Goal: Task Accomplishment & Management: Manage account settings

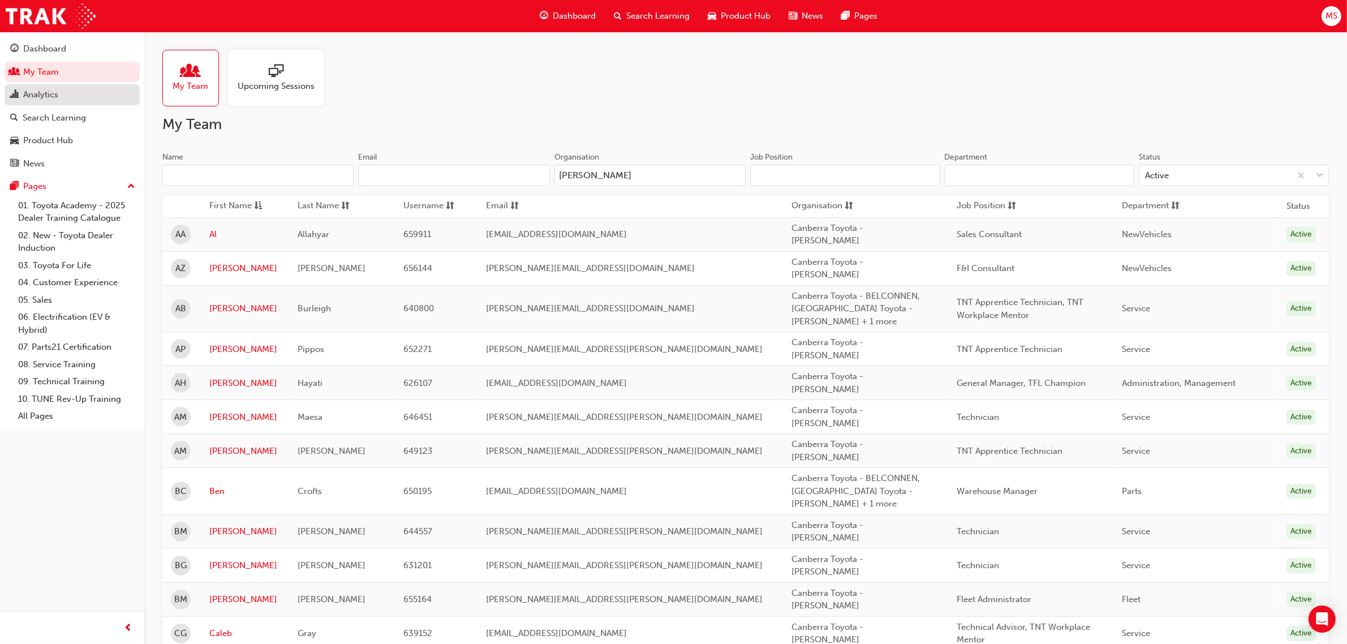
click at [43, 95] on div "Analytics" at bounding box center [40, 94] width 35 height 13
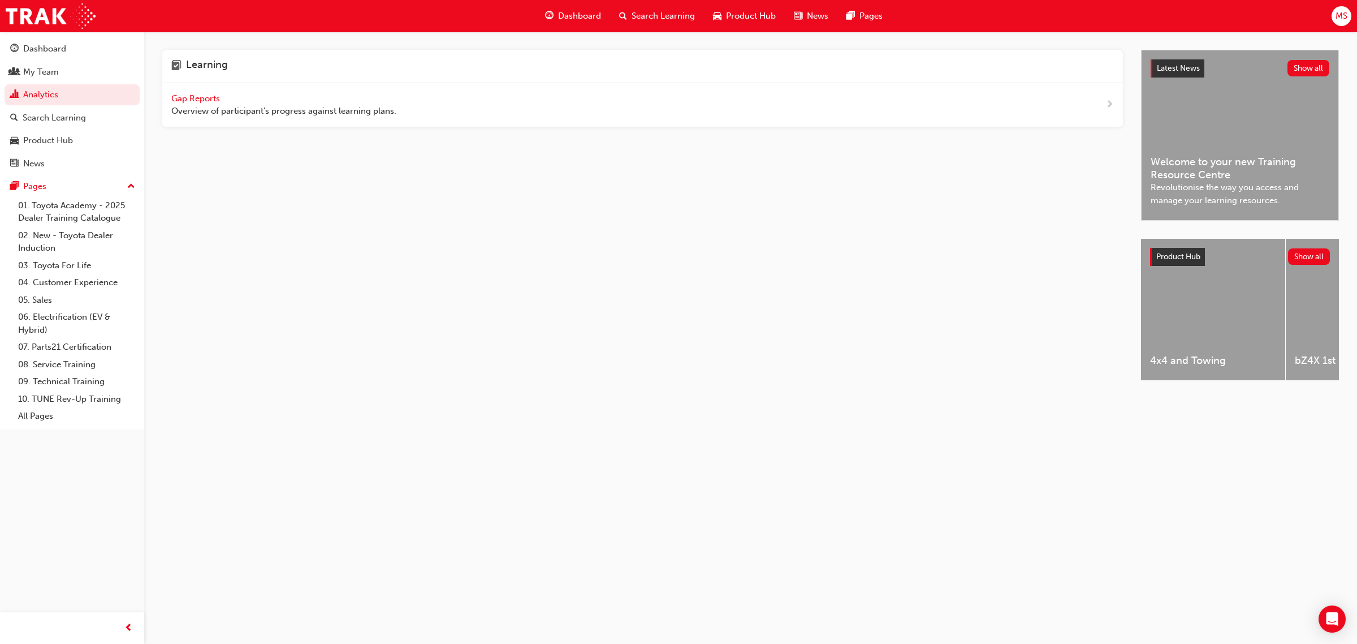
click at [205, 96] on span "Gap Reports" at bounding box center [196, 98] width 51 height 10
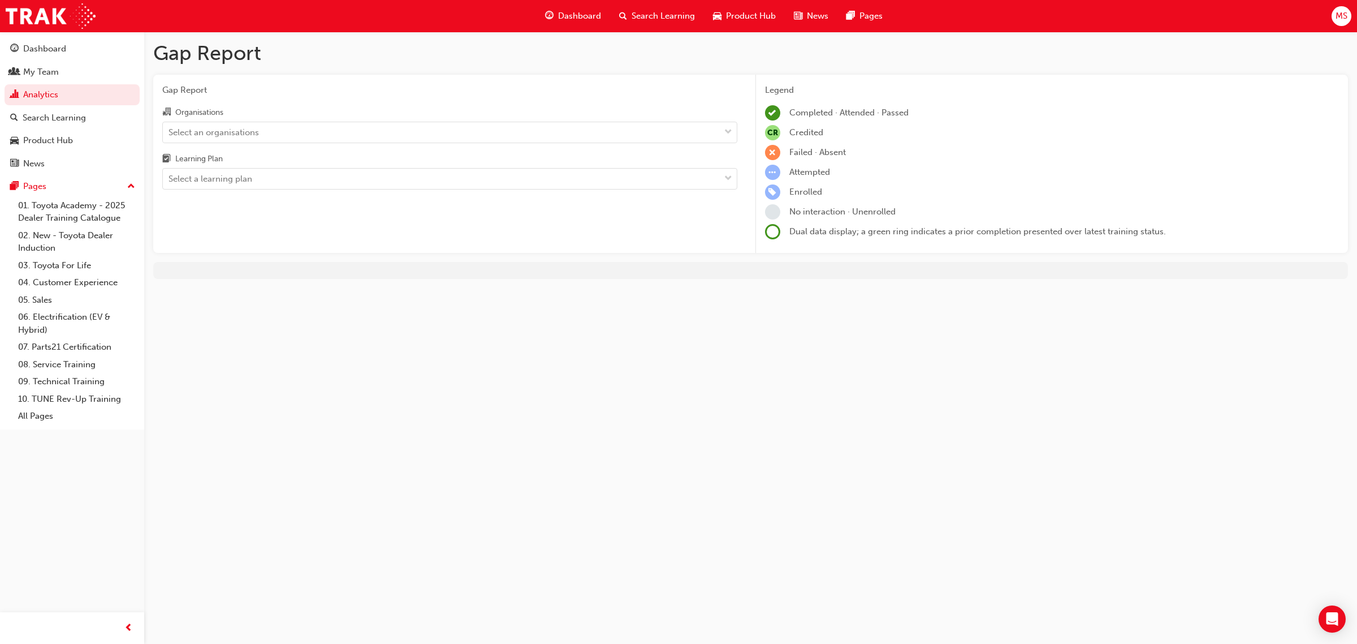
drag, startPoint x: 229, startPoint y: 132, endPoint x: 266, endPoint y: 143, distance: 39.0
click at [230, 132] on div "Select an organisations" at bounding box center [214, 132] width 90 height 13
click at [170, 132] on input "Organisations Select an organisations" at bounding box center [169, 132] width 1 height 10
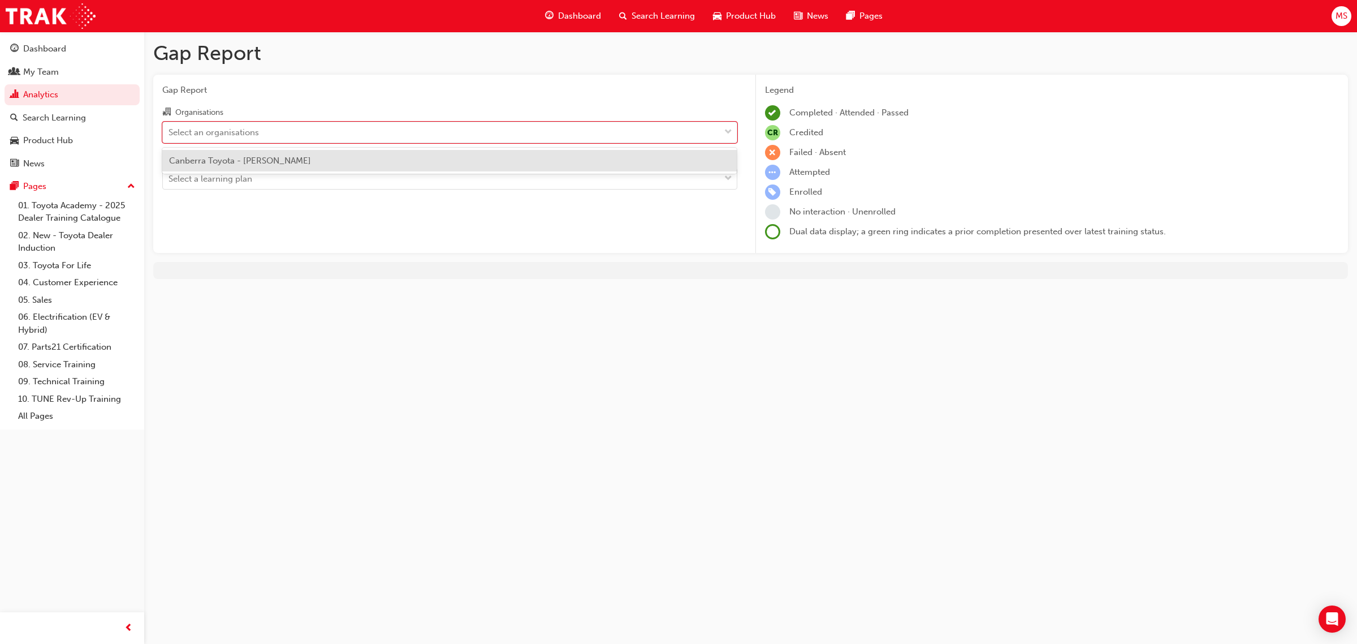
click at [270, 162] on span "Canberra Toyota - [PERSON_NAME]" at bounding box center [240, 161] width 142 height 10
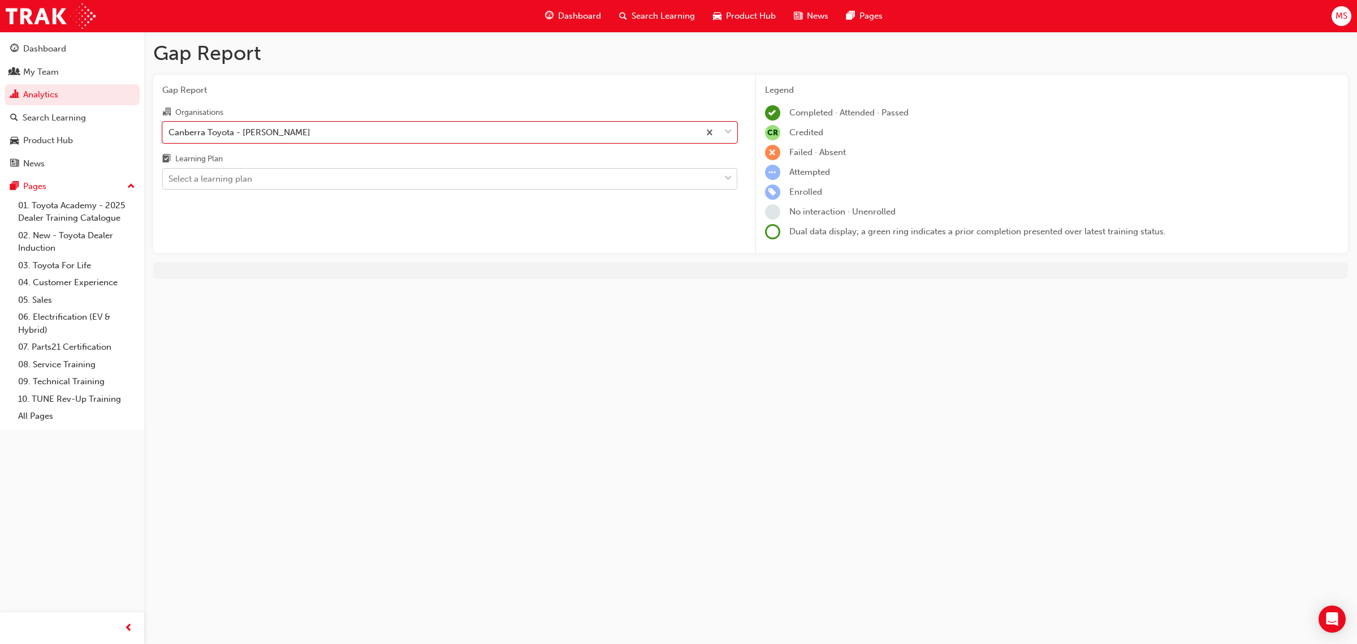
click at [232, 185] on div "Select a learning plan" at bounding box center [211, 179] width 84 height 13
click at [170, 183] on input "Learning Plan Select a learning plan" at bounding box center [169, 179] width 1 height 10
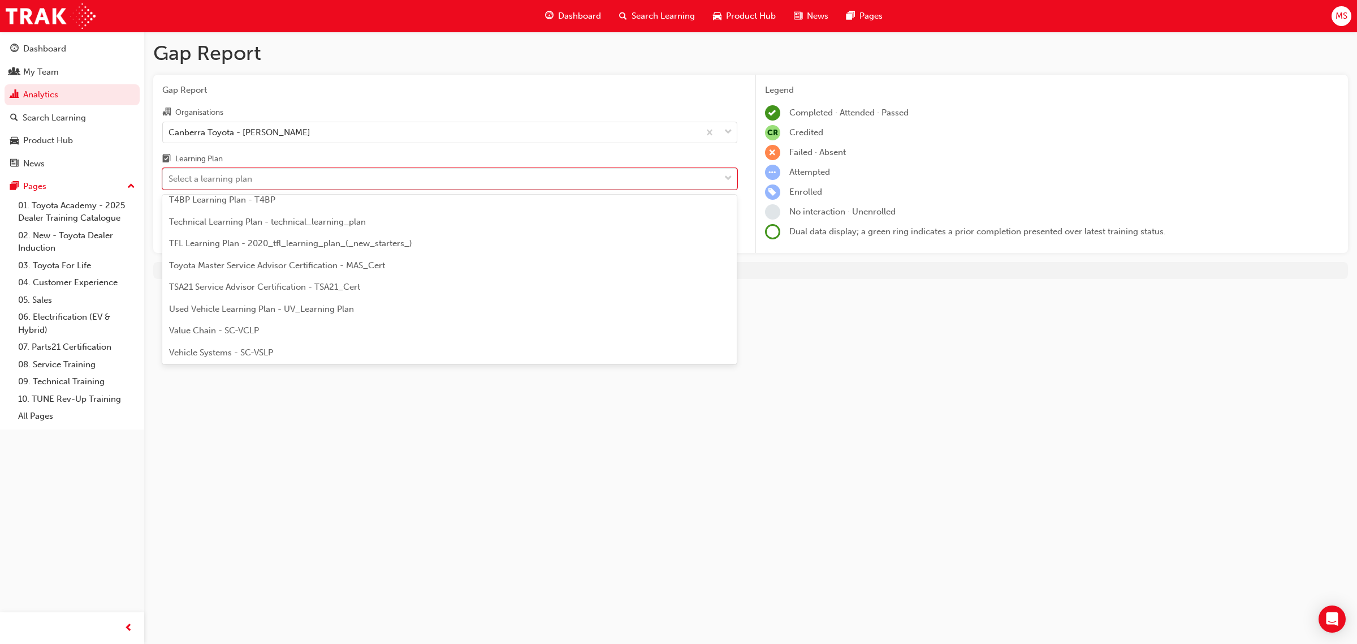
scroll to position [488, 0]
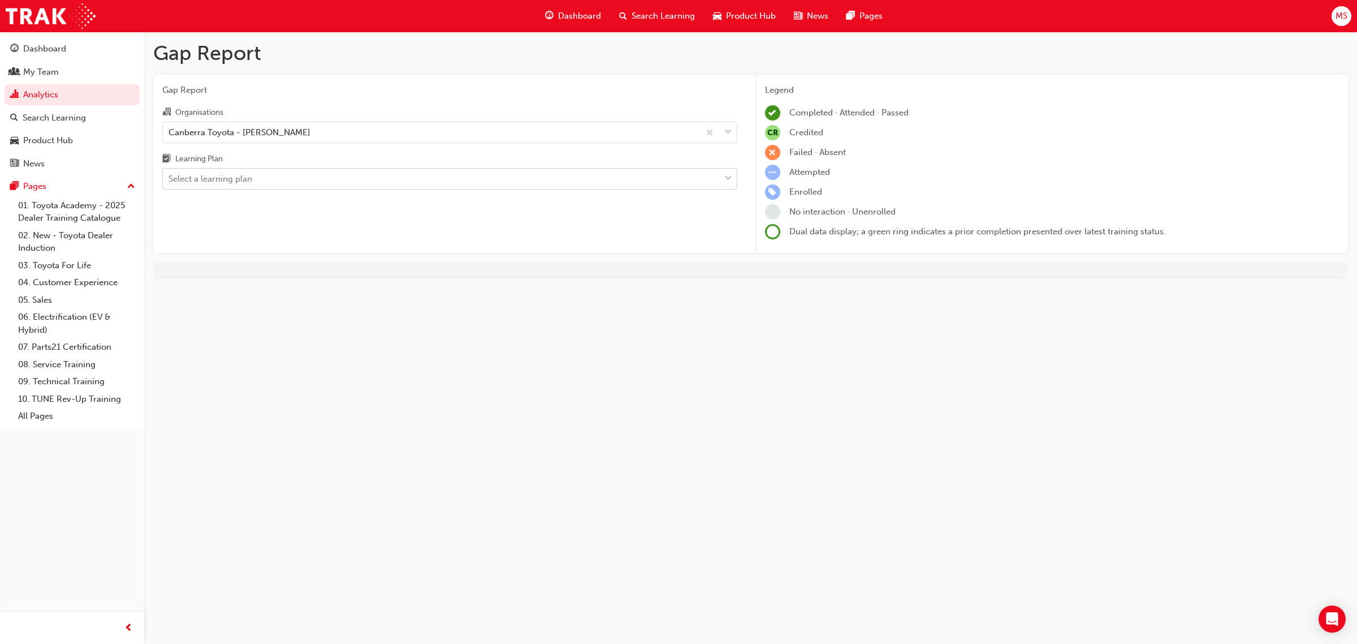
click at [368, 176] on div "Select a learning plan" at bounding box center [441, 179] width 557 height 20
click at [170, 176] on input "Learning Plan Select a learning plan" at bounding box center [169, 179] width 1 height 10
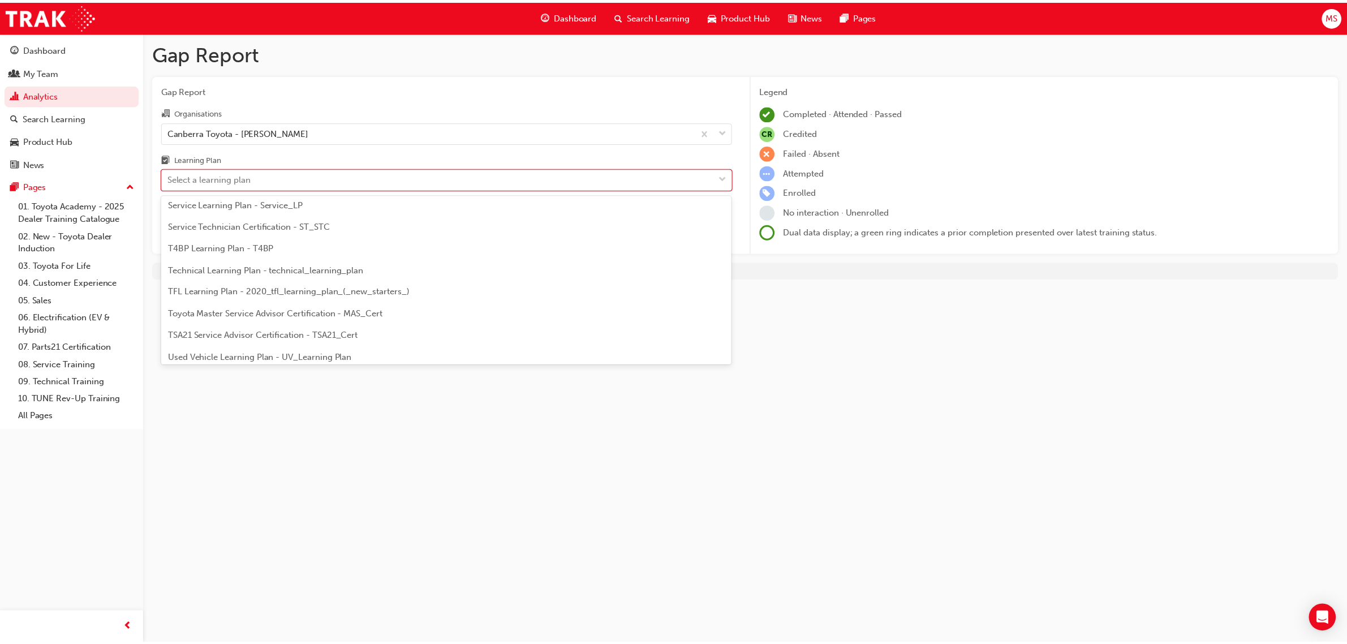
scroll to position [487, 0]
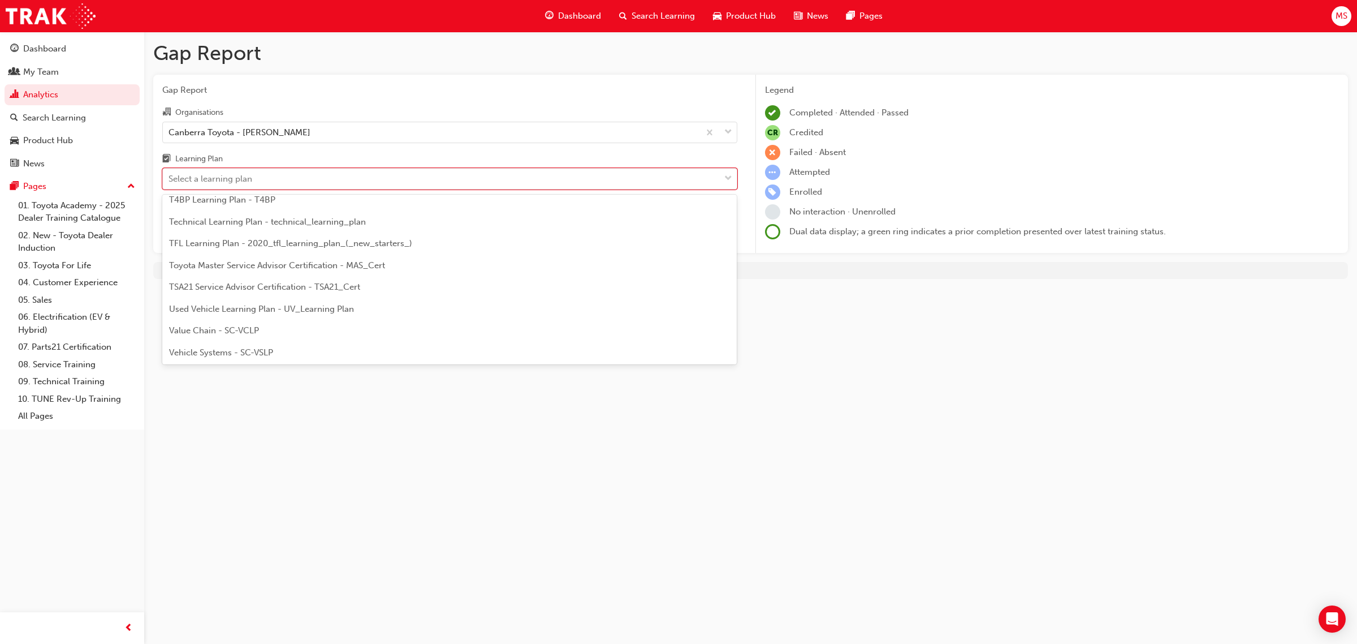
click at [298, 240] on span "TFL Learning Plan - 2020_tfl_learning_plan_(_new_starters_)" at bounding box center [290, 243] width 243 height 10
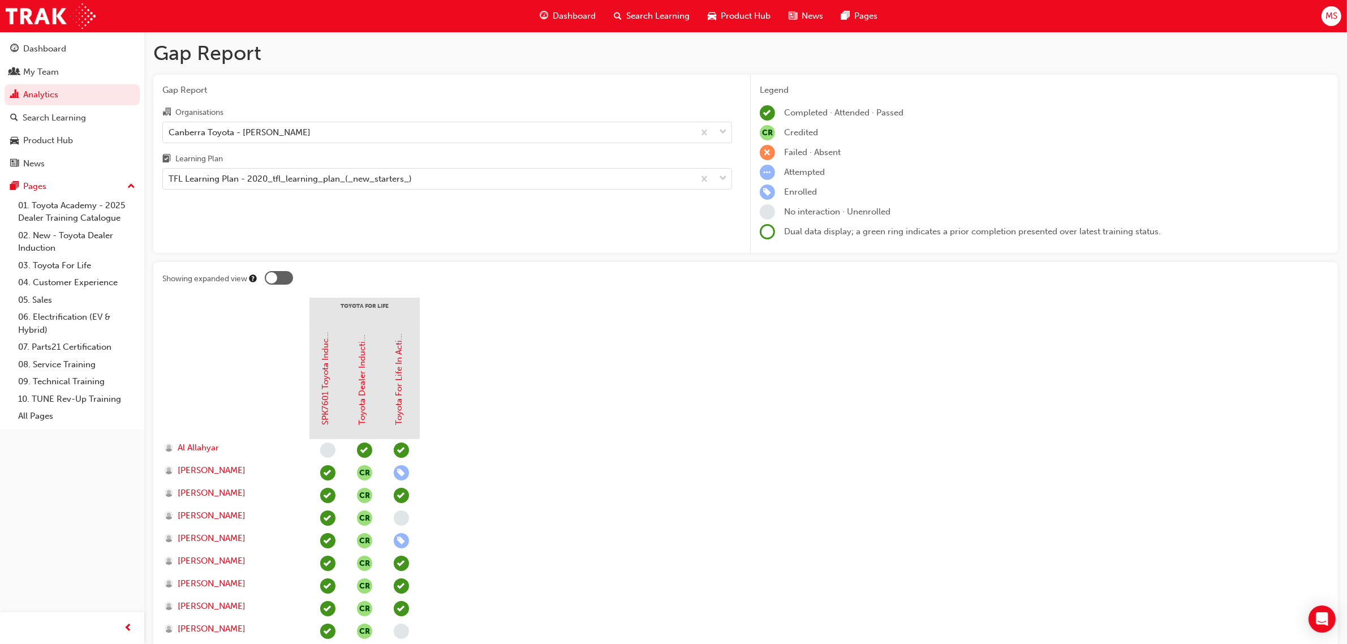
drag, startPoint x: 753, startPoint y: 415, endPoint x: 679, endPoint y: 408, distance: 74.4
click at [330, 389] on link "SPK7601 Toyota Induction (eLearning)" at bounding box center [326, 351] width 10 height 149
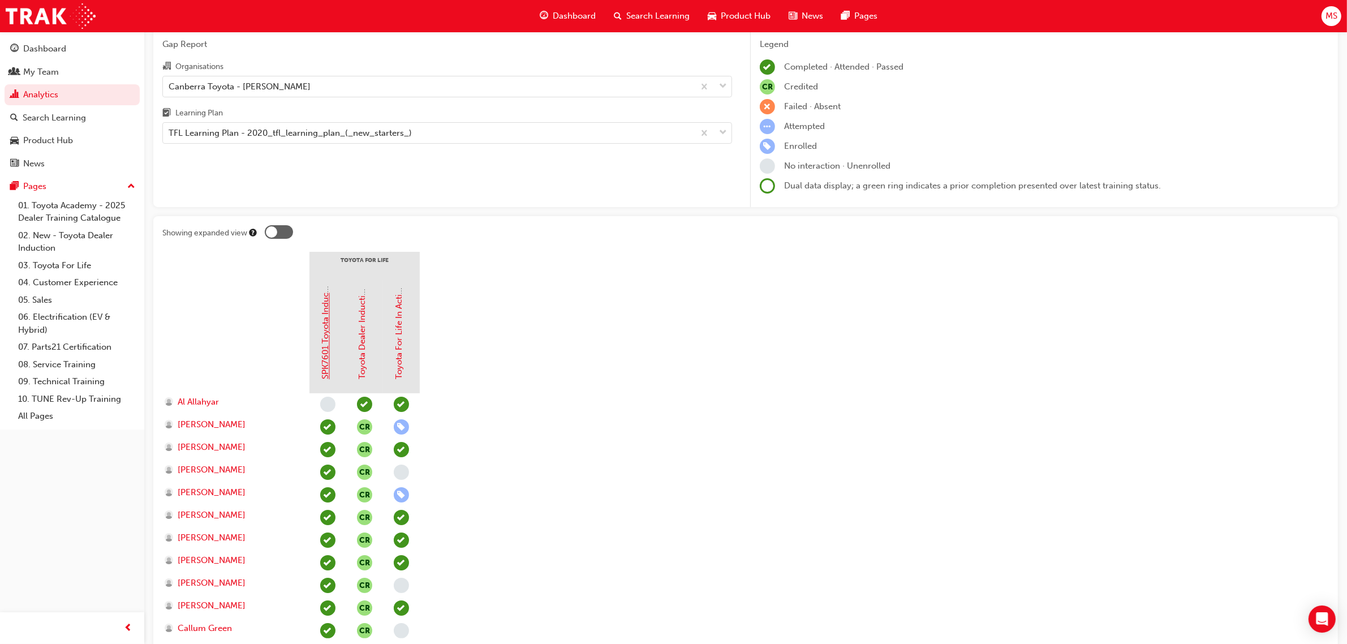
scroll to position [71, 0]
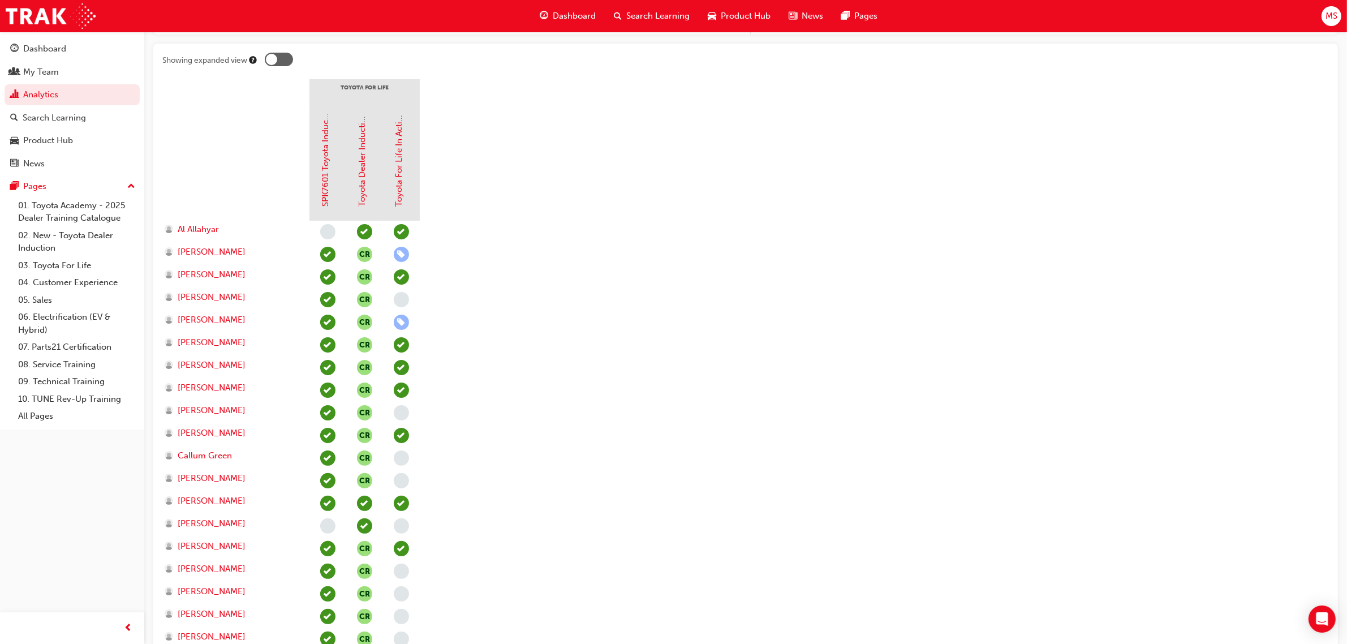
scroll to position [212, 0]
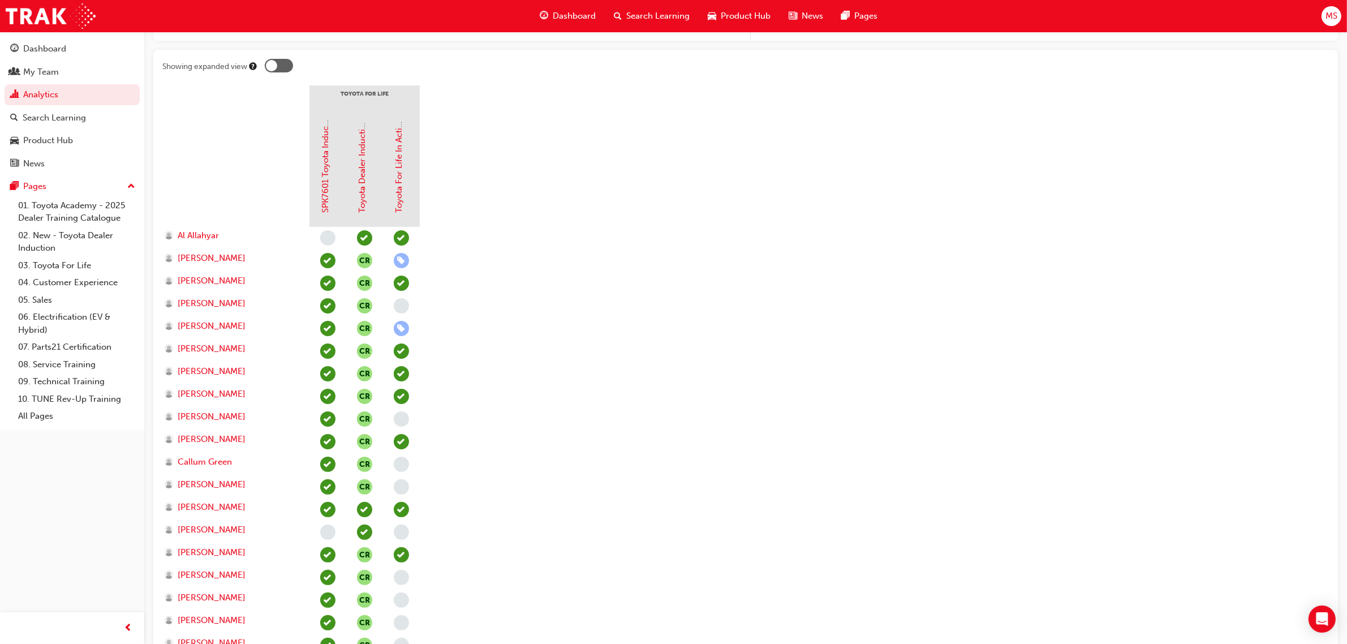
click at [596, 191] on section "Toyota For Life SPK7601 Toyota Induction (eLearning) Toyota Dealer Induction To…" at bounding box center [745, 608] width 1166 height 1046
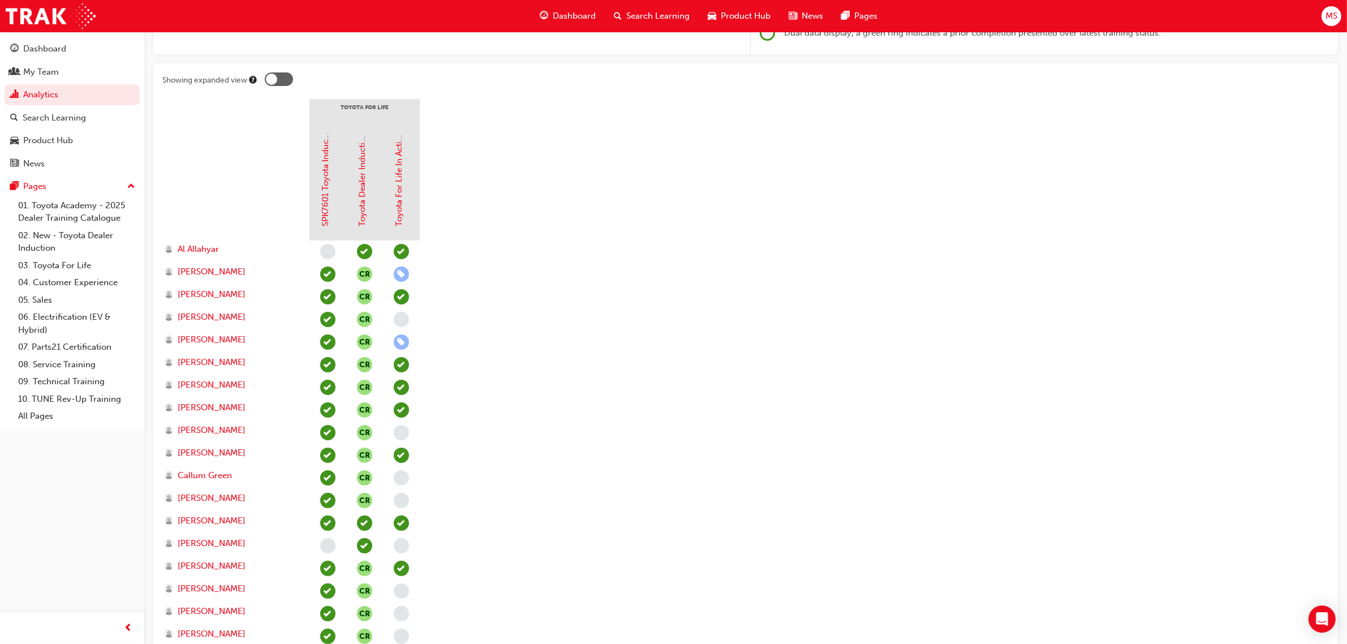
scroll to position [283, 0]
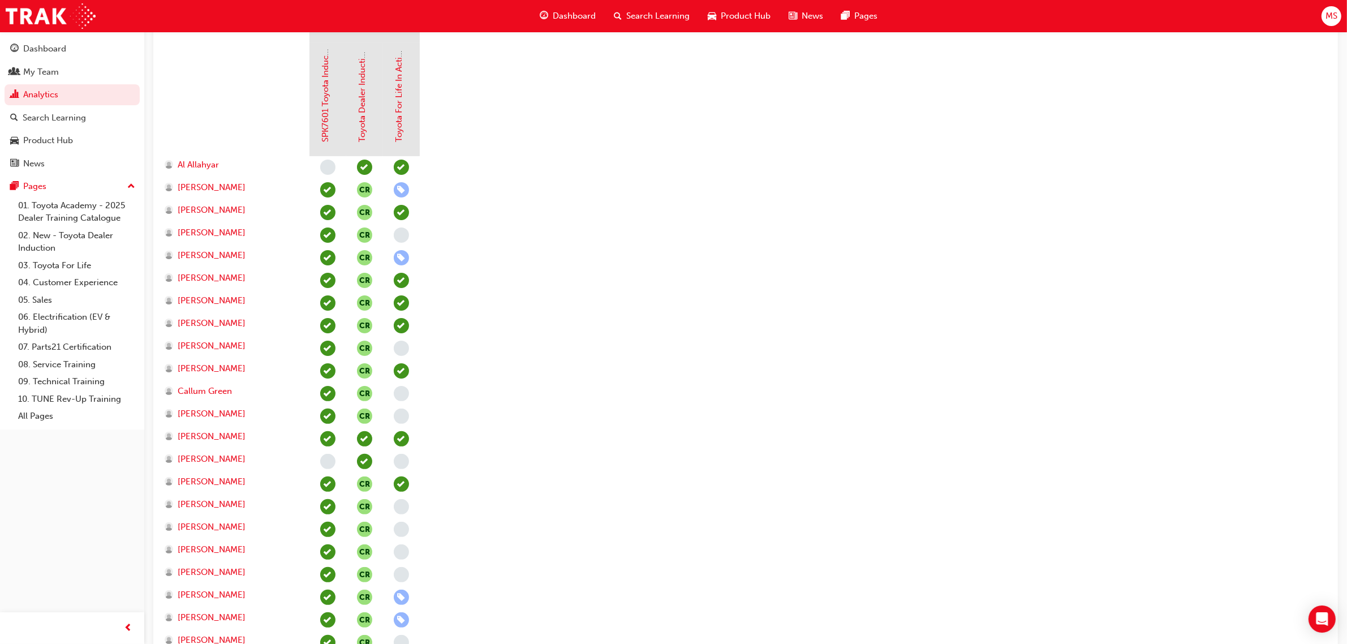
click at [728, 315] on section "Toyota For Life SPK7601 Toyota Induction (eLearning) Toyota Dealer Induction To…" at bounding box center [745, 538] width 1166 height 1046
click at [764, 498] on section "Toyota For Life SPK7601 Toyota Induction (eLearning) Toyota Dealer Induction To…" at bounding box center [745, 538] width 1166 height 1046
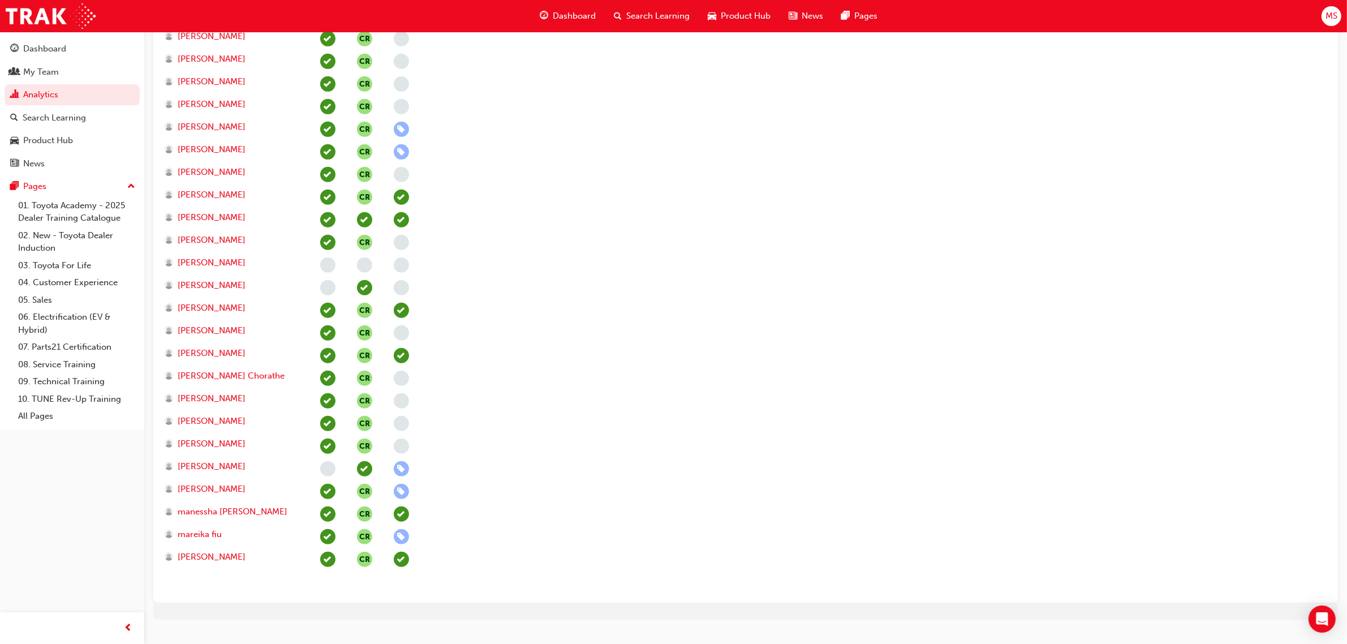
scroll to position [771, 0]
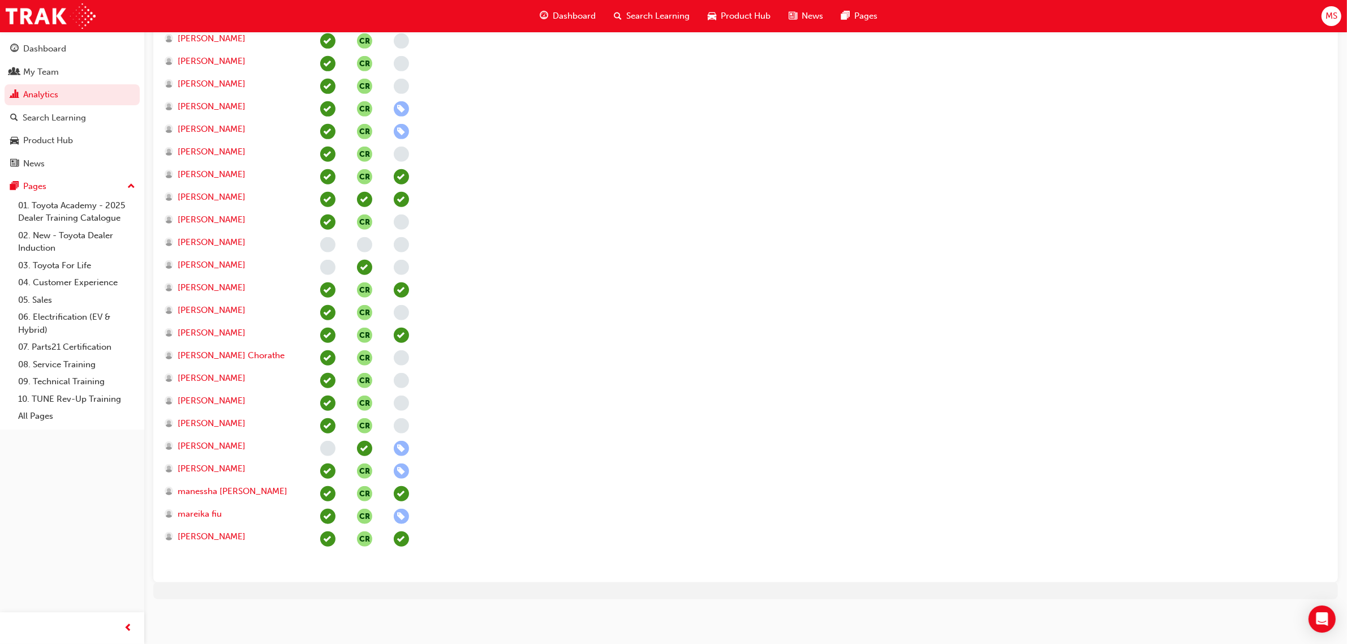
click at [551, 309] on section "Toyota For Life SPK7601 Toyota Induction (eLearning) Toyota Dealer Induction To…" at bounding box center [745, 50] width 1166 height 1046
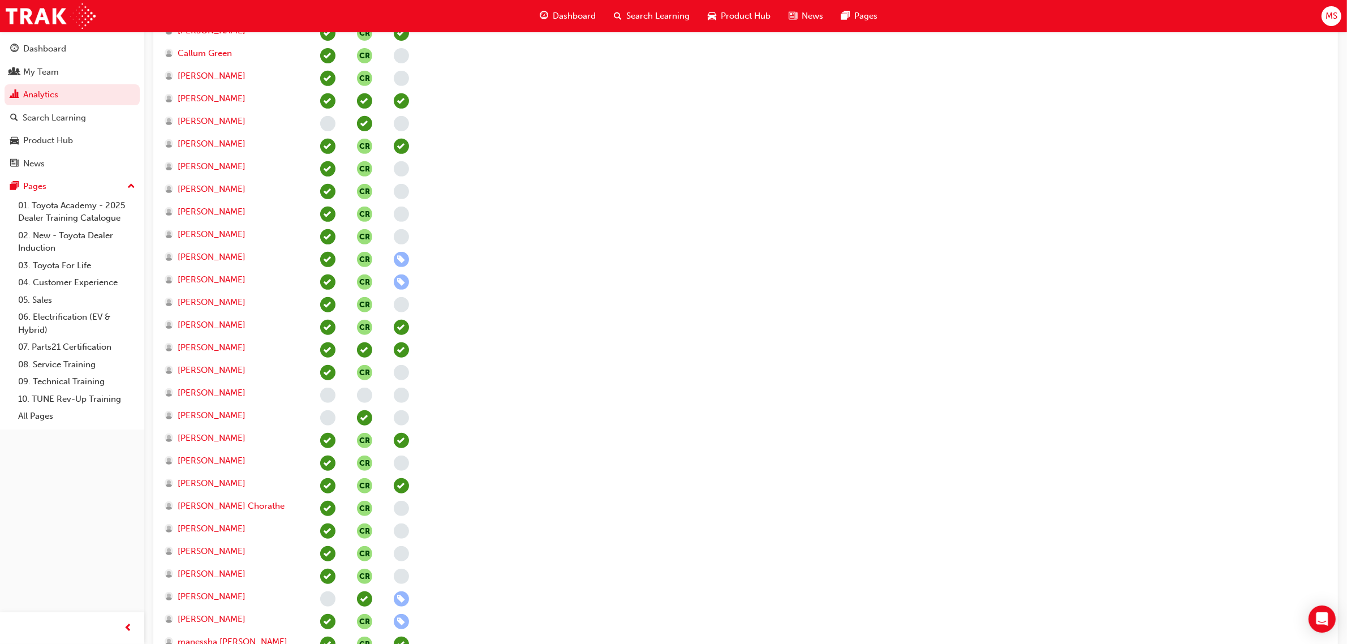
scroll to position [347, 0]
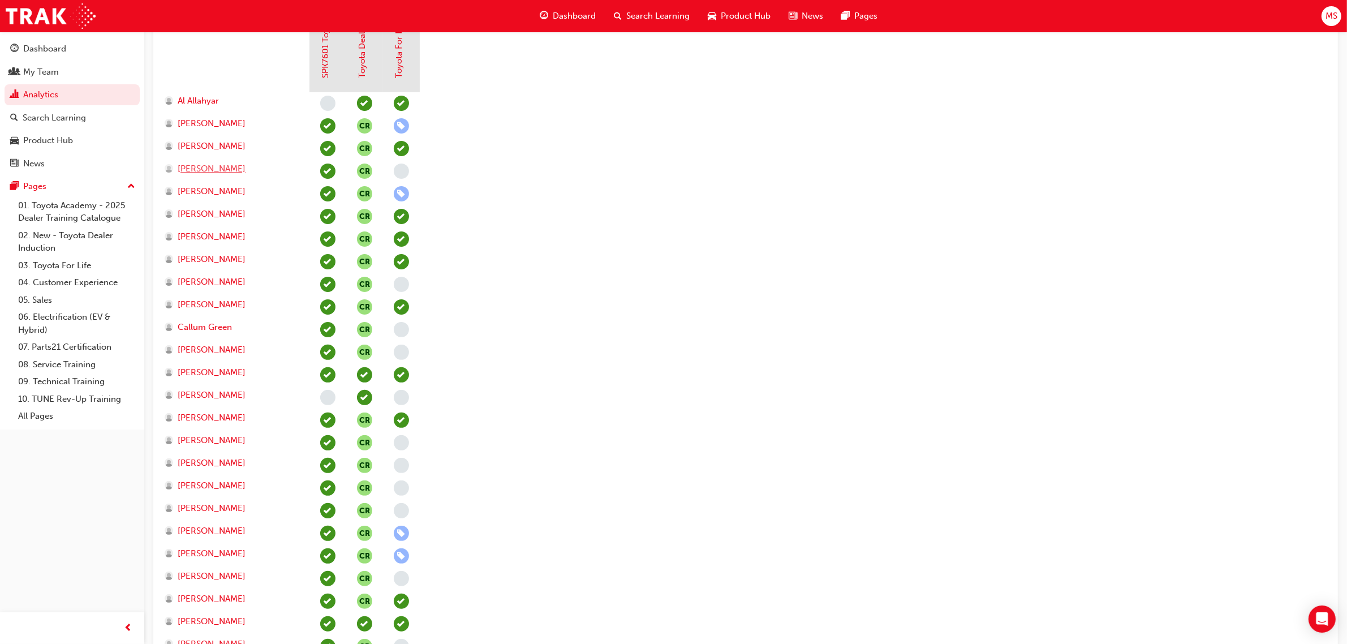
click at [217, 170] on span "Alexander Pippos" at bounding box center [212, 168] width 68 height 13
click at [196, 119] on span "Alan Zhu" at bounding box center [212, 123] width 68 height 13
click at [198, 189] on span "Amir Hayati" at bounding box center [212, 191] width 68 height 13
click at [226, 282] on span "Blake Galloway" at bounding box center [212, 281] width 68 height 13
drag, startPoint x: 210, startPoint y: 326, endPoint x: 209, endPoint y: 331, distance: 5.7
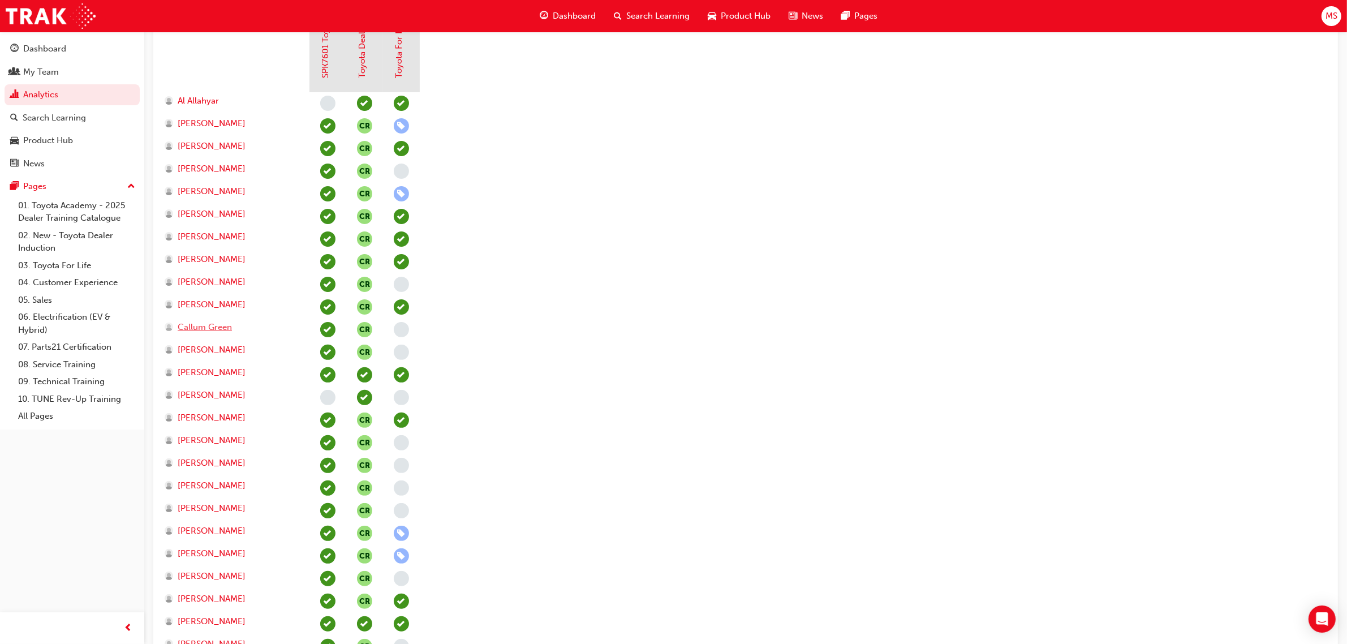
click at [210, 326] on span "Callum Green" at bounding box center [205, 327] width 54 height 13
click at [209, 347] on span "Cameron Murray" at bounding box center [212, 349] width 68 height 13
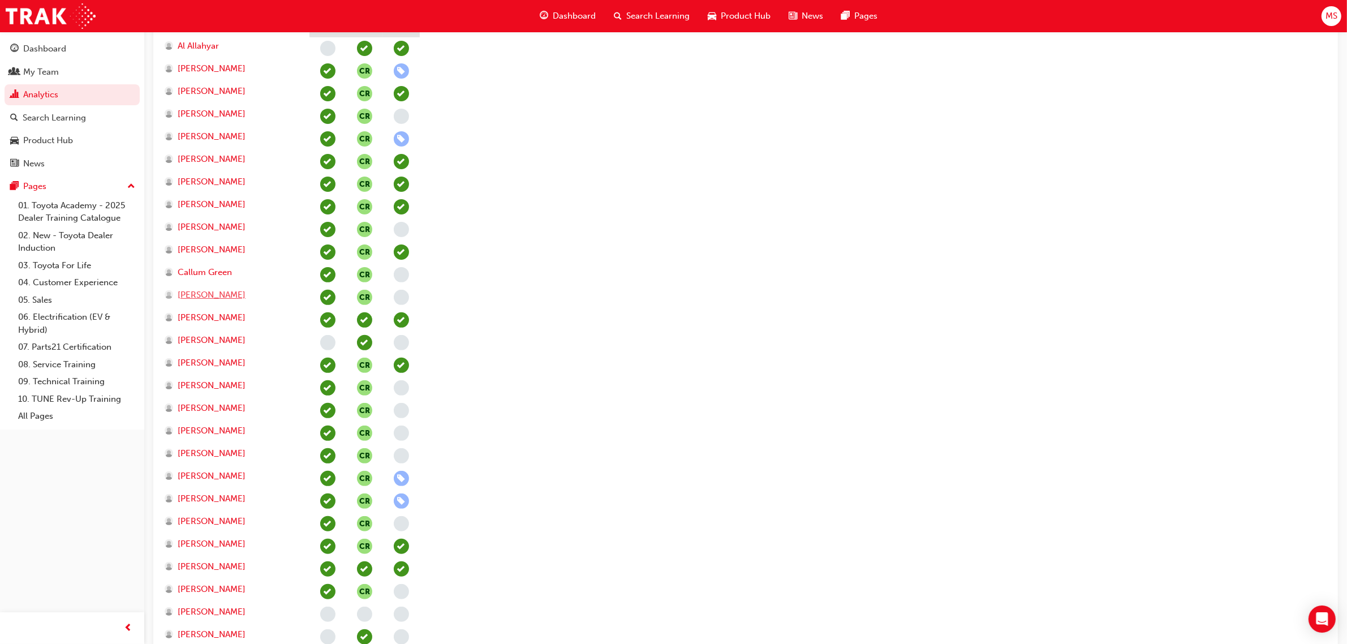
scroll to position [417, 0]
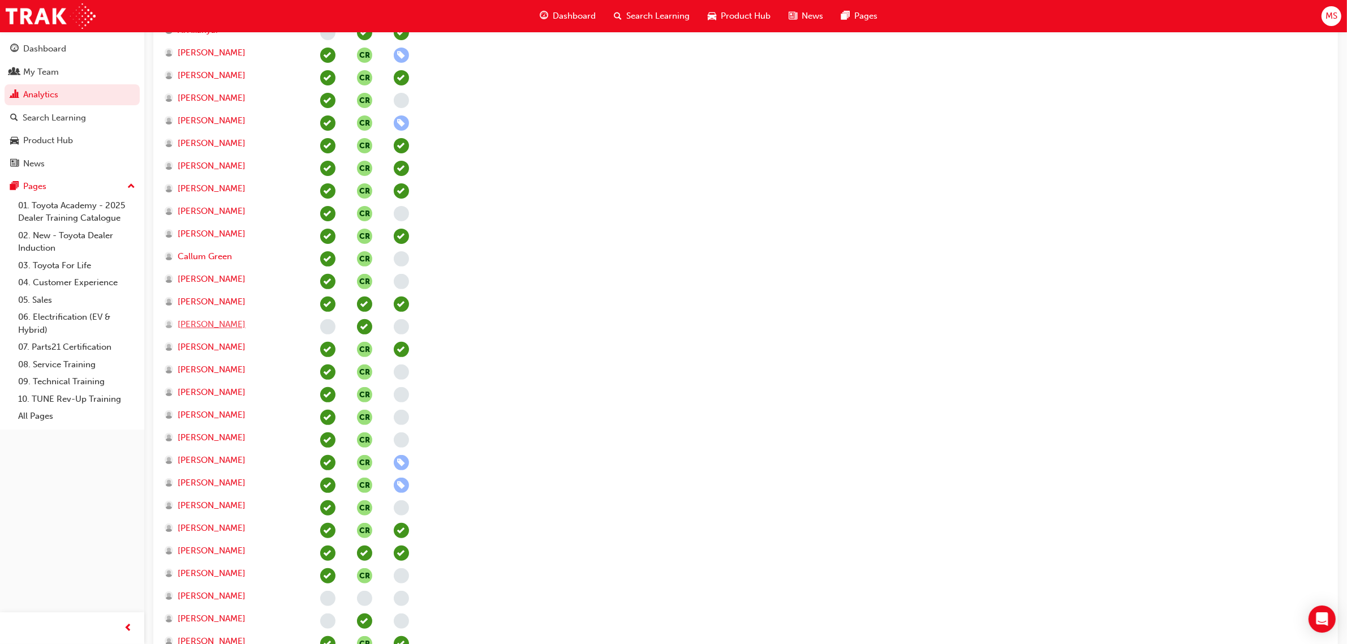
click at [205, 322] on span "Connor Tully" at bounding box center [212, 324] width 68 height 13
click at [205, 365] on span "Danny Sullivan" at bounding box center [212, 369] width 68 height 13
click at [206, 394] on span "Donna Hill" at bounding box center [212, 392] width 68 height 13
click at [208, 412] on span "JOEL DODDS" at bounding box center [212, 414] width 68 height 13
click at [209, 434] on span "Jacob Winks" at bounding box center [212, 437] width 68 height 13
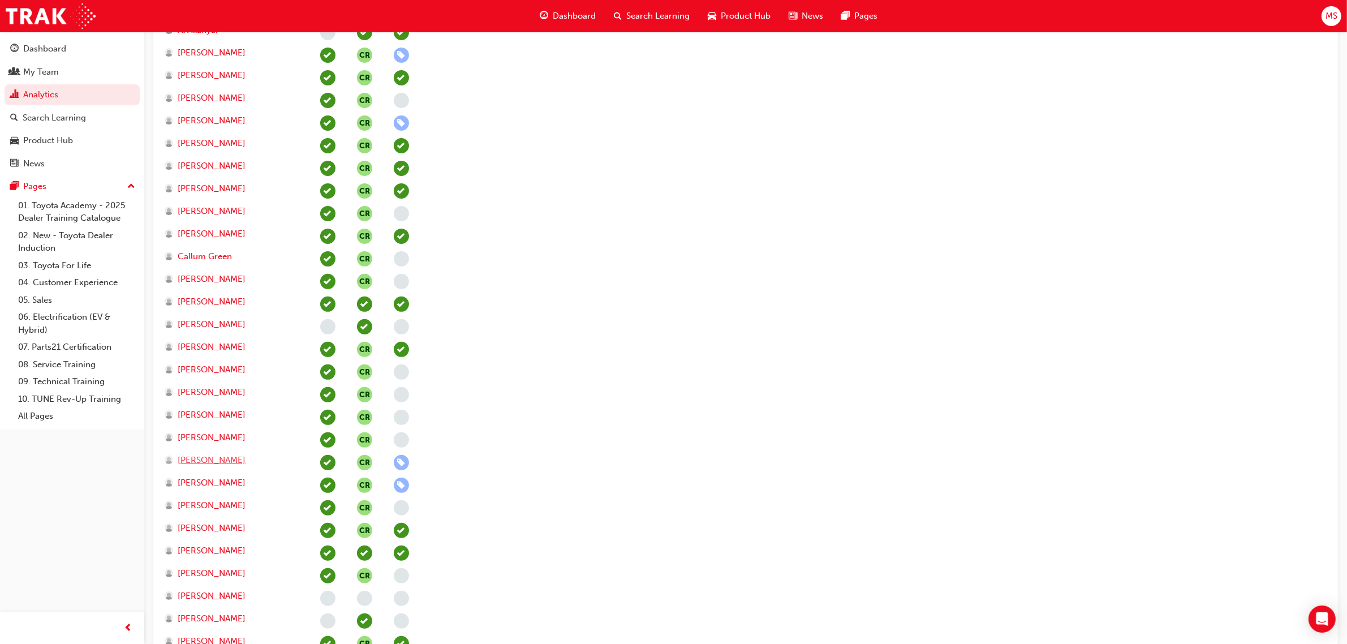
click at [199, 455] on span "Jade Ollman" at bounding box center [212, 460] width 68 height 13
click at [199, 478] on span "Jisson Alex" at bounding box center [212, 482] width 68 height 13
click at [204, 505] on span "Jon Dudok" at bounding box center [212, 505] width 68 height 13
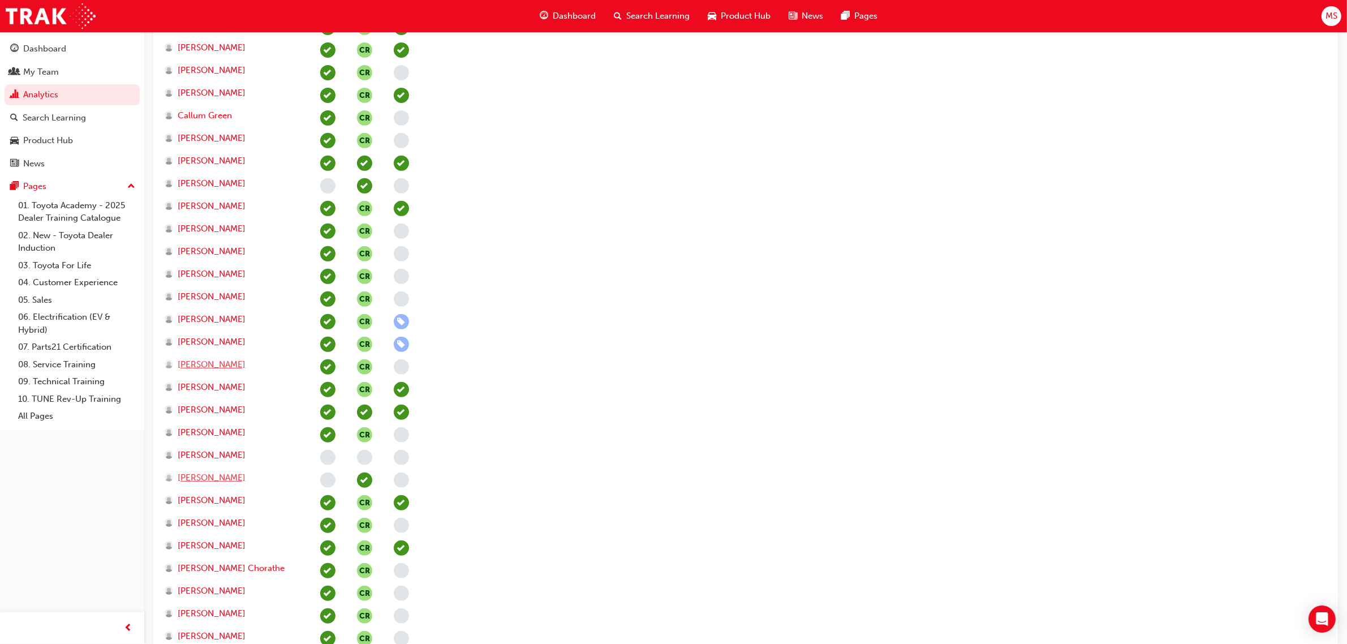
scroll to position [559, 0]
click at [208, 433] on span "Mahesh Raju" at bounding box center [212, 431] width 68 height 13
click at [208, 454] on span "Mirko Milic" at bounding box center [212, 454] width 68 height 13
click at [208, 476] on span "Neha Grover" at bounding box center [212, 477] width 68 height 13
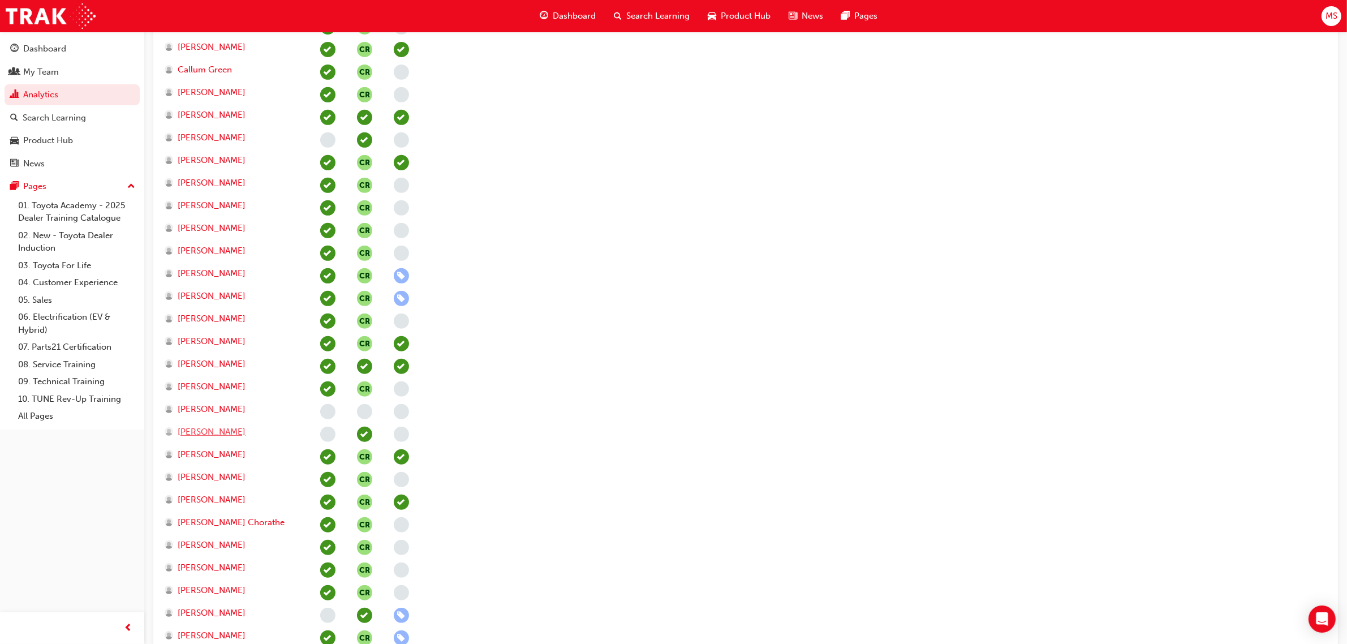
scroll to position [629, 0]
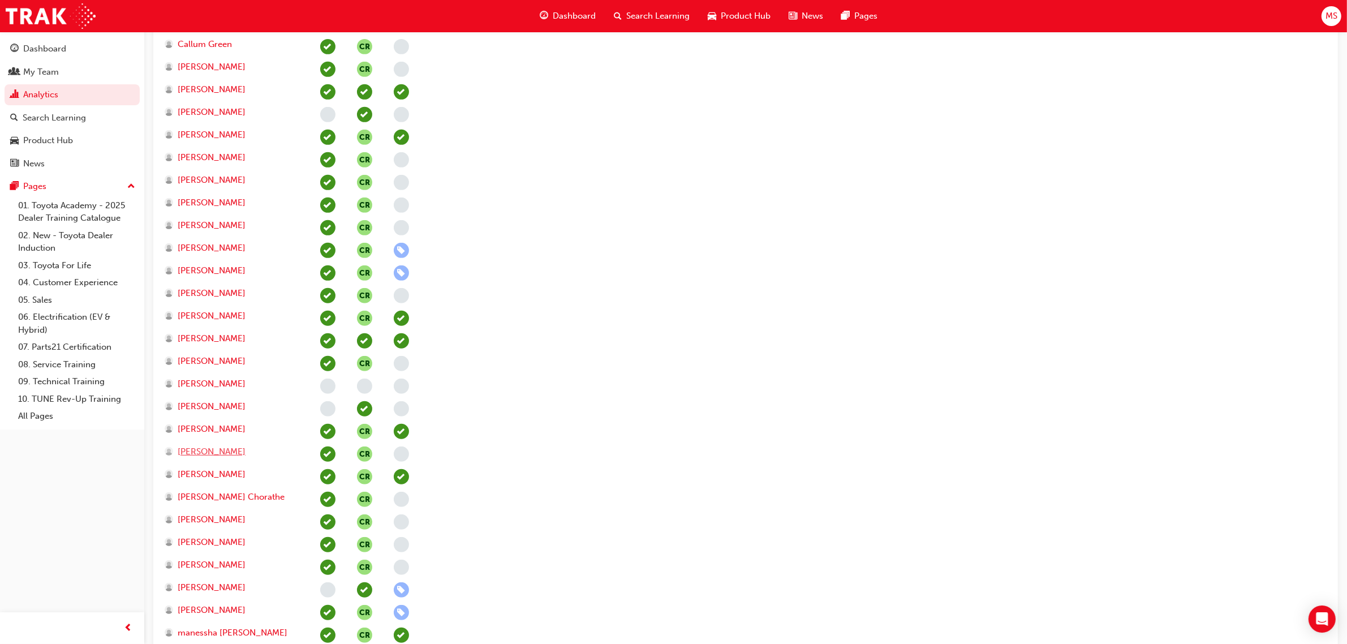
click at [202, 450] on span "Patrik Paramonov" at bounding box center [212, 451] width 68 height 13
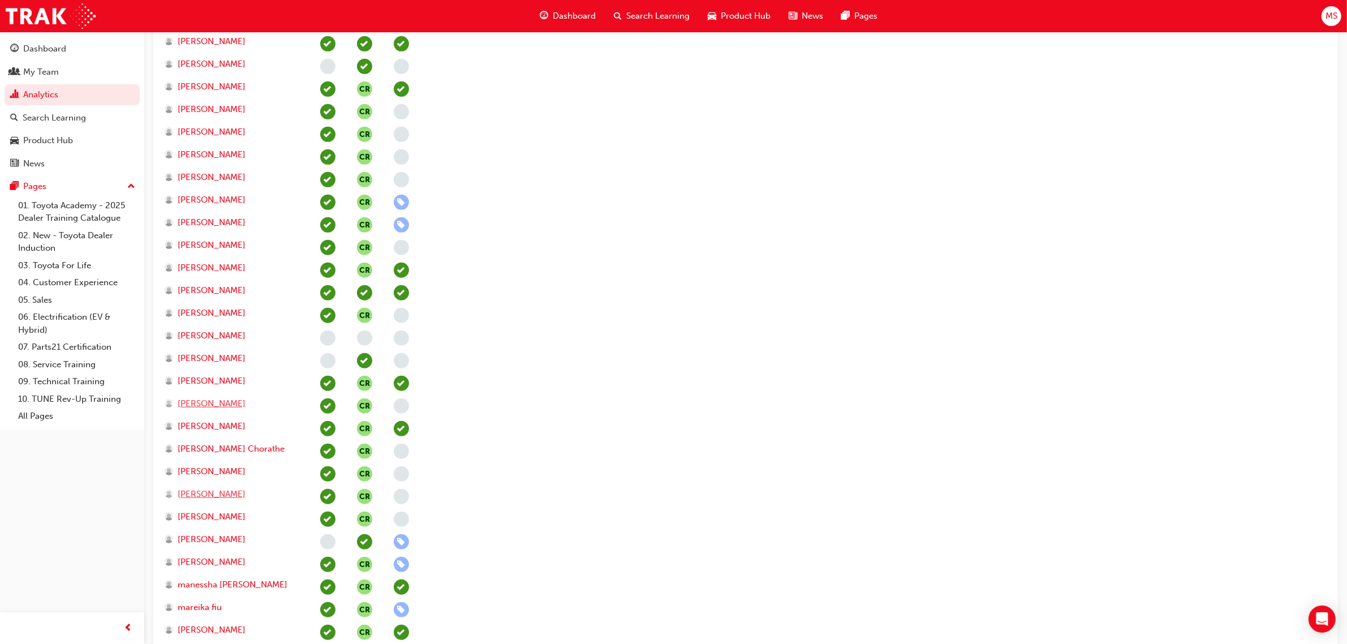
scroll to position [700, 0]
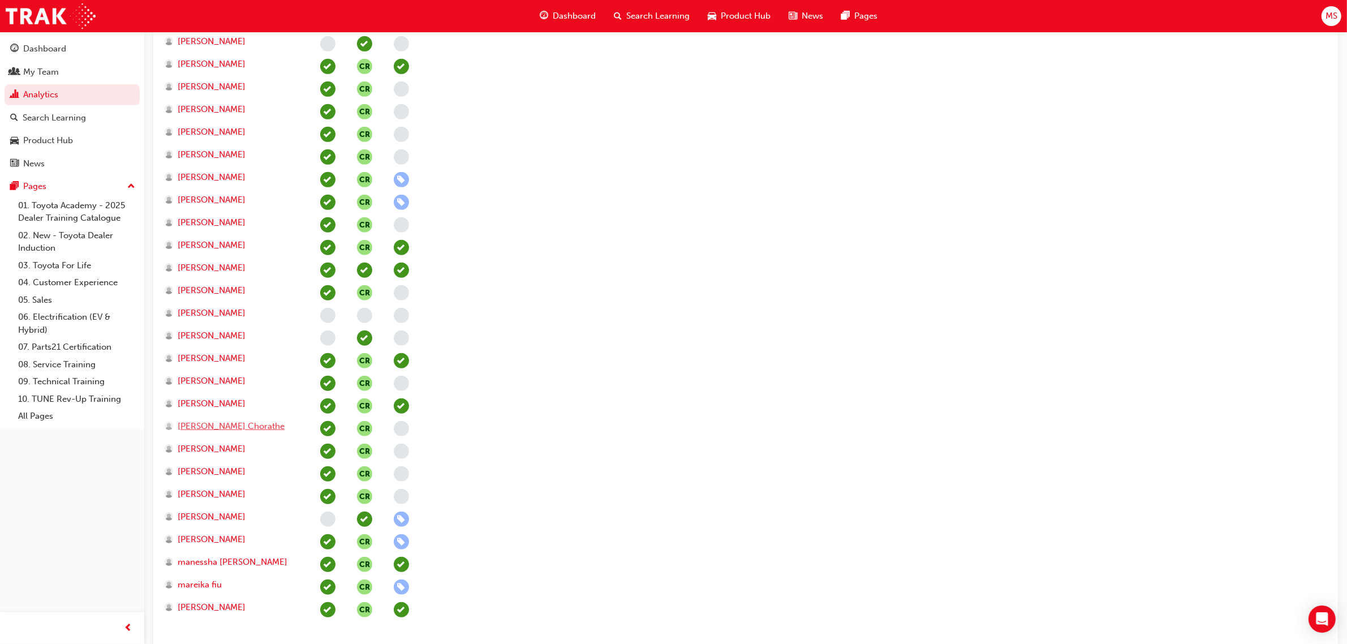
click at [201, 423] on span "Sanil Chorathe" at bounding box center [231, 426] width 107 height 13
click at [215, 450] on span "Satish Sickchasagar" at bounding box center [212, 448] width 68 height 13
click at [208, 468] on span "Shane Johnston" at bounding box center [212, 471] width 68 height 13
click at [221, 491] on span "Shane Willoughby" at bounding box center [212, 494] width 68 height 13
click at [222, 515] on span "Tarun Jayakrishna" at bounding box center [212, 516] width 68 height 13
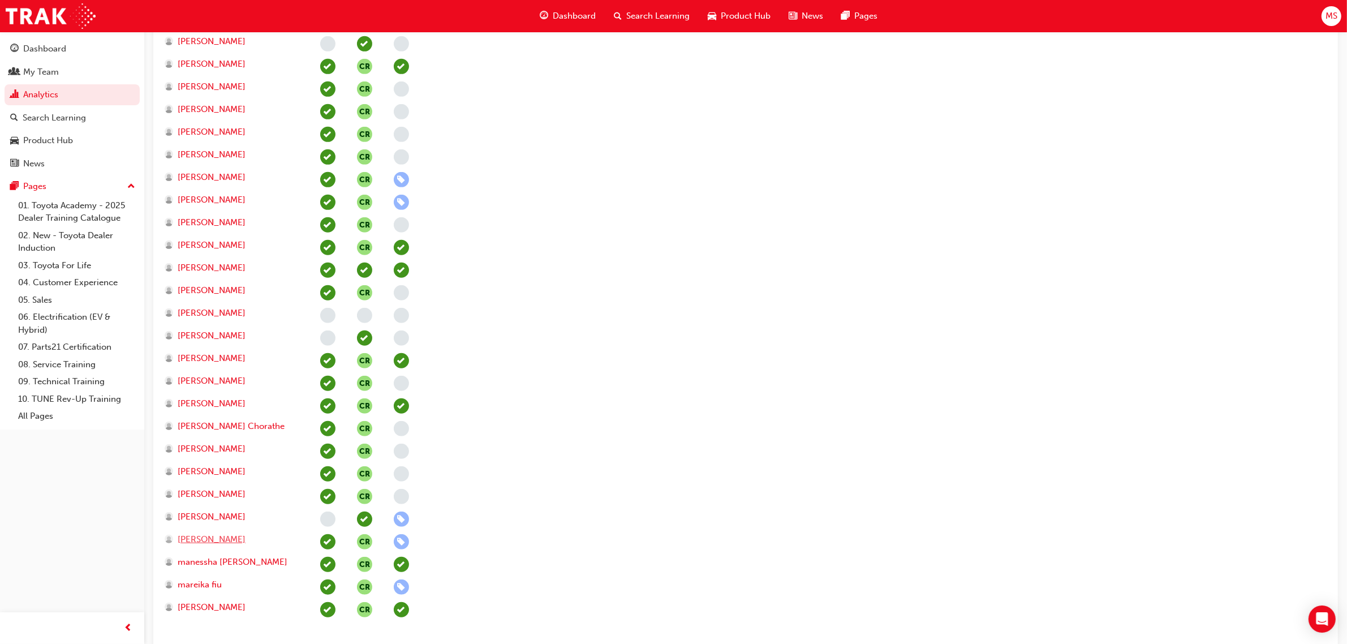
click at [209, 536] on span "Troy Dean" at bounding box center [212, 539] width 68 height 13
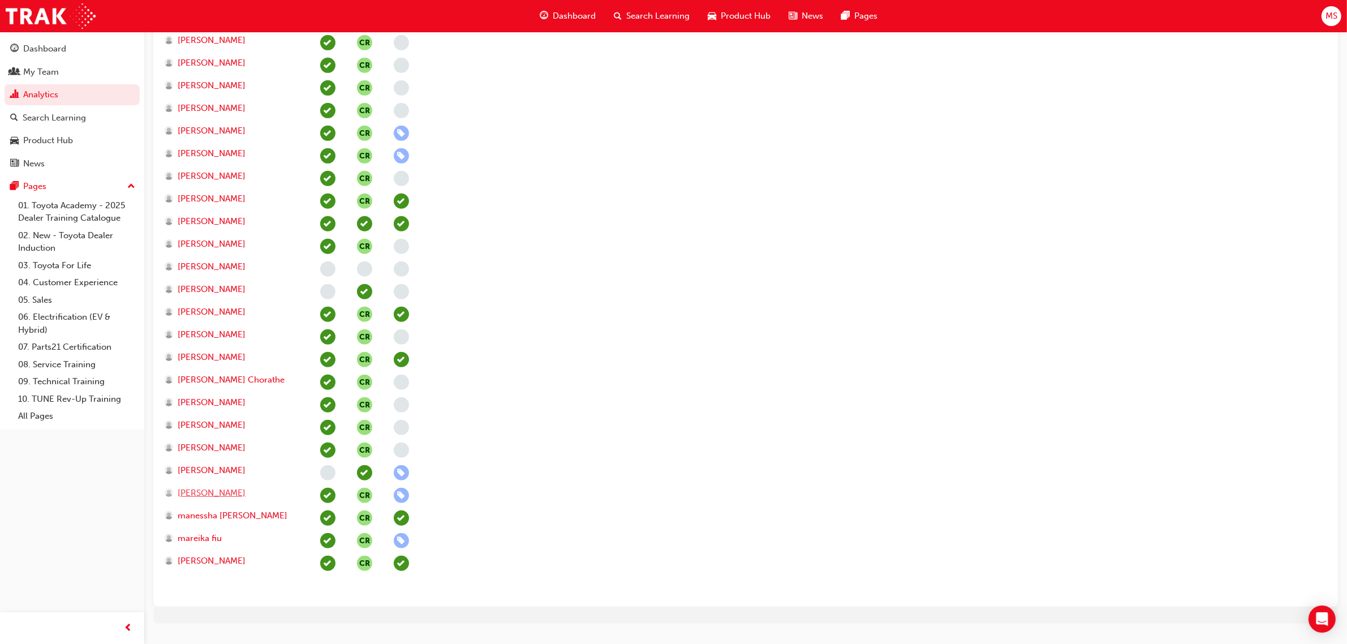
scroll to position [771, 0]
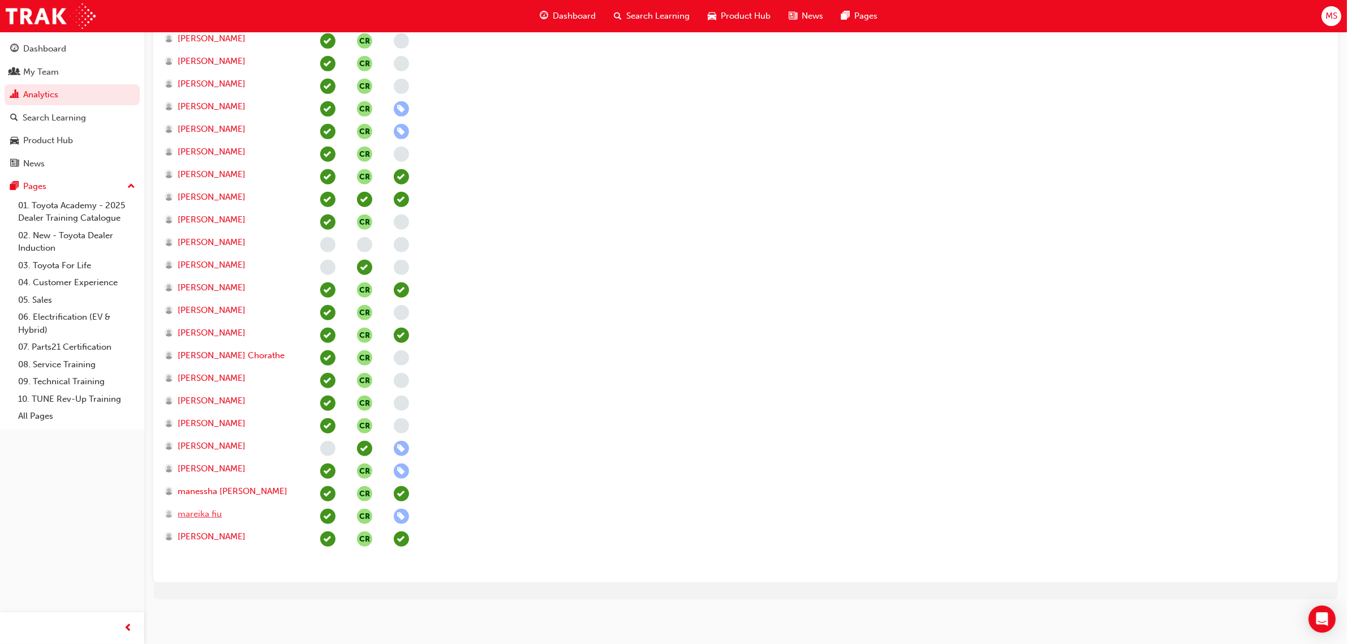
click at [187, 512] on span "mareika fiu" at bounding box center [200, 513] width 44 height 13
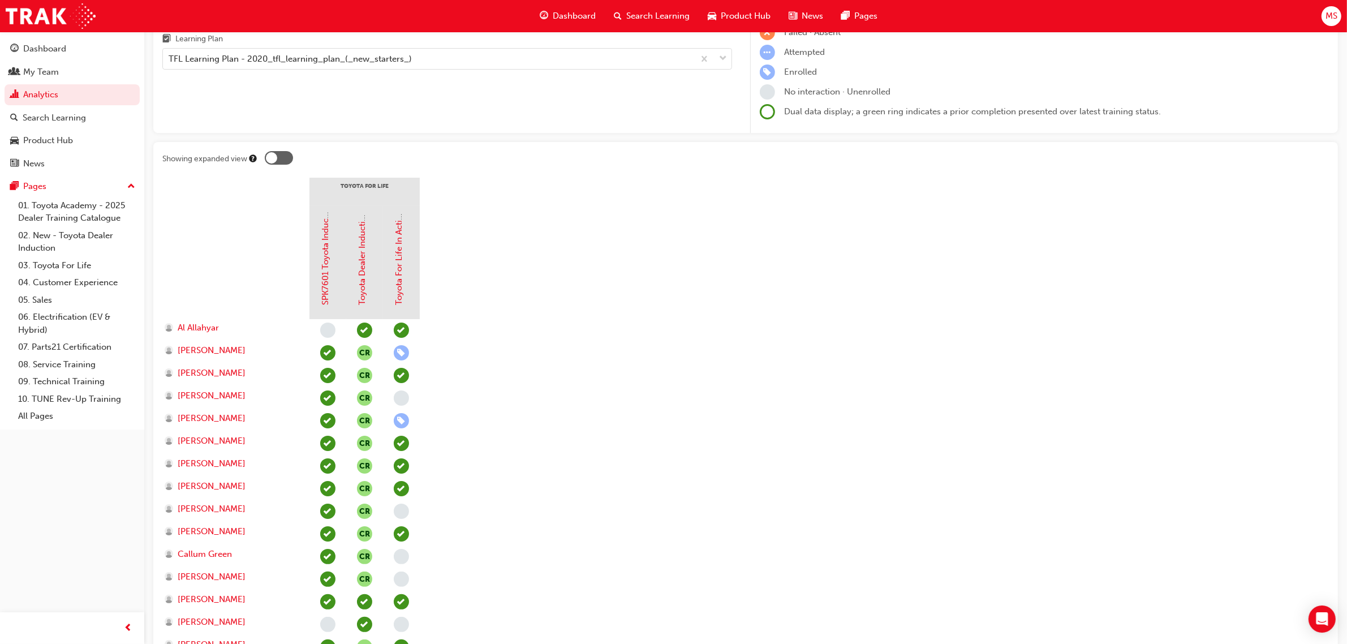
scroll to position [0, 0]
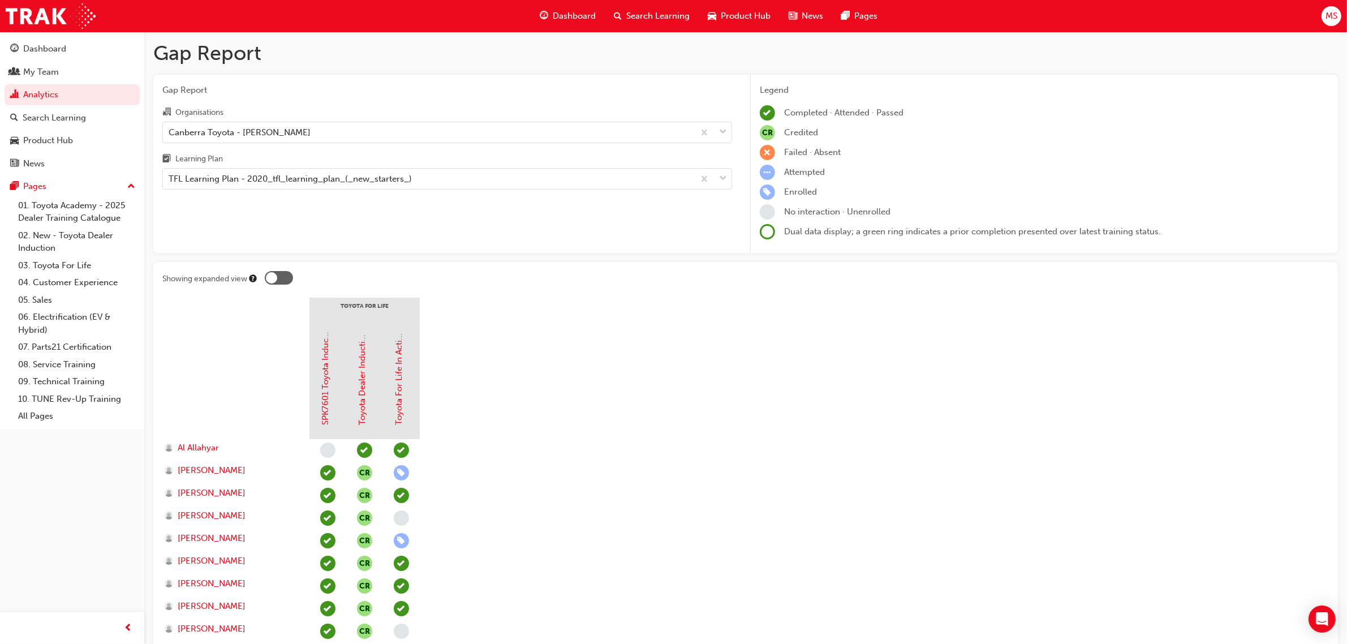
drag, startPoint x: 577, startPoint y: 352, endPoint x: 567, endPoint y: 346, distance: 11.8
click at [46, 117] on div "Search Learning" at bounding box center [54, 117] width 63 height 13
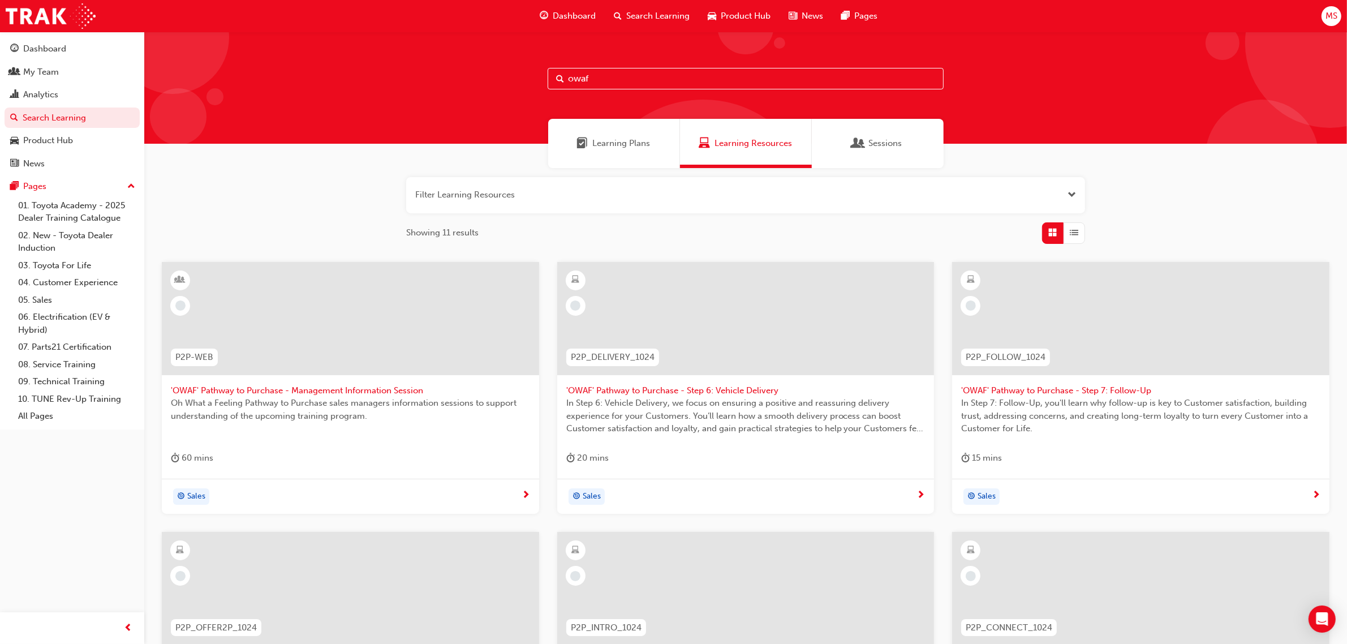
click at [626, 78] on input "owaf" at bounding box center [745, 78] width 396 height 21
click at [624, 78] on input "owaf" at bounding box center [745, 78] width 396 height 21
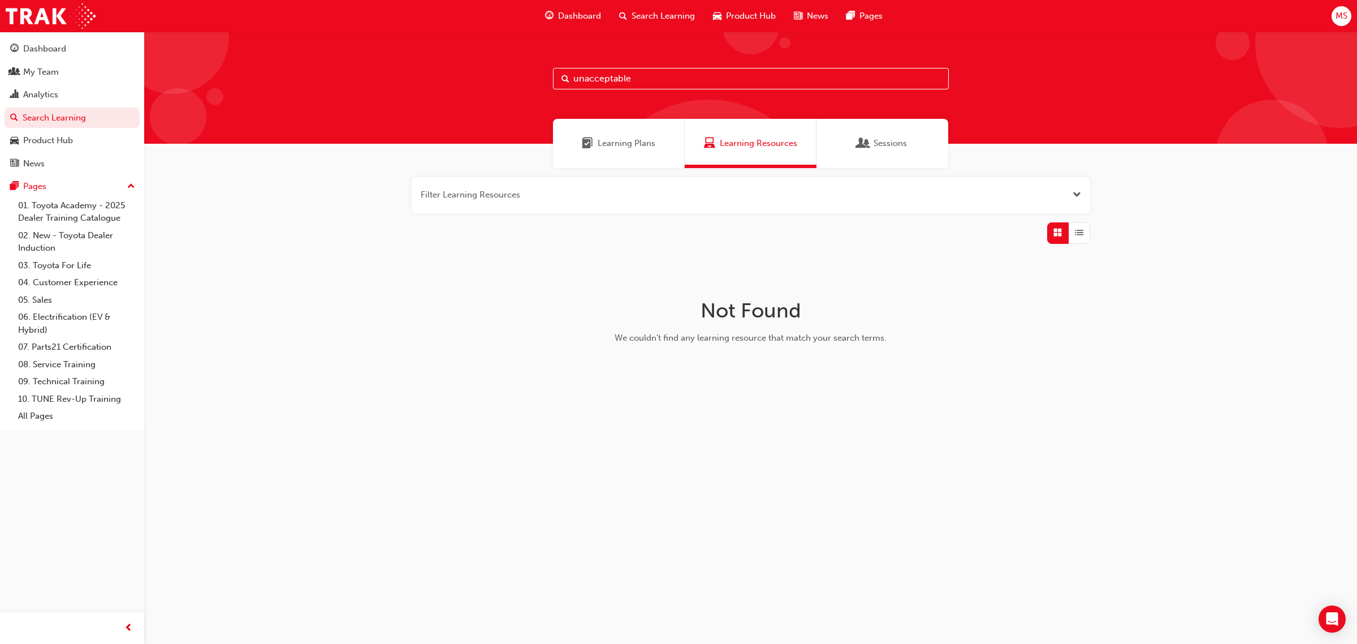
click at [619, 149] on span "Learning Plans" at bounding box center [627, 143] width 58 height 13
click at [748, 150] on div "Learning Resources" at bounding box center [751, 143] width 132 height 49
click at [885, 145] on span "Sessions" at bounding box center [890, 143] width 33 height 13
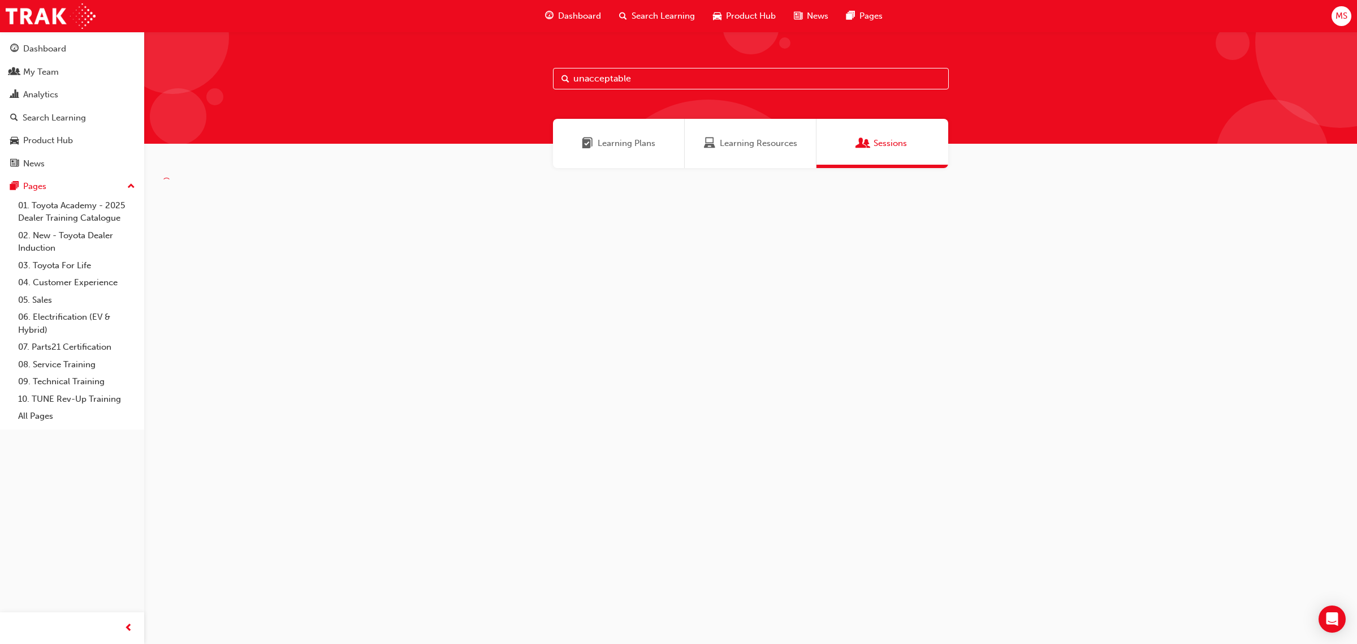
click at [758, 142] on span "Learning Resources" at bounding box center [758, 143] width 77 height 13
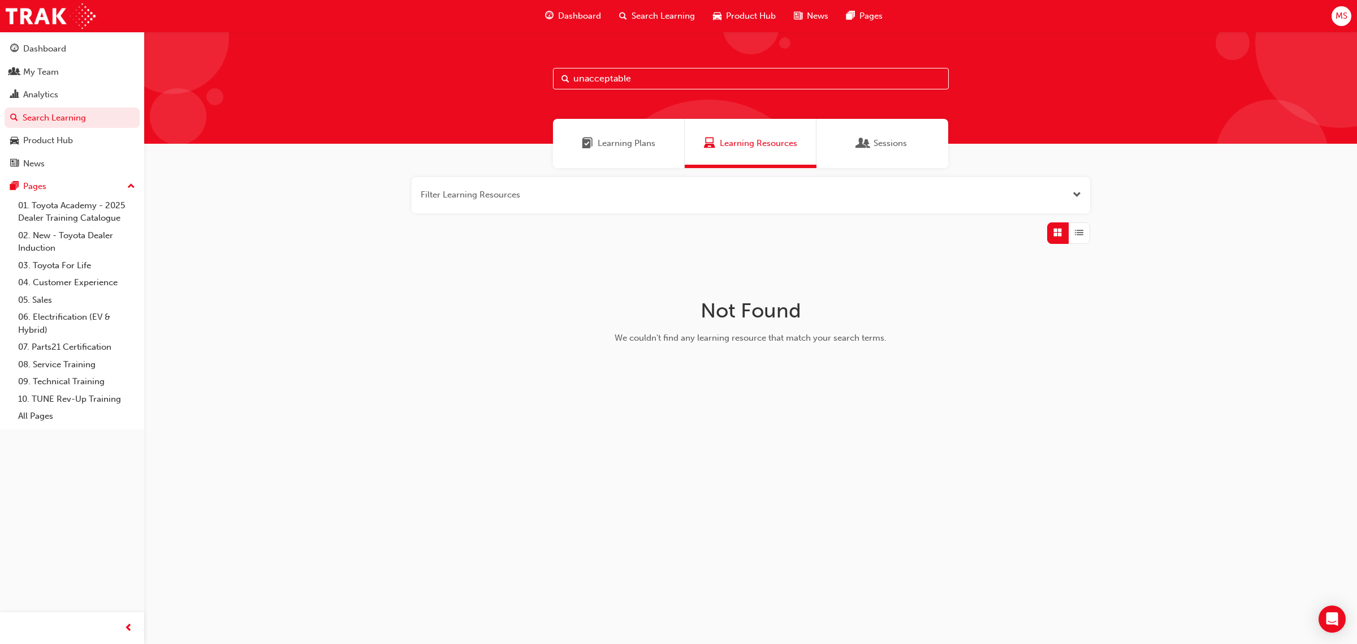
click at [641, 75] on input "unacceptable" at bounding box center [751, 78] width 396 height 21
click at [657, 71] on input "unacceptable" at bounding box center [751, 78] width 396 height 21
drag, startPoint x: 657, startPoint y: 71, endPoint x: 669, endPoint y: 70, distance: 12.6
click at [658, 71] on input "unacceptable" at bounding box center [751, 78] width 396 height 21
click at [592, 346] on div "Not Found We couldn't find any learning resource that match your search terms." at bounding box center [751, 326] width 368 height 128
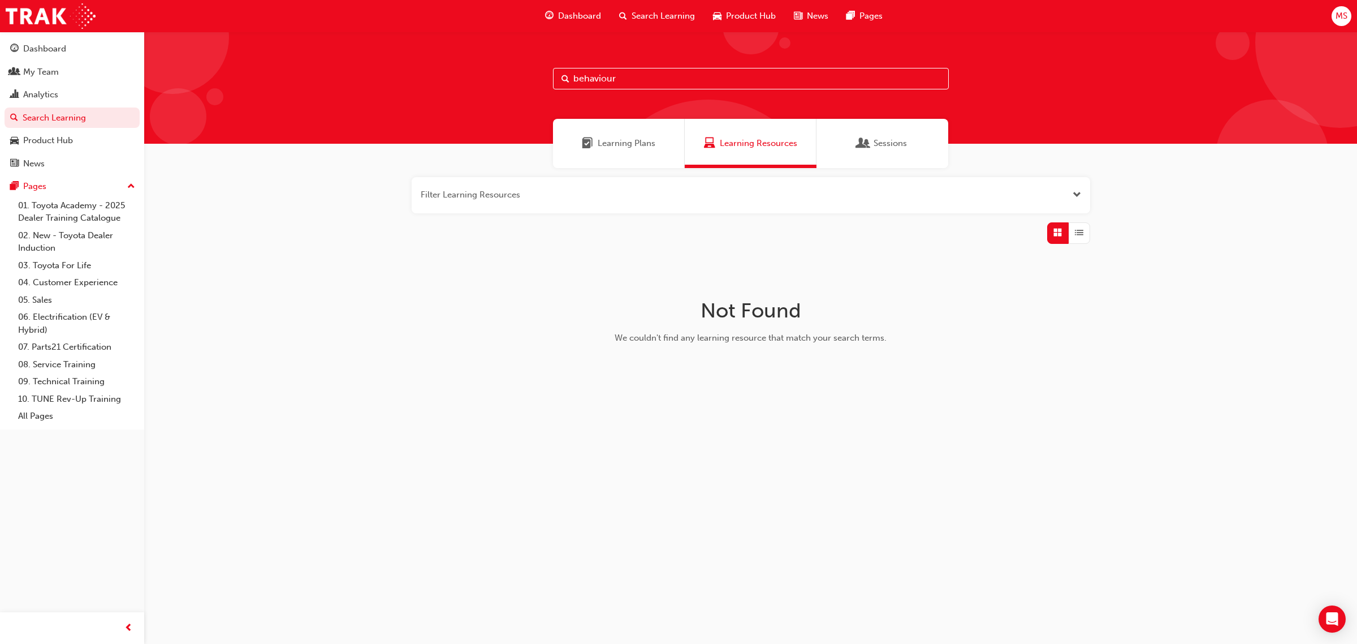
click at [627, 152] on div "Learning Plans" at bounding box center [619, 143] width 132 height 49
click at [770, 148] on span "Learning Resources" at bounding box center [758, 143] width 77 height 13
click at [902, 351] on div "Not Found We couldn't find any learning resource that match your search terms." at bounding box center [751, 326] width 368 height 128
click at [739, 86] on input "behaviour" at bounding box center [751, 78] width 396 height 21
drag, startPoint x: 624, startPoint y: 74, endPoint x: 425, endPoint y: 72, distance: 198.5
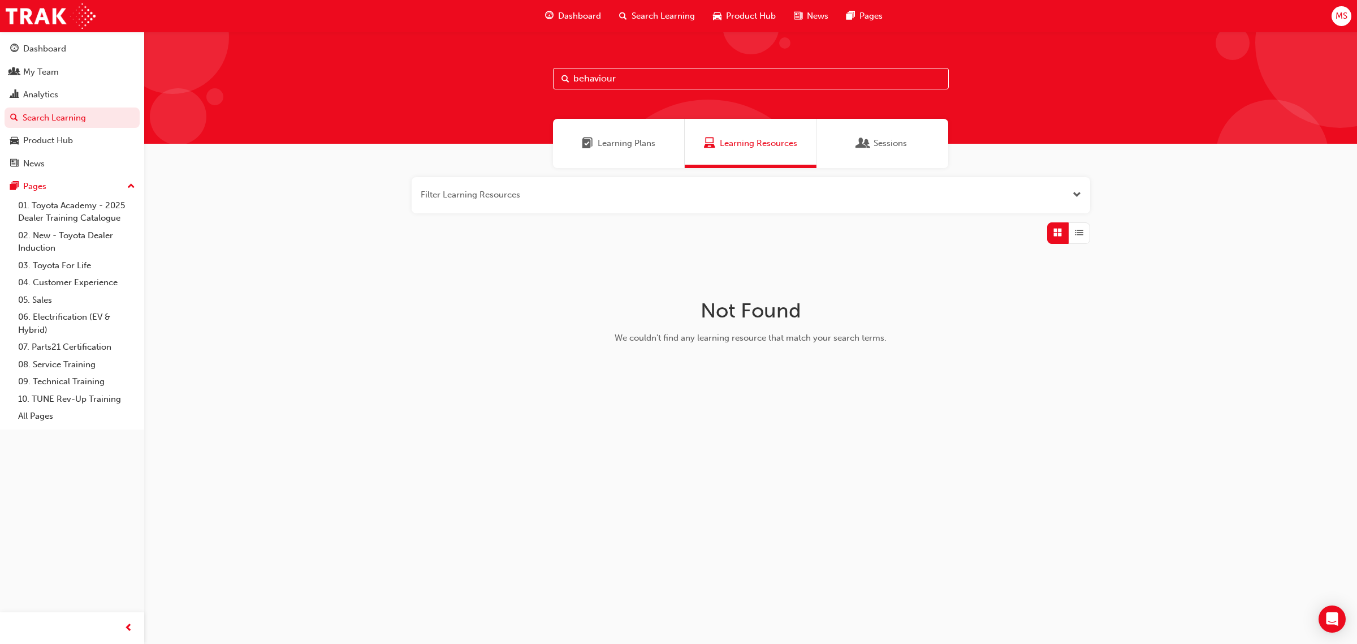
click at [426, 72] on div "behaviour" at bounding box center [750, 88] width 1213 height 112
click at [646, 139] on span "Learning Plans" at bounding box center [627, 143] width 58 height 13
click at [626, 71] on input "tfl-1" at bounding box center [751, 78] width 396 height 21
drag, startPoint x: 584, startPoint y: 77, endPoint x: 670, endPoint y: 83, distance: 86.2
click at [670, 83] on input "tfl-1" at bounding box center [751, 78] width 396 height 21
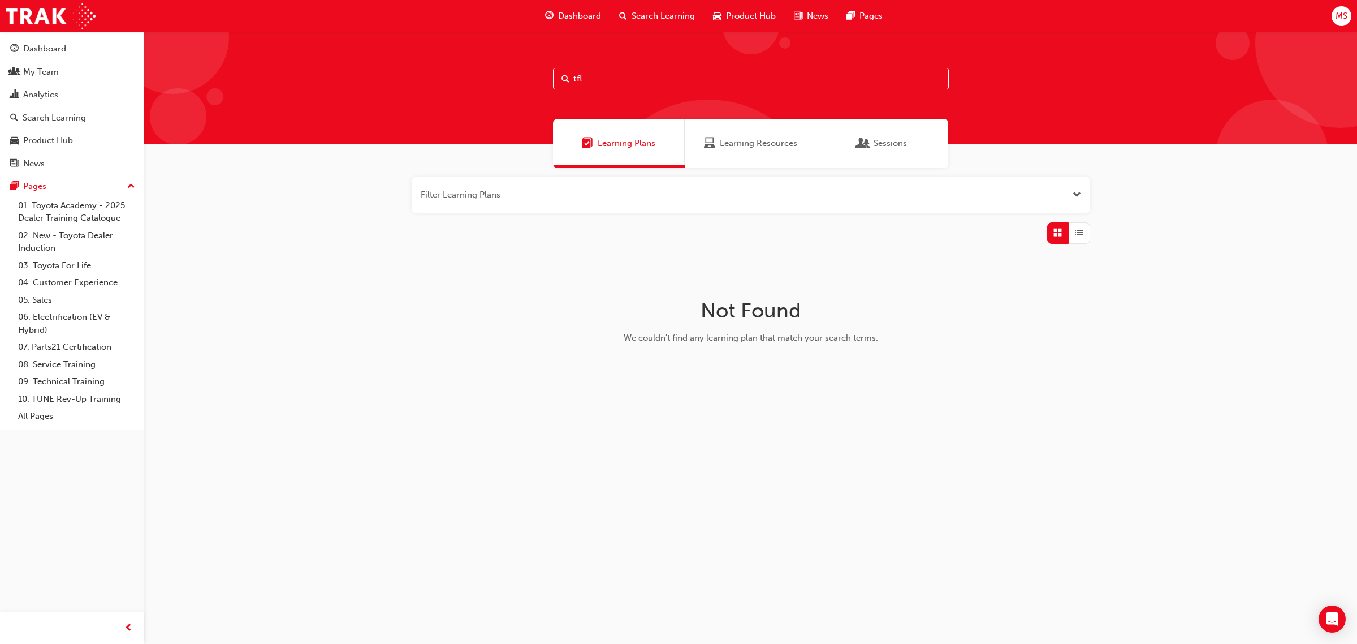
type input "tfl"
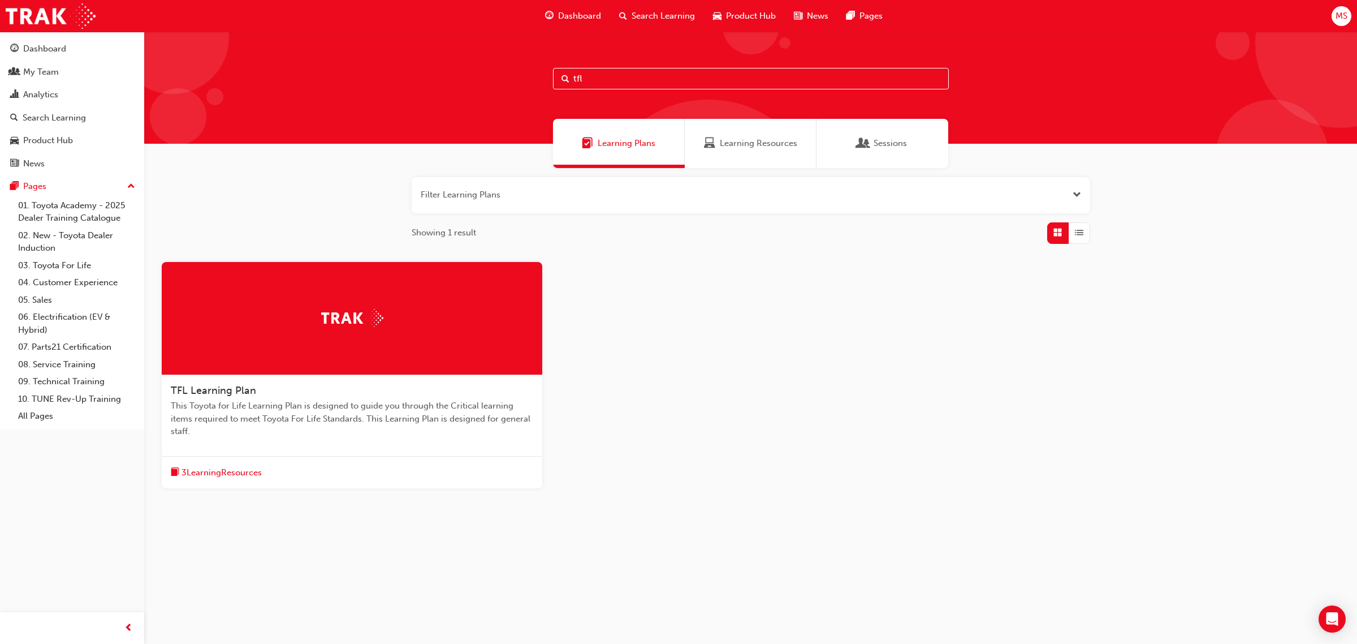
click at [195, 393] on span "TFL Learning Plan" at bounding box center [213, 390] width 85 height 12
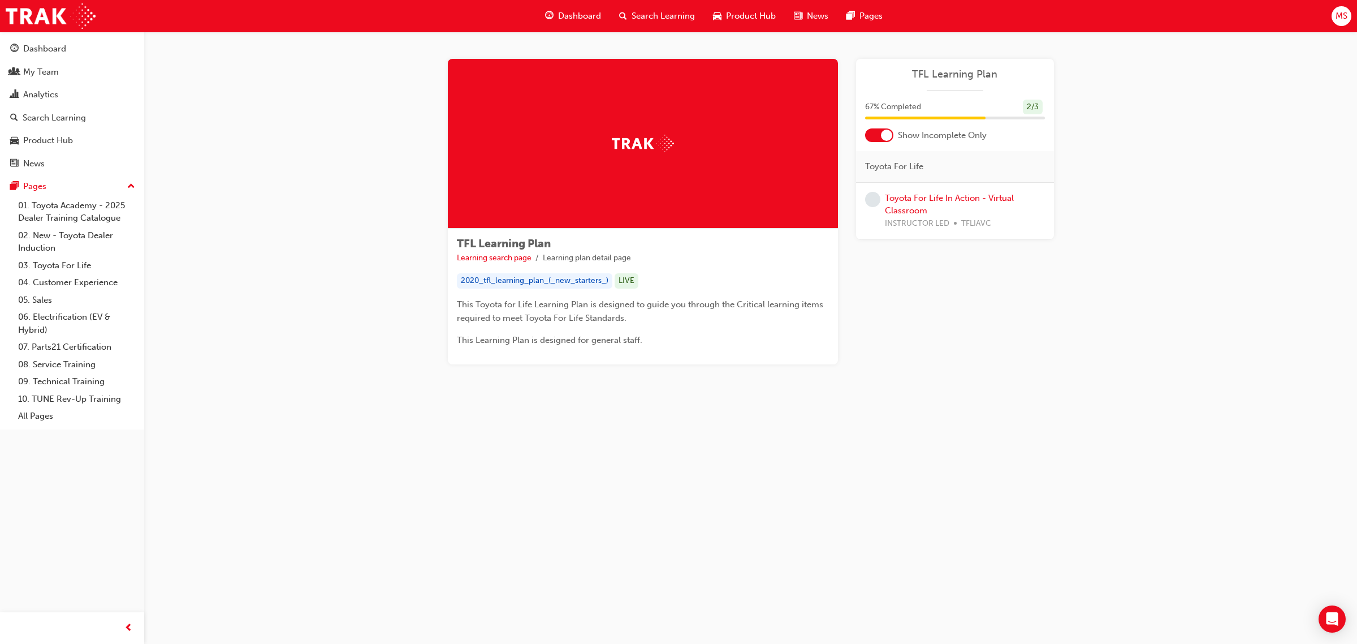
click at [886, 133] on div at bounding box center [886, 135] width 11 height 11
click at [1179, 345] on div "TFL Learning Plan Learning search page Learning plan detail page TFL Learning P…" at bounding box center [750, 225] width 1213 height 387
click at [80, 264] on link "03. Toyota For Life" at bounding box center [77, 266] width 126 height 18
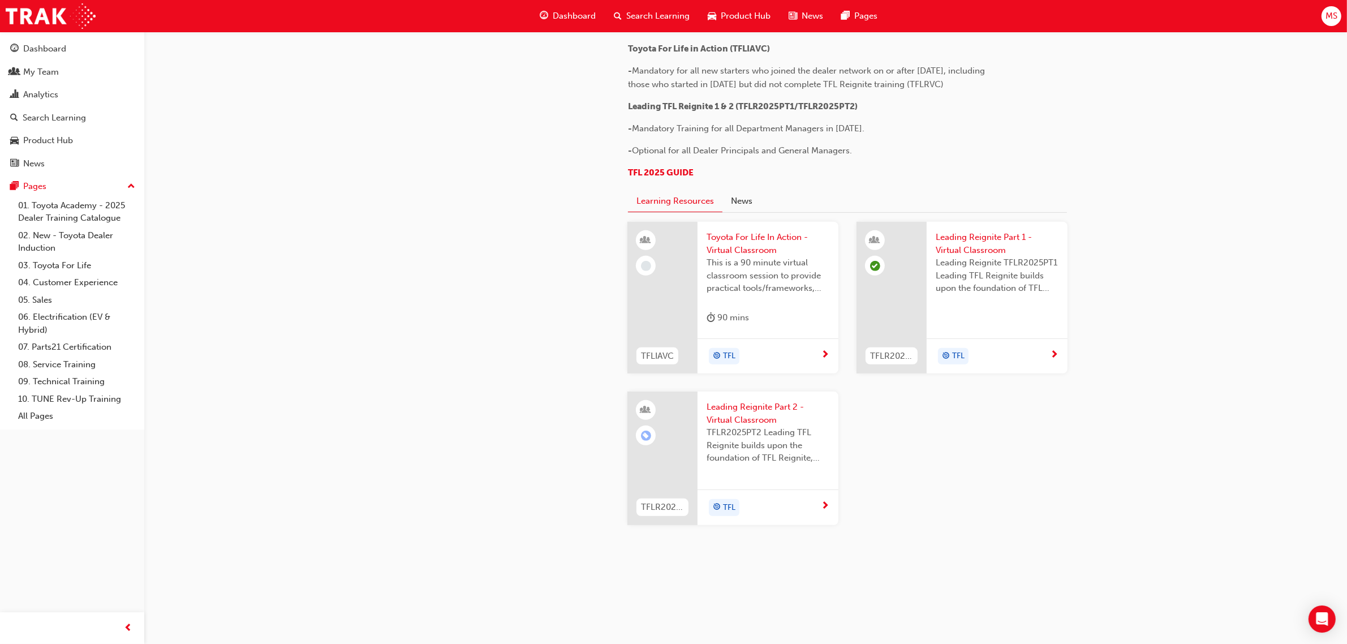
scroll to position [1060, 0]
click at [1228, 385] on div "03. Toyota For Life Toyota For Life 2025 At Toyota, our aim is to create relati…" at bounding box center [673, 44] width 1347 height 1199
drag, startPoint x: 1210, startPoint y: 321, endPoint x: 1221, endPoint y: 315, distance: 11.6
click at [1210, 321] on div "03. Toyota For Life Toyota For Life 2025 At Toyota, our aim is to create relati…" at bounding box center [673, 44] width 1347 height 1199
drag, startPoint x: 635, startPoint y: 12, endPoint x: 708, endPoint y: 29, distance: 75.3
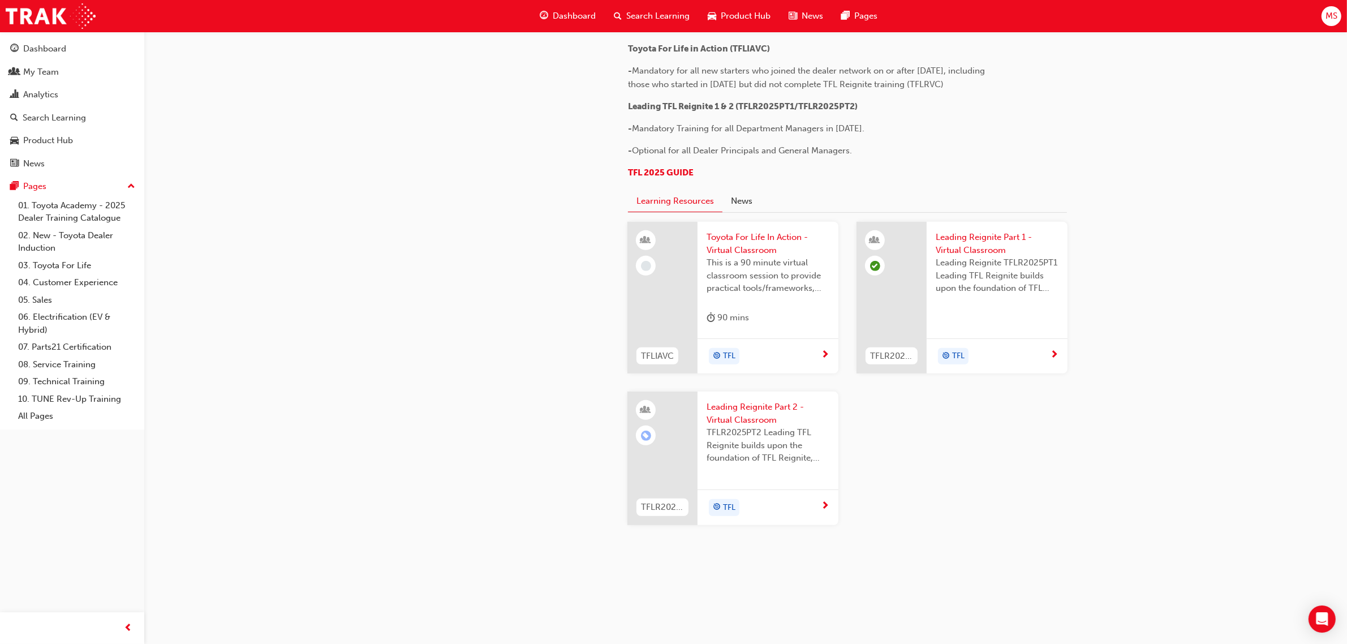
click at [635, 12] on span "Search Learning" at bounding box center [657, 16] width 63 height 13
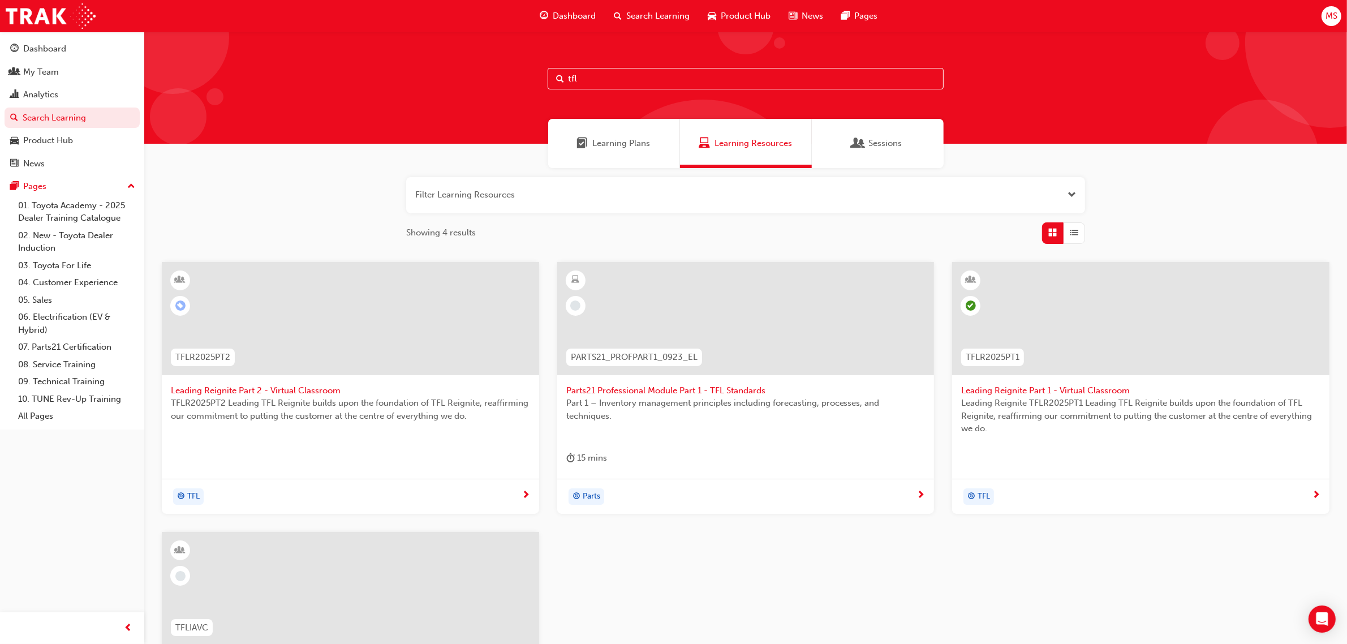
click at [613, 78] on input "tfl" at bounding box center [745, 78] width 396 height 21
type input "complaint"
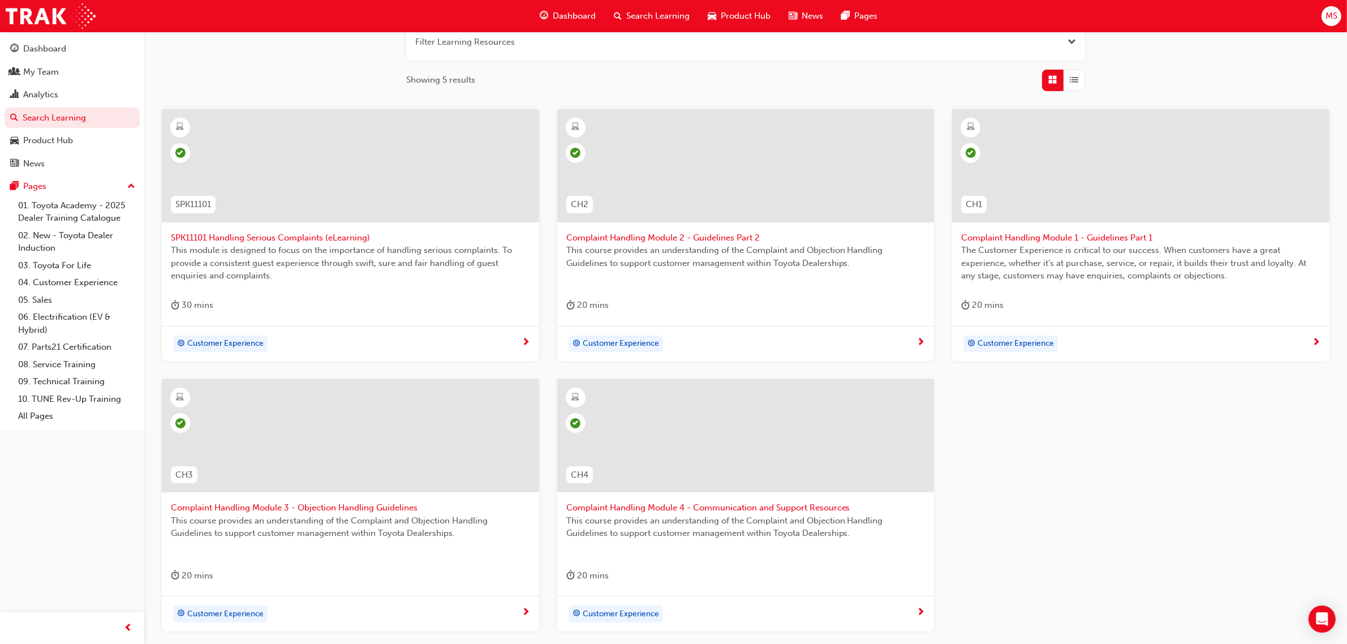
scroll to position [212, 0]
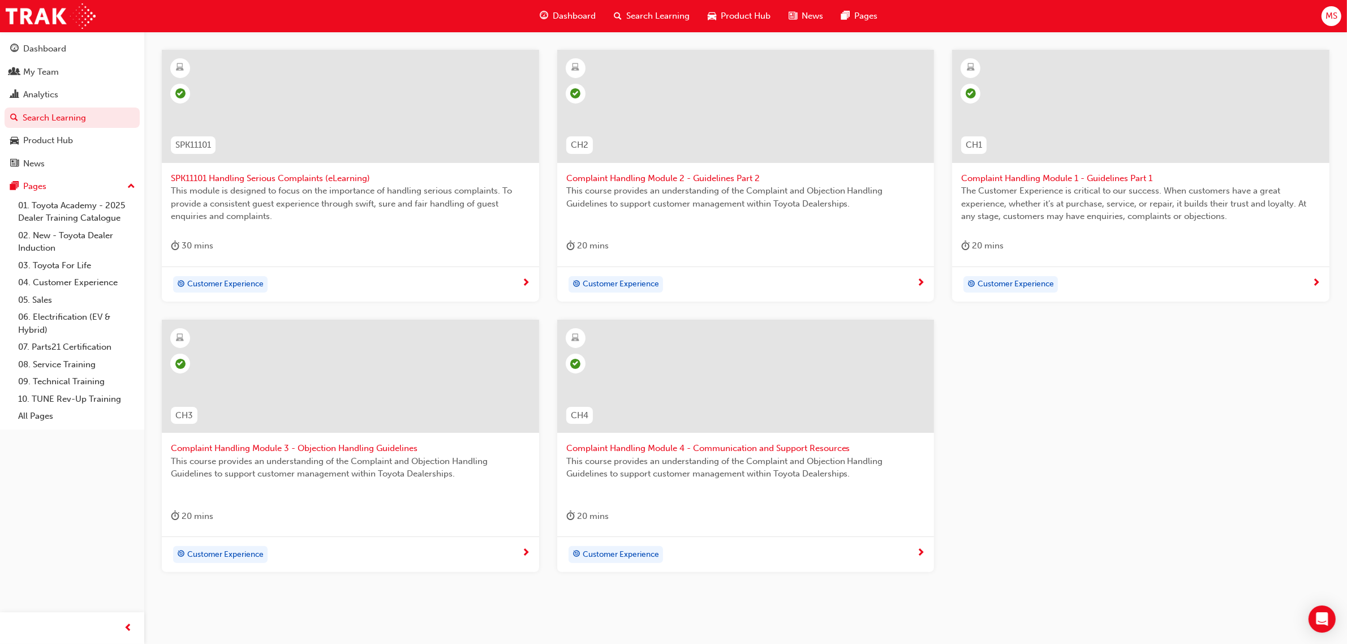
click at [1118, 177] on span "Complaint Handling Module 1 - Guidelines Part 1" at bounding box center [1140, 178] width 359 height 13
click at [728, 173] on span "Complaint Handling Module 2 - Guidelines Part 2" at bounding box center [745, 178] width 359 height 13
click at [386, 447] on span "Complaint Handling Module 3 - Objection Handling Guidelines" at bounding box center [350, 448] width 359 height 13
click at [632, 445] on span "Complaint Handling Module 4 - Communication and Support Resources" at bounding box center [745, 448] width 359 height 13
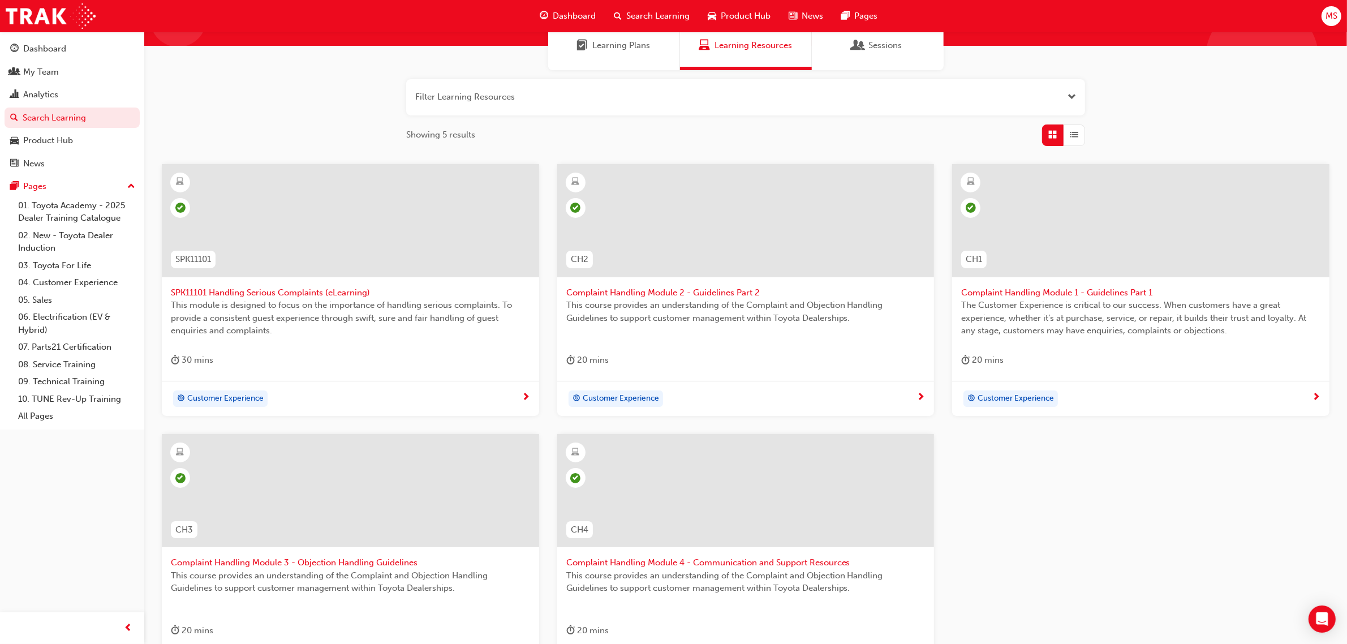
scroll to position [248, 0]
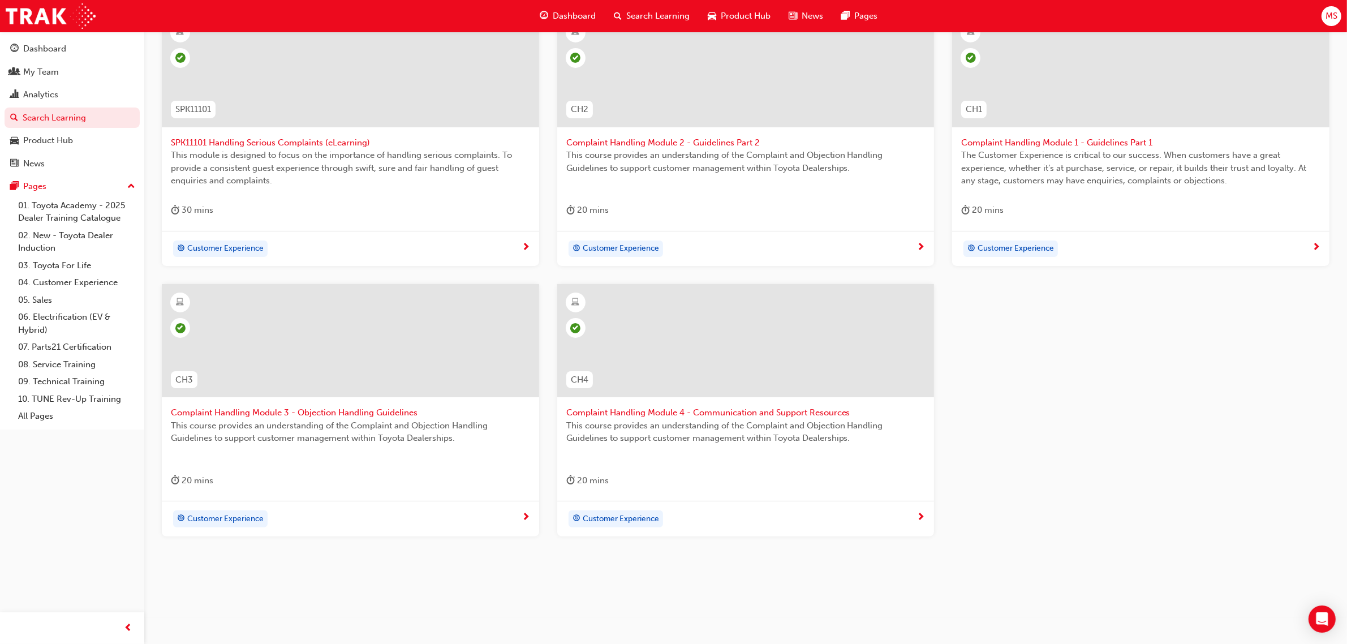
click at [1046, 142] on span "Complaint Handling Module 1 - Guidelines Part 1" at bounding box center [1140, 142] width 359 height 13
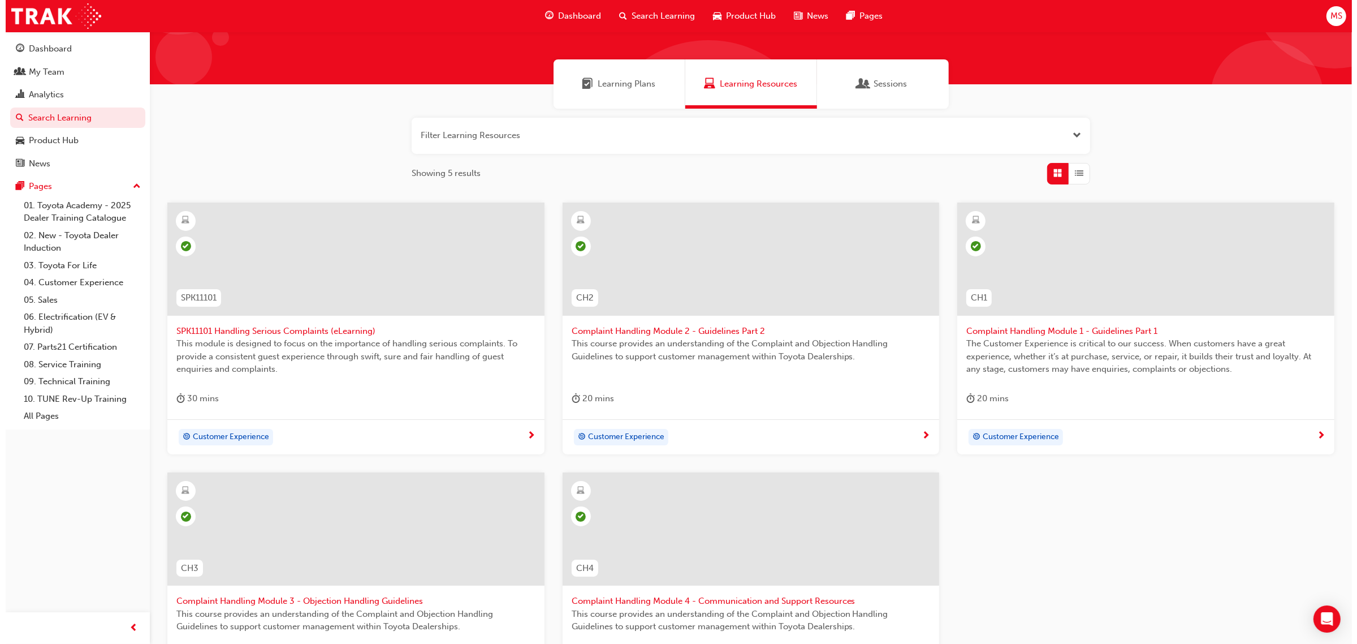
scroll to position [0, 0]
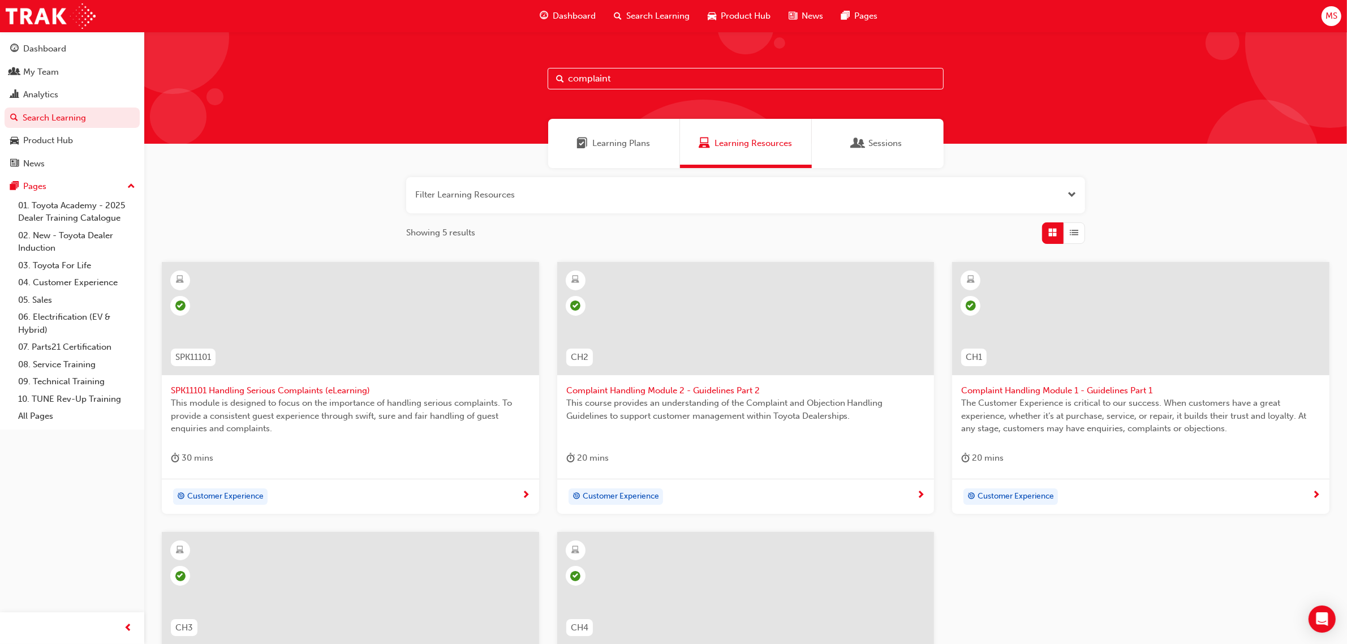
click at [626, 137] on span "Learning Plans" at bounding box center [622, 143] width 58 height 13
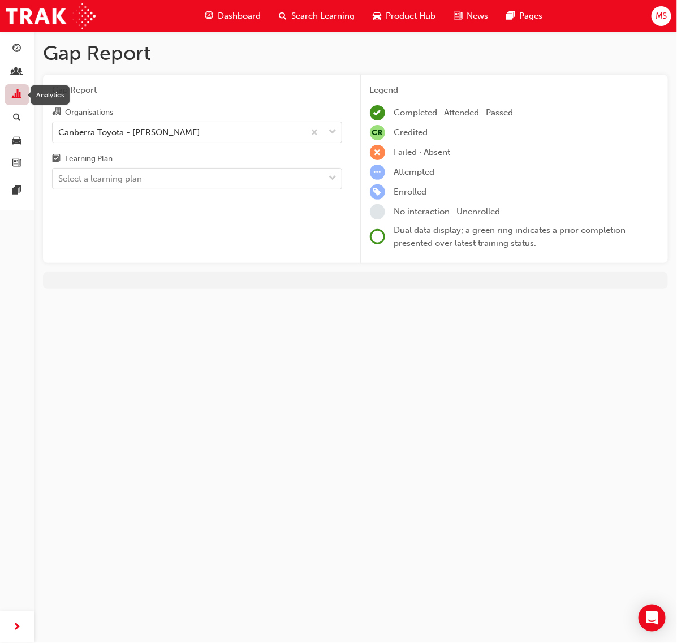
click at [13, 90] on span "chart-icon" at bounding box center [17, 95] width 8 height 10
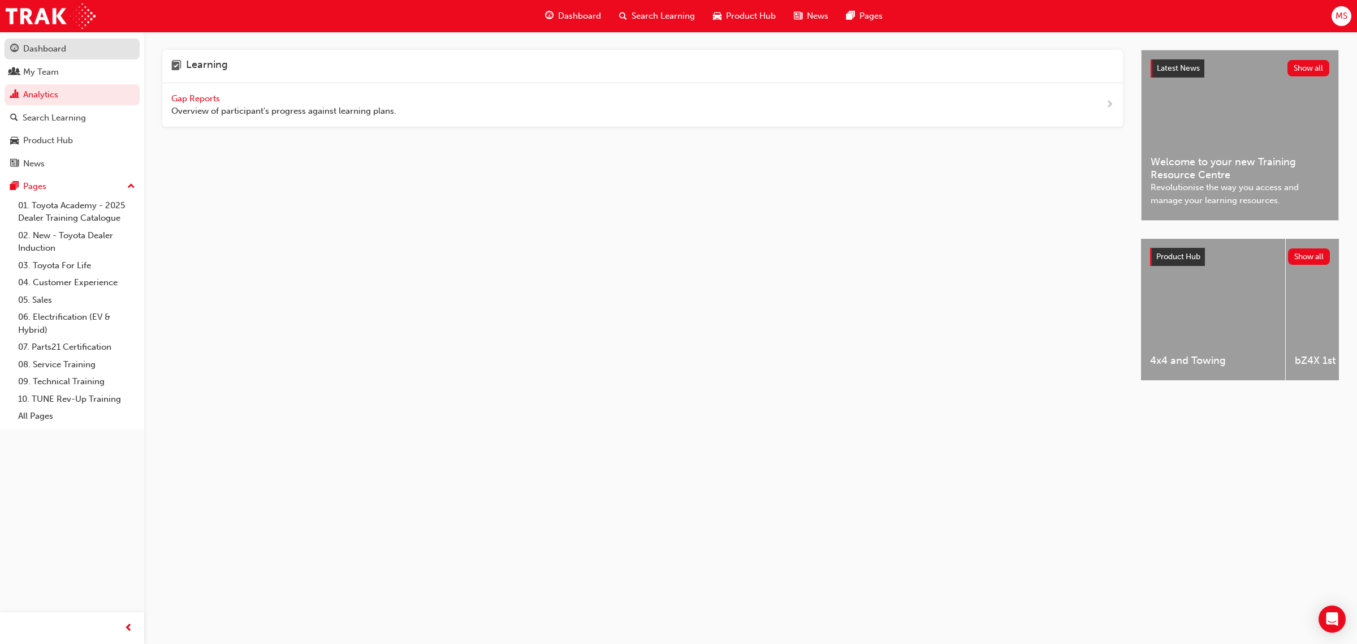
click at [54, 49] on div "Dashboard" at bounding box center [44, 48] width 43 height 13
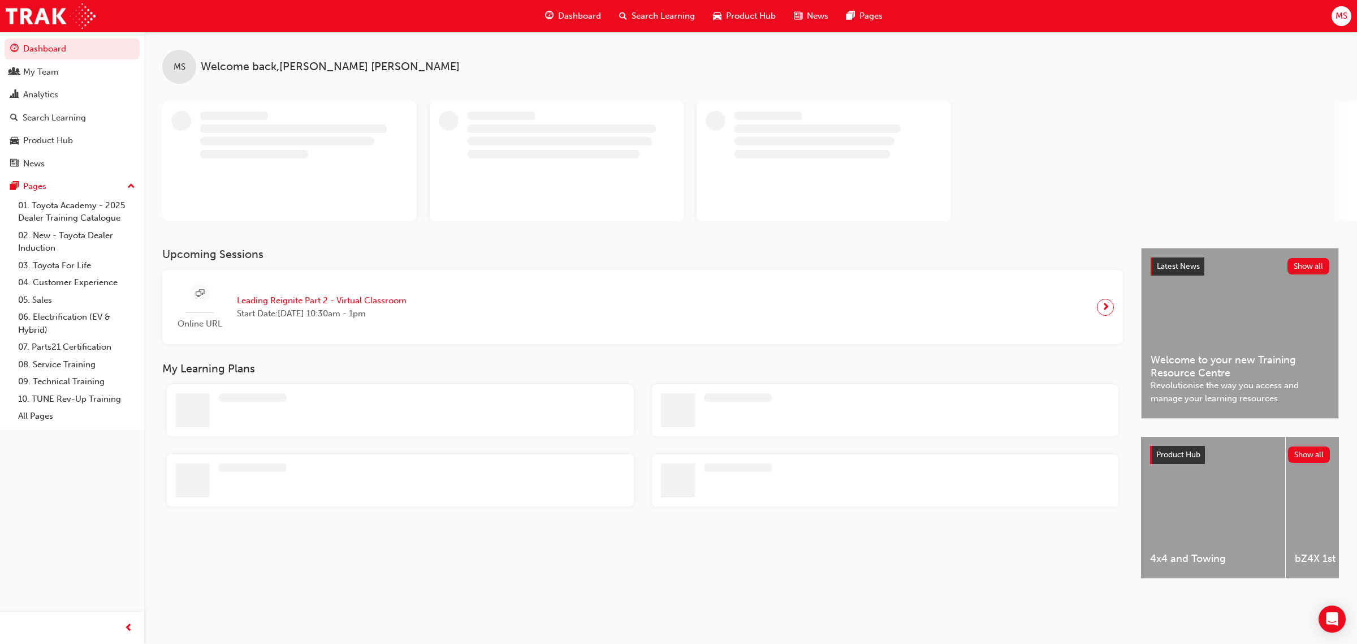
click at [659, 14] on span "Search Learning" at bounding box center [663, 16] width 63 height 13
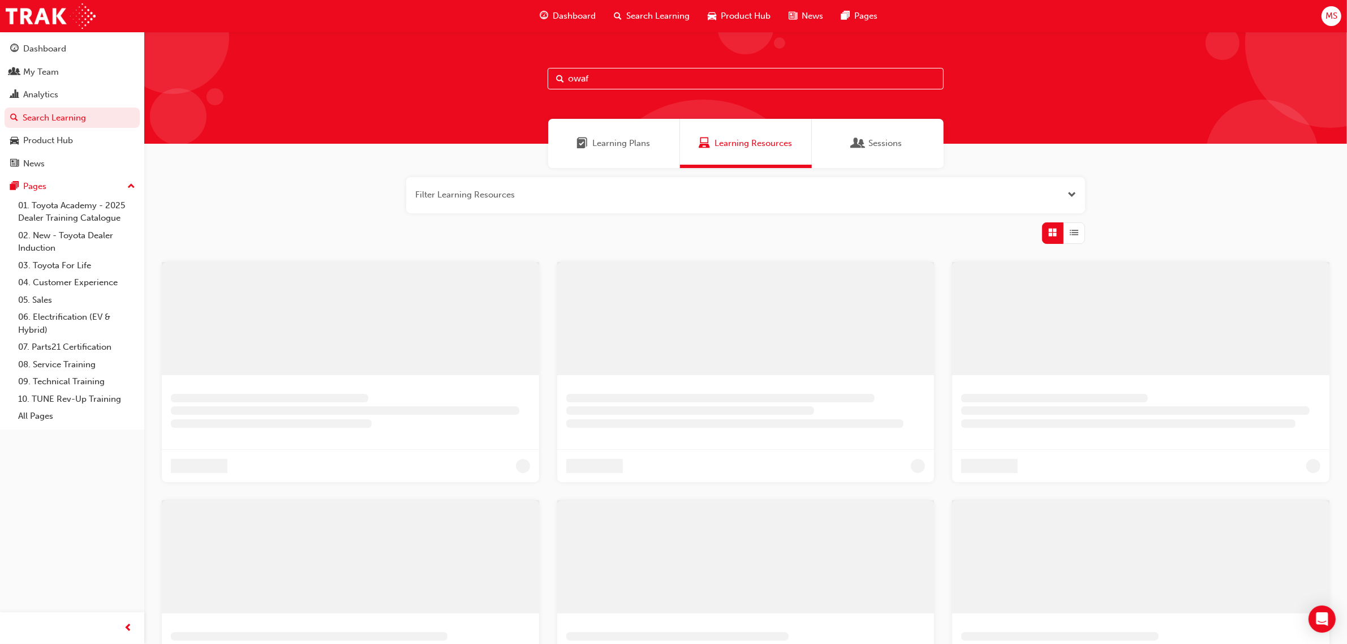
drag, startPoint x: 600, startPoint y: 80, endPoint x: 521, endPoint y: 80, distance: 79.2
click at [521, 80] on div "owaf" at bounding box center [745, 88] width 1202 height 112
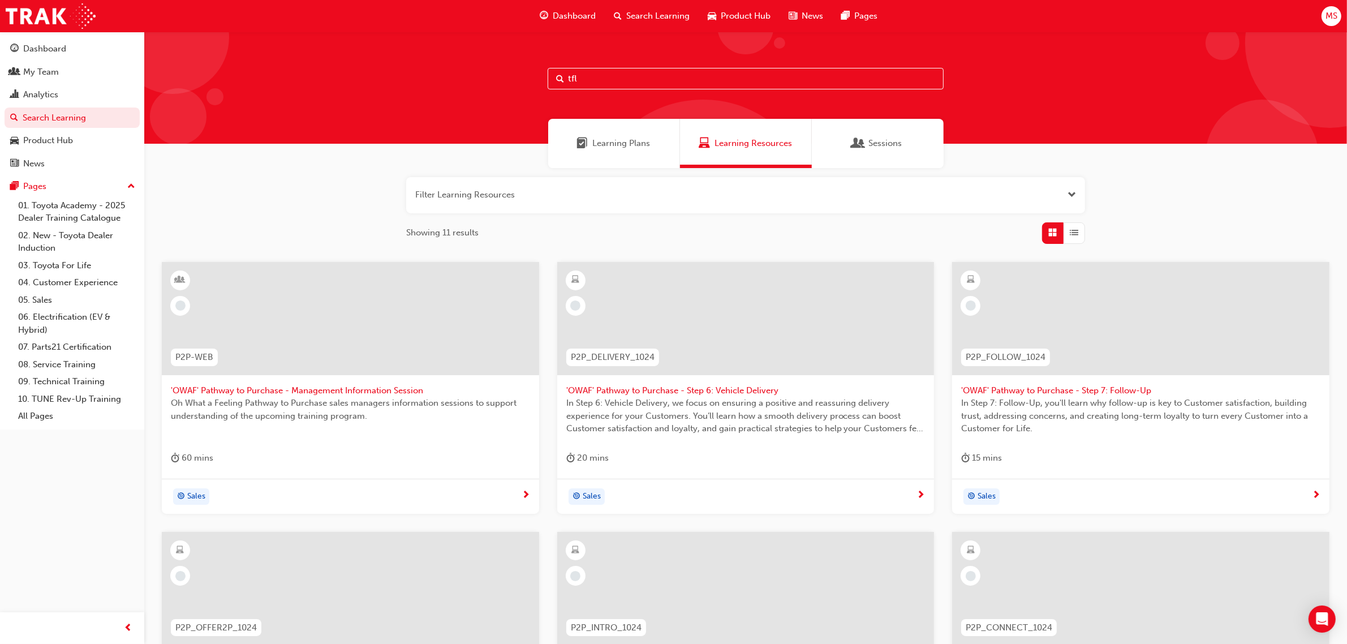
type input "tfl"
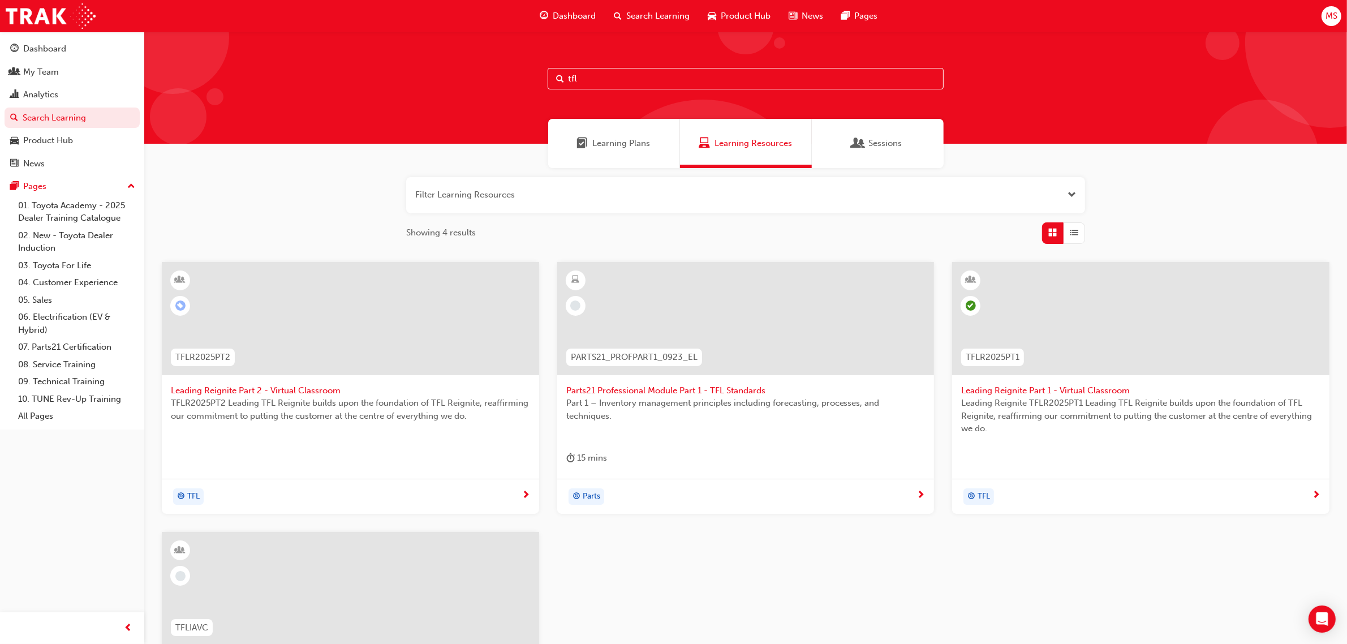
click at [620, 137] on span "Learning Plans" at bounding box center [622, 143] width 58 height 13
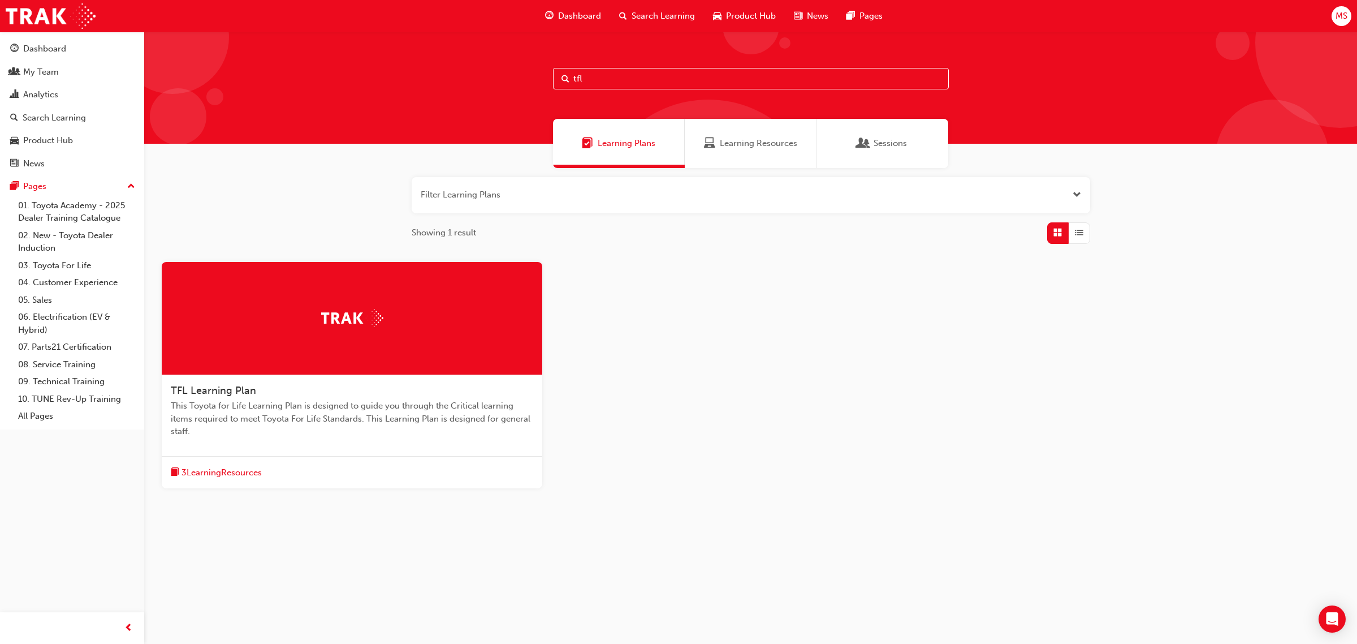
click at [207, 388] on span "TFL Learning Plan" at bounding box center [213, 390] width 85 height 12
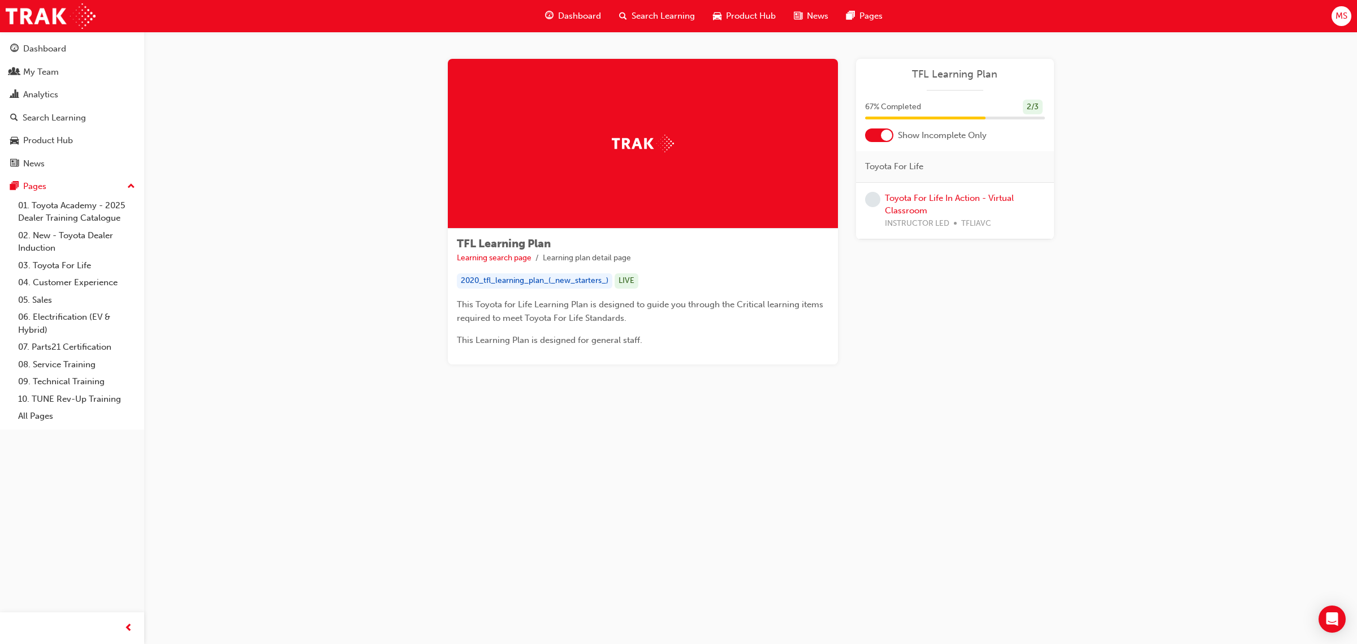
click at [676, 334] on div "Learning Plan TFL Learning Plan 67 % Completed 2 / 3 Show Incomplete Only Toyot…" at bounding box center [955, 211] width 198 height 305
click at [45, 45] on div "Dashboard" at bounding box center [44, 48] width 43 height 13
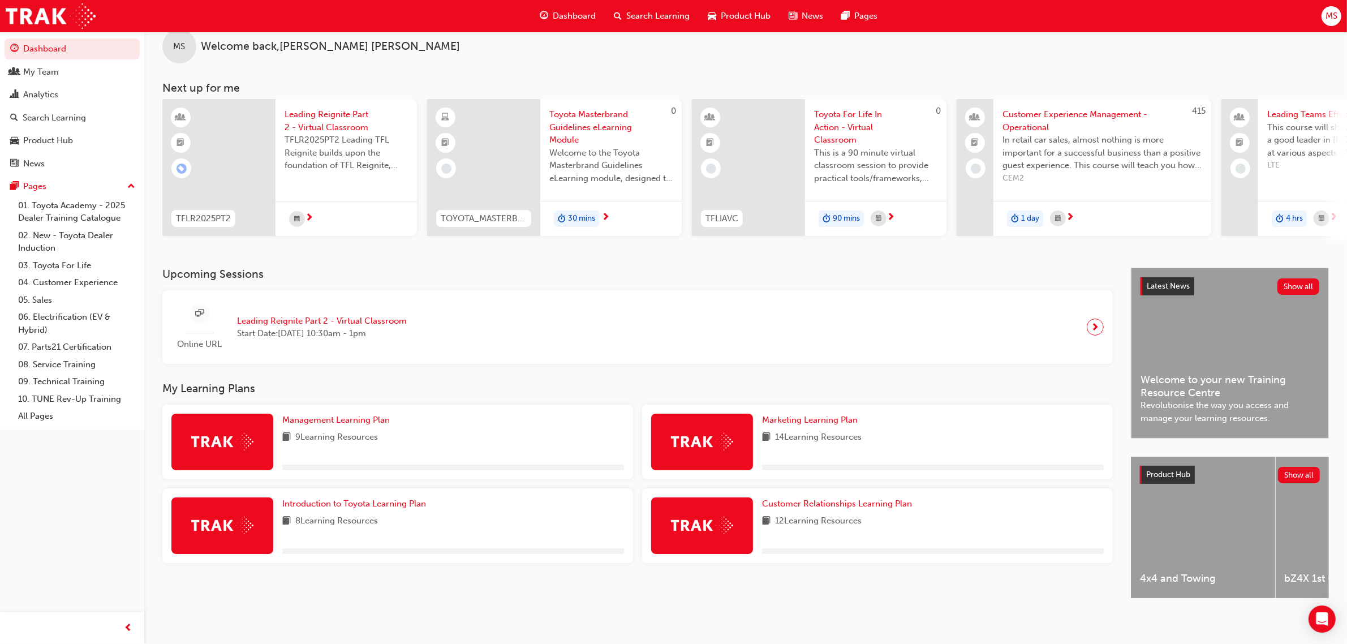
scroll to position [32, 0]
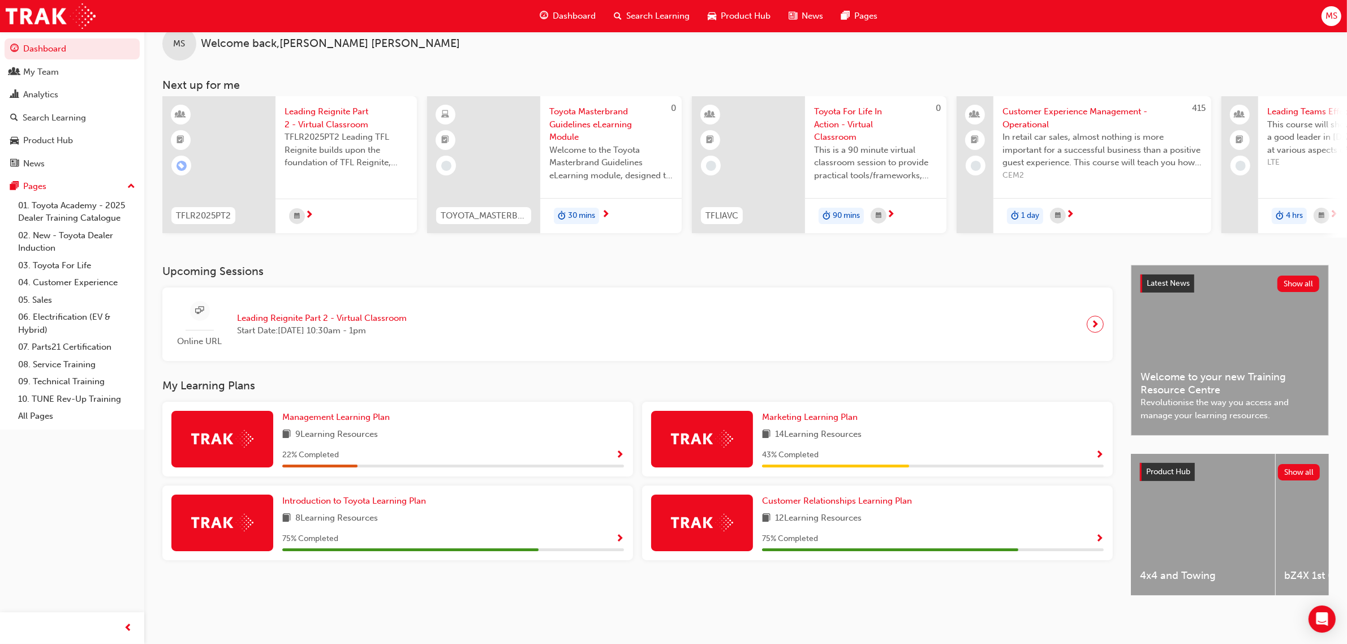
click at [331, 421] on div "Management Learning Plan 9 Learning Resources 22 % Completed" at bounding box center [453, 439] width 342 height 57
click at [331, 413] on span "Management Learning Plan" at bounding box center [335, 417] width 107 height 10
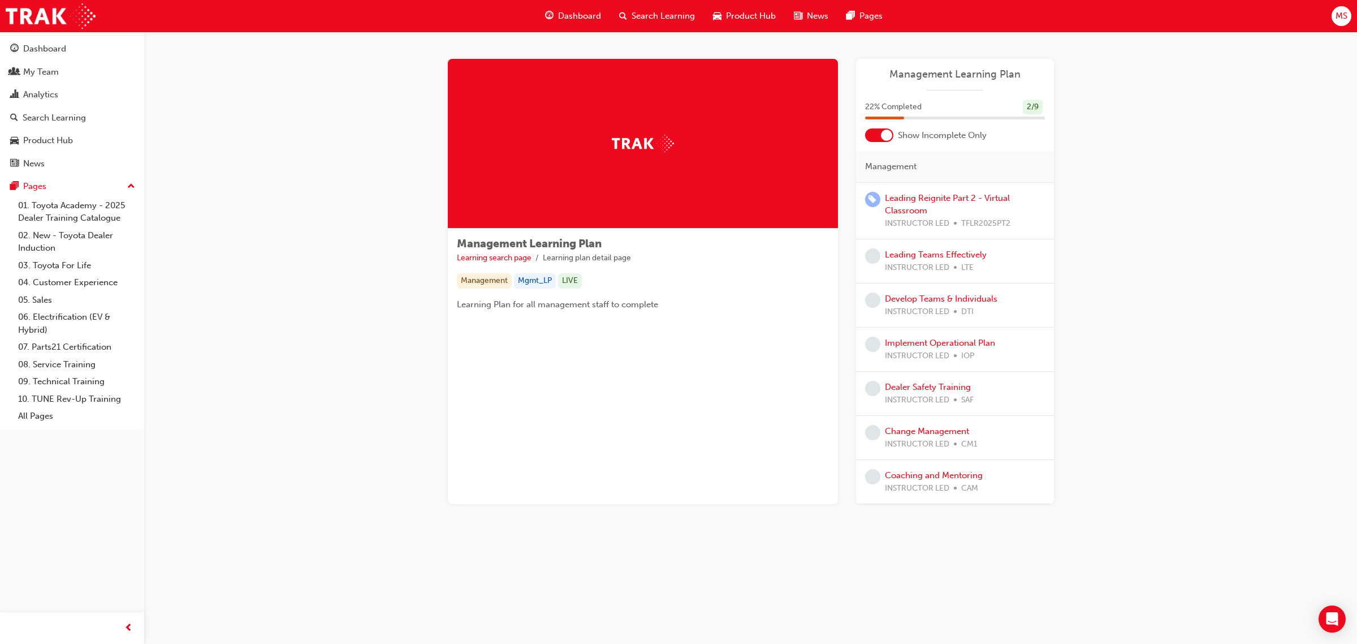
click at [676, 134] on div at bounding box center [886, 135] width 11 height 11
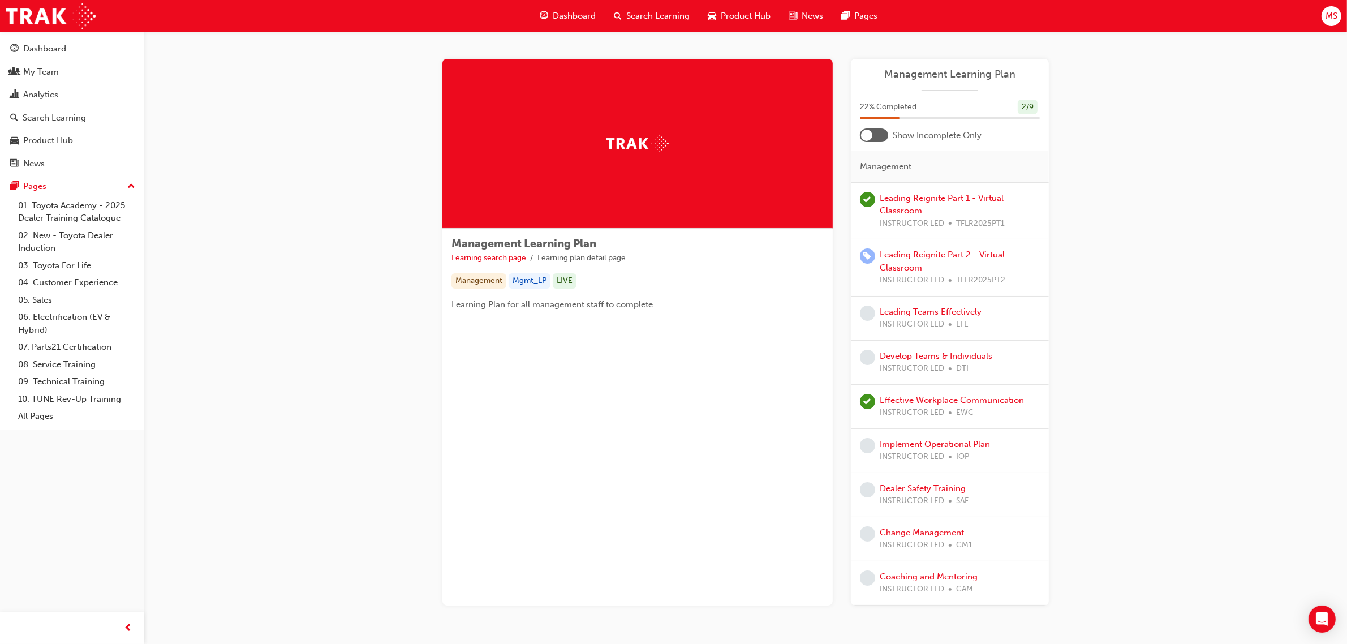
scroll to position [44, 0]
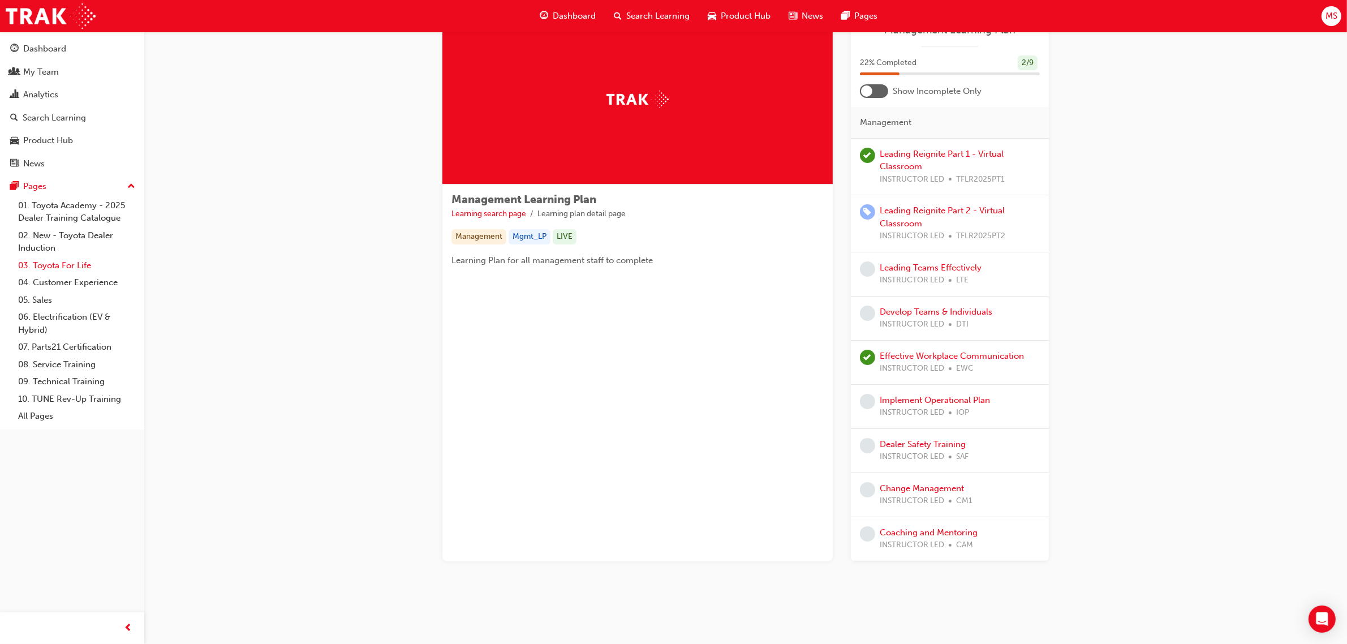
click at [37, 263] on link "03. Toyota For Life" at bounding box center [77, 266] width 126 height 18
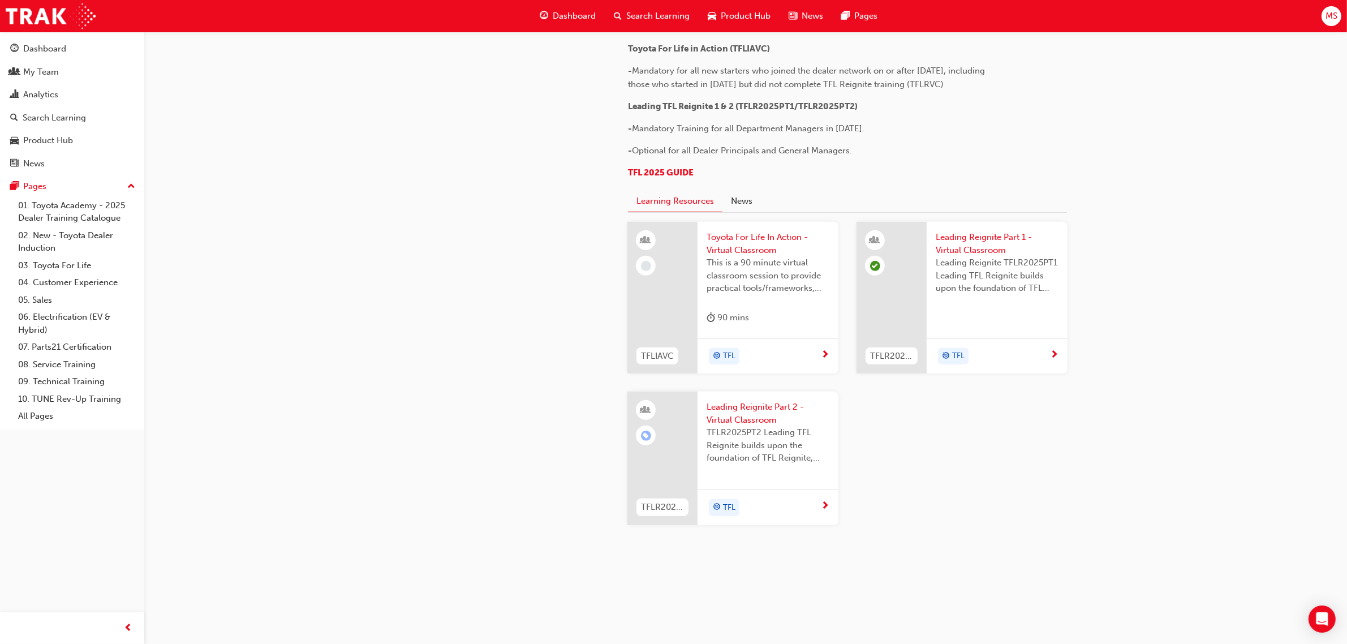
scroll to position [566, 0]
click at [648, 178] on span "TFL 2025 GUIDE" at bounding box center [661, 172] width 66 height 10
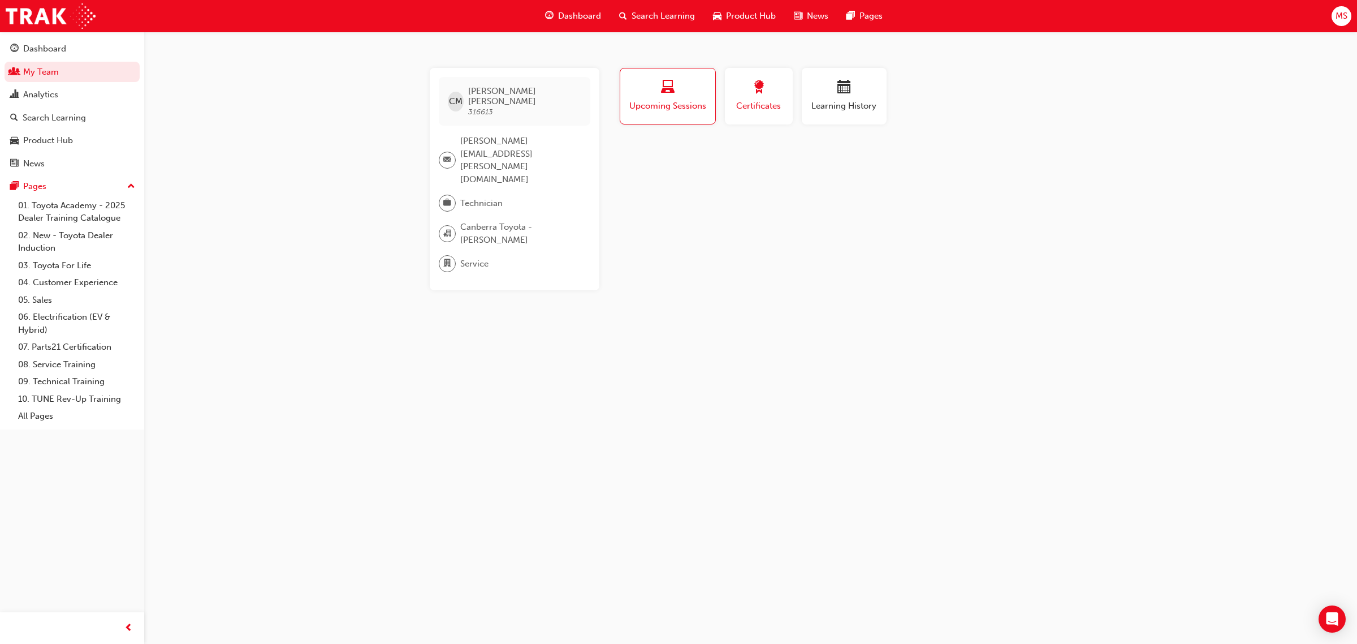
click at [770, 113] on button "Certificates" at bounding box center [759, 96] width 68 height 57
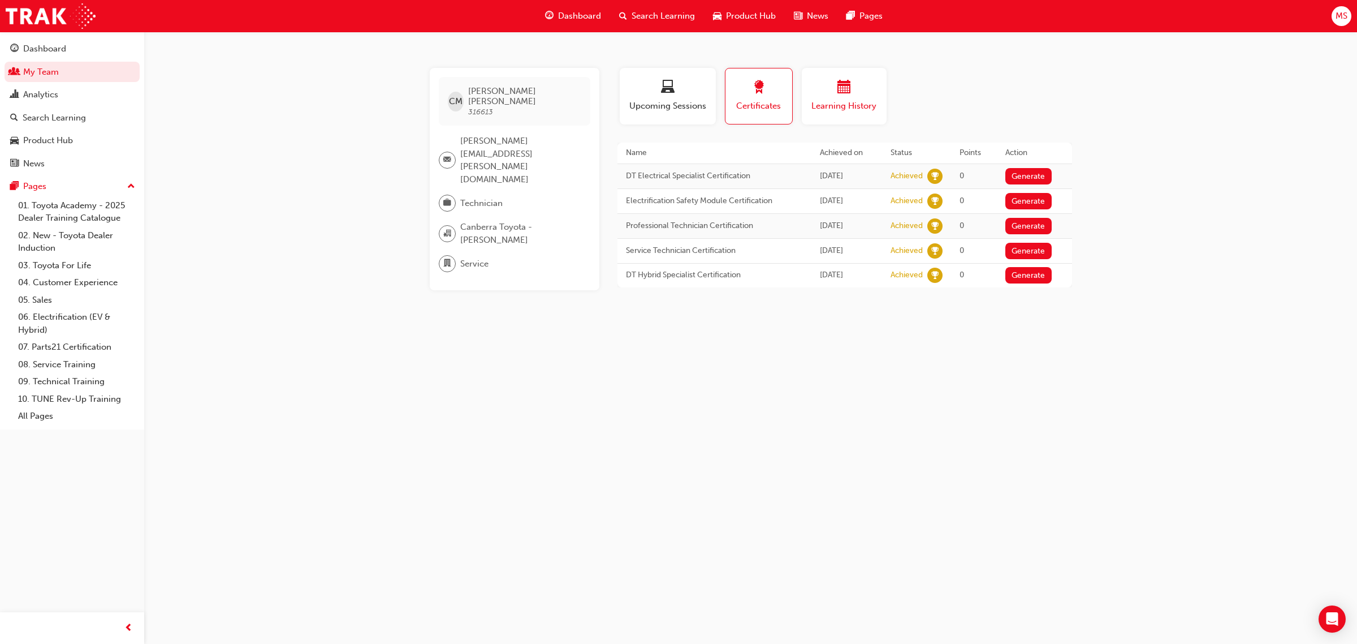
click at [835, 105] on span "Learning History" at bounding box center [844, 106] width 68 height 13
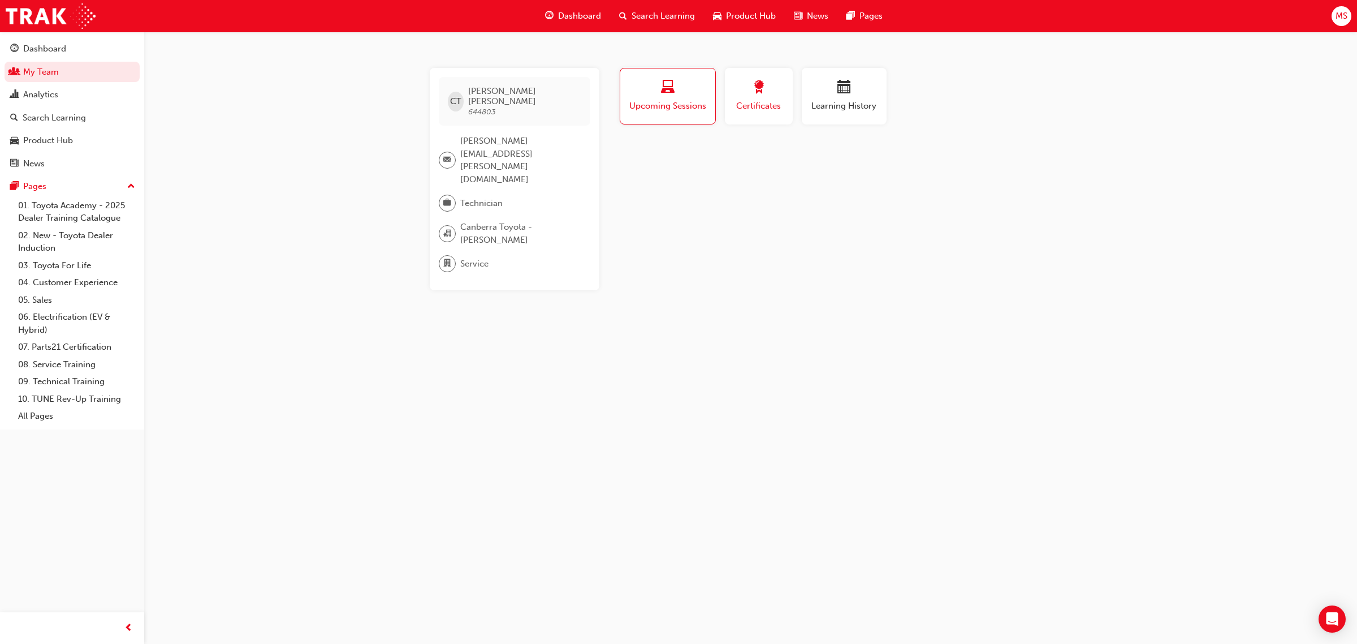
click at [767, 102] on span "Certificates" at bounding box center [759, 106] width 51 height 13
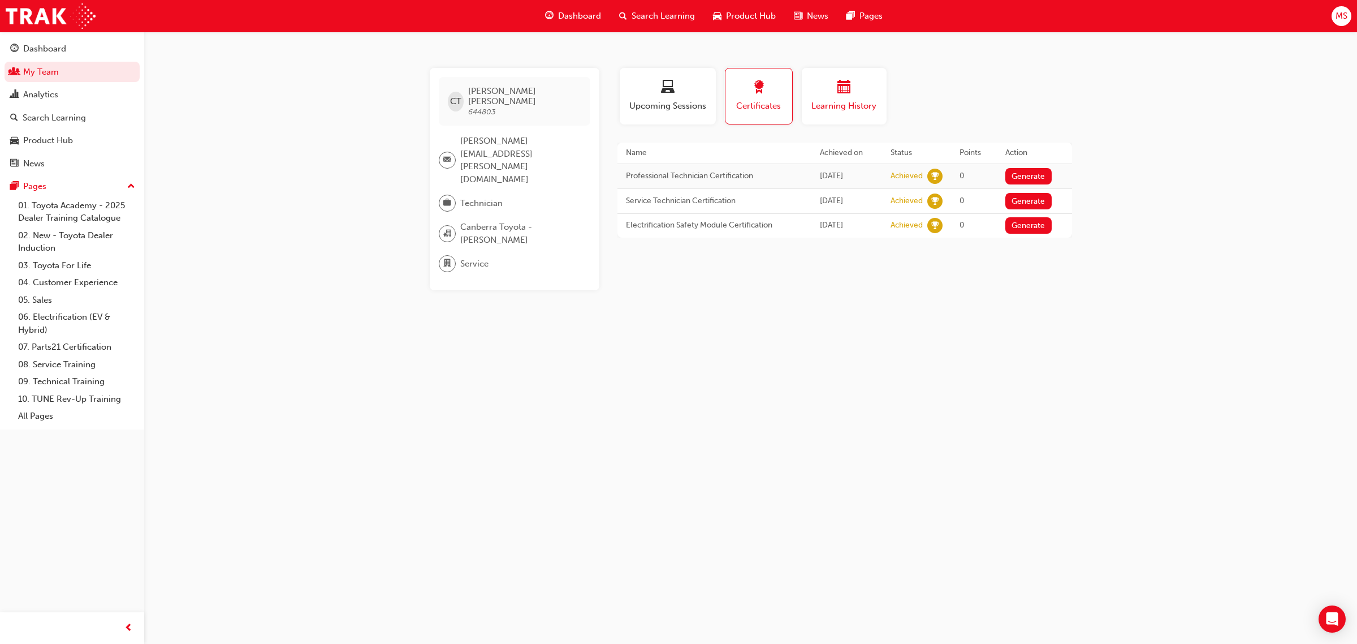
drag, startPoint x: 835, startPoint y: 104, endPoint x: 891, endPoint y: 117, distance: 57.1
click at [837, 104] on span "Learning History" at bounding box center [844, 106] width 68 height 13
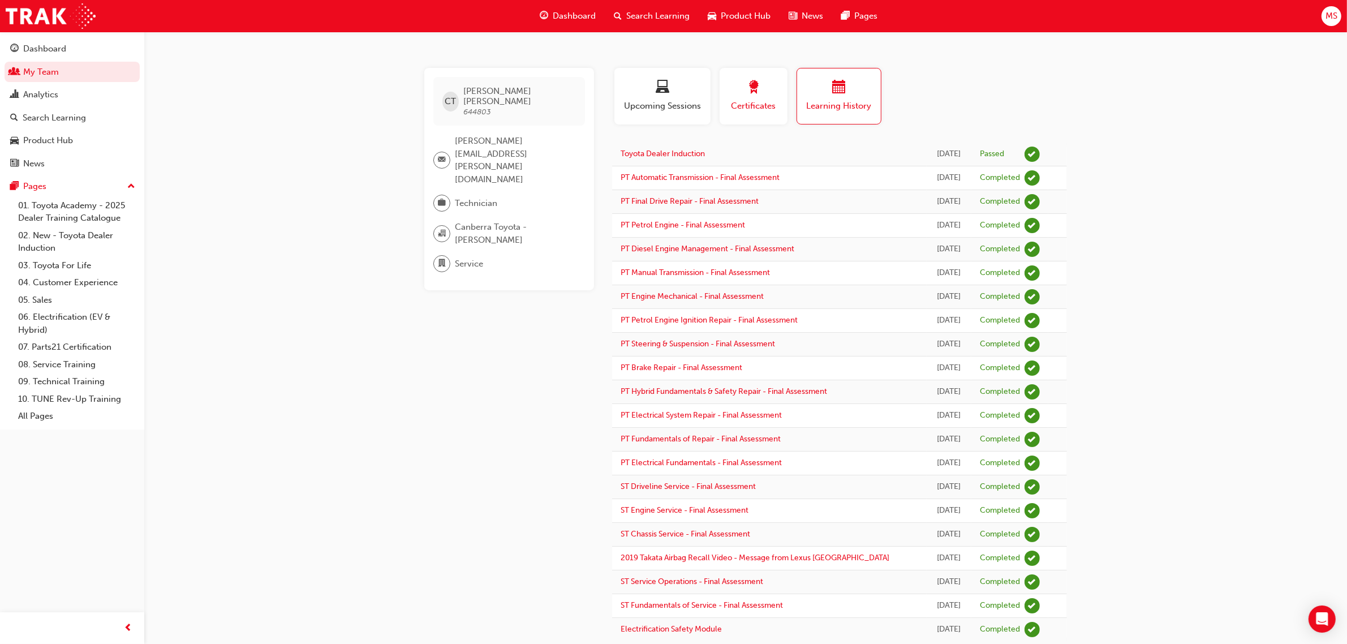
click at [757, 105] on span "Certificates" at bounding box center [753, 106] width 51 height 13
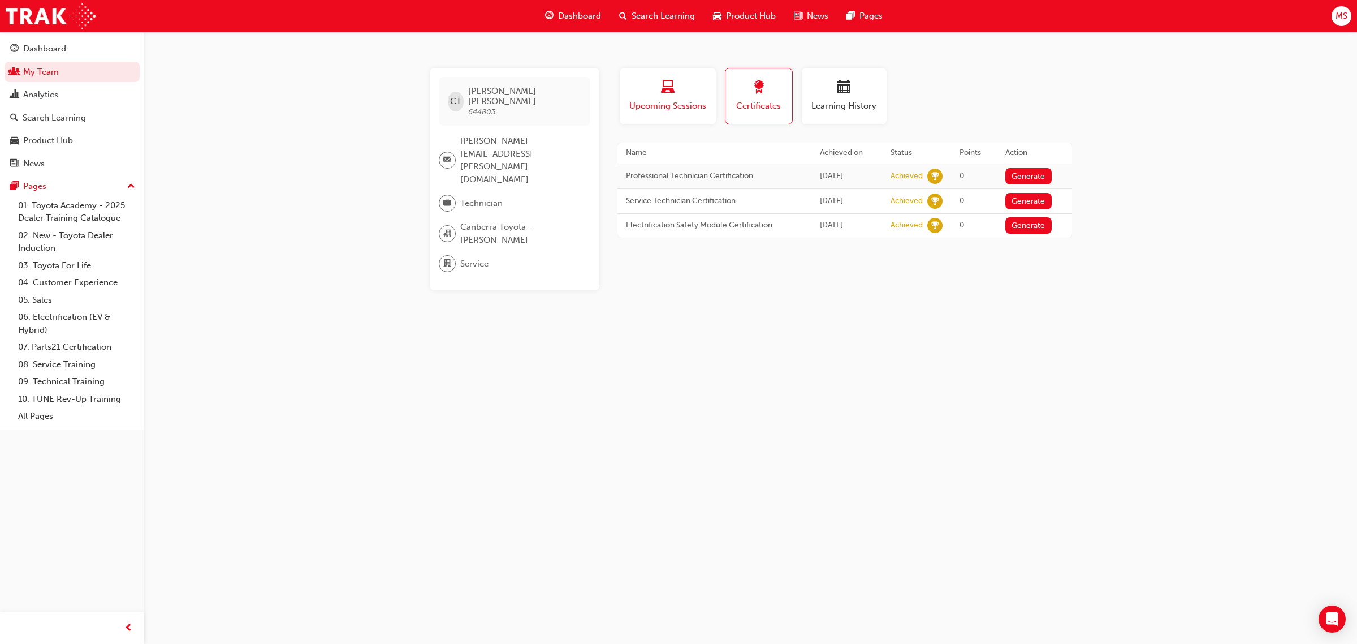
click at [685, 105] on span "Upcoming Sessions" at bounding box center [667, 106] width 79 height 13
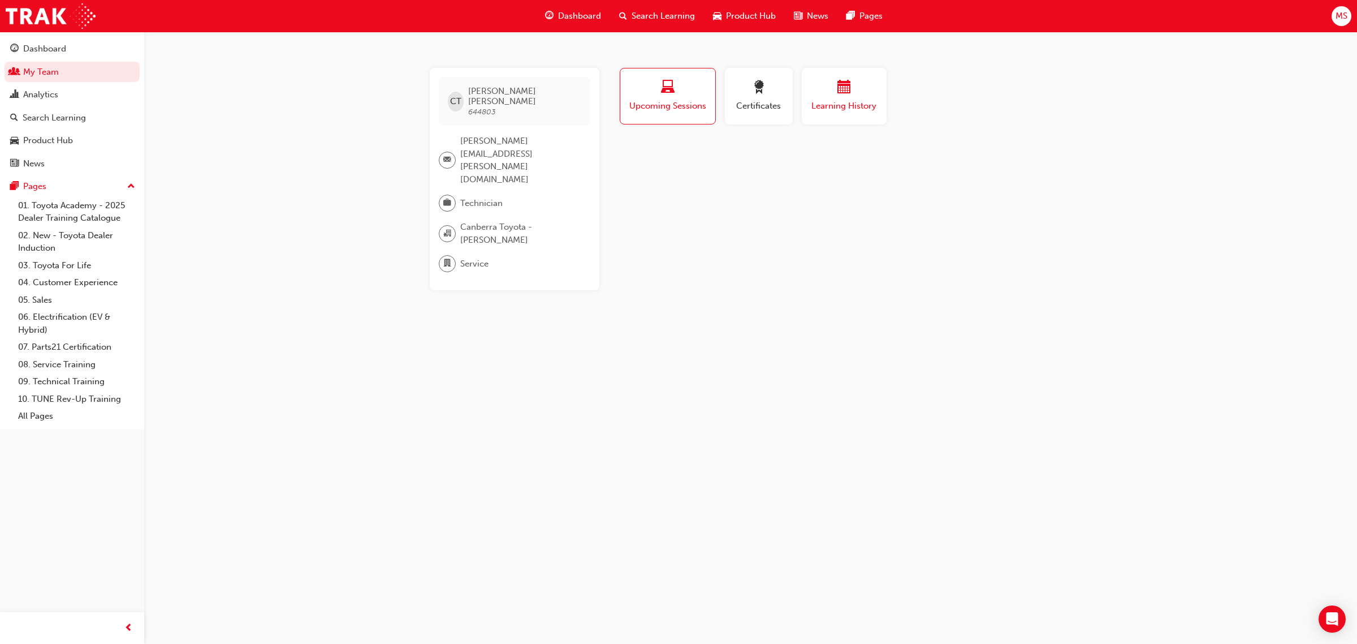
click at [838, 110] on span "Learning History" at bounding box center [844, 106] width 68 height 13
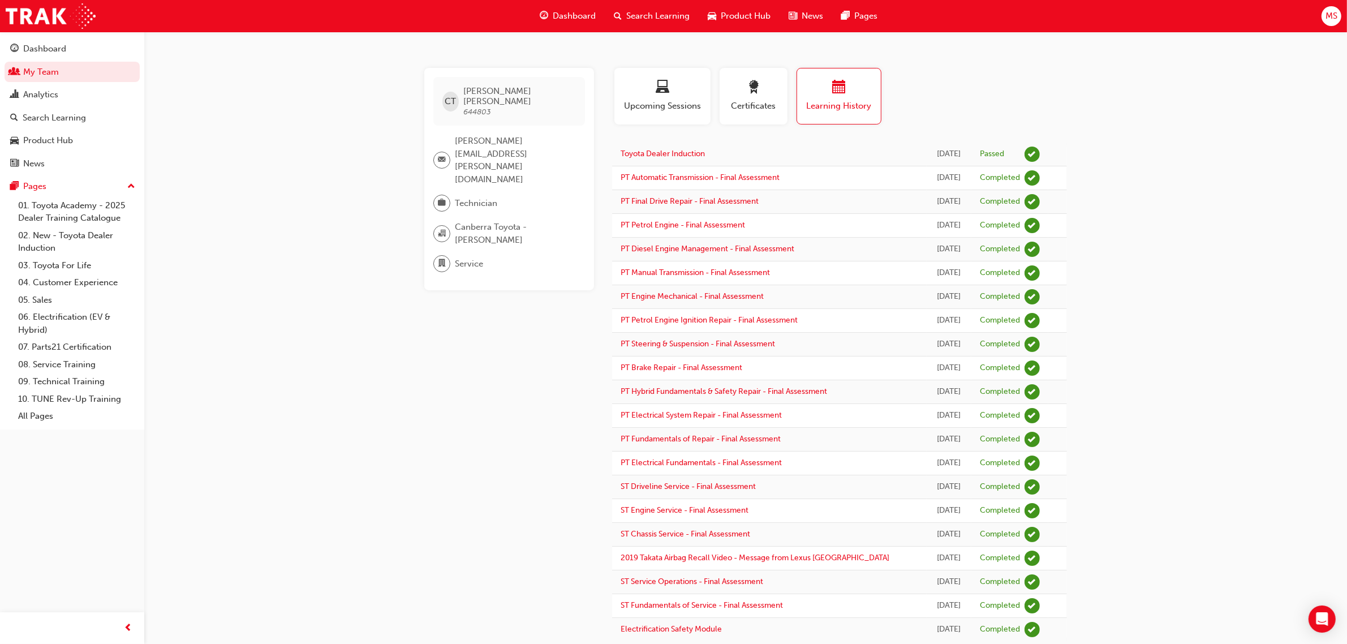
click at [1152, 224] on div "CT Connor Tully 644803 Connor.Tully@Lexusofcanberra.com.au Technician Canberra …" at bounding box center [673, 334] width 1347 height 669
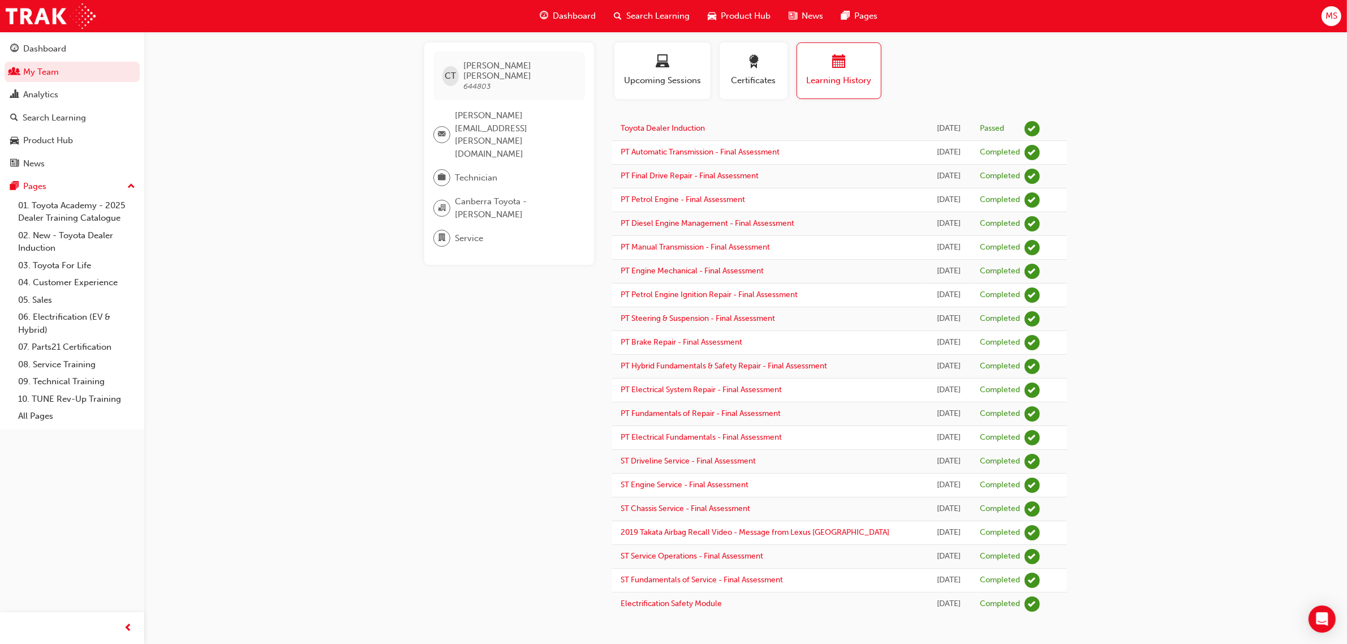
drag, startPoint x: 662, startPoint y: 63, endPoint x: 1277, endPoint y: 88, distance: 615.3
click at [663, 63] on span "laptop-icon" at bounding box center [663, 62] width 14 height 15
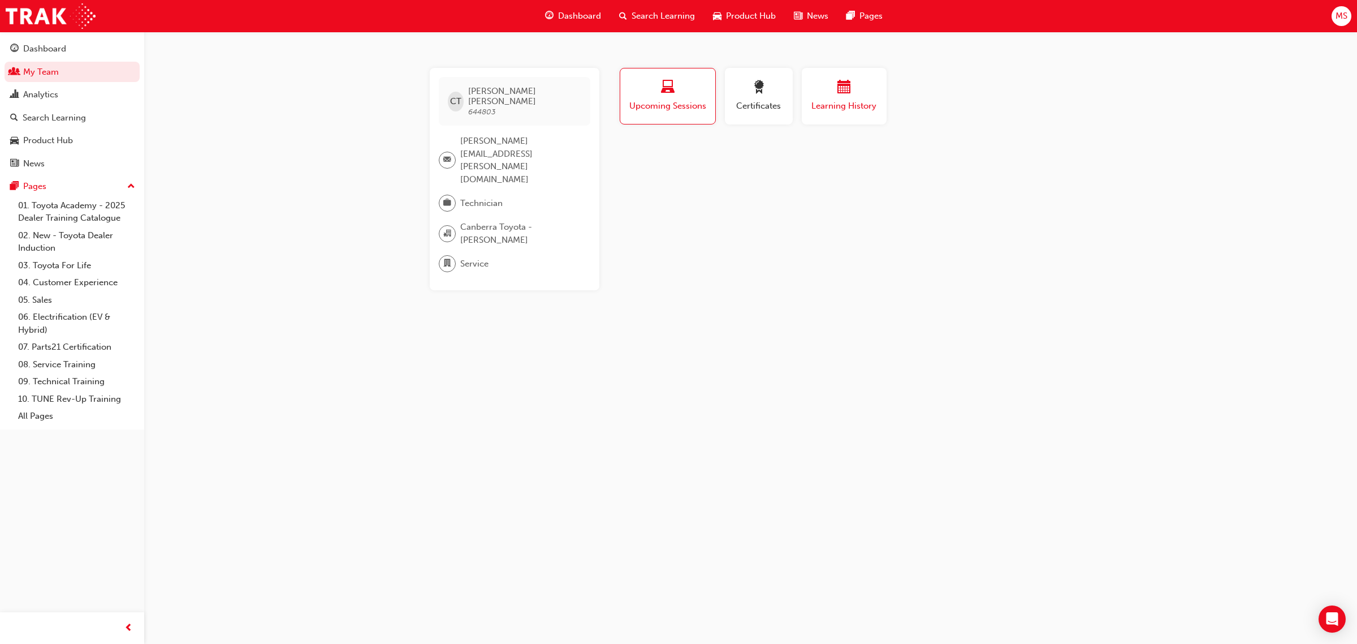
click at [852, 113] on button "Learning History" at bounding box center [844, 96] width 85 height 57
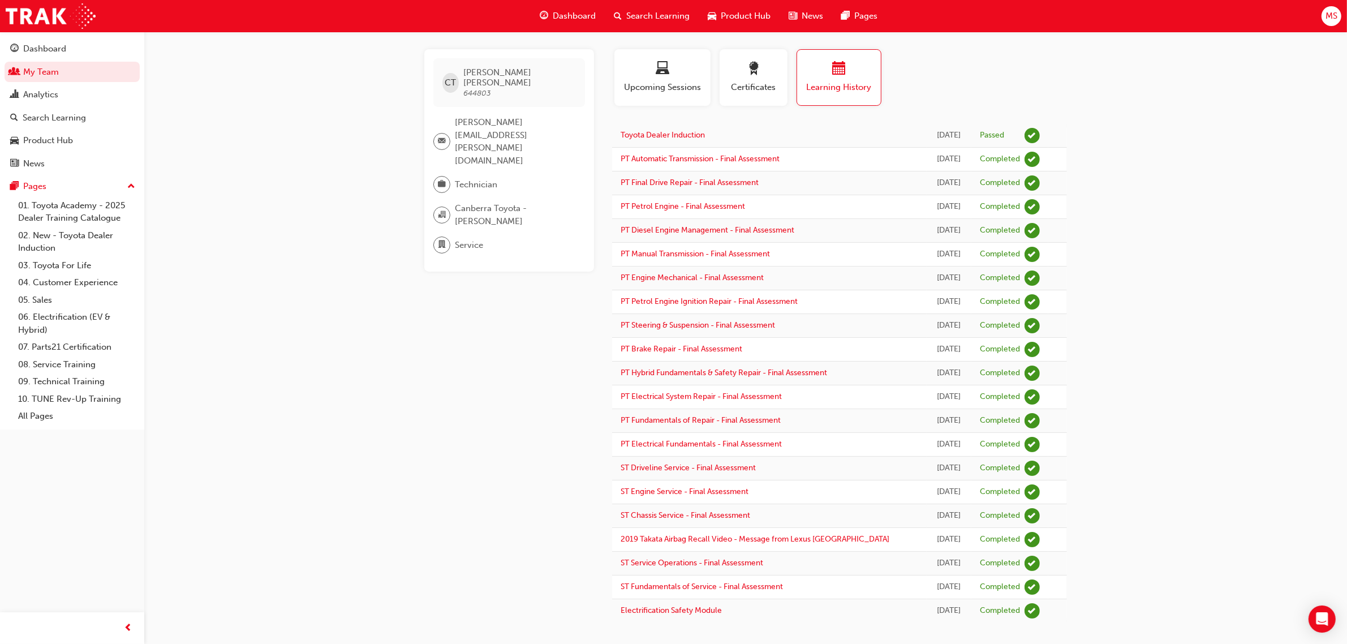
scroll to position [27, 0]
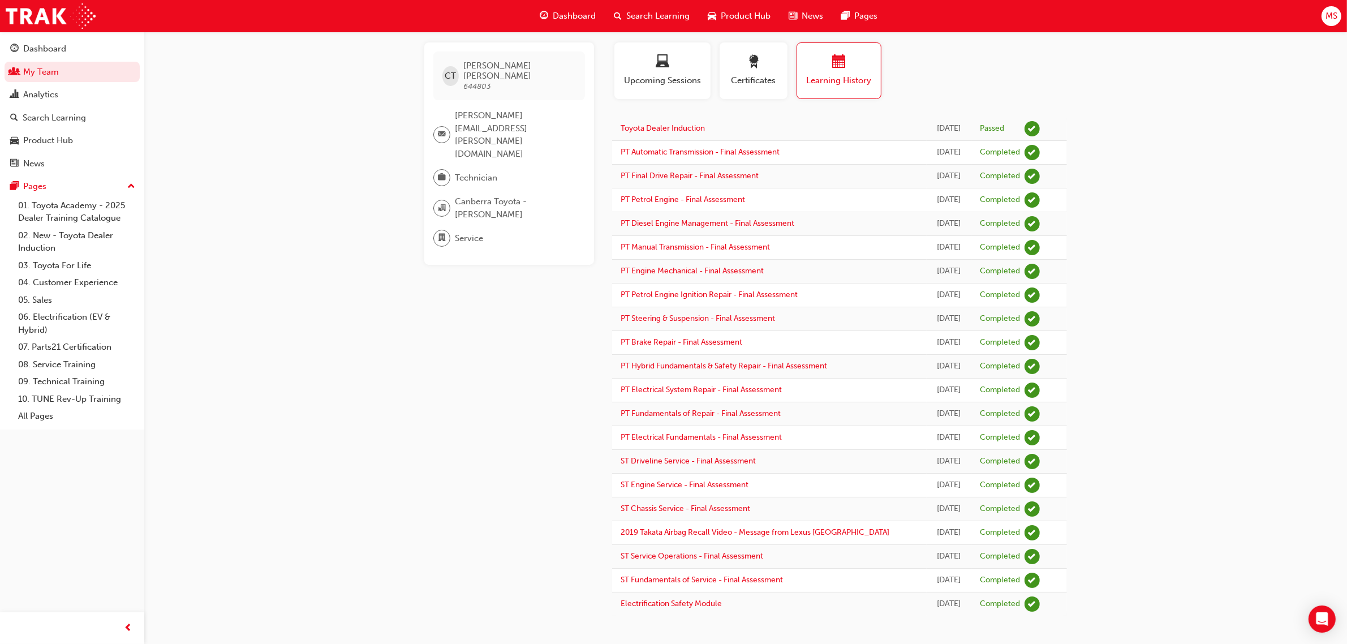
click at [1253, 369] on div "CT Connor Tully 644803 Connor.Tully@Lexusofcanberra.com.au Technician Canberra …" at bounding box center [673, 309] width 1347 height 669
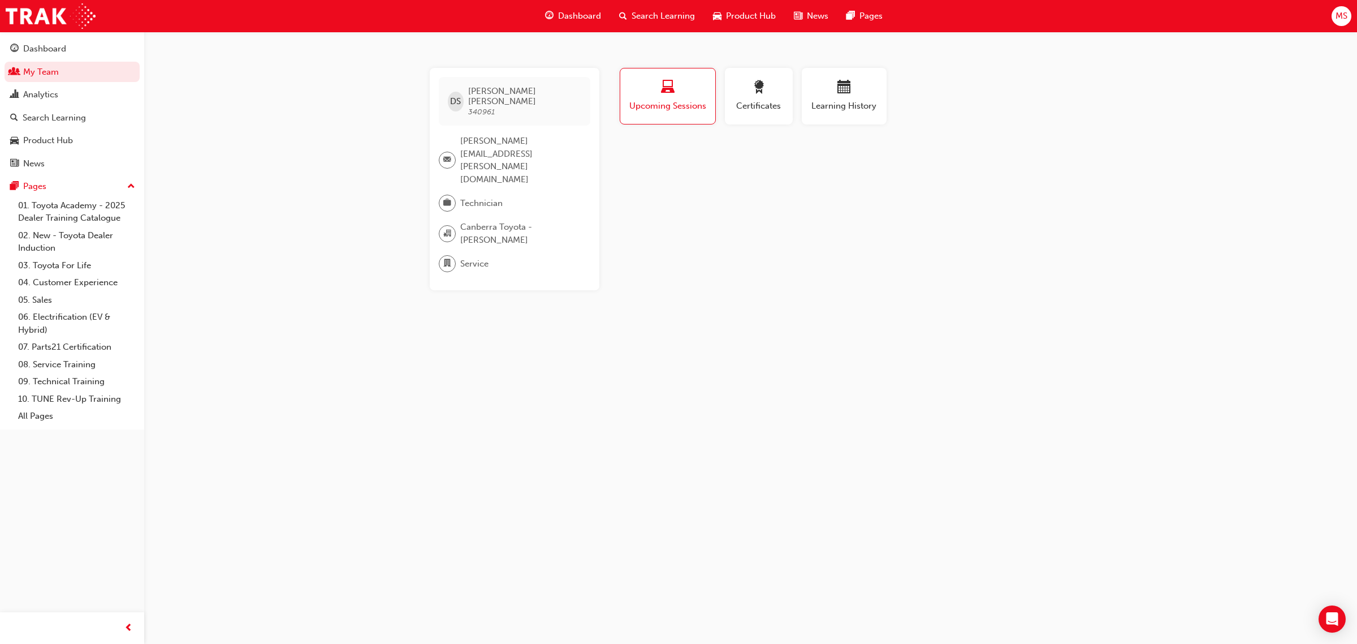
click at [821, 310] on div "DS [PERSON_NAME] 340961 [PERSON_NAME][EMAIL_ADDRESS][PERSON_NAME][DOMAIN_NAME] …" at bounding box center [678, 322] width 1357 height 644
click at [783, 108] on span "Certificates" at bounding box center [759, 106] width 51 height 13
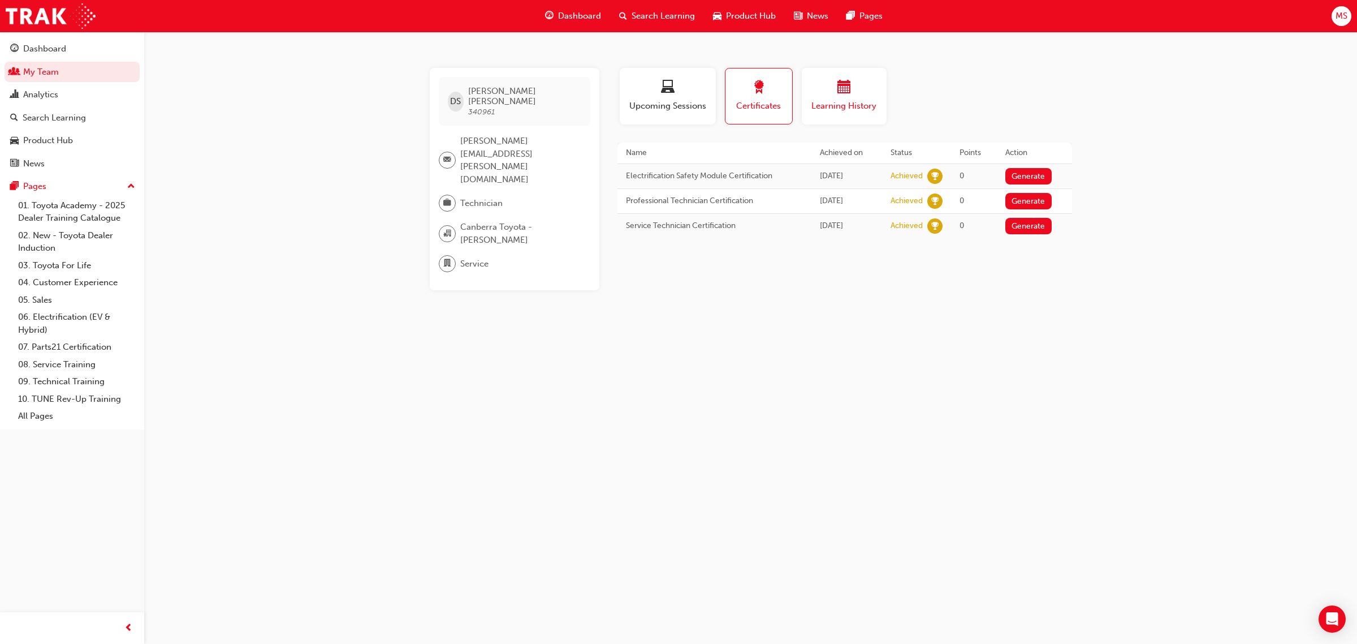
click at [868, 109] on span "Learning History" at bounding box center [844, 106] width 68 height 13
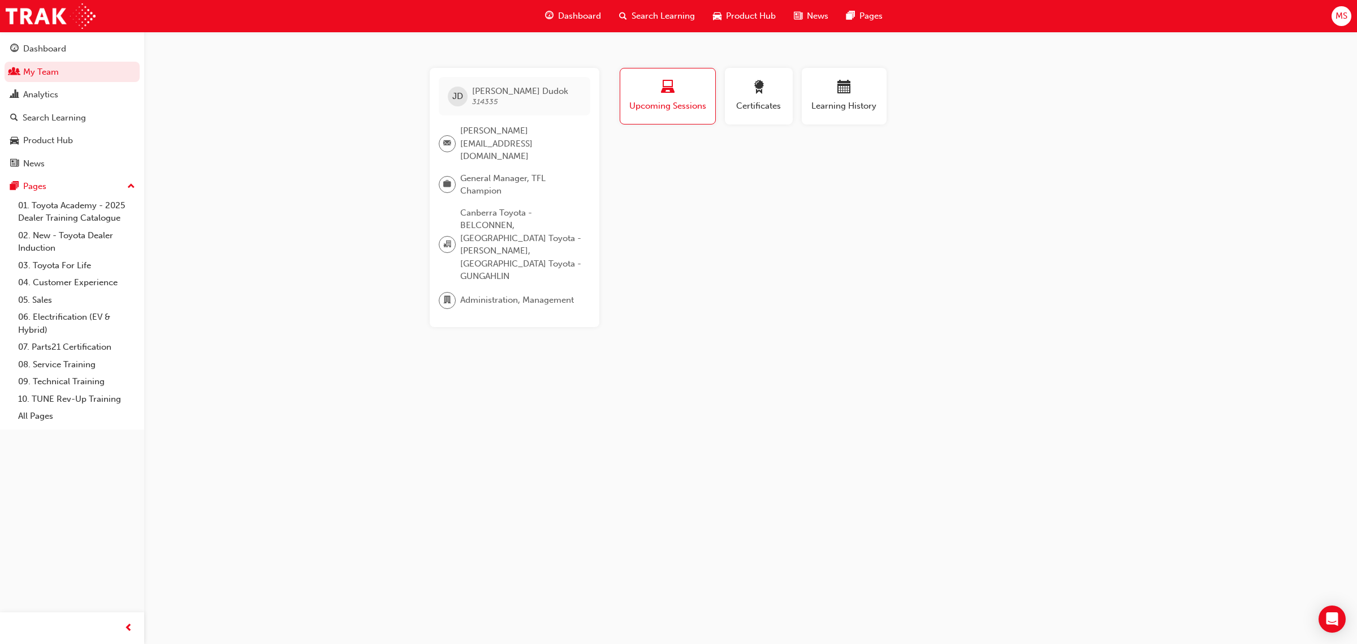
click at [817, 241] on div "Profile Upcoming Sessions Certificates Learning History [PERSON_NAME] 314335 [P…" at bounding box center [845, 197] width 455 height 259
click at [868, 105] on span "Learning History" at bounding box center [844, 106] width 68 height 13
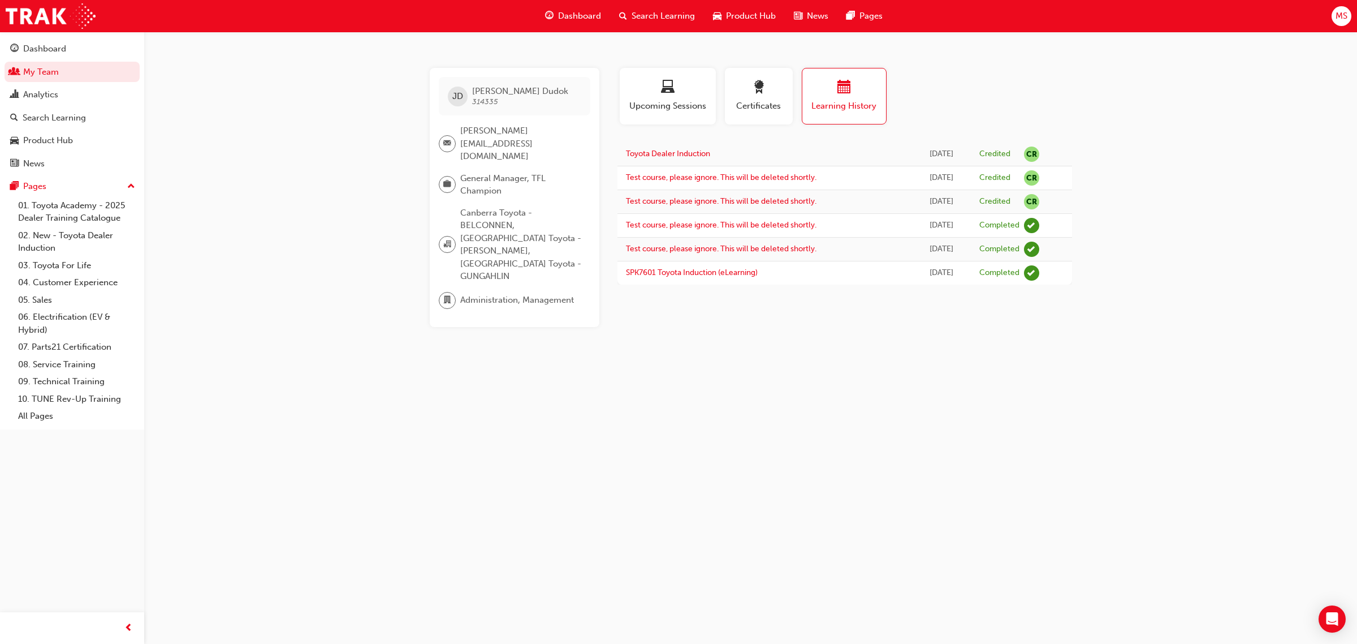
click at [1192, 505] on div "[PERSON_NAME] 314335 [PERSON_NAME][EMAIL_ADDRESS][DOMAIN_NAME] General Manager,…" at bounding box center [678, 322] width 1357 height 644
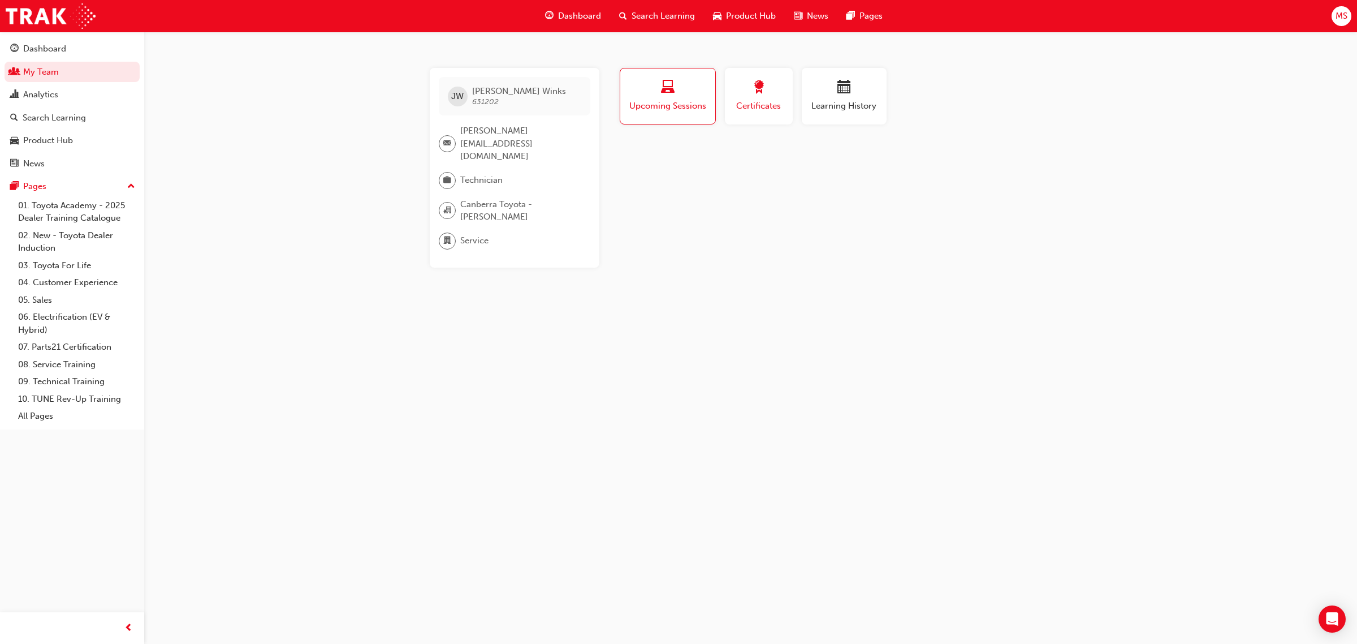
click at [764, 109] on span "Certificates" at bounding box center [759, 106] width 51 height 13
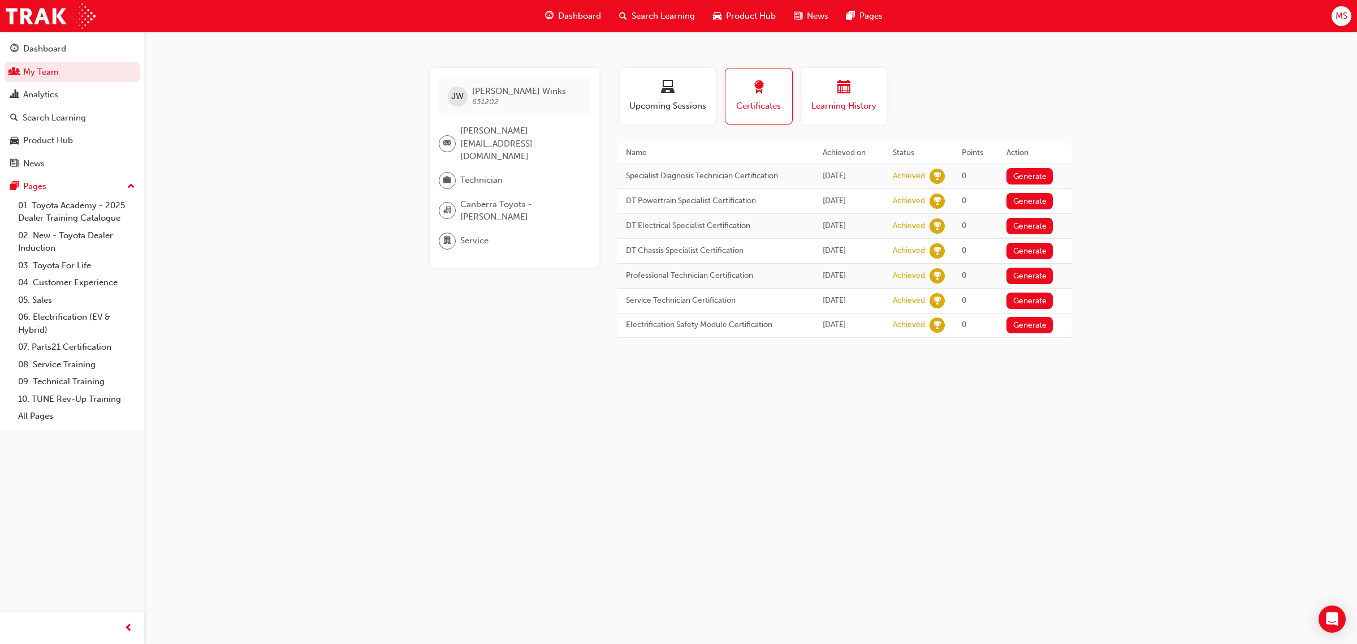
click at [847, 108] on span "Learning History" at bounding box center [844, 106] width 68 height 13
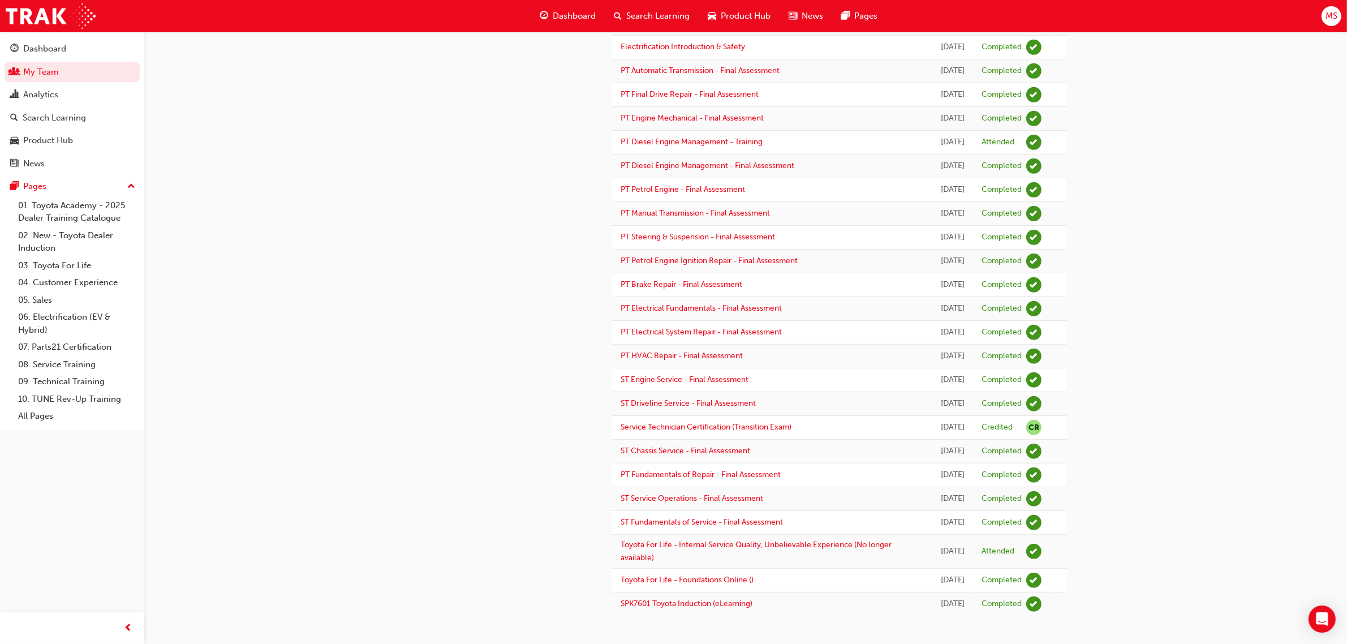
scroll to position [913, 0]
click at [560, 512] on div "JW Jacob Winks 631202 jacob.winks@canberratoyota.com.au Technician Canberra Toy…" at bounding box center [518, 15] width 188 height 1201
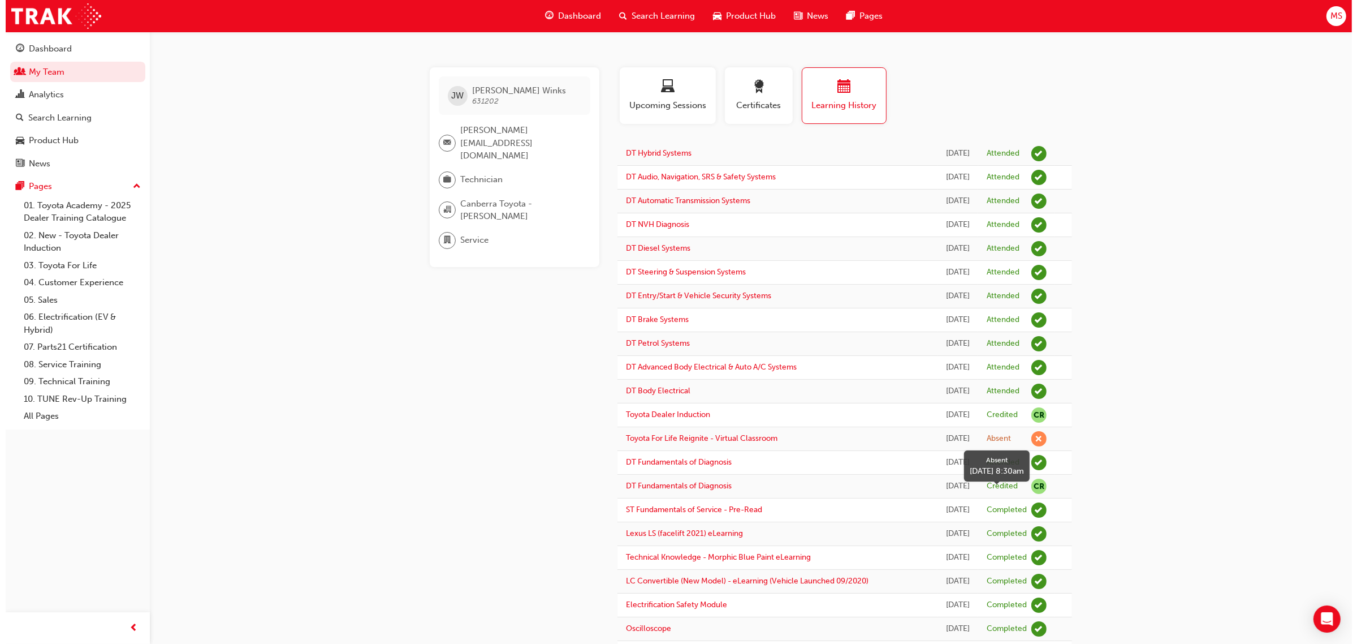
scroll to position [0, 0]
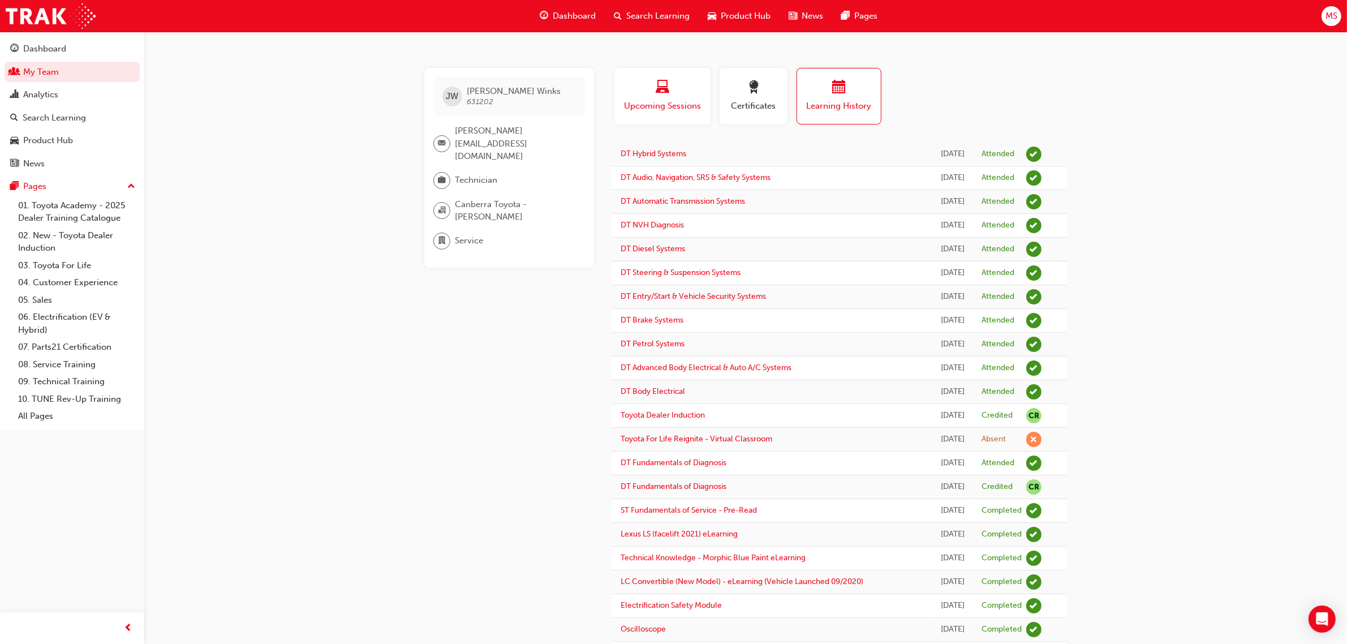
click at [662, 105] on span "Upcoming Sessions" at bounding box center [662, 106] width 79 height 13
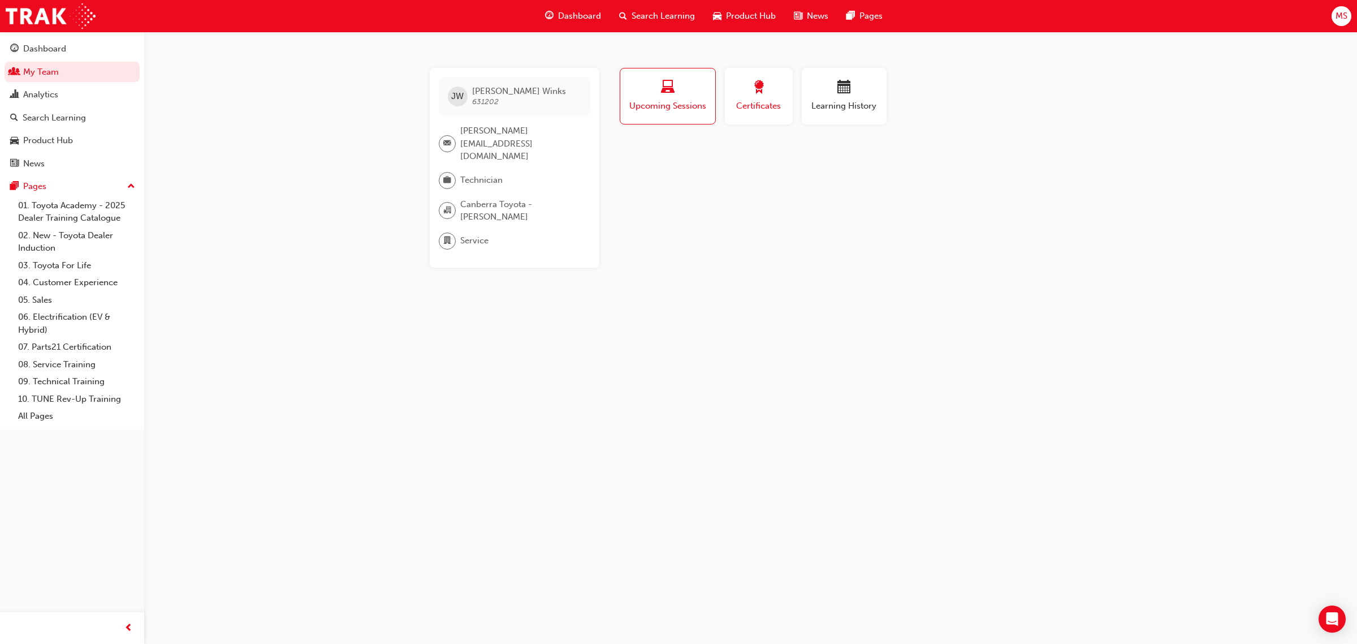
click at [769, 111] on span "Certificates" at bounding box center [759, 106] width 51 height 13
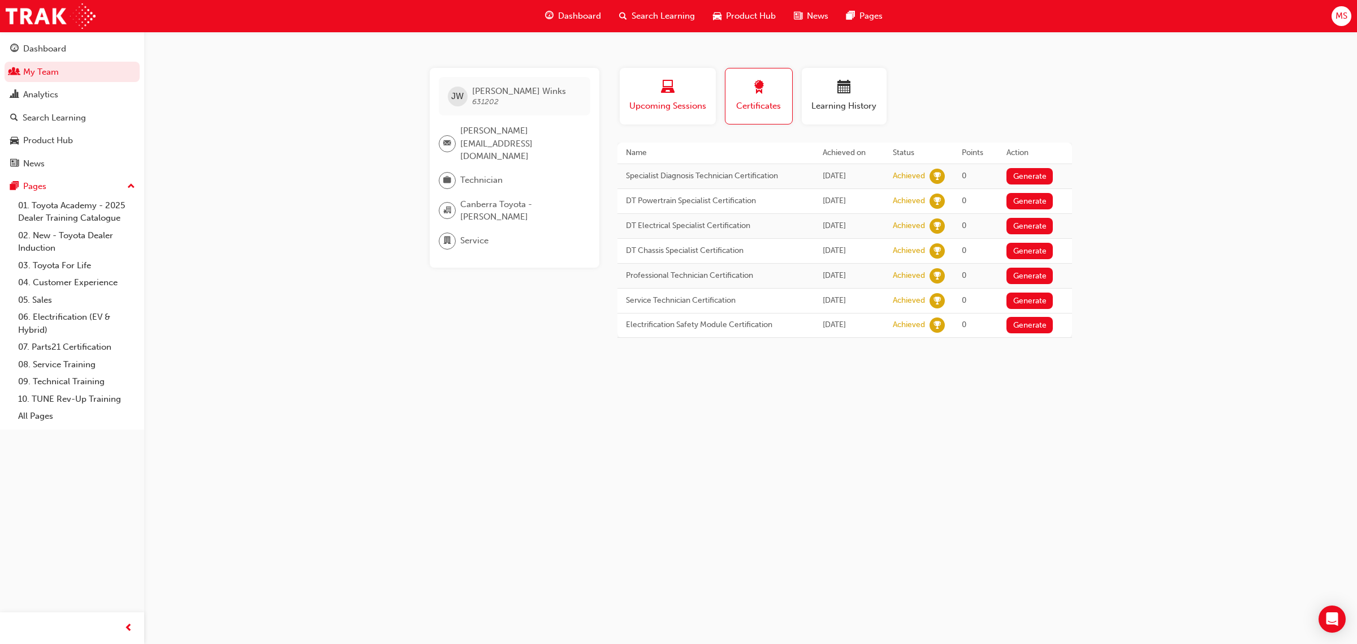
click at [670, 107] on span "Upcoming Sessions" at bounding box center [667, 106] width 79 height 13
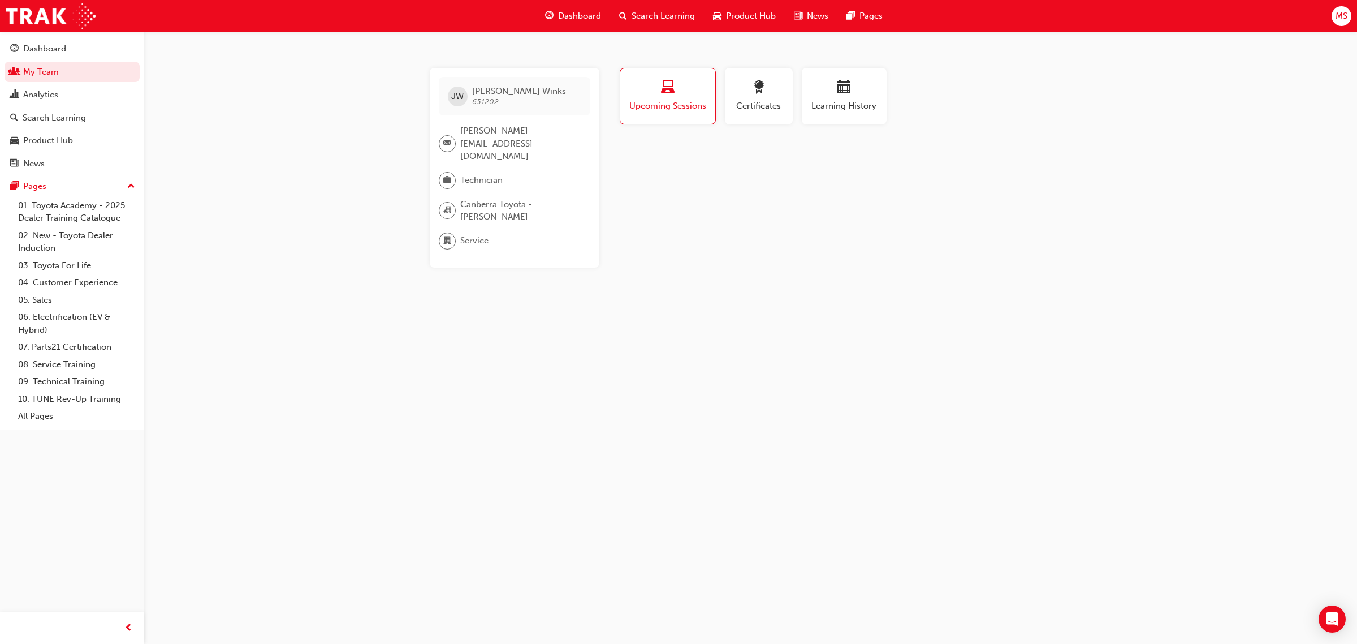
click at [1125, 184] on div "JW Jacob Winks 631202 jacob.winks@canberratoyota.com.au Technician Canberra Toy…" at bounding box center [678, 322] width 1357 height 644
drag, startPoint x: 799, startPoint y: 207, endPoint x: 721, endPoint y: 157, distance: 92.1
click at [799, 207] on div "Profile Upcoming Sessions Certificates Learning History JW Jacob Winks 631202 j…" at bounding box center [845, 168] width 455 height 200
click at [912, 198] on div "Profile Upcoming Sessions Certificates Learning History JW Jacob Winks 631202 j…" at bounding box center [845, 168] width 455 height 200
click at [753, 334] on div "JW Jacob Winks 631202 jacob.winks@canberratoyota.com.au Technician Canberra Toy…" at bounding box center [678, 322] width 1357 height 644
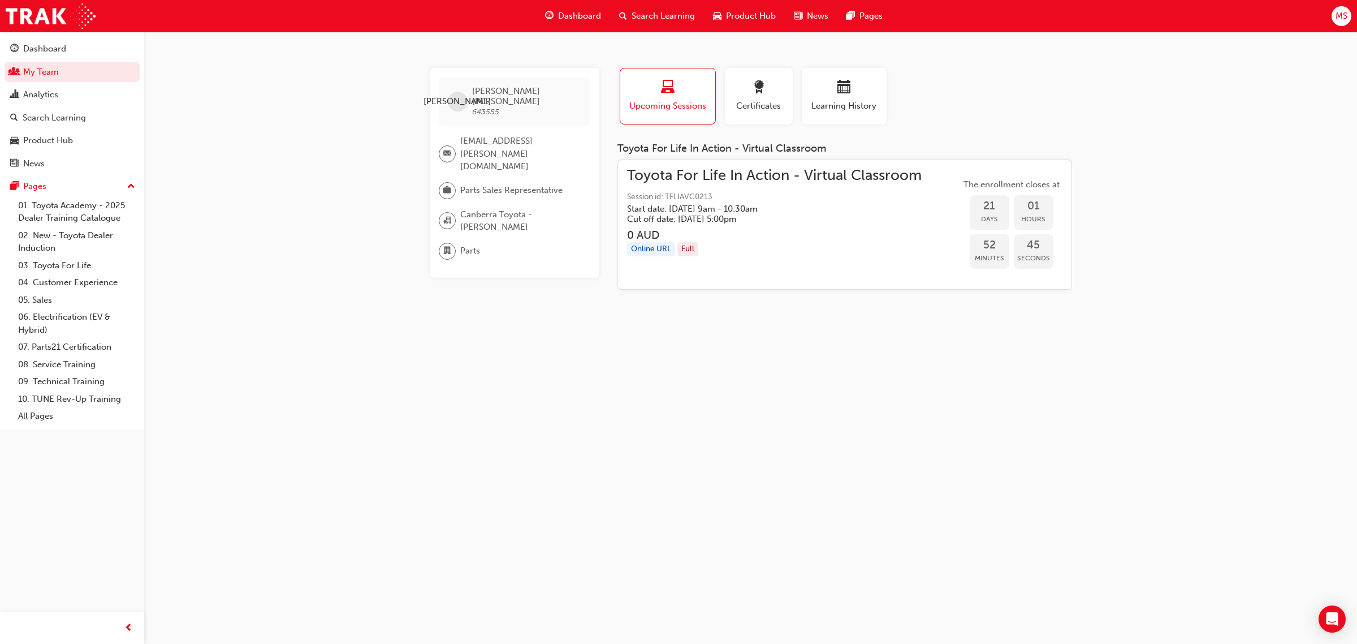
click at [744, 329] on div "JO Jade Ollman 643555 jade.ollman@eagersact.com.au Parts Sales Representative C…" at bounding box center [678, 322] width 1357 height 644
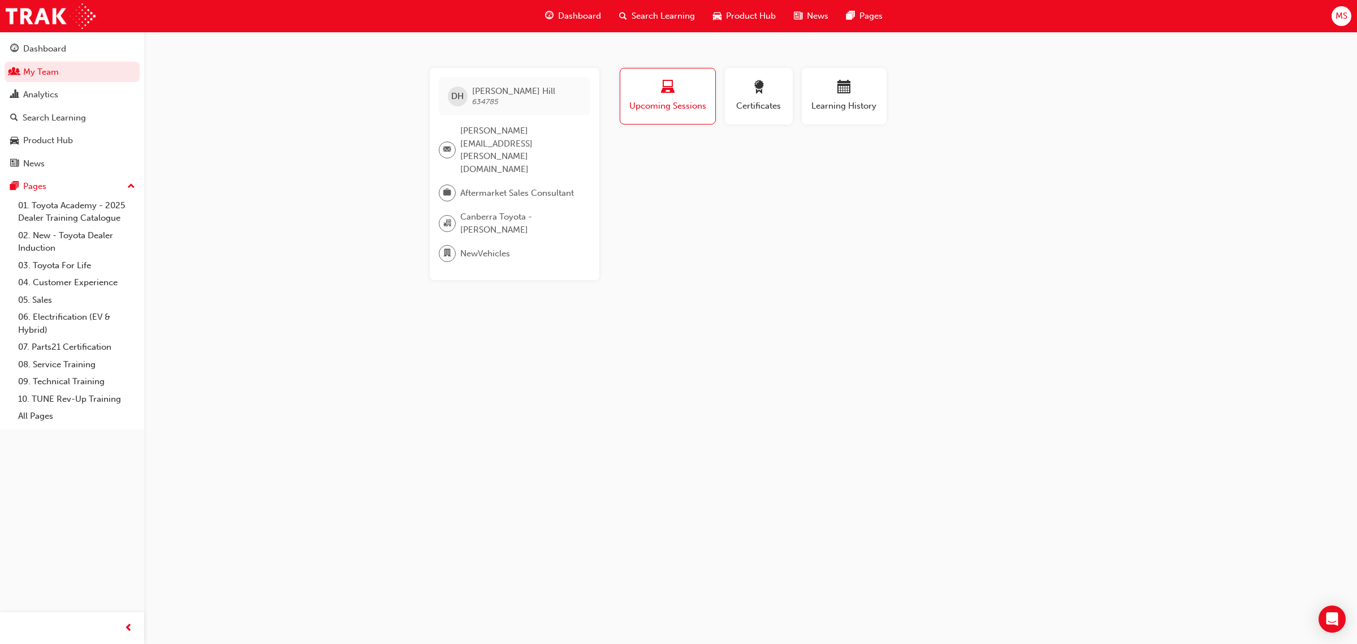
click at [1101, 236] on div "DH Donna Hill 634785 donna.hill@janrule.com.au Aftermarket Sales Consultant Can…" at bounding box center [678, 322] width 1357 height 644
drag, startPoint x: 755, startPoint y: 101, endPoint x: 792, endPoint y: 100, distance: 37.3
click at [756, 101] on span "Certificates" at bounding box center [759, 106] width 51 height 13
click at [829, 105] on span "Learning History" at bounding box center [844, 106] width 68 height 13
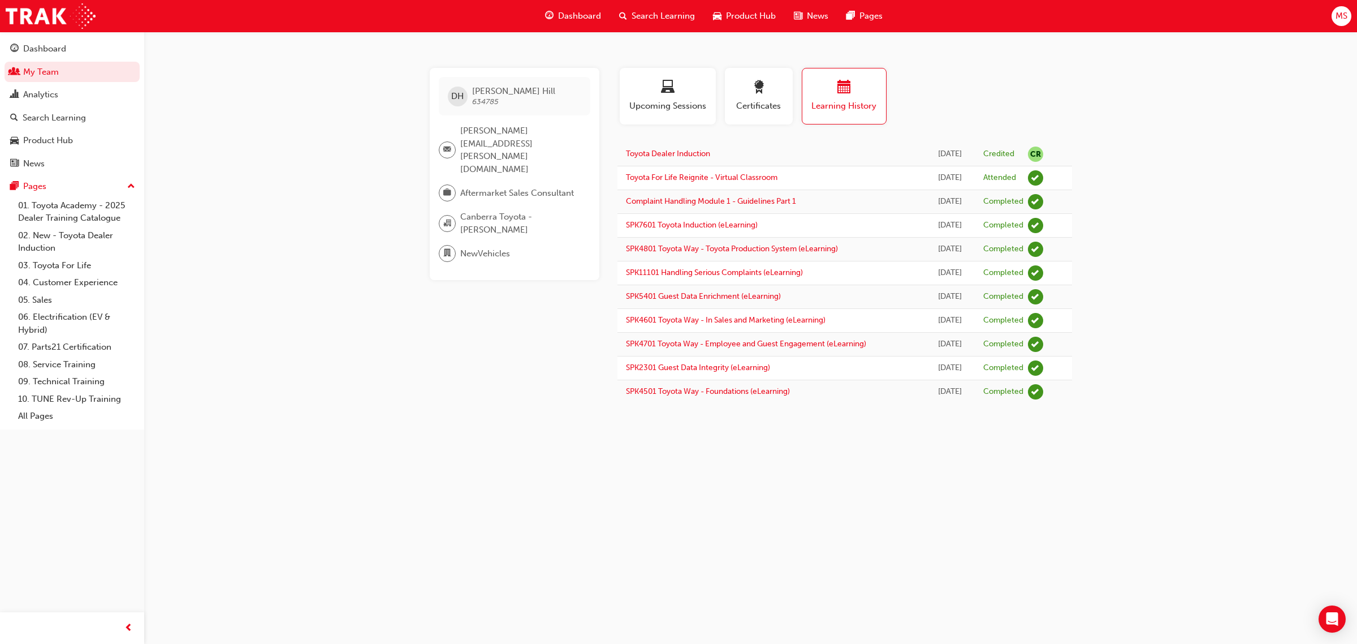
click at [1134, 183] on div "DH Donna Hill 634785 donna.hill@janrule.com.au Aftermarket Sales Consultant Can…" at bounding box center [678, 322] width 1357 height 644
click at [1133, 217] on div "DH Donna Hill 634785 donna.hill@janrule.com.au Aftermarket Sales Consultant Can…" at bounding box center [678, 322] width 1357 height 644
drag, startPoint x: 575, startPoint y: 159, endPoint x: 459, endPoint y: 159, distance: 116.5
click at [459, 184] on div "Aftermarket Sales Consultant" at bounding box center [510, 192] width 143 height 17
copy div "Aftermarket Sales Consultant"
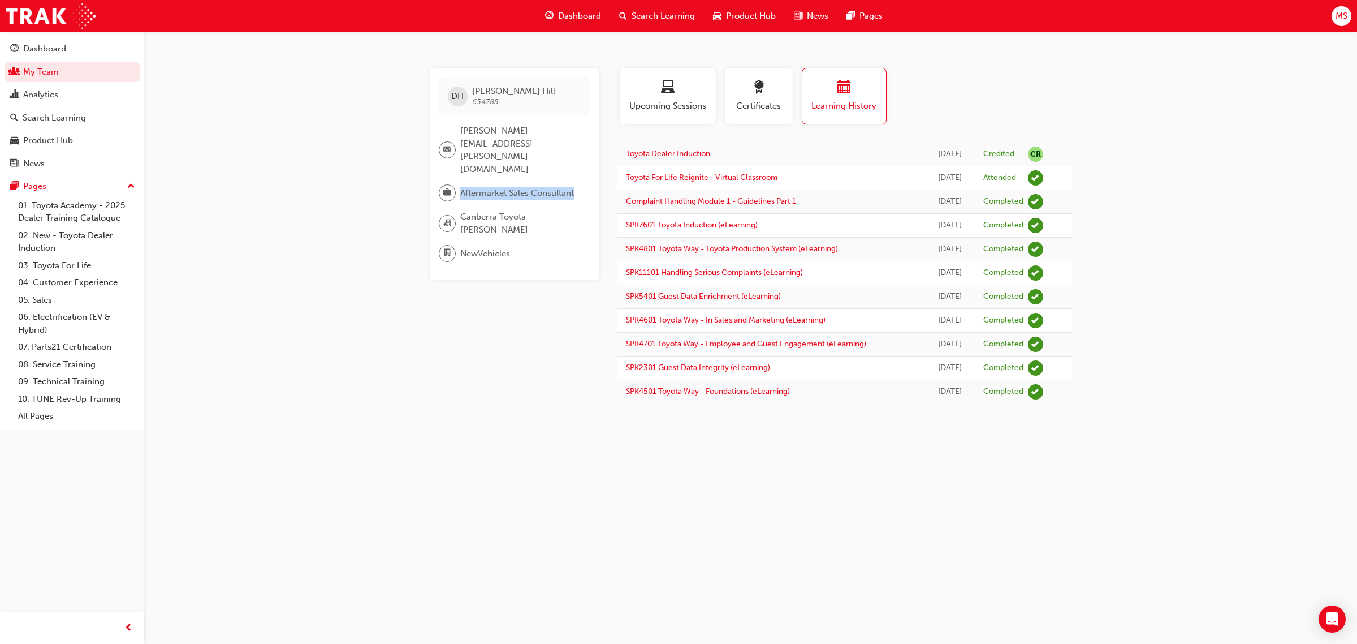
click at [477, 383] on div "DH Donna Hill 634785 donna.hill@janrule.com.au Aftermarket Sales Consultant Can…" at bounding box center [524, 235] width 188 height 335
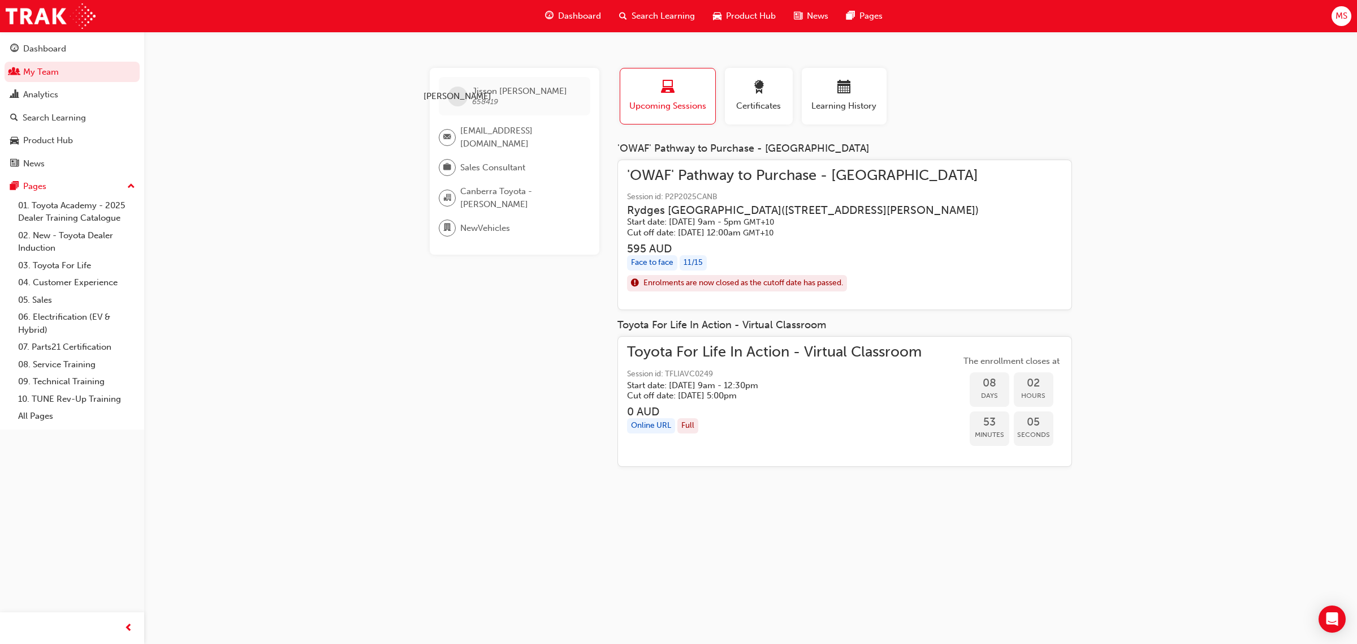
click at [1194, 314] on div "JA Jisson [PERSON_NAME] 658419 [EMAIL_ADDRESS][DOMAIN_NAME] Sales Consultant [G…" at bounding box center [678, 322] width 1357 height 644
drag, startPoint x: 1152, startPoint y: 554, endPoint x: 1135, endPoint y: 552, distance: 17.1
click at [1152, 554] on div "JA Jisson [PERSON_NAME] 658419 [EMAIL_ADDRESS][DOMAIN_NAME] Sales Consultant [G…" at bounding box center [678, 322] width 1357 height 644
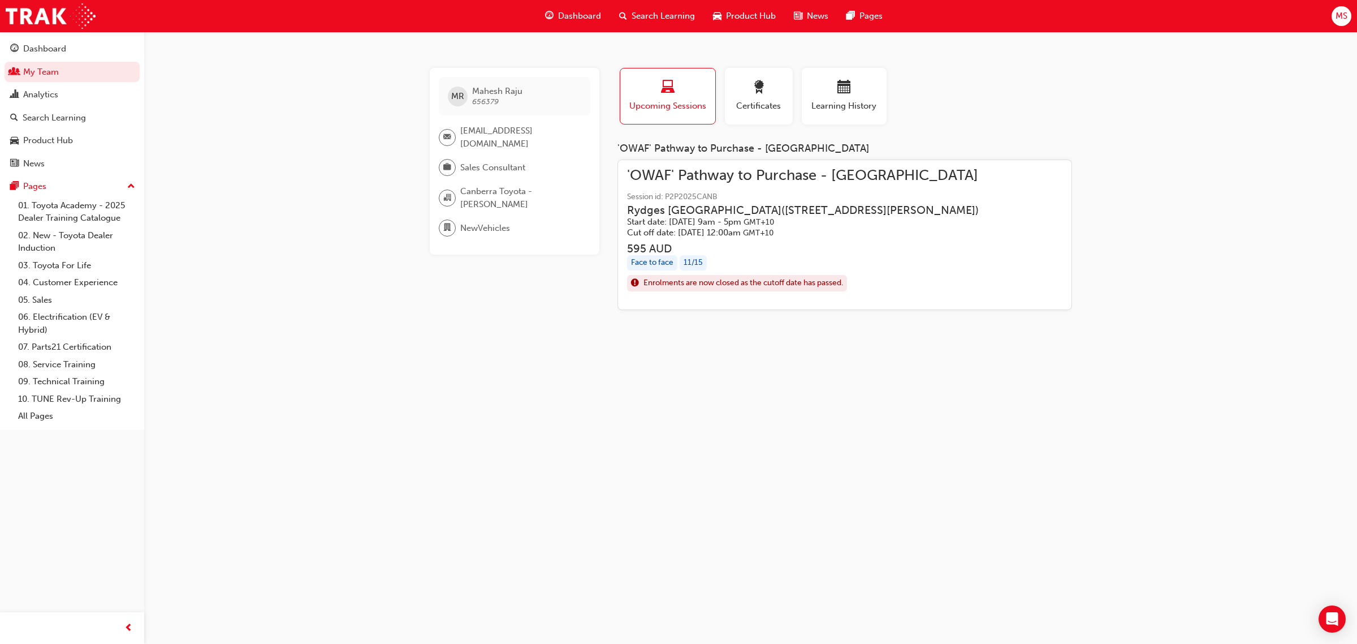
click at [1200, 391] on div "[PERSON_NAME] 656379 [EMAIL_ADDRESS][DOMAIN_NAME] Sales Consultant [GEOGRAPHIC_…" at bounding box center [678, 322] width 1357 height 644
click at [836, 110] on span "Learning History" at bounding box center [844, 106] width 68 height 13
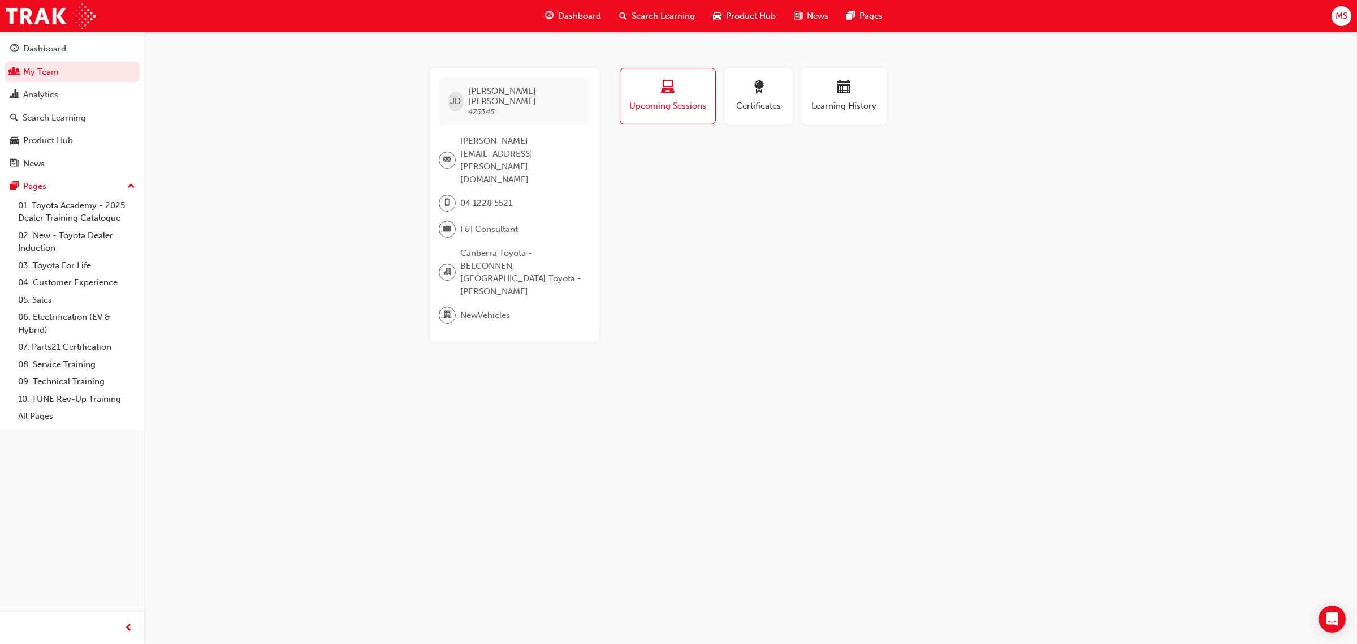
click at [855, 256] on div "Profile Upcoming Sessions Certificates Learning History [PERSON_NAME] 475345 [P…" at bounding box center [845, 205] width 455 height 274
click at [765, 103] on span "Certificates" at bounding box center [759, 106] width 51 height 13
click at [846, 106] on span "Learning History" at bounding box center [844, 106] width 68 height 13
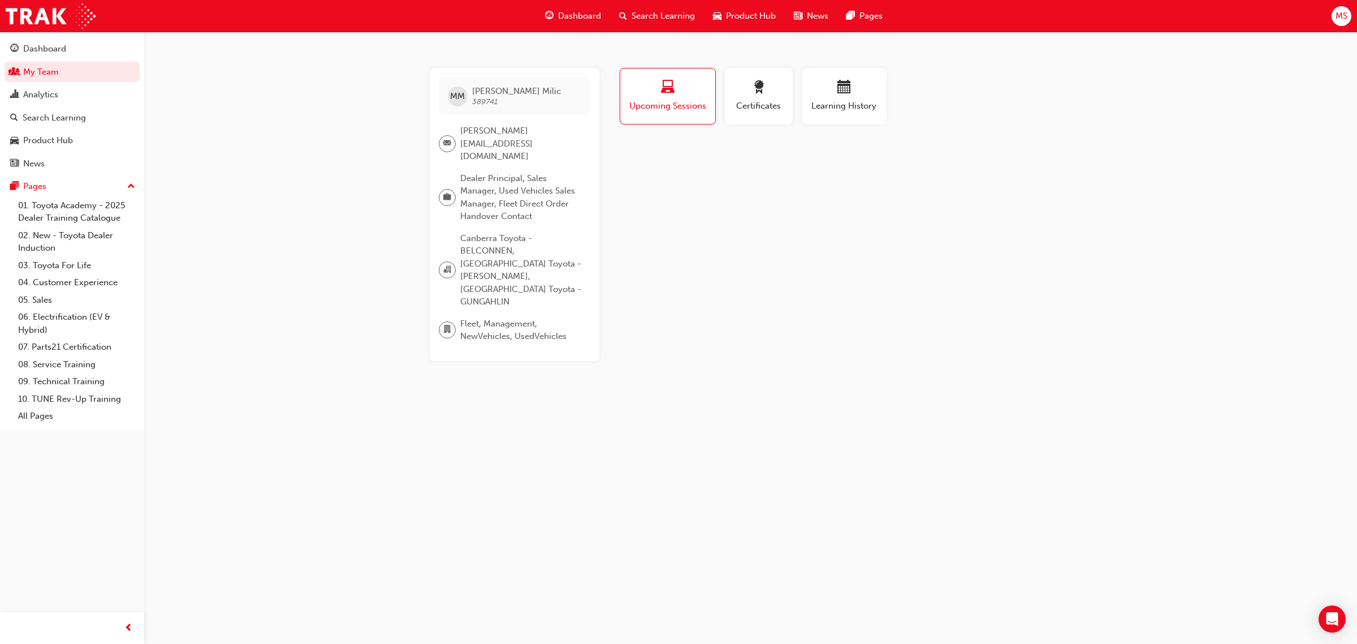
click at [946, 230] on div "Profile Upcoming Sessions Certificates Learning History MM [PERSON_NAME] 389741…" at bounding box center [845, 214] width 455 height 293
click at [682, 161] on div "Profile Upcoming Sessions Certificates Learning History MM [PERSON_NAME] 389741…" at bounding box center [845, 214] width 455 height 293
drag, startPoint x: 842, startPoint y: 109, endPoint x: 916, endPoint y: 125, distance: 76.4
click at [843, 109] on span "Learning History" at bounding box center [844, 106] width 68 height 13
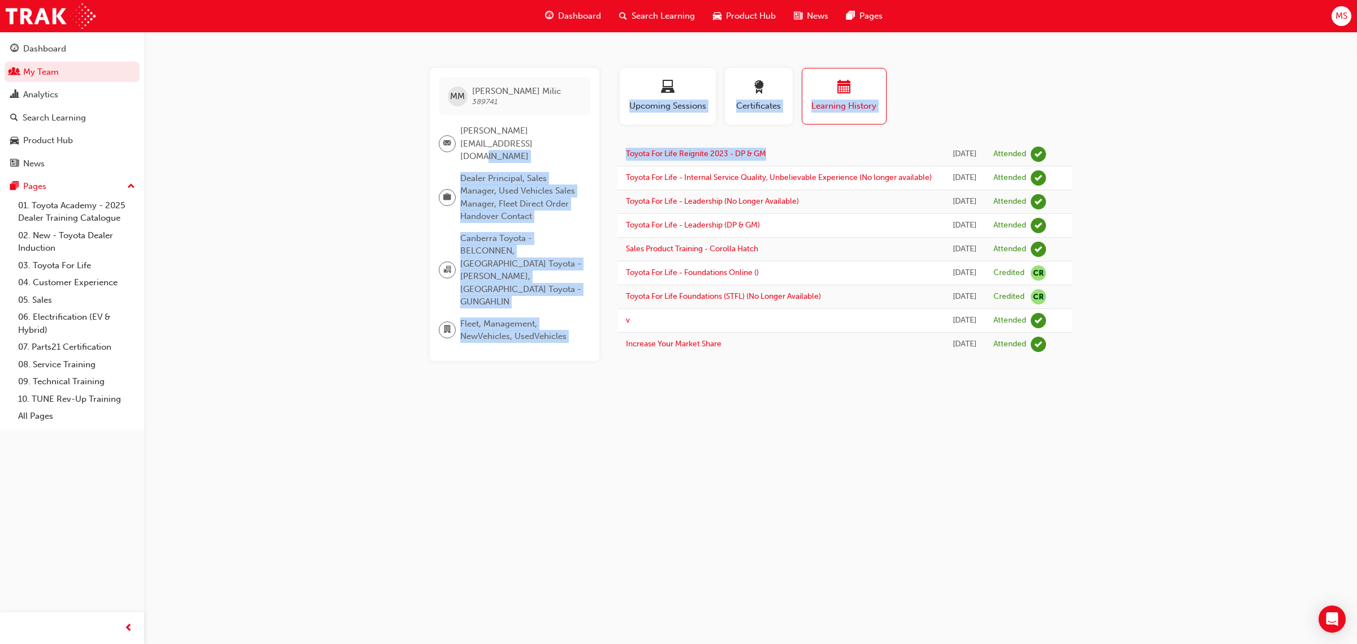
drag, startPoint x: 789, startPoint y: 153, endPoint x: 613, endPoint y: 137, distance: 177.1
click at [613, 137] on div "MM Mirko Milic 389741 mirko.milic@canberratoyota.com.au Dealer Principal, Sales…" at bounding box center [751, 214] width 679 height 293
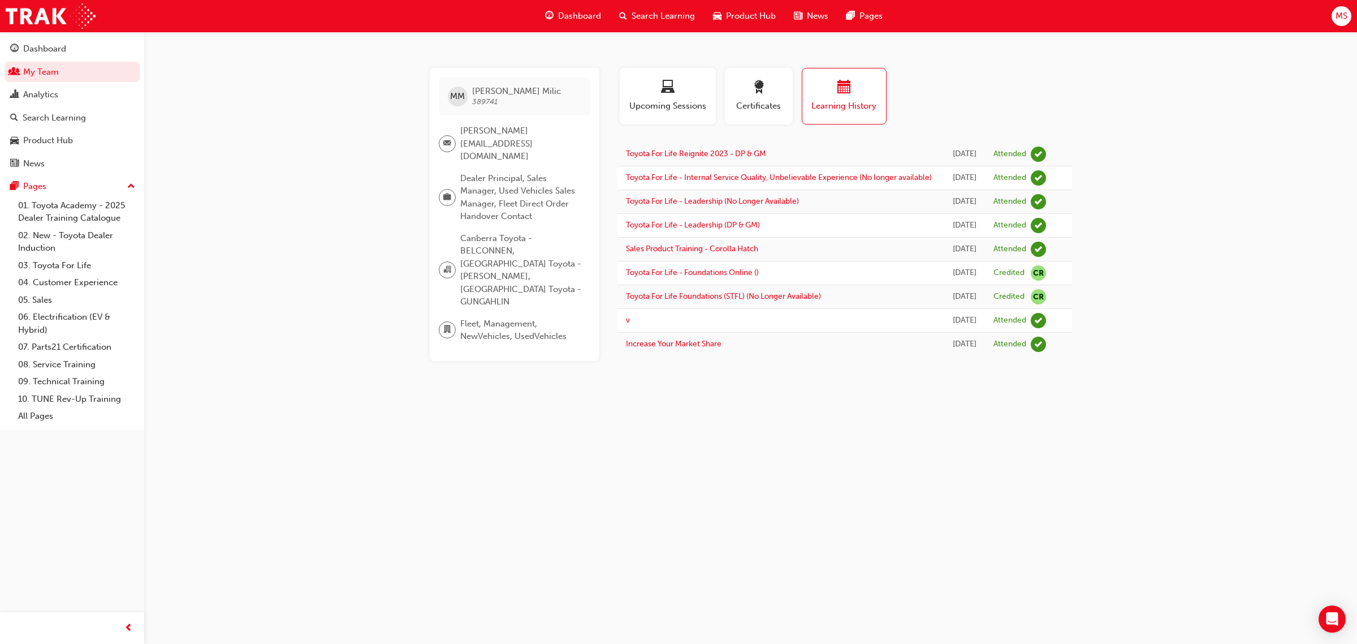
click at [1141, 193] on div "MM Mirko Milic 389741 mirko.milic@canberratoyota.com.au Dealer Principal, Sales…" at bounding box center [678, 322] width 1357 height 644
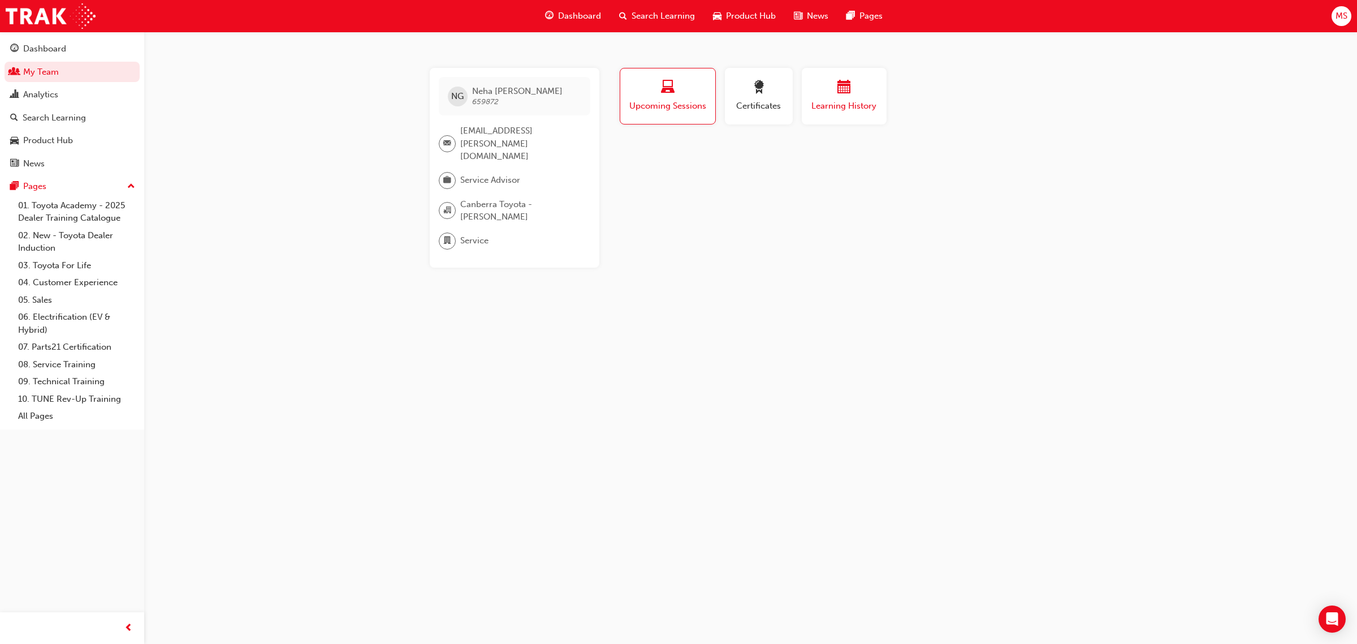
click at [840, 92] on span "calendar-icon" at bounding box center [845, 87] width 14 height 15
click at [744, 94] on div "button" at bounding box center [759, 89] width 51 height 18
click at [671, 96] on div "button" at bounding box center [667, 89] width 79 height 18
click at [850, 246] on div "Profile Upcoming Sessions Certificates Learning History NG [PERSON_NAME] 659872…" at bounding box center [845, 168] width 455 height 200
click at [676, 103] on span "Upcoming Sessions" at bounding box center [668, 106] width 78 height 13
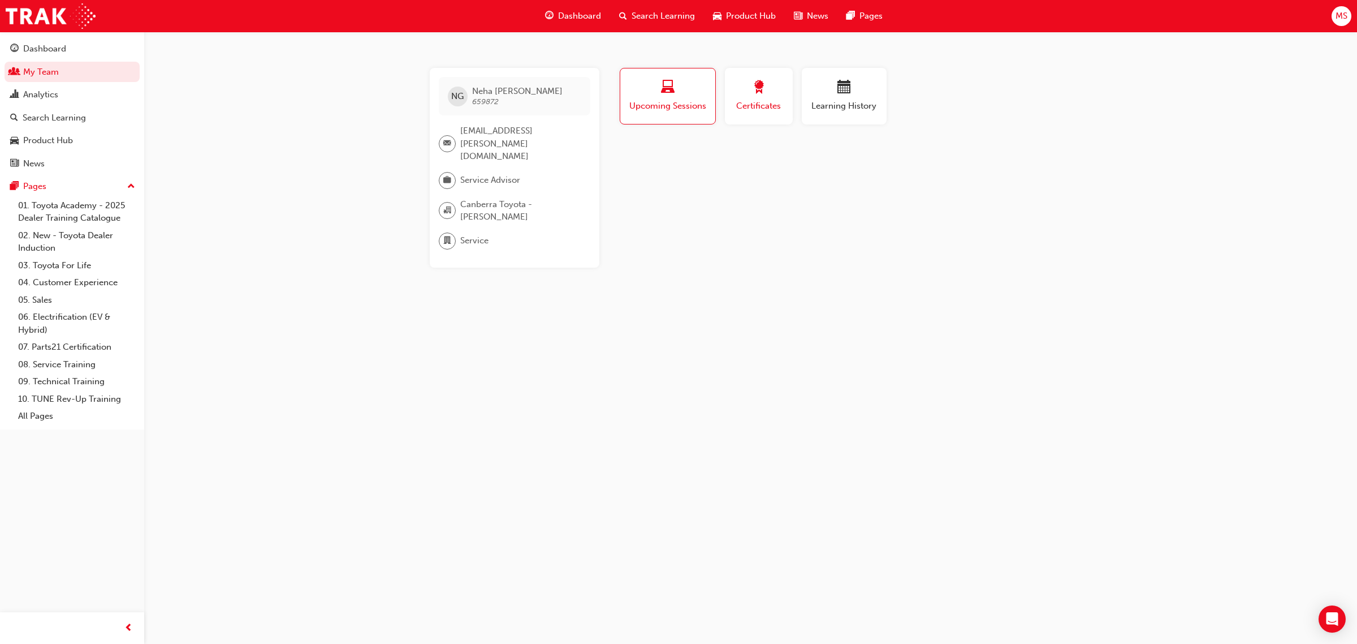
drag, startPoint x: 764, startPoint y: 106, endPoint x: 801, endPoint y: 106, distance: 37.9
click at [764, 106] on span "Certificates" at bounding box center [759, 106] width 51 height 13
click at [842, 103] on span "Learning History" at bounding box center [844, 106] width 68 height 13
click at [869, 260] on div "NG [PERSON_NAME] 659872 [EMAIL_ADDRESS][PERSON_NAME][DOMAIN_NAME] Service Advis…" at bounding box center [678, 322] width 1357 height 644
drag, startPoint x: 662, startPoint y: 102, endPoint x: 801, endPoint y: 120, distance: 139.7
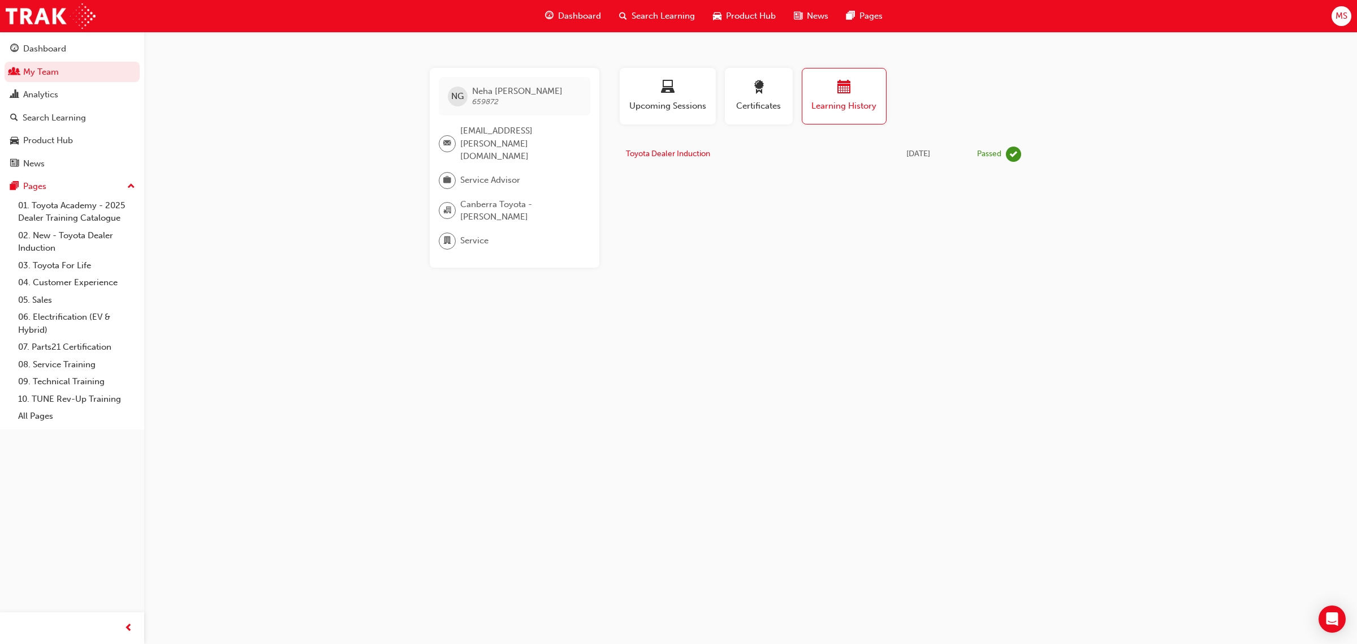
click at [663, 102] on span "Upcoming Sessions" at bounding box center [667, 106] width 79 height 13
click at [674, 83] on div "button" at bounding box center [668, 89] width 78 height 18
click at [331, 139] on div "NG [PERSON_NAME] 659872 [EMAIL_ADDRESS][PERSON_NAME][DOMAIN_NAME] Service Advis…" at bounding box center [678, 322] width 1357 height 644
click at [488, 100] on span "659872" at bounding box center [485, 102] width 27 height 10
click at [645, 15] on span "Search Learning" at bounding box center [663, 16] width 63 height 13
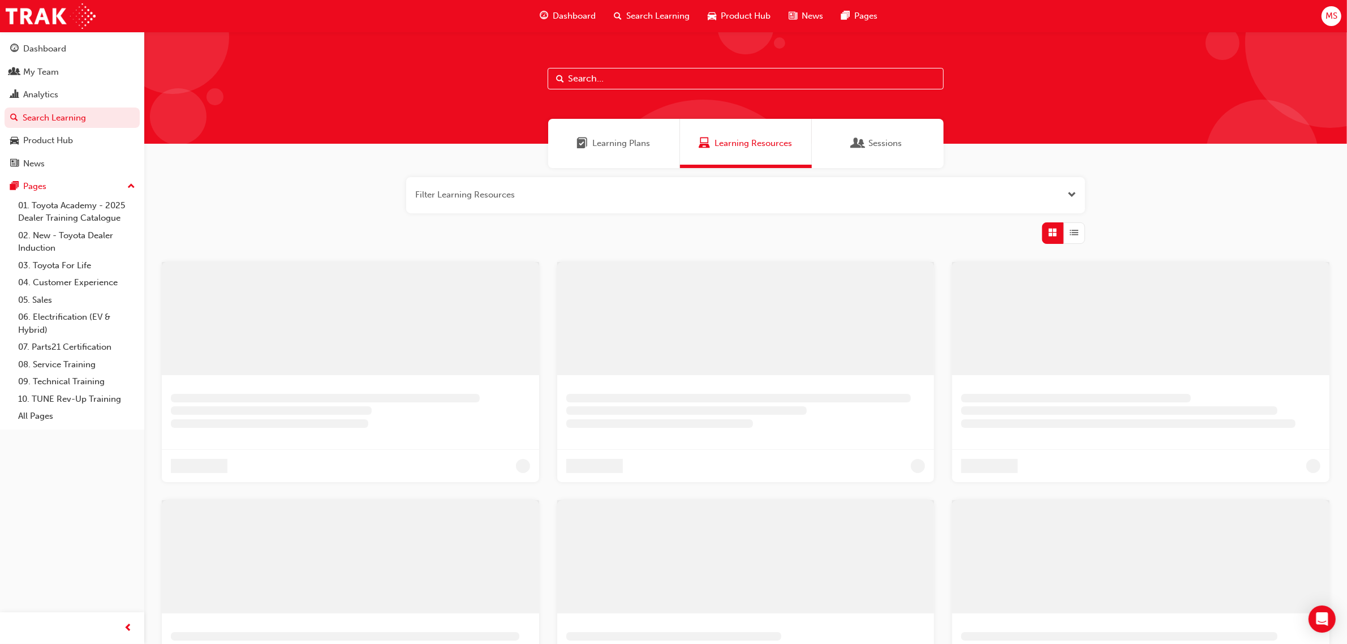
click at [598, 80] on input "text" at bounding box center [745, 78] width 396 height 21
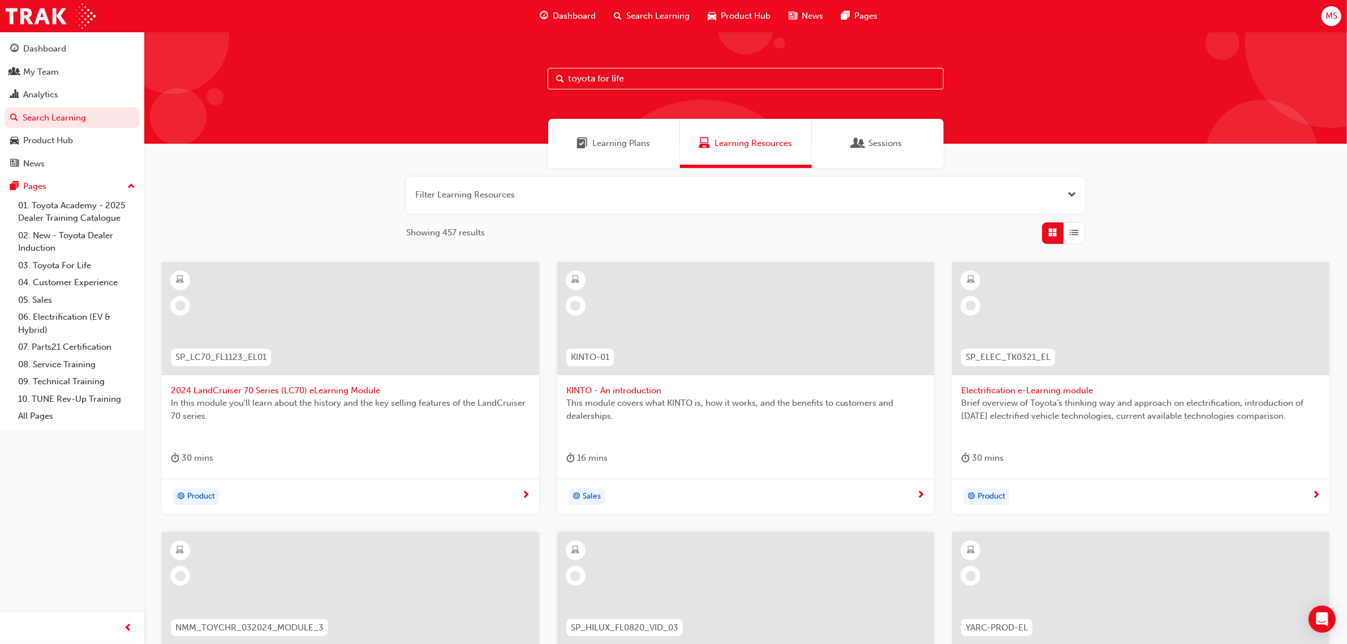
type input "toyota for life"
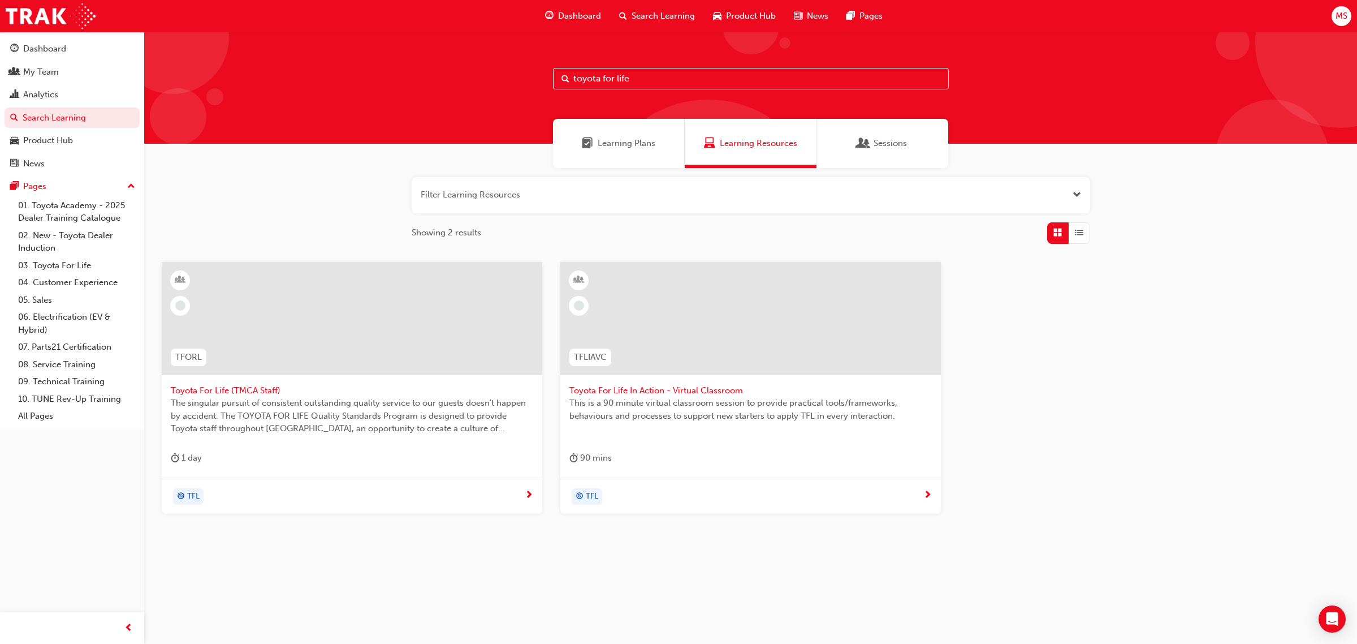
click at [714, 388] on span "Toyota For Life In Action - Virtual Classroom" at bounding box center [751, 390] width 363 height 13
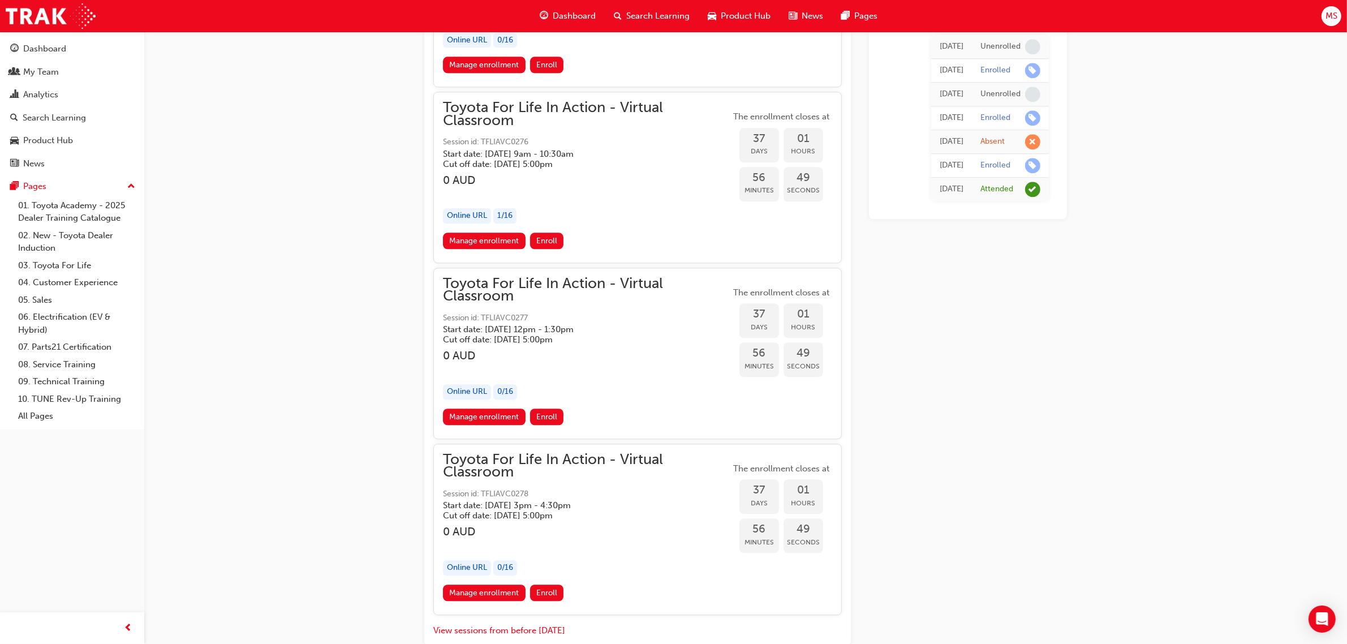
scroll to position [14418, 0]
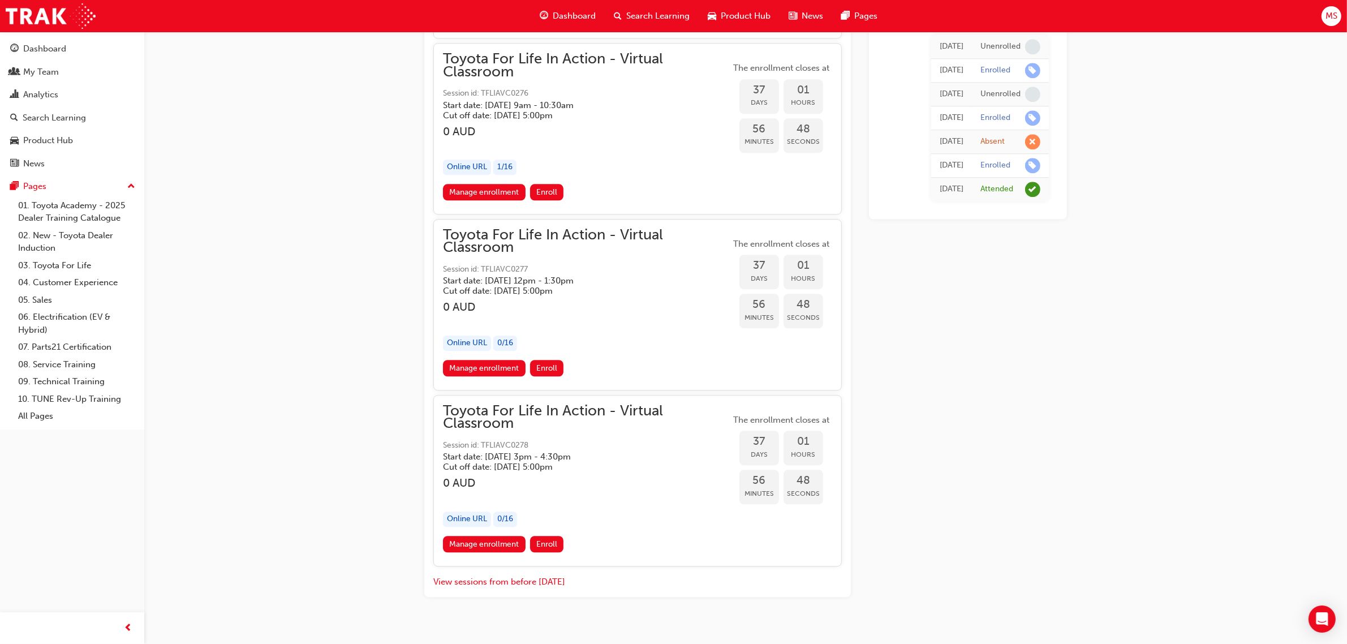
drag, startPoint x: 471, startPoint y: 174, endPoint x: 502, endPoint y: 176, distance: 31.8
click at [471, 184] on link "Manage enrollment" at bounding box center [484, 192] width 83 height 16
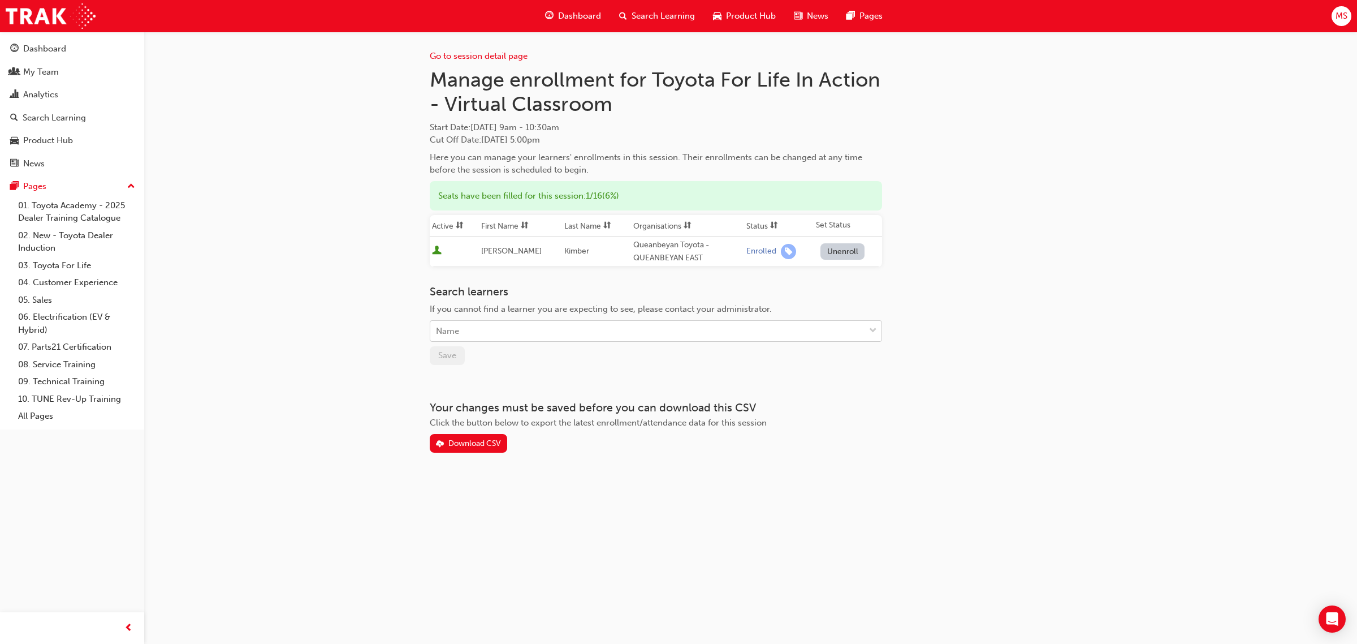
click at [485, 334] on div "Name" at bounding box center [647, 331] width 434 height 20
type input "grover"
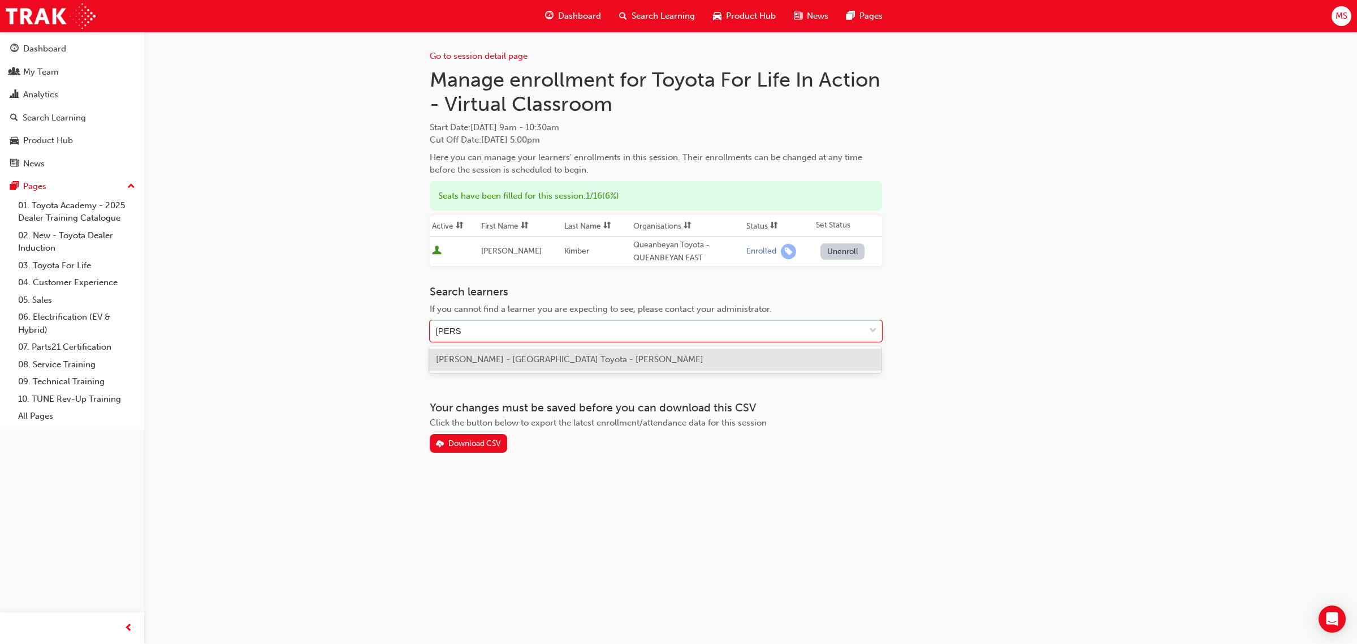
click at [501, 357] on span "Neha Grover - Canberra Toyota - PHILLIP" at bounding box center [570, 359] width 268 height 10
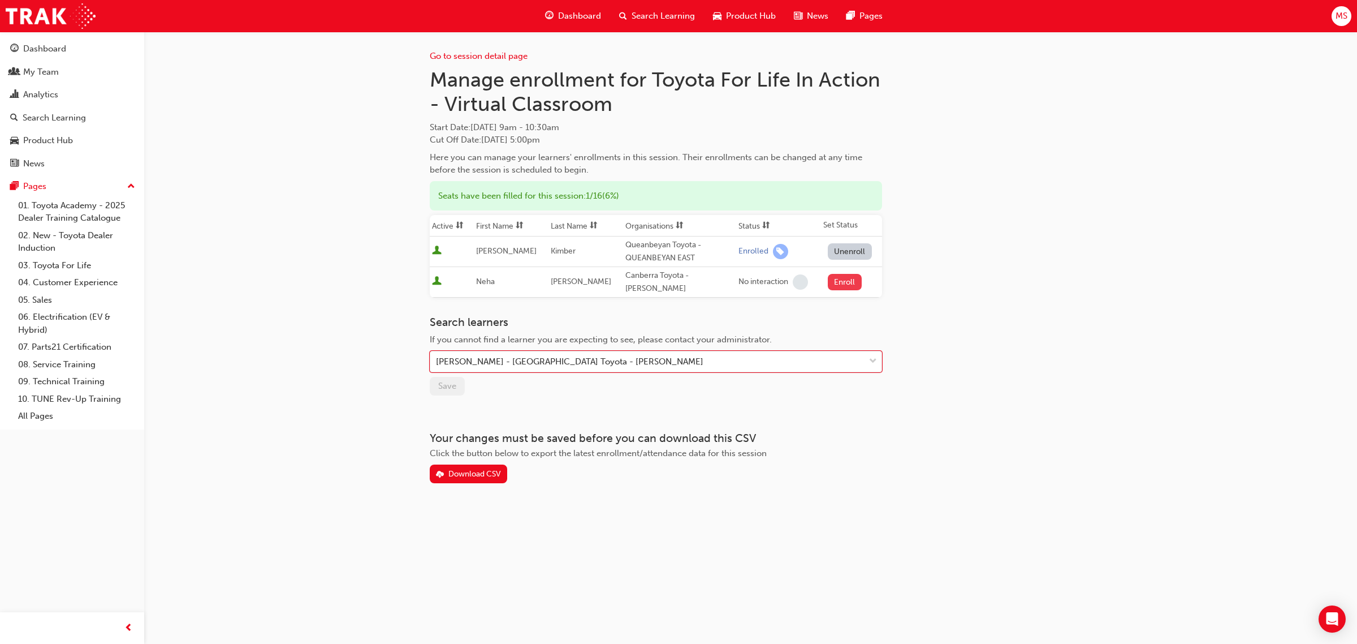
click at [852, 275] on button "Enroll" at bounding box center [845, 282] width 34 height 16
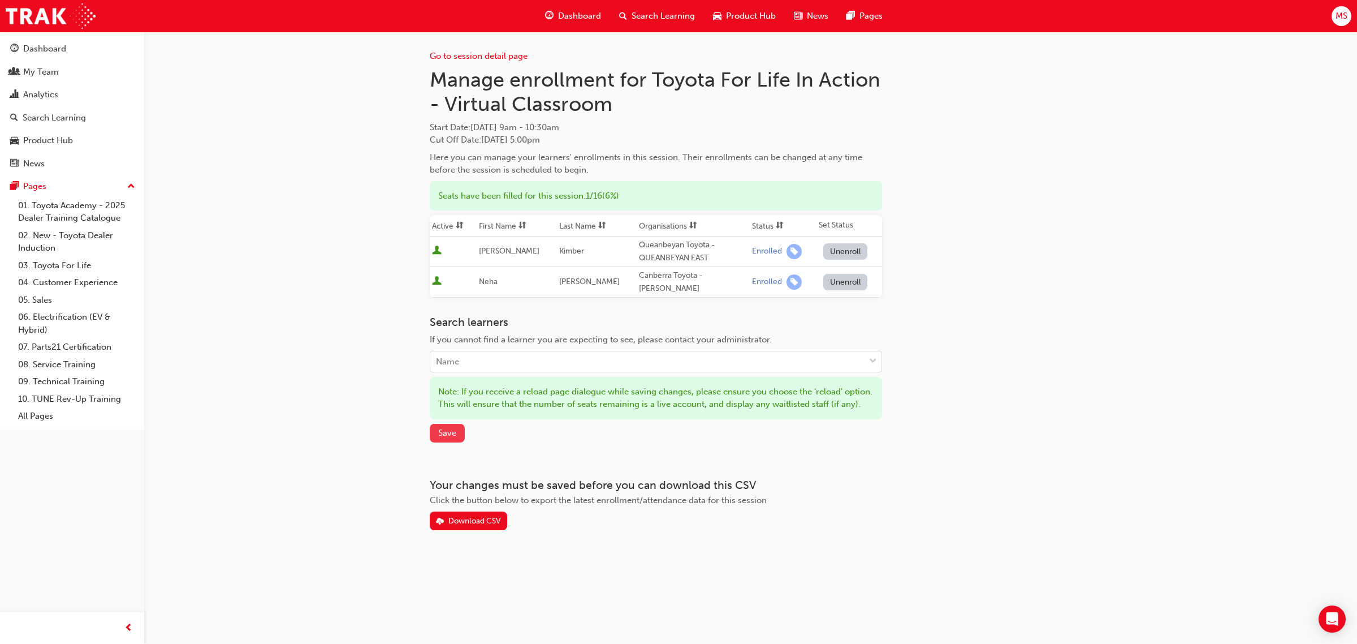
click at [447, 434] on span "Save" at bounding box center [447, 433] width 18 height 10
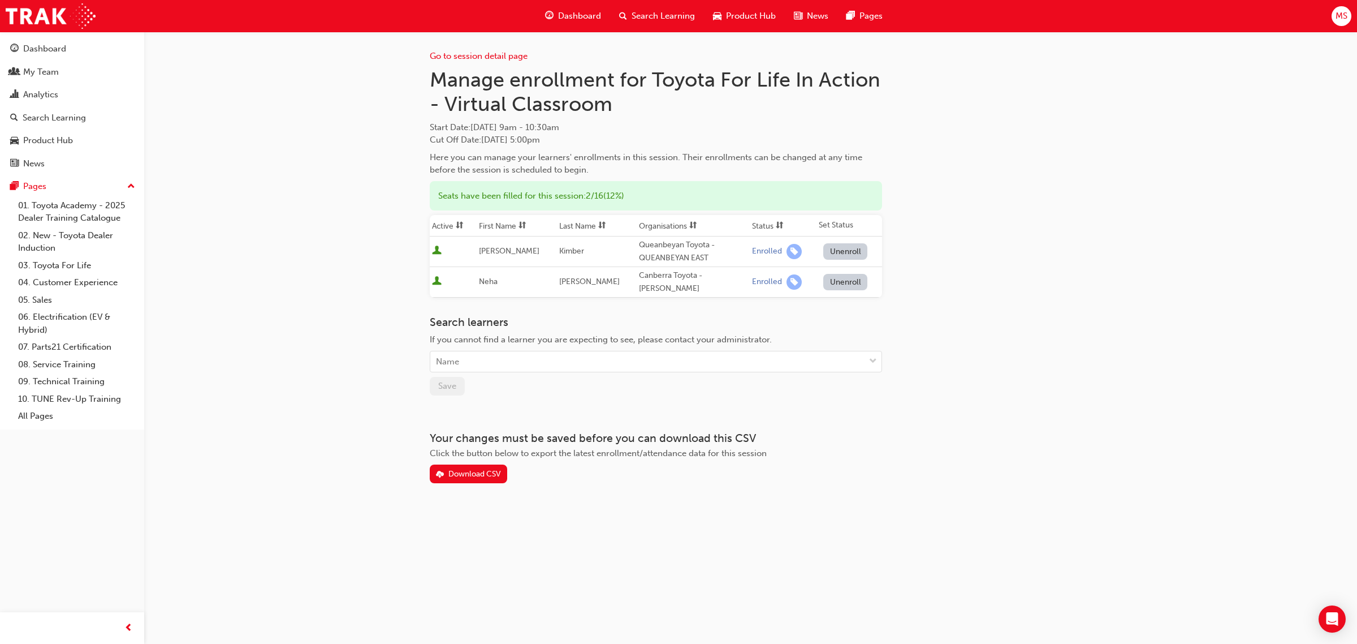
click at [1110, 457] on div "Go to session detail page Manage enrollment for Toyota For Life In Action - Vir…" at bounding box center [678, 322] width 1357 height 644
drag, startPoint x: 476, startPoint y: 126, endPoint x: 635, endPoint y: 131, distance: 158.4
click at [559, 129] on span "Fri 31 Oct 2025 9am - 10:30am" at bounding box center [515, 127] width 89 height 10
click at [1056, 150] on div "Go to session detail page Manage enrollment for Toyota For Life In Action - Vir…" at bounding box center [751, 257] width 642 height 451
click at [1025, 519] on div "Go to session detail page Manage enrollment for Toyota For Life In Action - Vir…" at bounding box center [678, 322] width 1357 height 644
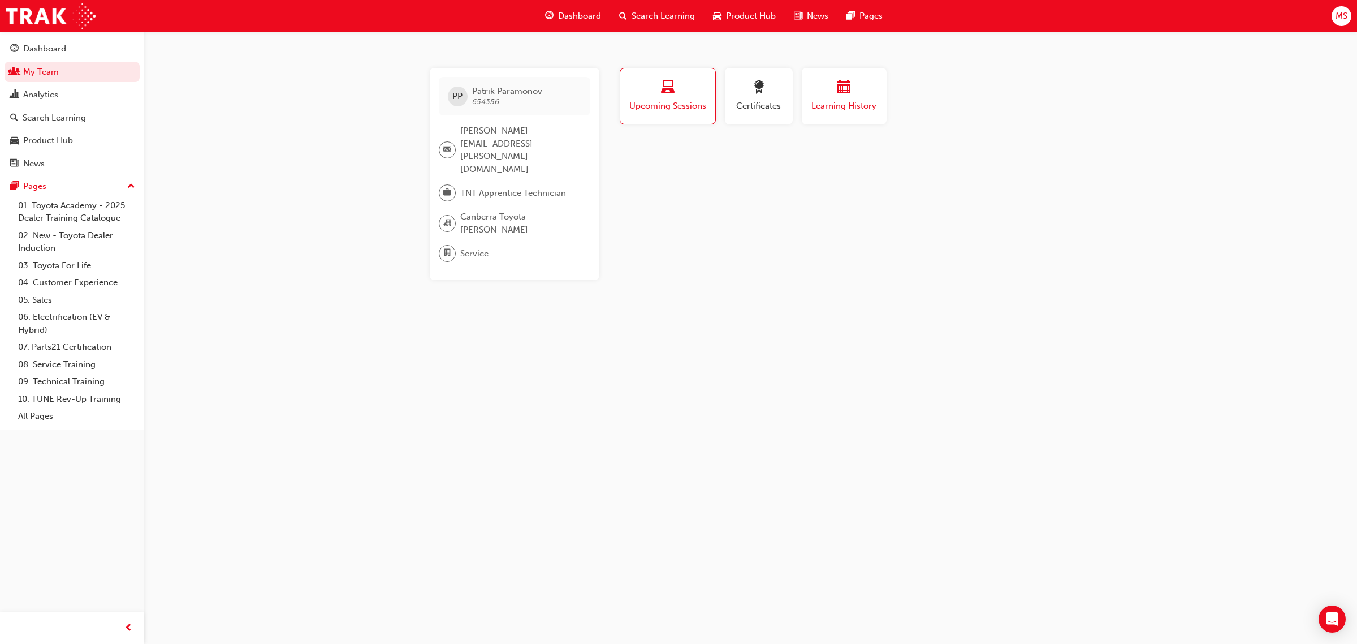
click at [844, 103] on span "Learning History" at bounding box center [844, 106] width 68 height 13
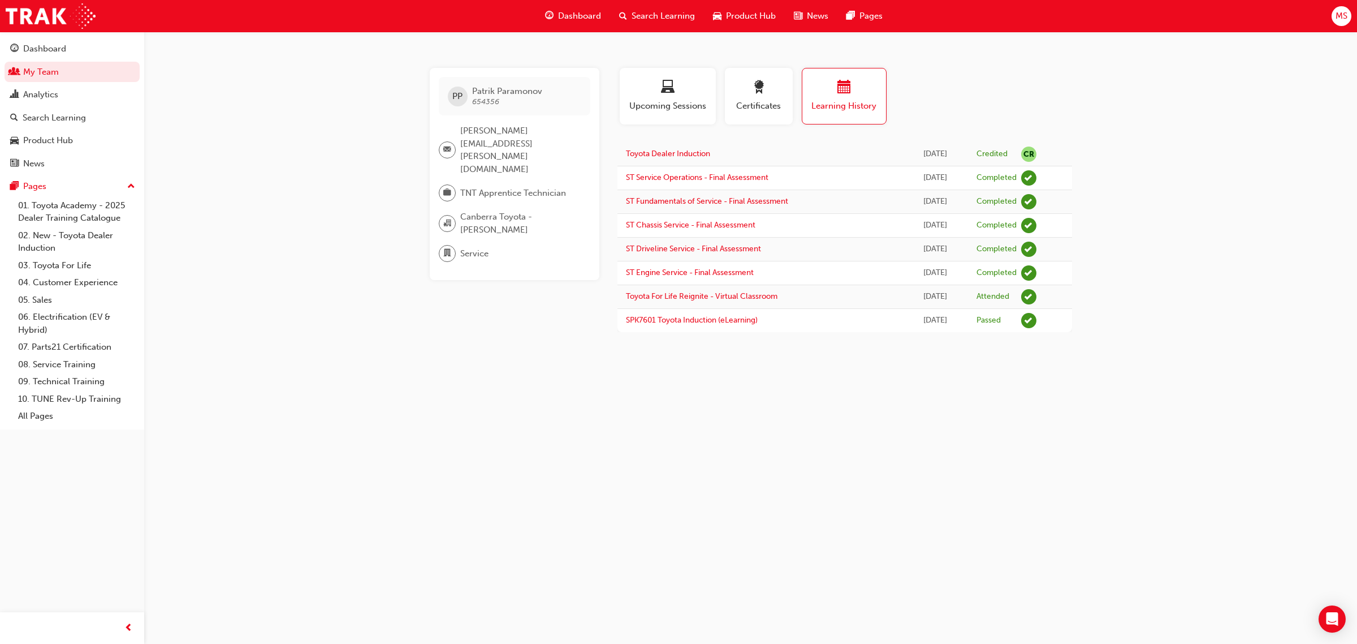
click at [883, 450] on div "PP Patrik Paramonov 654356 michael.fraser@canberratoyota.com.au TNT Apprentice …" at bounding box center [678, 322] width 1357 height 644
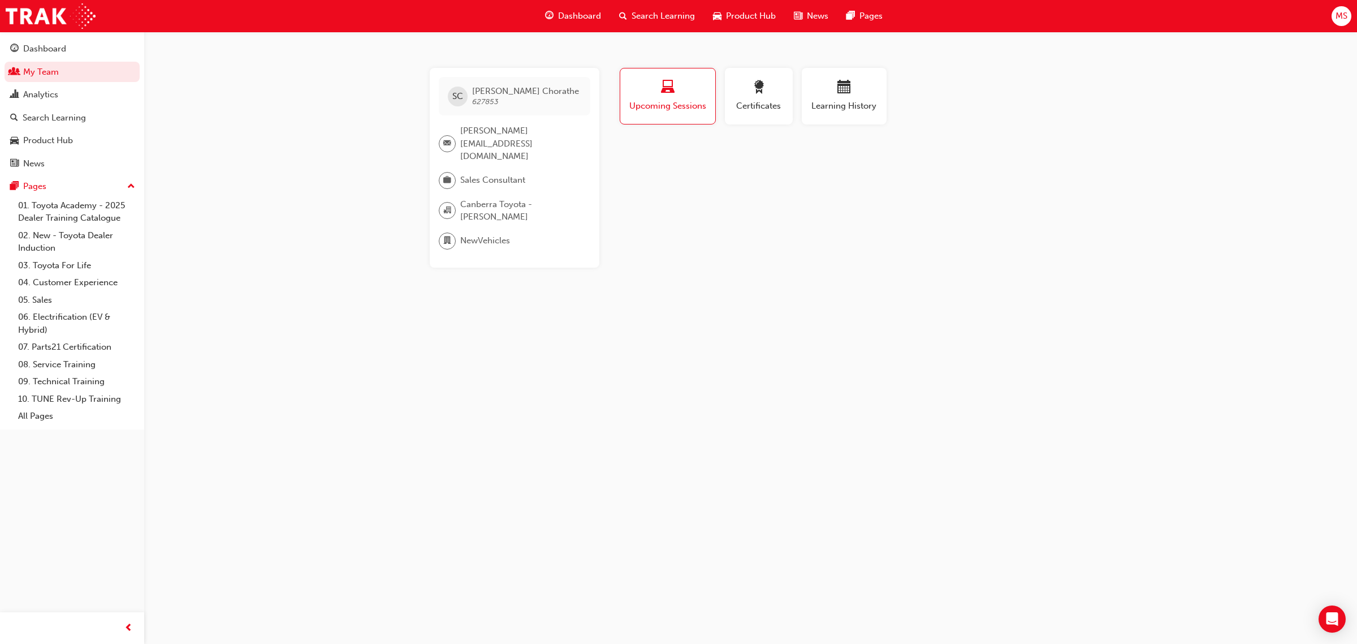
click at [747, 244] on div "Profile Upcoming Sessions Certificates Learning History SC Sanil Chorathe 62785…" at bounding box center [845, 168] width 455 height 200
click at [772, 105] on span "Certificates" at bounding box center [759, 106] width 51 height 13
click at [834, 105] on span "Learning History" at bounding box center [844, 106] width 68 height 13
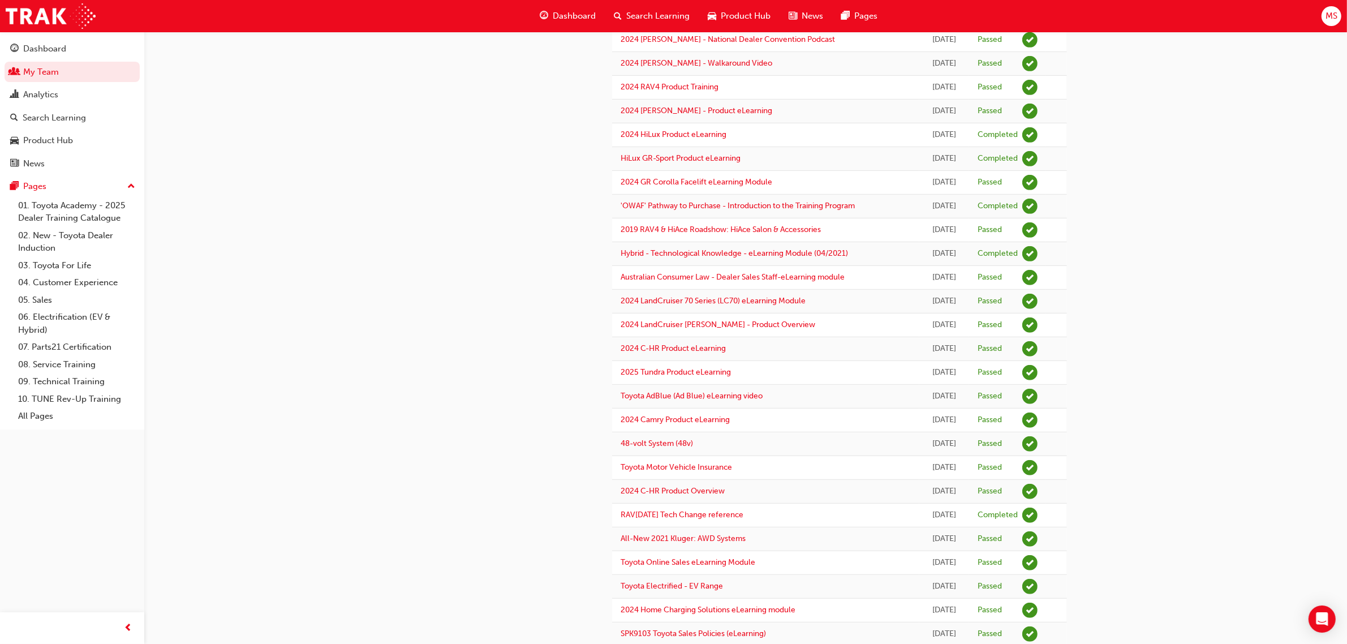
scroll to position [758, 0]
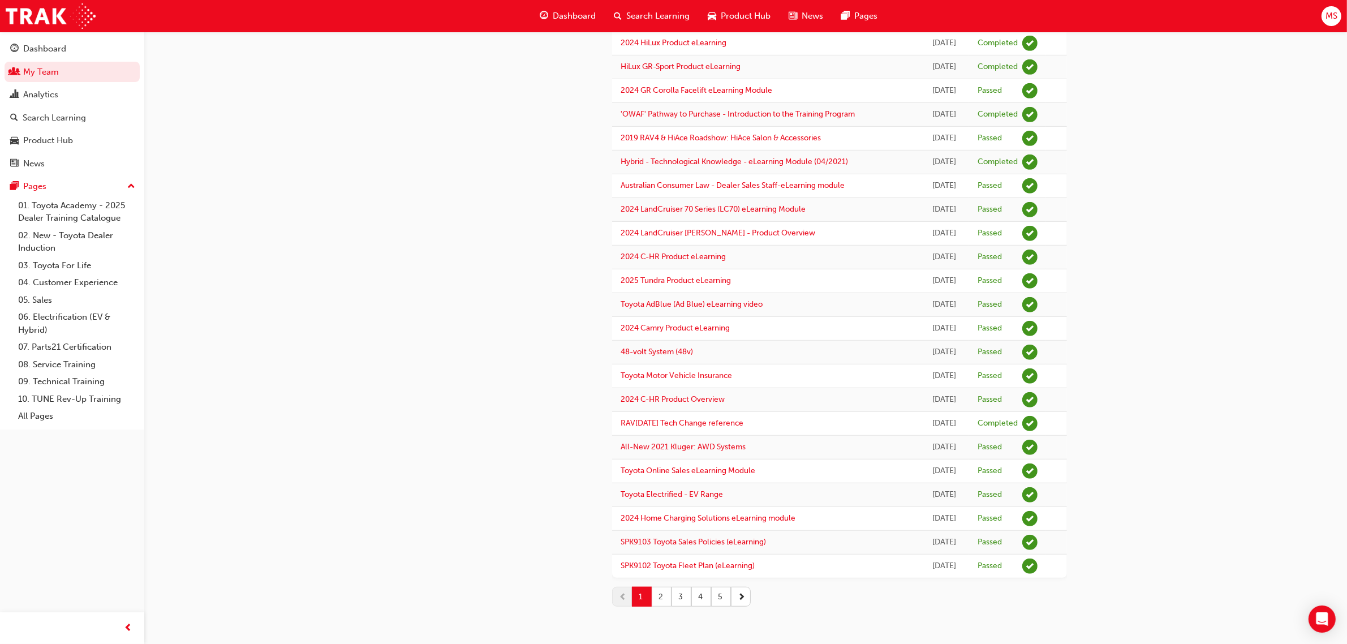
click at [663, 600] on button "2" at bounding box center [662, 597] width 20 height 20
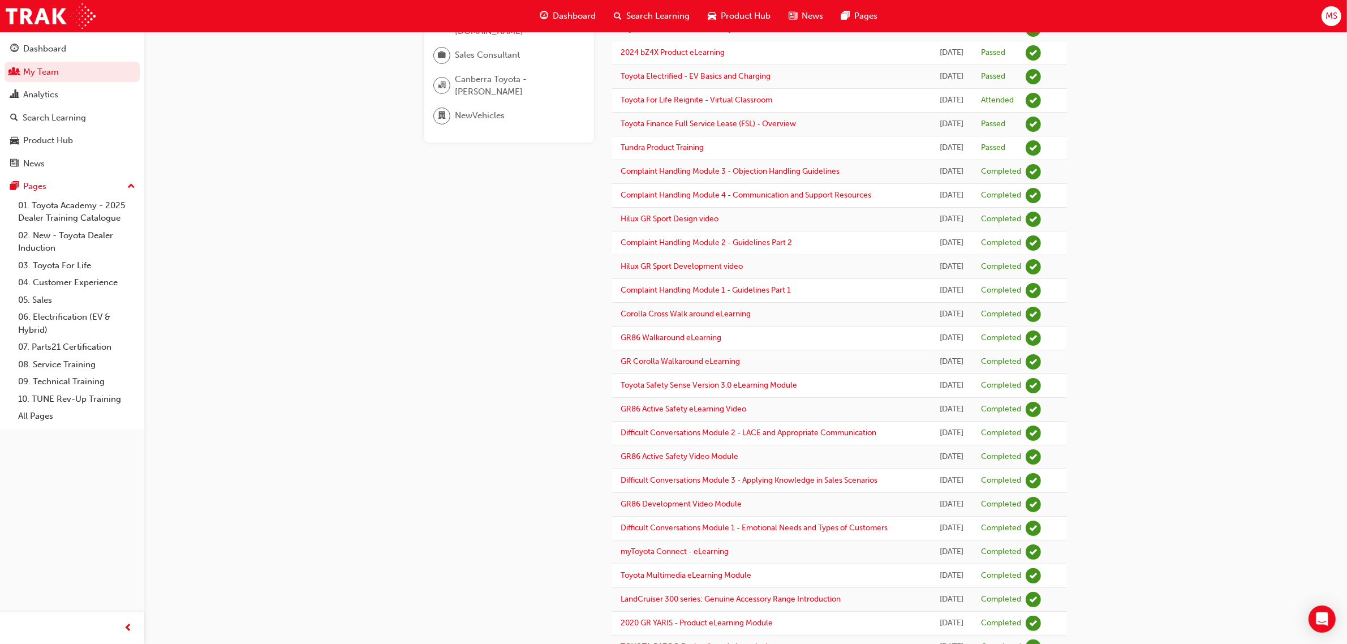
scroll to position [0, 0]
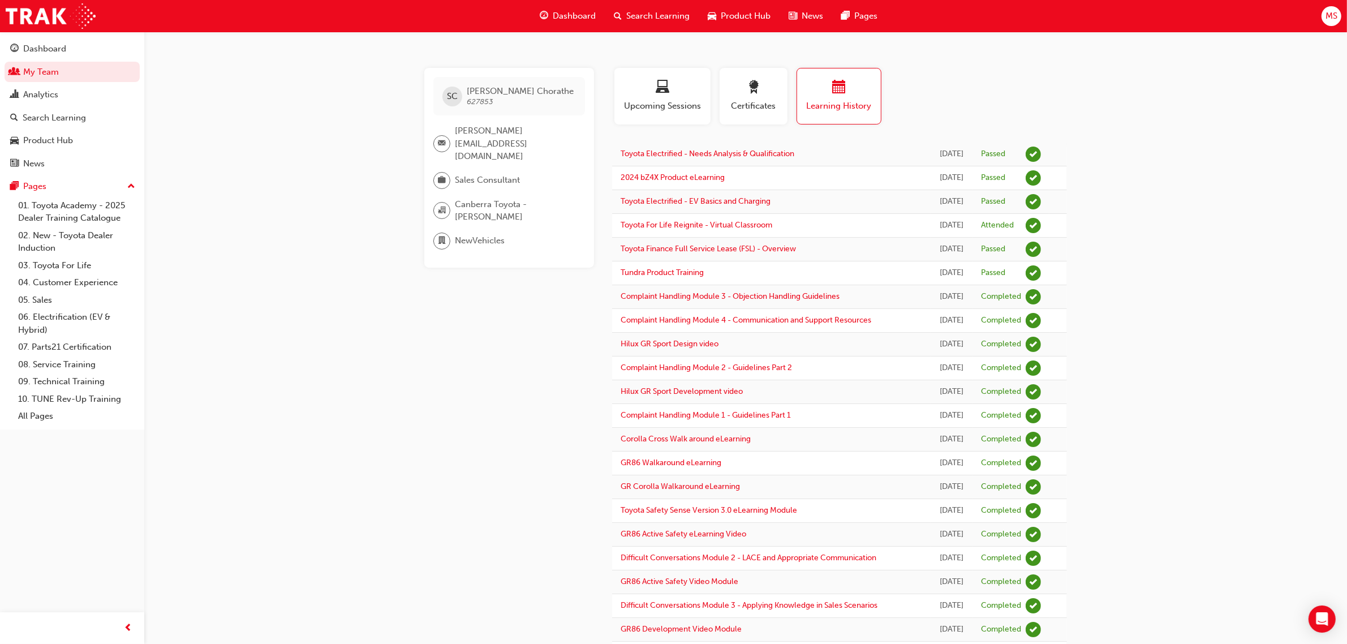
drag, startPoint x: 958, startPoint y: 270, endPoint x: 602, endPoint y: 253, distance: 355.6
drag, startPoint x: 434, startPoint y: 439, endPoint x: 337, endPoint y: 369, distance: 120.4
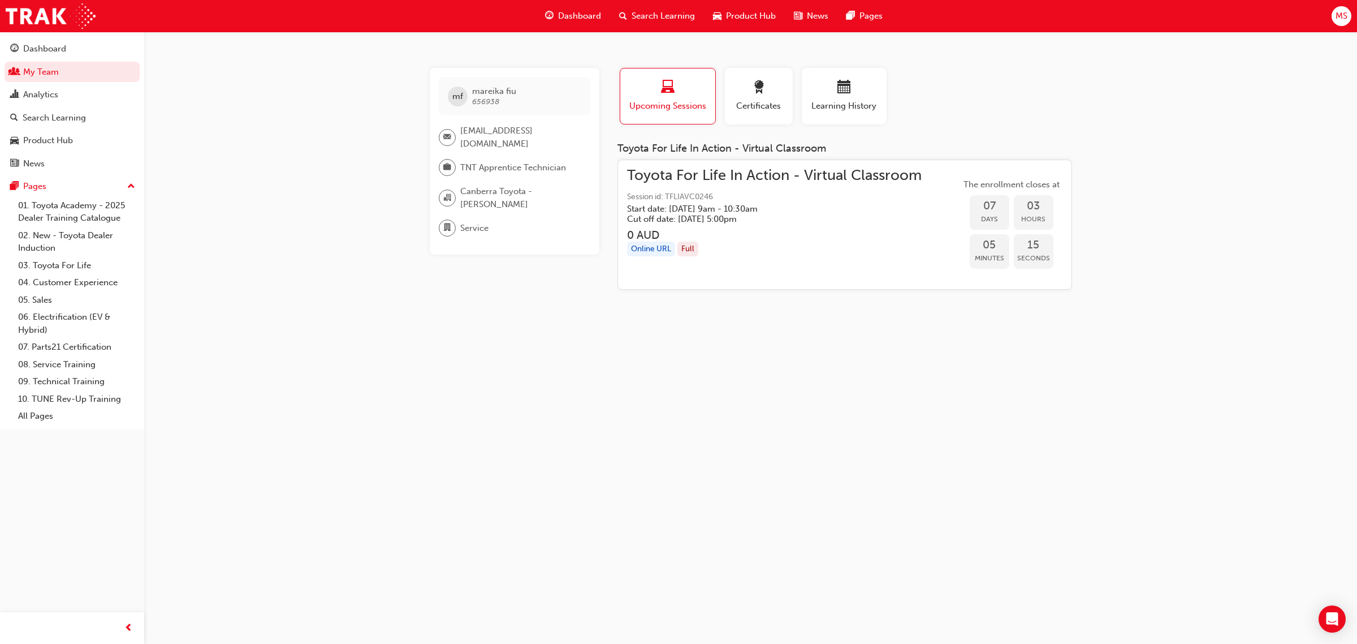
drag, startPoint x: 896, startPoint y: 493, endPoint x: 876, endPoint y: 492, distance: 21.0
click at [896, 493] on div "mf mareika fiu 656938 [EMAIL_ADDRESS][DOMAIN_NAME] TNT Apprentice Technician [G…" at bounding box center [678, 322] width 1357 height 644
drag, startPoint x: 479, startPoint y: 169, endPoint x: 583, endPoint y: 168, distance: 103.5
click at [583, 168] on div "TNT Apprentice Technician" at bounding box center [515, 167] width 152 height 17
copy span "Apprentice Technician"
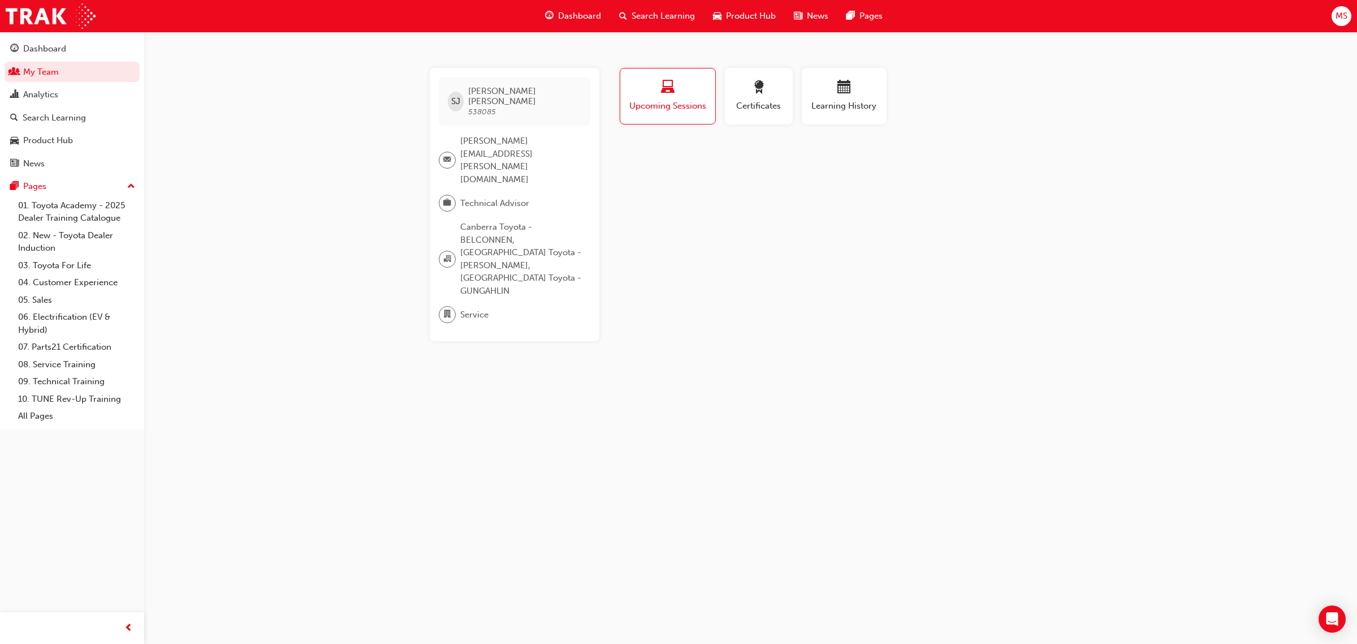
click at [728, 273] on div "Profile Upcoming Sessions Certificates Learning History [PERSON_NAME] 538085 [P…" at bounding box center [845, 204] width 455 height 273
click at [836, 288] on div "[PERSON_NAME] 538085 [PERSON_NAME][EMAIL_ADDRESS][PERSON_NAME][DOMAIN_NAME] Tec…" at bounding box center [678, 322] width 1357 height 644
click at [878, 301] on div "[PERSON_NAME] 538085 [PERSON_NAME][EMAIL_ADDRESS][PERSON_NAME][DOMAIN_NAME] Tec…" at bounding box center [678, 322] width 1357 height 644
click at [1059, 363] on div "[PERSON_NAME] 538085 [PERSON_NAME][EMAIL_ADDRESS][PERSON_NAME][DOMAIN_NAME] Tec…" at bounding box center [678, 322] width 1357 height 644
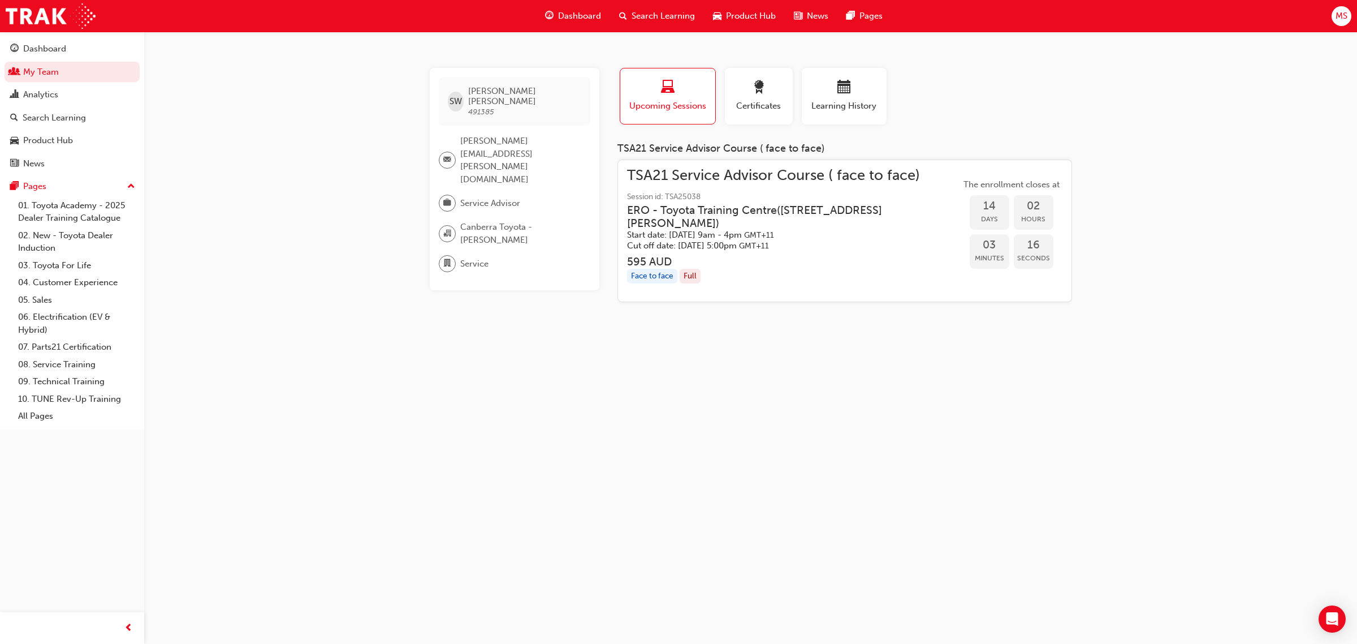
click at [1211, 260] on div "SW [PERSON_NAME] 491385 [PERSON_NAME][EMAIL_ADDRESS][PERSON_NAME][DOMAIN_NAME] …" at bounding box center [678, 322] width 1357 height 644
click at [1157, 325] on div "SW [PERSON_NAME] 491385 [PERSON_NAME][EMAIL_ADDRESS][PERSON_NAME][DOMAIN_NAME] …" at bounding box center [678, 322] width 1357 height 644
click at [1164, 194] on div "SW [PERSON_NAME] 491385 [PERSON_NAME][EMAIL_ADDRESS][PERSON_NAME][DOMAIN_NAME] …" at bounding box center [678, 322] width 1357 height 644
click at [860, 105] on span "Learning History" at bounding box center [844, 106] width 68 height 13
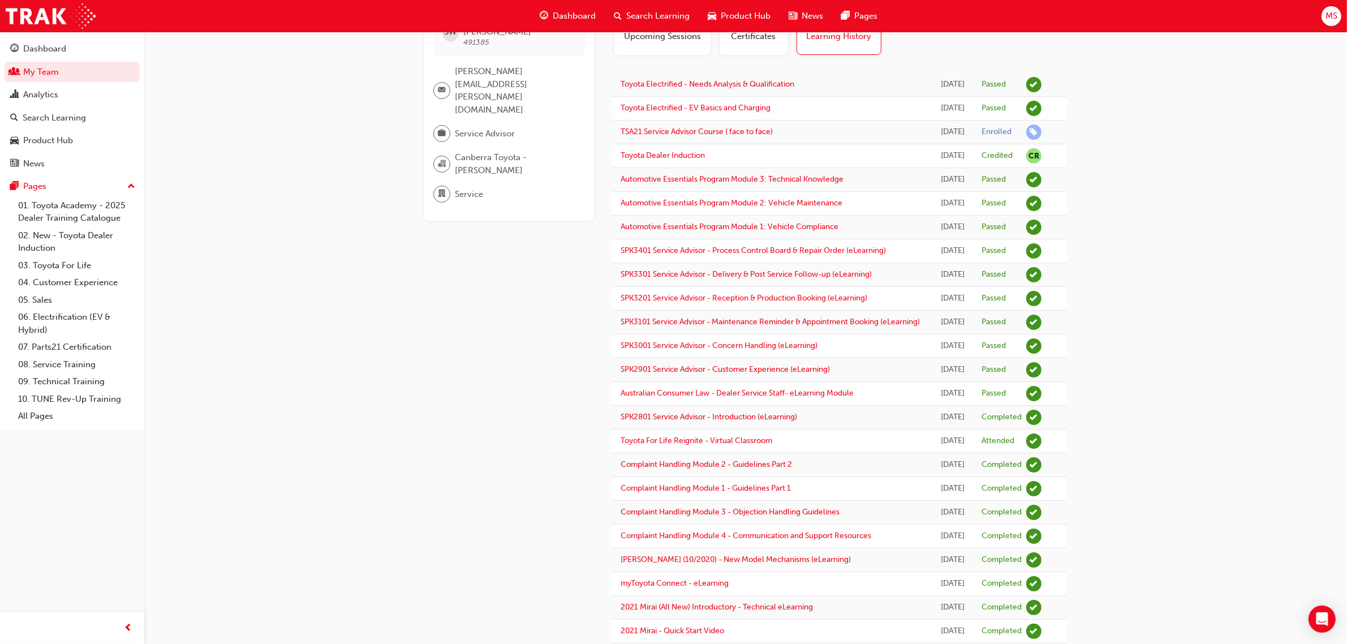
scroll to position [71, 0]
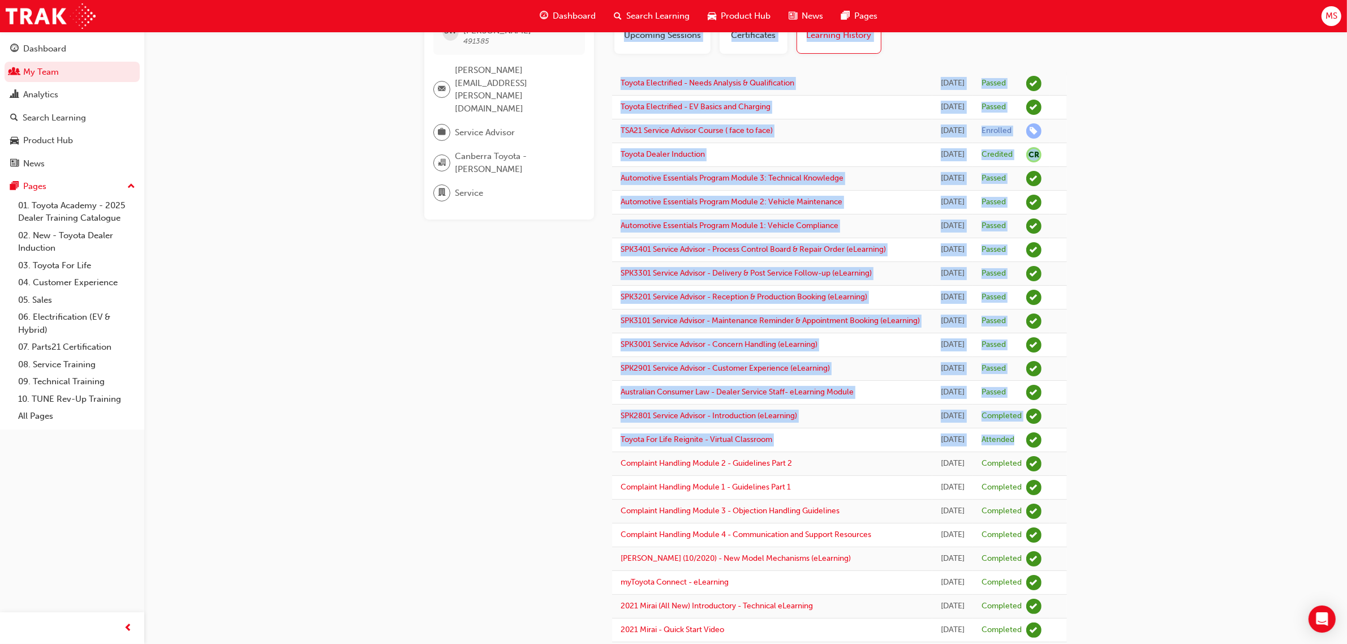
drag, startPoint x: 610, startPoint y: 507, endPoint x: 1035, endPoint y: 514, distance: 425.4
click at [1030, 514] on div "SW [PERSON_NAME] 491385 [PERSON_NAME][EMAIL_ADDRESS][PERSON_NAME][DOMAIN_NAME] …" at bounding box center [745, 647] width 679 height 1300
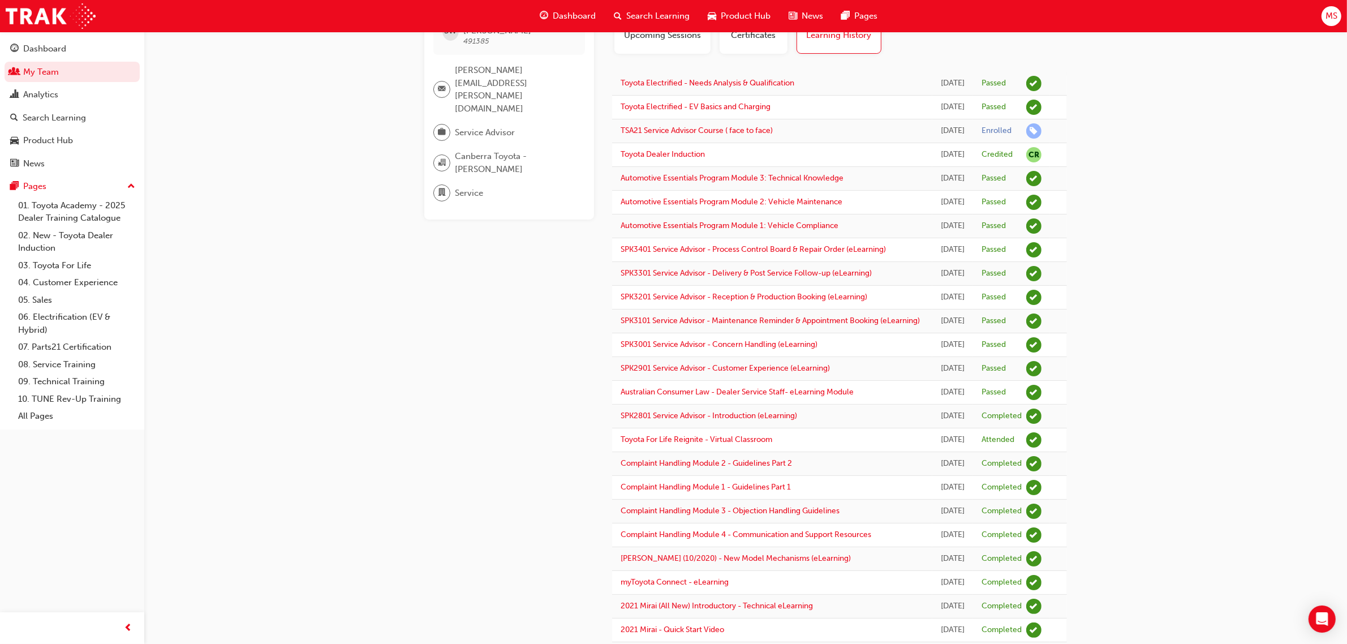
click at [1138, 510] on div "SW [PERSON_NAME] 491385 [PERSON_NAME][EMAIL_ADDRESS][PERSON_NAME][DOMAIN_NAME] …" at bounding box center [673, 627] width 1347 height 1396
click at [1240, 255] on div "SW [PERSON_NAME] 491385 [PERSON_NAME][EMAIL_ADDRESS][PERSON_NAME][DOMAIN_NAME] …" at bounding box center [673, 627] width 1347 height 1396
click at [1219, 267] on div "SW [PERSON_NAME] 491385 [PERSON_NAME][EMAIL_ADDRESS][PERSON_NAME][DOMAIN_NAME] …" at bounding box center [673, 627] width 1347 height 1396
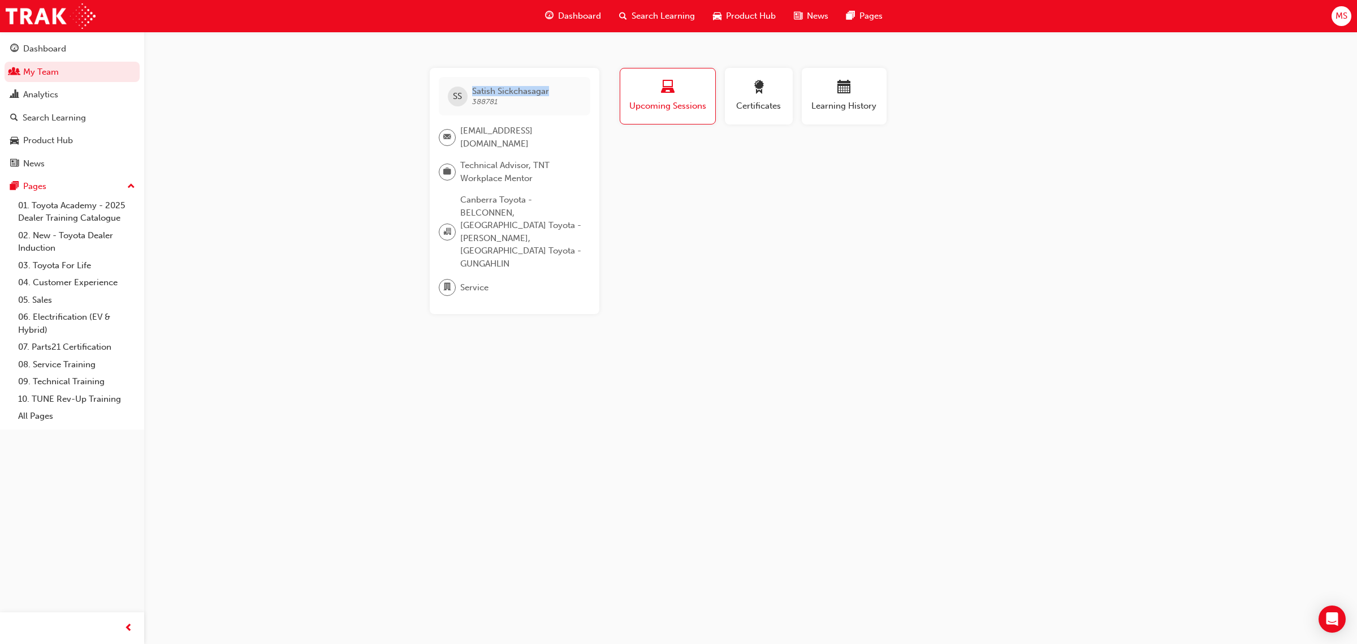
drag, startPoint x: 510, startPoint y: 99, endPoint x: 471, endPoint y: 92, distance: 40.3
click at [471, 92] on div "SS [PERSON_NAME] 388781" at bounding box center [515, 96] width 152 height 38
copy span "[PERSON_NAME]"
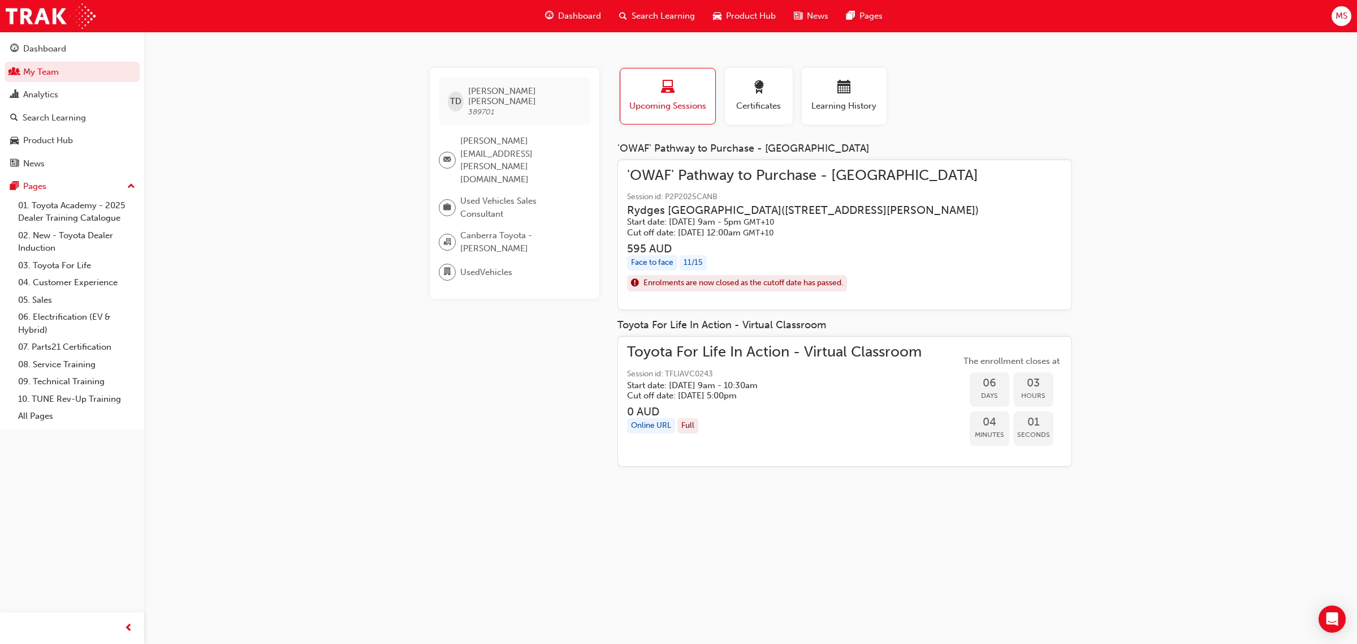
click at [1213, 309] on div "TD [PERSON_NAME] 389701 [PERSON_NAME][EMAIL_ADDRESS][PERSON_NAME][DOMAIN_NAME] …" at bounding box center [678, 322] width 1357 height 644
drag, startPoint x: 885, startPoint y: 620, endPoint x: 860, endPoint y: 613, distance: 25.9
click at [884, 620] on div "TD [PERSON_NAME] 389701 [PERSON_NAME][EMAIL_ADDRESS][PERSON_NAME][DOMAIN_NAME] …" at bounding box center [678, 322] width 1357 height 644
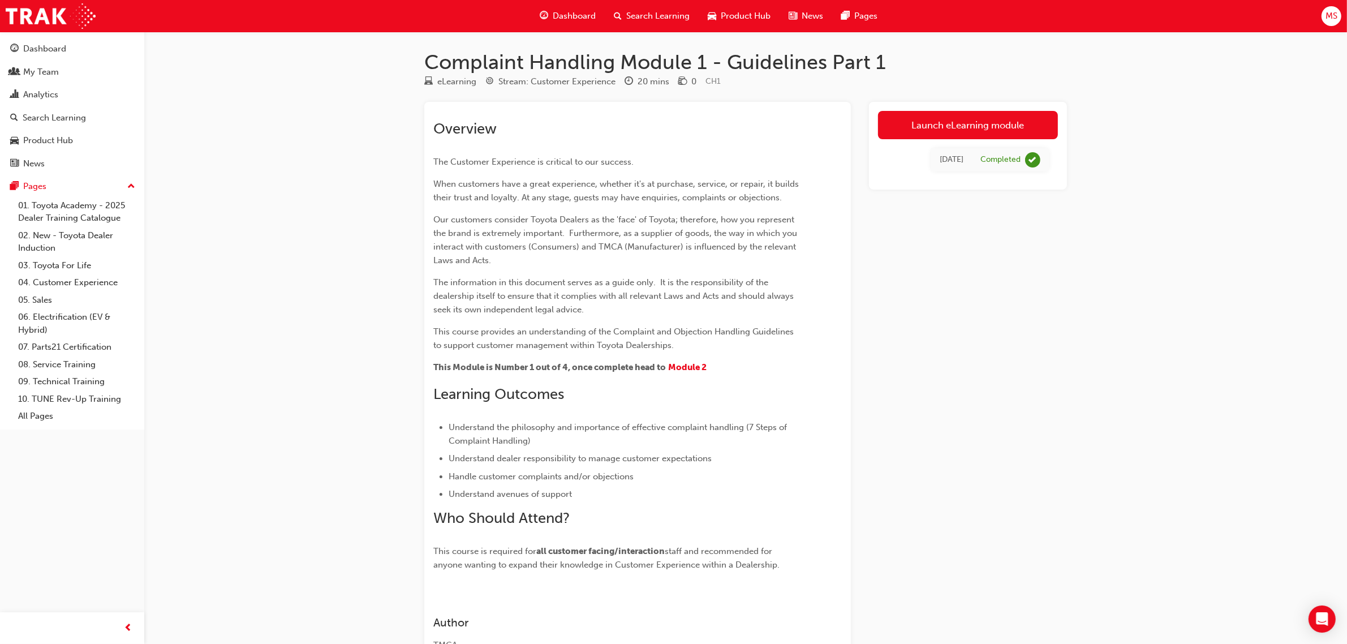
click at [782, 253] on p "Our customers consider Toyota Dealers as the 'face' of Toyota; therefore, how y…" at bounding box center [617, 240] width 368 height 54
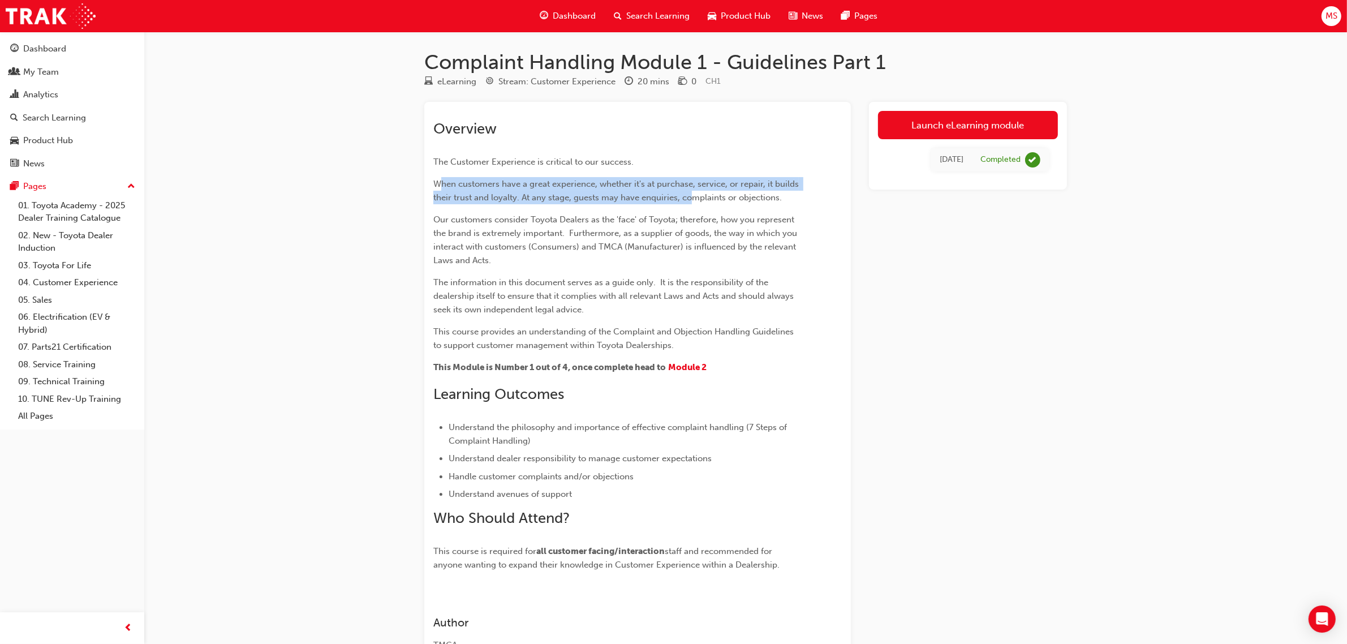
drag, startPoint x: 441, startPoint y: 184, endPoint x: 691, endPoint y: 204, distance: 250.8
click at [691, 204] on p "When customers have a great experience, whether it's at purchase, service, or r…" at bounding box center [617, 190] width 368 height 27
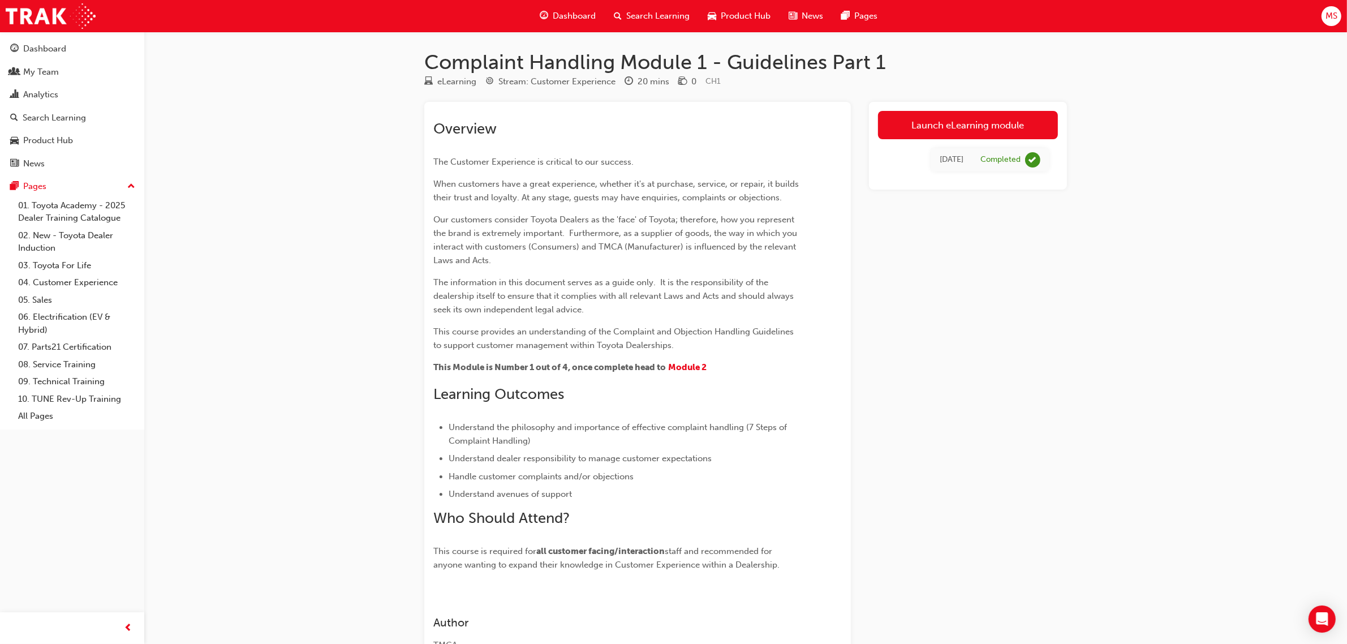
click at [600, 231] on span "Our customers consider Toyota Dealers as the 'face' of Toyota; therefore, how y…" at bounding box center [616, 239] width 366 height 51
drag, startPoint x: 443, startPoint y: 281, endPoint x: 666, endPoint y: 287, distance: 223.5
click at [666, 287] on p "The information in this document serves as a guide only. It is the responsibili…" at bounding box center [617, 295] width 368 height 41
click at [711, 299] on span "The information in this document serves as a guide only. It is the responsibili…" at bounding box center [614, 295] width 363 height 37
drag, startPoint x: 504, startPoint y: 330, endPoint x: 632, endPoint y: 330, distance: 128.4
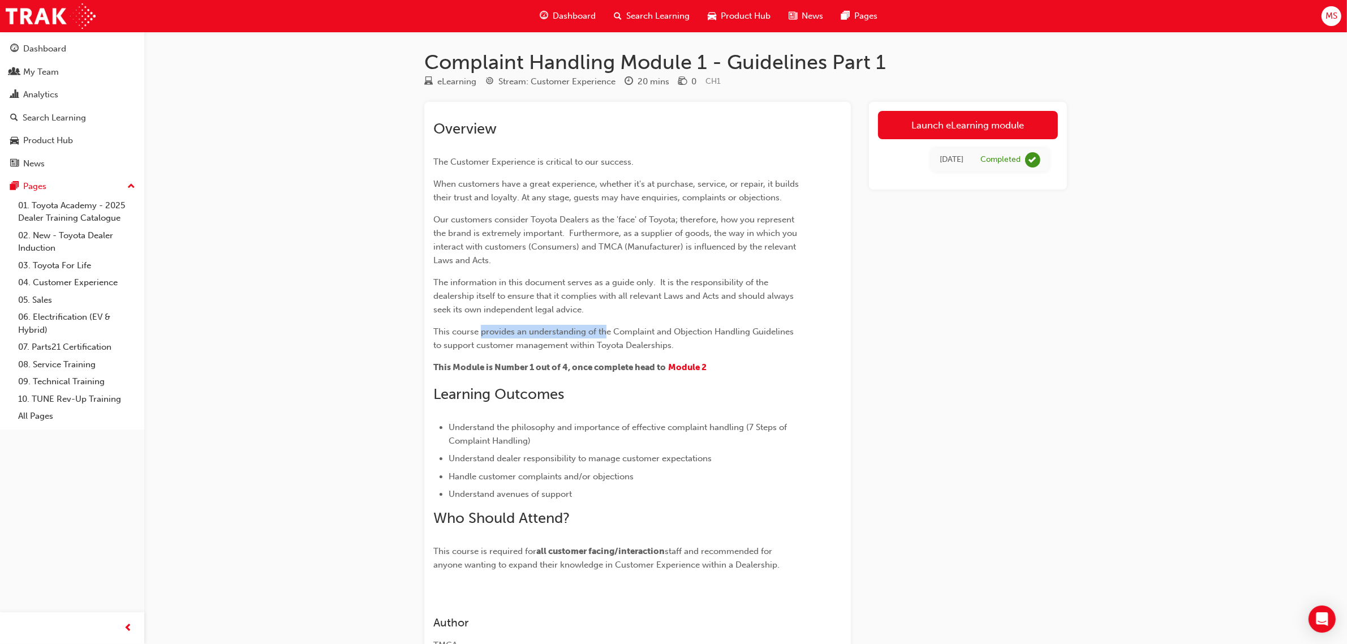
click at [628, 329] on span "This course provides an understanding of the Complaint and Objection Handling G…" at bounding box center [614, 338] width 363 height 24
click at [839, 434] on div "Overview The Customer Experience is critical to our success. When customers hav…" at bounding box center [637, 341] width 408 height 460
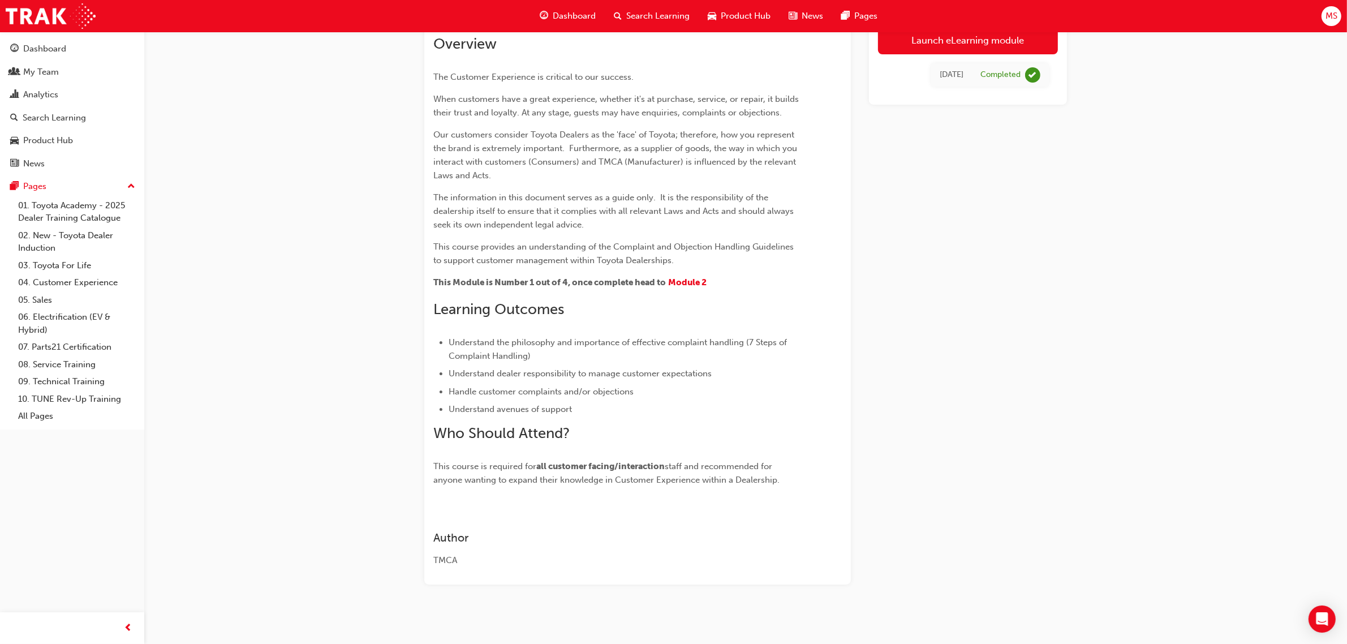
scroll to position [89, 0]
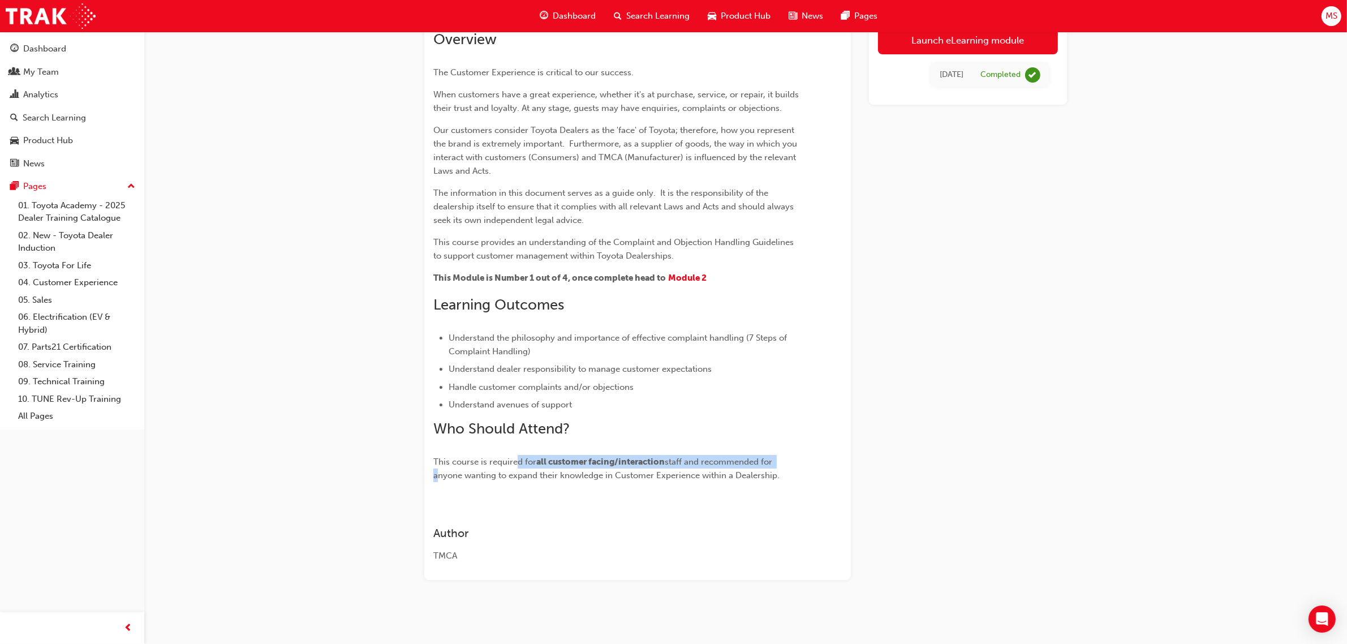
drag, startPoint x: 519, startPoint y: 459, endPoint x: 827, endPoint y: 468, distance: 307.8
click at [824, 468] on div "Overview The Customer Experience is critical to our success. When customers hav…" at bounding box center [637, 251] width 408 height 460
click at [822, 478] on div "Overview The Customer Experience is critical to our success. When customers hav…" at bounding box center [637, 251] width 408 height 460
drag, startPoint x: 515, startPoint y: 477, endPoint x: 731, endPoint y: 464, distance: 215.8
click at [715, 456] on span "staff and recommended for anyone wanting to expand their knowledge in Customer …" at bounding box center [606, 468] width 346 height 24
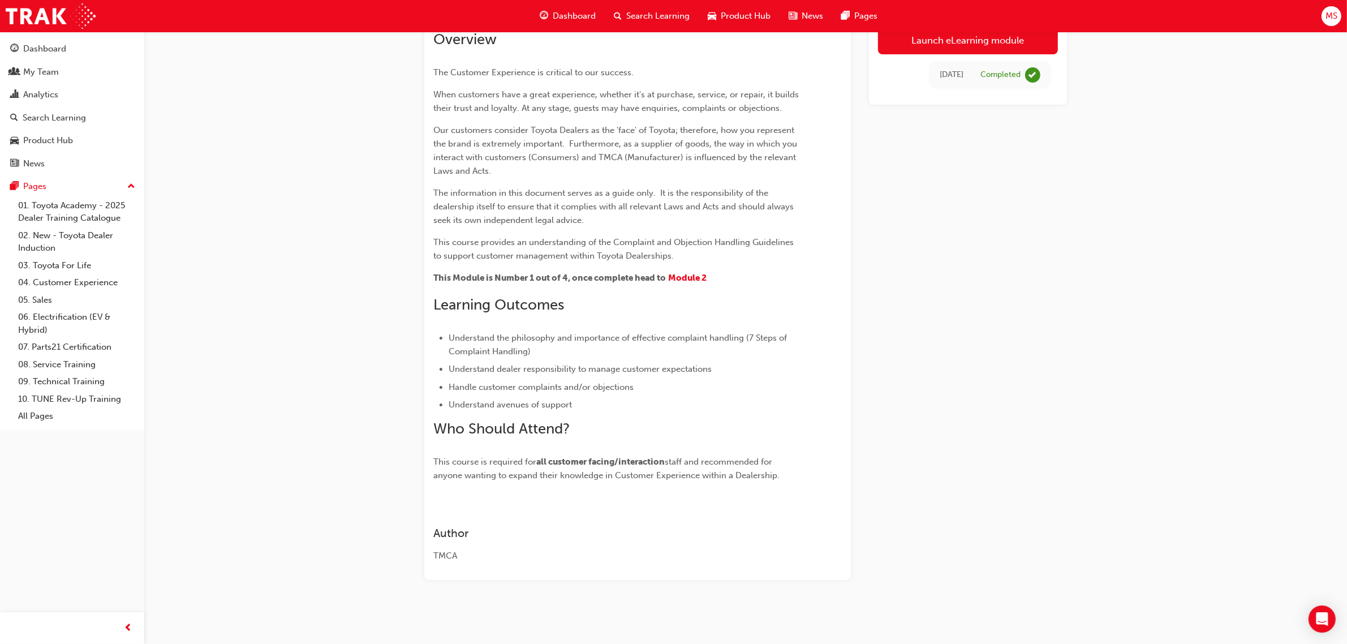
click at [818, 481] on div "Overview The Customer Experience is critical to our success. When customers hav…" at bounding box center [637, 251] width 408 height 460
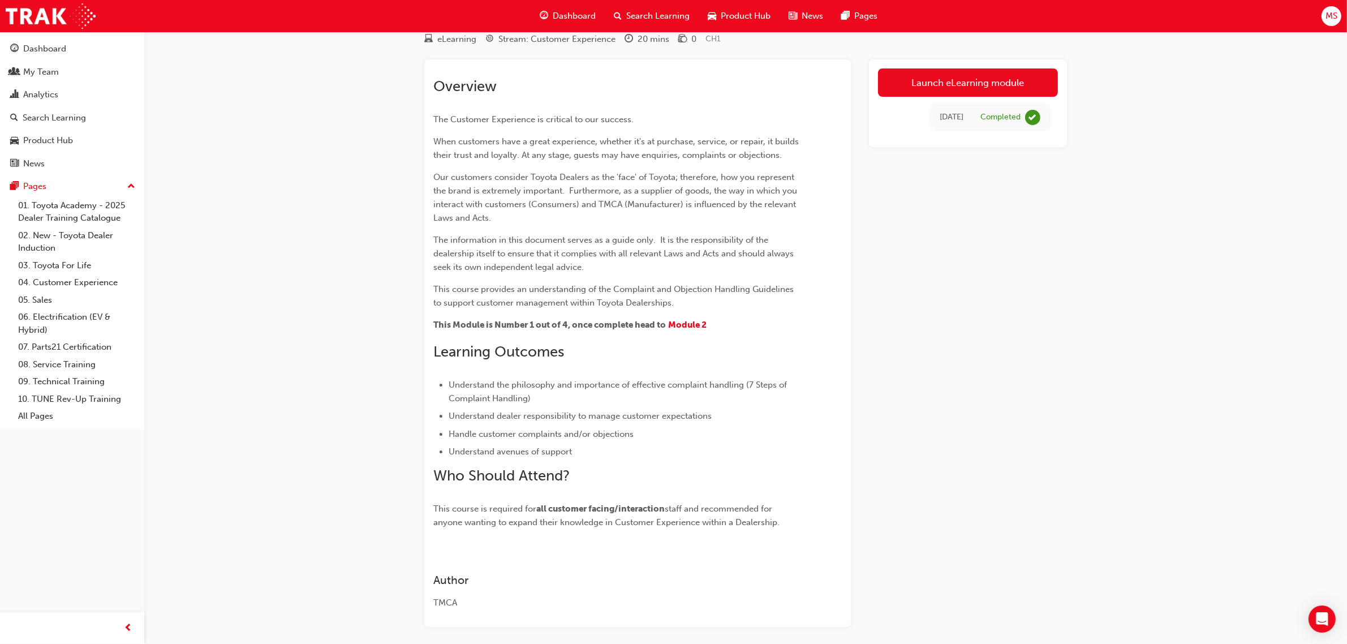
scroll to position [0, 0]
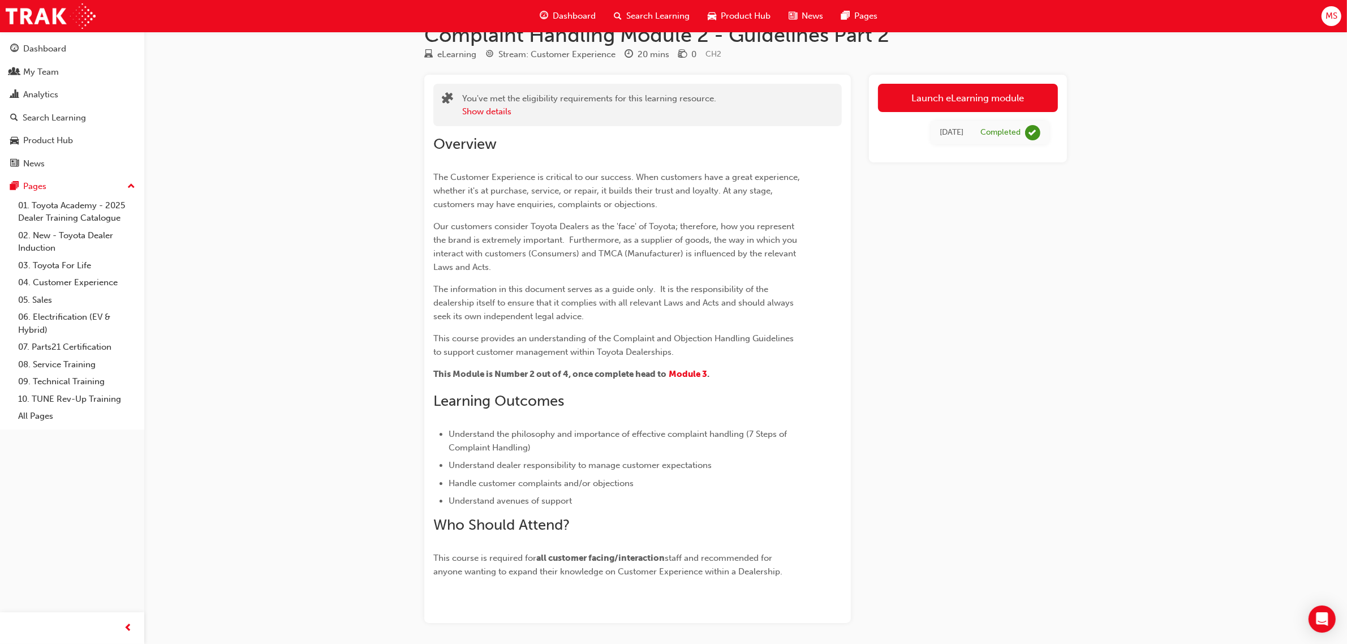
scroll to position [71, 0]
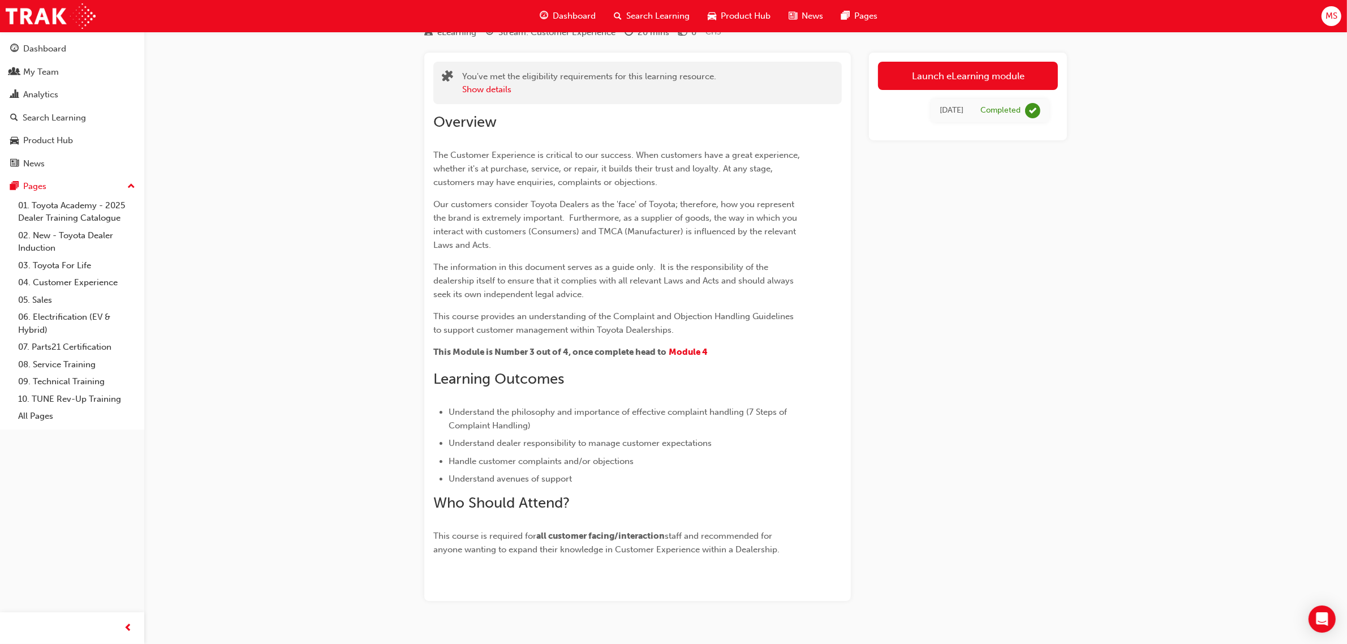
scroll to position [71, 0]
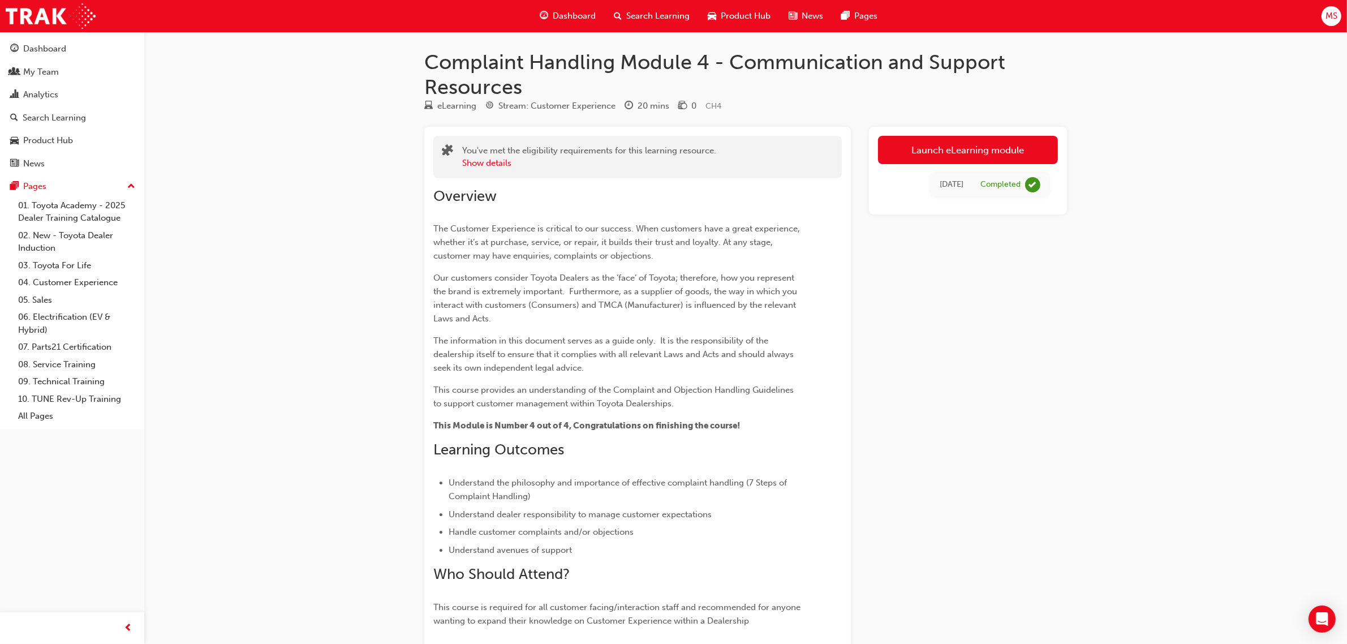
click at [920, 77] on h1 "Complaint Handling Module 4 - Communication and Support Resources" at bounding box center [745, 74] width 642 height 49
click at [541, 242] on span "The Customer Experience is critical to our success. When customers have a great…" at bounding box center [617, 241] width 369 height 37
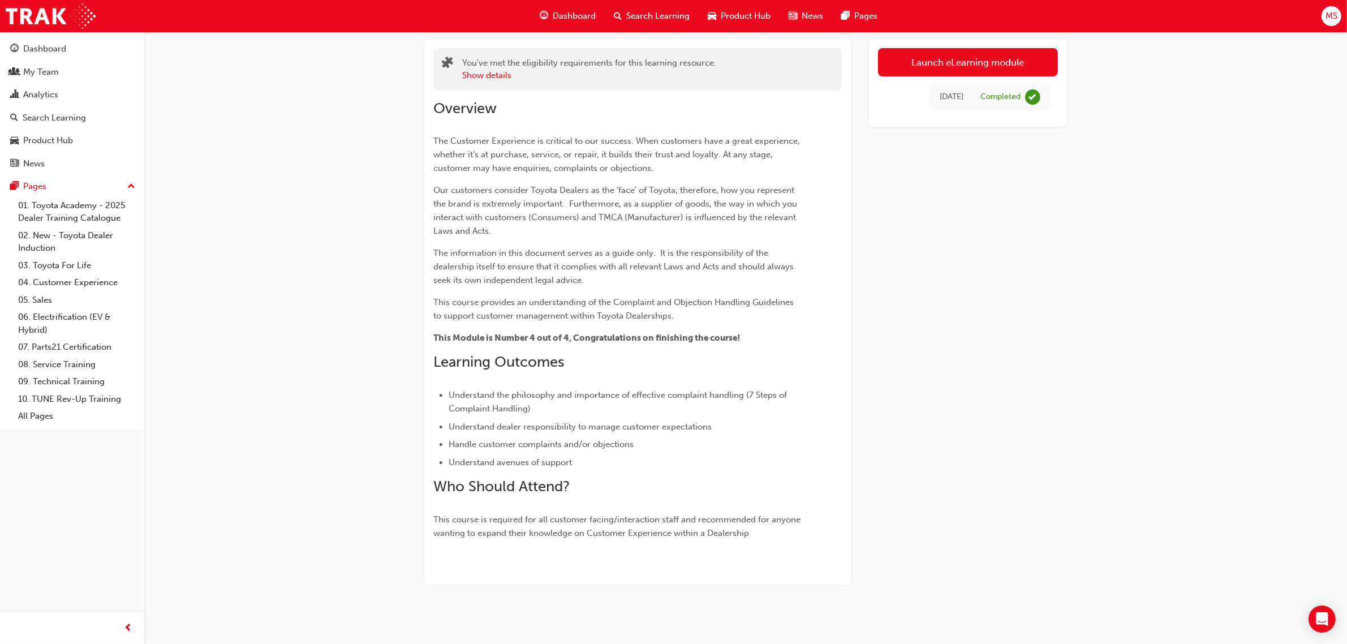
scroll to position [92, 0]
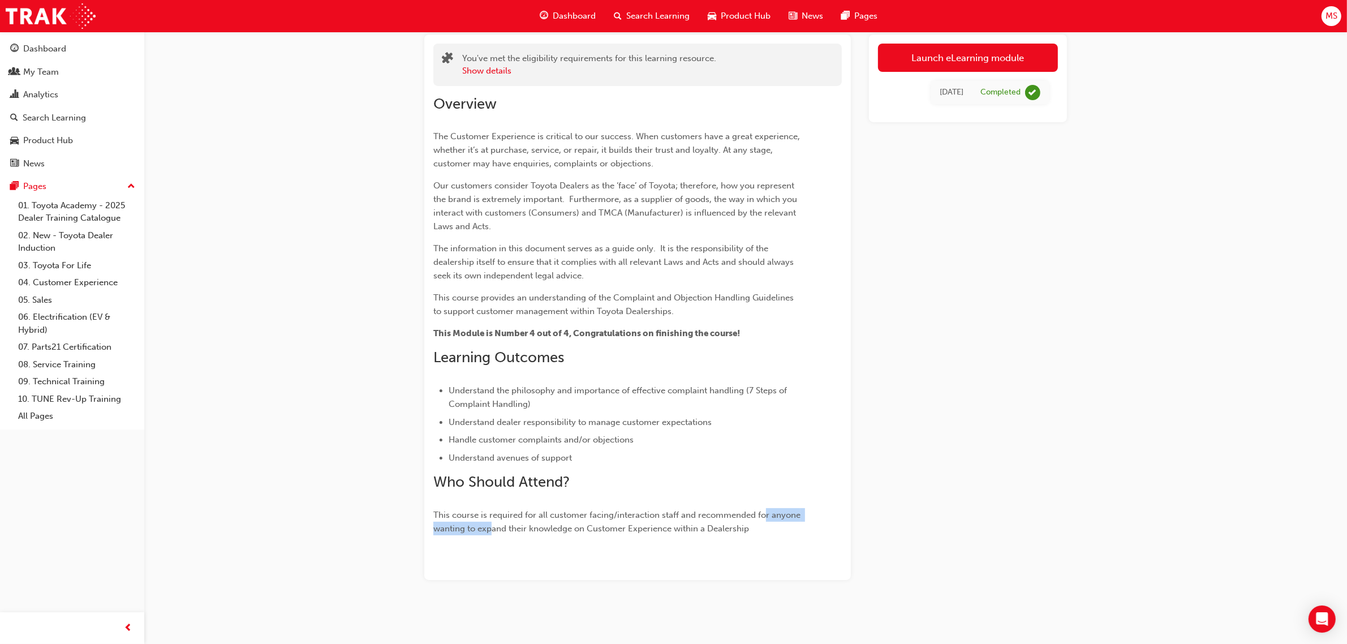
drag, startPoint x: 764, startPoint y: 521, endPoint x: 490, endPoint y: 525, distance: 273.2
click at [490, 525] on p "This course is required for all customer facing/interaction staff and recommend…" at bounding box center [617, 521] width 368 height 27
click at [752, 529] on p "This course is required for all customer facing/interaction staff and recommend…" at bounding box center [617, 521] width 368 height 27
drag, startPoint x: 787, startPoint y: 524, endPoint x: 474, endPoint y: 497, distance: 314.6
click at [383, 512] on div "Complaint Handling Module 4 - Communication and Support Resources eLearning Str…" at bounding box center [673, 276] width 1347 height 736
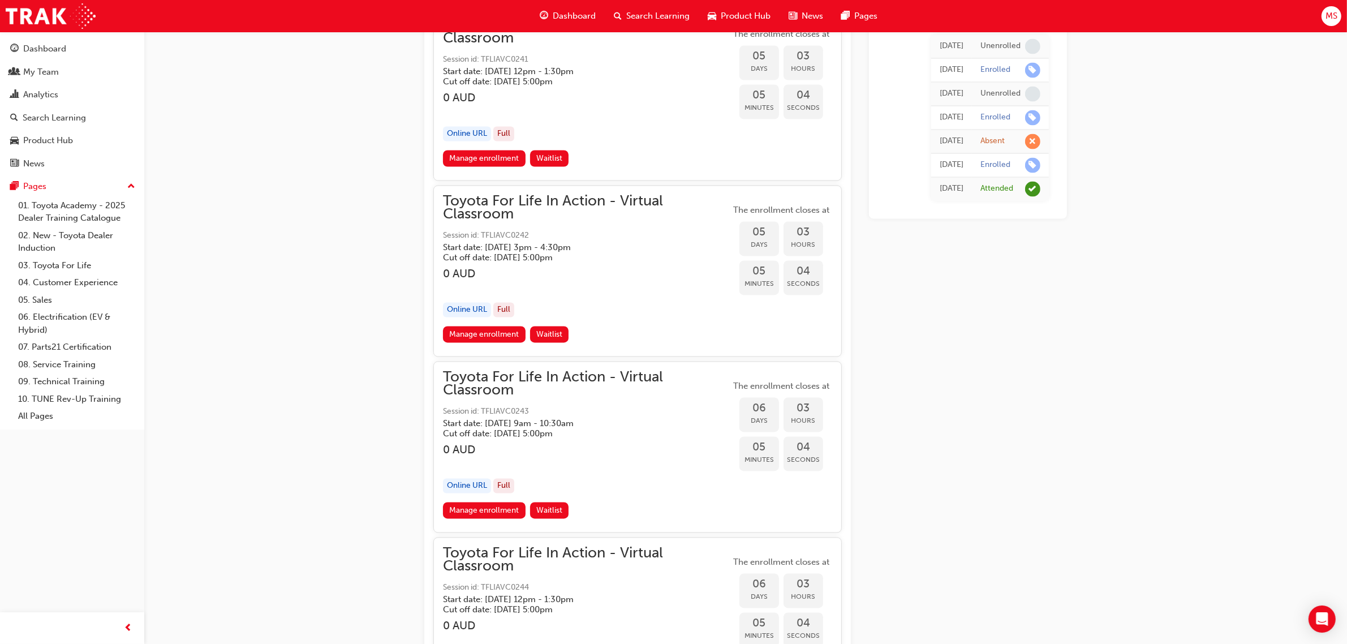
scroll to position [2356, 0]
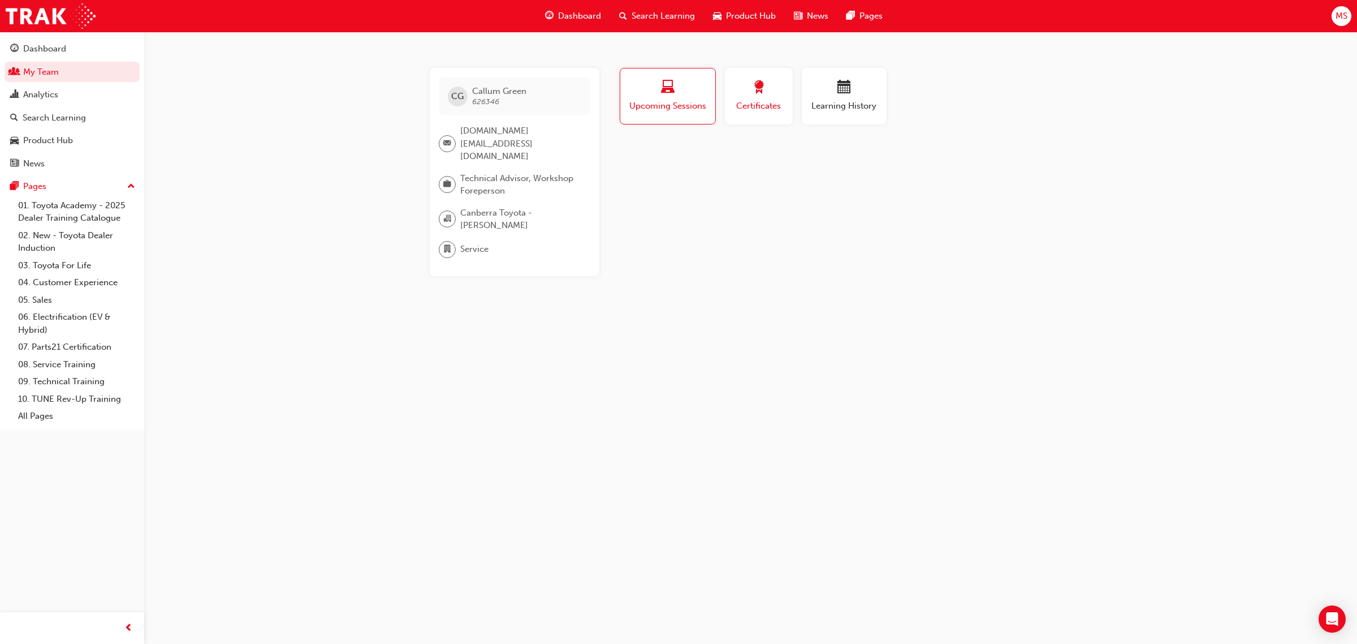
click at [764, 108] on span "Certificates" at bounding box center [759, 106] width 51 height 13
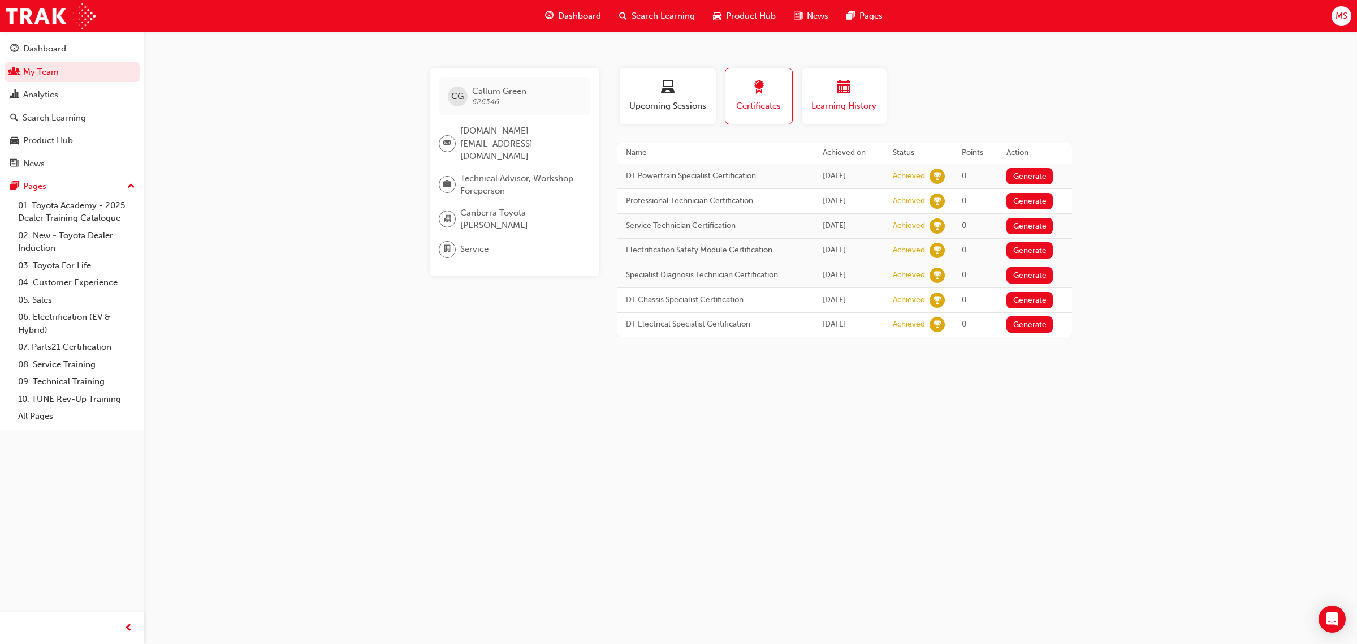
click at [856, 107] on span "Learning History" at bounding box center [844, 106] width 68 height 13
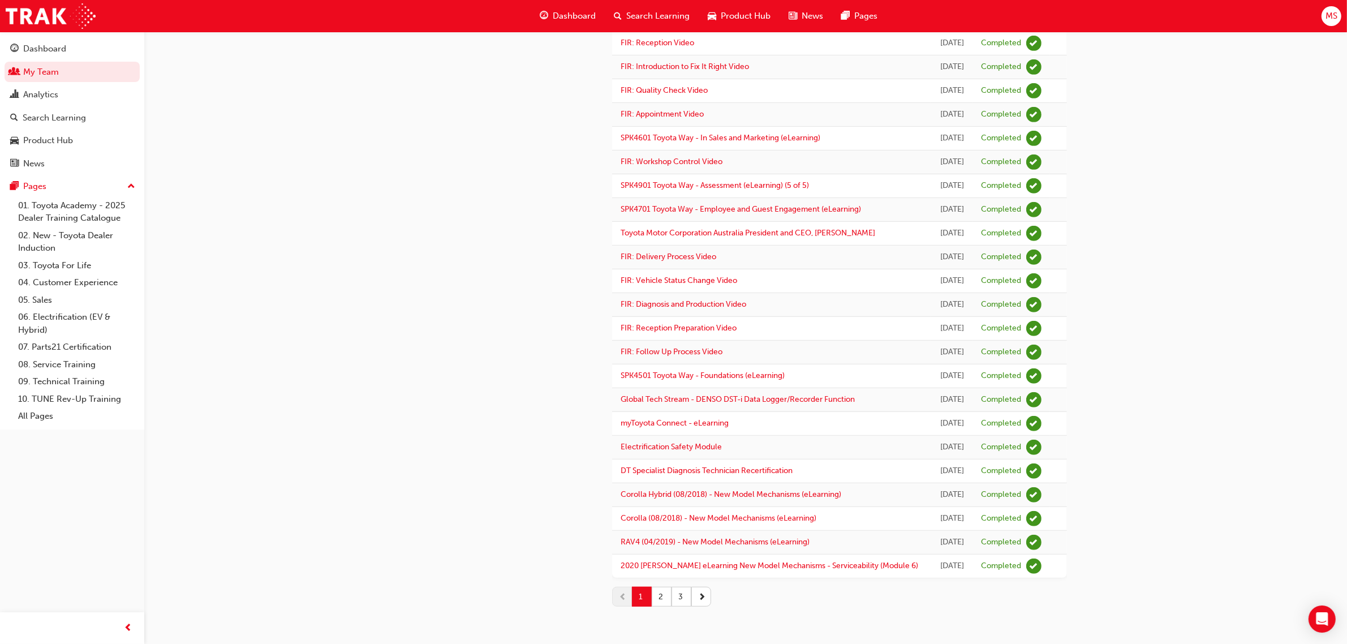
scroll to position [921, 0]
click at [660, 598] on button "2" at bounding box center [662, 597] width 20 height 20
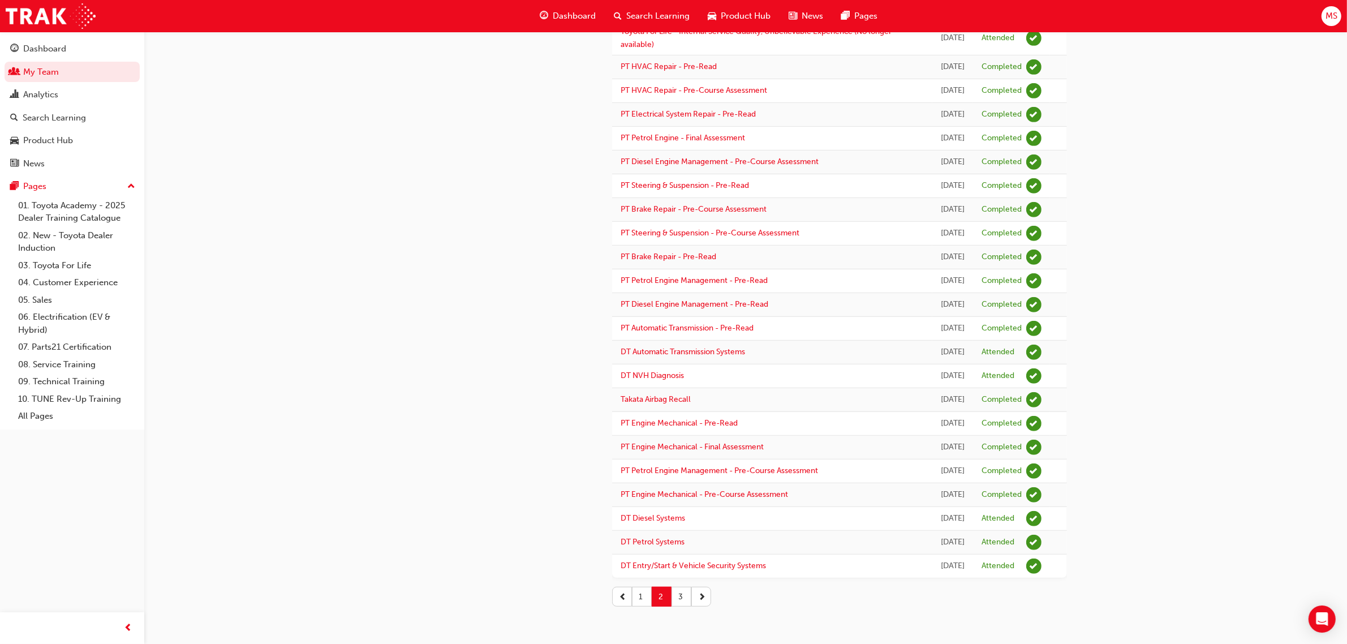
scroll to position [1104, 0]
click at [676, 603] on button "3" at bounding box center [681, 597] width 20 height 20
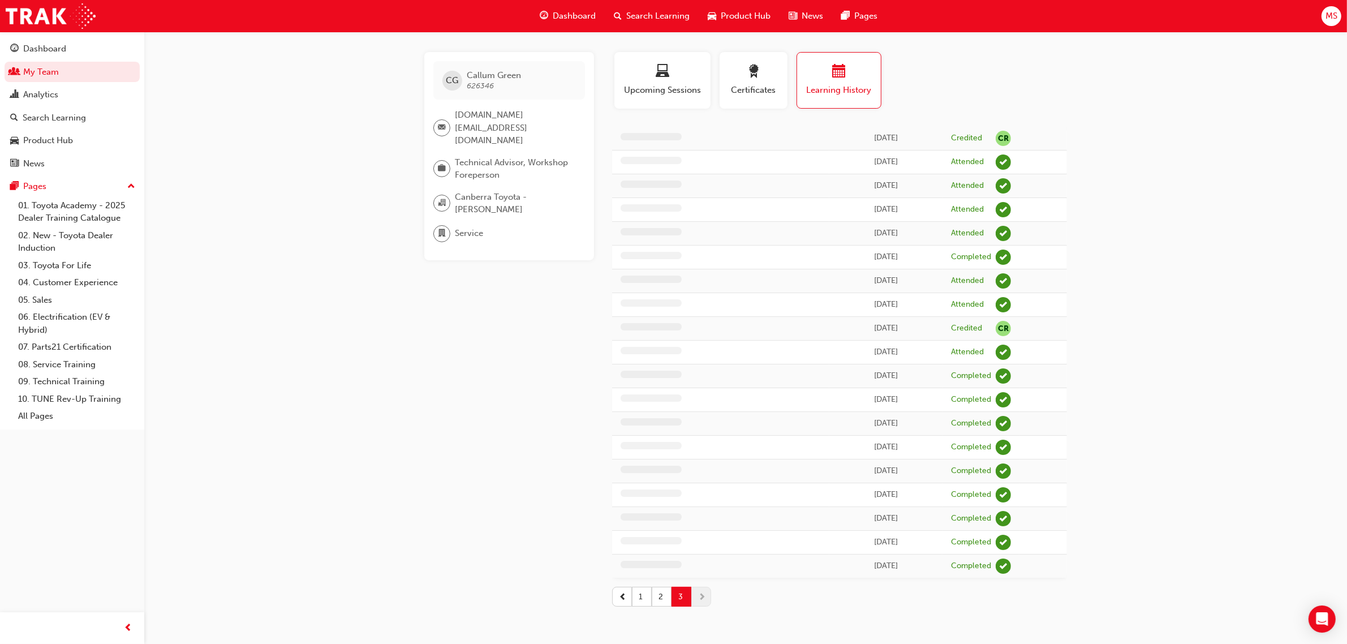
scroll to position [18, 0]
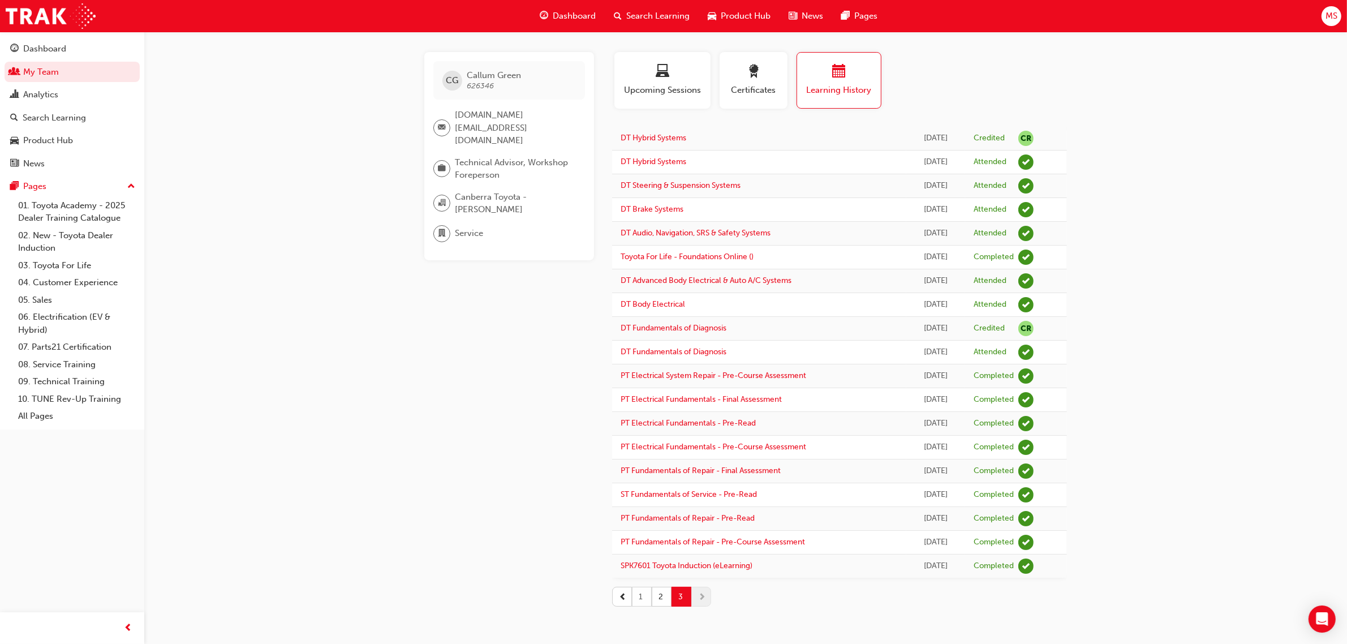
click at [641, 592] on button "1" at bounding box center [642, 597] width 20 height 20
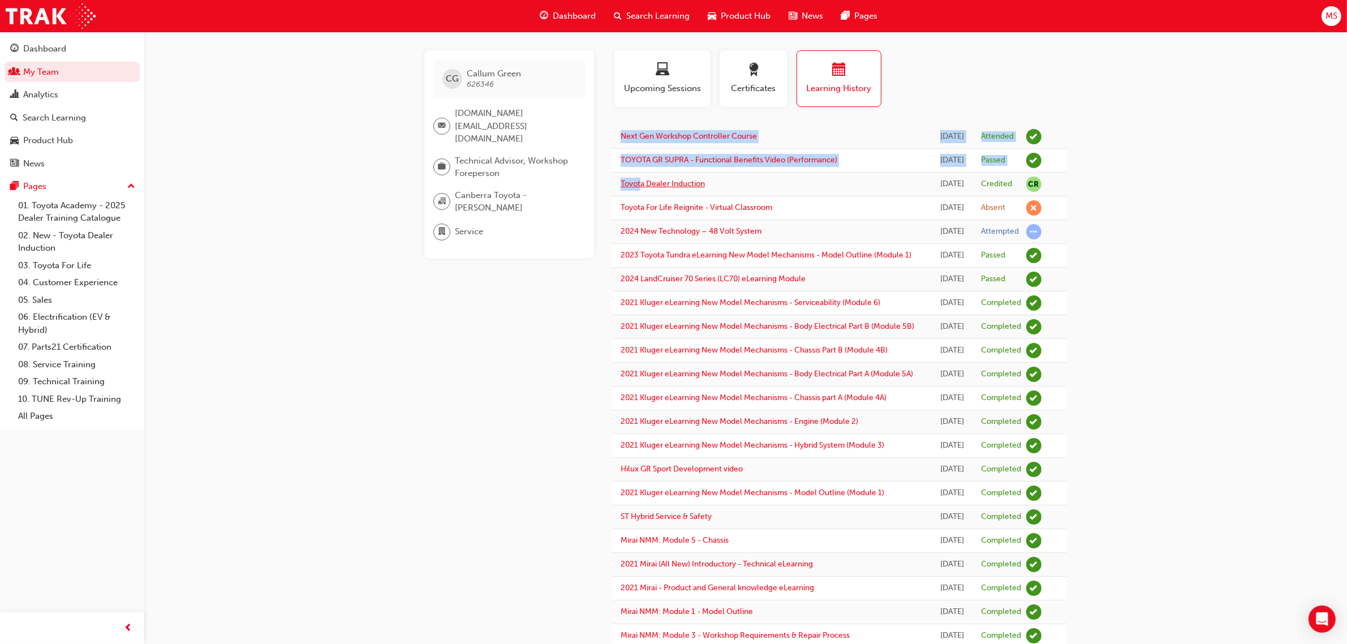
drag, startPoint x: 1077, startPoint y: 208, endPoint x: 640, endPoint y: 212, distance: 437.8
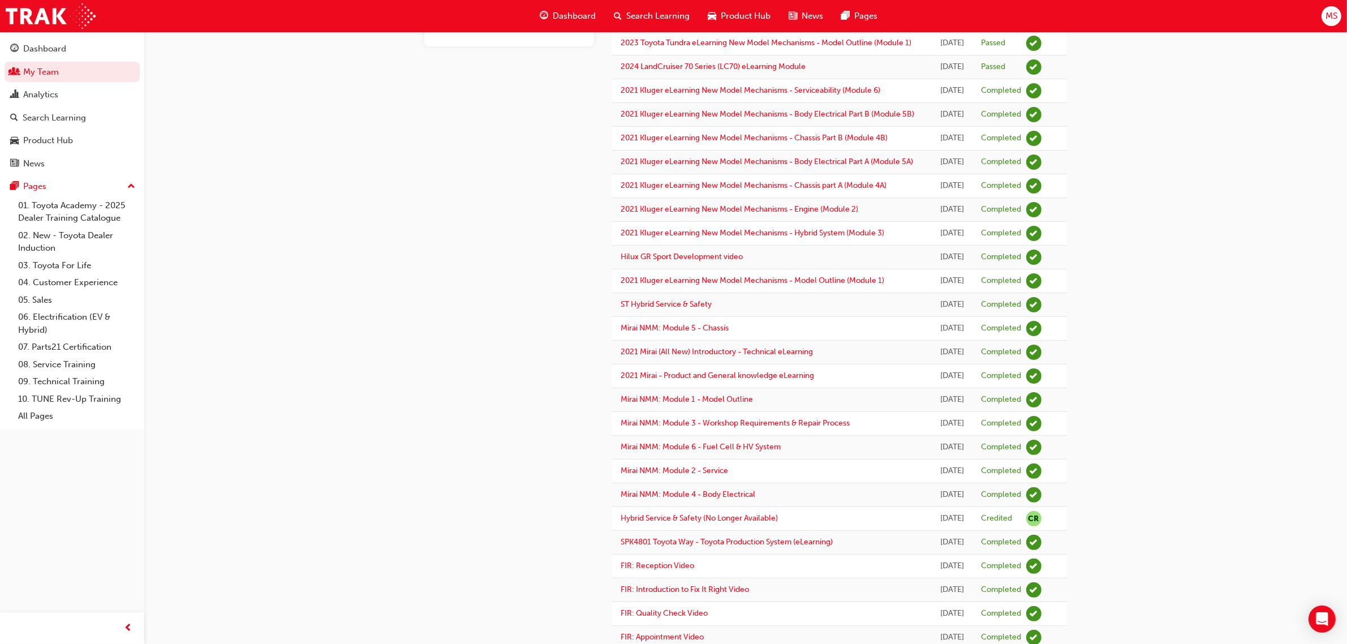
scroll to position [0, 0]
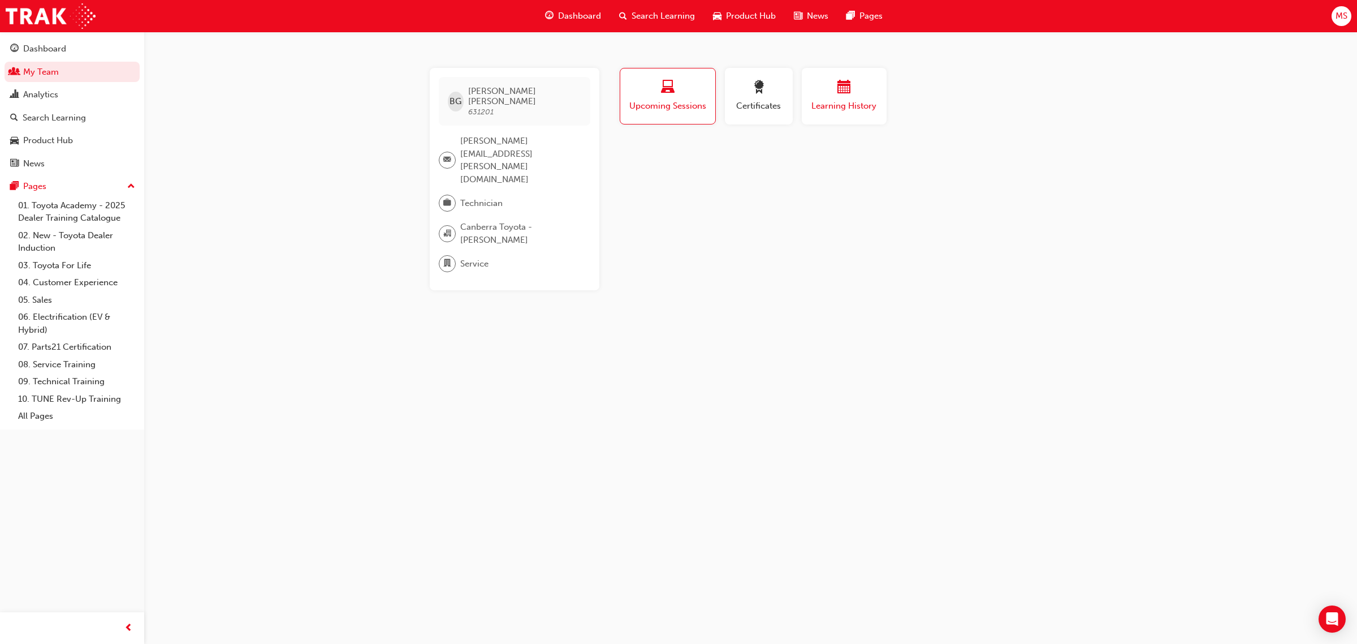
click at [833, 118] on button "Learning History" at bounding box center [844, 96] width 85 height 57
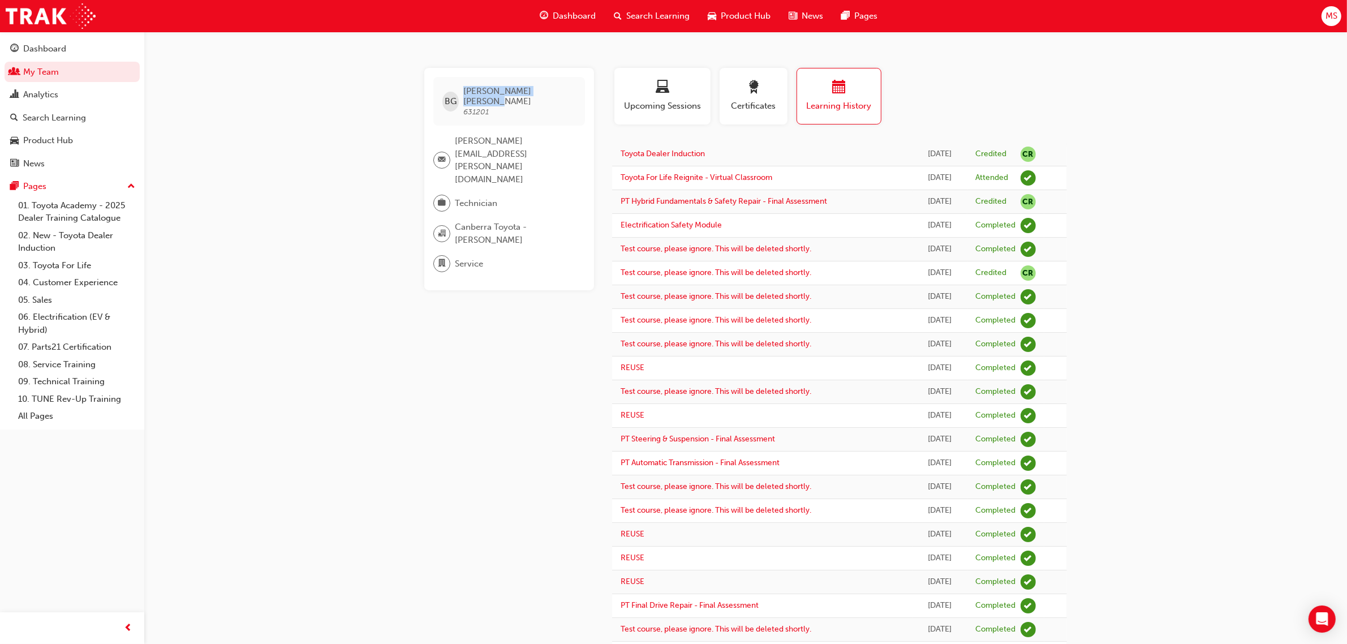
drag, startPoint x: 529, startPoint y: 88, endPoint x: 464, endPoint y: 92, distance: 65.1
click at [464, 92] on div "BG [PERSON_NAME] 631201" at bounding box center [509, 101] width 152 height 49
copy div "[PERSON_NAME]"
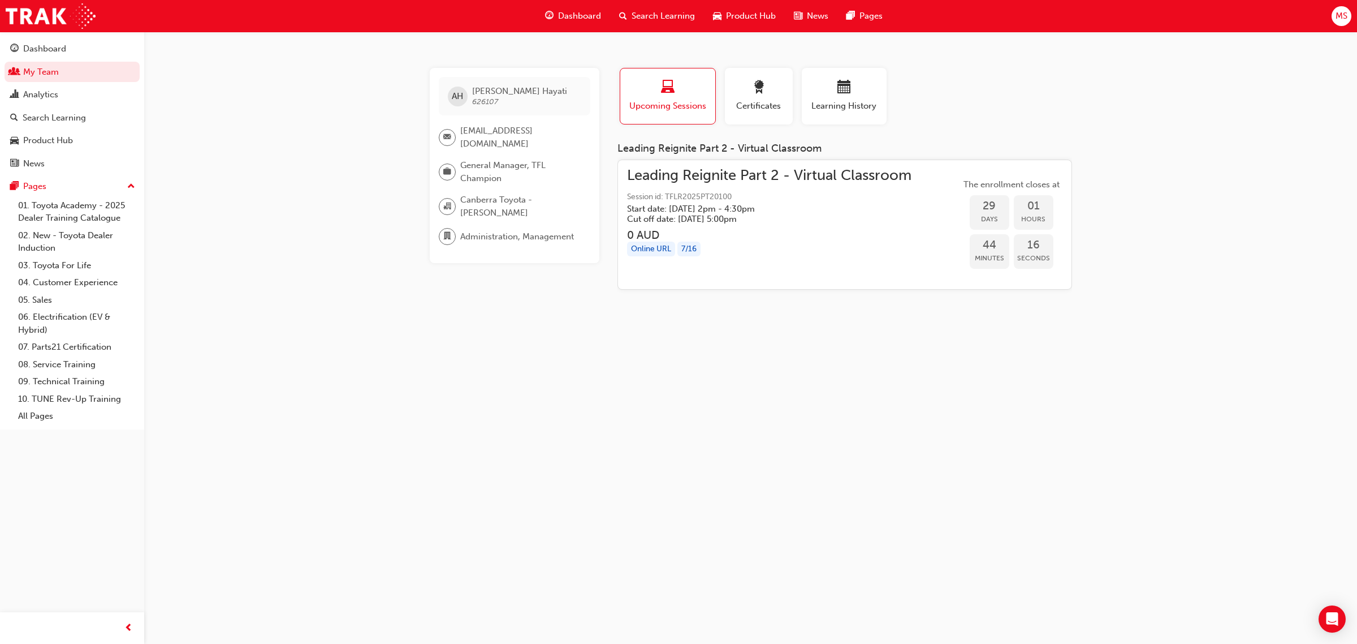
click at [833, 372] on div "AH [PERSON_NAME] 626107 [EMAIL_ADDRESS][DOMAIN_NAME] General Manager, TFL Champ…" at bounding box center [678, 322] width 1357 height 644
drag, startPoint x: 1147, startPoint y: 258, endPoint x: 1168, endPoint y: 348, distance: 92.5
click at [1148, 259] on div "AH [PERSON_NAME] 626107 [EMAIL_ADDRESS][DOMAIN_NAME] General Manager, TFL Champ…" at bounding box center [678, 322] width 1357 height 644
click at [849, 106] on span "Learning History" at bounding box center [844, 106] width 68 height 13
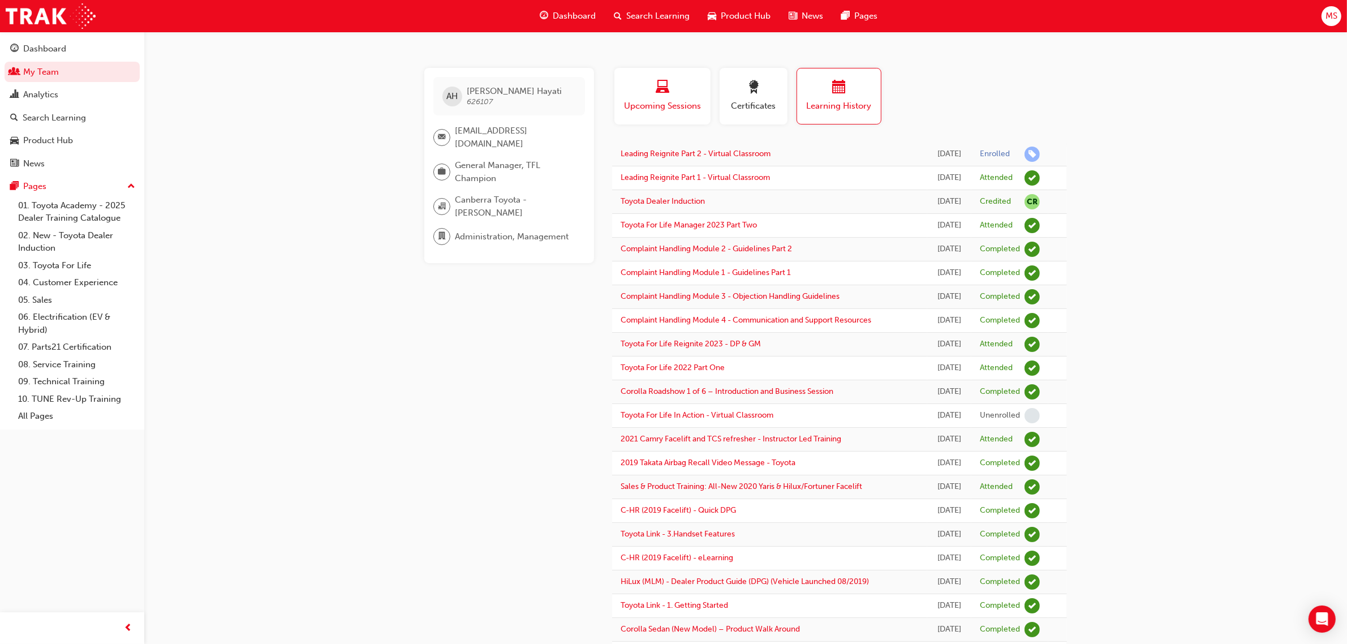
click at [654, 109] on span "Upcoming Sessions" at bounding box center [662, 106] width 79 height 13
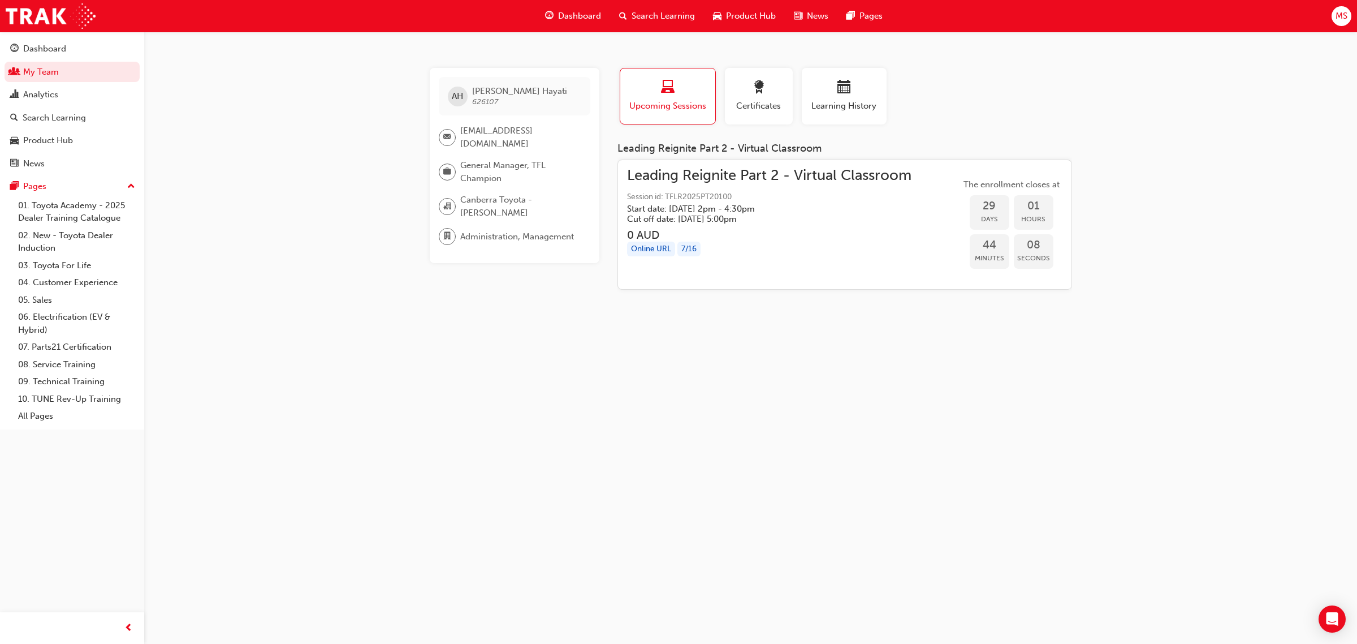
click at [993, 525] on div "AH [PERSON_NAME] 626107 [EMAIL_ADDRESS][DOMAIN_NAME] General Manager, TFL Champ…" at bounding box center [678, 322] width 1357 height 644
click at [913, 422] on div "AH [PERSON_NAME] 626107 [EMAIL_ADDRESS][DOMAIN_NAME] General Manager, TFL Champ…" at bounding box center [678, 322] width 1357 height 644
drag, startPoint x: 529, startPoint y: 94, endPoint x: 472, endPoint y: 89, distance: 56.8
click at [472, 89] on div "AZ [PERSON_NAME] 656144" at bounding box center [515, 101] width 152 height 49
copy span "[PERSON_NAME]"
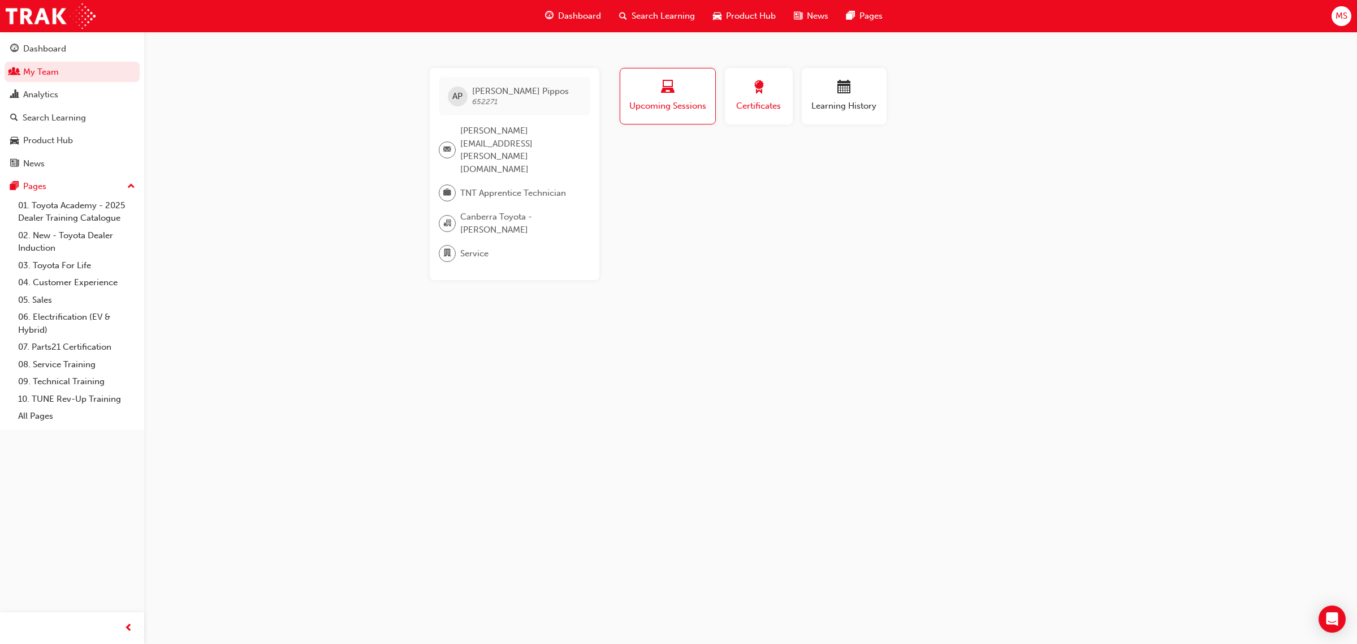
click at [761, 104] on span "Certificates" at bounding box center [759, 106] width 51 height 13
click at [825, 94] on div "button" at bounding box center [844, 89] width 68 height 18
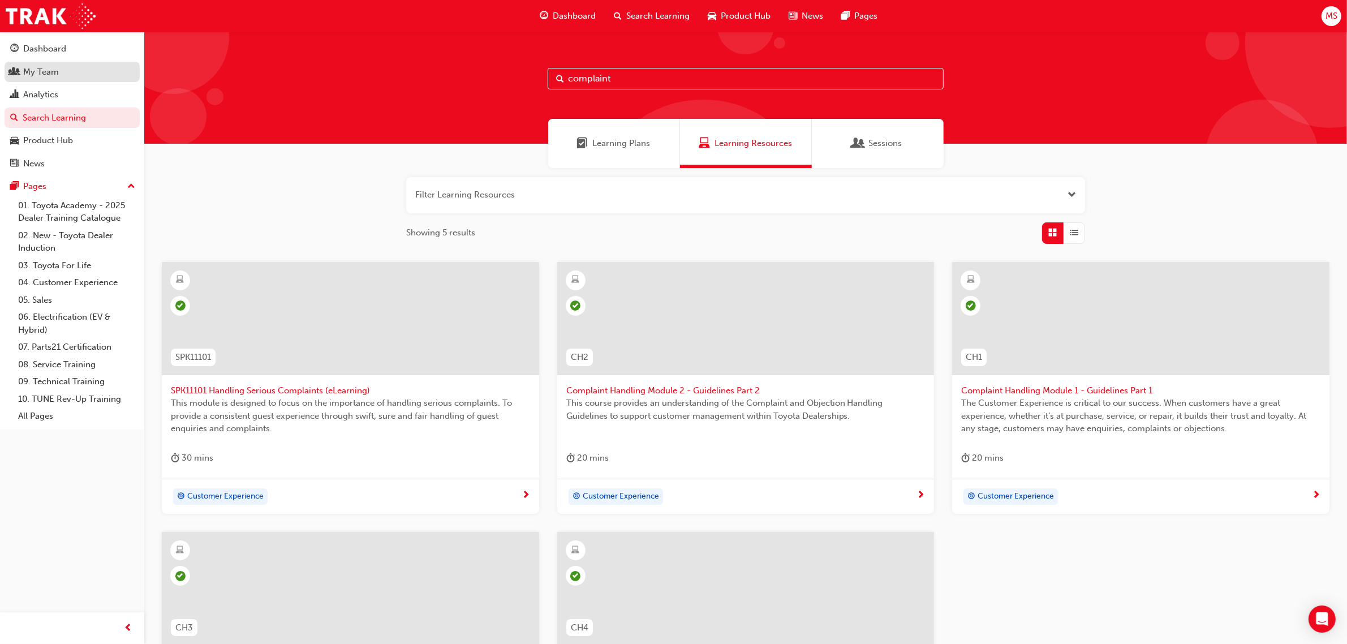
click at [51, 75] on div "My Team" at bounding box center [41, 72] width 36 height 13
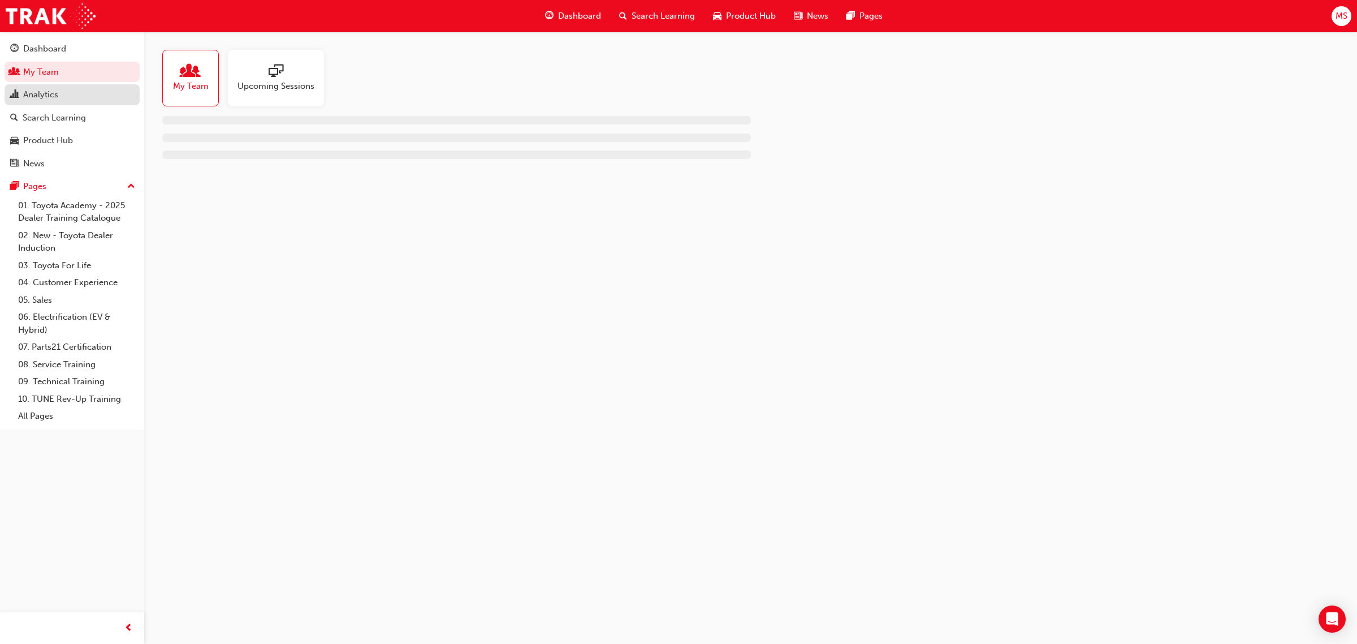
click at [72, 97] on div "Analytics" at bounding box center [72, 95] width 124 height 14
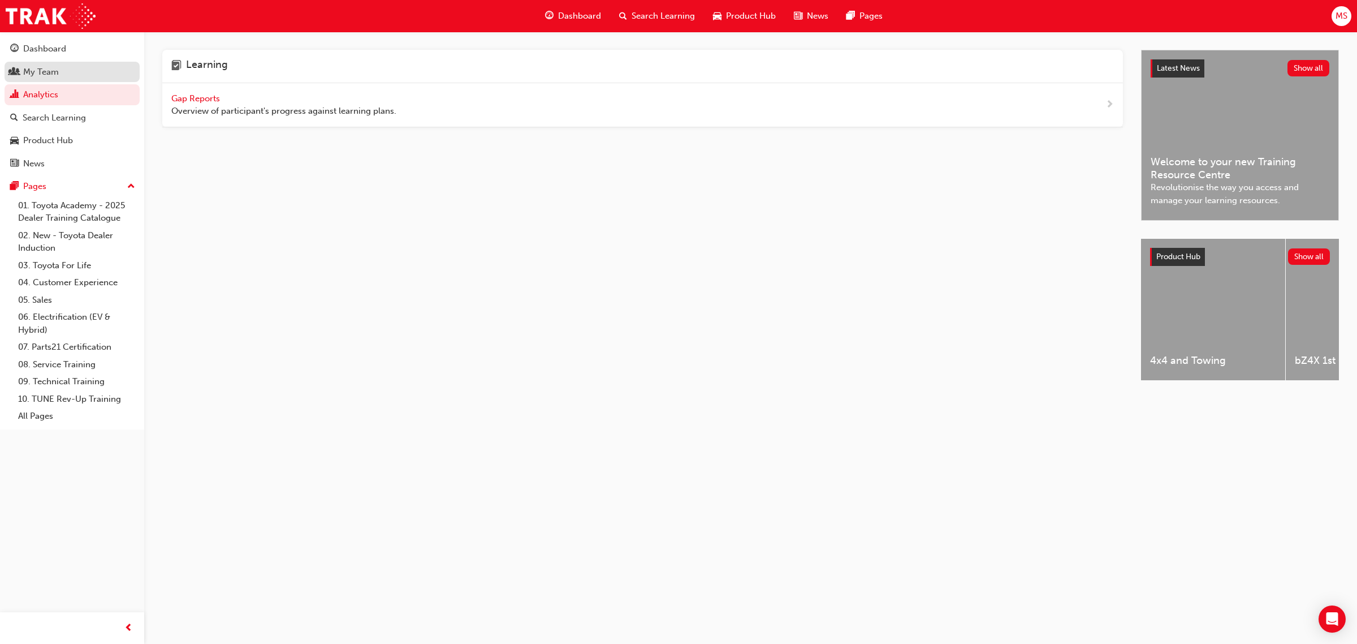
click at [75, 80] on link "My Team" at bounding box center [72, 72] width 135 height 21
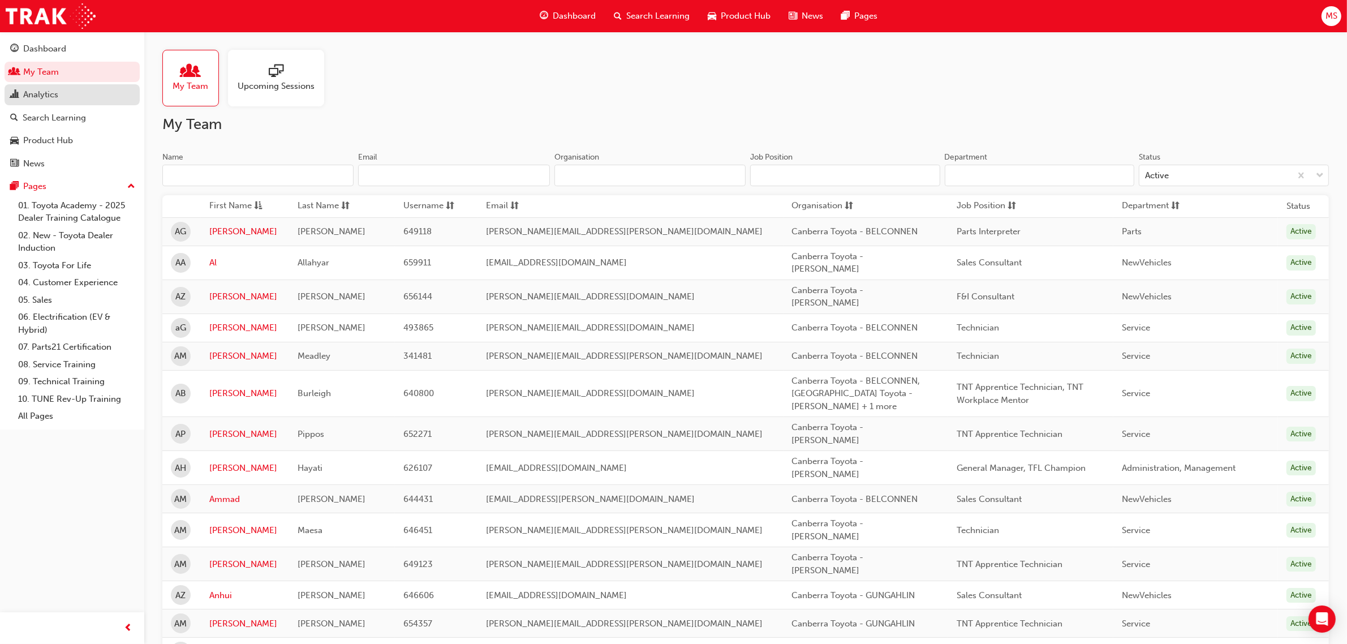
click at [89, 97] on div "Analytics" at bounding box center [72, 95] width 124 height 14
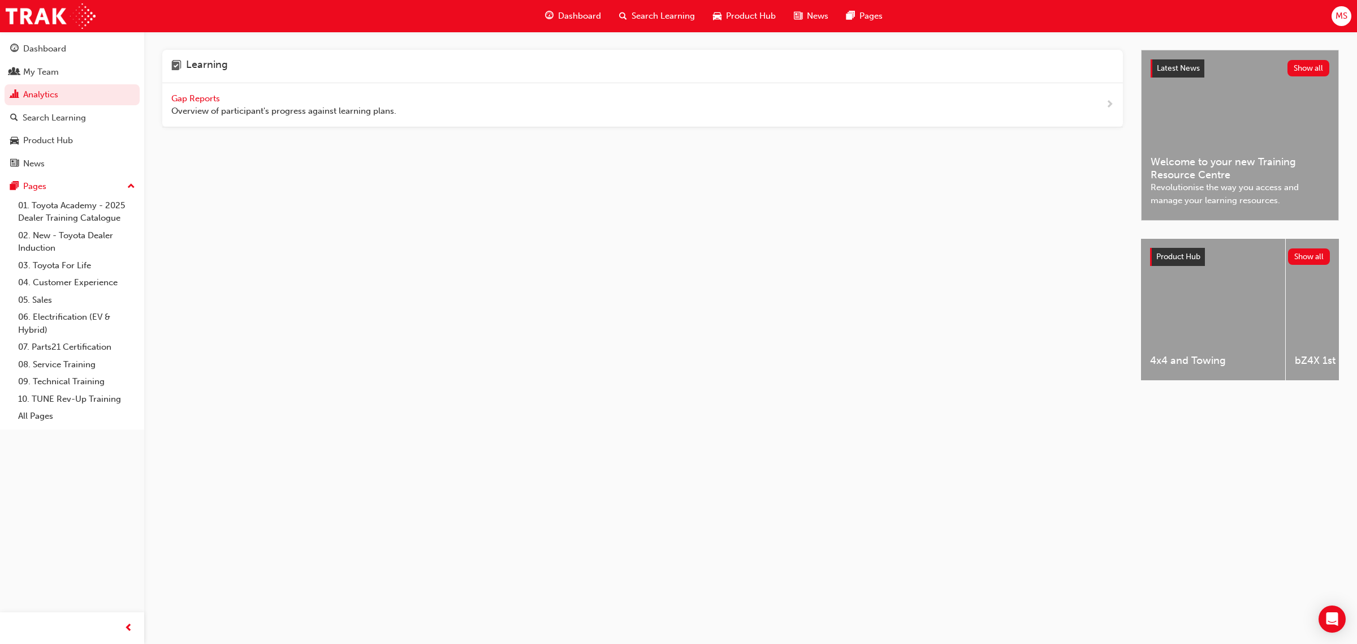
click at [209, 100] on span "Gap Reports" at bounding box center [196, 98] width 51 height 10
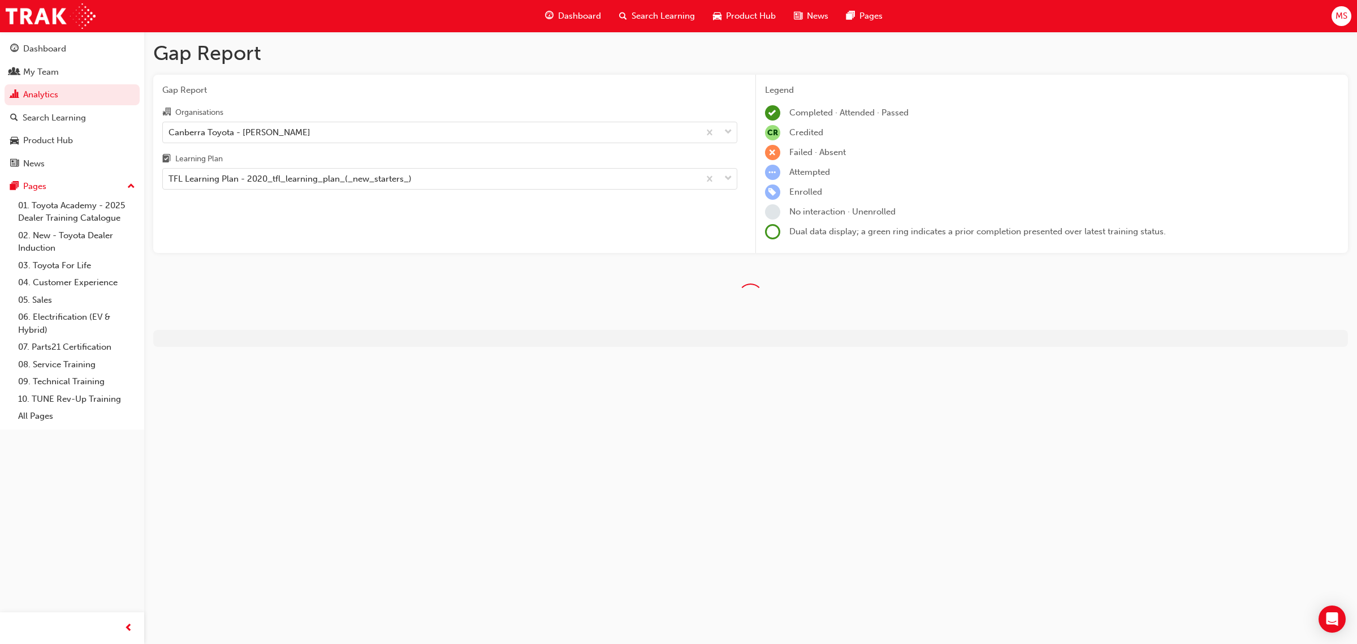
click at [290, 183] on div "TFL Learning Plan - 2020_tfl_learning_plan_(_new_starters_)" at bounding box center [290, 179] width 243 height 13
click at [170, 183] on input "Learning Plan TFL Learning Plan - 2020_tfl_learning_plan_(_new_starters_)" at bounding box center [169, 179] width 1 height 10
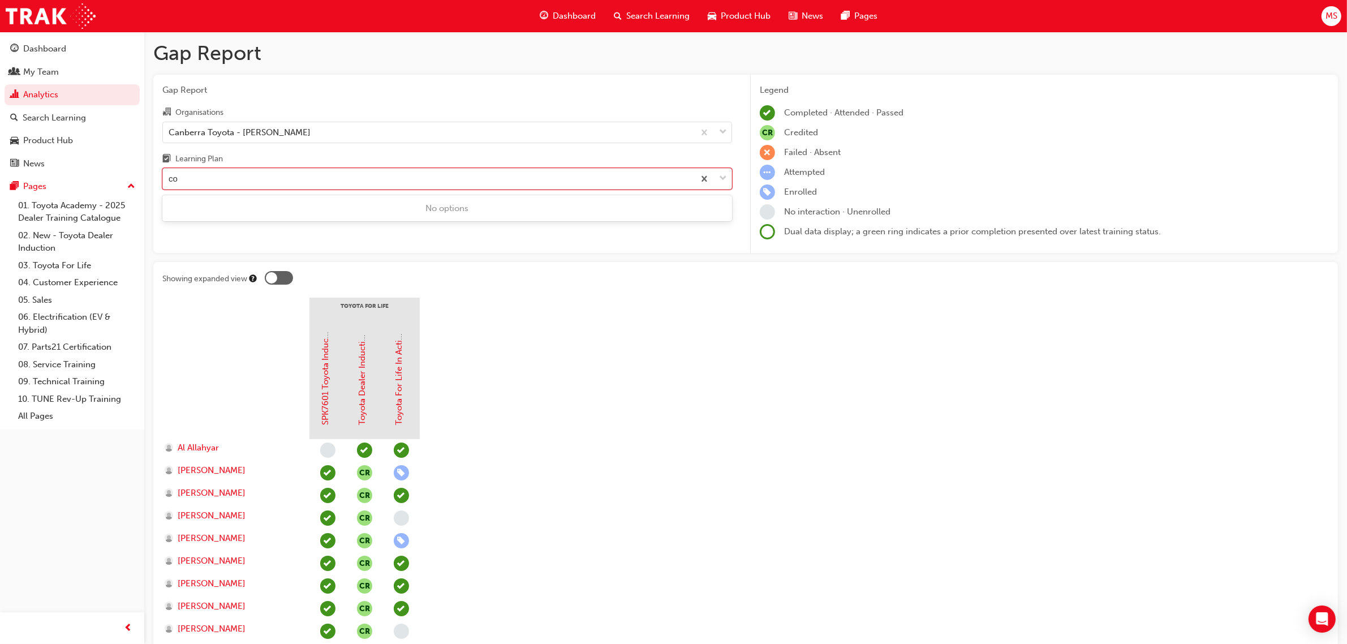
type input "c"
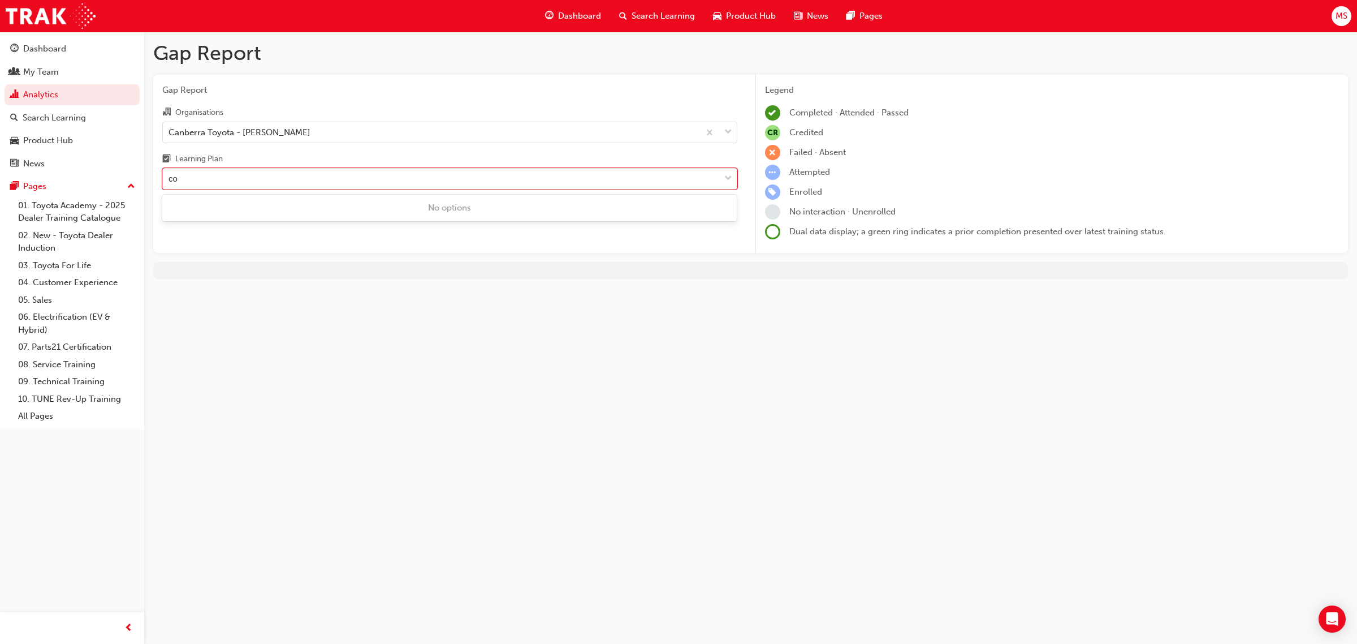
type input "c"
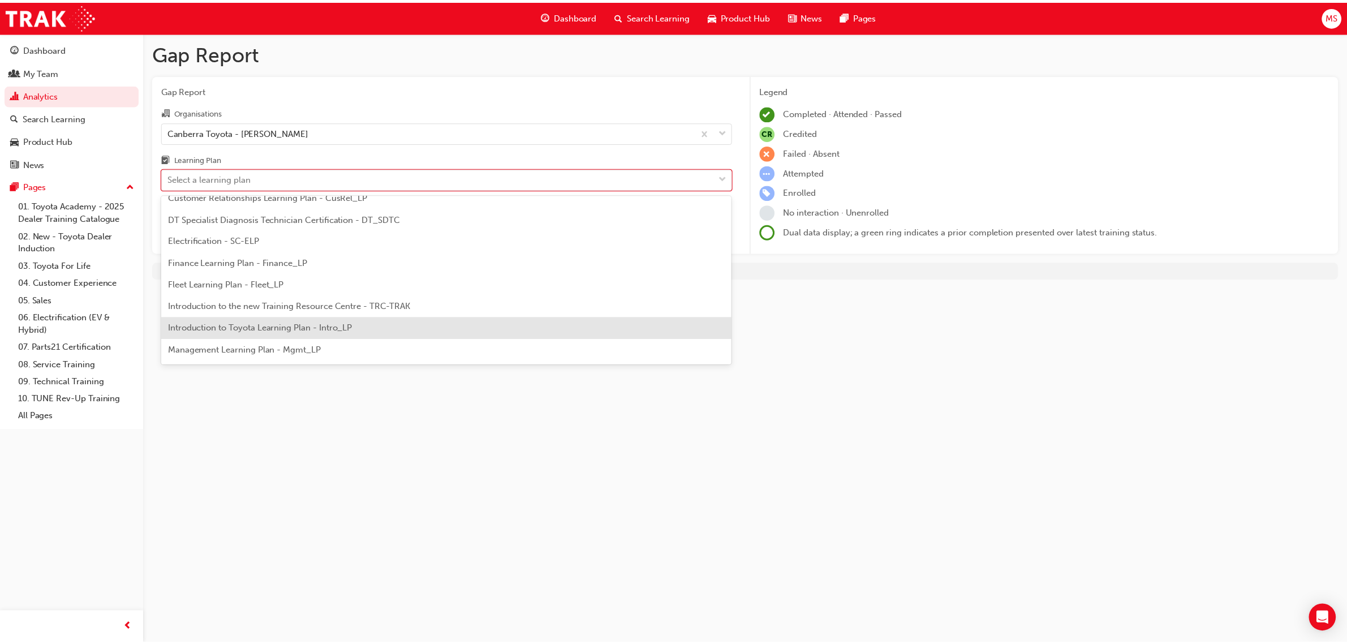
scroll to position [212, 0]
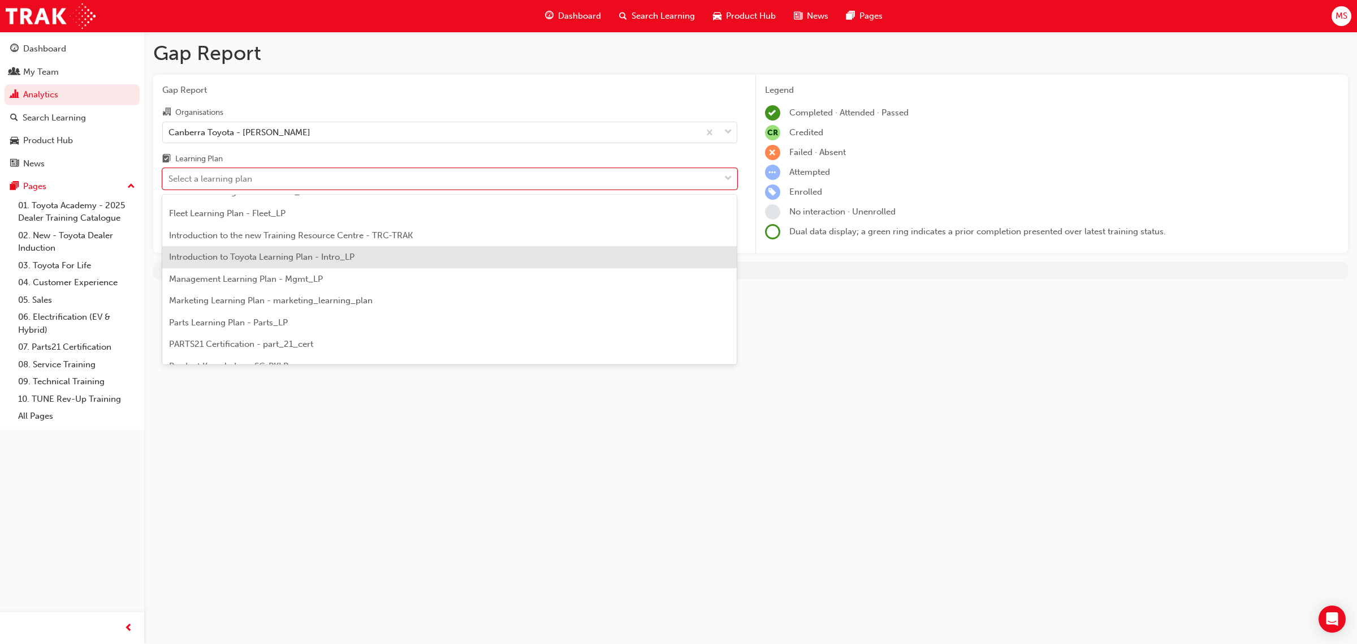
click at [382, 259] on div "Introduction to Toyota Learning Plan - Intro_LP" at bounding box center [449, 257] width 575 height 22
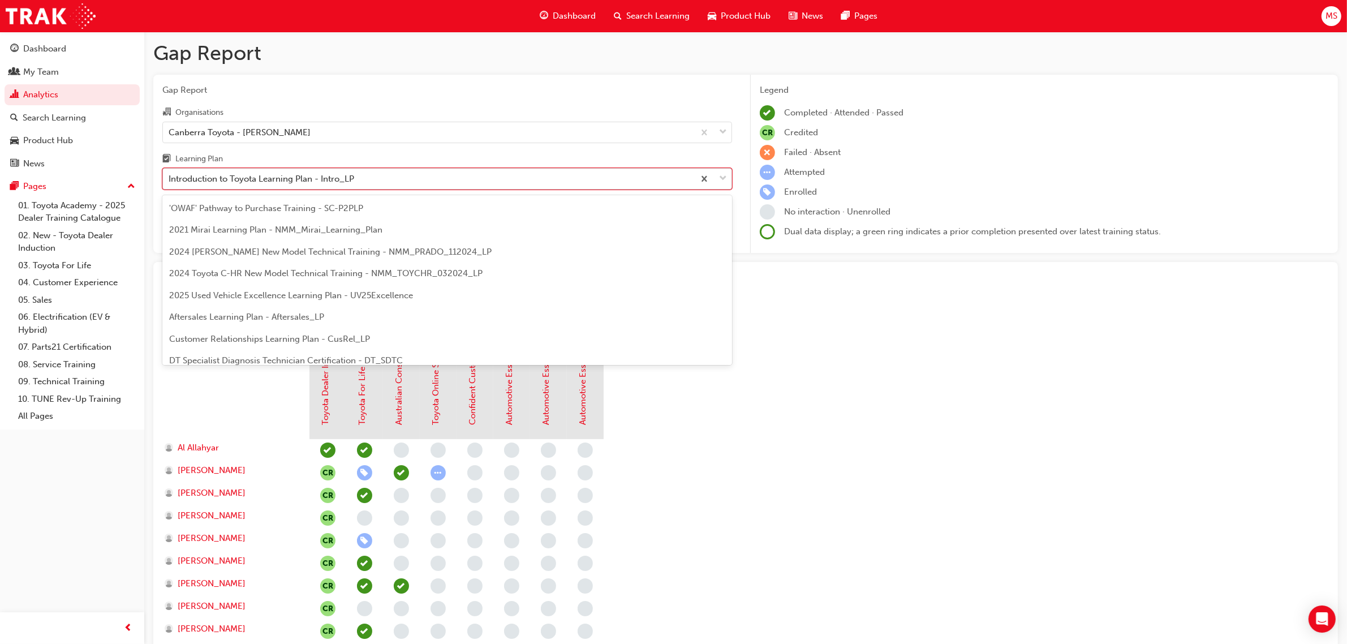
click at [314, 182] on div "Introduction to Toyota Learning Plan - Intro_LP" at bounding box center [262, 179] width 186 height 13
click at [170, 182] on input "Learning Plan option Introduction to Toyota Learning Plan - Intro_LP, selected.…" at bounding box center [169, 179] width 1 height 10
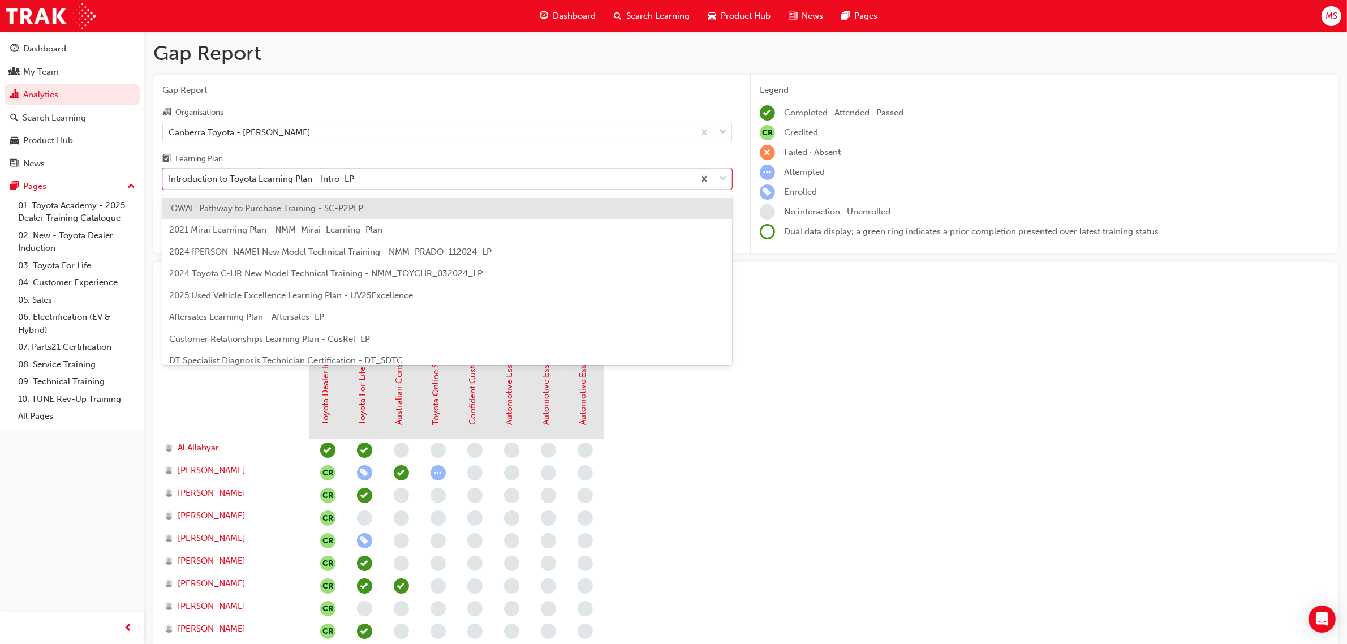
click at [456, 213] on div "'OWAF' Pathway to Purchase Training - SC-P2PLP" at bounding box center [447, 208] width 570 height 22
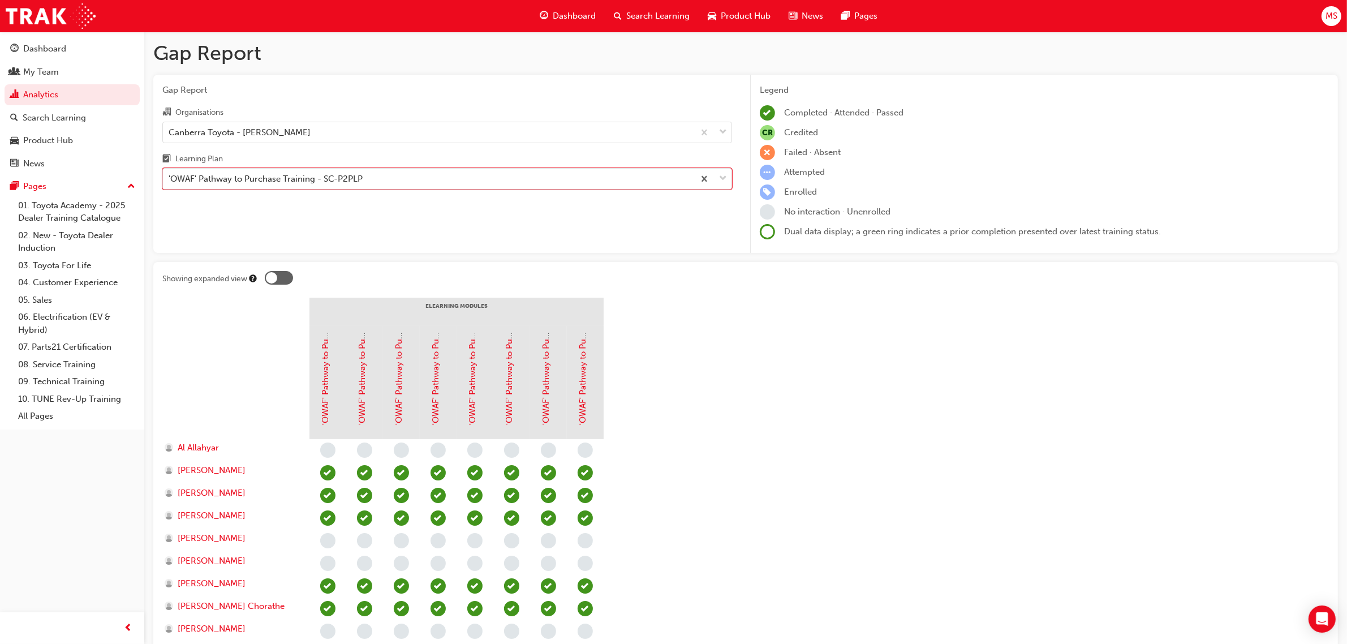
drag, startPoint x: 846, startPoint y: 422, endPoint x: 866, endPoint y: 420, distance: 21.0
click at [848, 422] on section "eLearning Modules 'OWAF' Pathway to Purchase - Introduction to the Training Pro…" at bounding box center [745, 481] width 1166 height 368
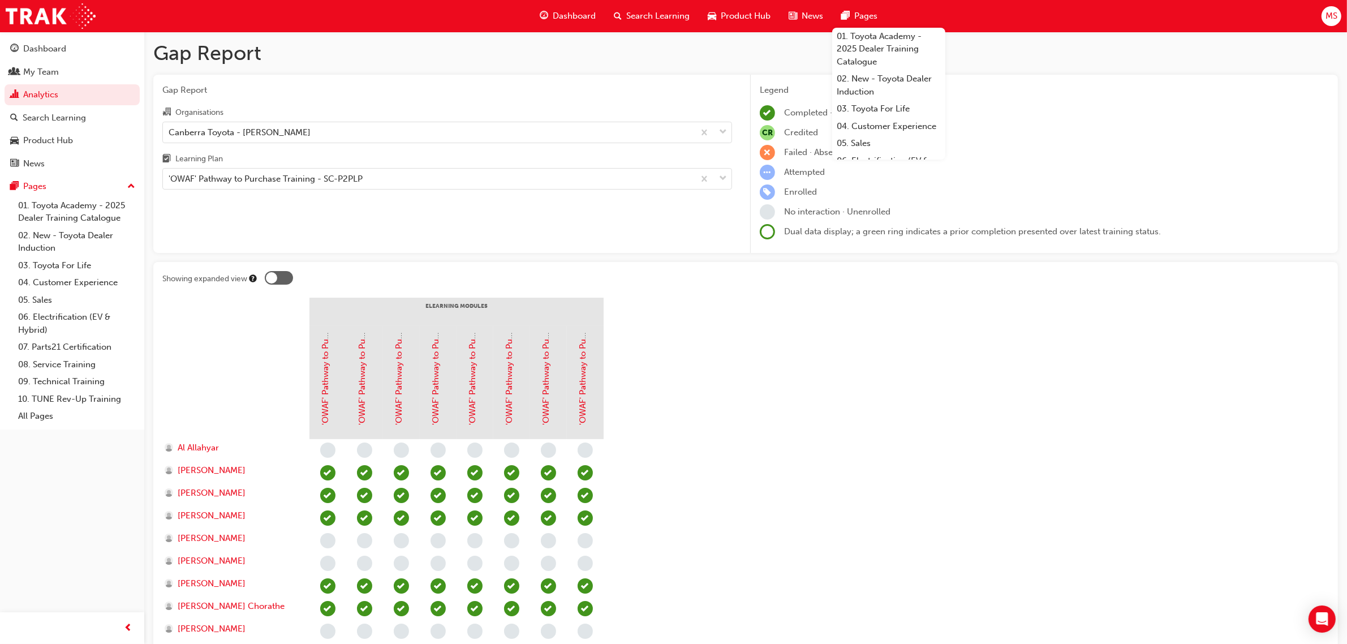
click at [850, 416] on section "eLearning Modules 'OWAF' Pathway to Purchase - Introduction to the Training Pro…" at bounding box center [745, 481] width 1166 height 368
click at [335, 174] on div "'OWAF' Pathway to Purchase Training - SC-P2PLP" at bounding box center [266, 179] width 194 height 13
click at [170, 174] on input "Learning Plan 'OWAF' Pathway to Purchase Training - SC-P2PLP" at bounding box center [169, 179] width 1 height 10
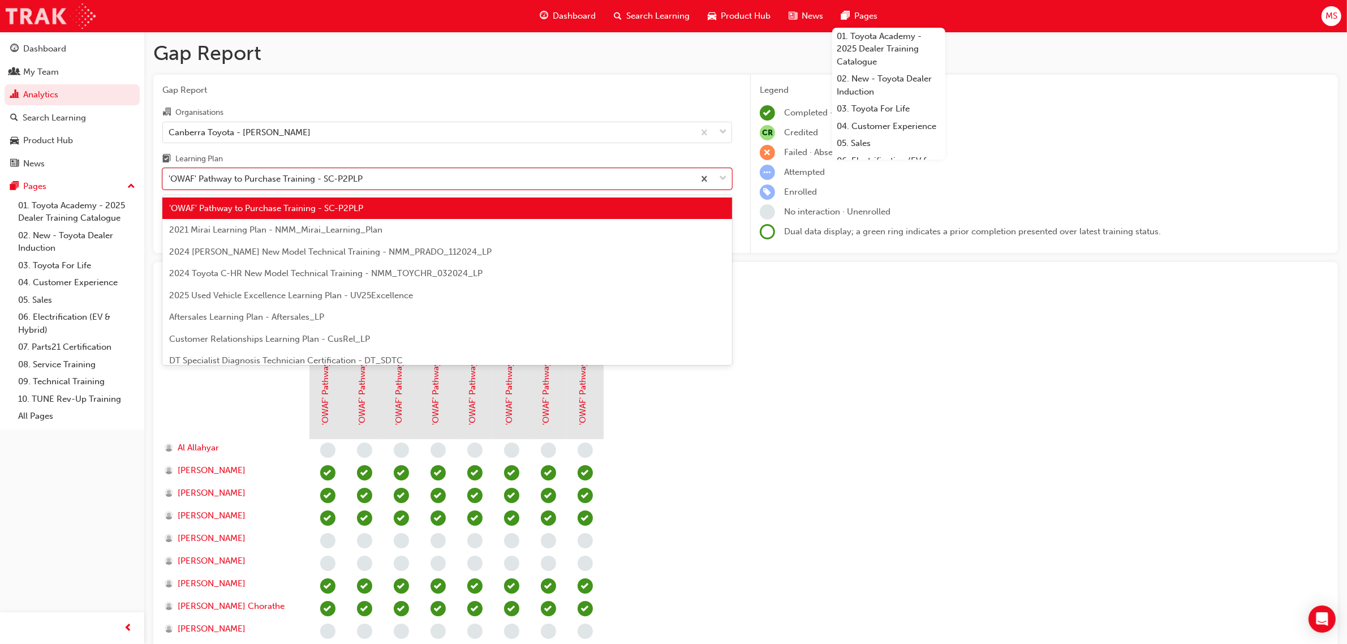
click at [54, 119] on div "Search Learning" at bounding box center [54, 117] width 63 height 13
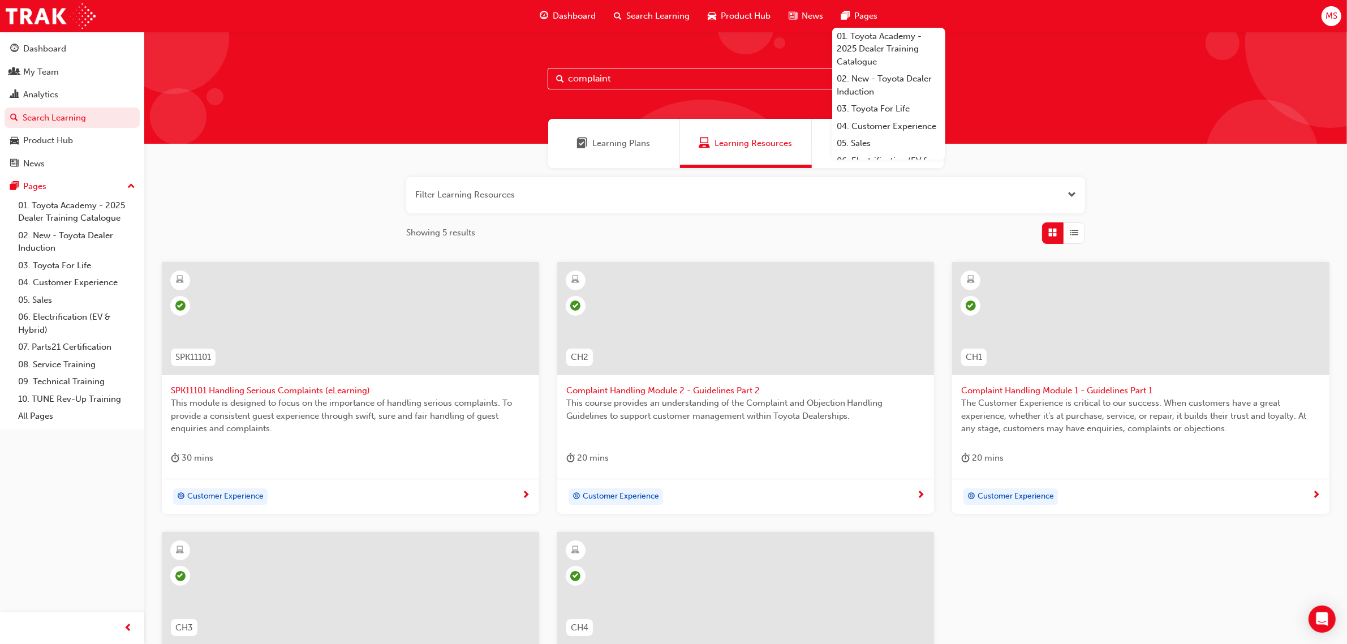
click at [328, 127] on div "Learning Plans Learning Resources Sessions" at bounding box center [745, 143] width 1202 height 49
click at [49, 92] on div "Analytics" at bounding box center [40, 94] width 35 height 13
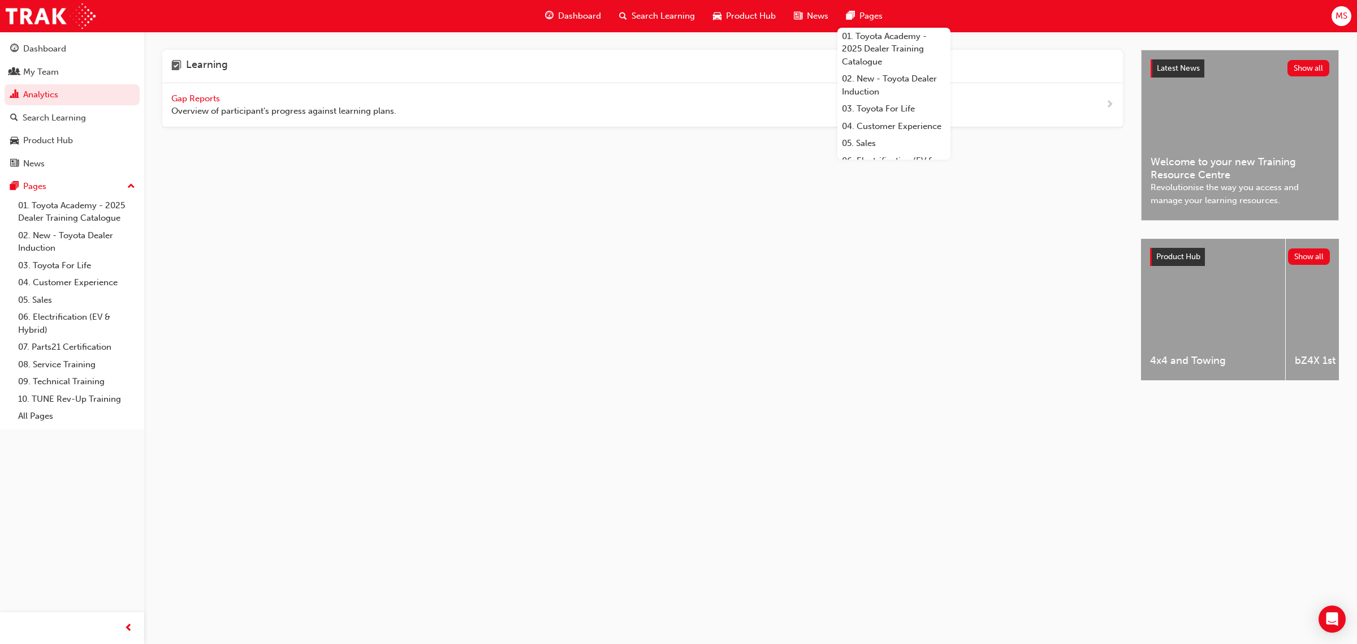
click at [210, 99] on span "Gap Reports" at bounding box center [196, 98] width 51 height 10
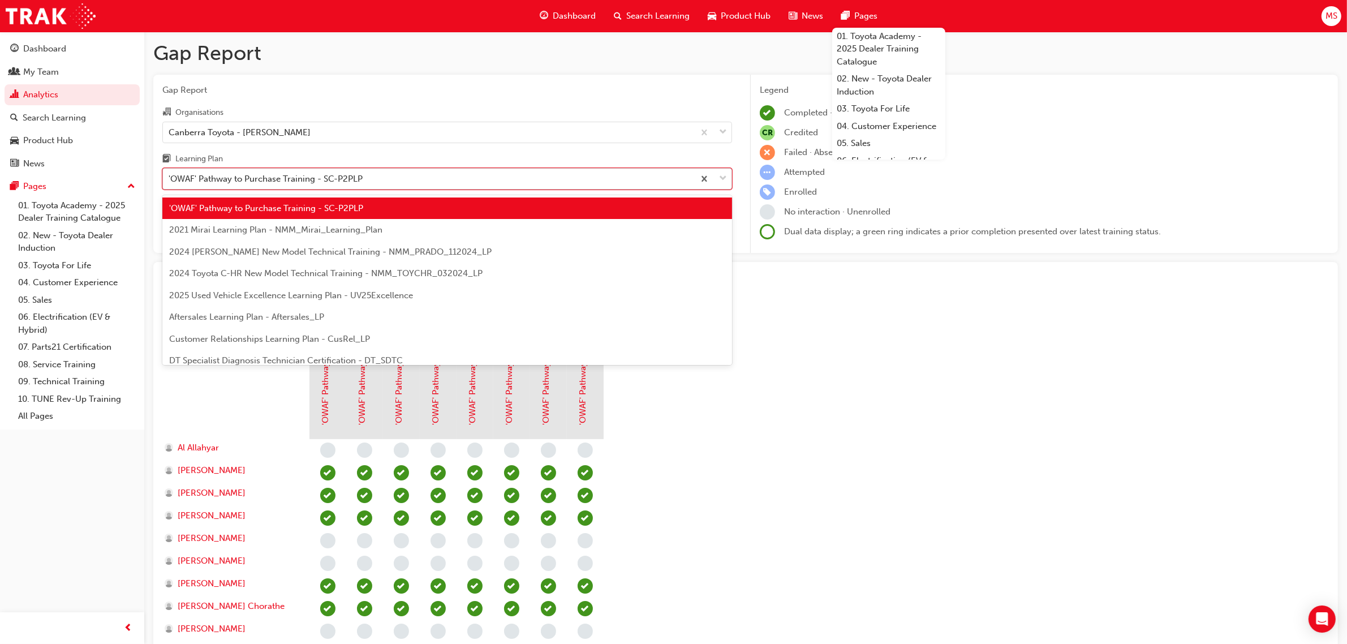
click at [295, 176] on div "'OWAF' Pathway to Purchase Training - SC-P2PLP" at bounding box center [266, 179] width 194 height 13
click at [170, 176] on input "Learning Plan option 'OWAF' Pathway to Purchase Training - SC-P2PLP focused, 1 …" at bounding box center [169, 179] width 1 height 10
paste input "Customer Experience"
type input "Customer Experience"
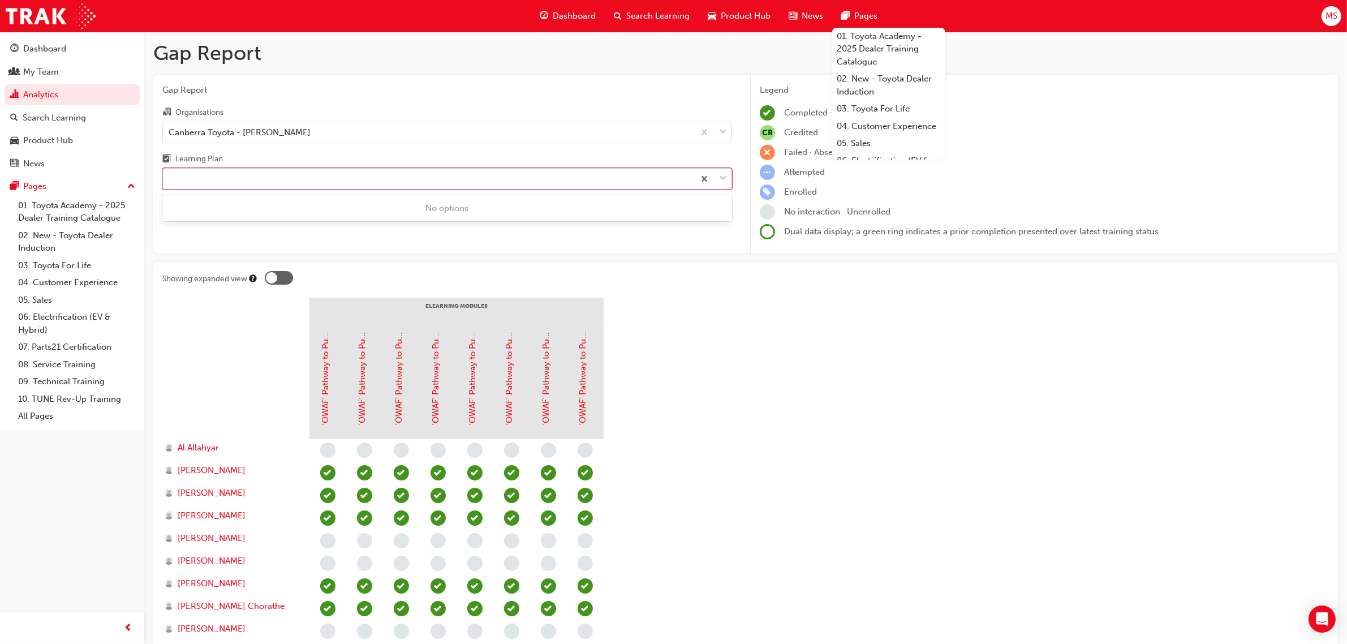
click at [440, 182] on div "Customer Experience" at bounding box center [428, 179] width 531 height 20
click at [251, 182] on input "Learning Plan 0 results available for search term Customer Experience. Use Up a…" at bounding box center [210, 179] width 83 height 10
click at [476, 187] on div "'OWAF' Pathway to Purchase Training - SC-P2PLP" at bounding box center [428, 179] width 531 height 20
click at [170, 183] on input "Learning Plan 0 results available. Select is focused ,type to refine list, pres…" at bounding box center [169, 179] width 1 height 10
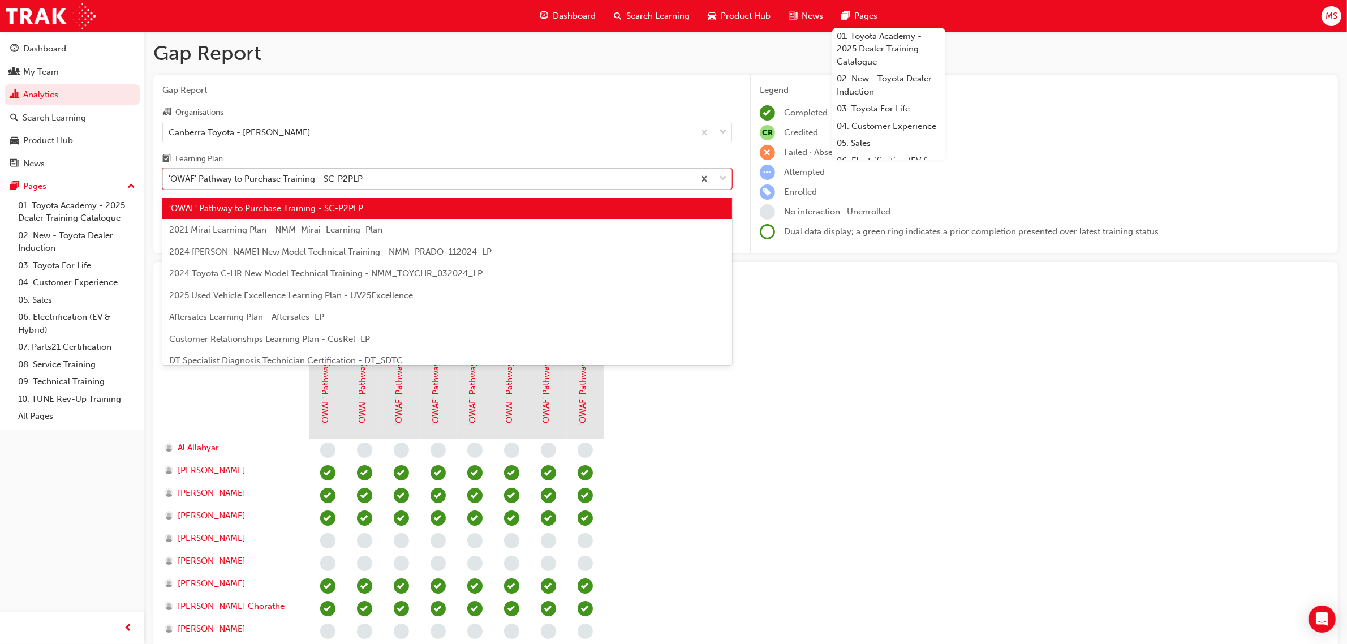
paste input "Customer Experience"
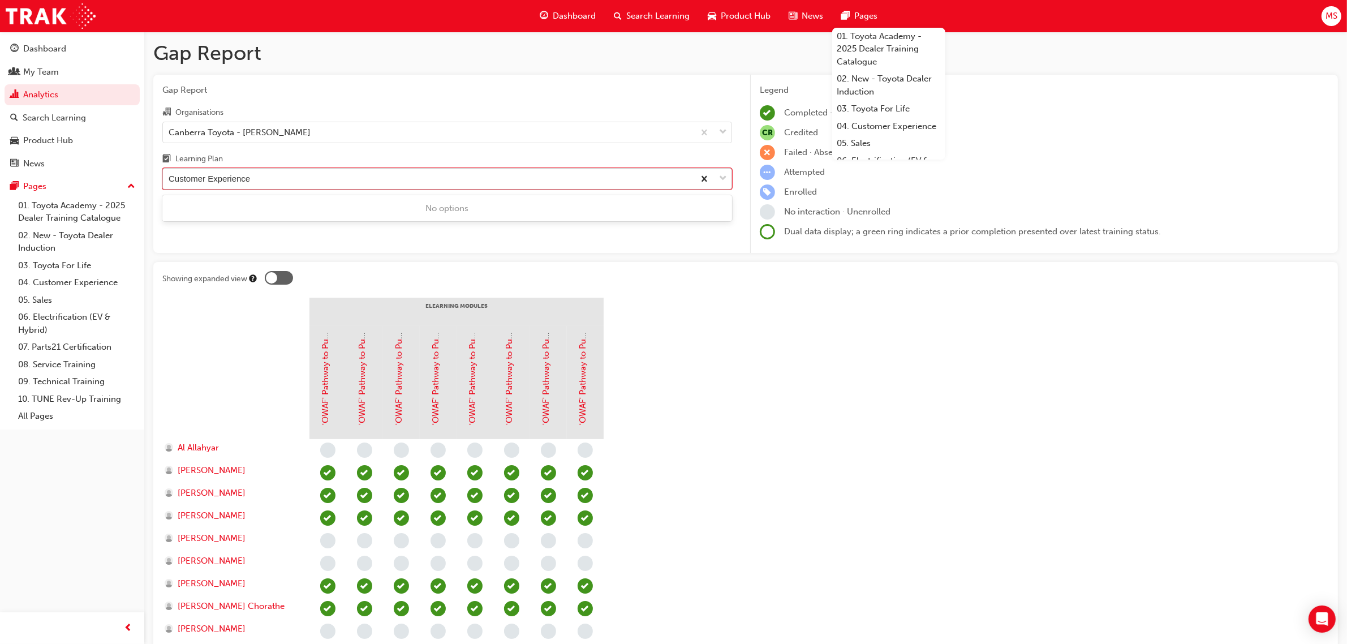
type input "Customer Experience"
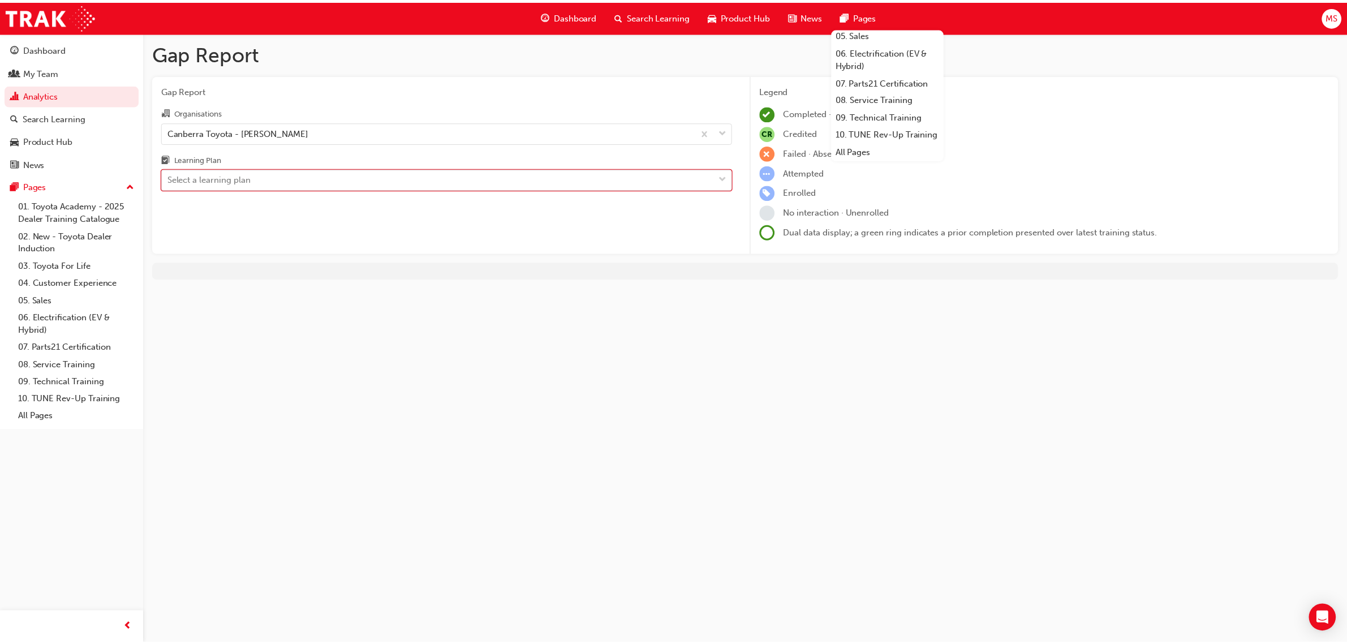
scroll to position [133, 0]
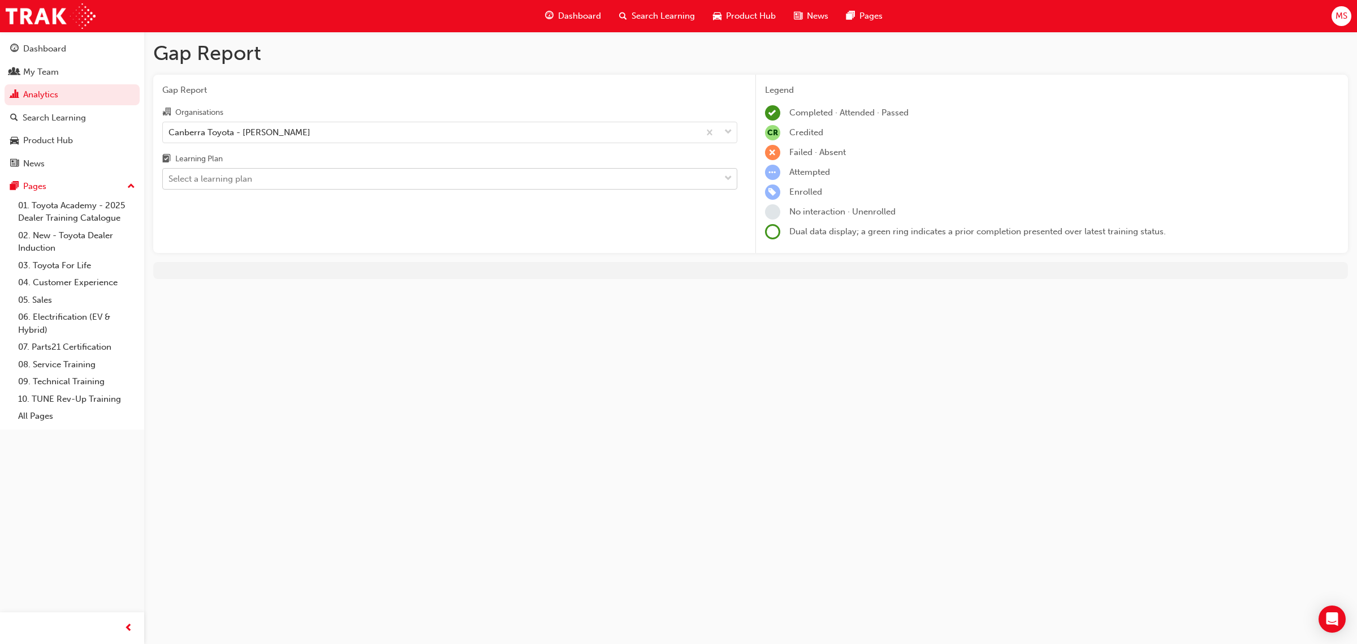
click at [516, 249] on div "Gap Report Organisations Canberra Toyota - PHILLIP Learning Plan Select a learn…" at bounding box center [449, 164] width 593 height 179
click at [247, 171] on div "Select a learning plan" at bounding box center [441, 179] width 557 height 20
click at [170, 174] on input "Learning Plan Select a learning plan" at bounding box center [169, 179] width 1 height 10
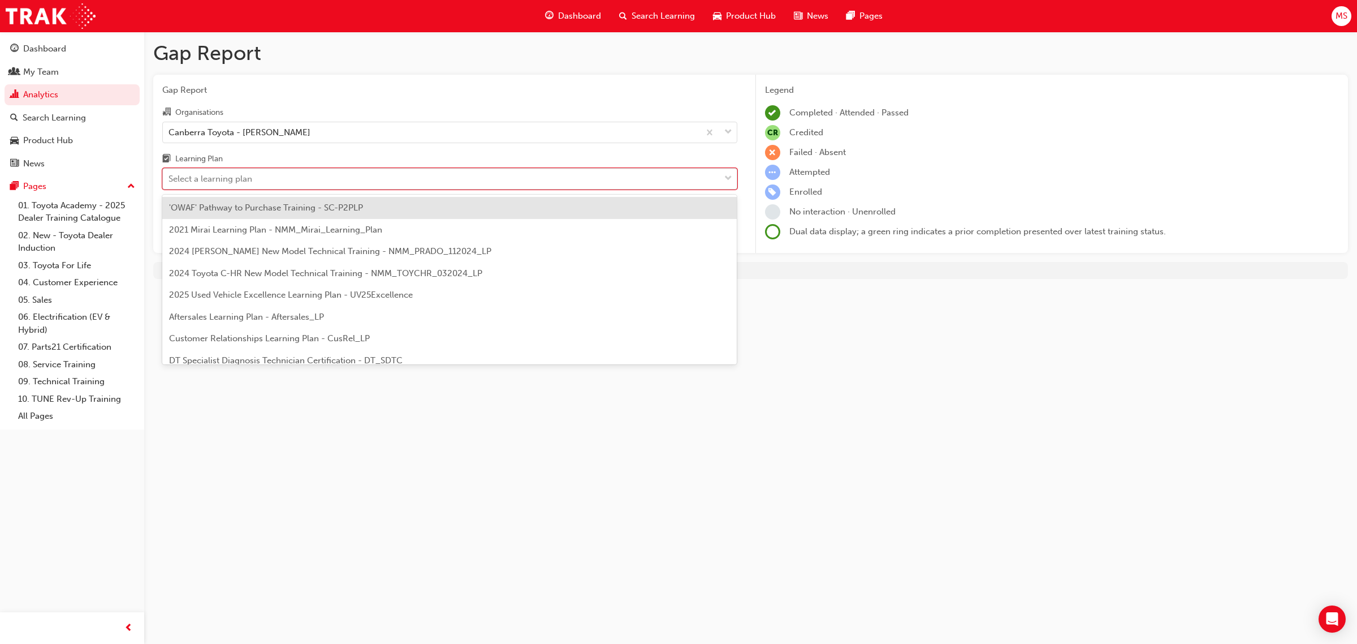
click at [340, 179] on div "Select a learning plan" at bounding box center [441, 179] width 557 height 20
click at [170, 179] on input "Learning Plan option 'OWAF' Pathway to Purchase Training - SC-P2PLP focused, 1 …" at bounding box center [169, 179] width 1 height 10
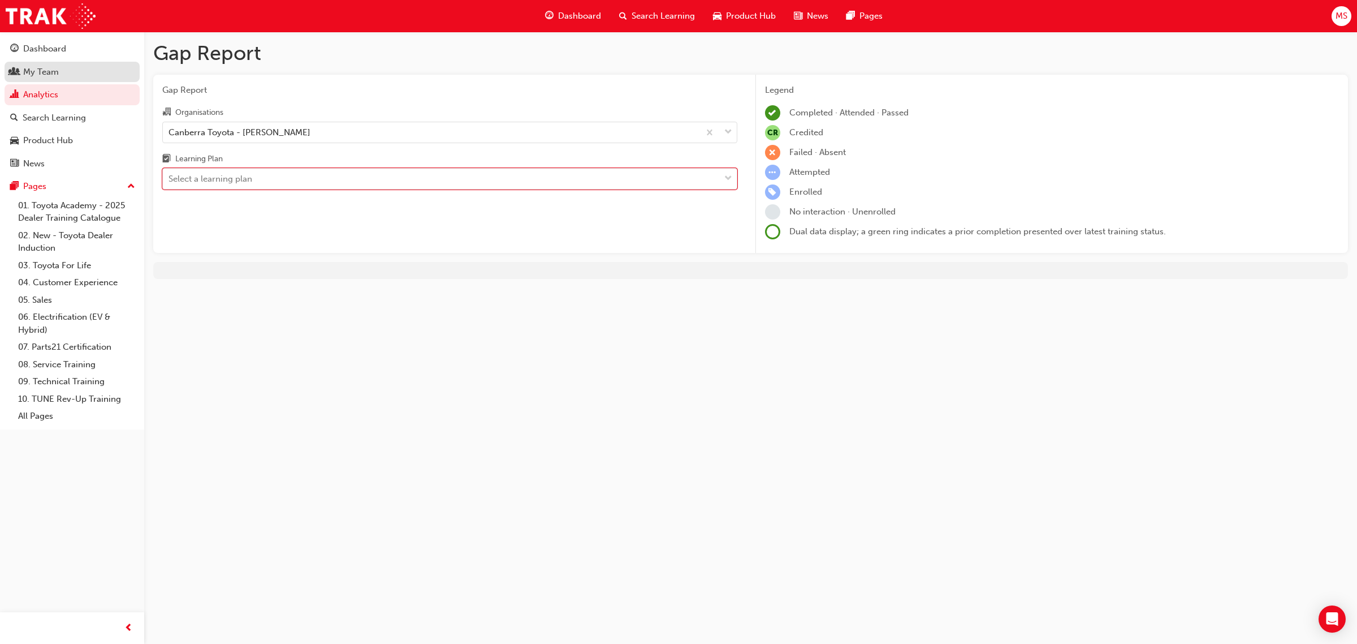
click at [74, 66] on div "My Team" at bounding box center [72, 72] width 124 height 14
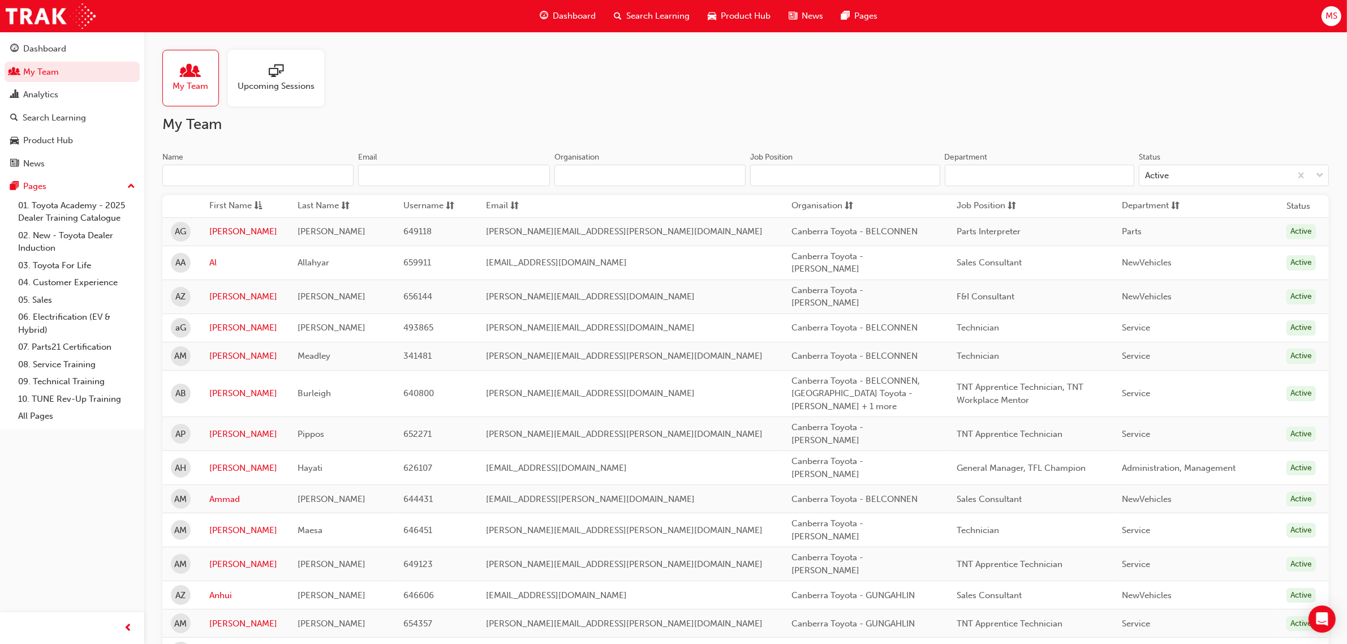
click at [829, 182] on input "Job Position" at bounding box center [845, 175] width 190 height 21
click at [637, 171] on input "Organisation" at bounding box center [649, 175] width 191 height 21
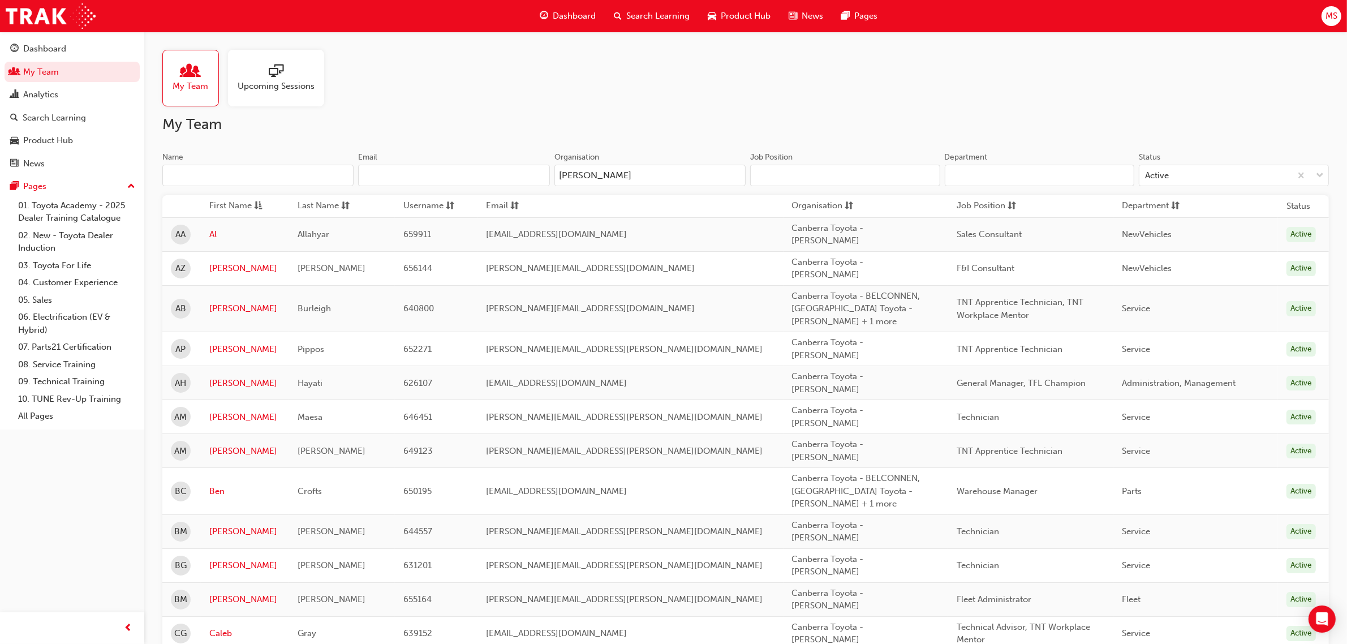
type input "phillip"
click at [219, 230] on link "Al" at bounding box center [244, 234] width 71 height 13
click at [219, 262] on link "Alan" at bounding box center [244, 268] width 71 height 13
click at [233, 343] on link "Alexander" at bounding box center [244, 349] width 71 height 13
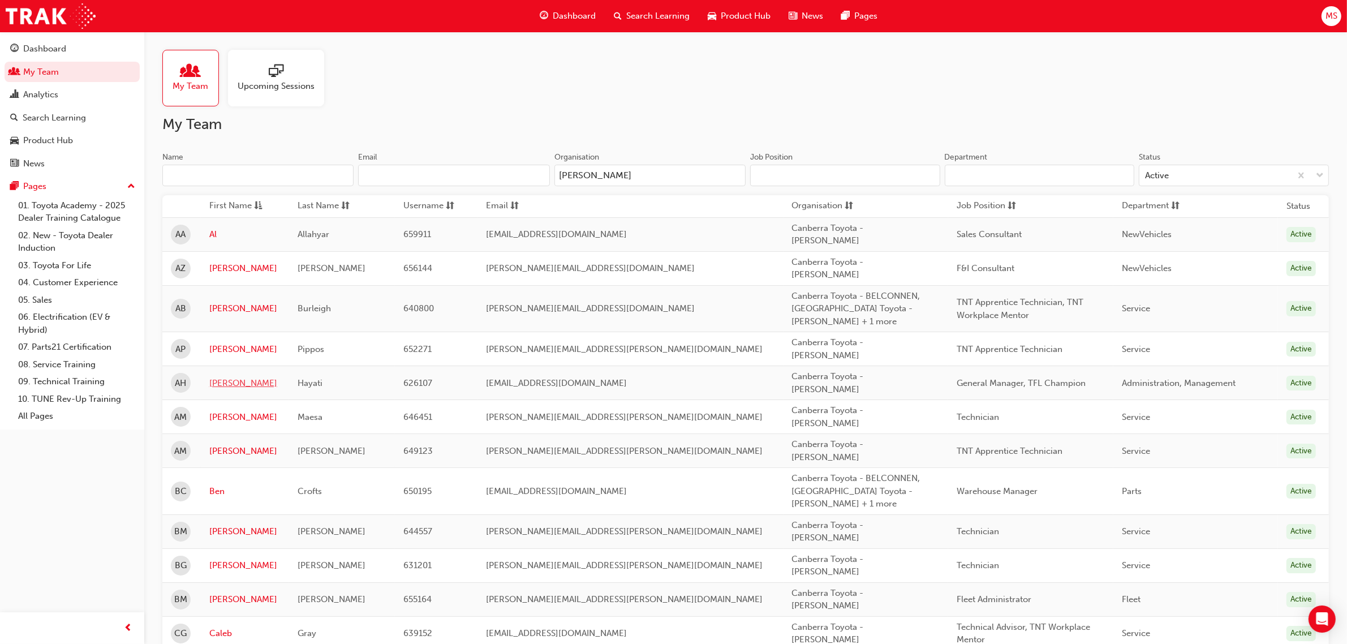
click at [229, 377] on link "Amir" at bounding box center [244, 383] width 71 height 13
click at [233, 411] on link "Andrew" at bounding box center [244, 417] width 71 height 13
click at [236, 445] on link "Andrew" at bounding box center [244, 451] width 71 height 13
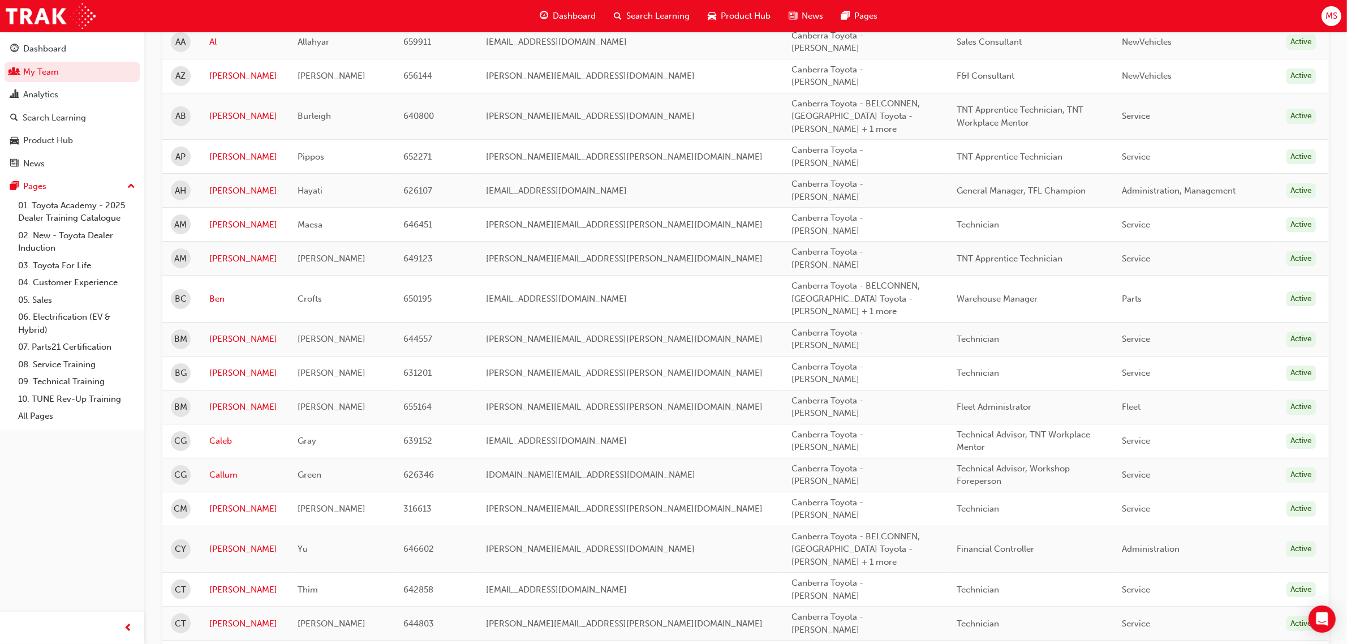
scroll to position [212, 0]
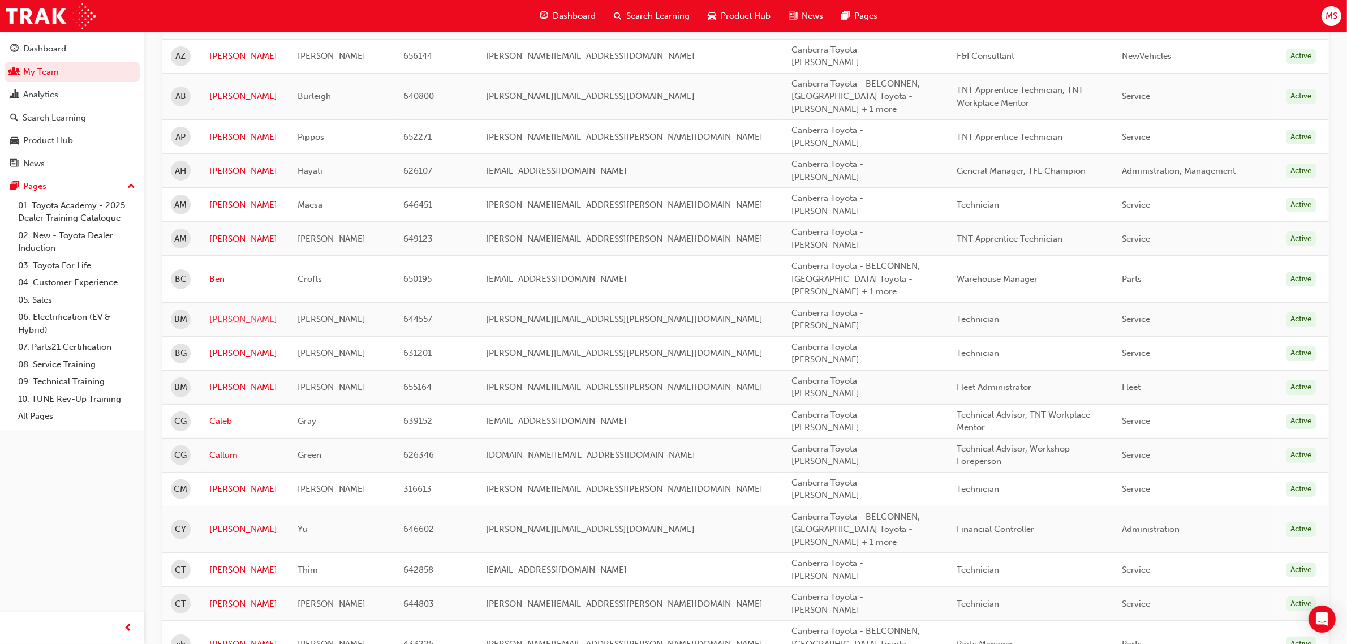
drag, startPoint x: 229, startPoint y: 286, endPoint x: 229, endPoint y: 298, distance: 11.9
click at [229, 313] on link "Benjamin" at bounding box center [244, 319] width 71 height 13
click at [228, 347] on link "Blake" at bounding box center [244, 353] width 71 height 13
click at [222, 381] on link "Bradley" at bounding box center [244, 387] width 71 height 13
click at [223, 415] on link "Caleb" at bounding box center [244, 421] width 71 height 13
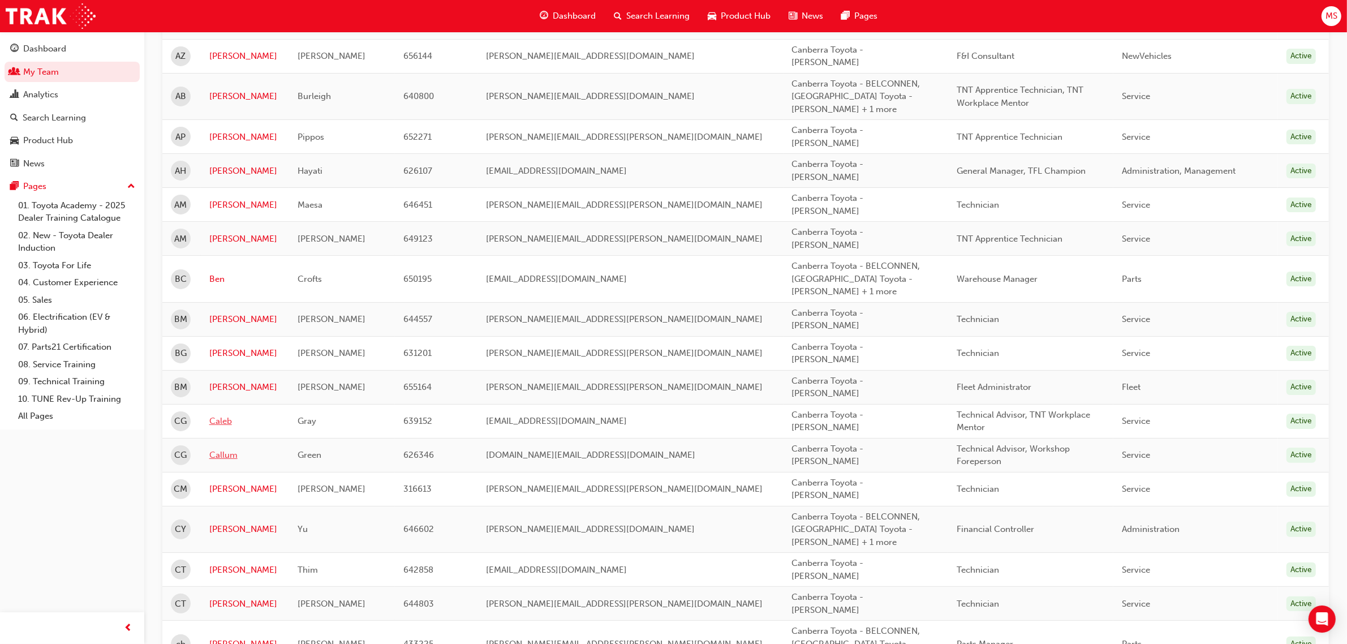
scroll to position [283, 0]
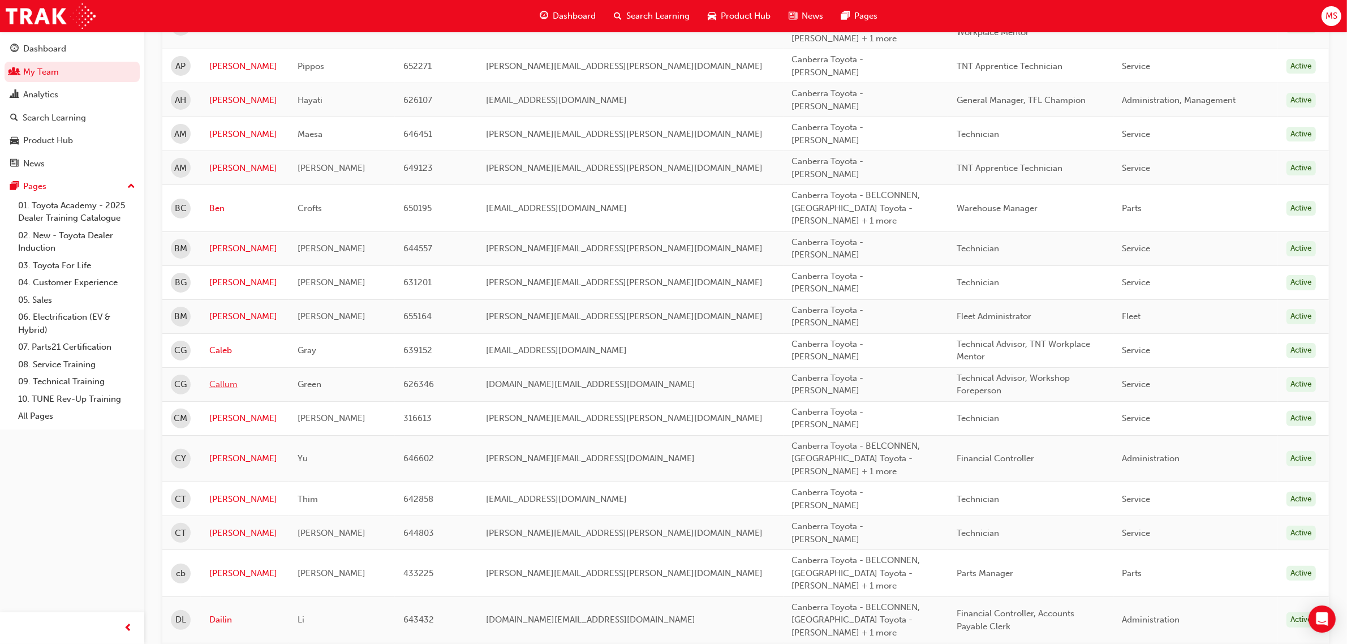
click at [225, 378] on link "Callum" at bounding box center [244, 384] width 71 height 13
click at [239, 412] on link "Cameron" at bounding box center [244, 418] width 71 height 13
click at [234, 452] on link "Charles" at bounding box center [244, 458] width 71 height 13
click at [234, 493] on link "Charlie" at bounding box center [244, 499] width 71 height 13
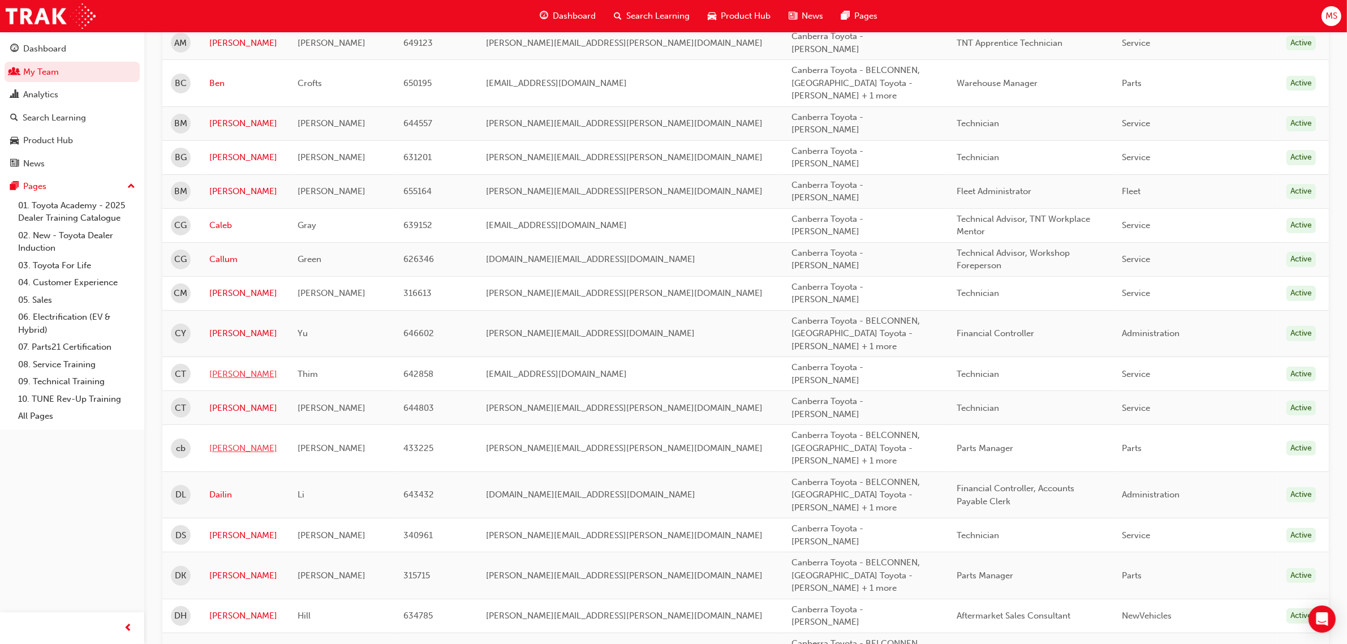
scroll to position [424, 0]
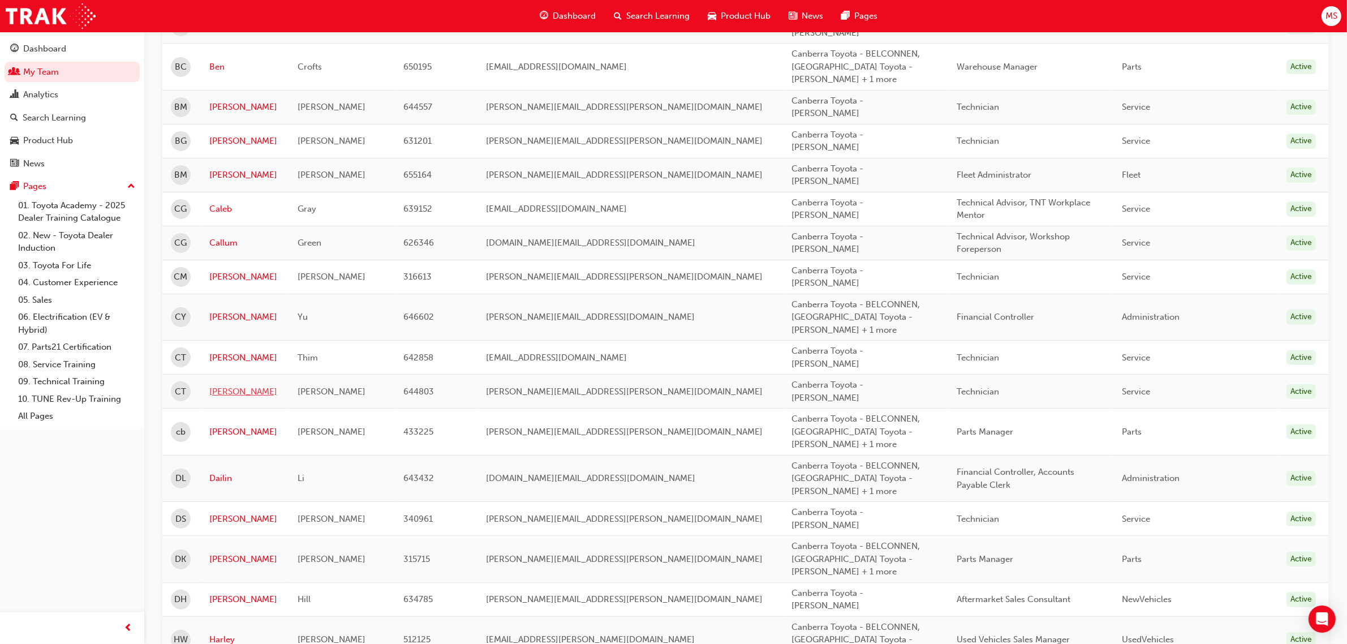
click at [221, 385] on link "Connor" at bounding box center [244, 391] width 71 height 13
click at [228, 425] on link "corey" at bounding box center [244, 431] width 71 height 13
click at [225, 472] on link "Dailin" at bounding box center [244, 478] width 71 height 13
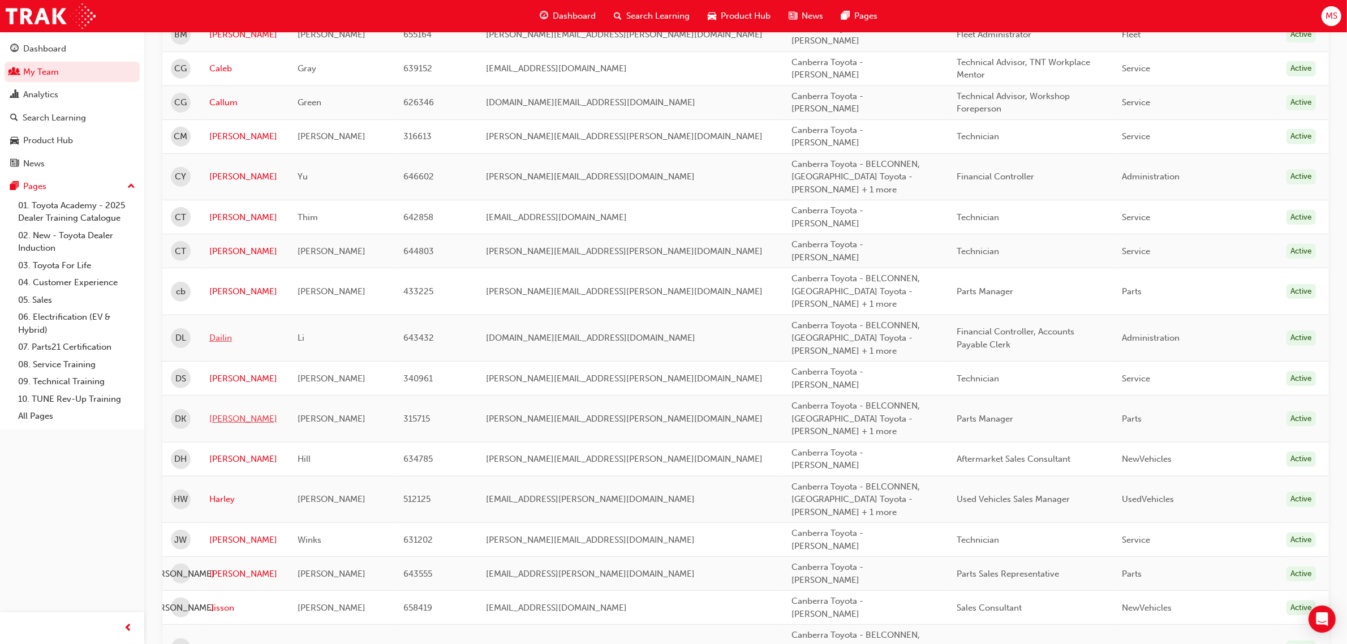
scroll to position [566, 0]
click at [225, 371] on link "Danny" at bounding box center [244, 377] width 71 height 13
click at [227, 411] on link "Darryl" at bounding box center [244, 417] width 71 height 13
click at [230, 451] on link "Donna" at bounding box center [244, 457] width 71 height 13
click at [225, 491] on link "Harley" at bounding box center [244, 497] width 71 height 13
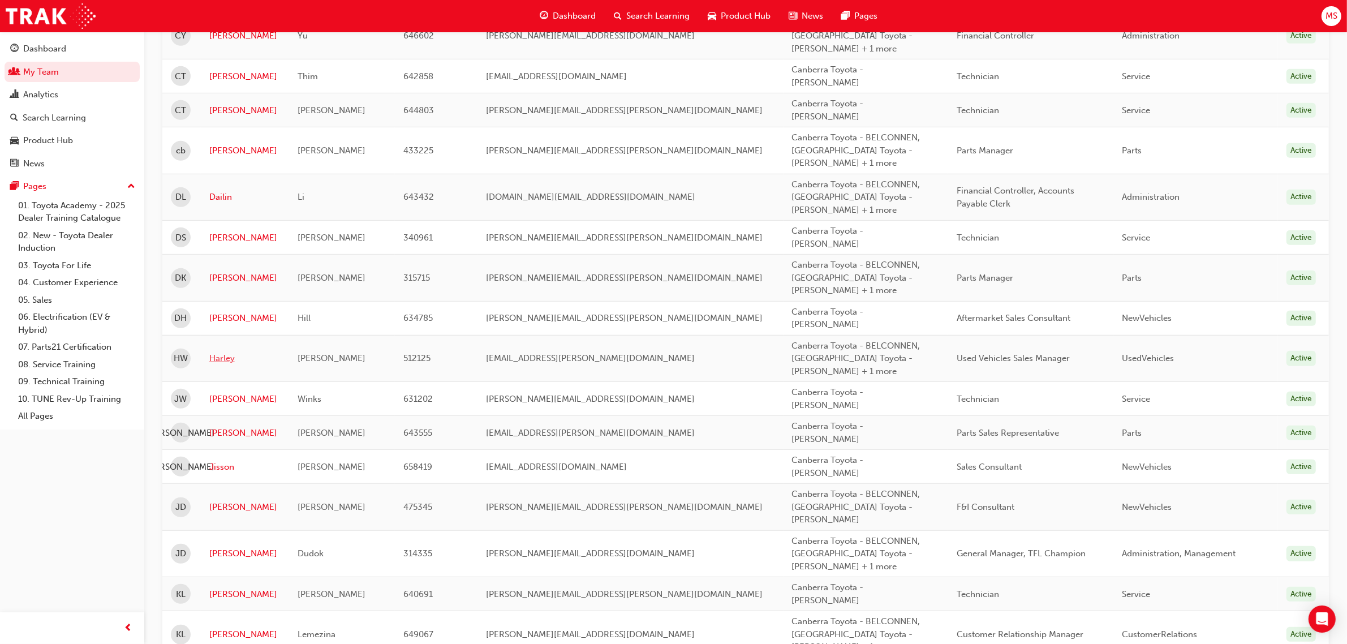
scroll to position [707, 0]
click at [221, 391] on link "Jacob" at bounding box center [244, 397] width 71 height 13
click at [219, 425] on link "Jade" at bounding box center [244, 431] width 71 height 13
click at [225, 459] on link "Jisson" at bounding box center [244, 465] width 71 height 13
click at [226, 499] on link "JOEL" at bounding box center [244, 505] width 71 height 13
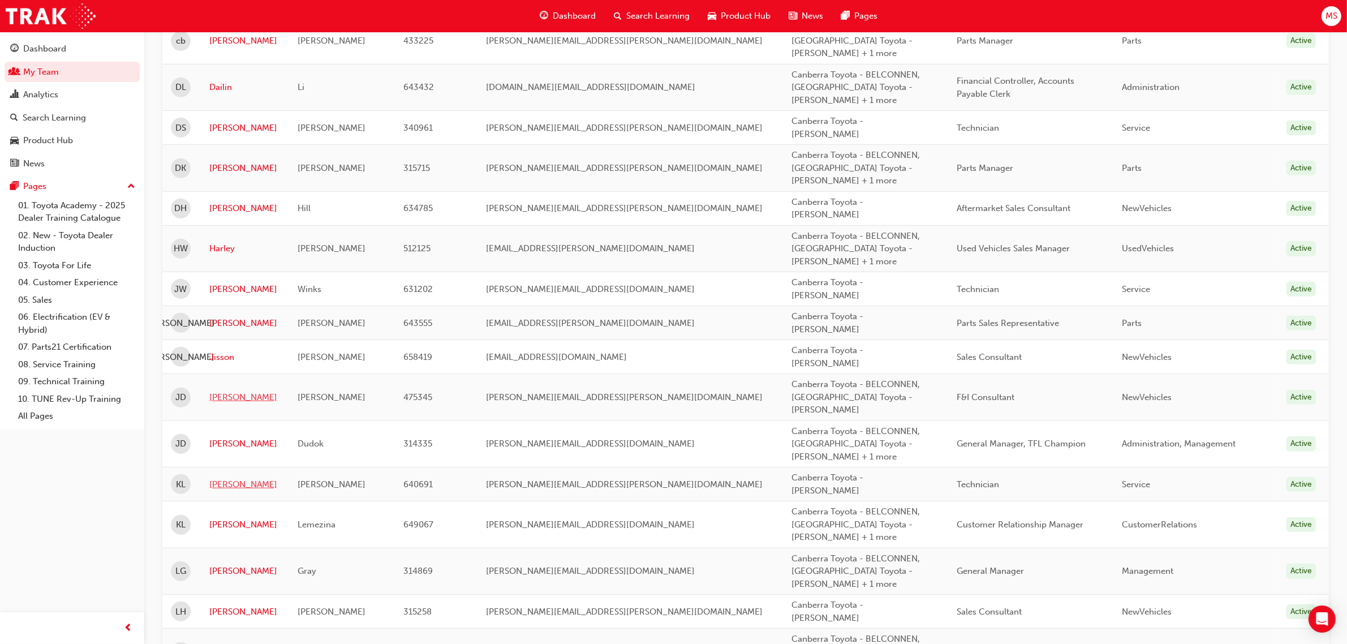
scroll to position [848, 0]
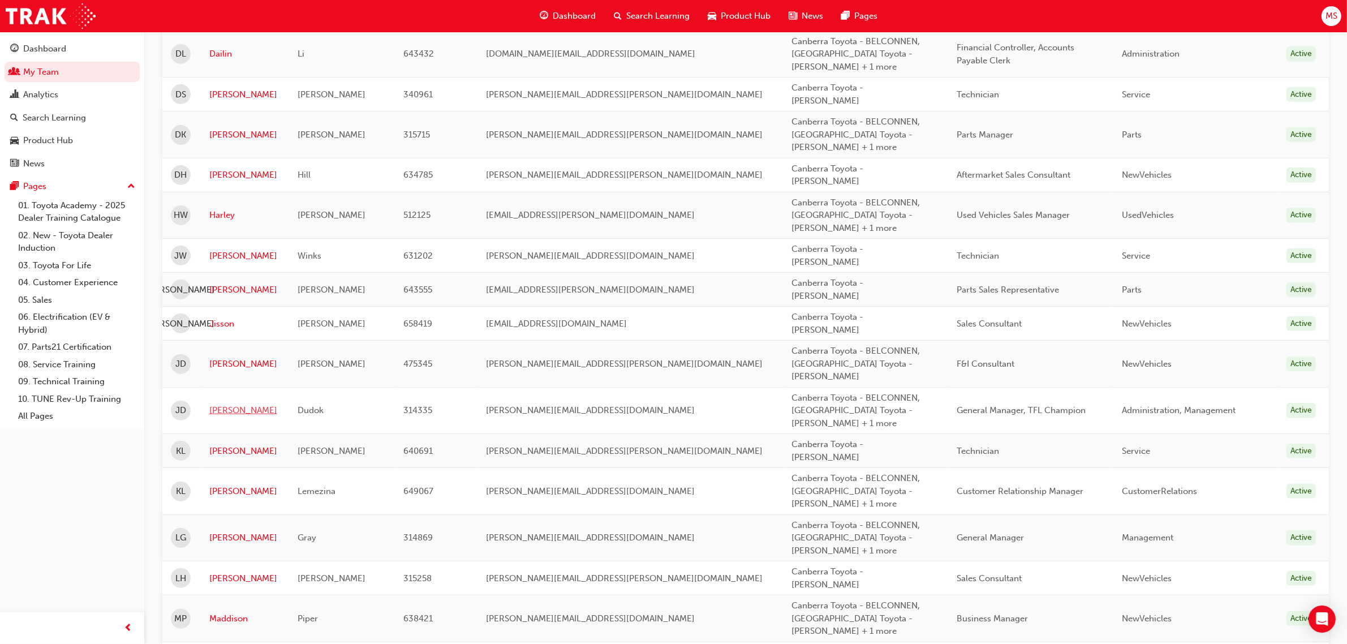
click at [221, 404] on link "Jon" at bounding box center [244, 410] width 71 height 13
click at [222, 445] on link "Kevin" at bounding box center [244, 451] width 71 height 13
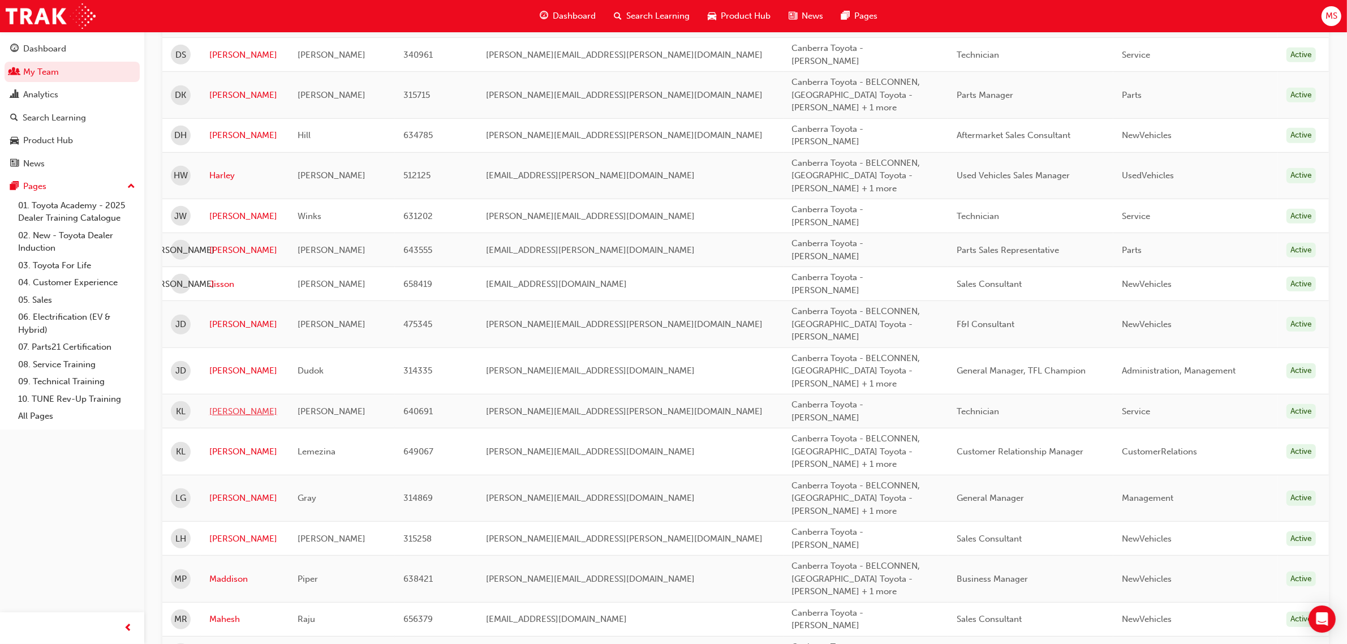
scroll to position [919, 0]
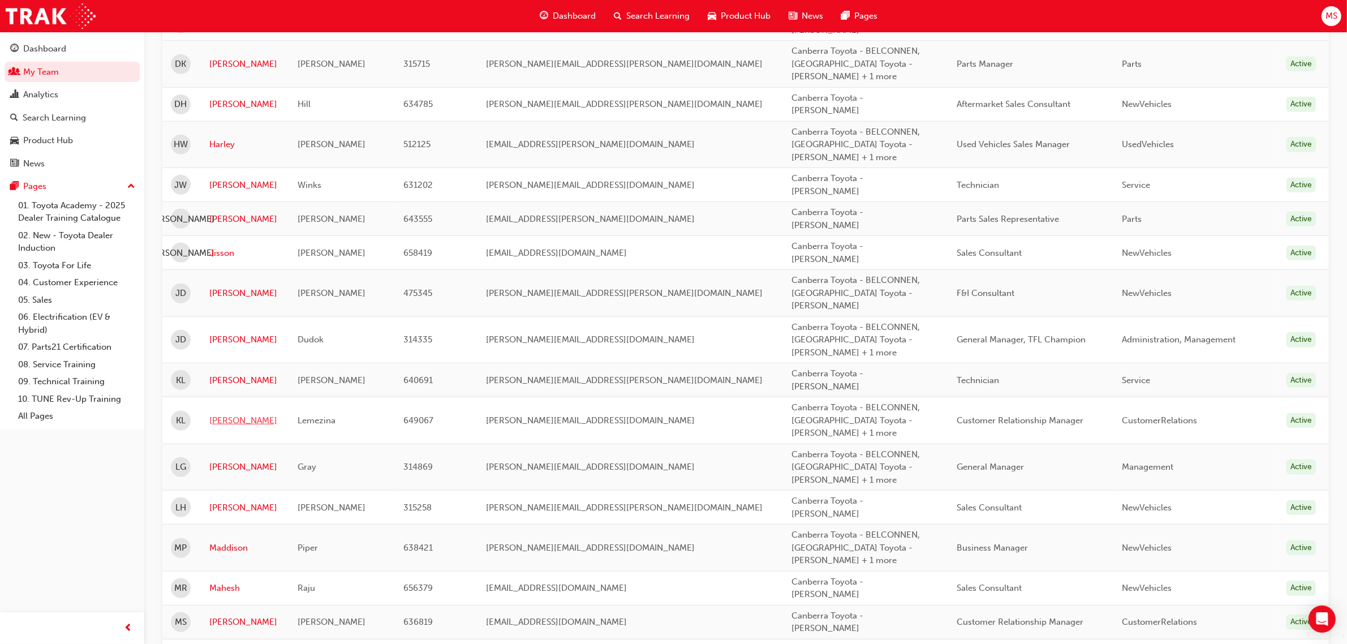
click at [230, 414] on link "Kylie" at bounding box center [244, 420] width 71 height 13
click at [225, 460] on link "Lisa" at bounding box center [244, 466] width 71 height 13
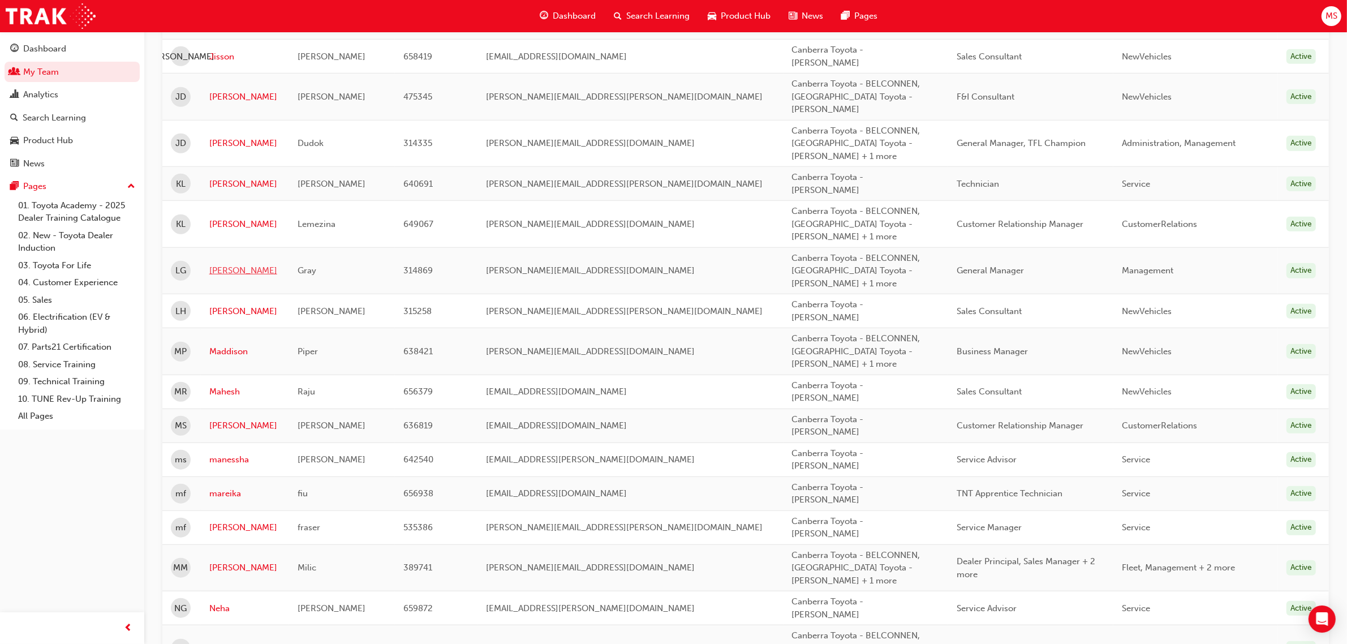
scroll to position [1131, 0]
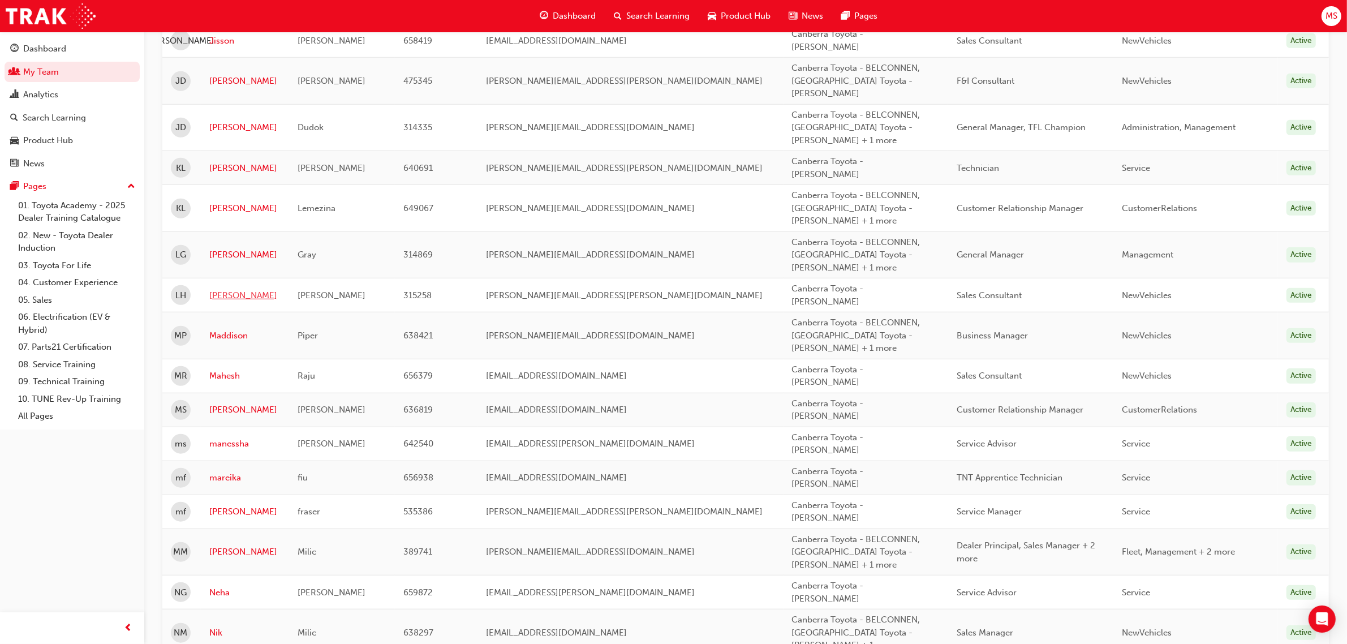
click at [234, 289] on link "Louise" at bounding box center [244, 295] width 71 height 13
click at [232, 329] on link "Maddison" at bounding box center [244, 335] width 71 height 13
click at [230, 369] on link "Mahesh" at bounding box center [244, 375] width 71 height 13
click at [228, 403] on link "Maicie" at bounding box center [244, 409] width 71 height 13
click at [230, 437] on link "manessha" at bounding box center [244, 443] width 71 height 13
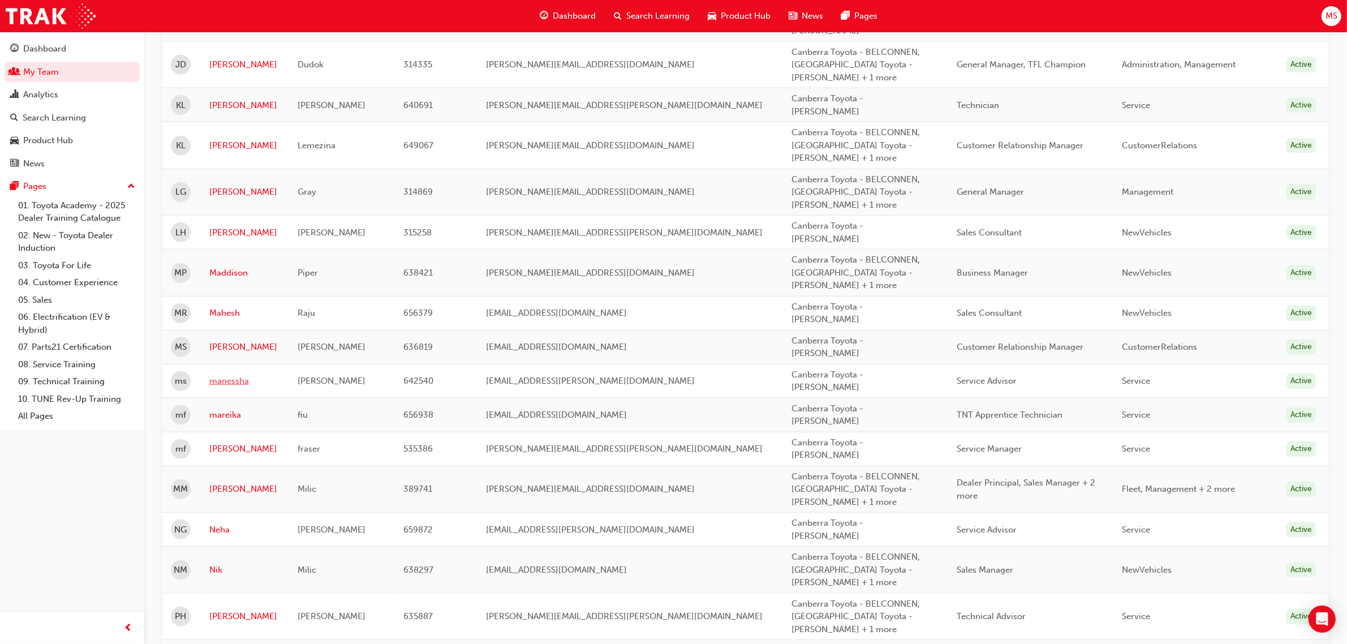
scroll to position [1202, 0]
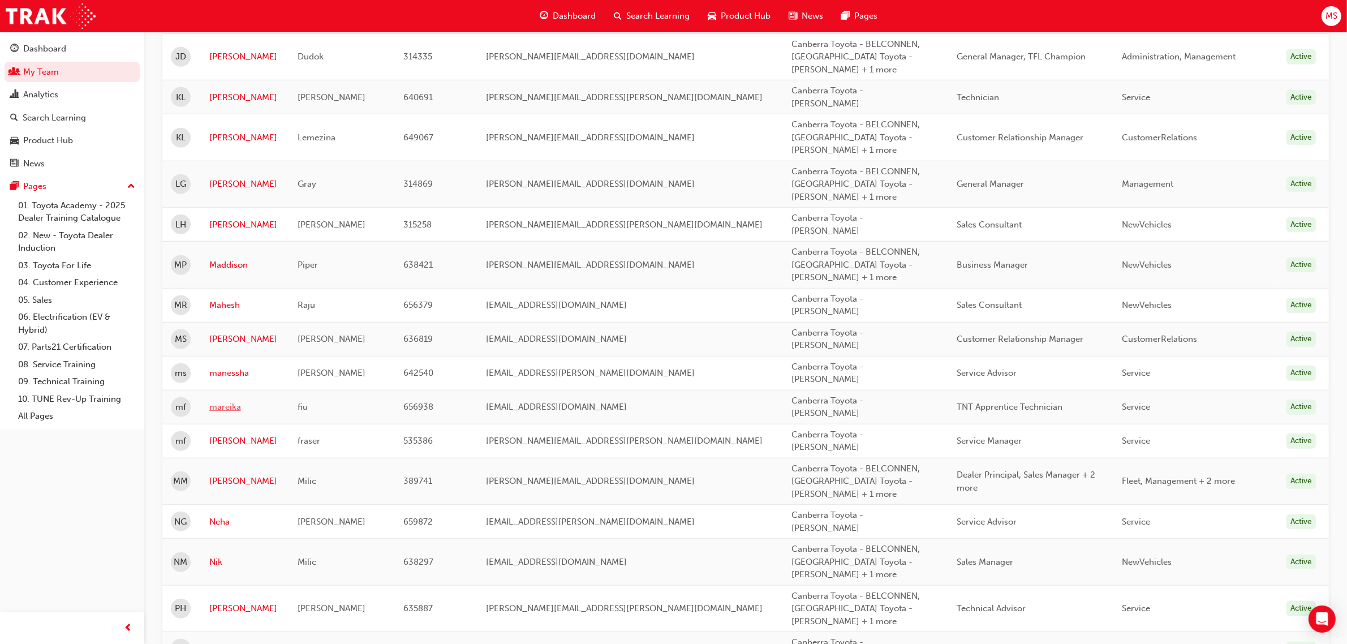
click at [227, 400] on link "mareika" at bounding box center [244, 406] width 71 height 13
click at [228, 434] on link "michael" at bounding box center [244, 440] width 71 height 13
click at [219, 475] on link "Mirko" at bounding box center [244, 481] width 71 height 13
click at [224, 515] on link "Neha" at bounding box center [244, 521] width 71 height 13
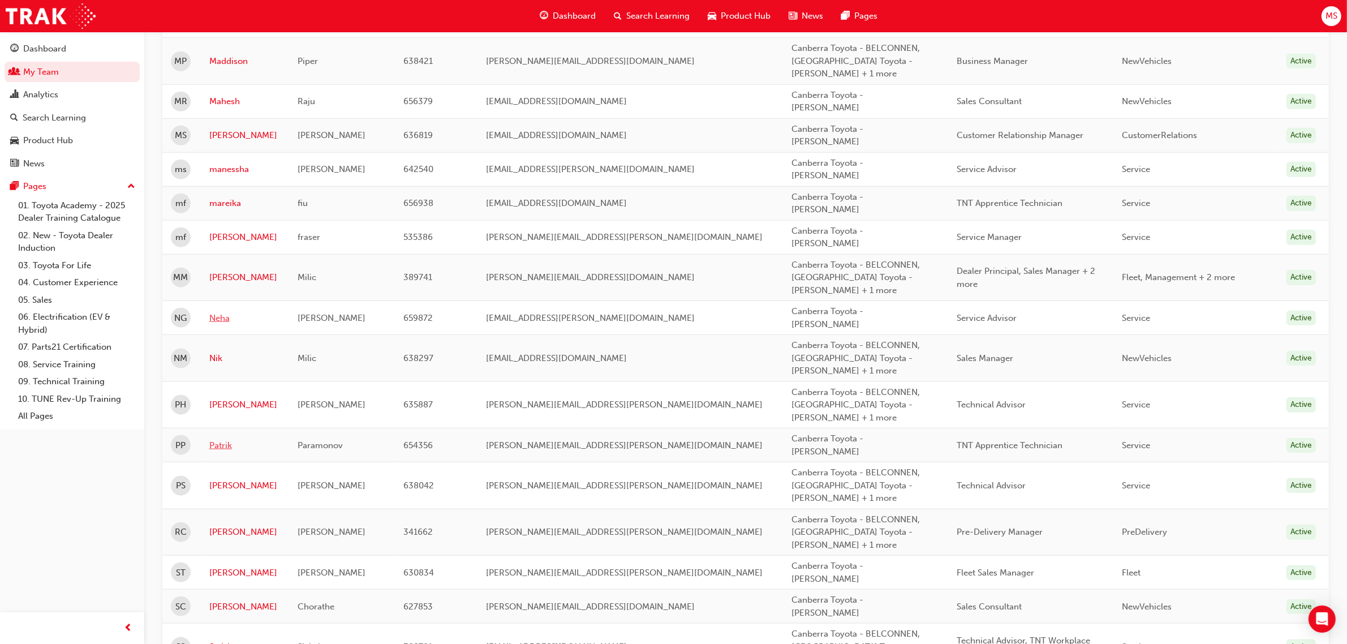
scroll to position [1414, 0]
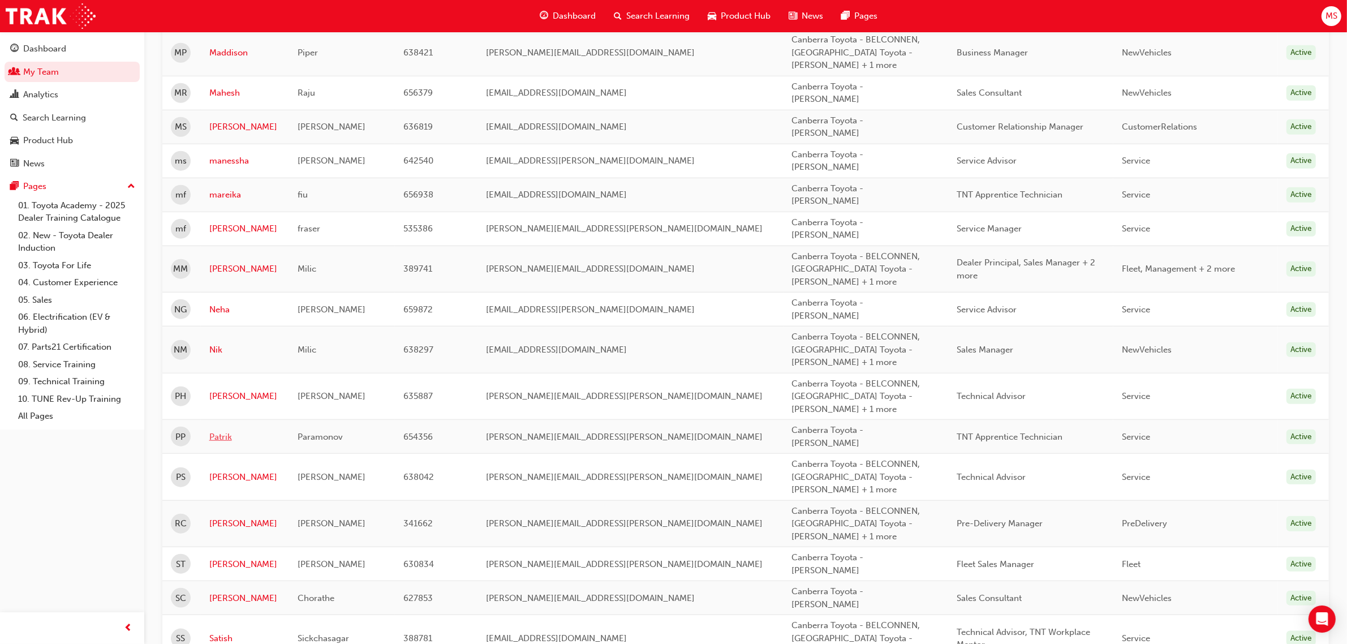
click at [221, 430] on link "Patrik" at bounding box center [244, 436] width 71 height 13
click at [224, 471] on link "Puran" at bounding box center [244, 477] width 71 height 13
click at [234, 517] on link "Robert" at bounding box center [244, 523] width 71 height 13
click at [227, 558] on link "Samuel" at bounding box center [244, 564] width 71 height 13
click at [225, 592] on link "Sanil" at bounding box center [244, 598] width 71 height 13
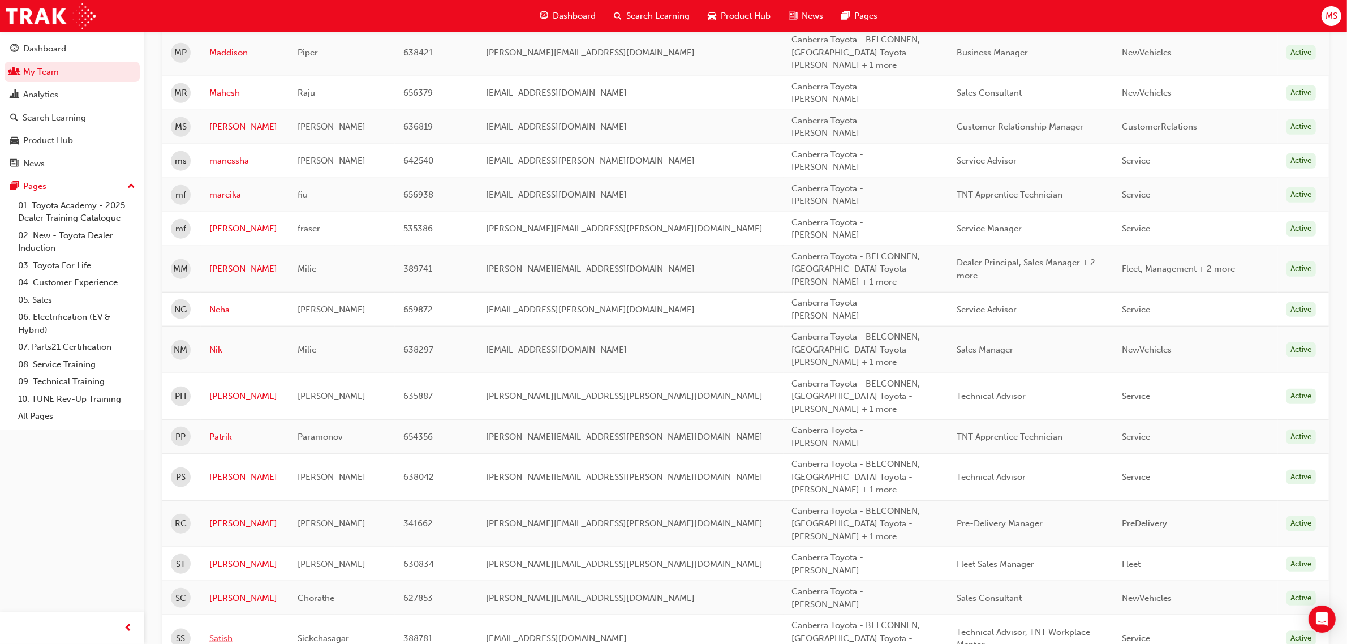
click at [226, 632] on link "Satish" at bounding box center [244, 638] width 71 height 13
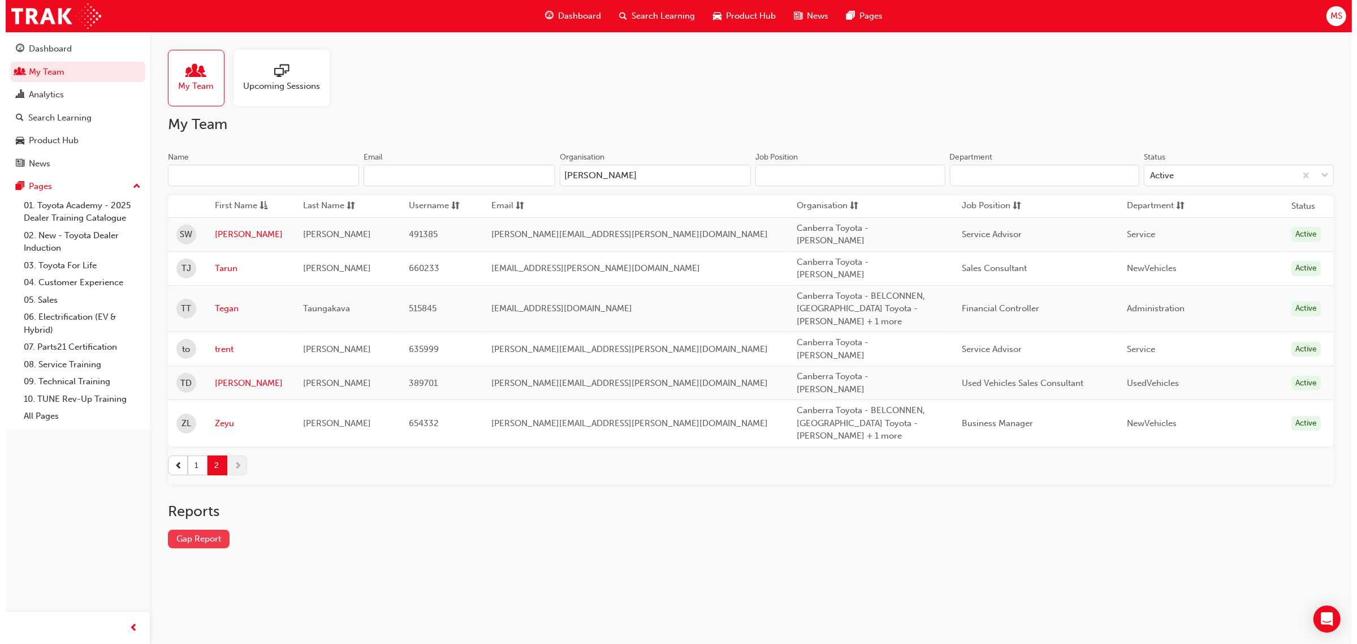
scroll to position [0, 0]
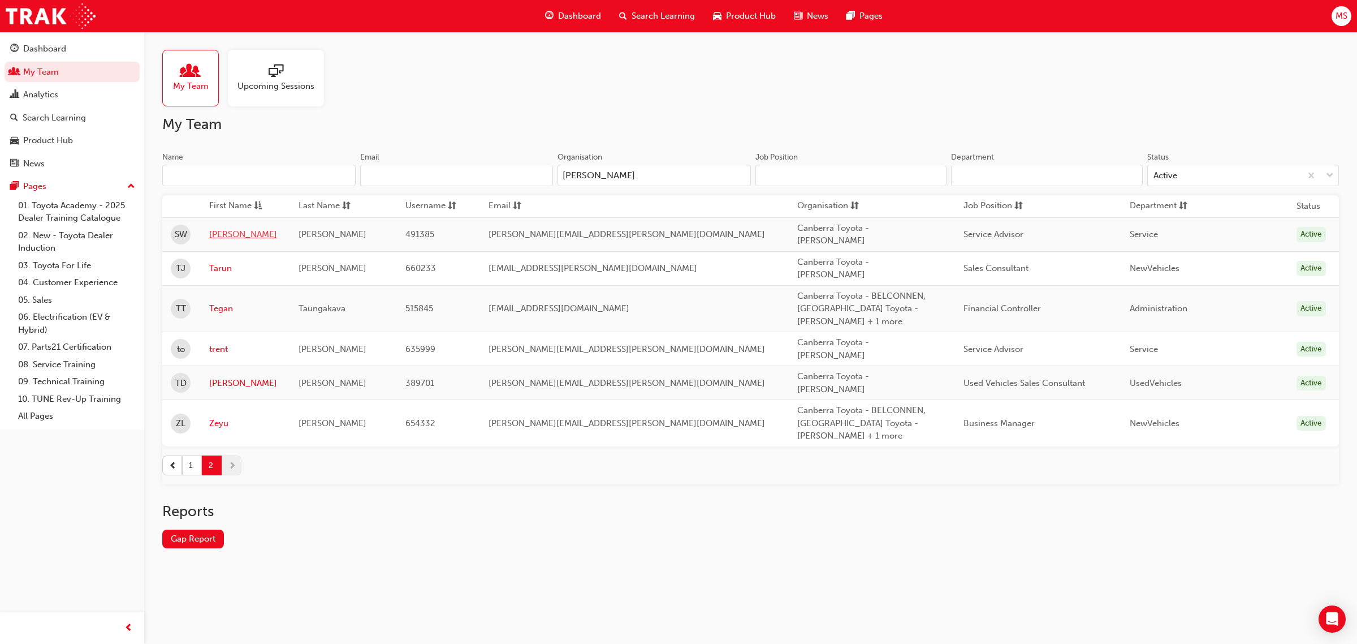
click at [224, 236] on link "Shane" at bounding box center [245, 234] width 72 height 13
click at [226, 262] on link "Tarun" at bounding box center [245, 268] width 72 height 13
click at [225, 303] on link "Tegan" at bounding box center [245, 308] width 72 height 13
click at [222, 343] on link "trent" at bounding box center [245, 349] width 72 height 13
click at [224, 377] on link "Troy" at bounding box center [245, 383] width 72 height 13
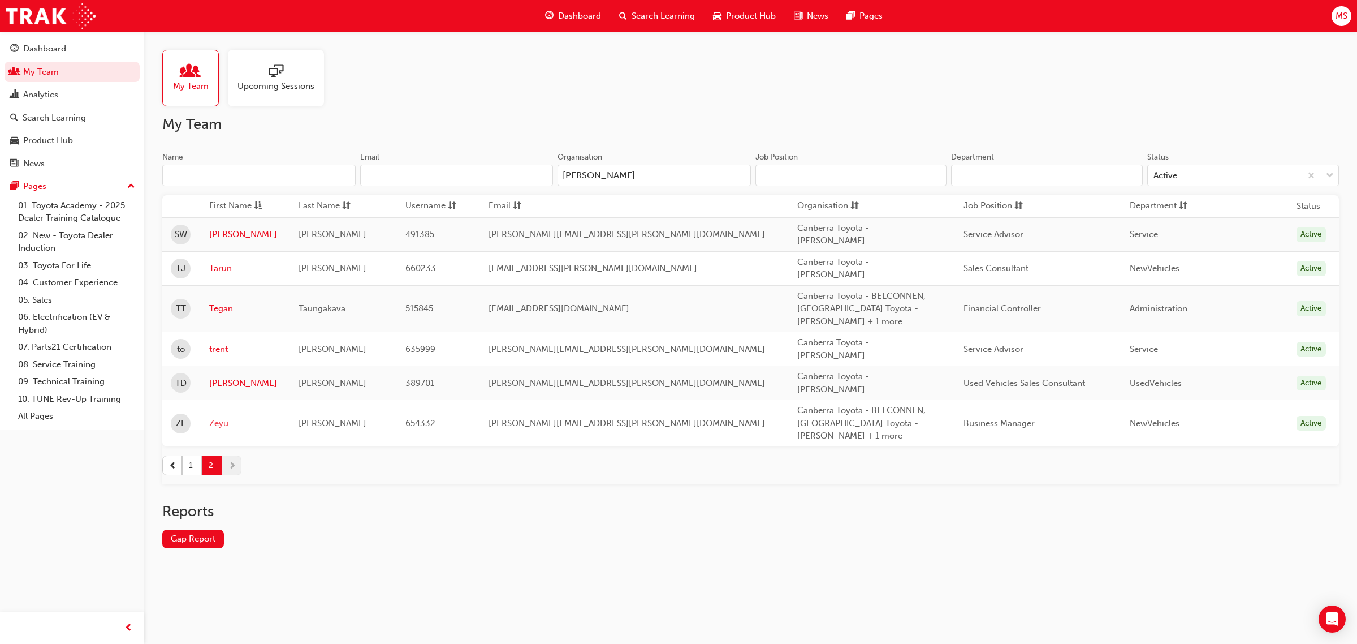
click at [225, 417] on link "Zeyu" at bounding box center [245, 423] width 72 height 13
drag, startPoint x: 744, startPoint y: 117, endPoint x: 911, endPoint y: 125, distance: 166.5
click at [745, 117] on h2 "My Team" at bounding box center [750, 124] width 1177 height 18
drag, startPoint x: 620, startPoint y: 85, endPoint x: 626, endPoint y: 88, distance: 6.1
click at [623, 86] on div "My Team Upcoming Sessions" at bounding box center [750, 78] width 1177 height 57
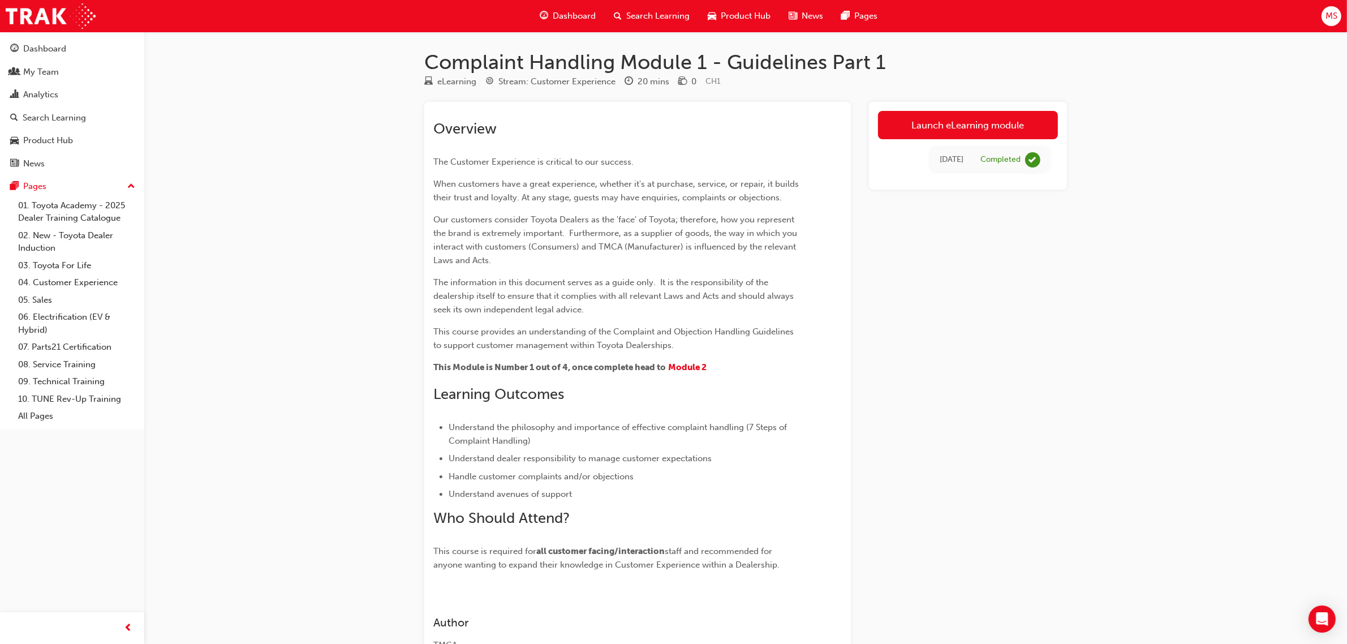
click at [1032, 406] on div "Launch eLearning module [DATE] Completed" at bounding box center [968, 385] width 198 height 567
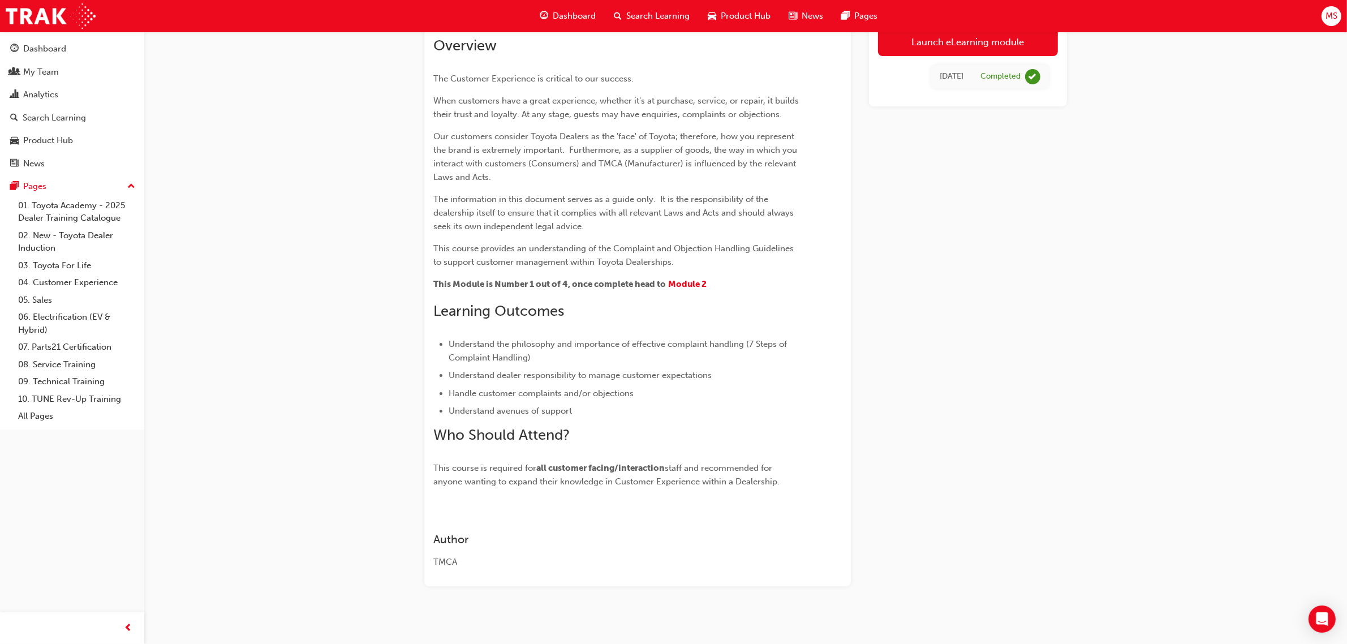
scroll to position [89, 0]
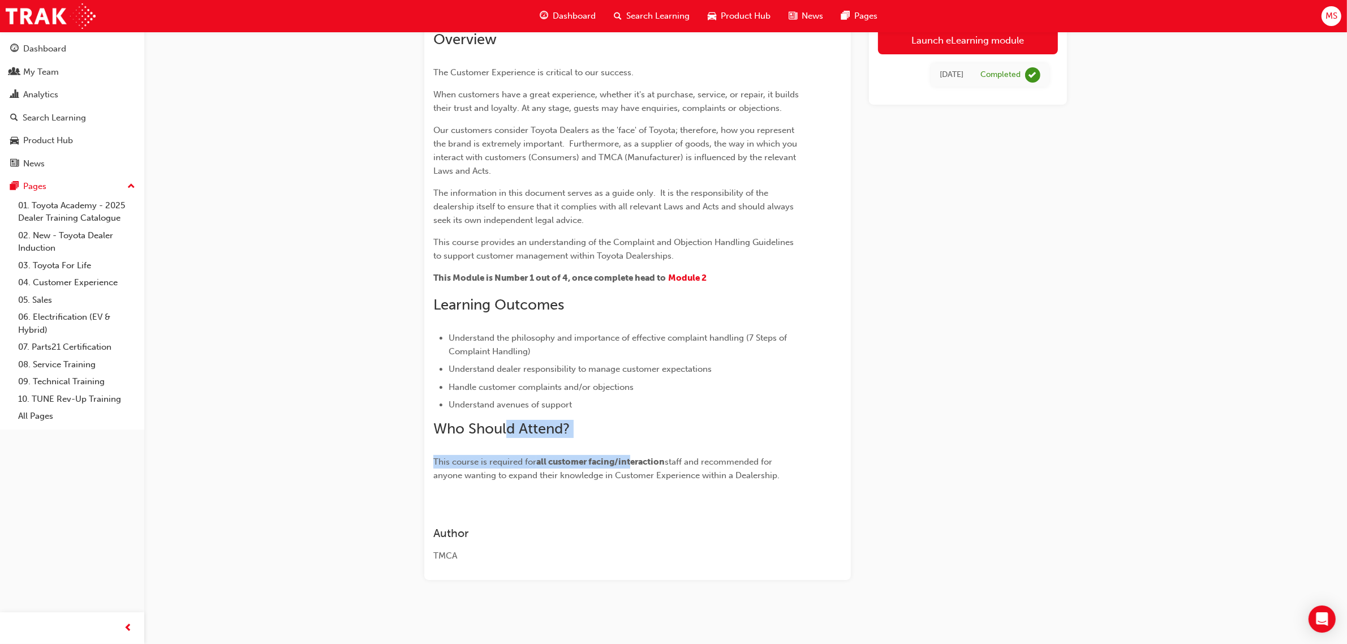
drag, startPoint x: 631, startPoint y: 460, endPoint x: 496, endPoint y: 433, distance: 137.9
click at [499, 434] on div "Overview The Customer Experience is critical to our success. When customers hav…" at bounding box center [617, 256] width 368 height 451
click at [917, 481] on div "Launch eLearning module [DATE] Completed" at bounding box center [968, 295] width 198 height 567
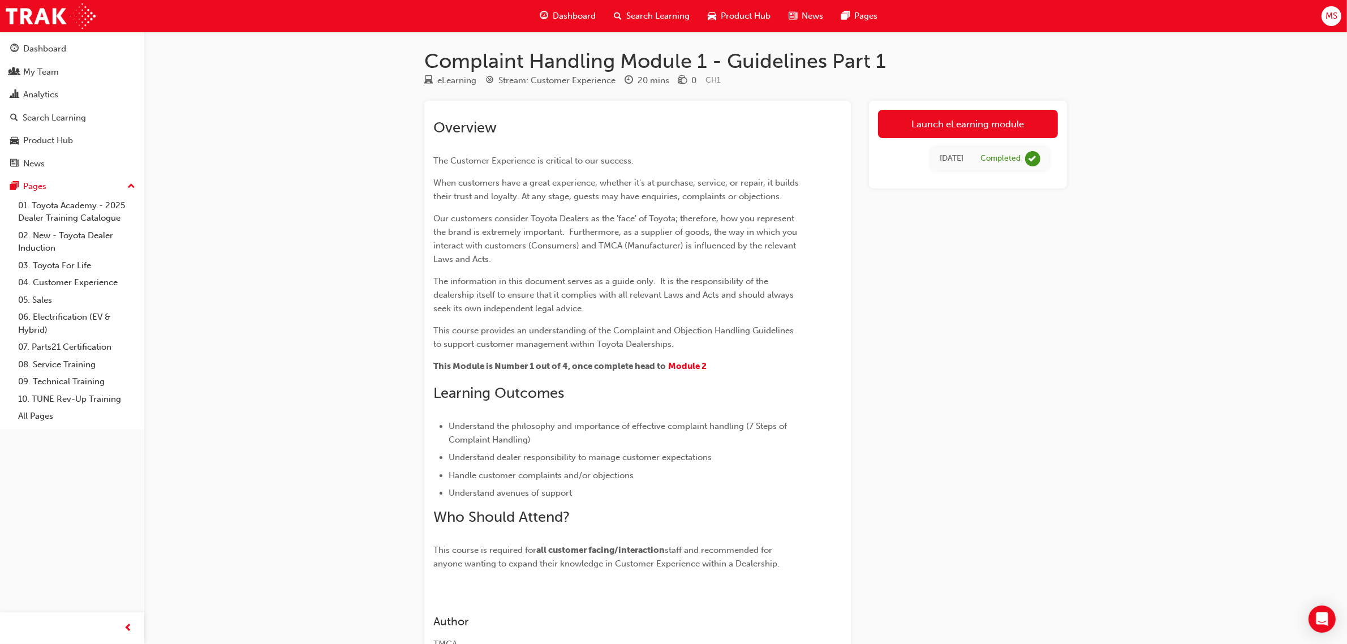
scroll to position [0, 0]
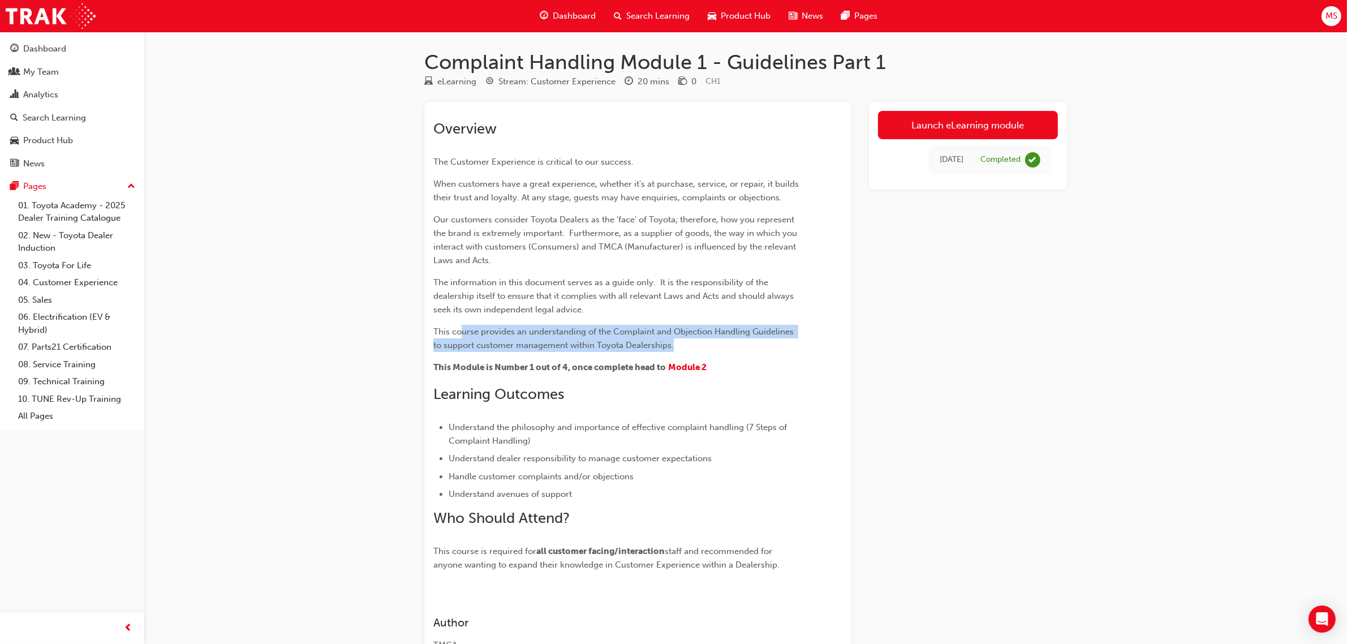
drag, startPoint x: 683, startPoint y: 348, endPoint x: 471, endPoint y: 334, distance: 213.1
click at [462, 337] on p "This course provides an understanding of the Complaint and Objection Handling G…" at bounding box center [617, 338] width 368 height 27
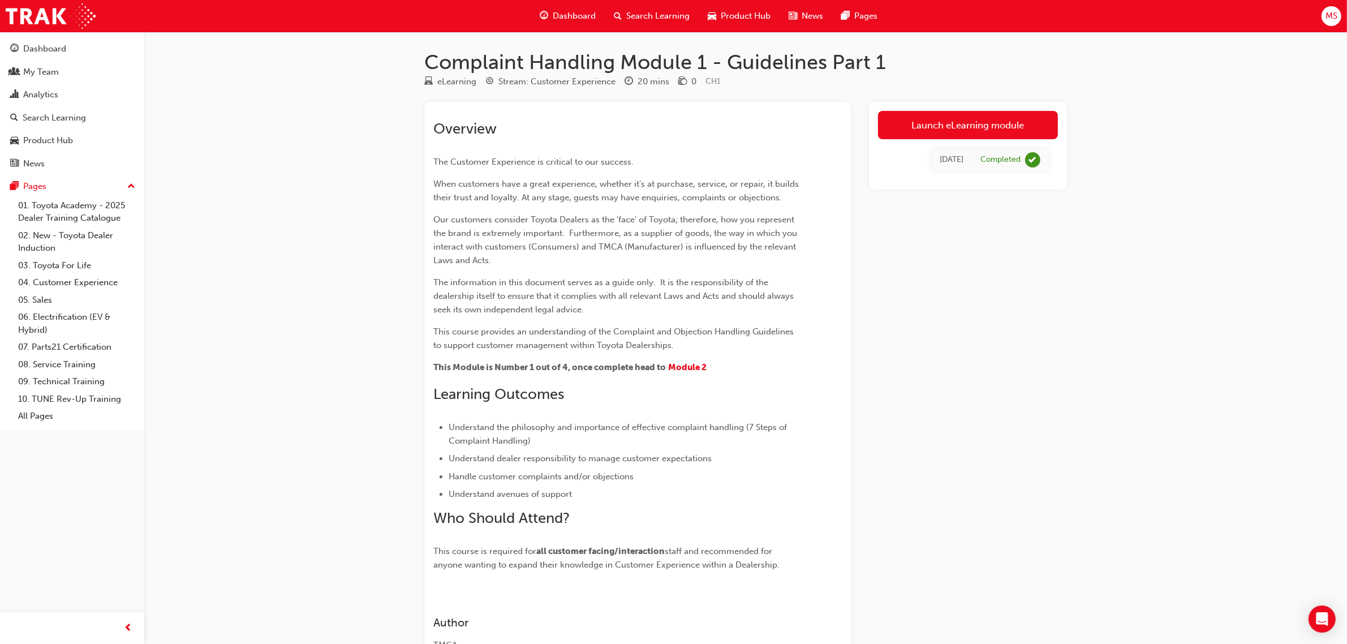
click at [771, 363] on p "This Module is Number 1 out of 4, once complete head to Module 2" at bounding box center [617, 368] width 368 height 16
click at [945, 447] on div "Launch eLearning module [DATE] Completed" at bounding box center [968, 385] width 198 height 567
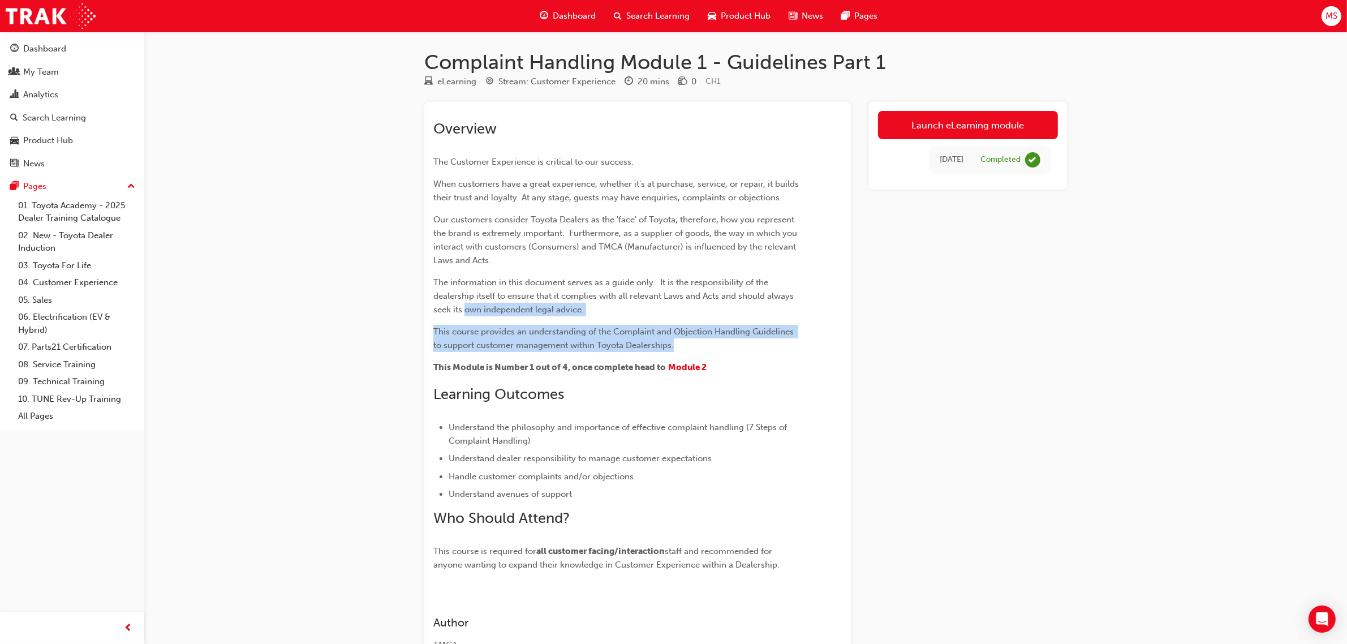
drag, startPoint x: 689, startPoint y: 346, endPoint x: 465, endPoint y: 308, distance: 227.1
click at [465, 308] on div "Overview The Customer Experience is critical to our success. When customers hav…" at bounding box center [617, 345] width 368 height 451
click at [621, 316] on p "The information in this document serves as a guide only. It is the responsibili…" at bounding box center [617, 295] width 368 height 41
drag, startPoint x: 764, startPoint y: 312, endPoint x: 853, endPoint y: 337, distance: 92.4
click at [852, 337] on div "Overview The Customer Experience is critical to our success. When customers hav…" at bounding box center [745, 385] width 642 height 567
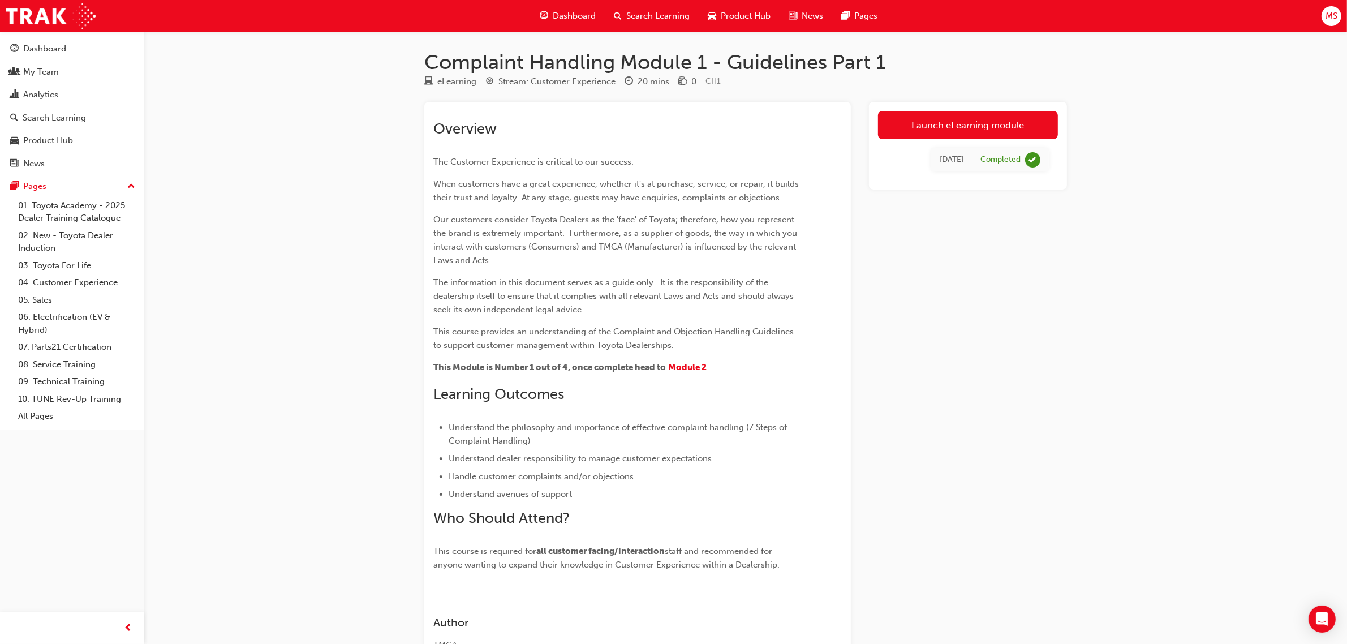
click at [905, 346] on div "Launch eLearning module [DATE] Completed" at bounding box center [968, 385] width 198 height 567
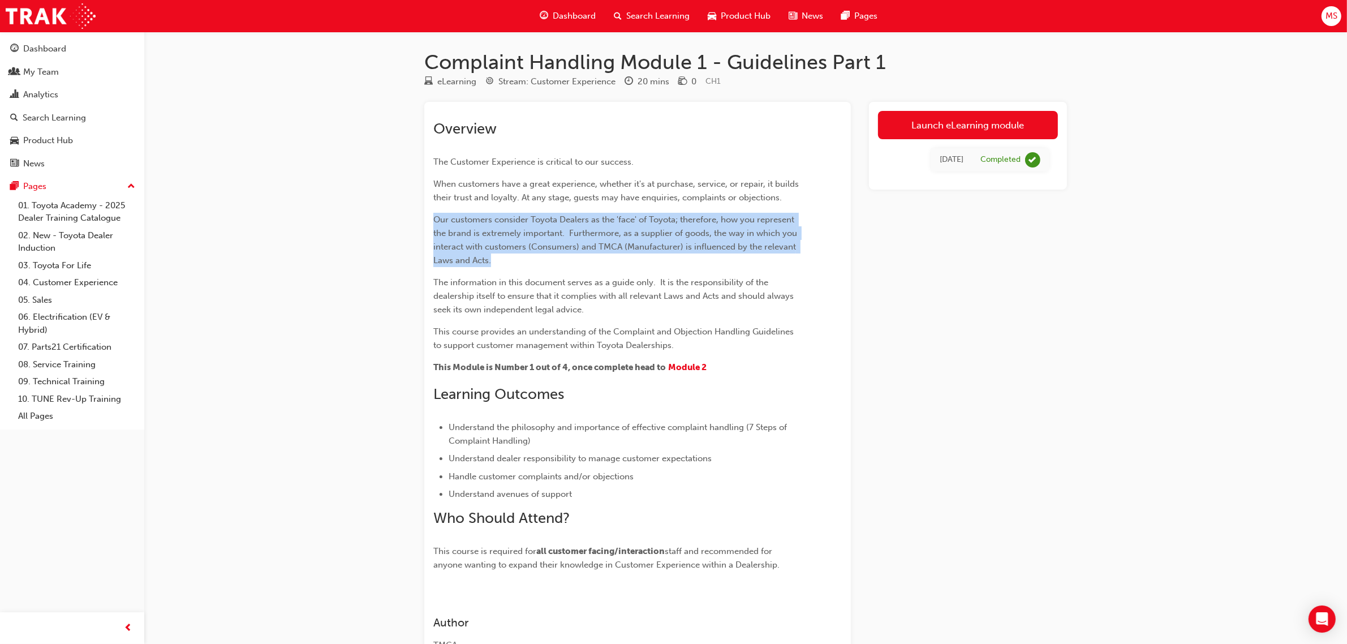
drag, startPoint x: 518, startPoint y: 256, endPoint x: 420, endPoint y: 212, distance: 106.8
click at [420, 212] on div "Complaint Handling Module 1 - Guidelines Part 1 eLearning Stream: Customer Expe…" at bounding box center [745, 378] width 679 height 656
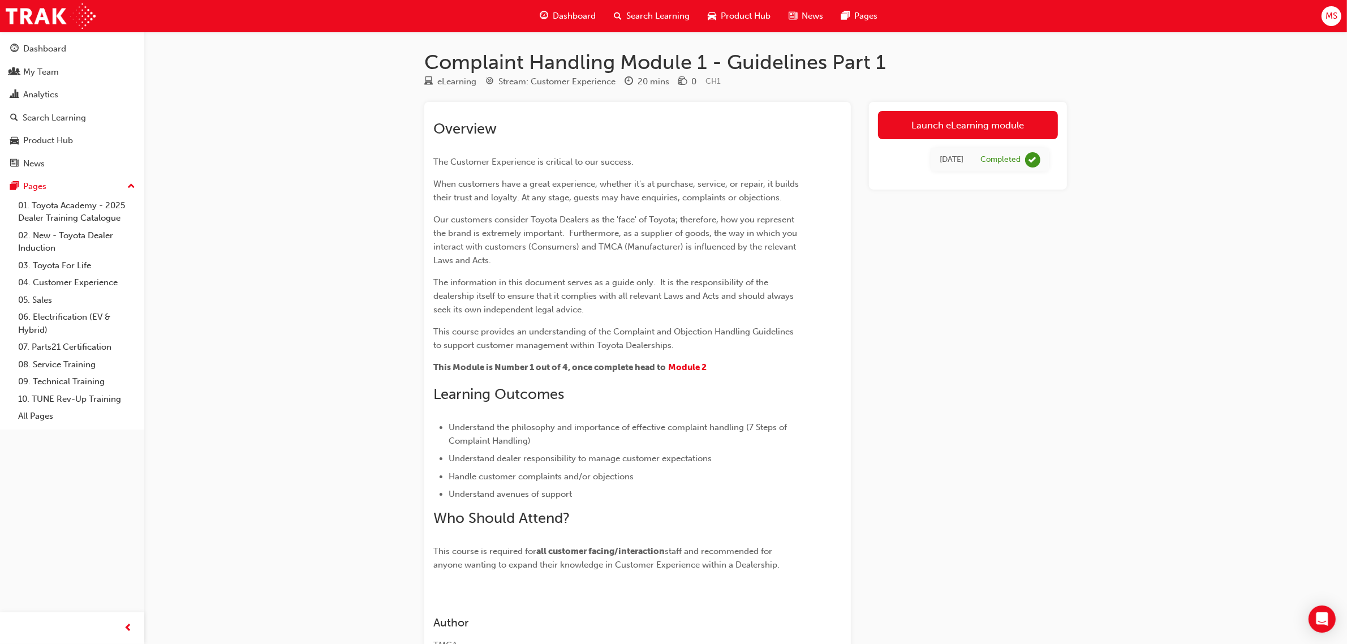
drag, startPoint x: 953, startPoint y: 339, endPoint x: 966, endPoint y: 341, distance: 13.1
click at [954, 339] on div "Launch eLearning module [DATE] Completed" at bounding box center [968, 385] width 198 height 567
click at [971, 406] on div "Launch eLearning module [DATE] Completed" at bounding box center [968, 385] width 198 height 567
click at [959, 352] on div "Launch eLearning module [DATE] Completed" at bounding box center [968, 385] width 198 height 567
drag, startPoint x: 620, startPoint y: 213, endPoint x: 584, endPoint y: 192, distance: 41.5
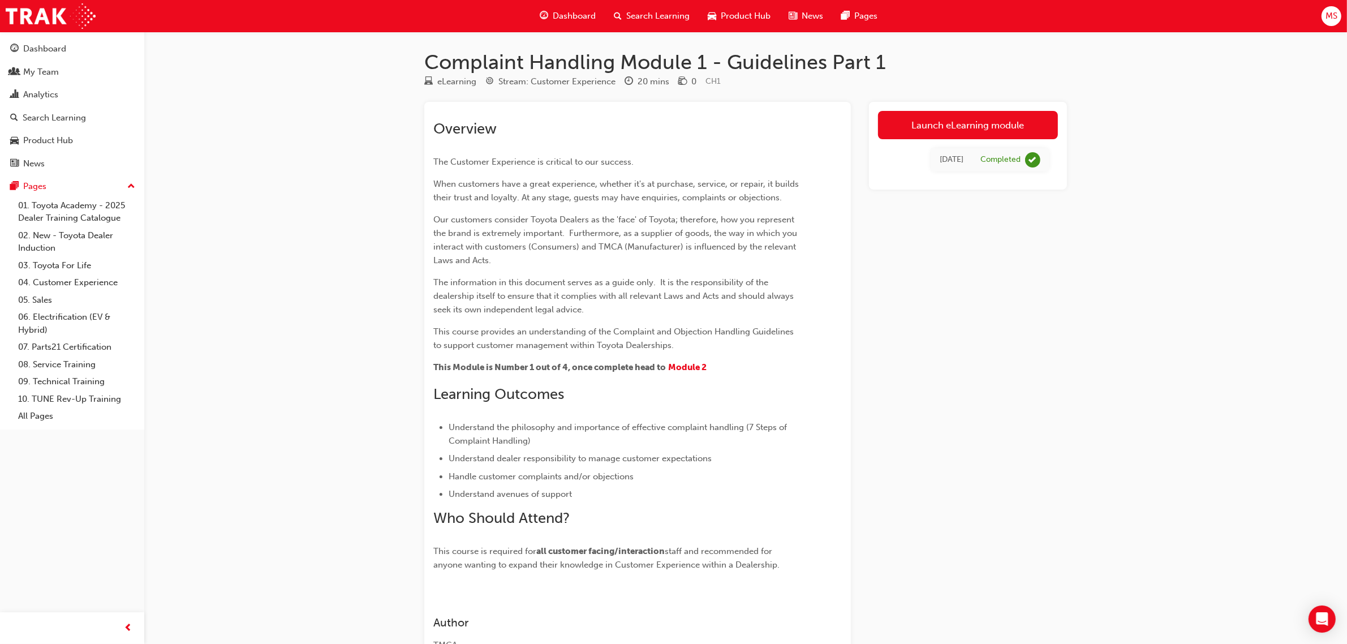
click at [620, 213] on p "Our customers consider Toyota Dealers as the 'face' of Toyota; therefore, how y…" at bounding box center [617, 240] width 368 height 54
click at [922, 290] on div "Launch eLearning module [DATE] Completed" at bounding box center [968, 385] width 198 height 567
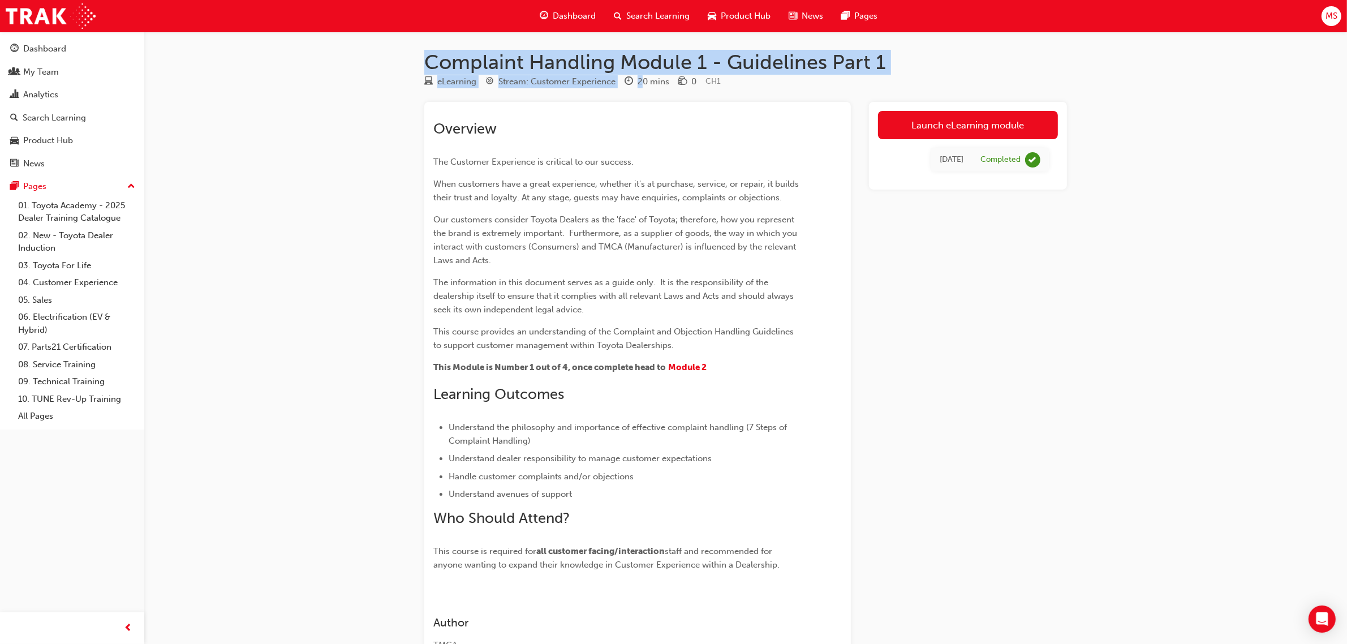
drag, startPoint x: 416, startPoint y: 61, endPoint x: 796, endPoint y: 97, distance: 381.2
click at [674, 85] on div "Complaint Handling Module 1 - Guidelines Part 1 eLearning Stream: Customer Expe…" at bounding box center [745, 378] width 679 height 656
drag, startPoint x: 796, startPoint y: 97, endPoint x: 475, endPoint y: 55, distance: 323.3
click at [479, 55] on div "Complaint Handling Module 1 - Guidelines Part 1 eLearning Stream: Customer Expe…" at bounding box center [745, 378] width 679 height 656
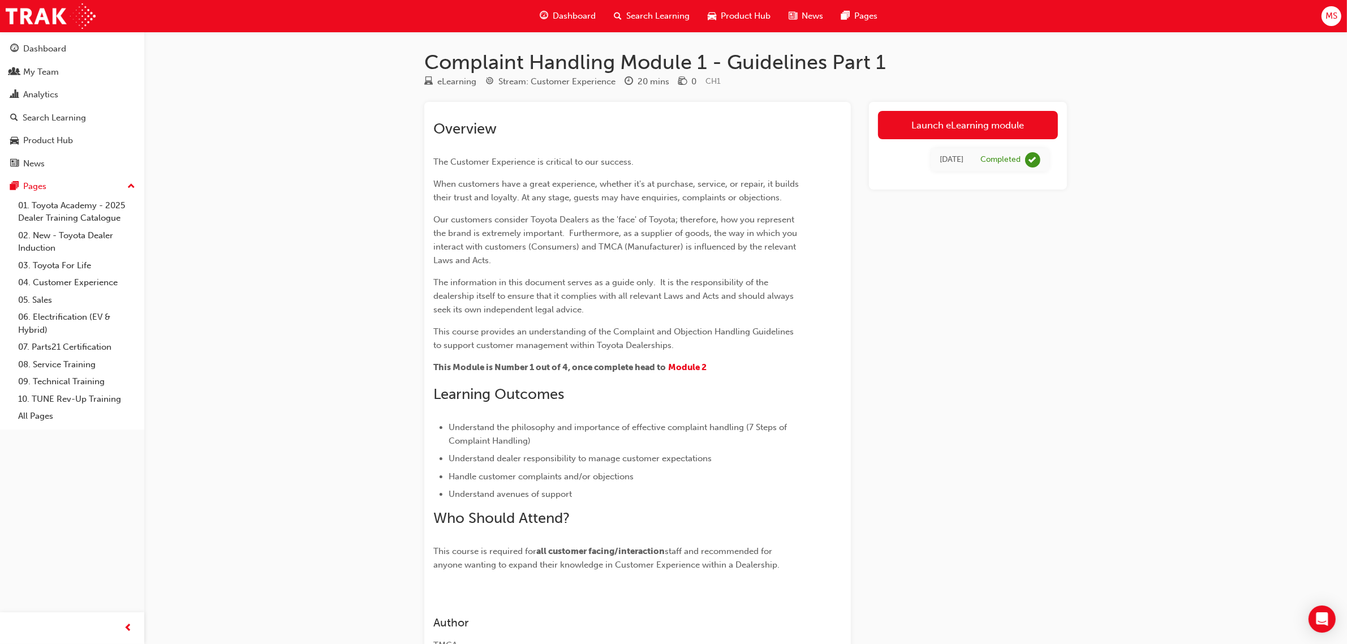
click at [393, 57] on div "Complaint Handling Module 1 - Guidelines Part 1 eLearning Stream: Customer Expe…" at bounding box center [673, 367] width 1347 height 734
drag, startPoint x: 424, startPoint y: 58, endPoint x: 706, endPoint y: 61, distance: 281.7
click at [706, 61] on h1 "Complaint Handling Module 1 - Guidelines Part 1" at bounding box center [745, 62] width 642 height 25
copy h1 "Complaint Handling Module 1"
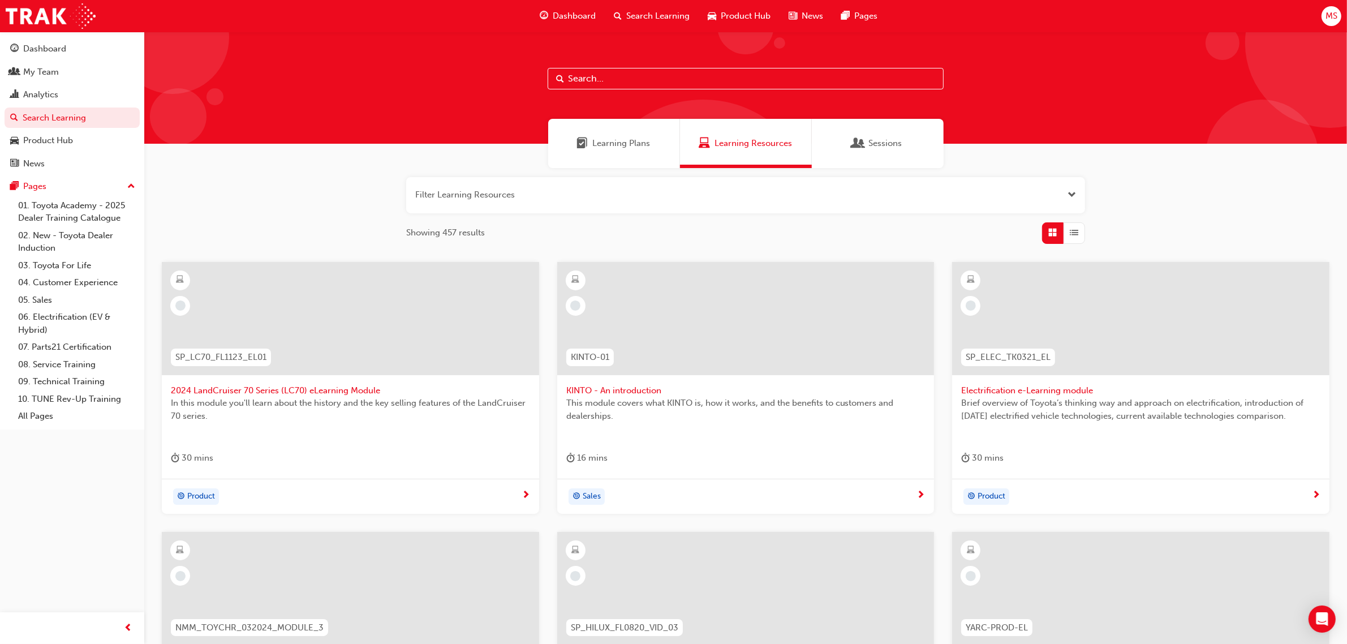
click at [619, 75] on input "text" at bounding box center [745, 78] width 396 height 21
click at [627, 150] on div "Learning Plans" at bounding box center [614, 143] width 132 height 49
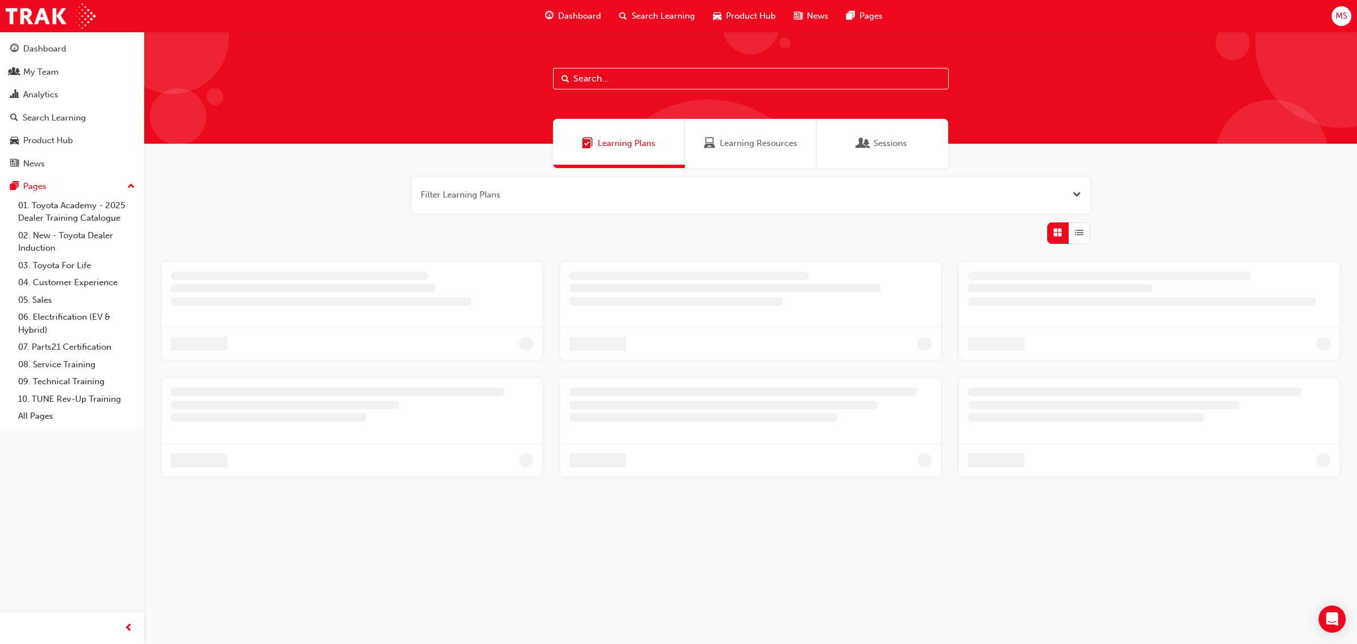
click at [596, 80] on input "text" at bounding box center [751, 78] width 396 height 21
paste input "Complaint Handling Module 1"
drag, startPoint x: 696, startPoint y: 80, endPoint x: 744, endPoint y: 77, distance: 48.7
click at [744, 77] on input "Complaint Handling Module 1" at bounding box center [751, 78] width 396 height 21
click at [1072, 240] on div "button" at bounding box center [1079, 232] width 21 height 21
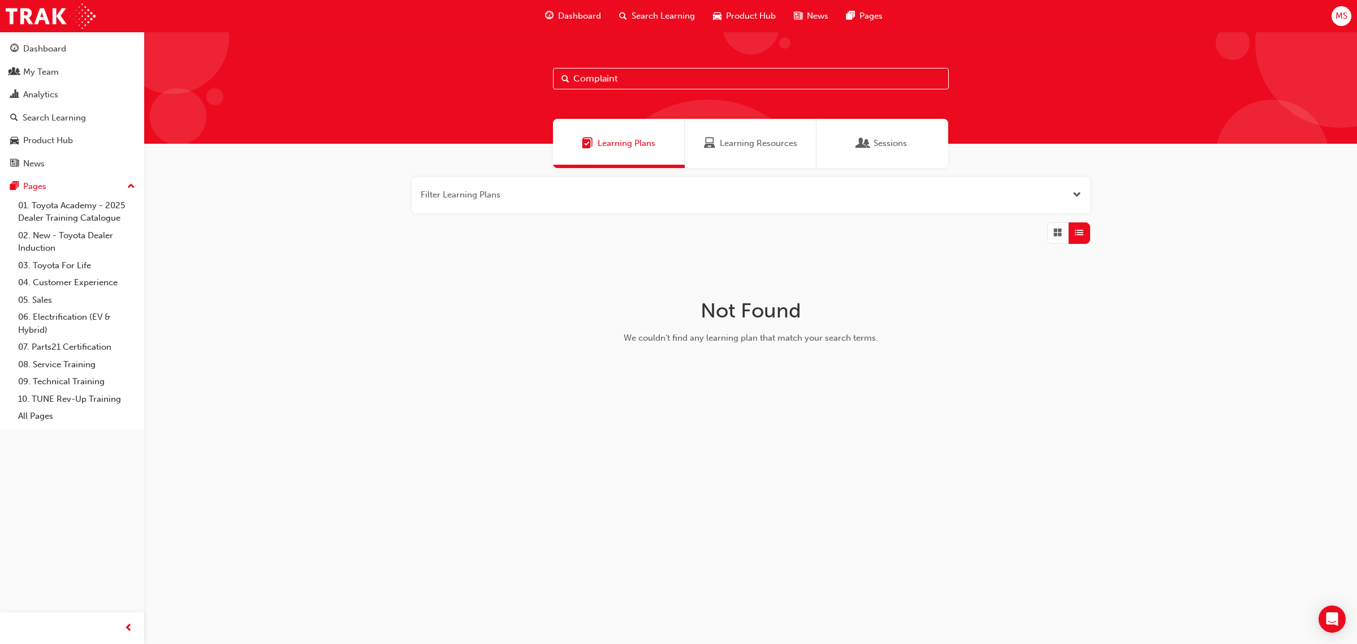
click at [586, 90] on div "Complaint" at bounding box center [750, 88] width 1213 height 112
click at [577, 85] on input "Complaint" at bounding box center [751, 78] width 396 height 21
type input "complaint"
click at [45, 417] on link "All Pages" at bounding box center [77, 416] width 126 height 18
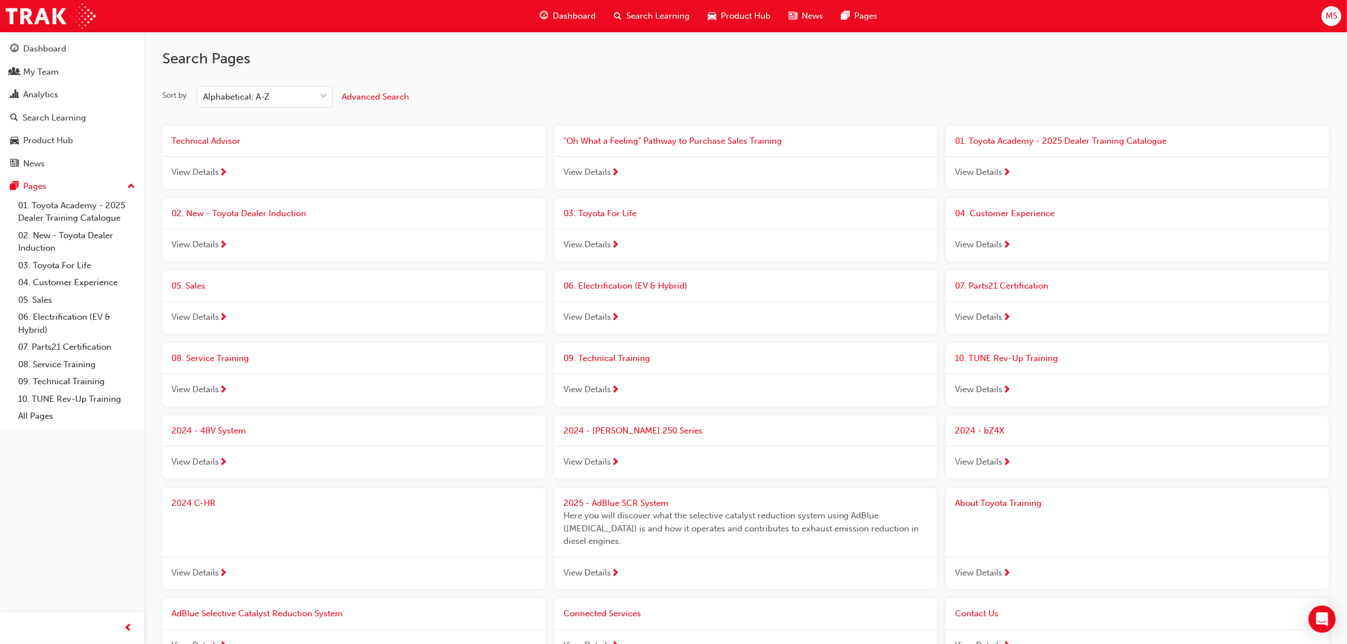
click at [566, 92] on div "Sort by Alphabetical: A-Z Advanced Search" at bounding box center [745, 96] width 1166 height 21
click at [206, 314] on span "View Details" at bounding box center [195, 317] width 48 height 13
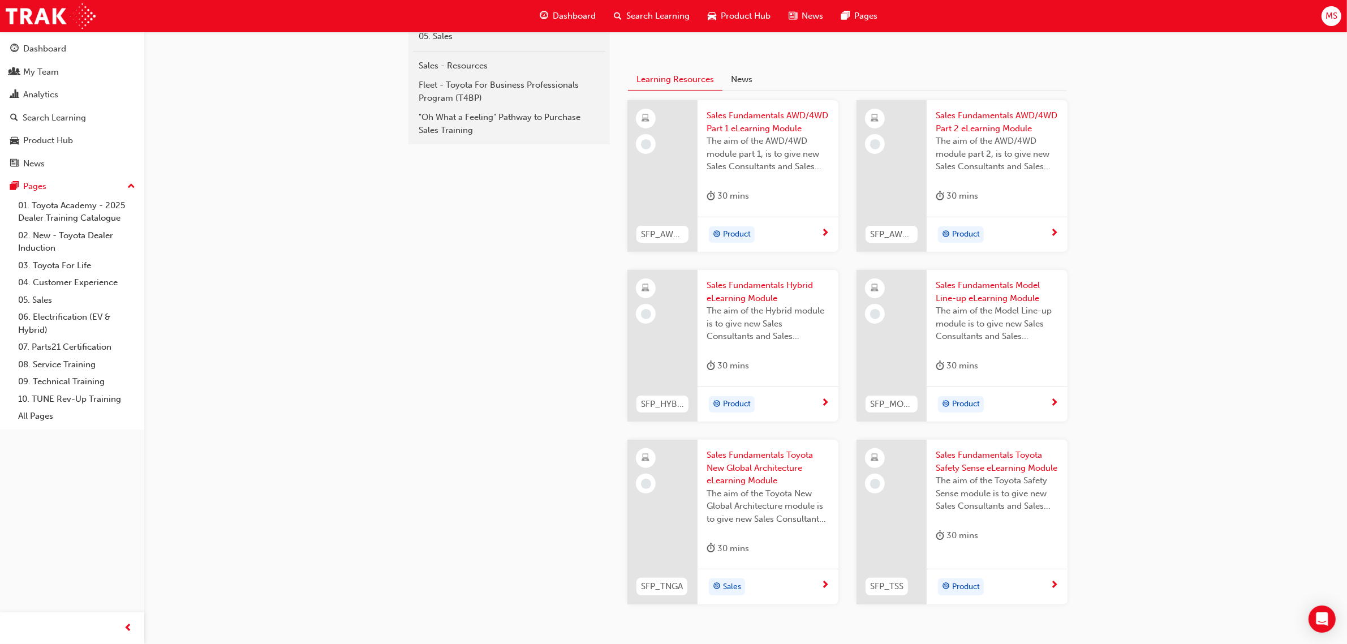
scroll to position [137, 0]
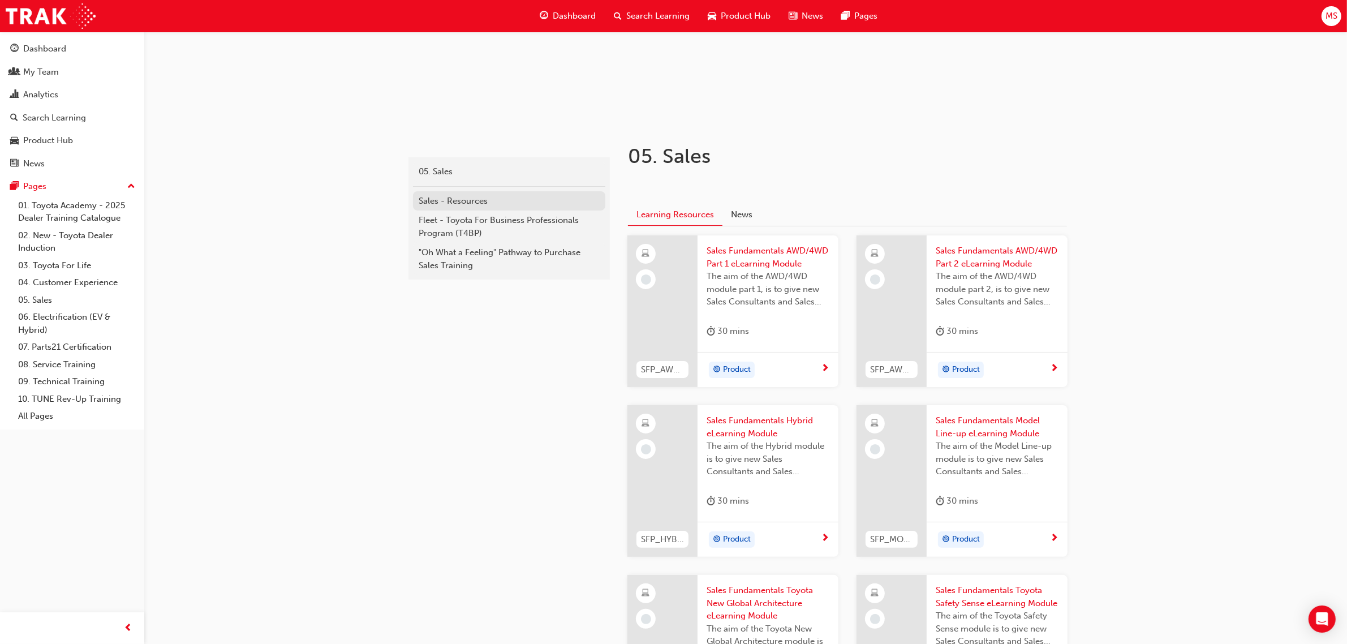
click at [455, 201] on div "Sales - Resources" at bounding box center [509, 201] width 181 height 13
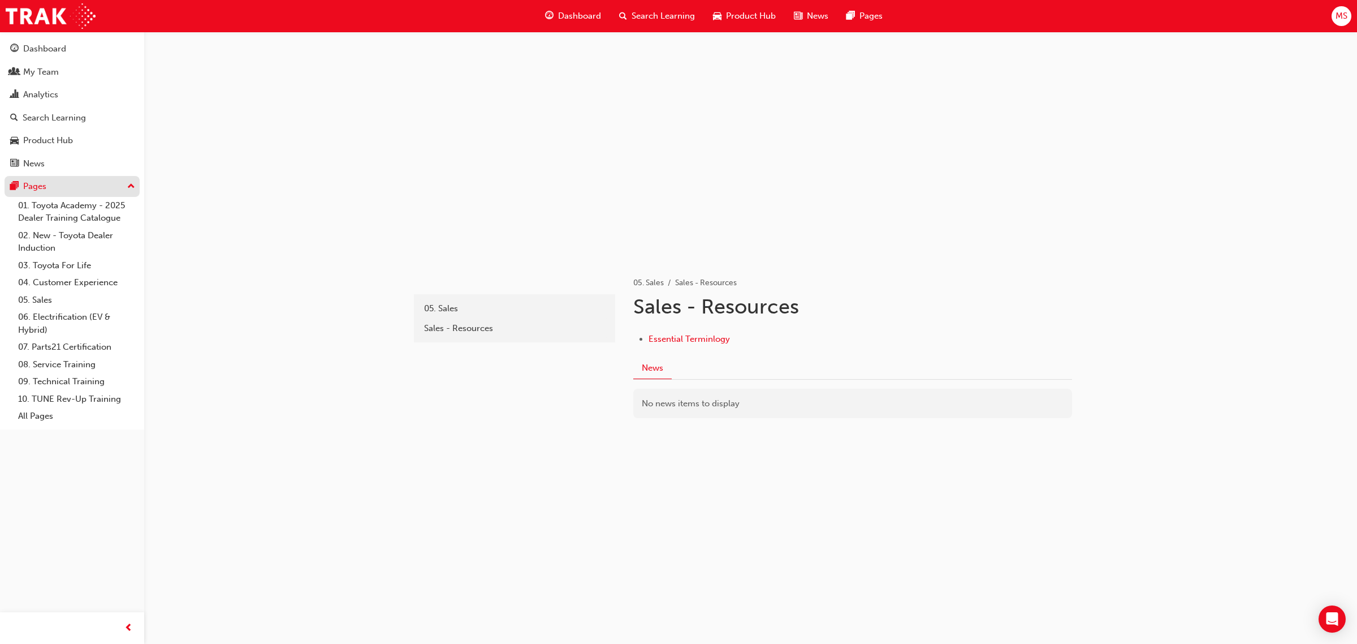
click at [43, 185] on div "Pages" at bounding box center [34, 186] width 23 height 13
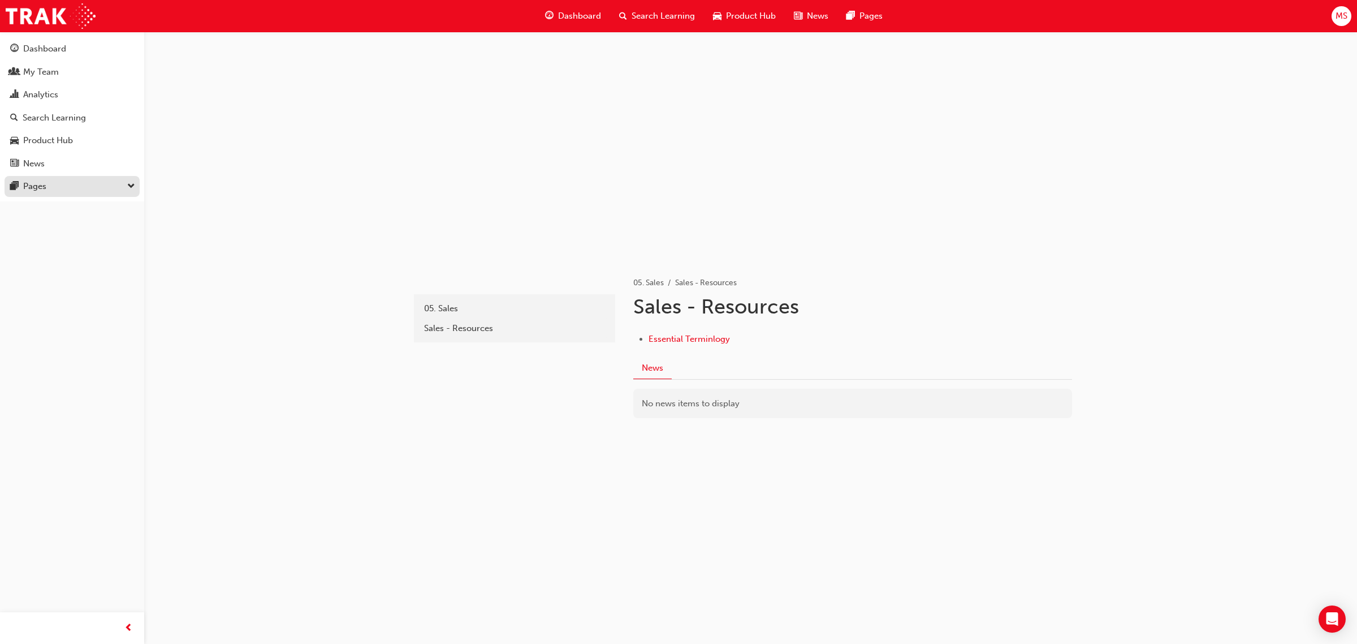
click at [66, 187] on div "Pages" at bounding box center [72, 186] width 124 height 14
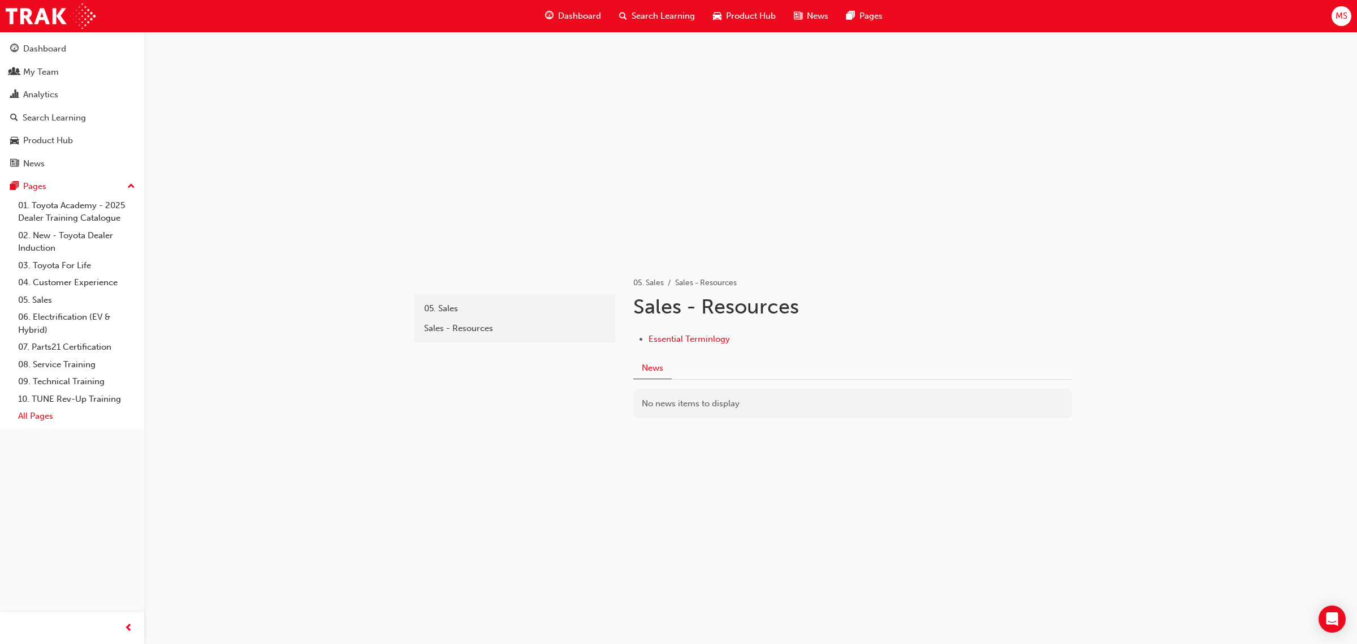
click at [28, 419] on link "All Pages" at bounding box center [77, 416] width 126 height 18
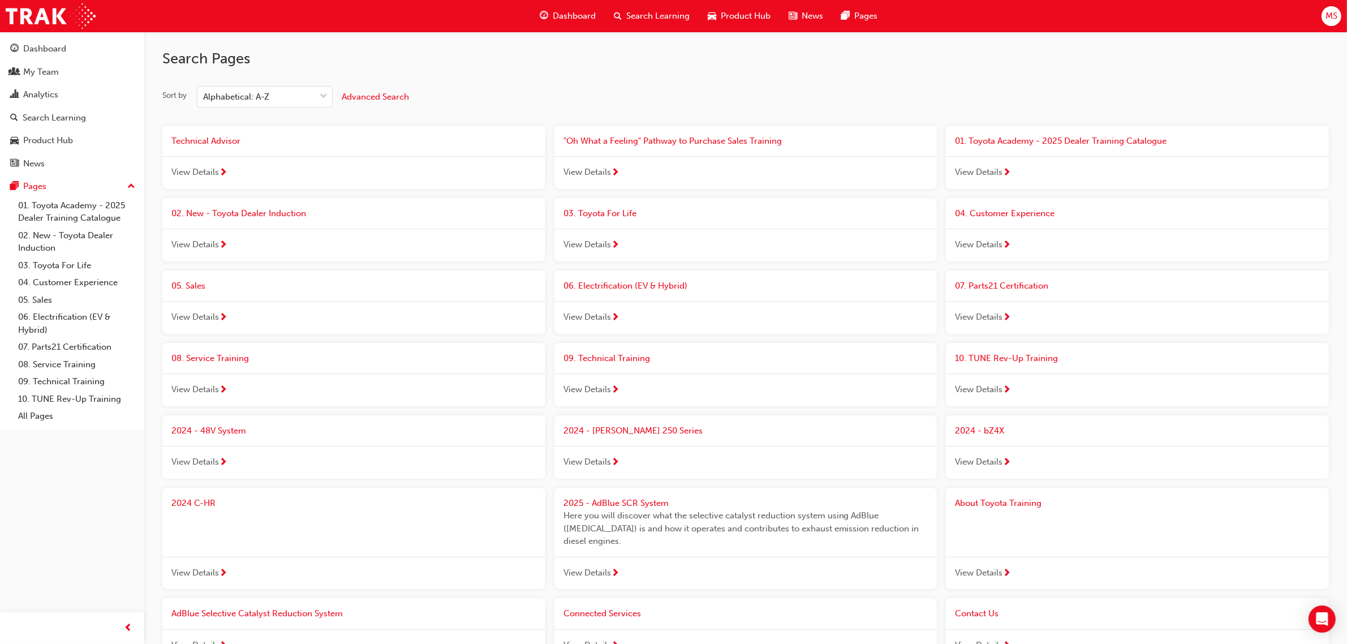
click at [1036, 213] on span "04. Customer Experience" at bounding box center [1005, 213] width 100 height 10
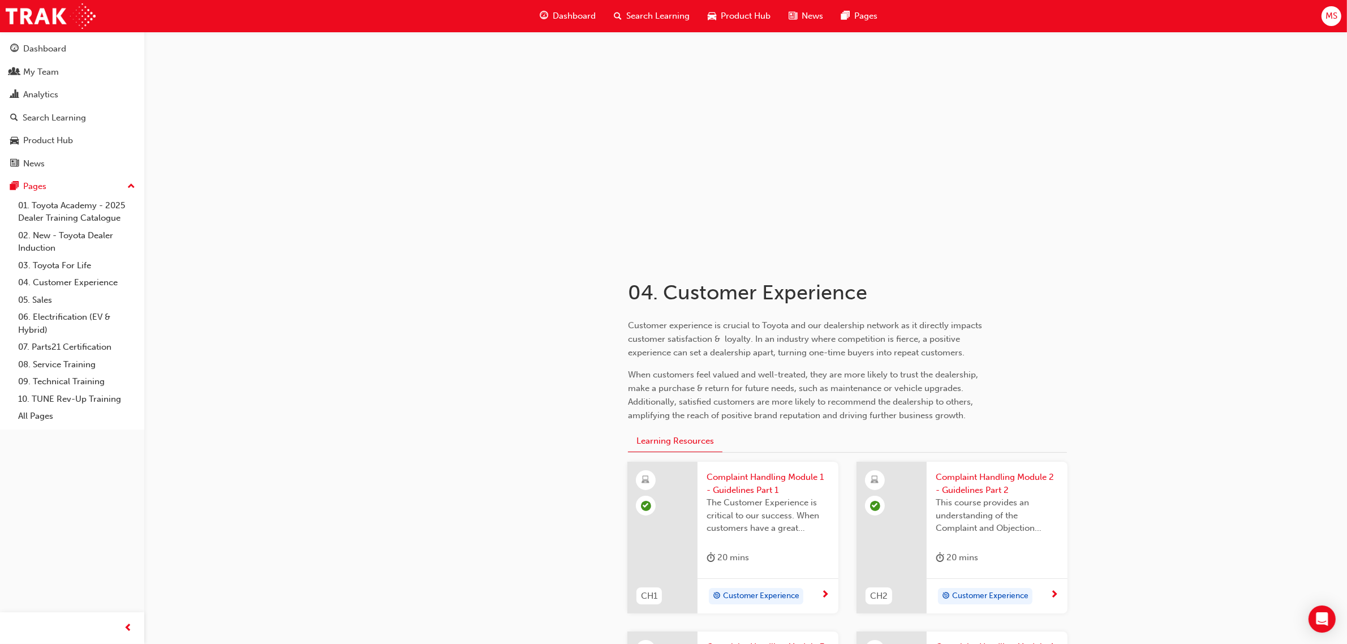
scroll to position [212, 0]
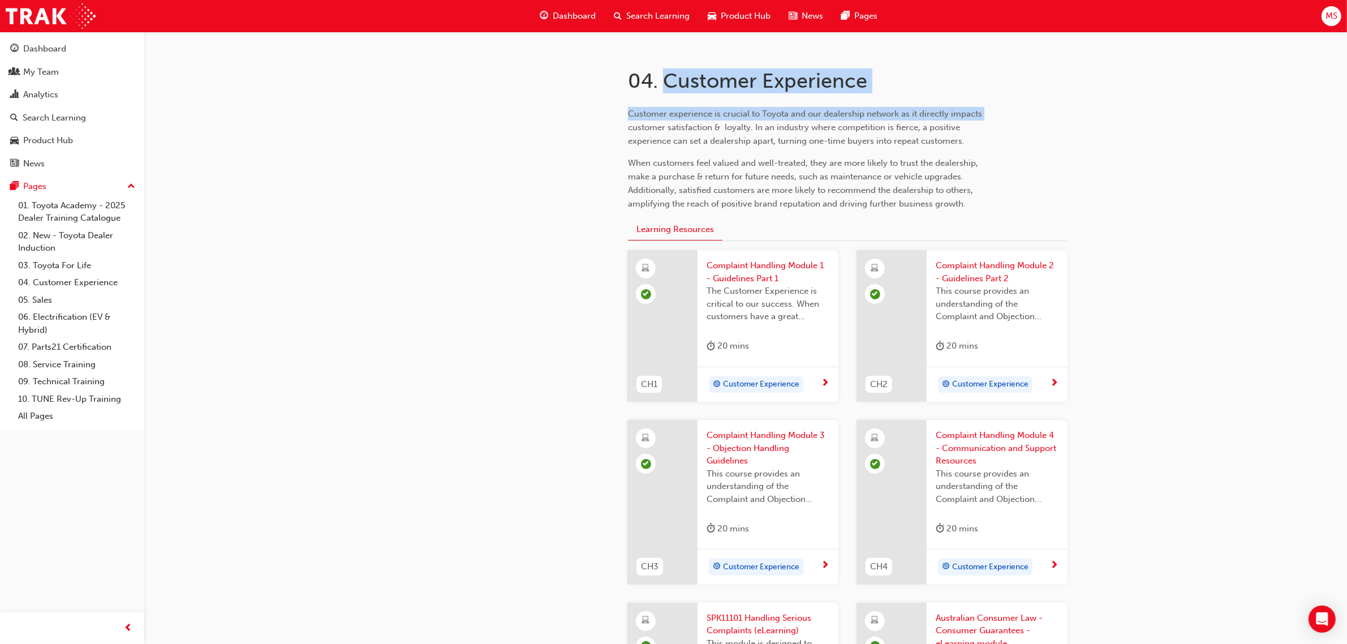
drag, startPoint x: 663, startPoint y: 79, endPoint x: 1022, endPoint y: 98, distance: 359.1
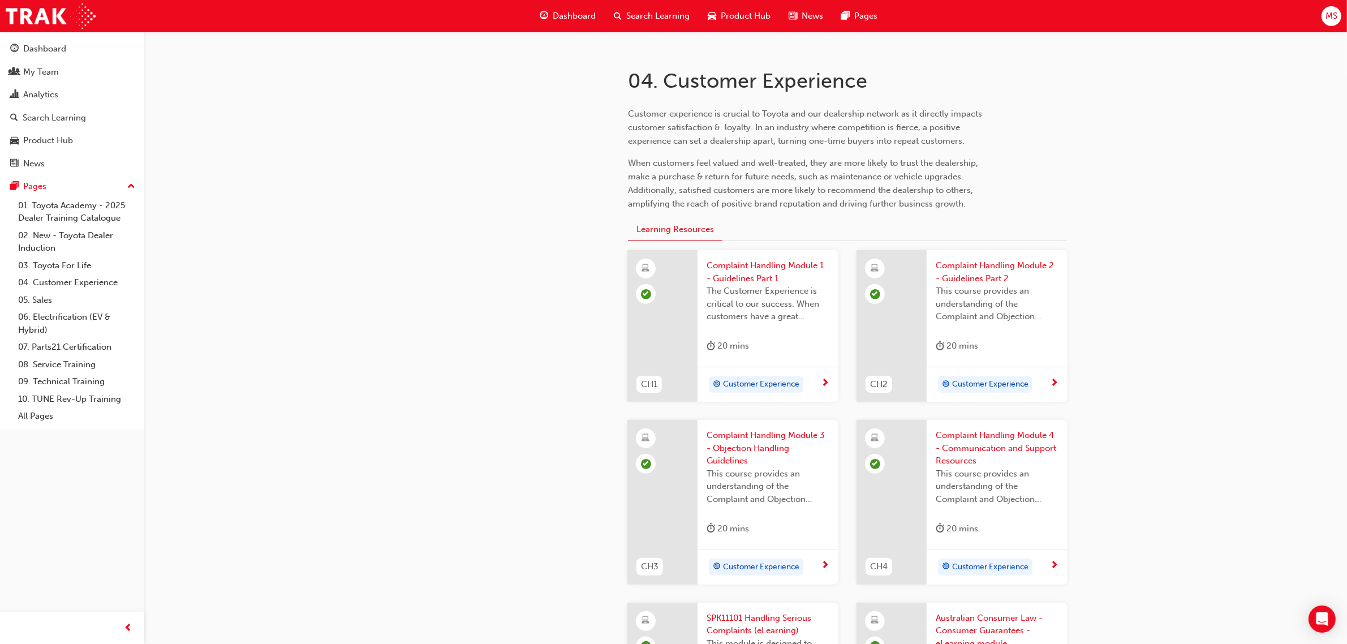
drag, startPoint x: 663, startPoint y: 83, endPoint x: 871, endPoint y: 85, distance: 207.6
click at [871, 85] on h1 "04. Customer Experience" at bounding box center [813, 80] width 371 height 25
copy h1 "Customer Experience"
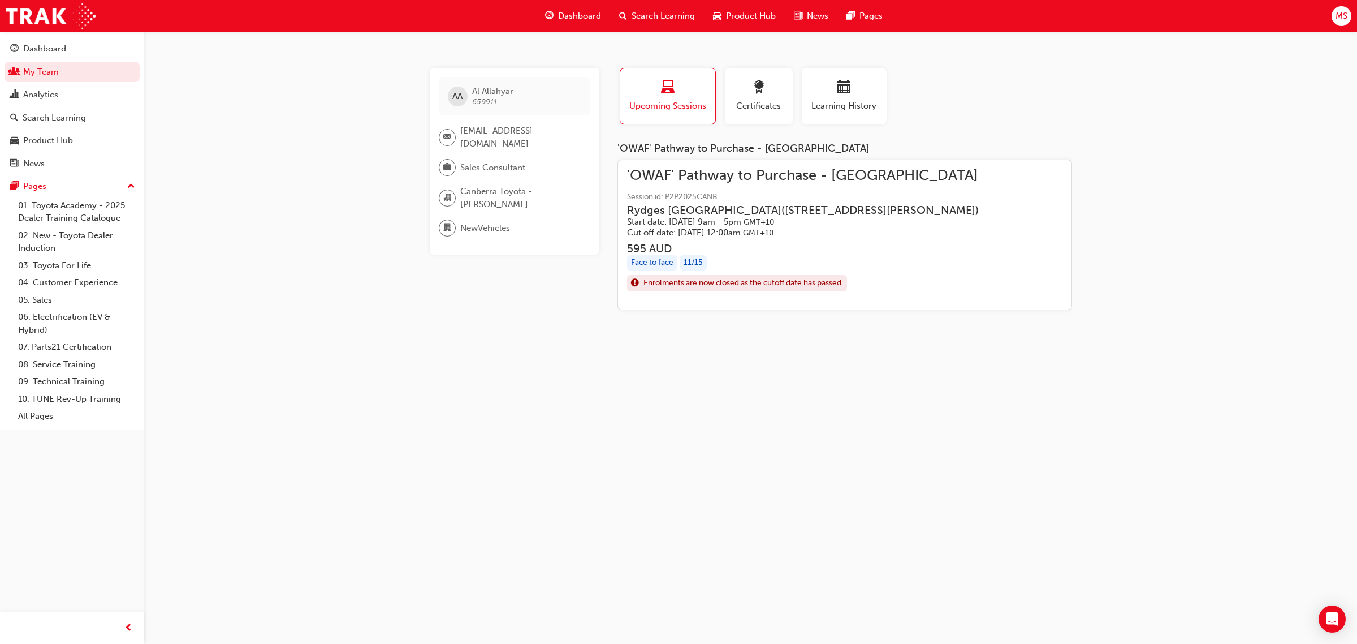
click at [909, 440] on div "AA Al Allahyar 659911 al.allahyar@canberratoyota.com.au Sales Consultant Canber…" at bounding box center [678, 322] width 1357 height 644
click at [825, 88] on div "button" at bounding box center [844, 89] width 68 height 18
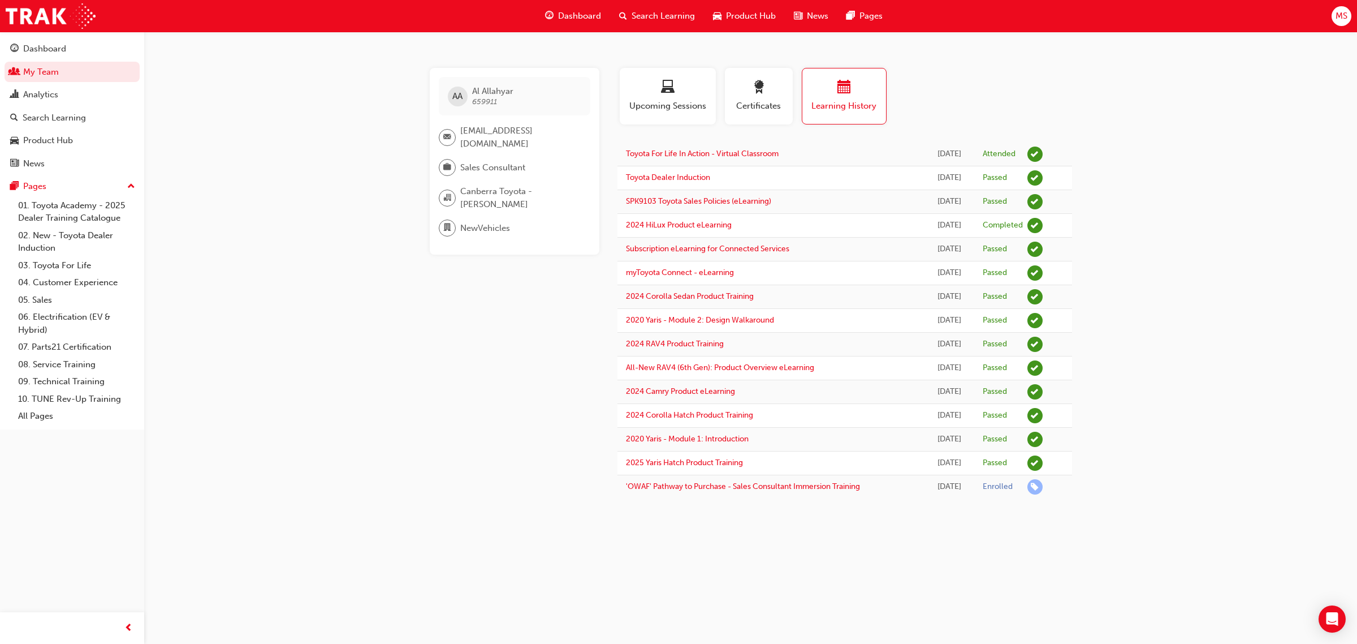
click at [1122, 594] on div "AA Al Allahyar 659911 al.allahyar@canberratoyota.com.au Sales Consultant Canber…" at bounding box center [678, 322] width 1357 height 644
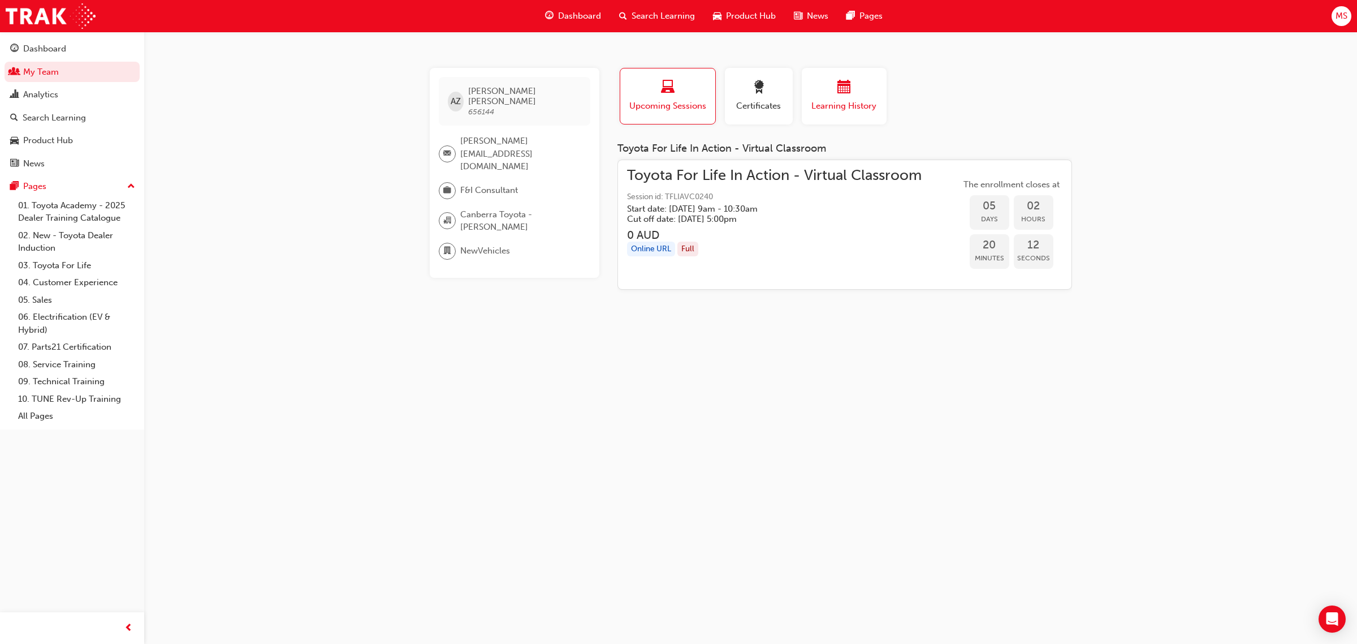
click at [860, 109] on span "Learning History" at bounding box center [844, 106] width 68 height 13
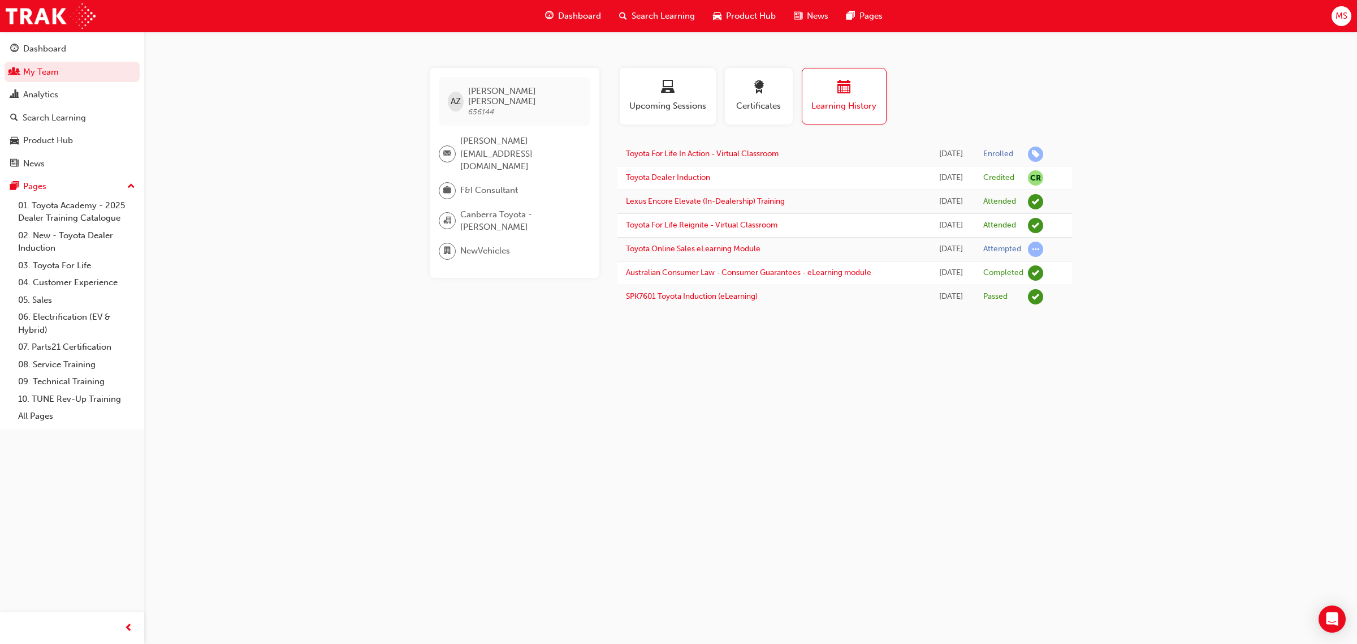
click at [807, 544] on div "AZ [PERSON_NAME] 656144 [PERSON_NAME][EMAIL_ADDRESS][DOMAIN_NAME] F&I Consultan…" at bounding box center [678, 322] width 1357 height 644
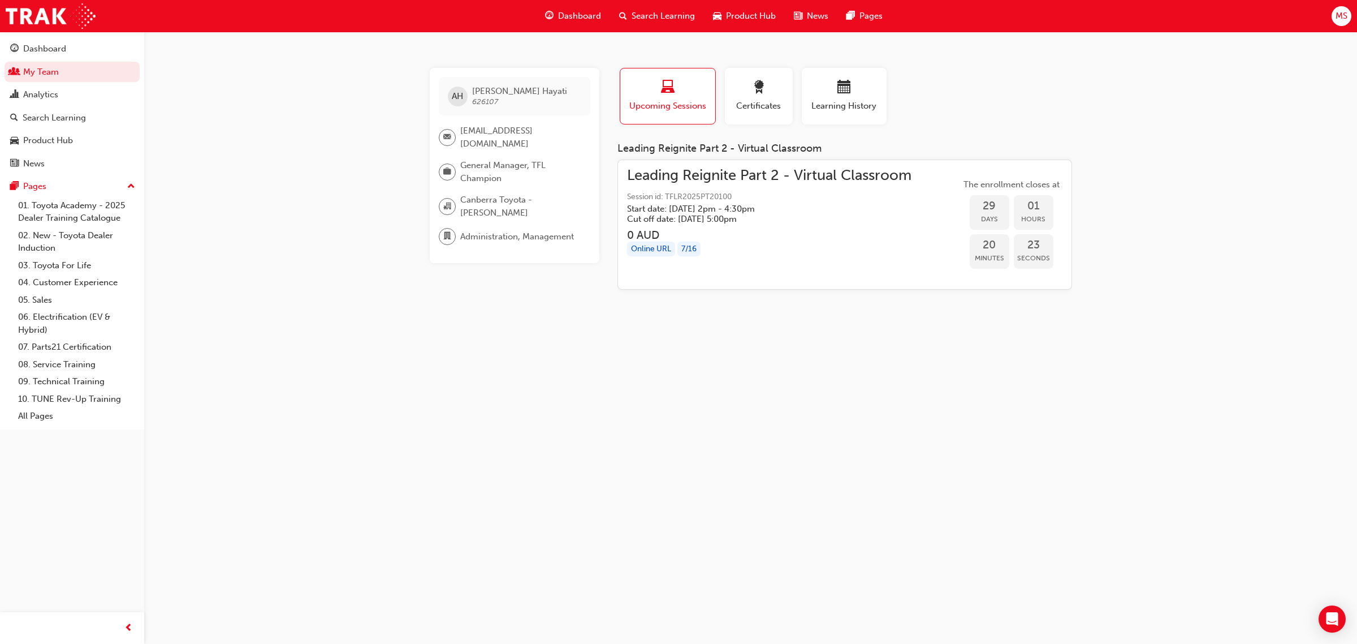
click at [1153, 146] on div "AH [PERSON_NAME] 626107 [EMAIL_ADDRESS][DOMAIN_NAME] General Manager, TFL Champ…" at bounding box center [678, 322] width 1357 height 644
click at [831, 72] on button "Learning History" at bounding box center [844, 96] width 85 height 57
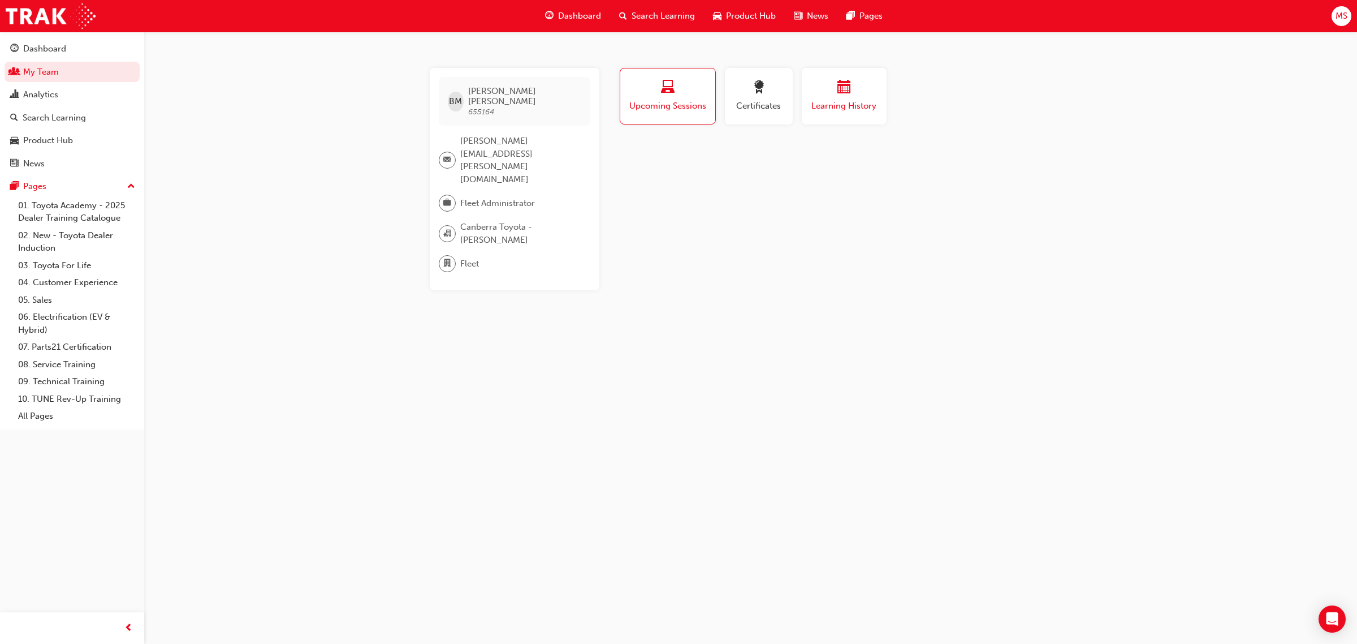
click at [840, 105] on span "Learning History" at bounding box center [844, 106] width 68 height 13
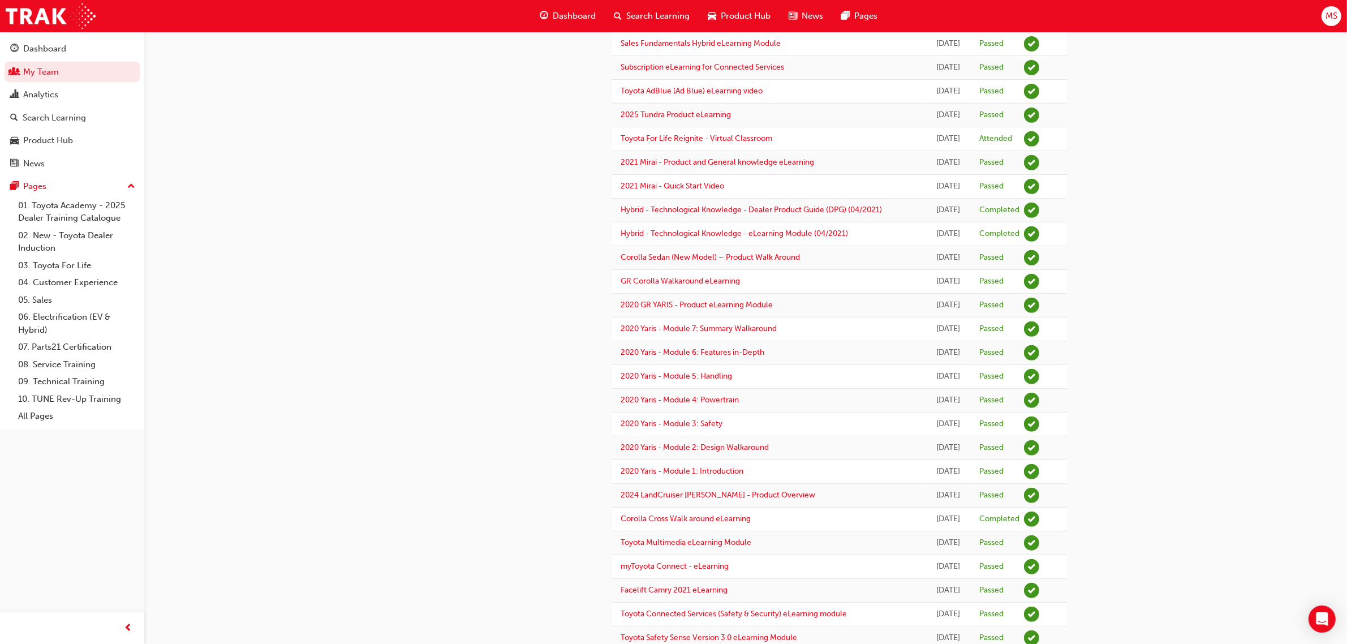
scroll to position [566, 0]
click at [1206, 386] on div "[PERSON_NAME] 655164 [PERSON_NAME][EMAIL_ADDRESS][PERSON_NAME][DOMAIN_NAME] Fle…" at bounding box center [673, 132] width 1347 height 1396
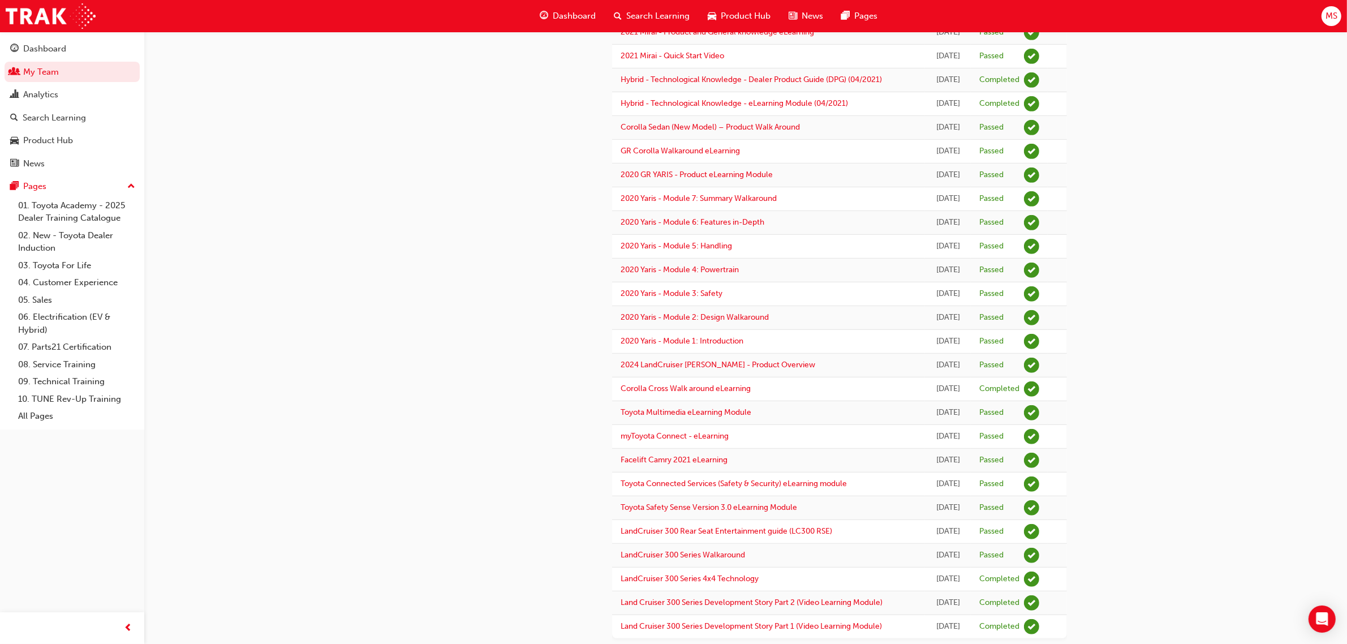
scroll to position [809, 0]
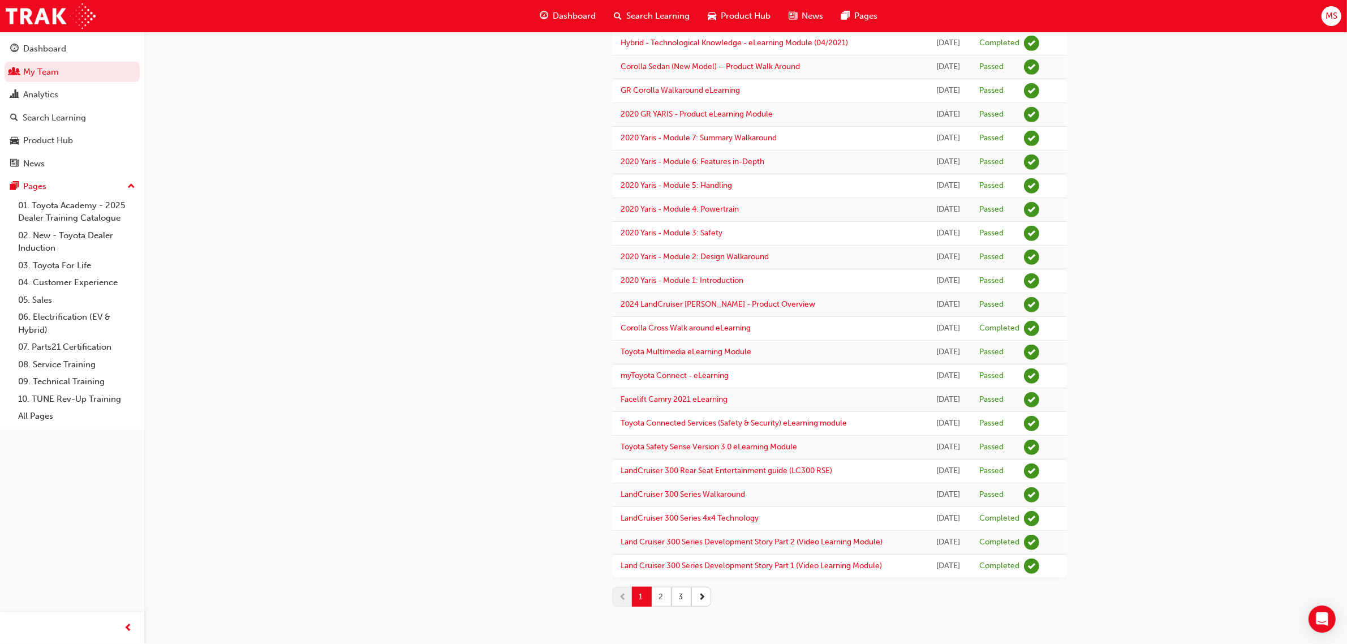
click at [661, 591] on button "2" at bounding box center [662, 597] width 20 height 20
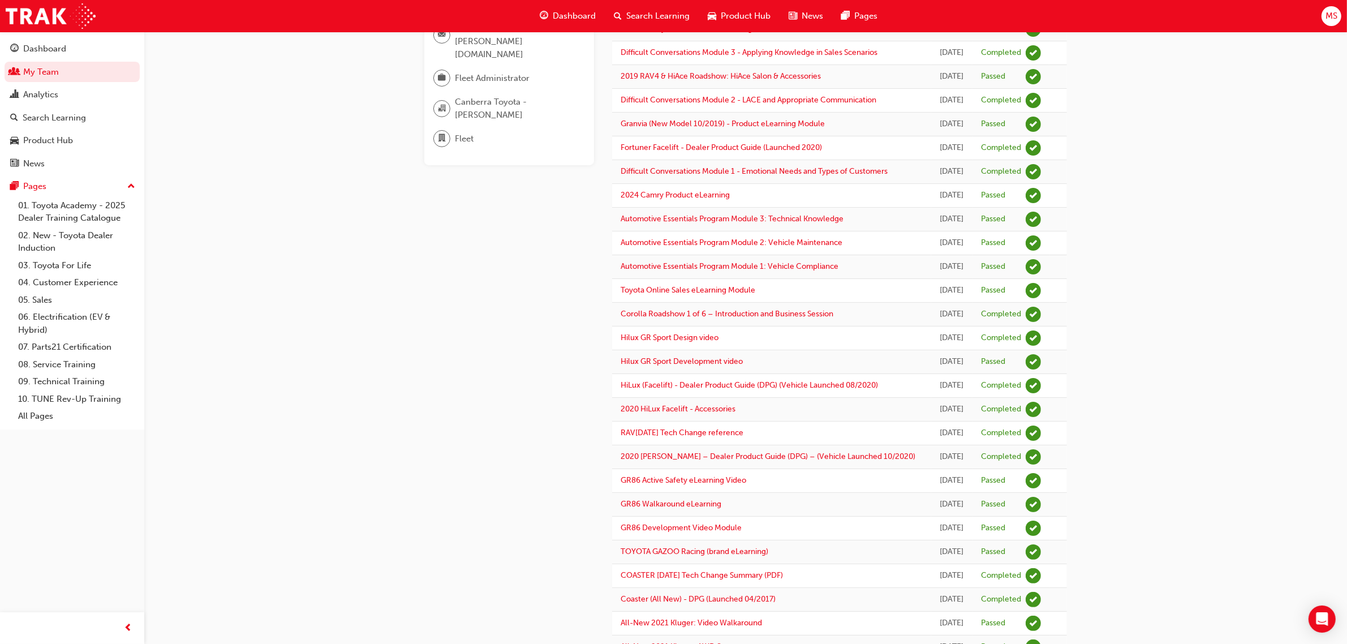
scroll to position [0, 0]
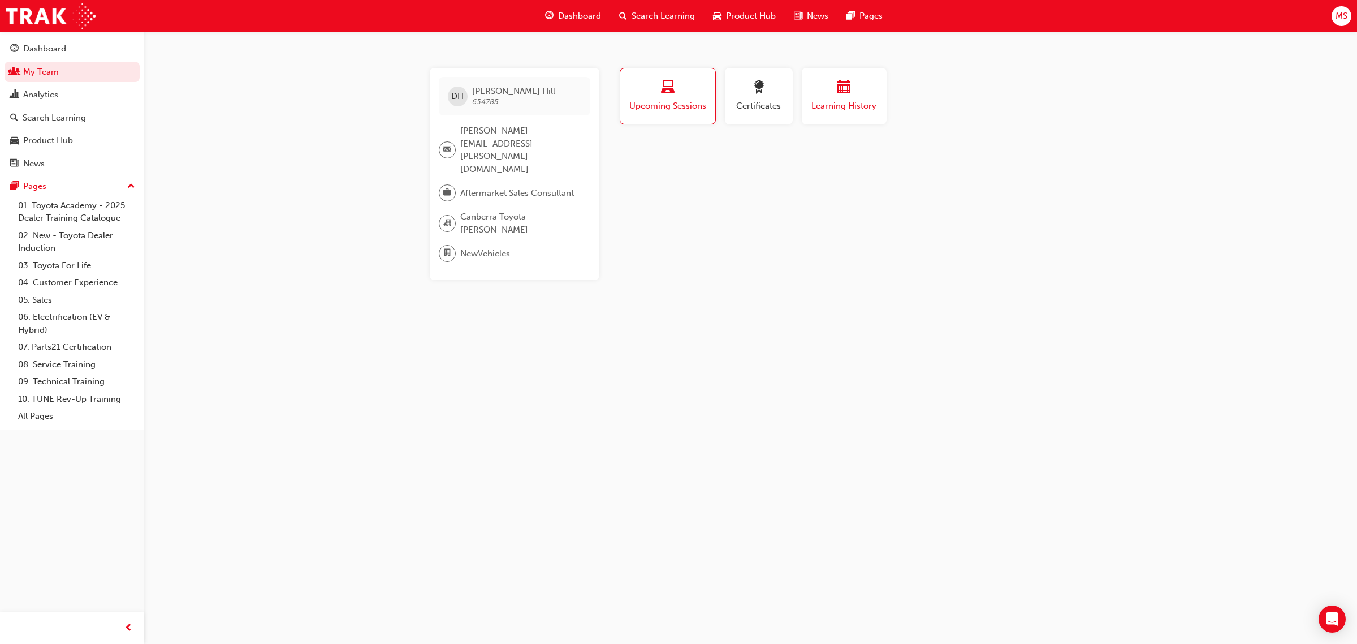
click at [847, 108] on span "Learning History" at bounding box center [844, 106] width 68 height 13
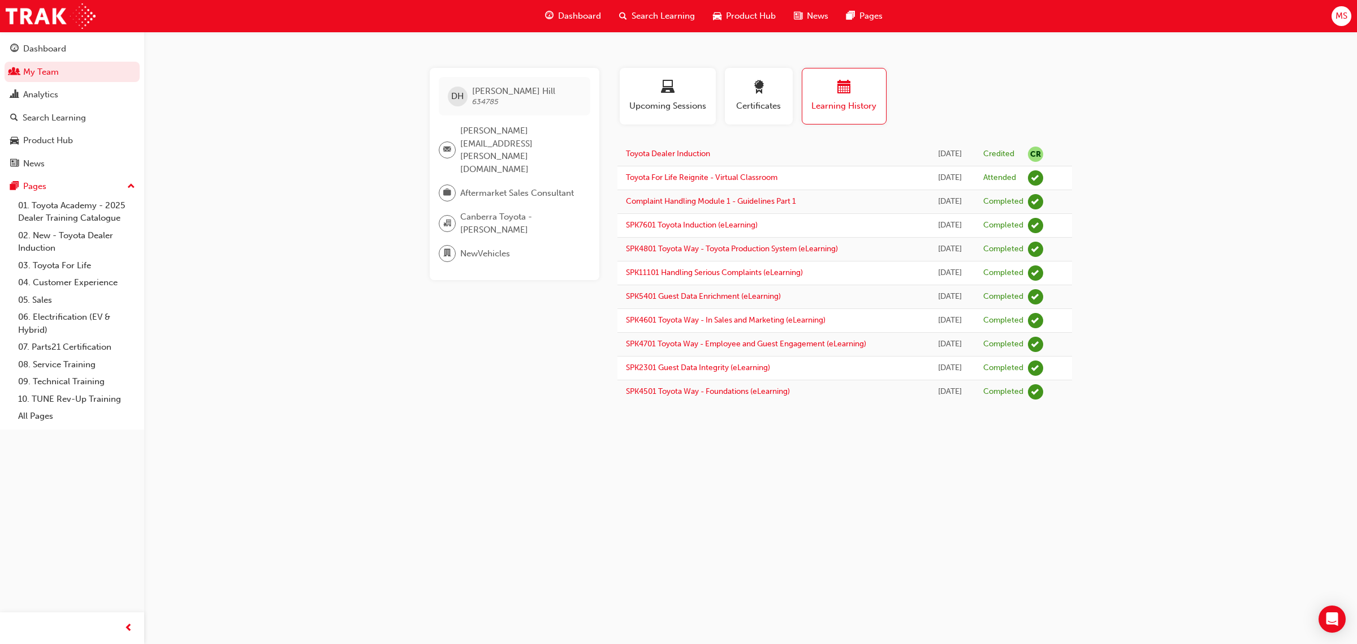
click at [1192, 322] on div "DH [PERSON_NAME] 634785 [PERSON_NAME][EMAIL_ADDRESS][PERSON_NAME][DOMAIN_NAME] …" at bounding box center [678, 322] width 1357 height 644
drag, startPoint x: 510, startPoint y: 150, endPoint x: 456, endPoint y: 147, distance: 53.8
click at [456, 147] on div "DH [PERSON_NAME] 634785 [PERSON_NAME][EMAIL_ADDRESS][PERSON_NAME][DOMAIN_NAME] …" at bounding box center [515, 174] width 170 height 212
copy div "Aftermarket Sales Consultant"
drag, startPoint x: 1069, startPoint y: 516, endPoint x: 1175, endPoint y: 547, distance: 110.1
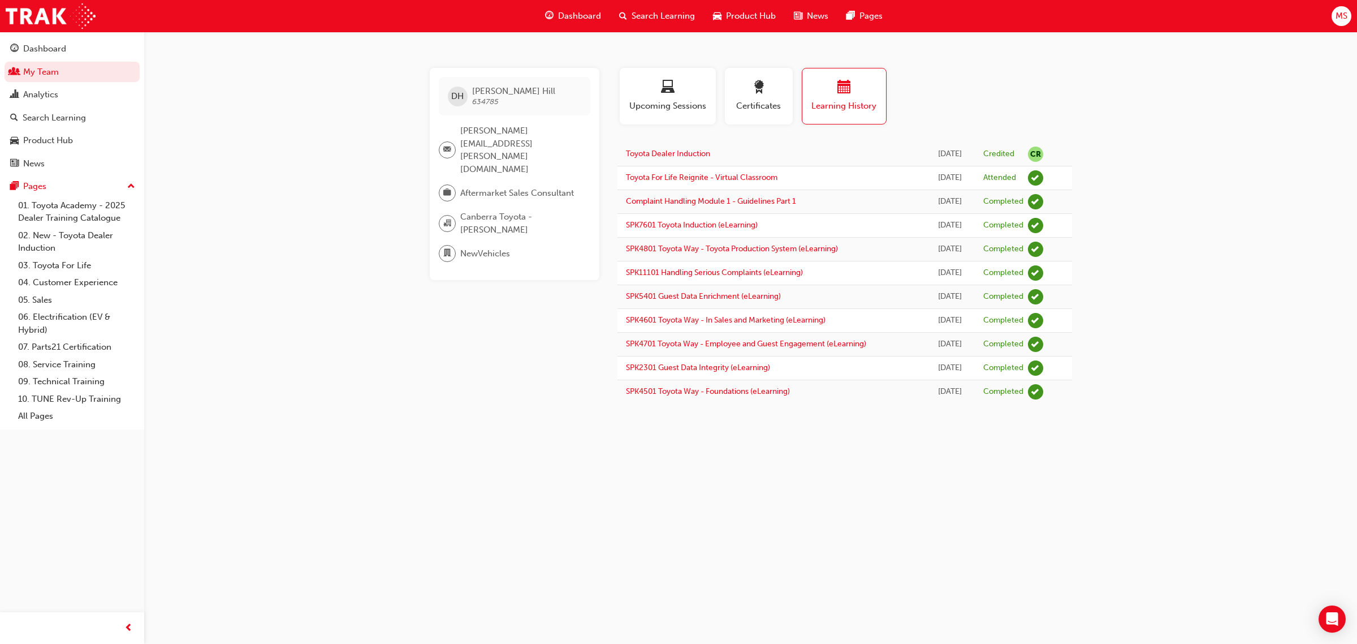
click at [1070, 516] on div "DH [PERSON_NAME] 634785 [PERSON_NAME][EMAIL_ADDRESS][PERSON_NAME][DOMAIN_NAME] …" at bounding box center [678, 322] width 1357 height 644
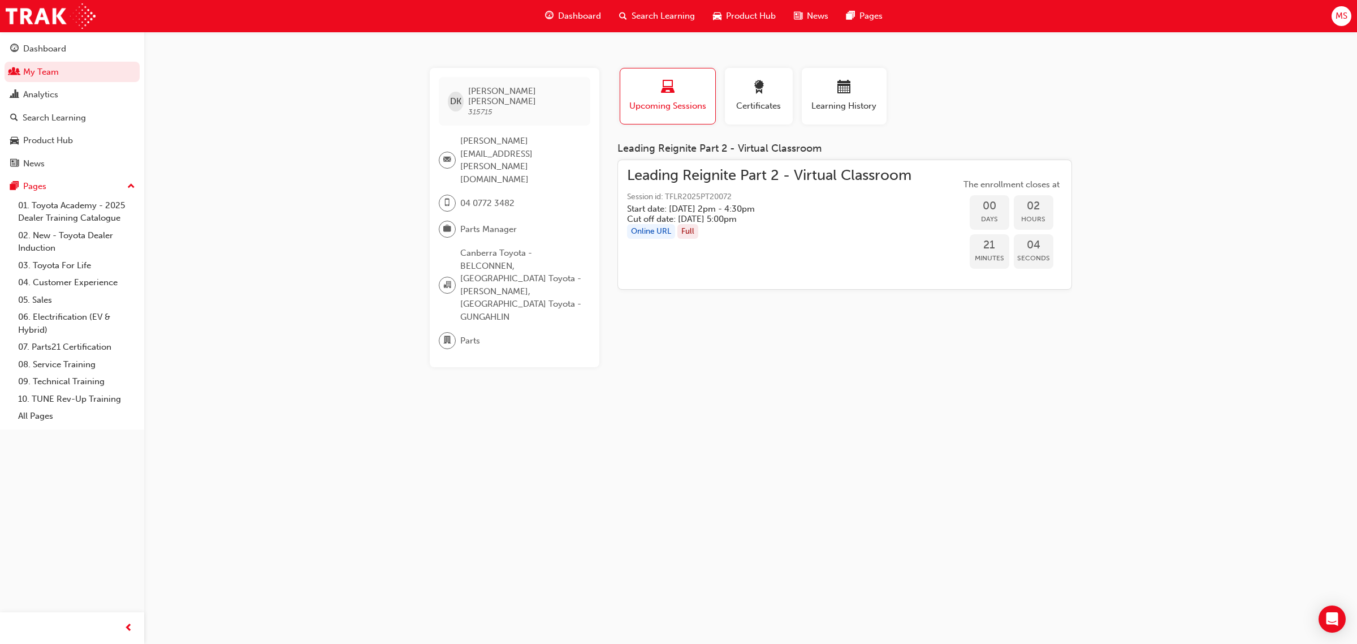
drag, startPoint x: 963, startPoint y: 448, endPoint x: 979, endPoint y: 448, distance: 15.8
click at [967, 448] on div "DK Darryl Kirkland 315715 darryl.kirkland@janrule.com.au 04 0772 3482 Parts Man…" at bounding box center [678, 322] width 1357 height 644
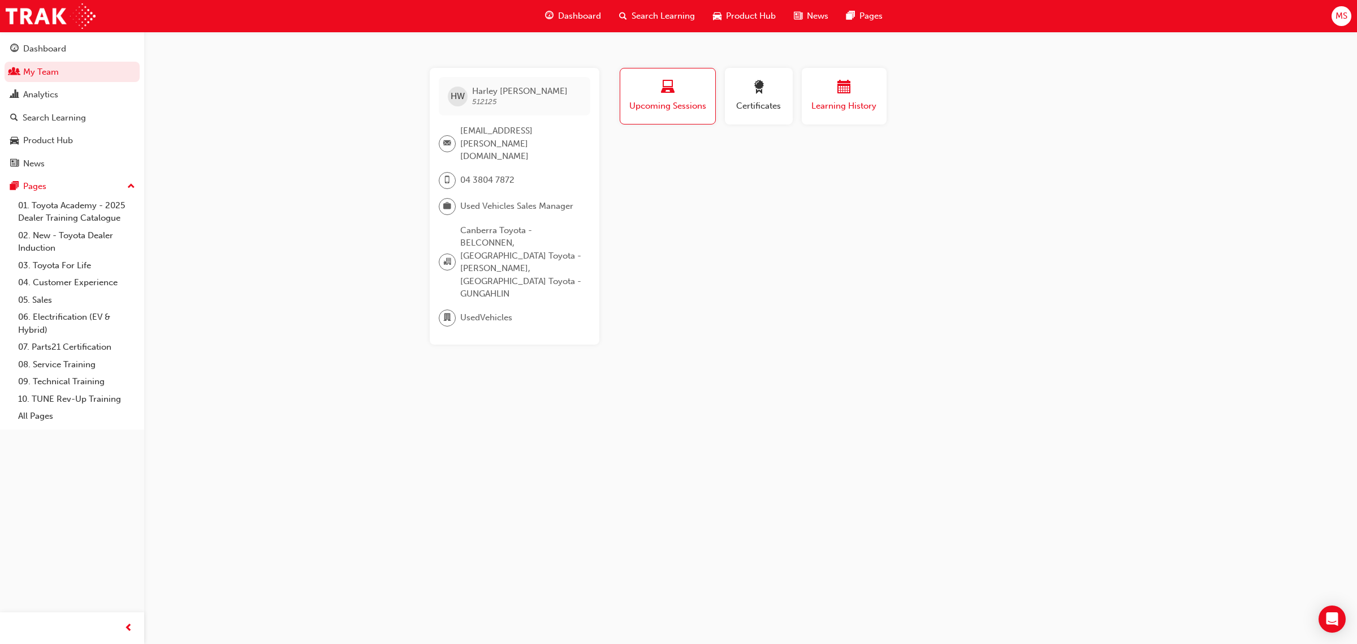
click at [840, 117] on button "Learning History" at bounding box center [844, 96] width 85 height 57
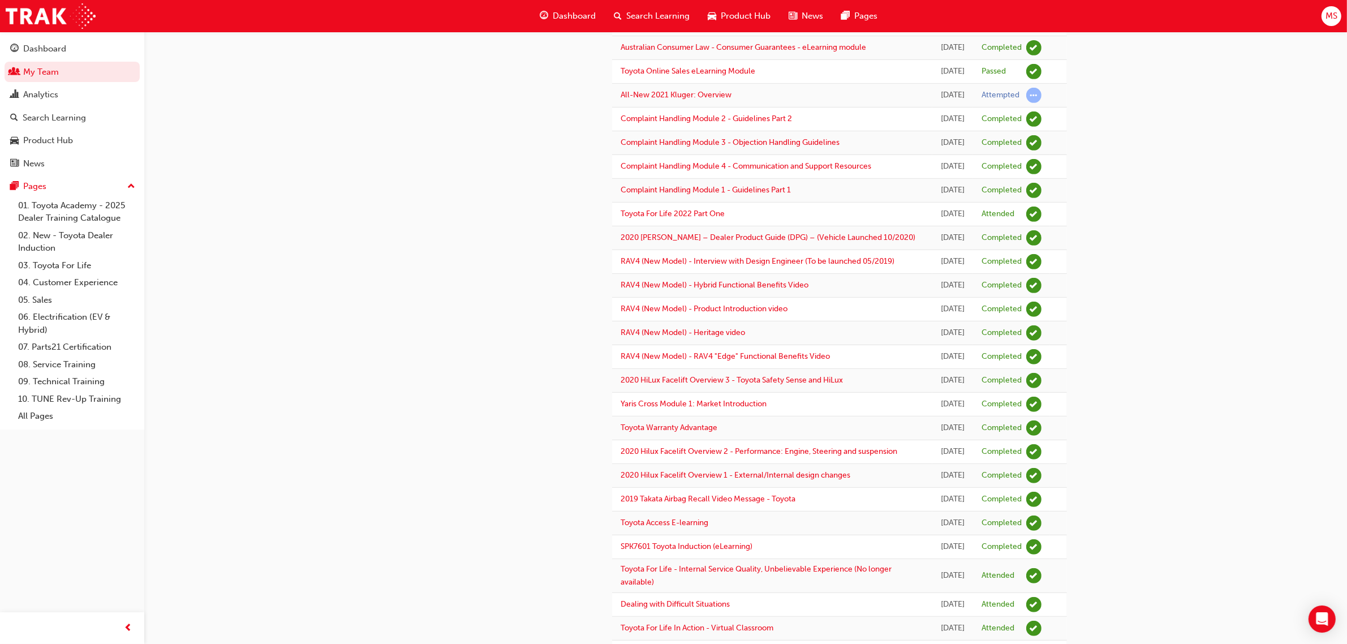
scroll to position [636, 0]
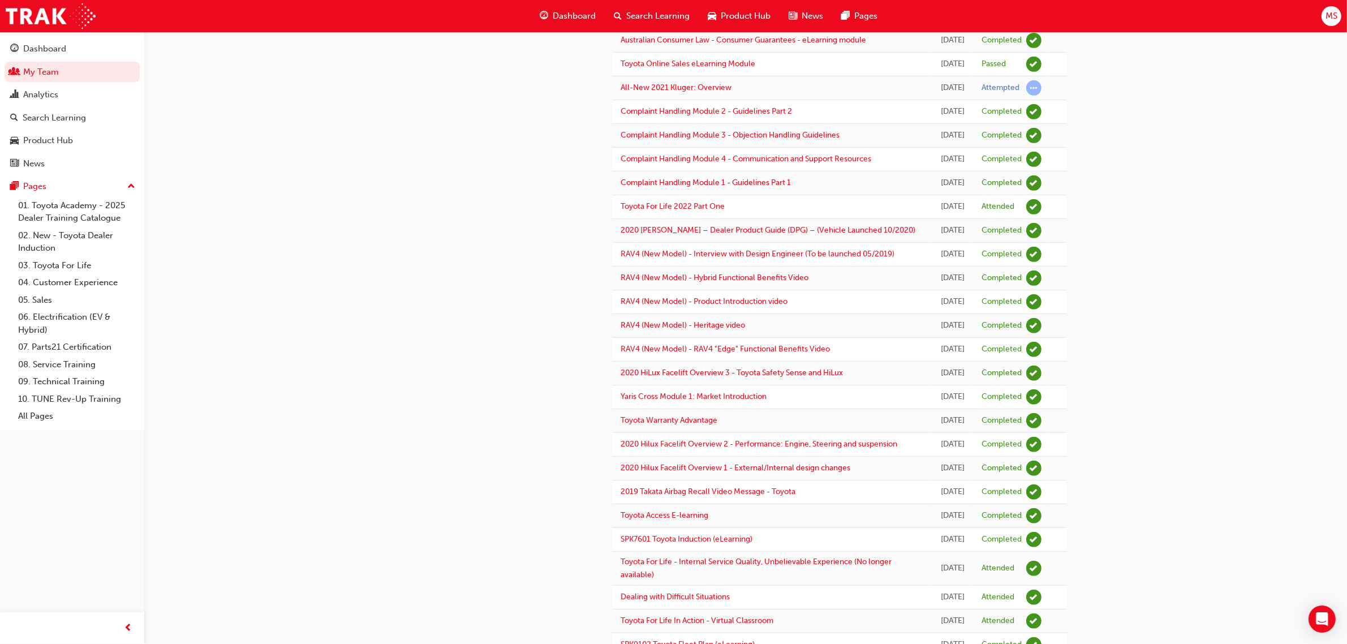
click at [1124, 398] on div "HW Harley Whiting 512125 harley.whiting@canberratoyota.com.au 04 3804 7872 Used…" at bounding box center [673, 67] width 1347 height 1406
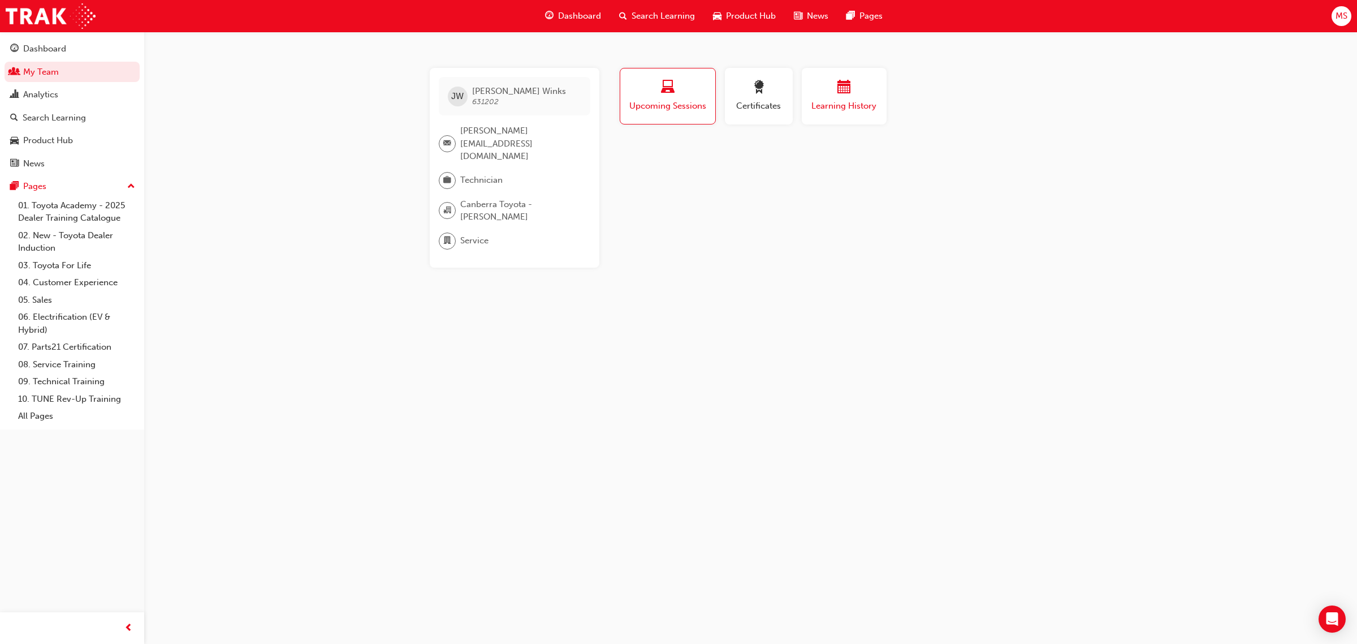
click at [857, 105] on span "Learning History" at bounding box center [844, 106] width 68 height 13
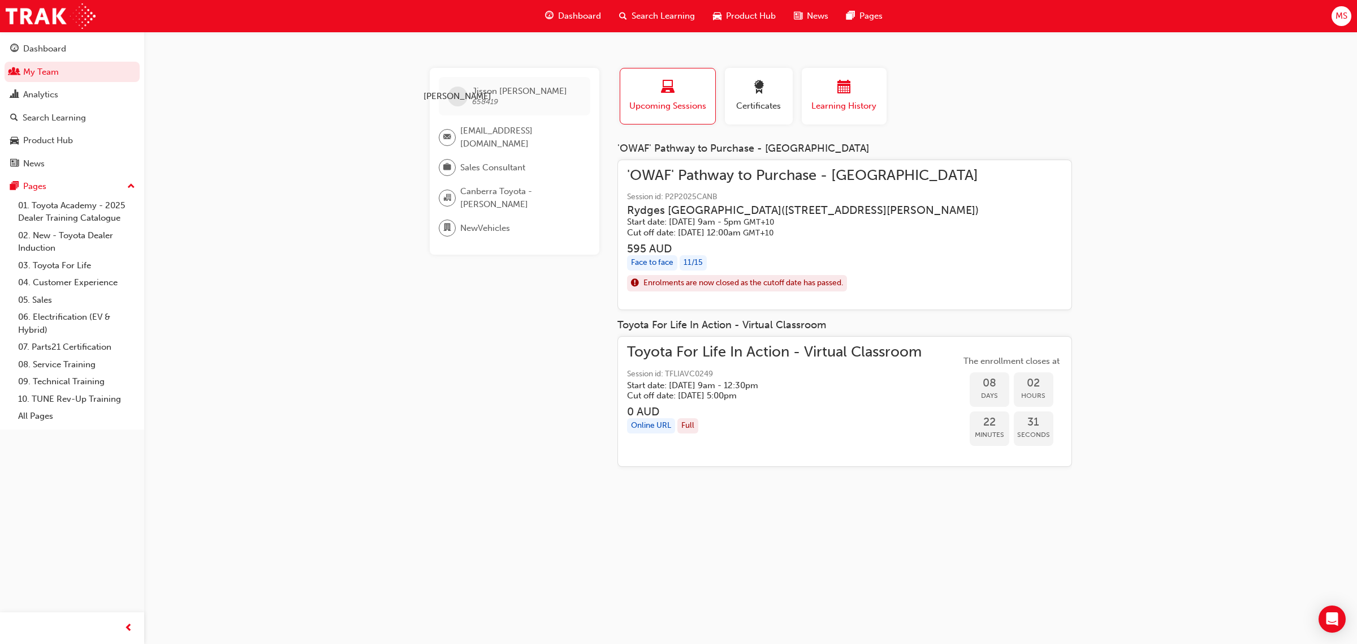
click at [847, 107] on span "Learning History" at bounding box center [844, 106] width 68 height 13
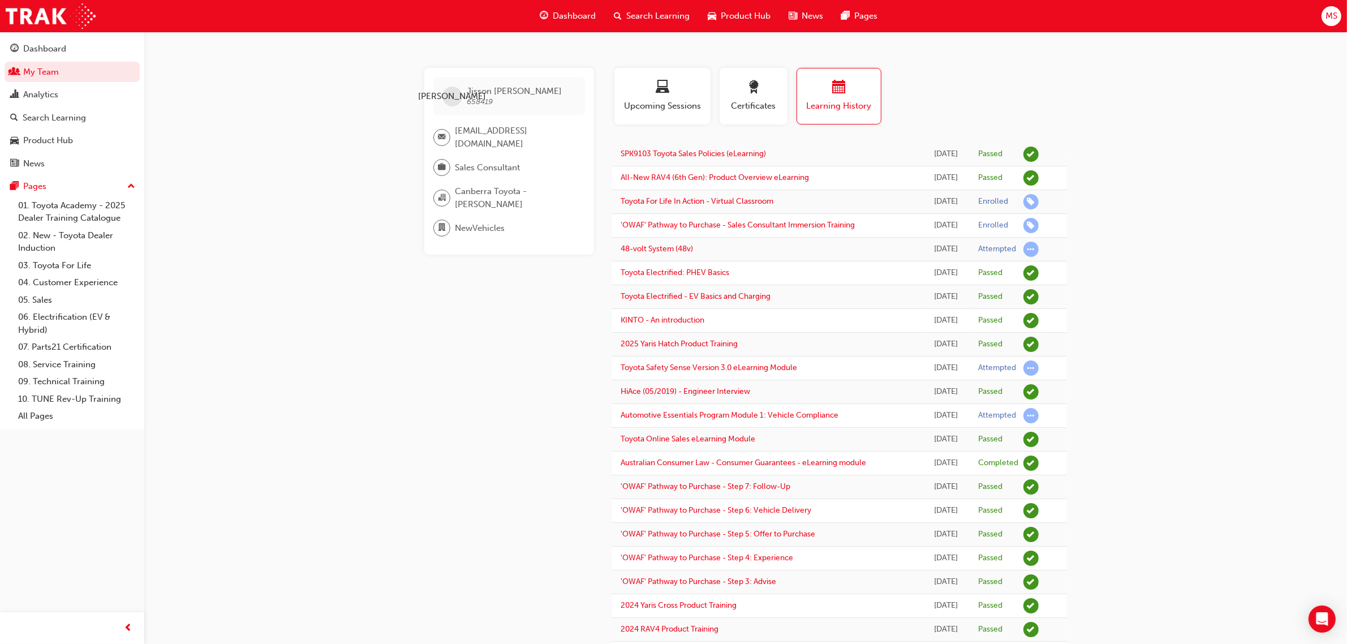
drag, startPoint x: 1205, startPoint y: 314, endPoint x: 1208, endPoint y: 327, distance: 13.4
click at [1205, 314] on div "JA Jisson Alex 658419 jisson.alex@canberratoyota.com.au Sales Consultant Canber…" at bounding box center [673, 453] width 1347 height 907
click at [1175, 250] on div "JA Jisson Alex 658419 jisson.alex@canberratoyota.com.au Sales Consultant Canber…" at bounding box center [673, 453] width 1347 height 907
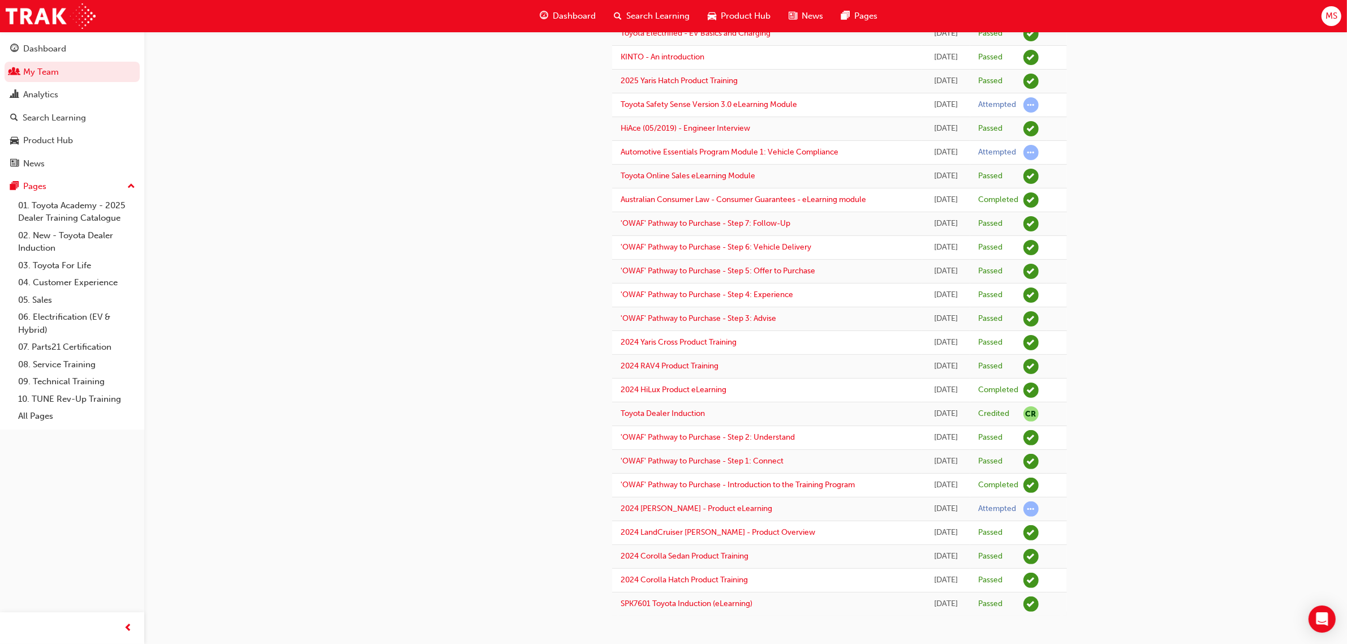
click at [1209, 273] on div "JA Jisson Alex 658419 jisson.alex@canberratoyota.com.au Sales Consultant Canber…" at bounding box center [673, 190] width 1347 height 907
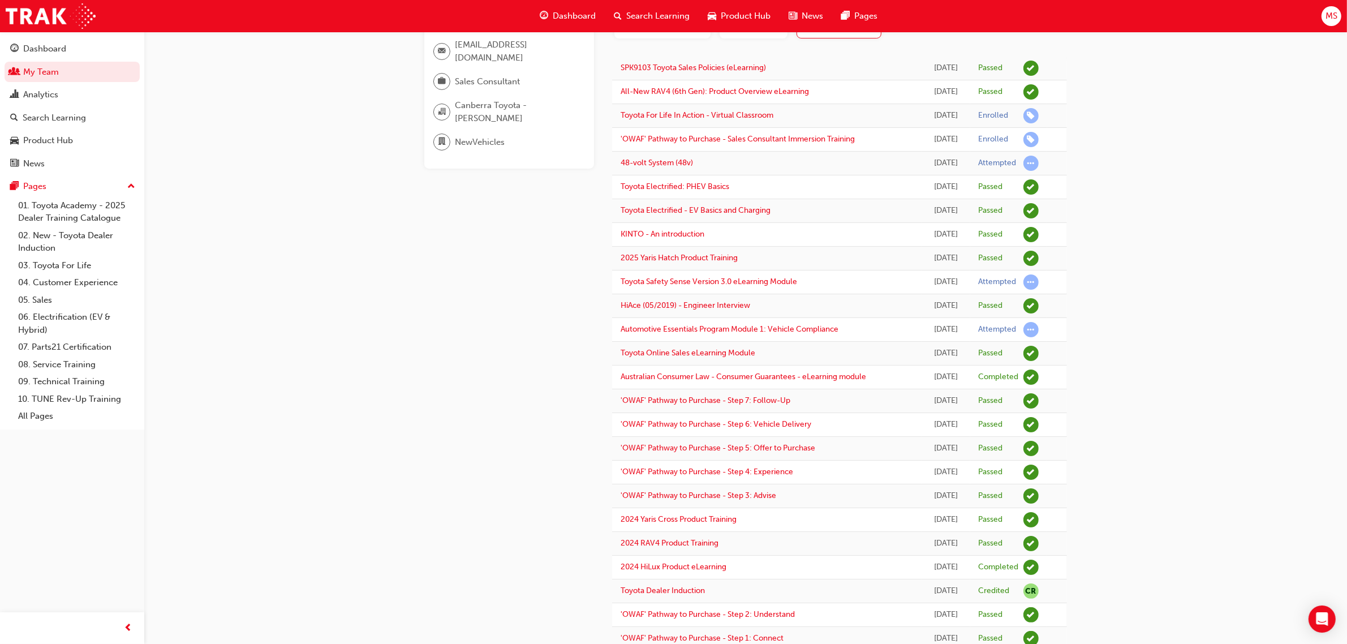
scroll to position [0, 0]
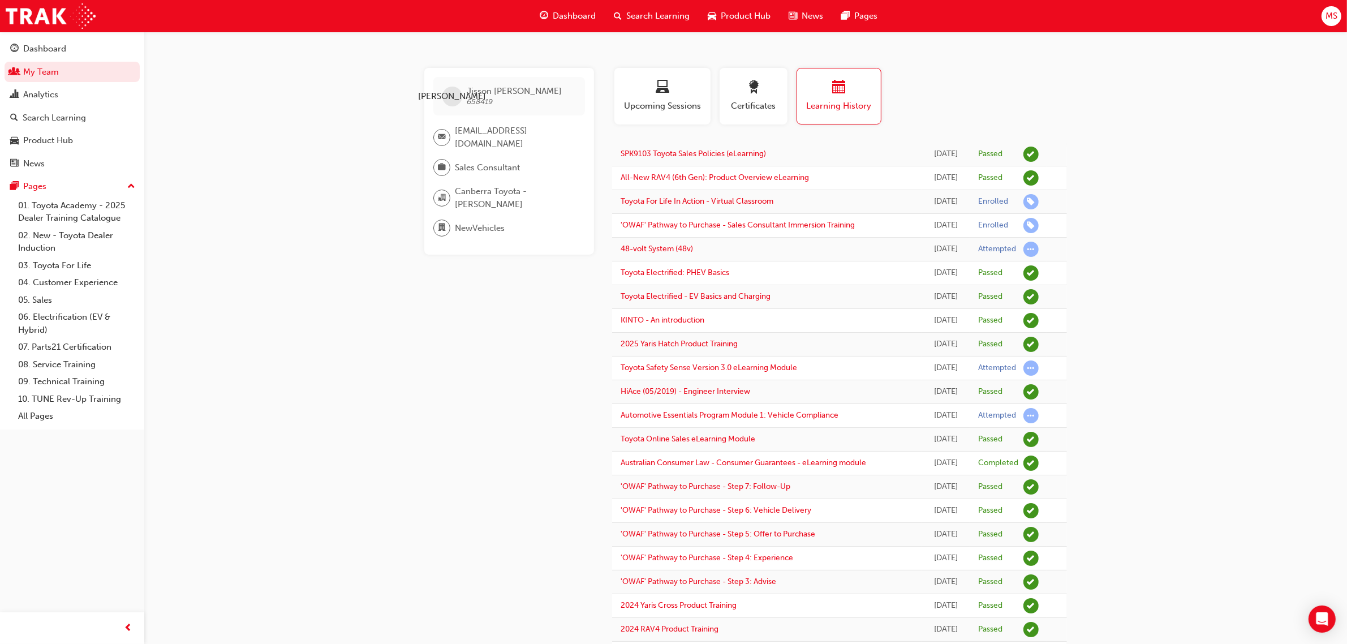
click at [399, 504] on div "JA Jisson Alex 658419 jisson.alex@canberratoyota.com.au Sales Consultant Canber…" at bounding box center [673, 453] width 1347 height 907
click at [1096, 357] on div "JA Jisson Alex 658419 jisson.alex@canberratoyota.com.au Sales Consultant Canber…" at bounding box center [673, 453] width 1347 height 907
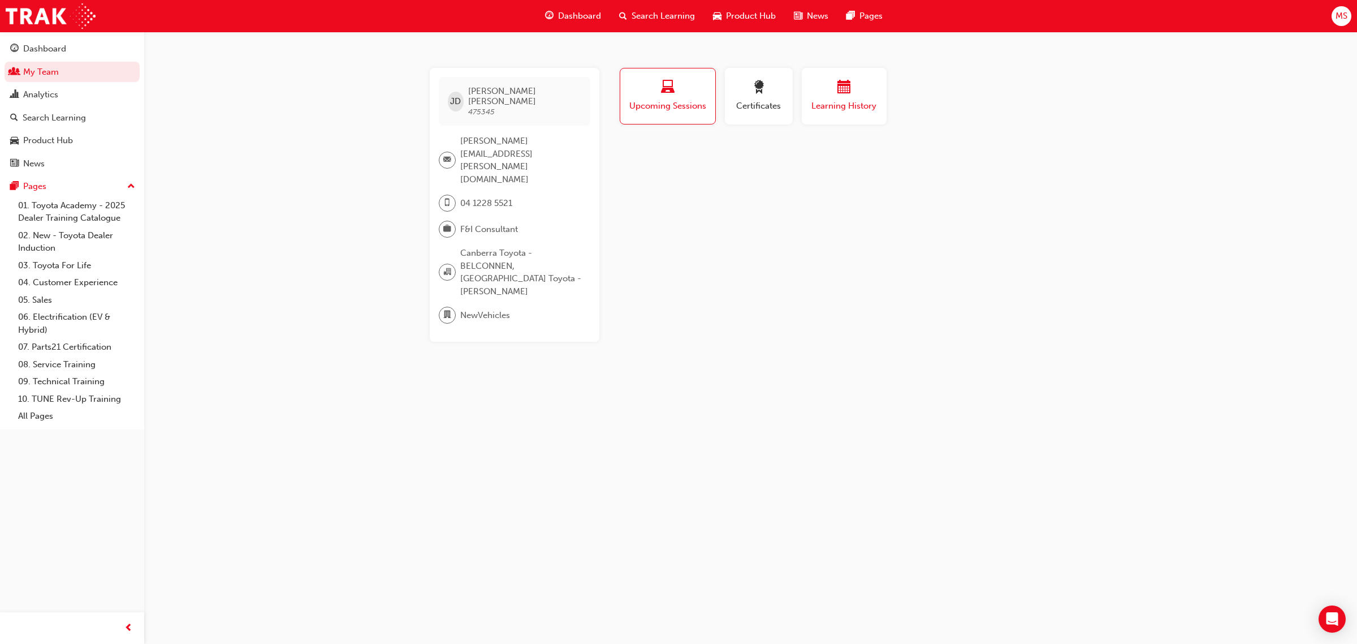
click at [839, 109] on span "Learning History" at bounding box center [844, 106] width 68 height 13
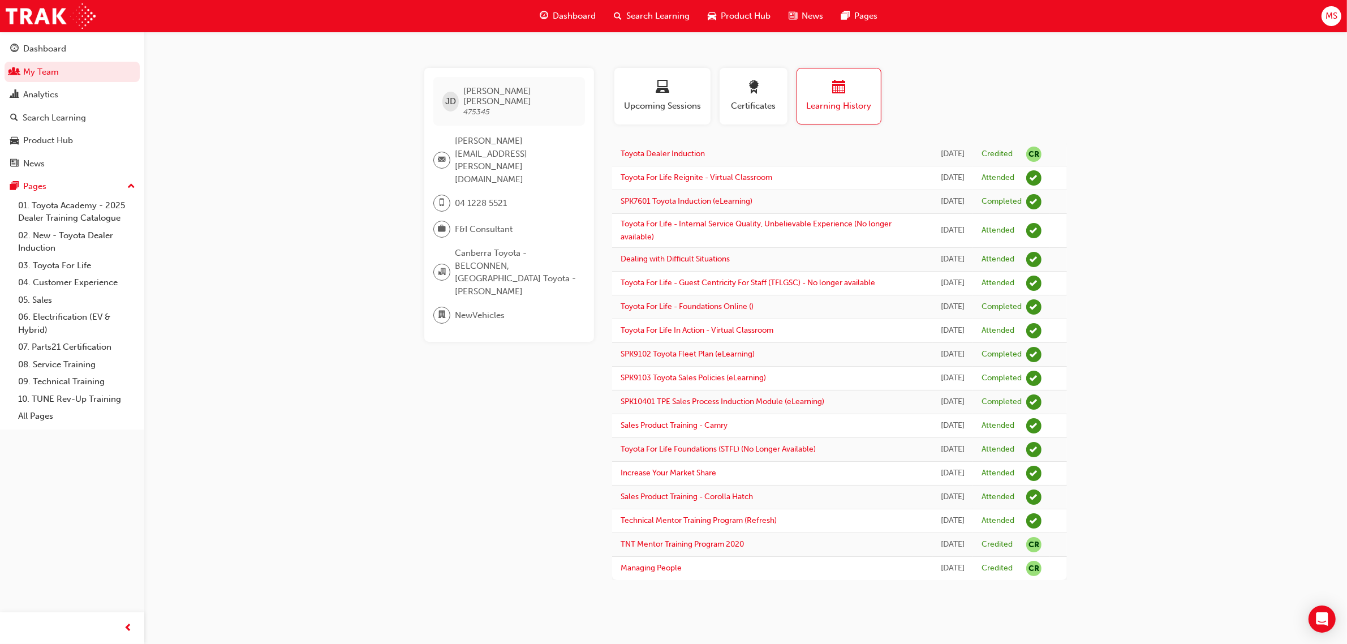
click at [1206, 238] on div "[PERSON_NAME] 475345 [PERSON_NAME][EMAIL_ADDRESS][PERSON_NAME][DOMAIN_NAME] 04 …" at bounding box center [673, 322] width 1347 height 644
click at [1178, 157] on div "[PERSON_NAME] 475345 [PERSON_NAME][EMAIL_ADDRESS][PERSON_NAME][DOMAIN_NAME] 04 …" at bounding box center [673, 322] width 1347 height 644
click at [1198, 201] on div "[PERSON_NAME] 475345 [PERSON_NAME][EMAIL_ADDRESS][PERSON_NAME][DOMAIN_NAME] 04 …" at bounding box center [673, 322] width 1347 height 644
click at [1161, 239] on div "[PERSON_NAME] 475345 [PERSON_NAME][EMAIL_ADDRESS][PERSON_NAME][DOMAIN_NAME] 04 …" at bounding box center [673, 322] width 1347 height 644
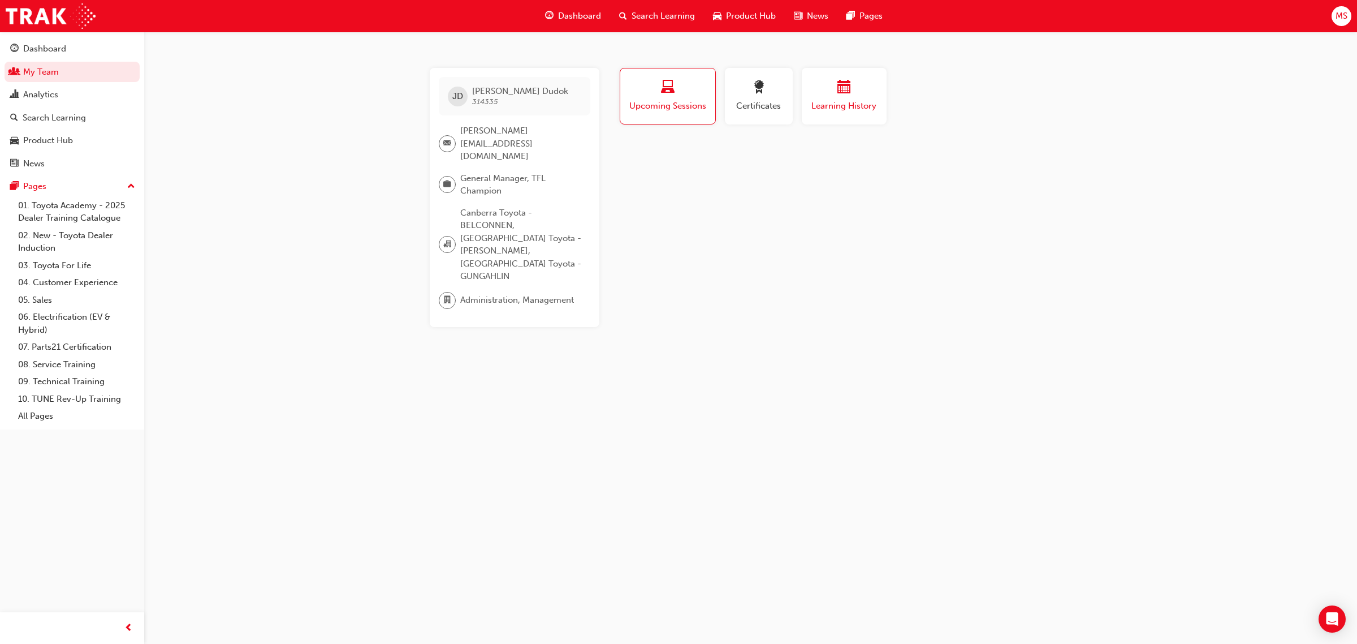
click at [859, 108] on span "Learning History" at bounding box center [844, 106] width 68 height 13
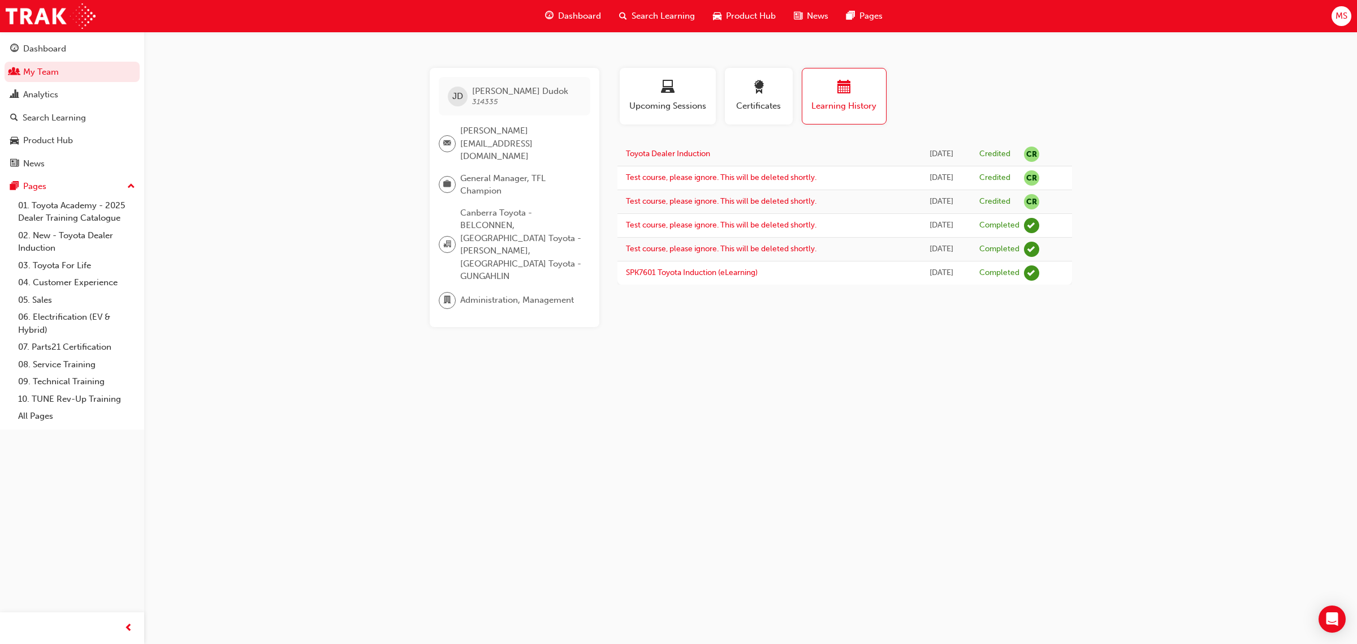
drag, startPoint x: 850, startPoint y: 437, endPoint x: 941, endPoint y: 437, distance: 90.5
click at [852, 437] on div "JD Jon Dudok 314335 jon.dudok@canberratoyota.com.au General Manager, TFL Champi…" at bounding box center [678, 322] width 1357 height 644
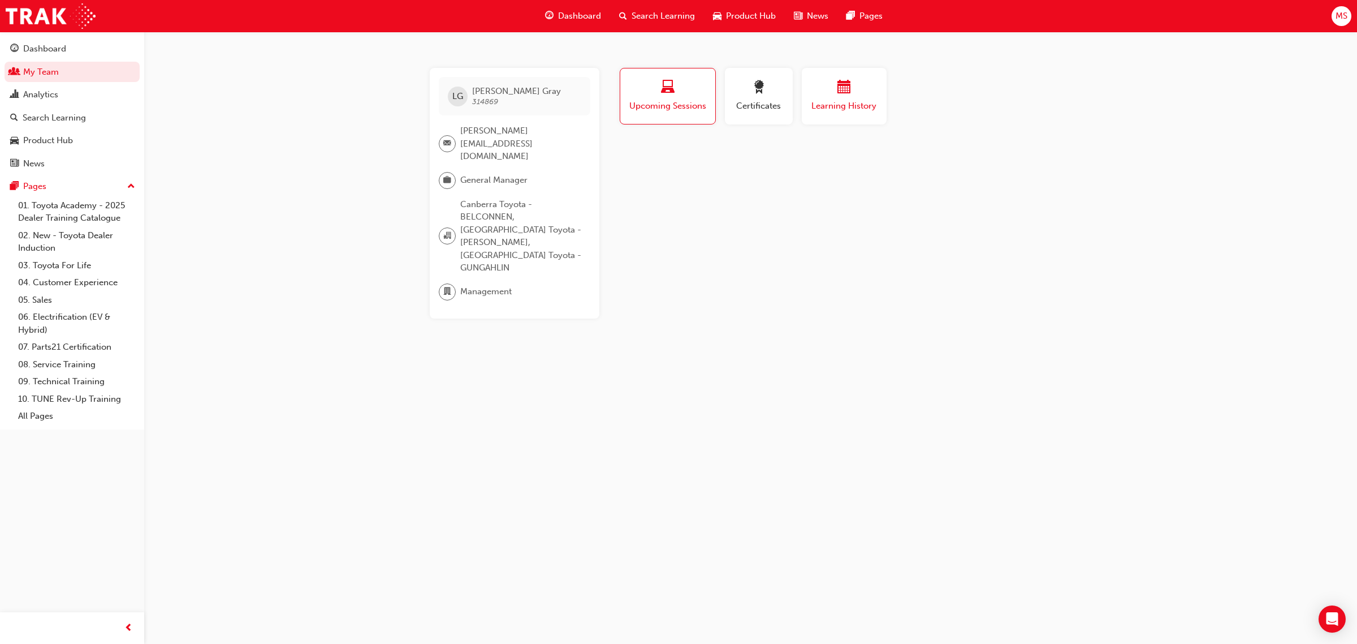
click at [831, 109] on span "Learning History" at bounding box center [844, 106] width 68 height 13
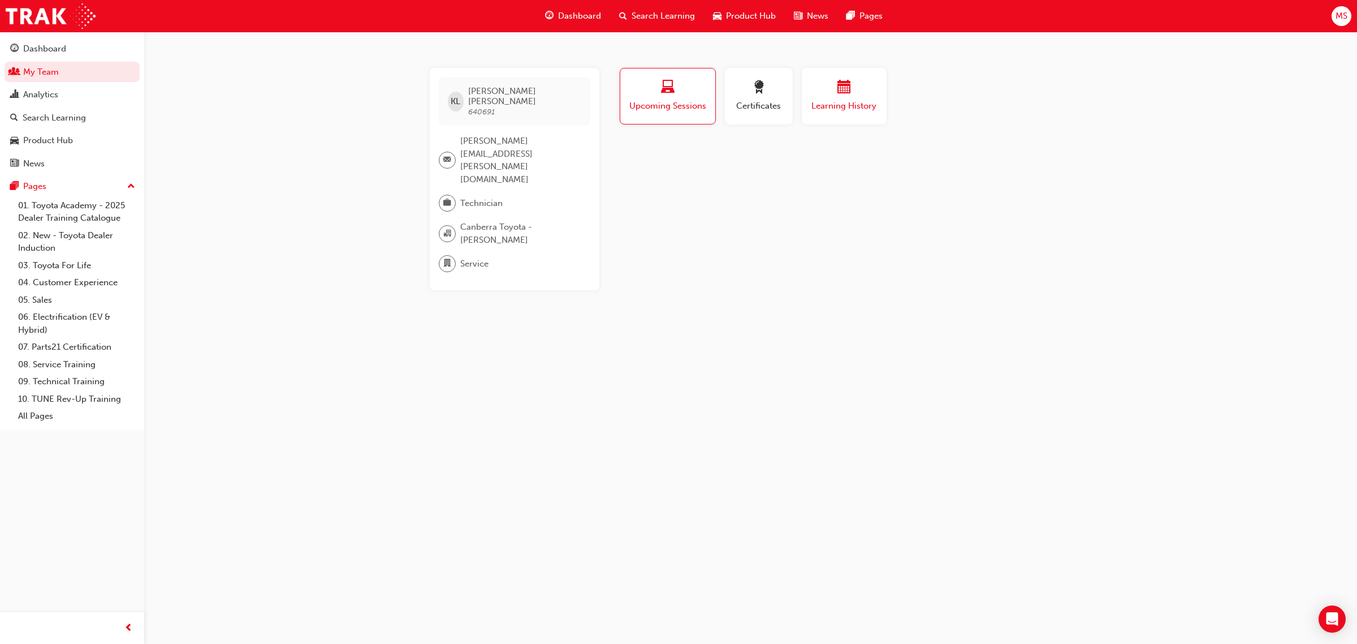
click at [880, 98] on button "Learning History" at bounding box center [844, 96] width 85 height 57
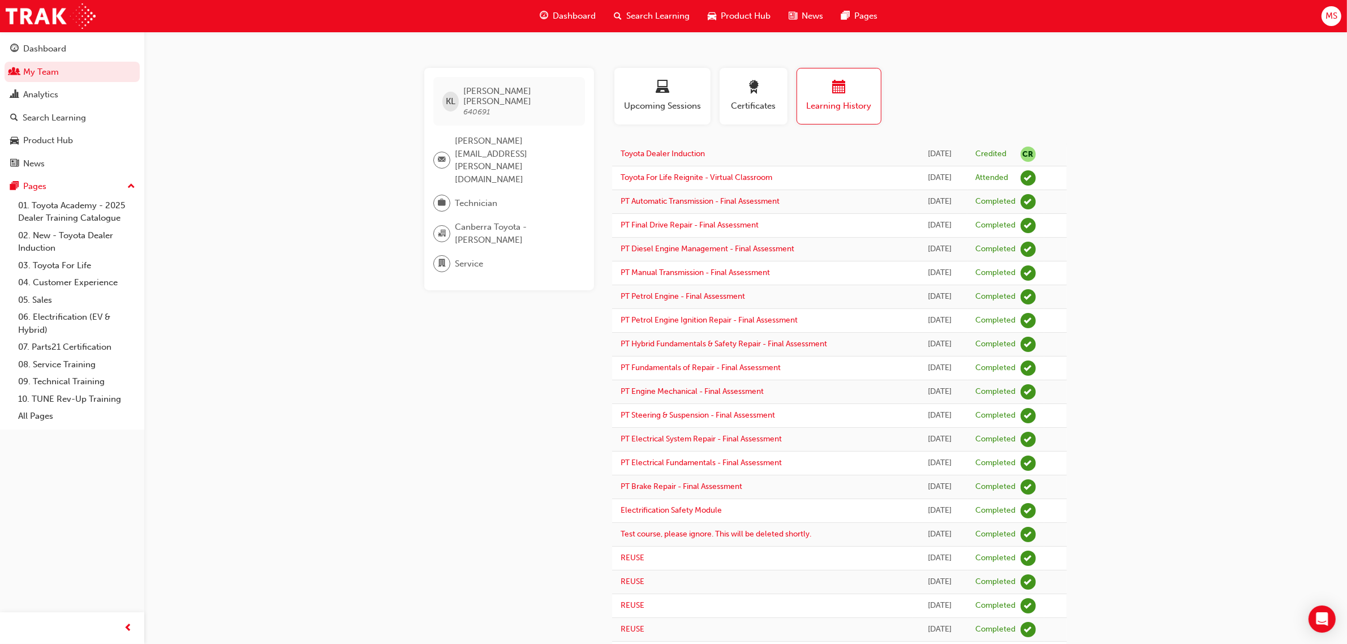
click at [1266, 284] on div "KL [PERSON_NAME] 640691 [PERSON_NAME][EMAIL_ADDRESS][PERSON_NAME][DOMAIN_NAME] …" at bounding box center [673, 501] width 1347 height 1002
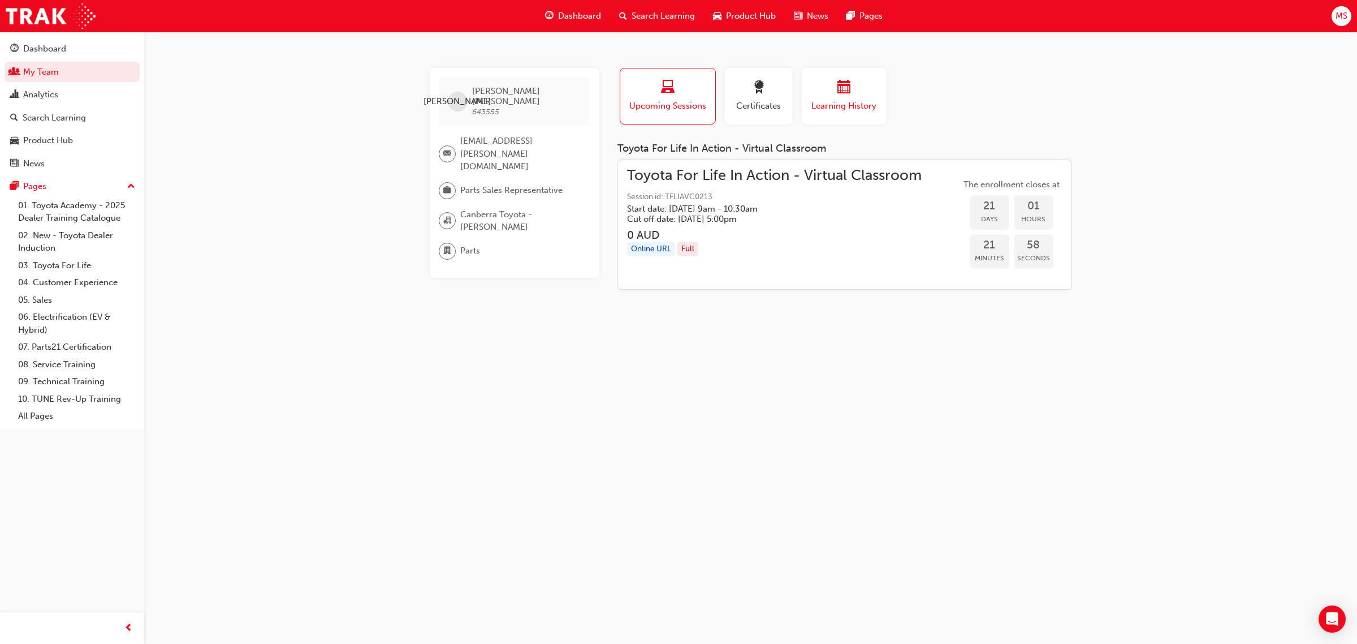
click at [849, 114] on button "Learning History" at bounding box center [844, 96] width 85 height 57
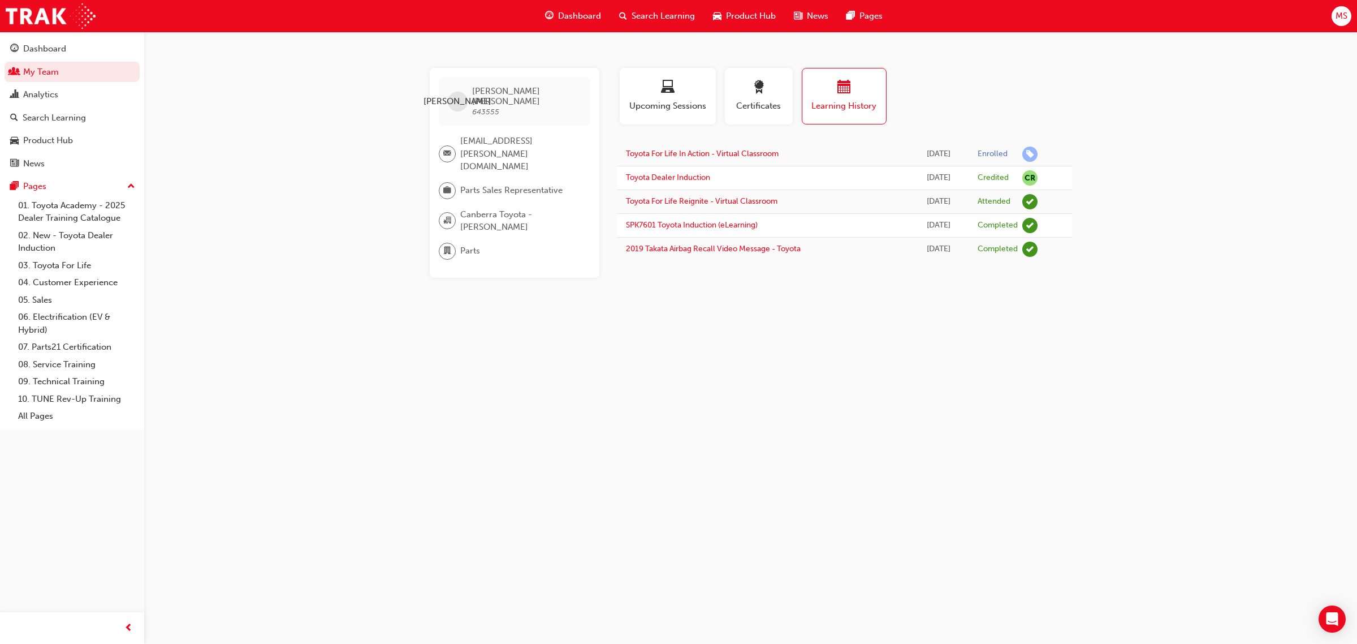
click at [840, 439] on div "[PERSON_NAME] [PERSON_NAME] 643555 [EMAIL_ADDRESS][PERSON_NAME][DOMAIN_NAME] Pa…" at bounding box center [678, 322] width 1357 height 644
click at [762, 443] on div "[PERSON_NAME] [PERSON_NAME] 643555 [EMAIL_ADDRESS][PERSON_NAME][DOMAIN_NAME] Pa…" at bounding box center [678, 322] width 1357 height 644
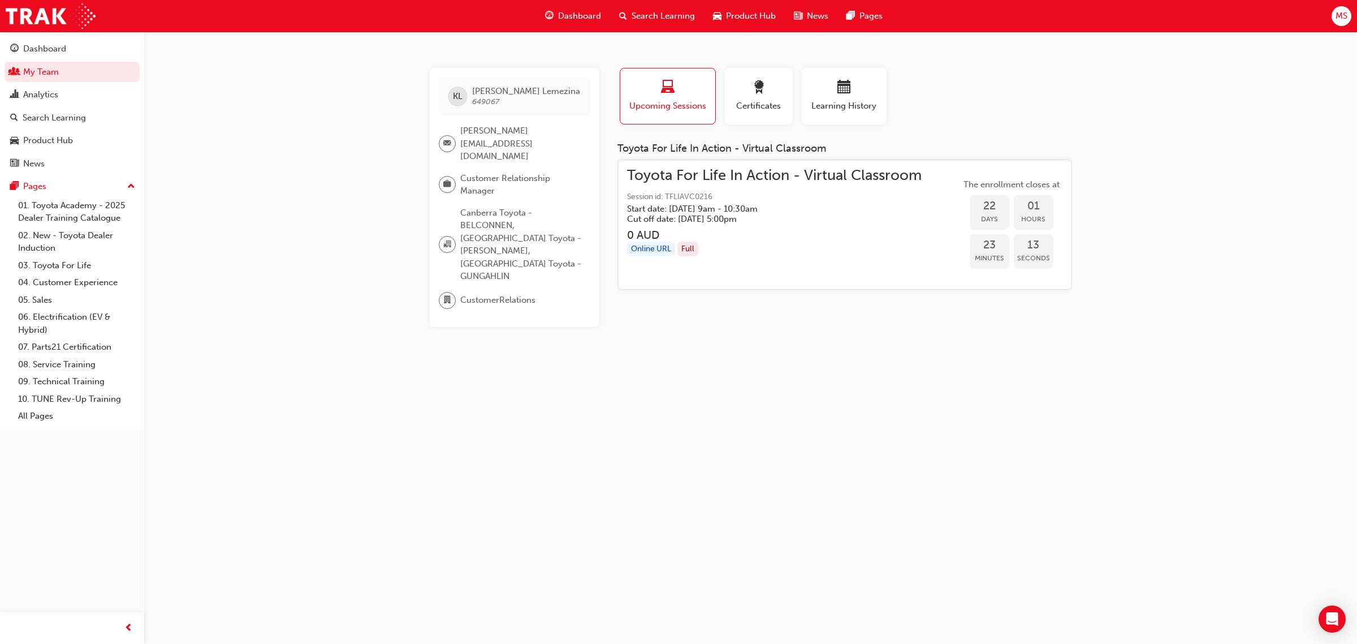
click at [961, 451] on div "KL Kylie Lemezina 649067 Kylie.Lemezina@eagersact.com.au Customer Relationship …" at bounding box center [678, 322] width 1357 height 644
click at [830, 111] on span "Learning History" at bounding box center [844, 106] width 68 height 13
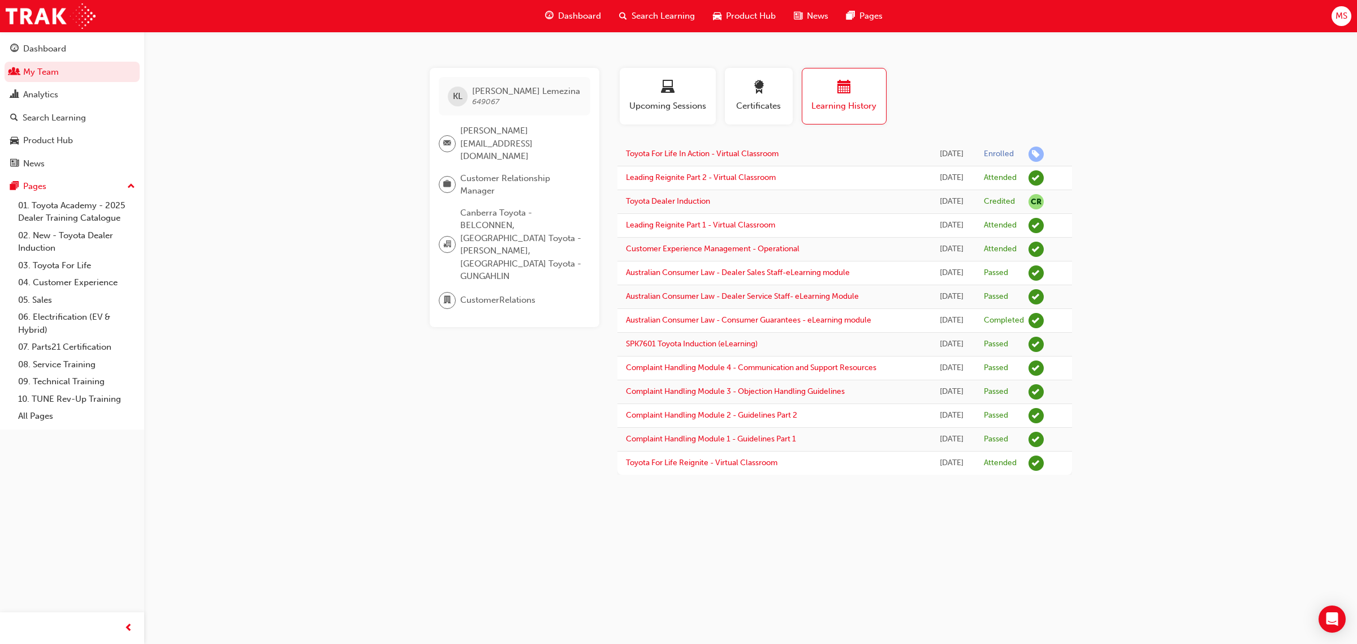
click at [1184, 304] on div "KL Kylie Lemezina 649067 Kylie.Lemezina@eagersact.com.au Customer Relationship …" at bounding box center [678, 322] width 1357 height 644
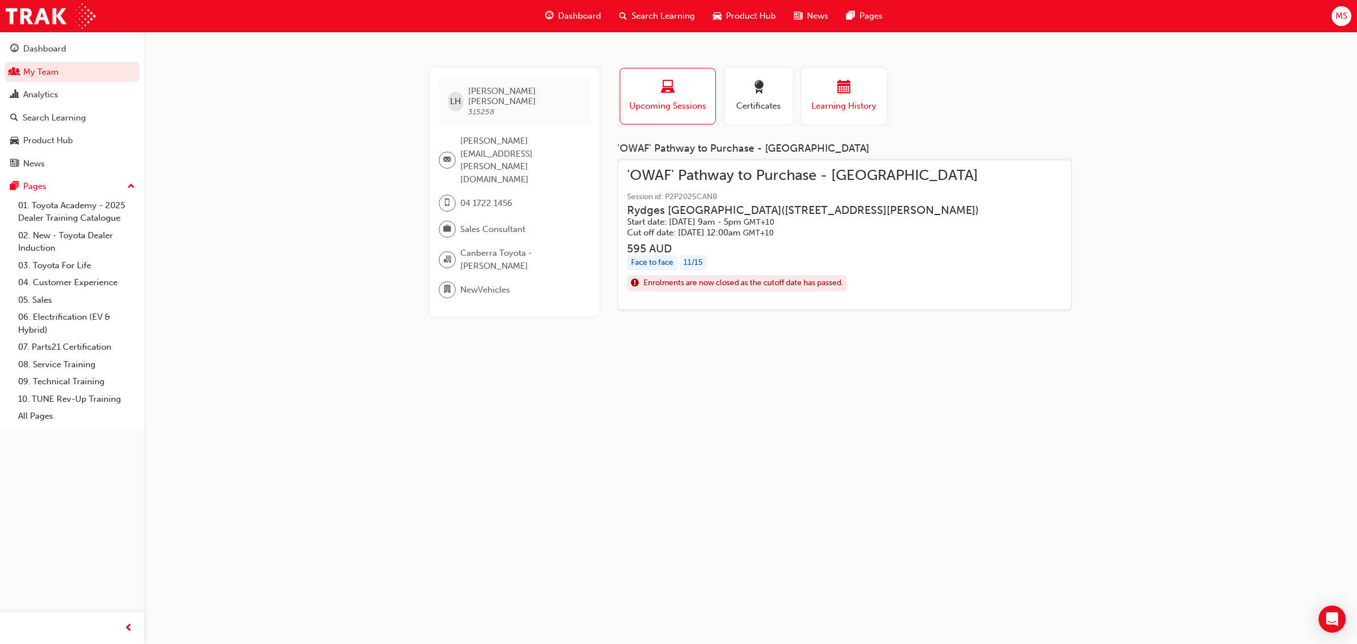
click at [829, 92] on div "button" at bounding box center [844, 89] width 68 height 18
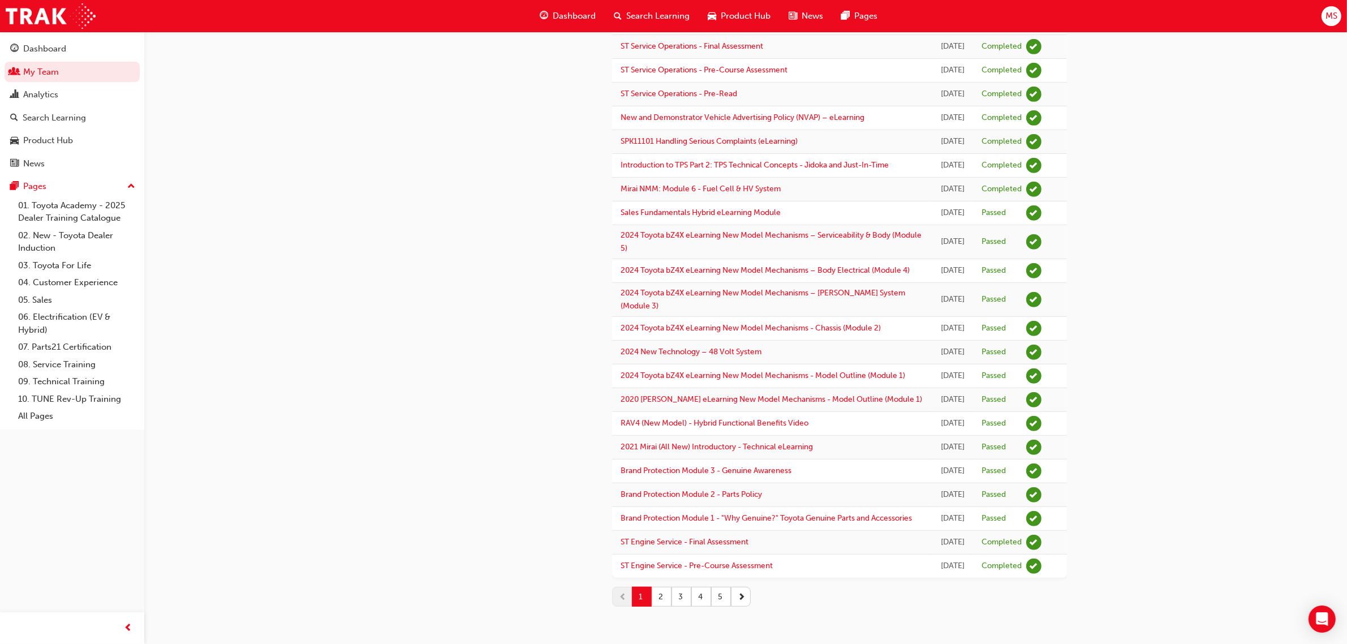
click at [665, 595] on button "2" at bounding box center [662, 597] width 20 height 20
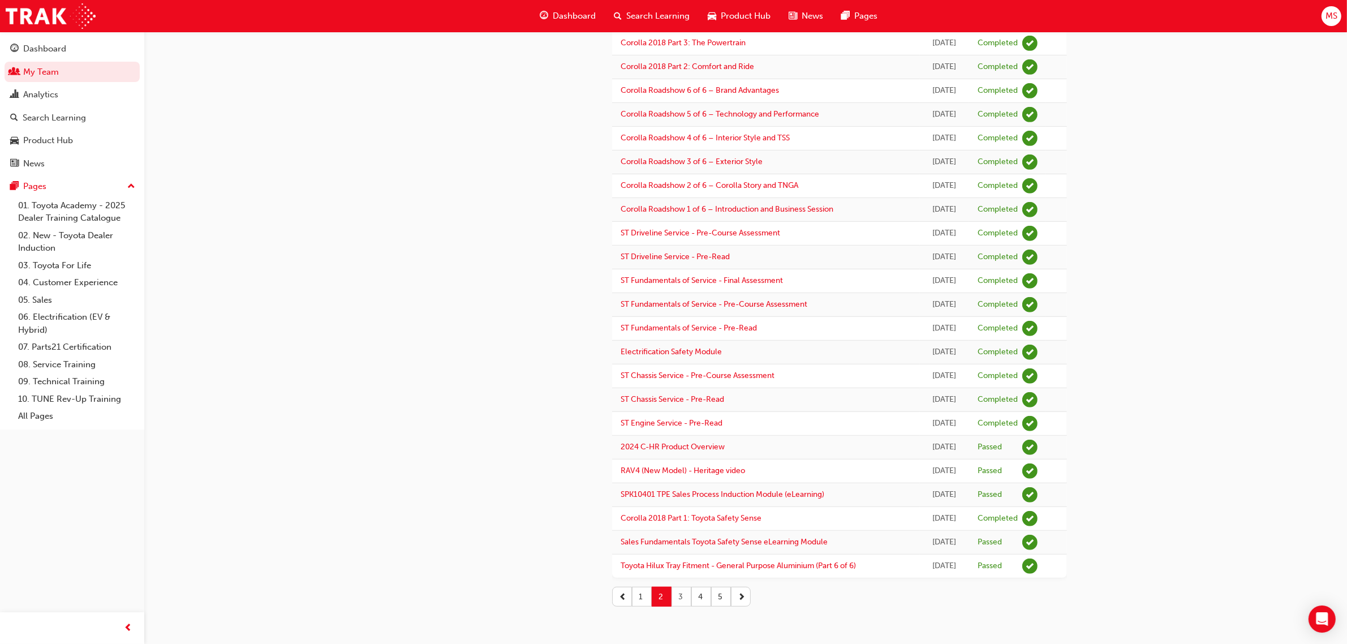
click at [679, 597] on button "3" at bounding box center [681, 597] width 20 height 20
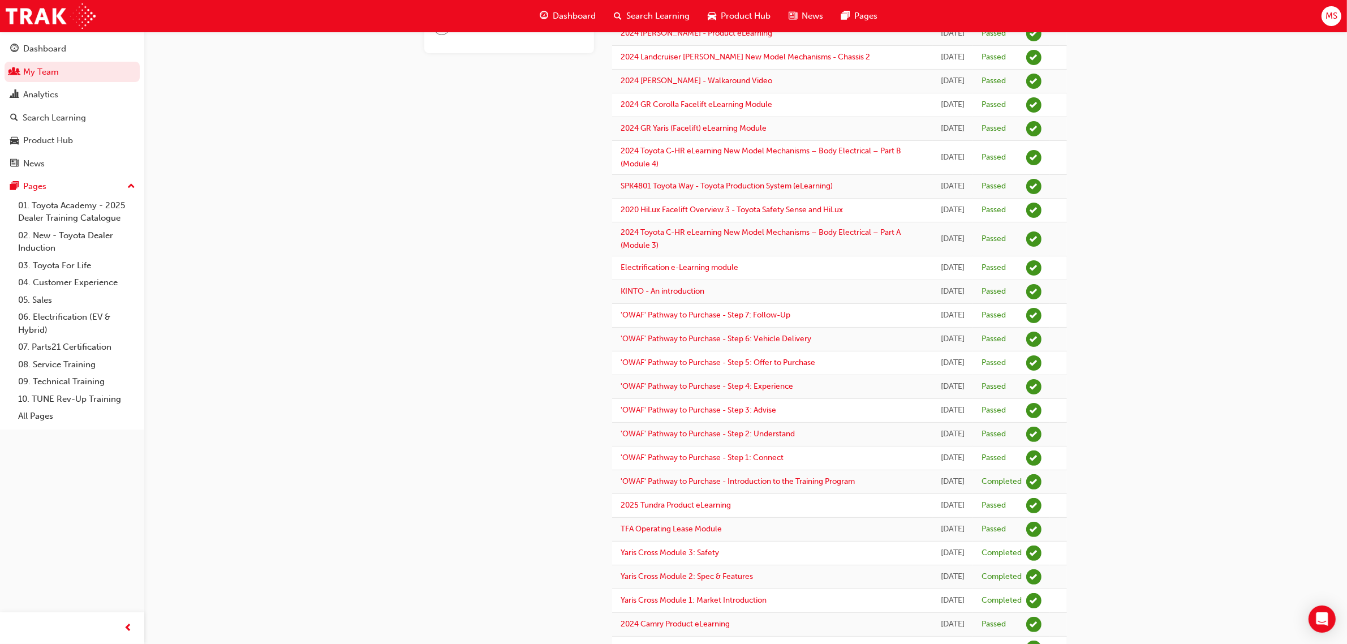
scroll to position [0, 0]
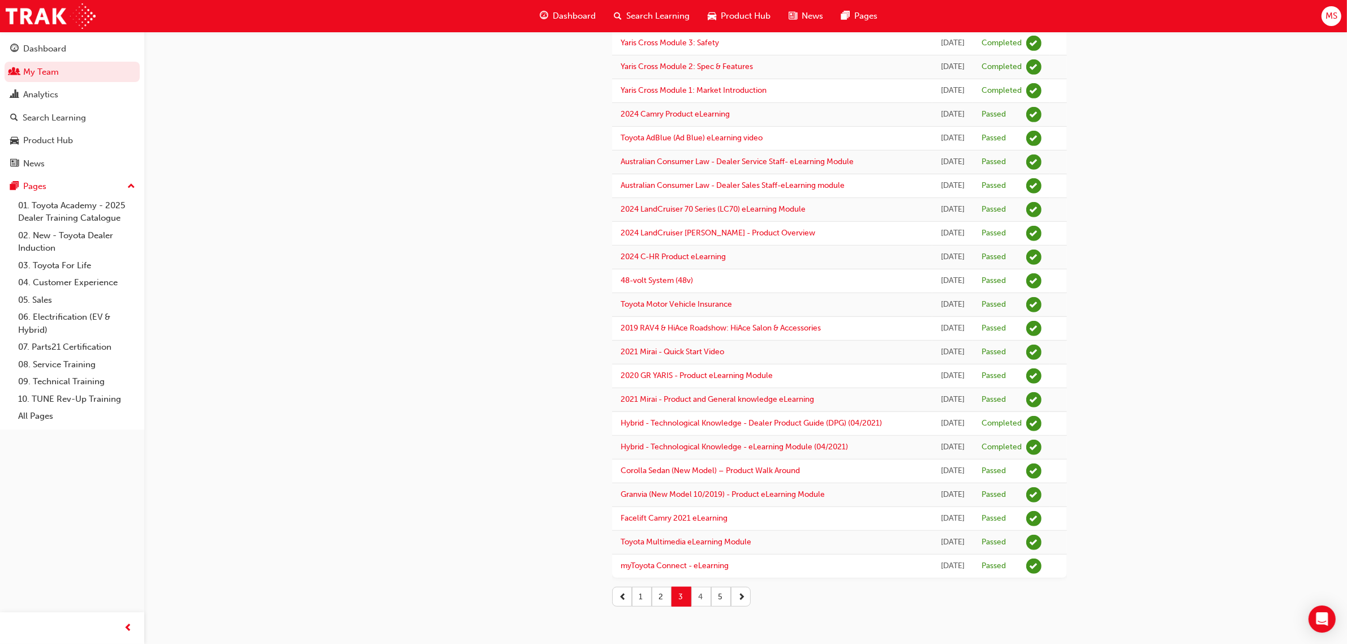
click at [697, 601] on button "4" at bounding box center [701, 597] width 20 height 20
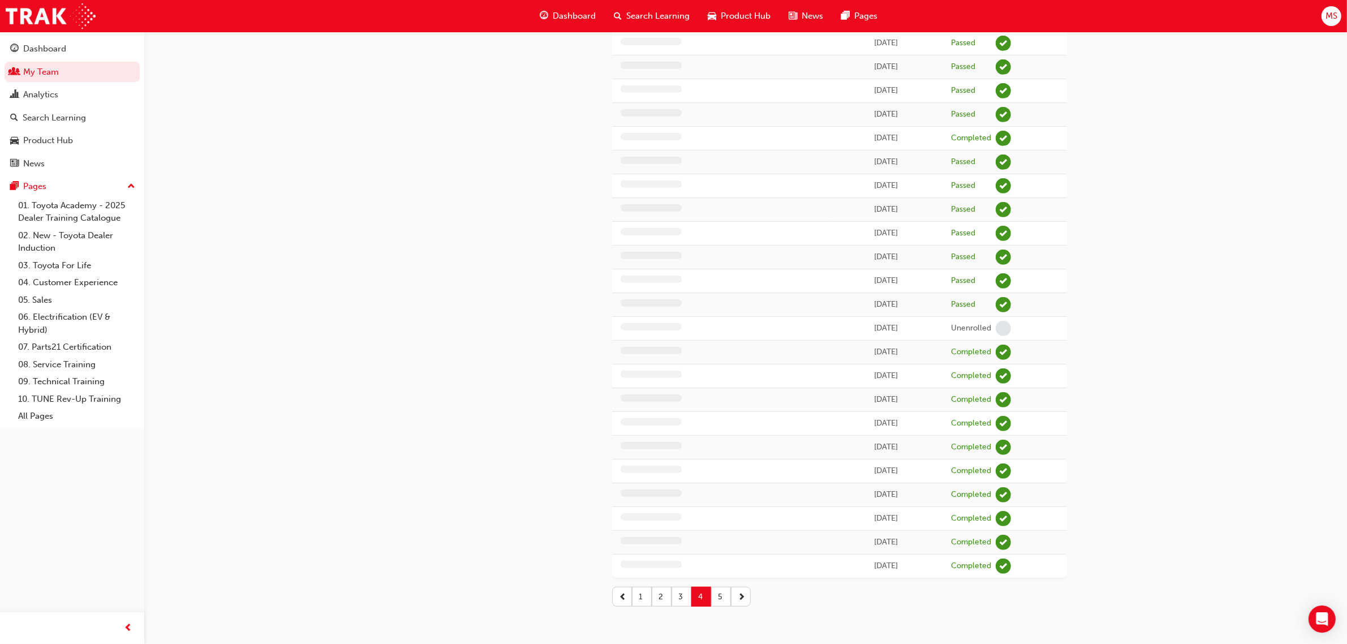
scroll to position [788, 0]
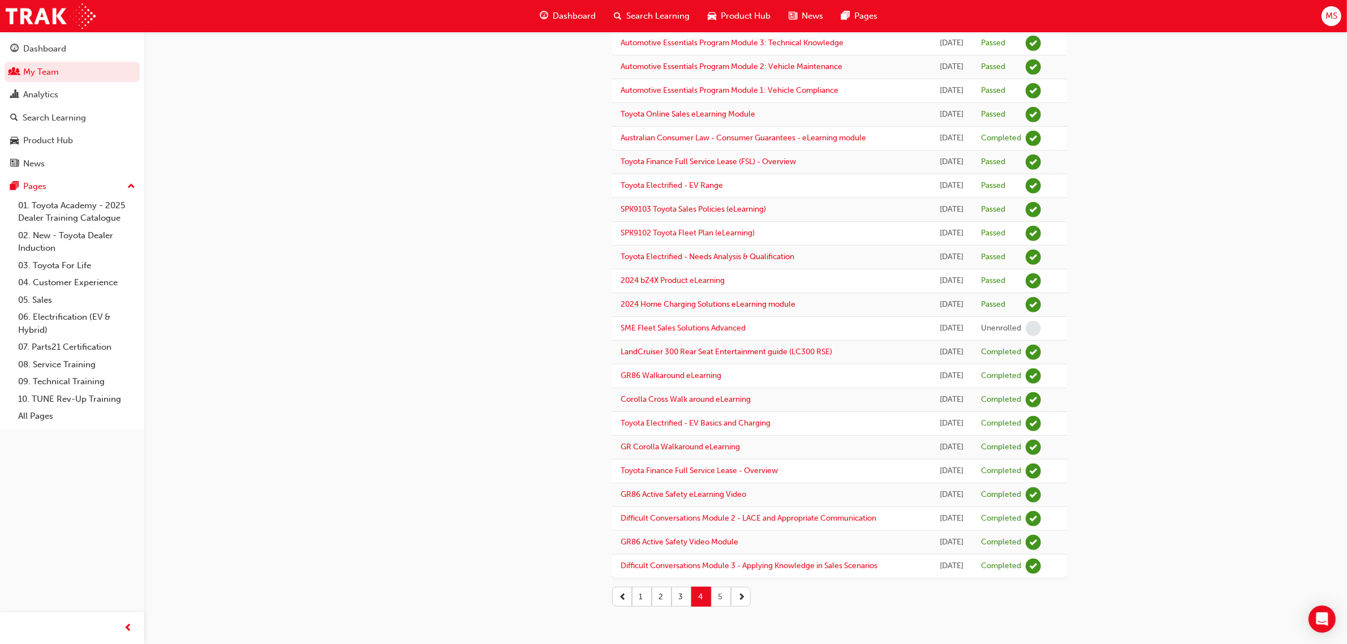
click at [720, 592] on button "5" at bounding box center [721, 597] width 20 height 20
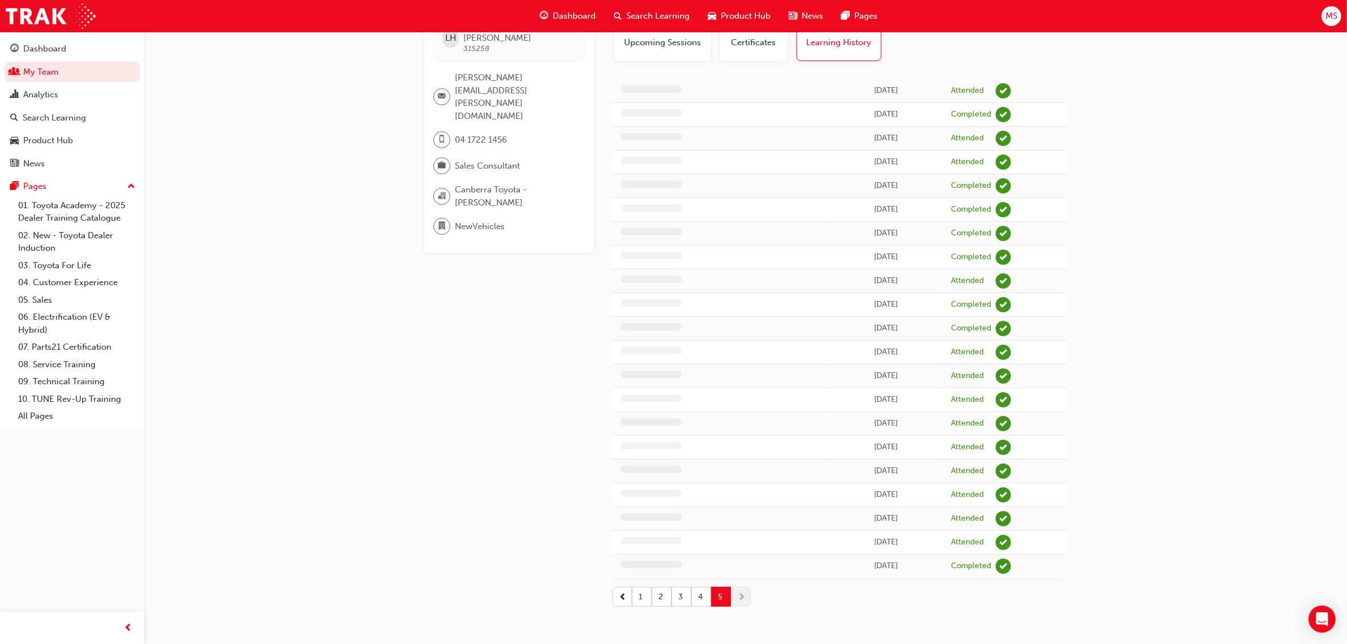
scroll to position [66, 0]
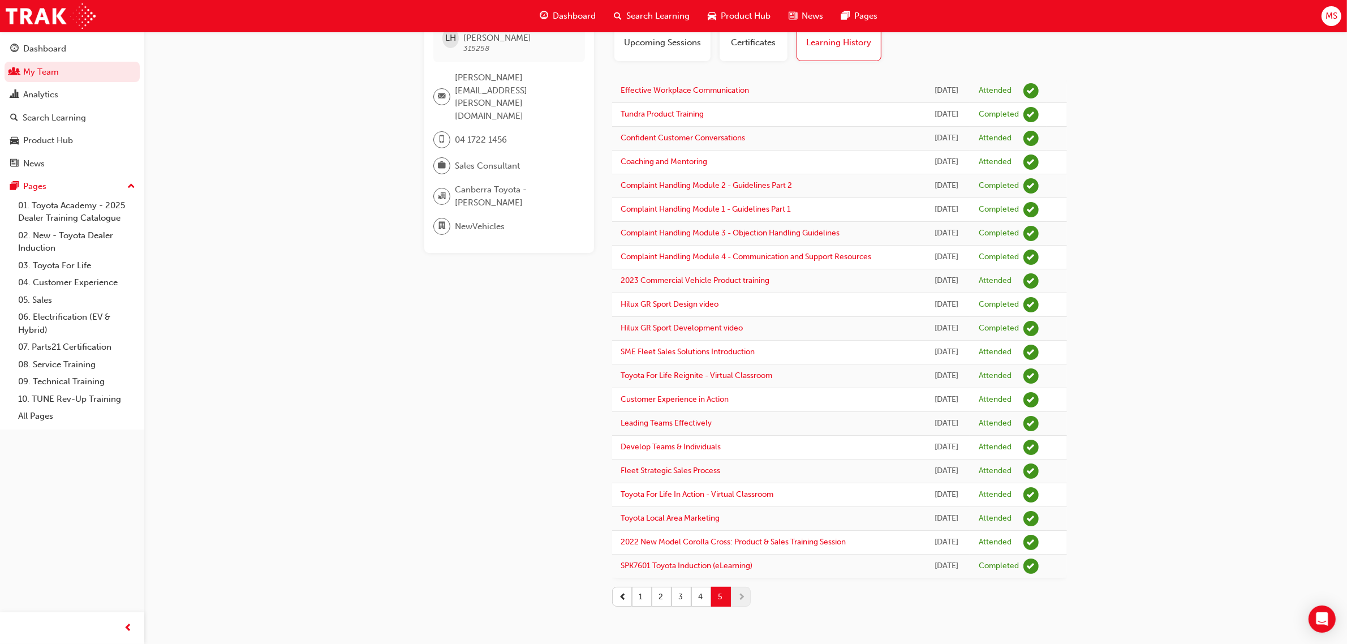
click at [1158, 289] on div "LH Louise Hogden 315258 louise.hogden@canberratoyota.com.au 04 1722 1456 Sales …" at bounding box center [673, 290] width 1347 height 707
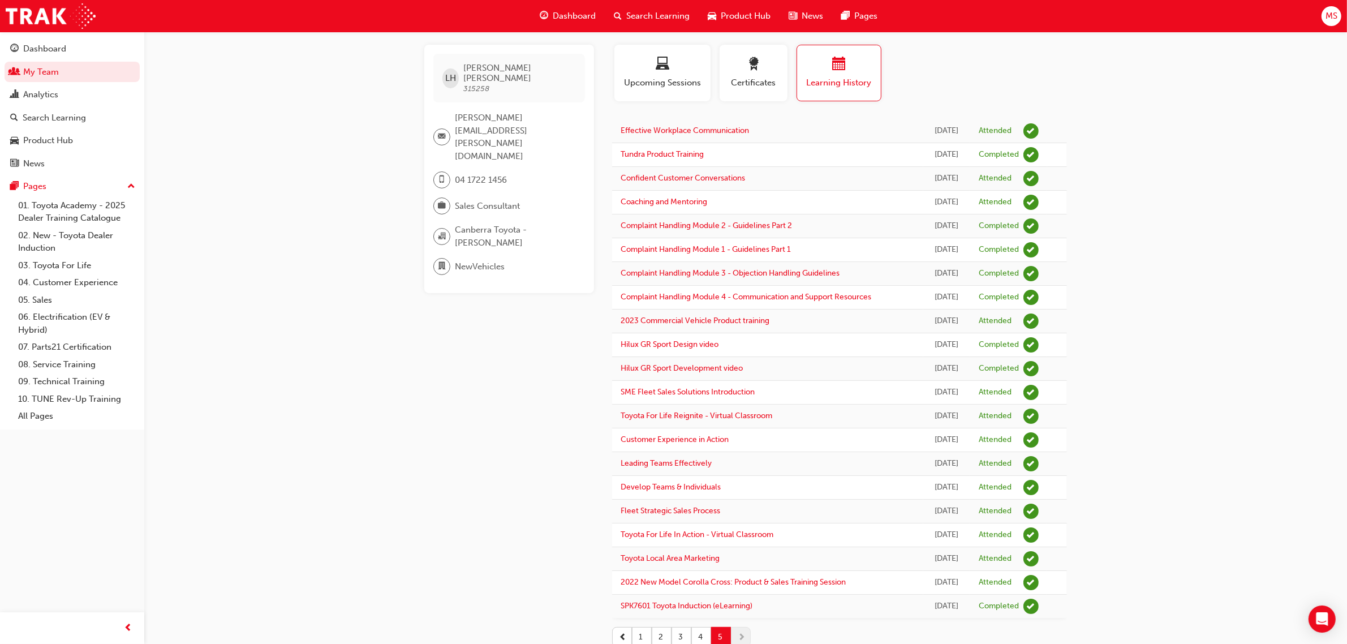
scroll to position [0, 0]
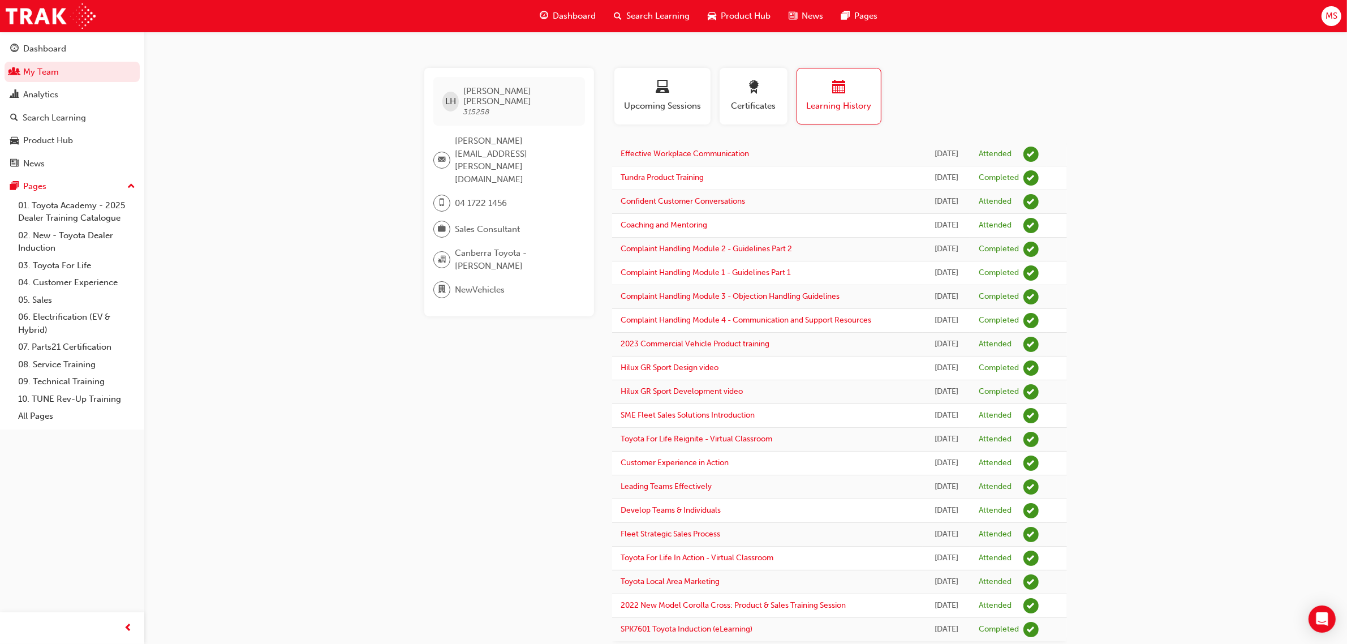
click at [1275, 368] on div "LH Louise Hogden 315258 louise.hogden@canberratoyota.com.au 04 1722 1456 Sales …" at bounding box center [673, 353] width 1347 height 707
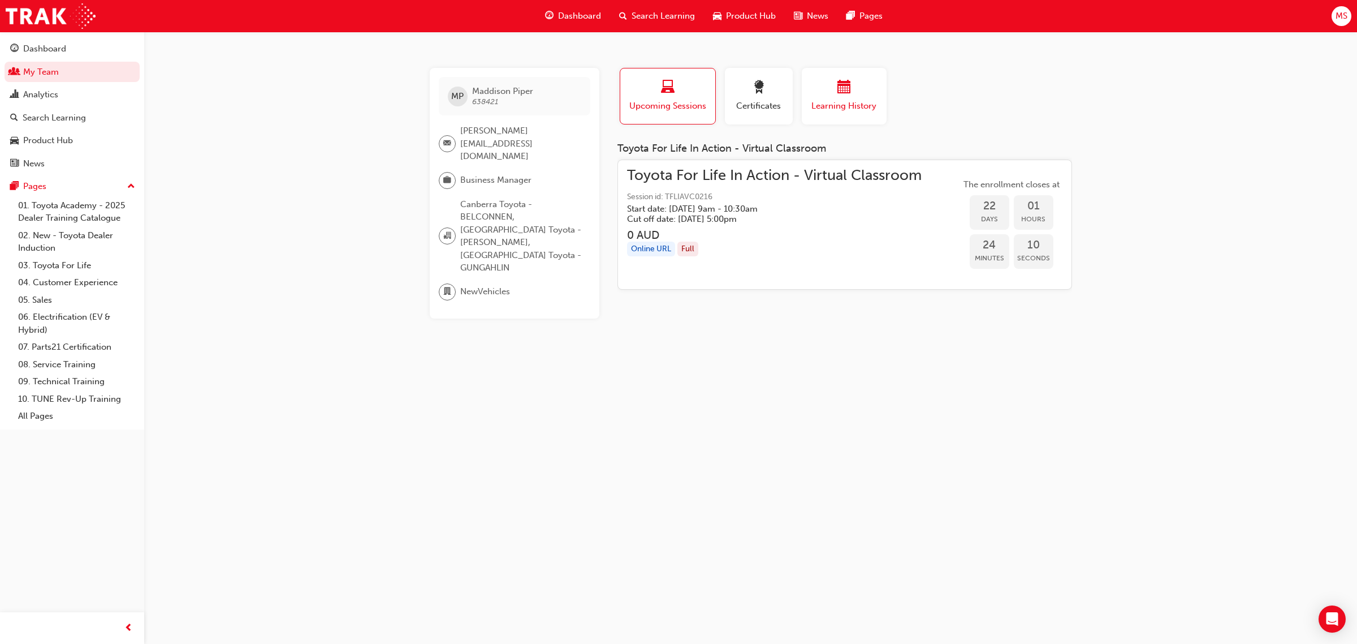
click at [826, 85] on div "button" at bounding box center [844, 89] width 68 height 18
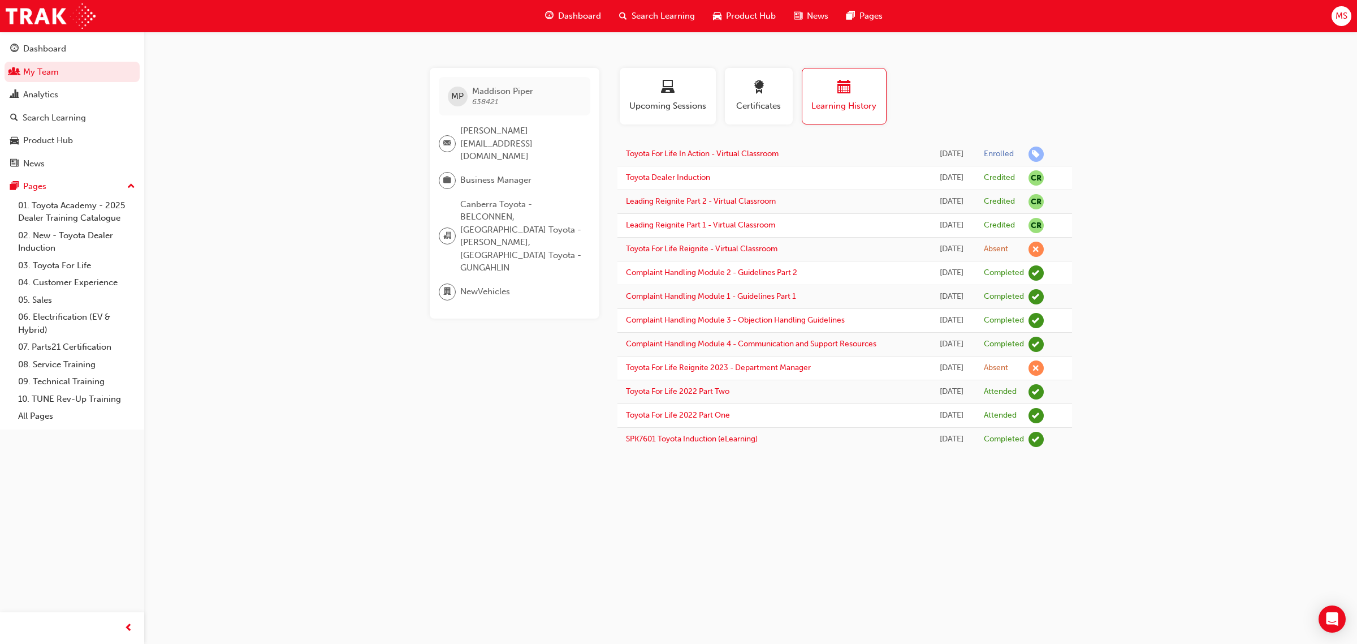
click at [1228, 385] on div "[PERSON_NAME] [PERSON_NAME] 638421 [EMAIL_ADDRESS][DOMAIN_NAME] Business Manage…" at bounding box center [678, 322] width 1357 height 644
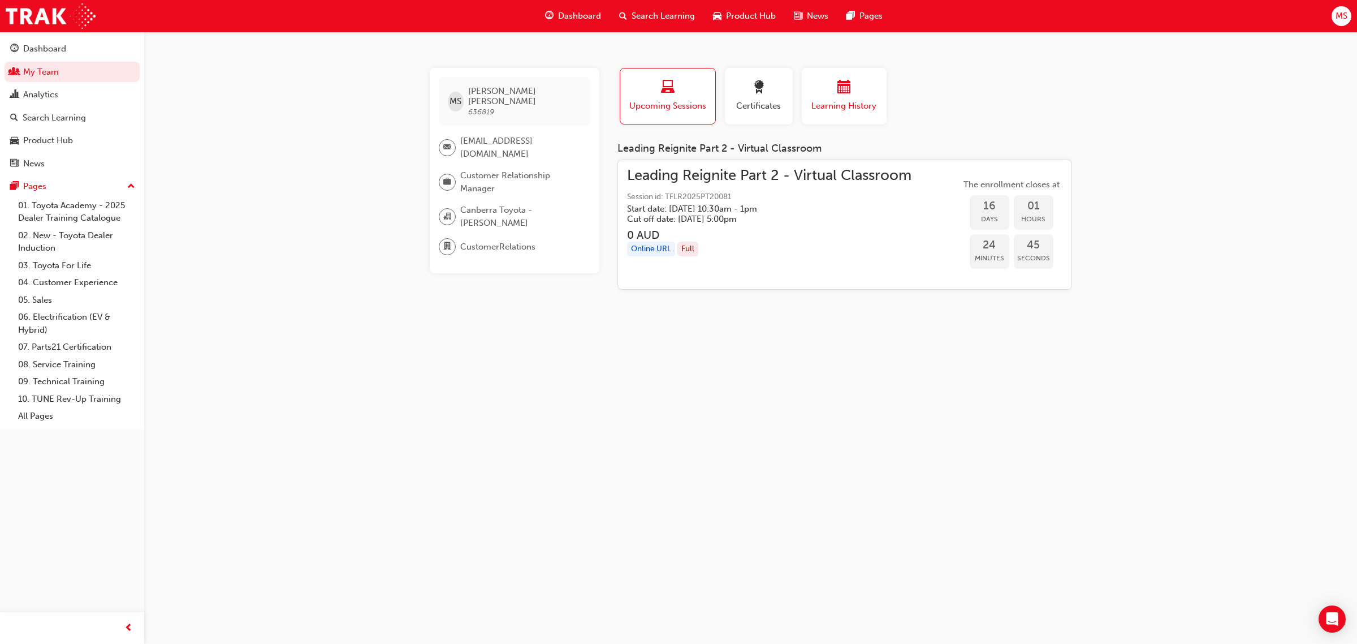
click at [836, 119] on button "Learning History" at bounding box center [844, 96] width 85 height 57
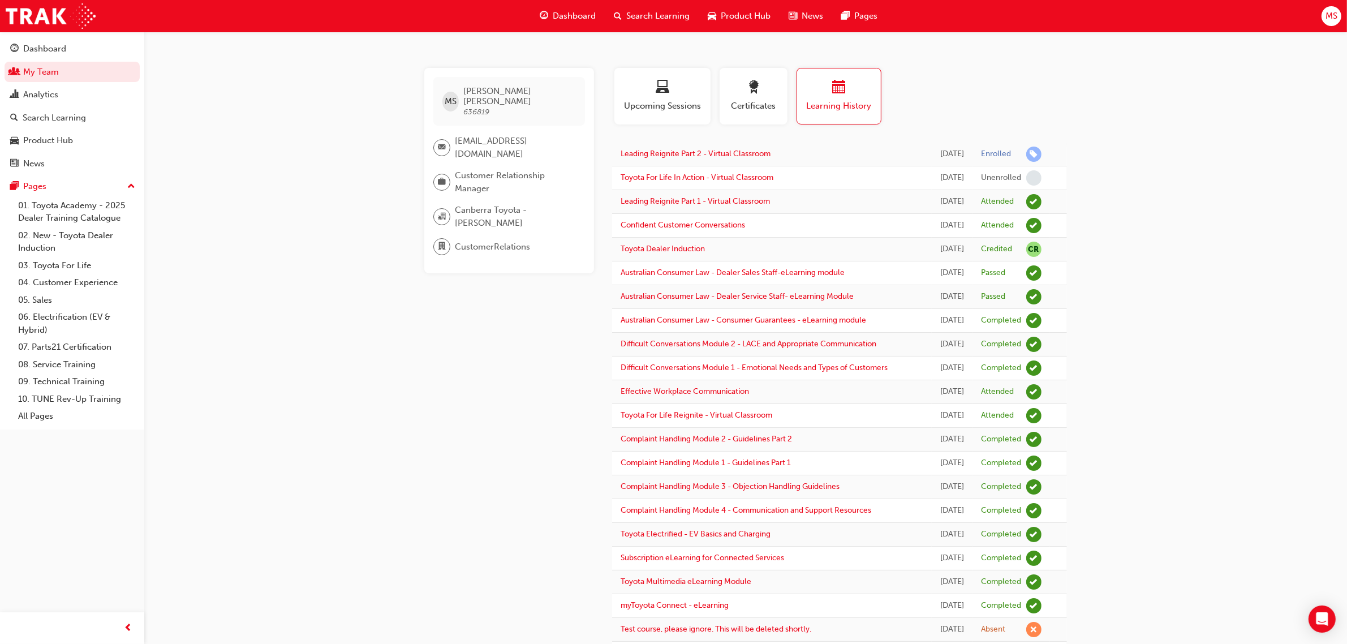
click at [1175, 239] on div "MS Maicie Stewart-Nancarrow 636819 maicie.n@canberratoyota.com.au Customer Rela…" at bounding box center [673, 655] width 1347 height 1310
click at [1154, 388] on div "MS Maicie Stewart-Nancarrow 636819 maicie.n@canberratoyota.com.au Customer Rela…" at bounding box center [673, 655] width 1347 height 1310
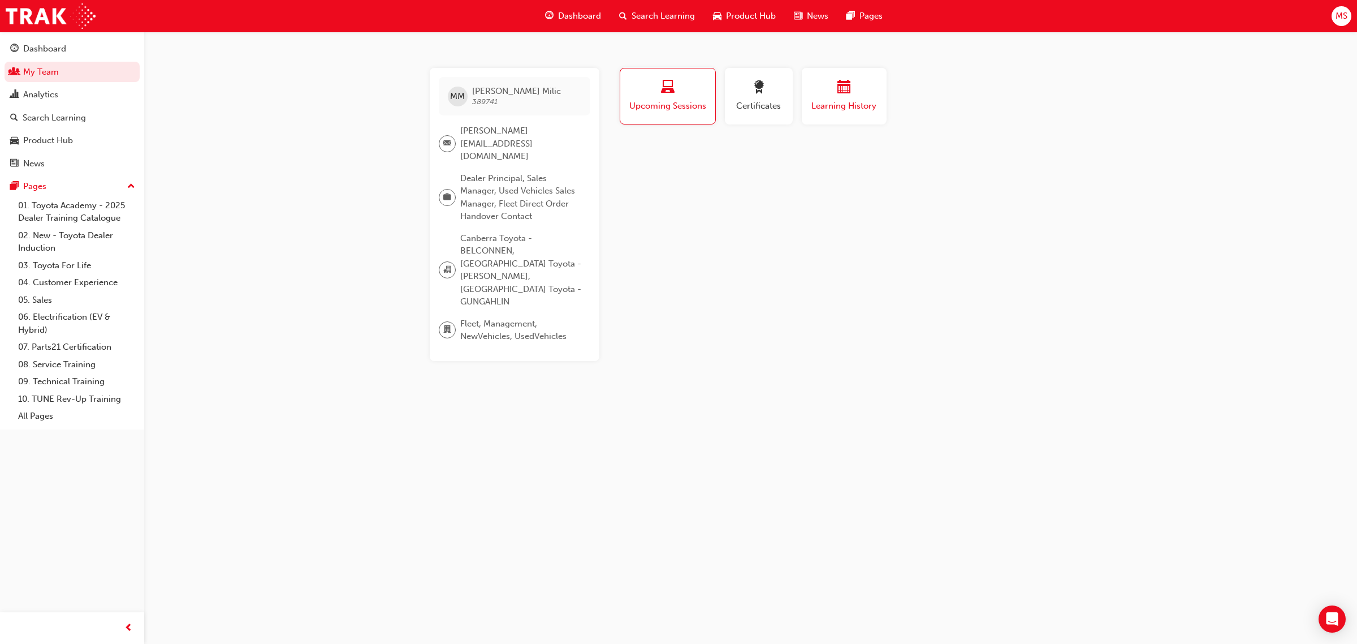
click at [855, 111] on span "Learning History" at bounding box center [844, 106] width 68 height 13
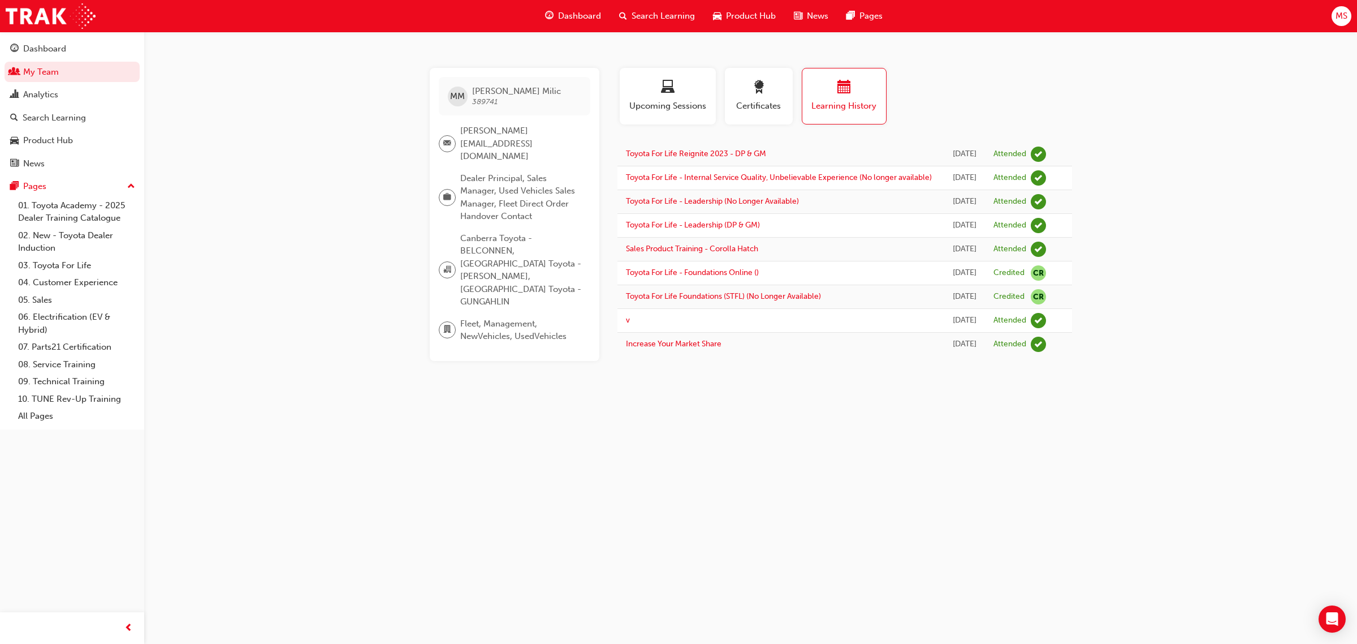
click at [922, 568] on div "MM [PERSON_NAME] 389741 [PERSON_NAME][EMAIL_ADDRESS][DOMAIN_NAME] Dealer Princi…" at bounding box center [678, 322] width 1357 height 644
click at [824, 570] on div "MM [PERSON_NAME] 389741 [PERSON_NAME][EMAIL_ADDRESS][DOMAIN_NAME] Dealer Princi…" at bounding box center [678, 322] width 1357 height 644
click at [778, 529] on div "MM [PERSON_NAME] 389741 [PERSON_NAME][EMAIL_ADDRESS][DOMAIN_NAME] Dealer Princi…" at bounding box center [678, 322] width 1357 height 644
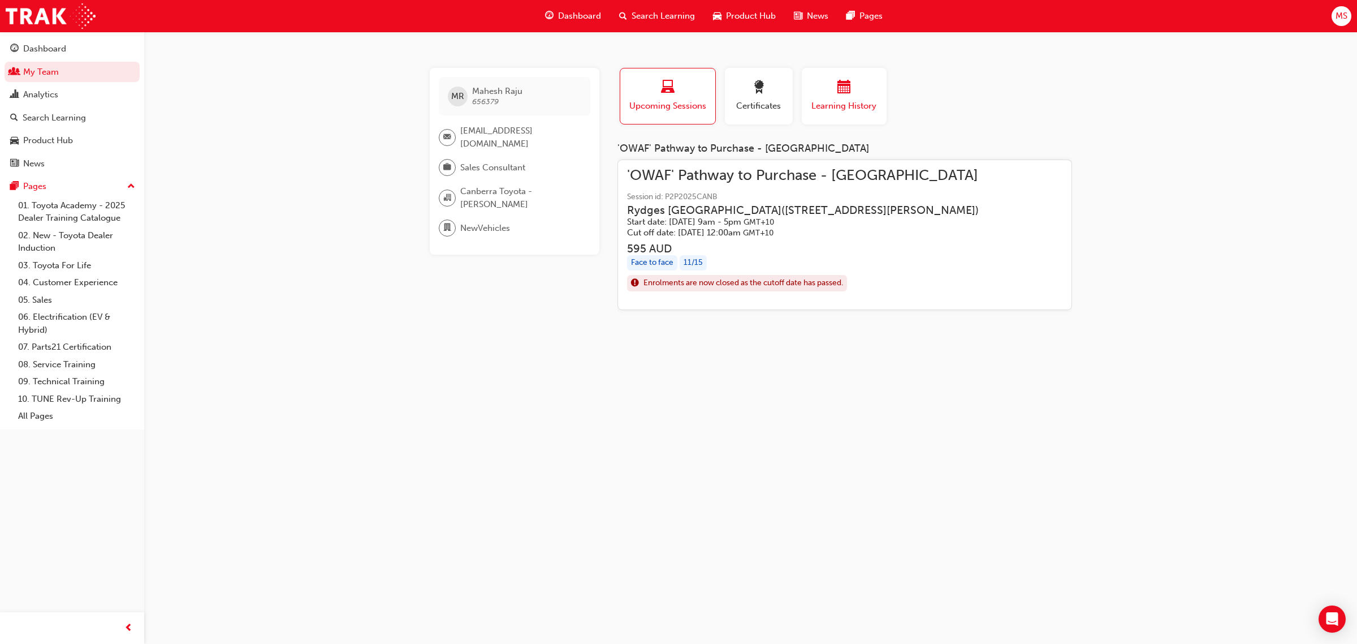
click at [843, 90] on span "calendar-icon" at bounding box center [845, 87] width 14 height 15
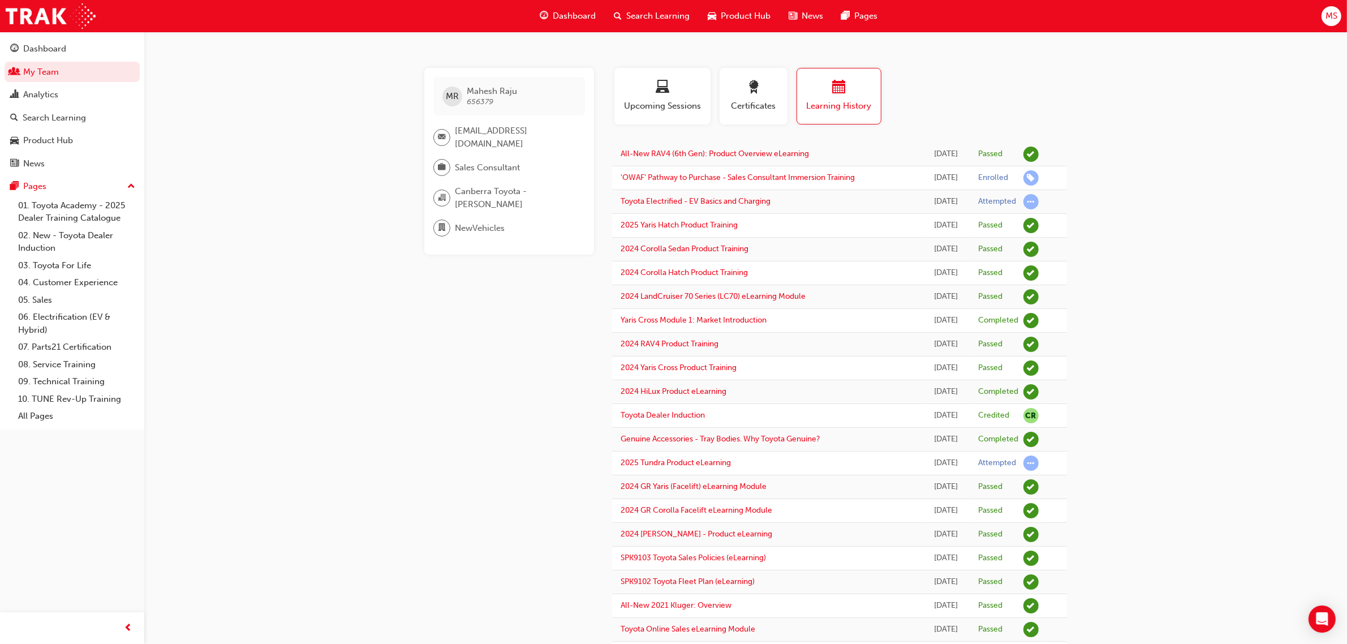
click at [1161, 312] on div "MR Mahesh Raju 656379 mahesh.raju@canberratoyota.com.au Sales Consultant Canber…" at bounding box center [673, 477] width 1347 height 954
click at [1155, 157] on div "MR Mahesh Raju 656379 mahesh.raju@canberratoyota.com.au Sales Consultant Canber…" at bounding box center [673, 477] width 1347 height 954
drag, startPoint x: 531, startPoint y: 89, endPoint x: 467, endPoint y: 89, distance: 63.3
click at [467, 89] on div "MR Mahesh Raju 656379" at bounding box center [509, 96] width 152 height 38
copy span "Mahesh Raju"
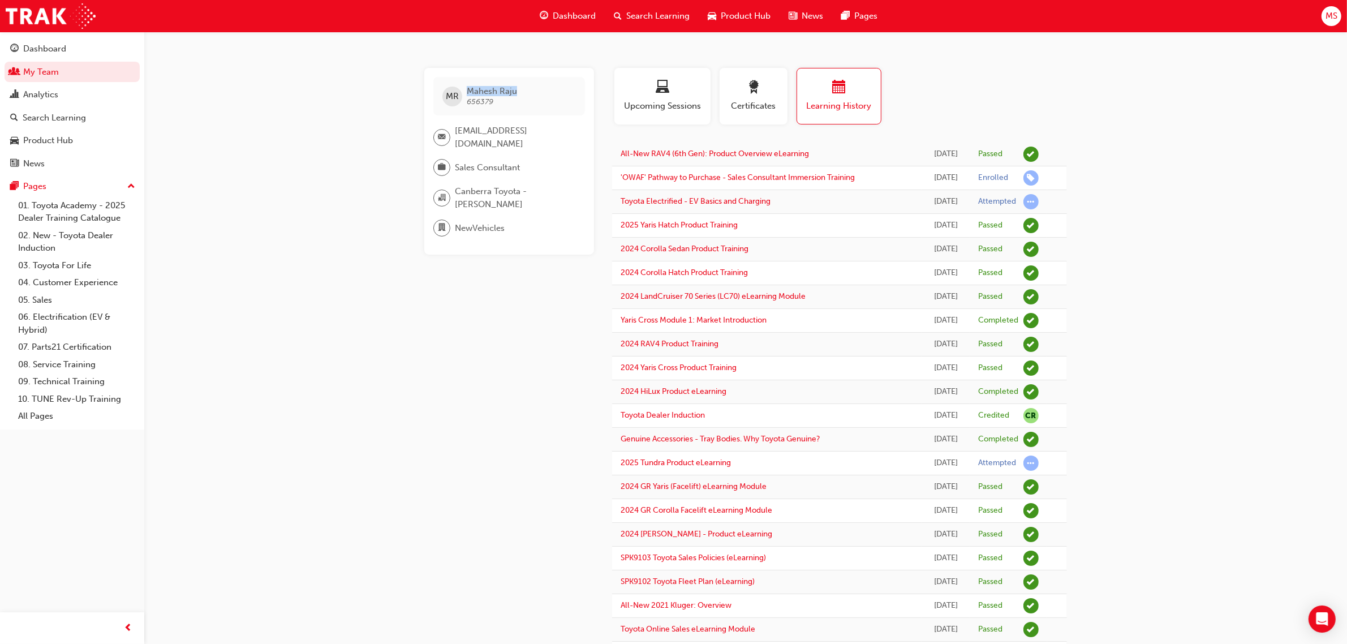
drag, startPoint x: 1198, startPoint y: 269, endPoint x: 1102, endPoint y: 232, distance: 102.7
click at [1198, 269] on div "MR Mahesh Raju 656379 mahesh.raju@canberratoyota.com.au Sales Consultant Canber…" at bounding box center [673, 477] width 1347 height 954
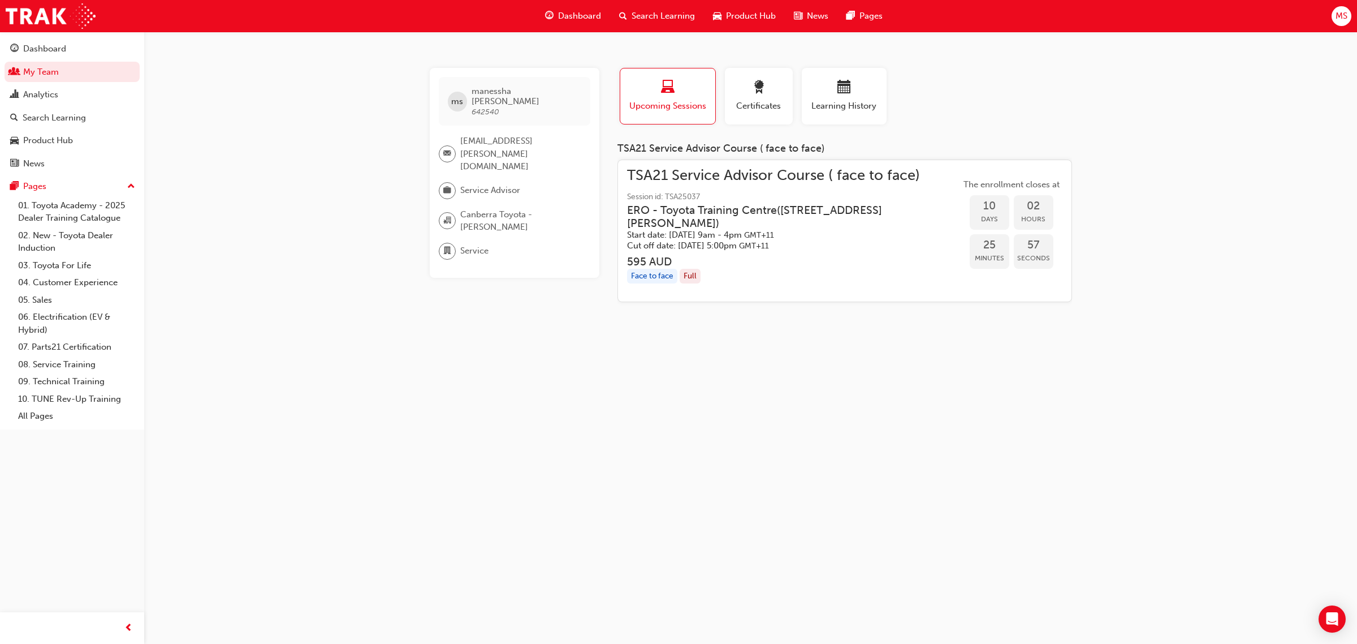
click at [943, 520] on div "ms manessha [PERSON_NAME] 642540 [EMAIL_ADDRESS][PERSON_NAME][DOMAIN_NAME] Serv…" at bounding box center [678, 322] width 1357 height 644
click at [1025, 111] on div "Profile Upcoming Sessions Certificates Learning History" at bounding box center [844, 101] width 477 height 66
click at [859, 103] on span "Learning History" at bounding box center [844, 106] width 68 height 13
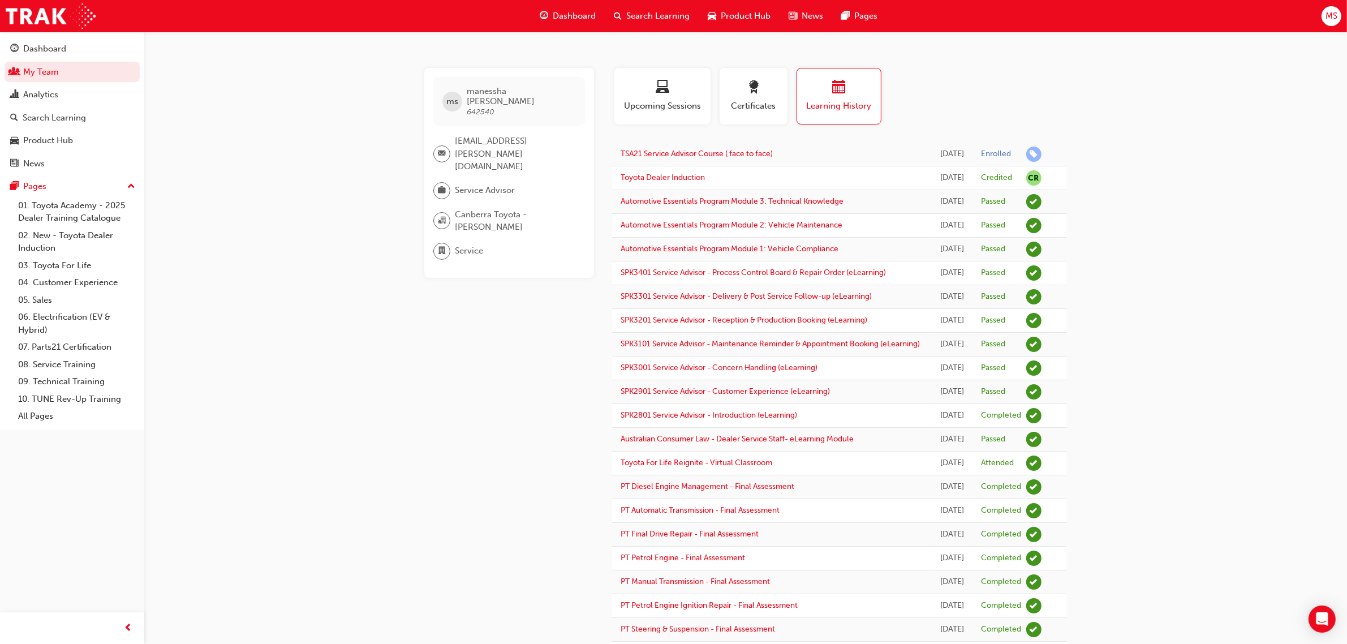
click at [1146, 216] on div "ms manessha [PERSON_NAME] 642540 [EMAIL_ADDRESS][PERSON_NAME][DOMAIN_NAME] Serv…" at bounding box center [673, 643] width 1347 height 1287
click at [1202, 396] on div "ms manessha [PERSON_NAME] 642540 [EMAIL_ADDRESS][PERSON_NAME][DOMAIN_NAME] Serv…" at bounding box center [673, 643] width 1347 height 1287
drag, startPoint x: 1254, startPoint y: 196, endPoint x: 1228, endPoint y: 444, distance: 249.1
click at [1254, 196] on div "ms manessha [PERSON_NAME] 642540 [EMAIL_ADDRESS][PERSON_NAME][DOMAIN_NAME] Serv…" at bounding box center [673, 643] width 1347 height 1287
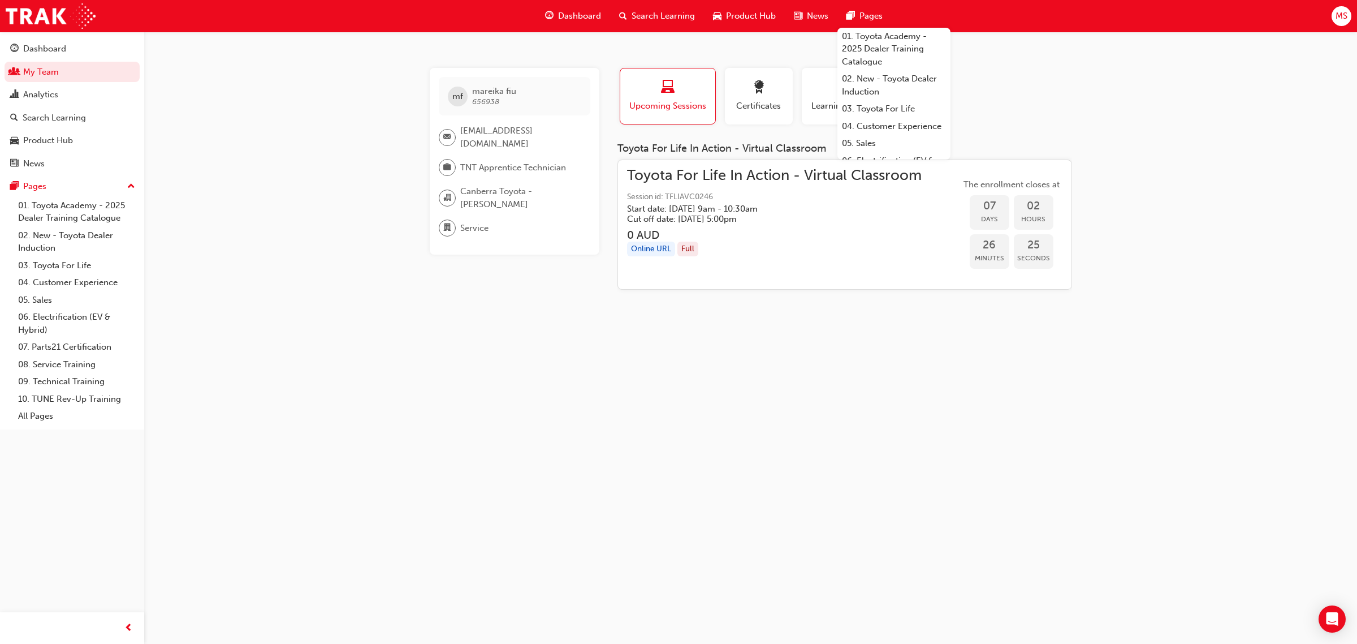
click at [876, 107] on link "03. Toyota For Life" at bounding box center [894, 109] width 113 height 18
click at [834, 106] on span "Learning History" at bounding box center [844, 106] width 68 height 13
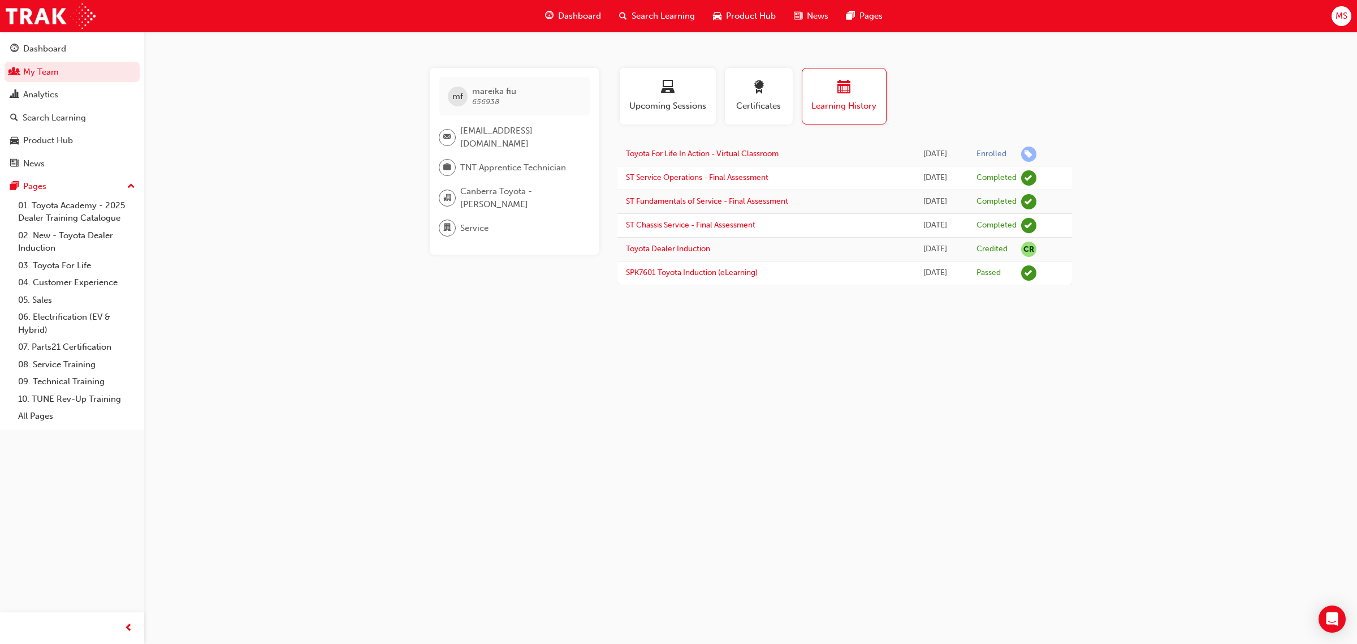
click at [956, 414] on div "mf mareika fiu 656938 [EMAIL_ADDRESS][DOMAIN_NAME] TNT Apprentice Technician [G…" at bounding box center [678, 322] width 1357 height 644
click at [524, 94] on div "mf mareika fiu 656938" at bounding box center [515, 96] width 152 height 38
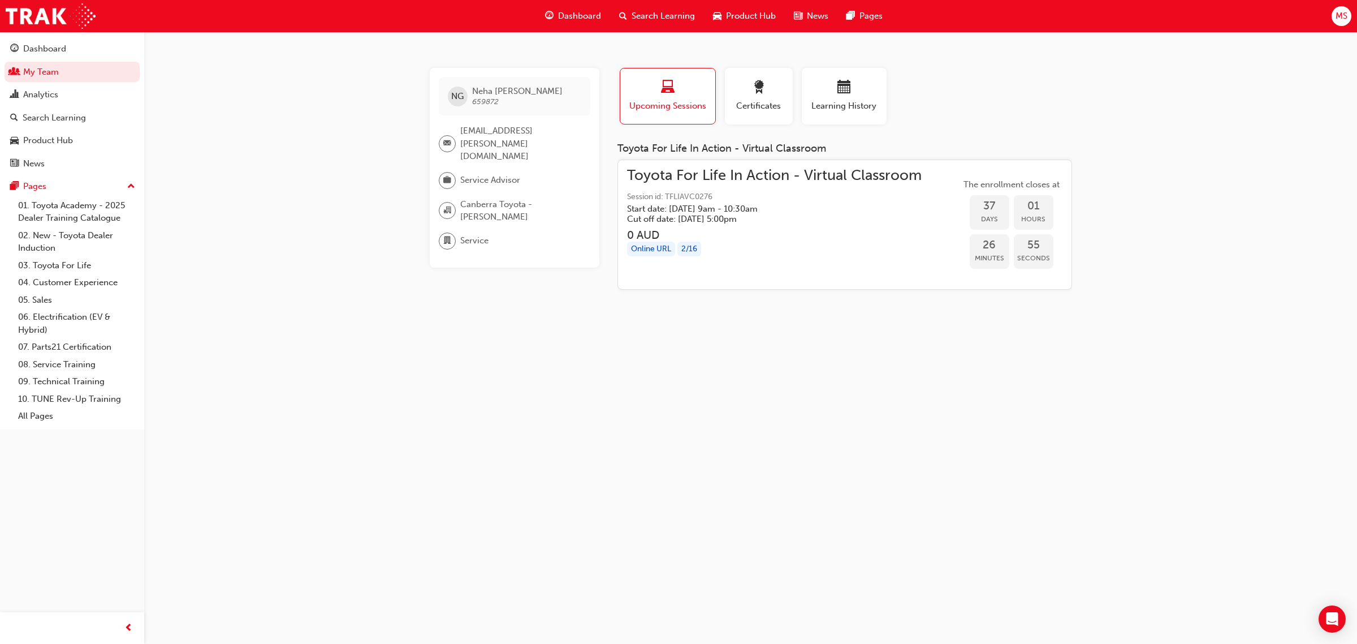
click at [1176, 295] on div "NG Neha Grover 659872 neha.grover@canberratoyota.com.au Service Advisor Canberr…" at bounding box center [678, 322] width 1357 height 644
click at [853, 102] on span "Learning History" at bounding box center [844, 106] width 68 height 13
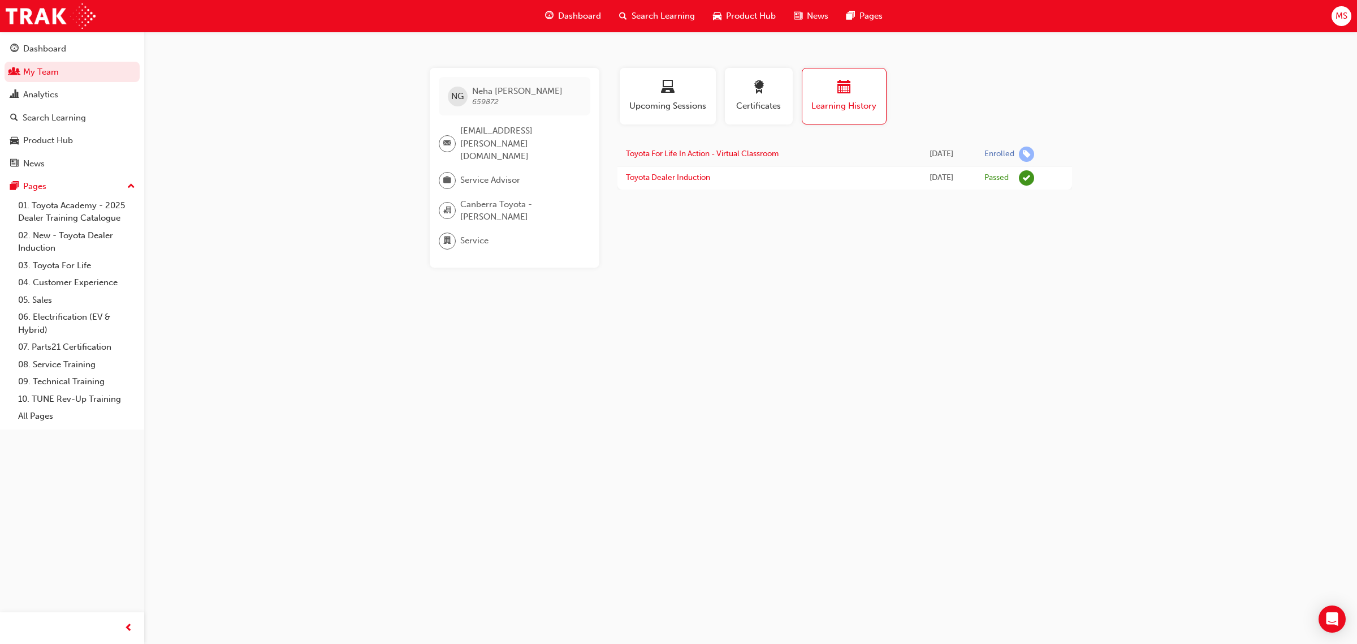
drag, startPoint x: 776, startPoint y: 294, endPoint x: 1287, endPoint y: 321, distance: 512.0
click at [780, 295] on div "NG Neha Grover 659872 neha.grover@canberratoyota.com.au Service Advisor Canberr…" at bounding box center [678, 322] width 1357 height 644
click at [882, 414] on div "NG Neha Grover 659872 neha.grover@canberratoyota.com.au Service Advisor Canberr…" at bounding box center [678, 322] width 1357 height 644
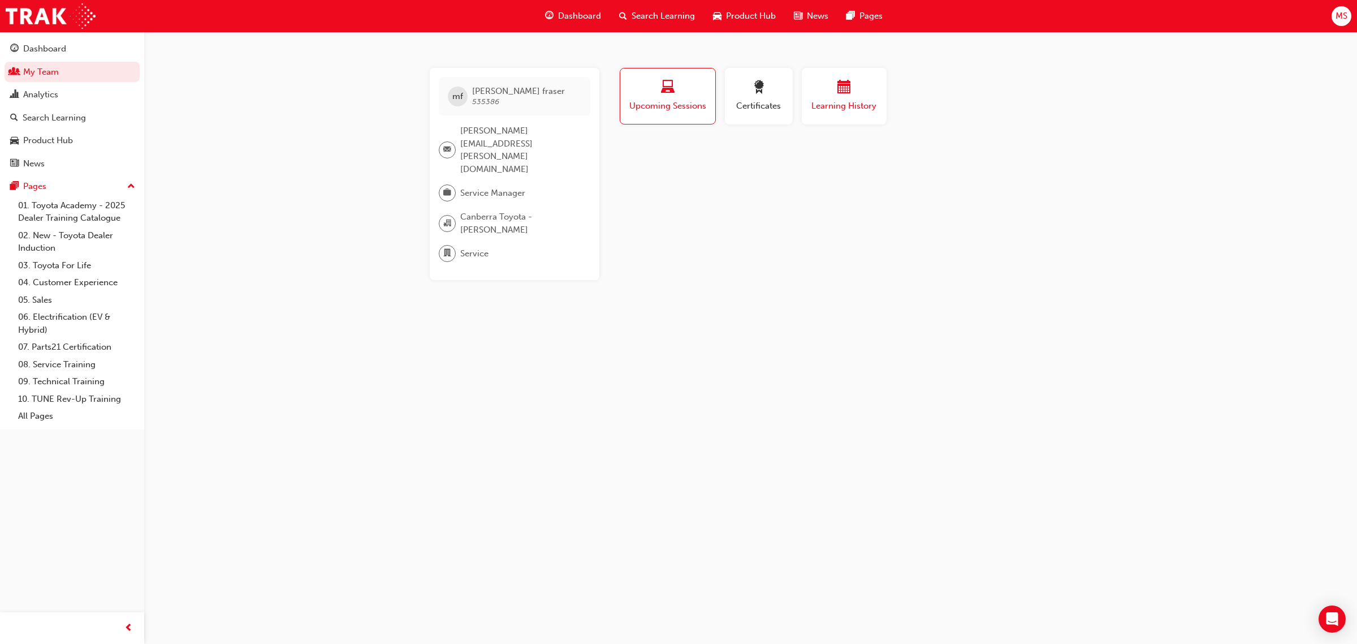
click at [854, 102] on span "Learning History" at bounding box center [844, 106] width 68 height 13
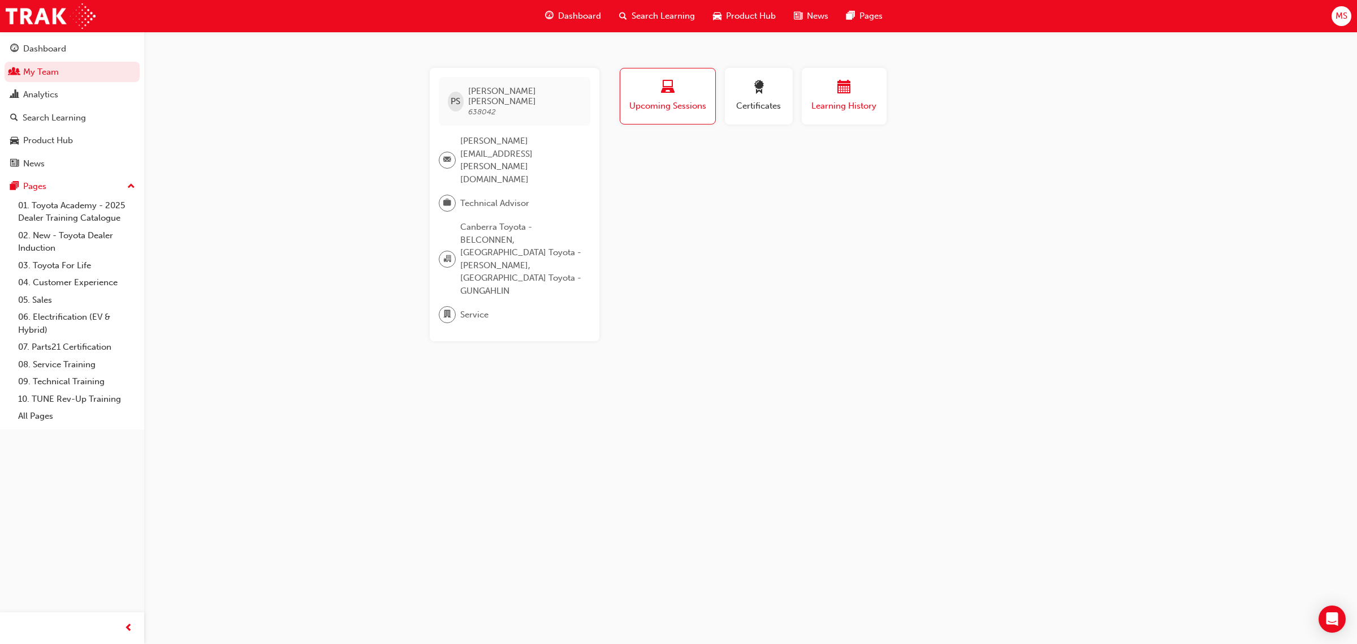
click at [865, 108] on span "Learning History" at bounding box center [844, 106] width 68 height 13
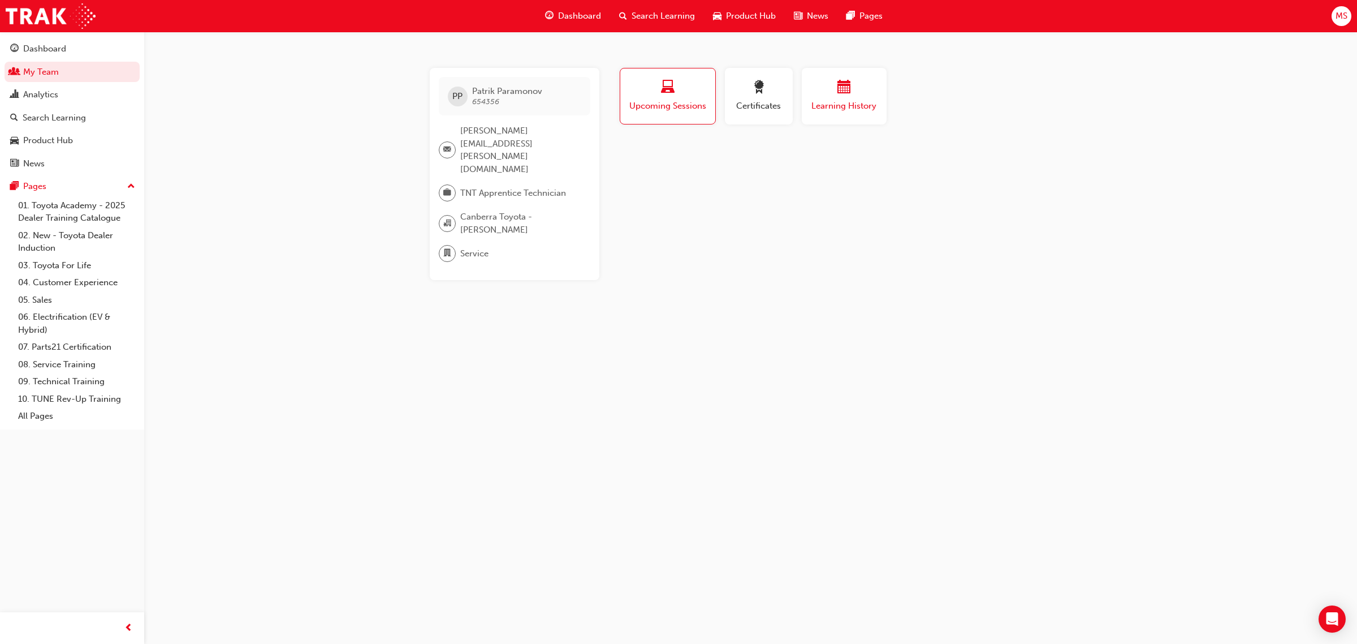
click at [855, 107] on span "Learning History" at bounding box center [844, 106] width 68 height 13
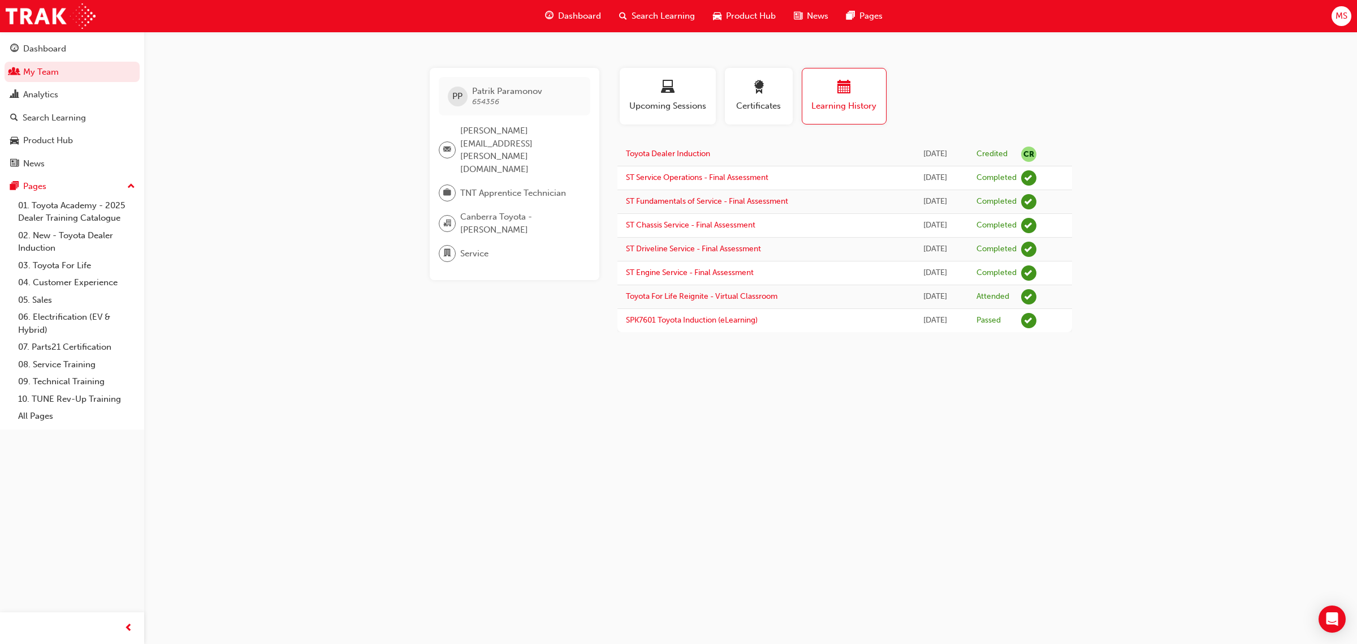
click at [1180, 297] on div "PP Patrik Paramonov 654356 michael.fraser@canberratoyota.com.au TNT Apprentice …" at bounding box center [678, 322] width 1357 height 644
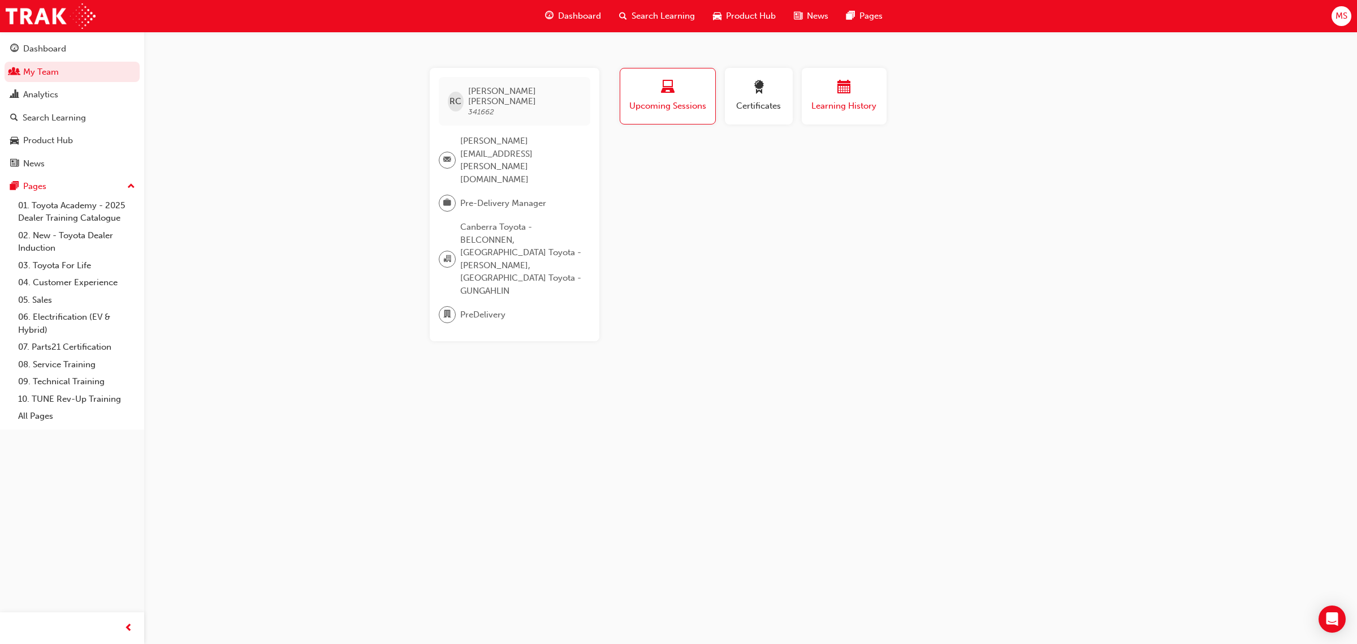
click at [860, 106] on span "Learning History" at bounding box center [844, 106] width 68 height 13
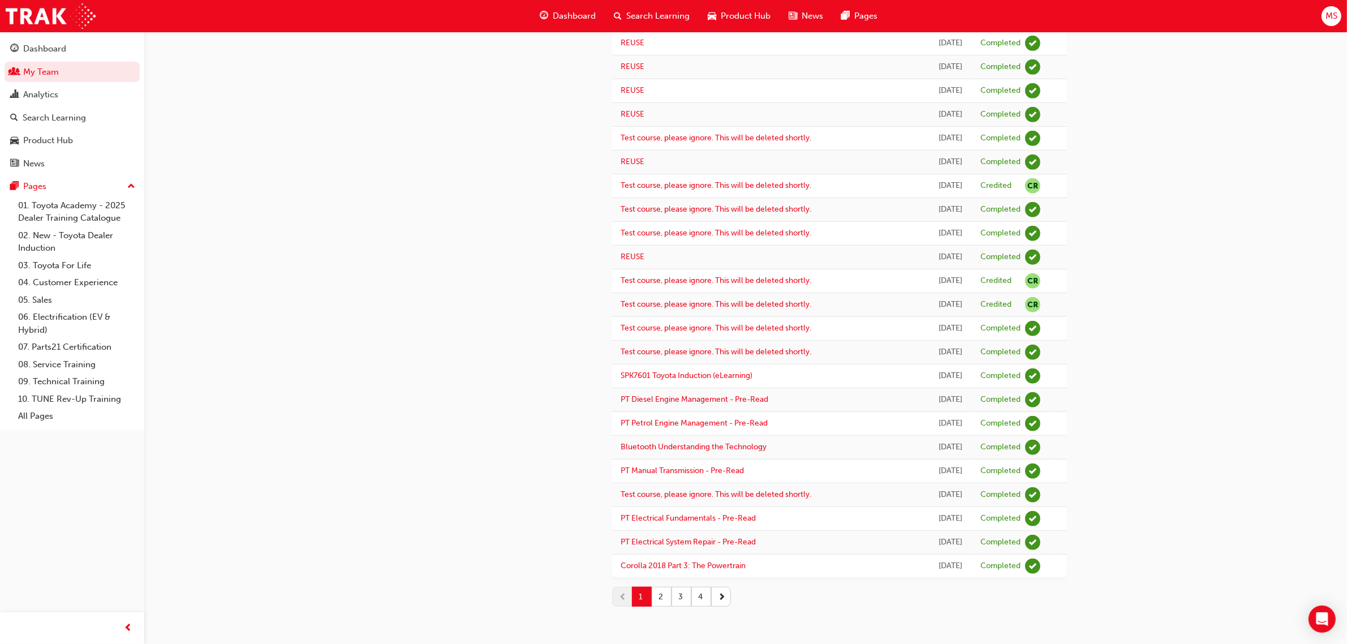
scroll to position [921, 0]
click at [662, 601] on button "2" at bounding box center [662, 597] width 20 height 20
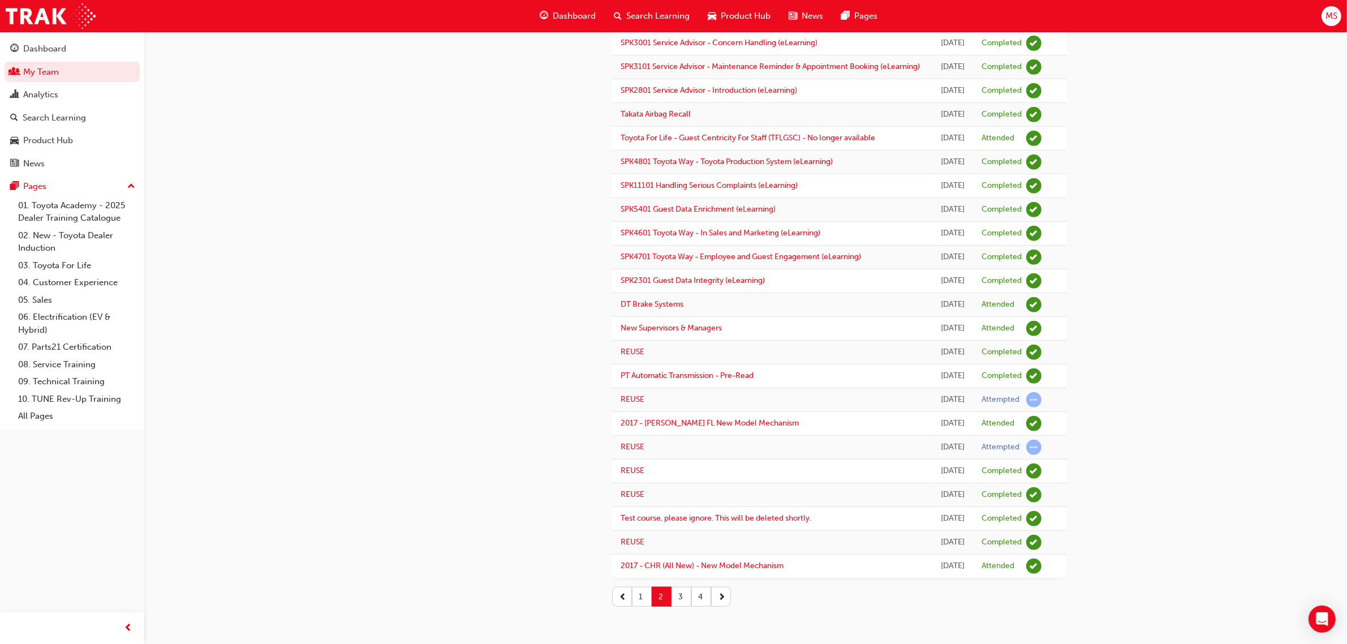
scroll to position [1267, 0]
click at [677, 600] on button "3" at bounding box center [681, 597] width 20 height 20
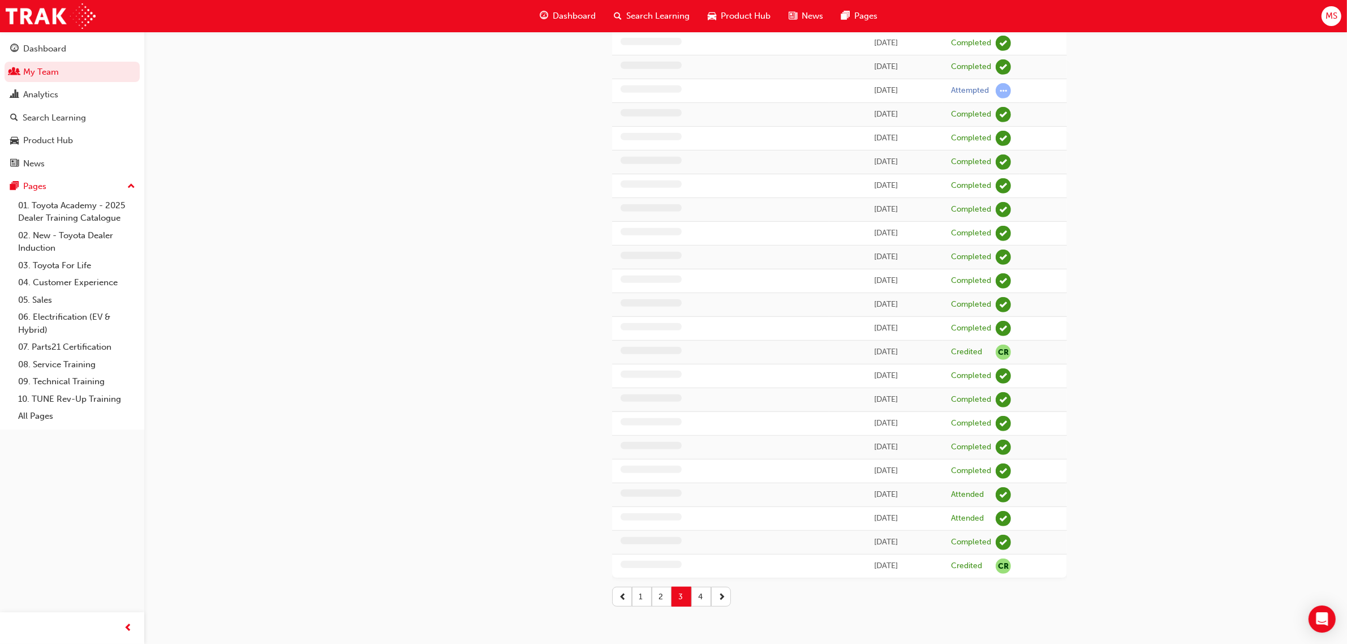
scroll to position [758, 0]
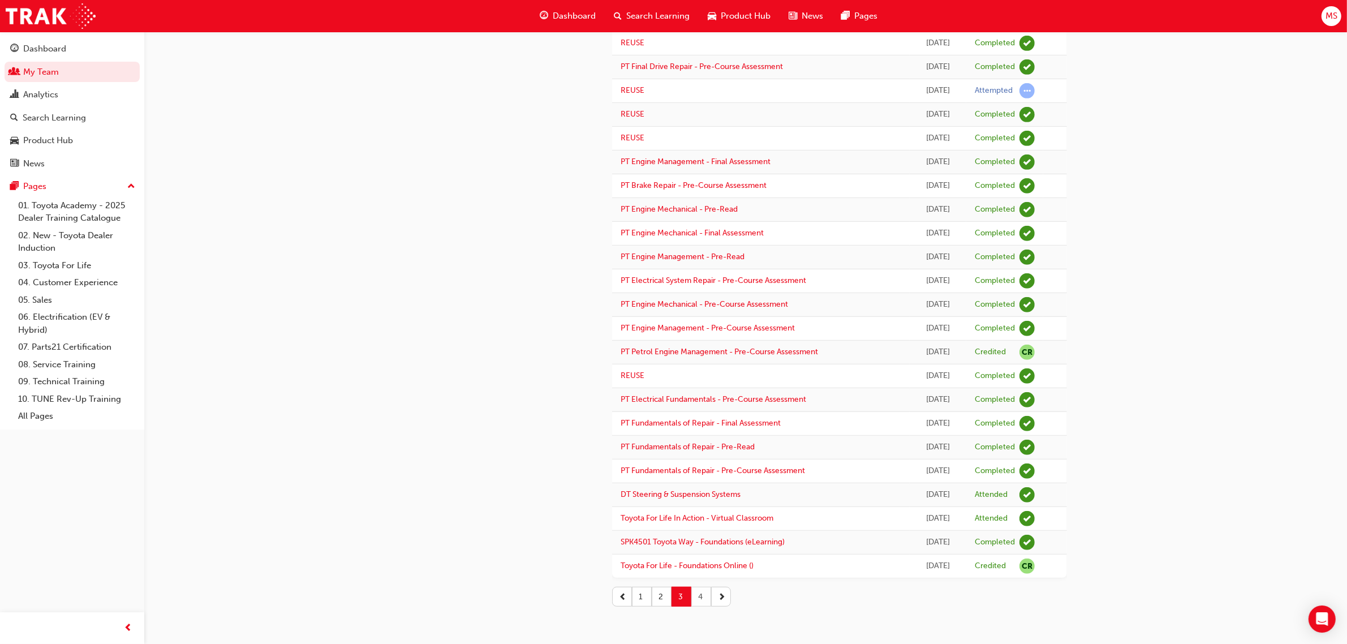
click at [696, 605] on button "4" at bounding box center [701, 597] width 20 height 20
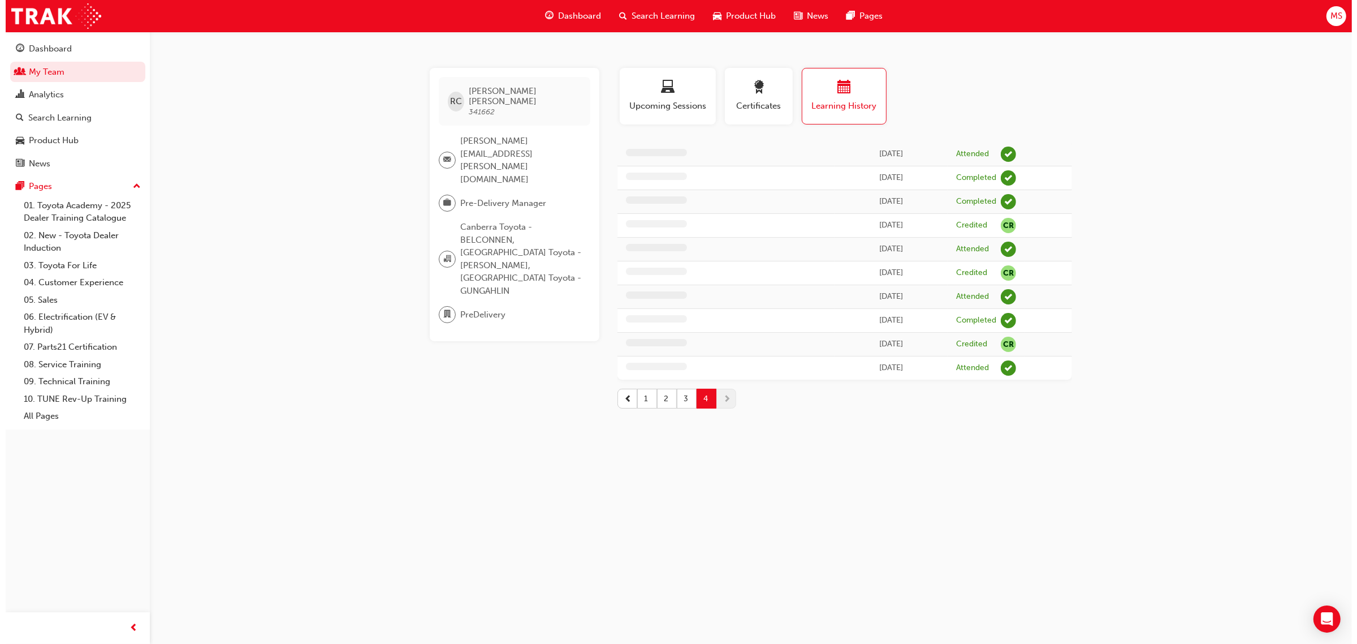
scroll to position [0, 0]
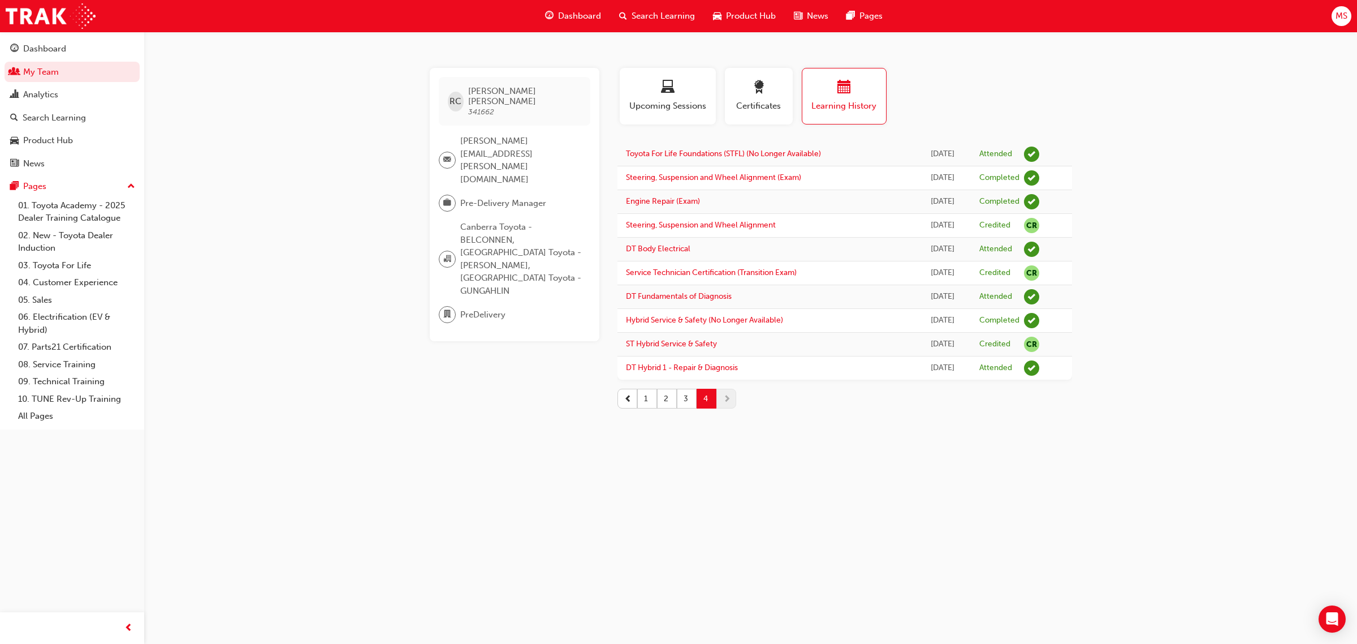
click at [506, 342] on div "RC Robert Collins 341662 robert.collins@canberratoyota.com.au Pre-Delivery Mana…" at bounding box center [524, 243] width 188 height 350
drag, startPoint x: 1141, startPoint y: 156, endPoint x: 1152, endPoint y: 169, distance: 16.4
click at [1141, 156] on div "RC Robert Collins 341662 robert.collins@canberratoyota.com.au Pre-Delivery Mana…" at bounding box center [678, 322] width 1357 height 644
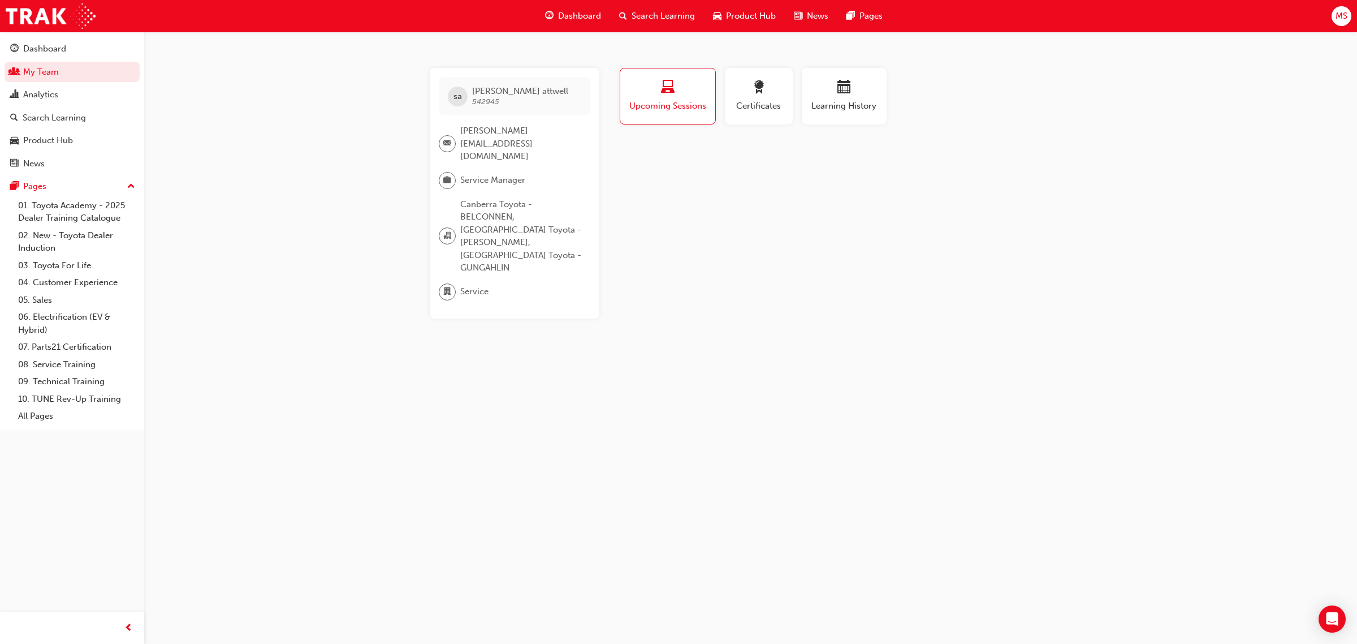
drag, startPoint x: 1036, startPoint y: 399, endPoint x: 1030, endPoint y: 400, distance: 5.8
click at [1036, 399] on div "sa [PERSON_NAME] 542945 [PERSON_NAME][EMAIL_ADDRESS][DOMAIN_NAME] Service Manag…" at bounding box center [678, 322] width 1357 height 644
drag, startPoint x: 1214, startPoint y: 440, endPoint x: 1214, endPoint y: 450, distance: 10.2
click at [1214, 440] on div "sa [PERSON_NAME] 542945 [PERSON_NAME][EMAIL_ADDRESS][DOMAIN_NAME] Service Manag…" at bounding box center [678, 322] width 1357 height 644
click at [917, 294] on div "SC [PERSON_NAME] Chorathe 627853 [PERSON_NAME][EMAIL_ADDRESS][DOMAIN_NAME] Sale…" at bounding box center [678, 322] width 1357 height 644
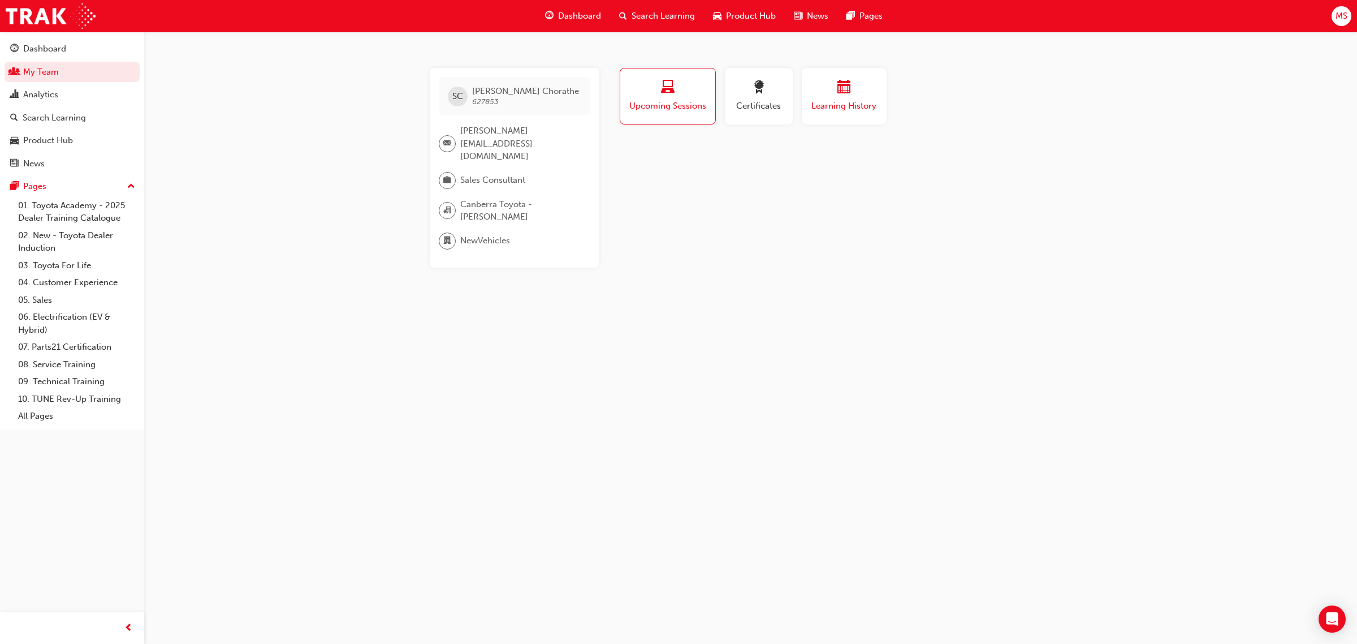
click at [810, 85] on div "button" at bounding box center [844, 89] width 68 height 18
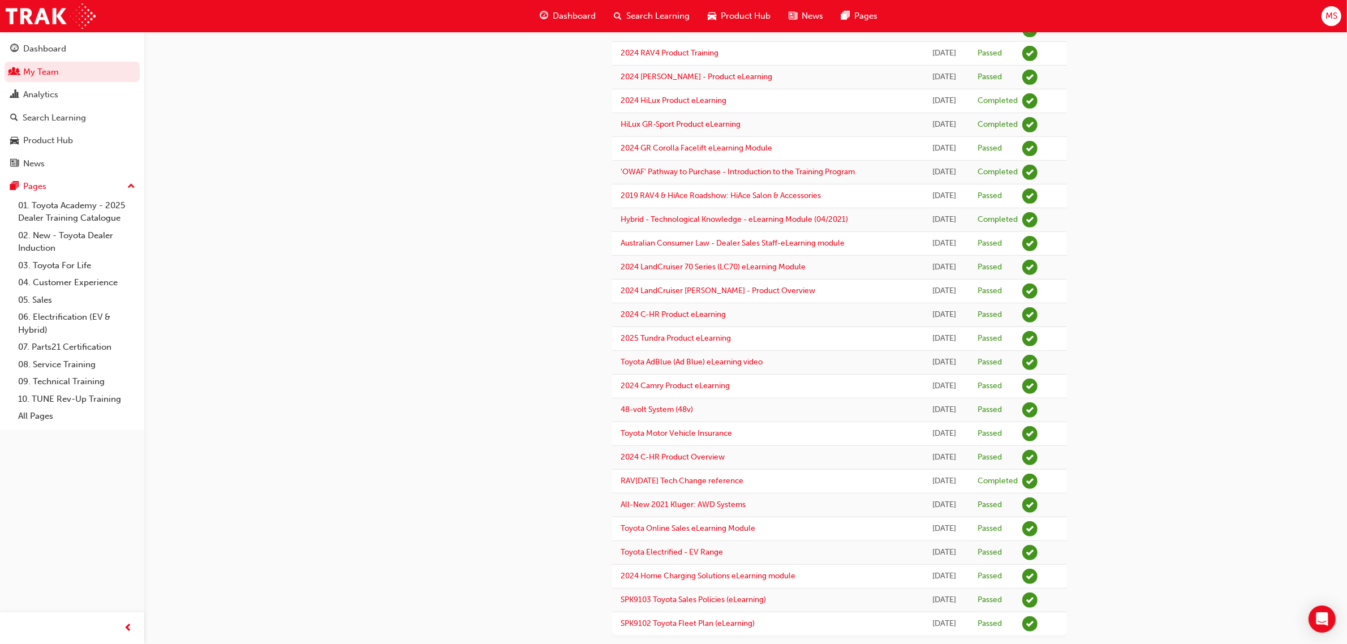
scroll to position [758, 0]
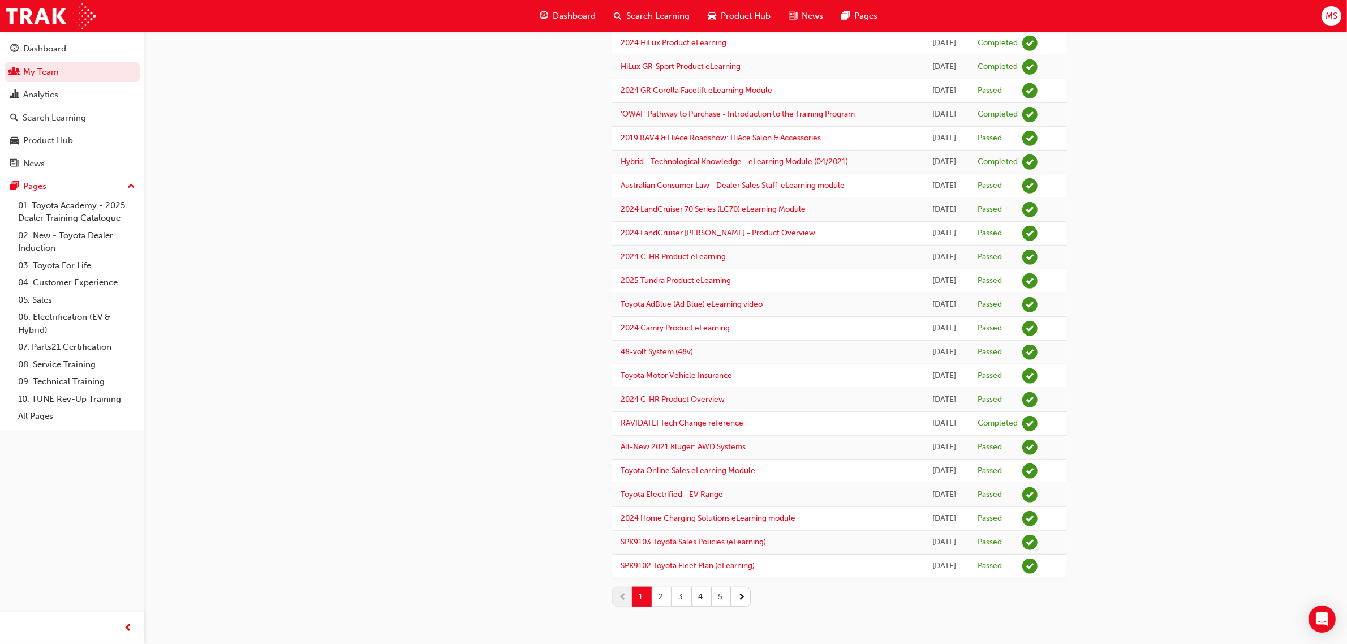
click at [663, 594] on button "2" at bounding box center [662, 597] width 20 height 20
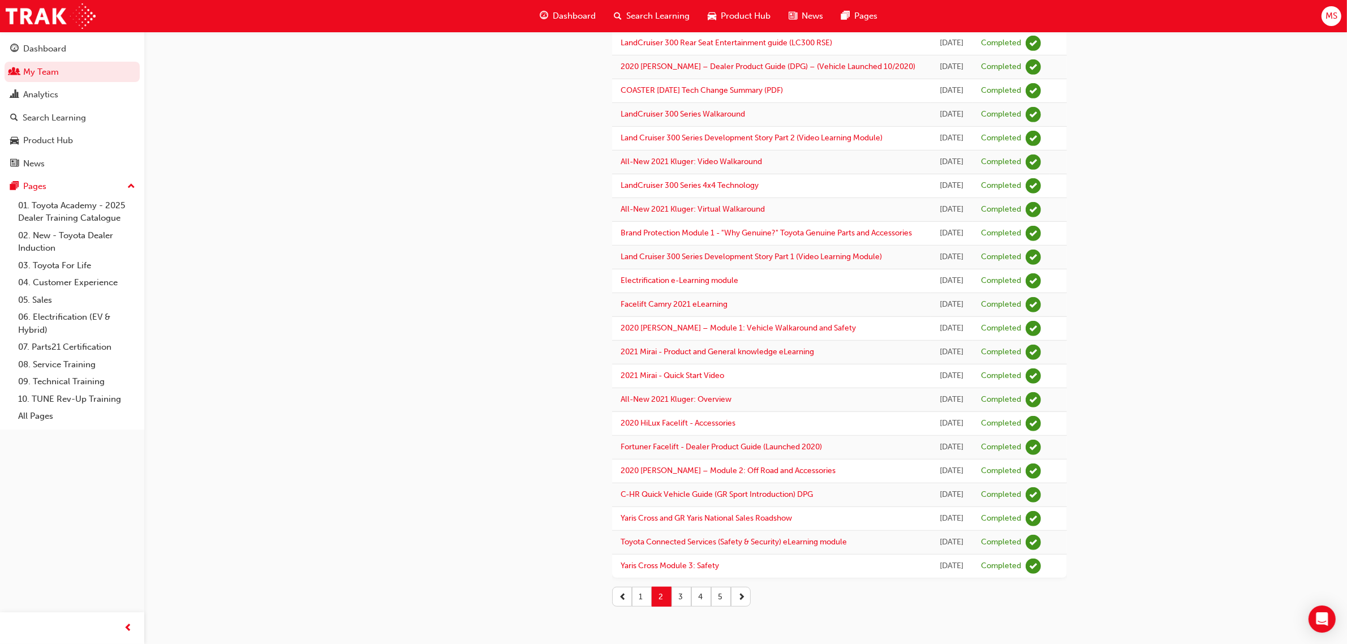
scroll to position [16, 0]
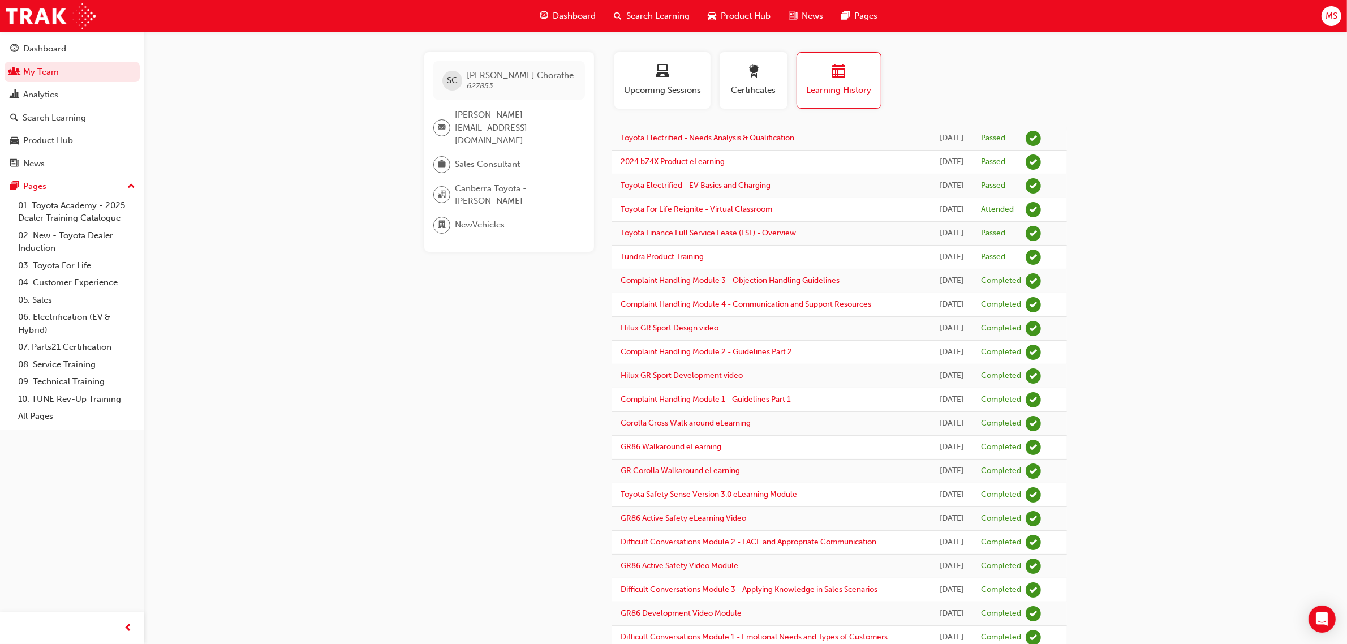
drag, startPoint x: 334, startPoint y: 402, endPoint x: 577, endPoint y: 397, distance: 243.2
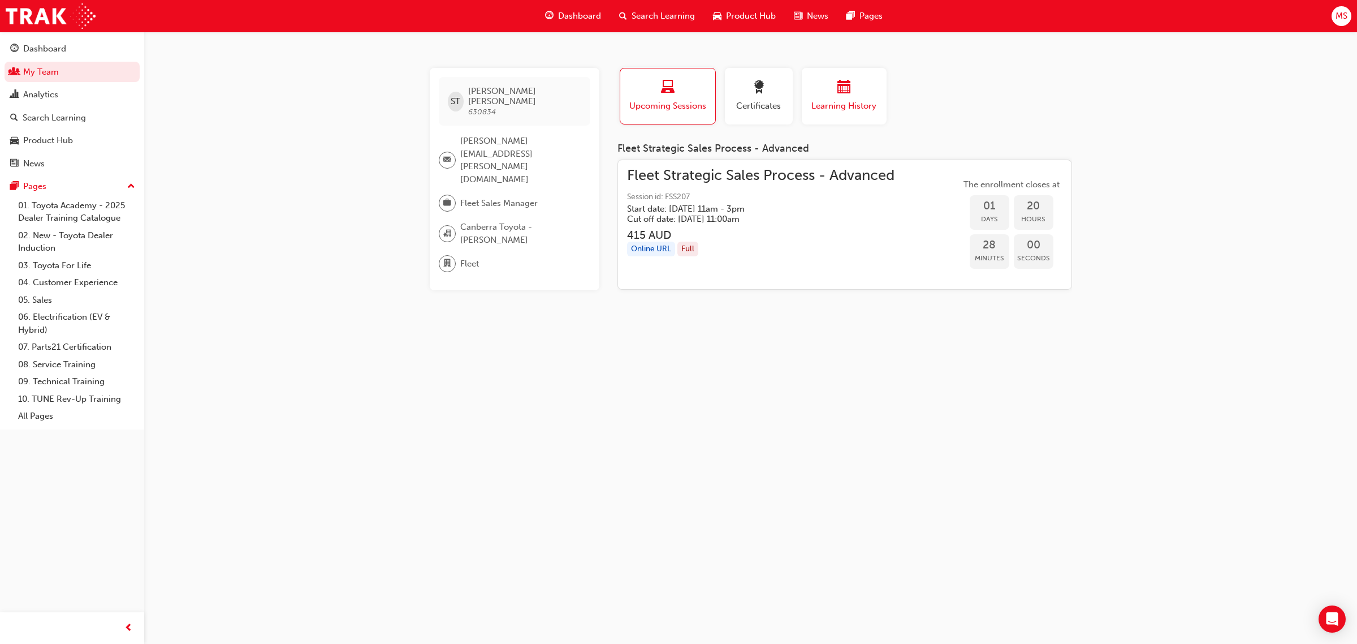
click at [860, 92] on div "button" at bounding box center [844, 89] width 68 height 18
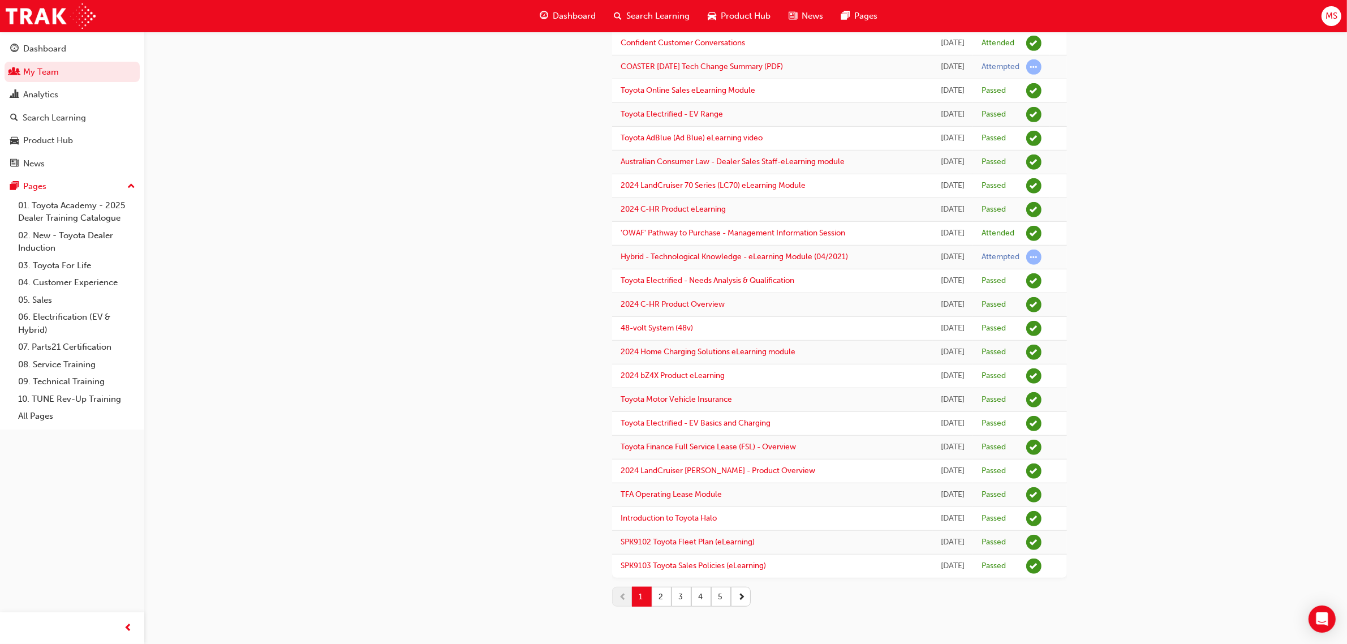
scroll to position [1267, 0]
click at [669, 595] on button "2" at bounding box center [662, 597] width 20 height 20
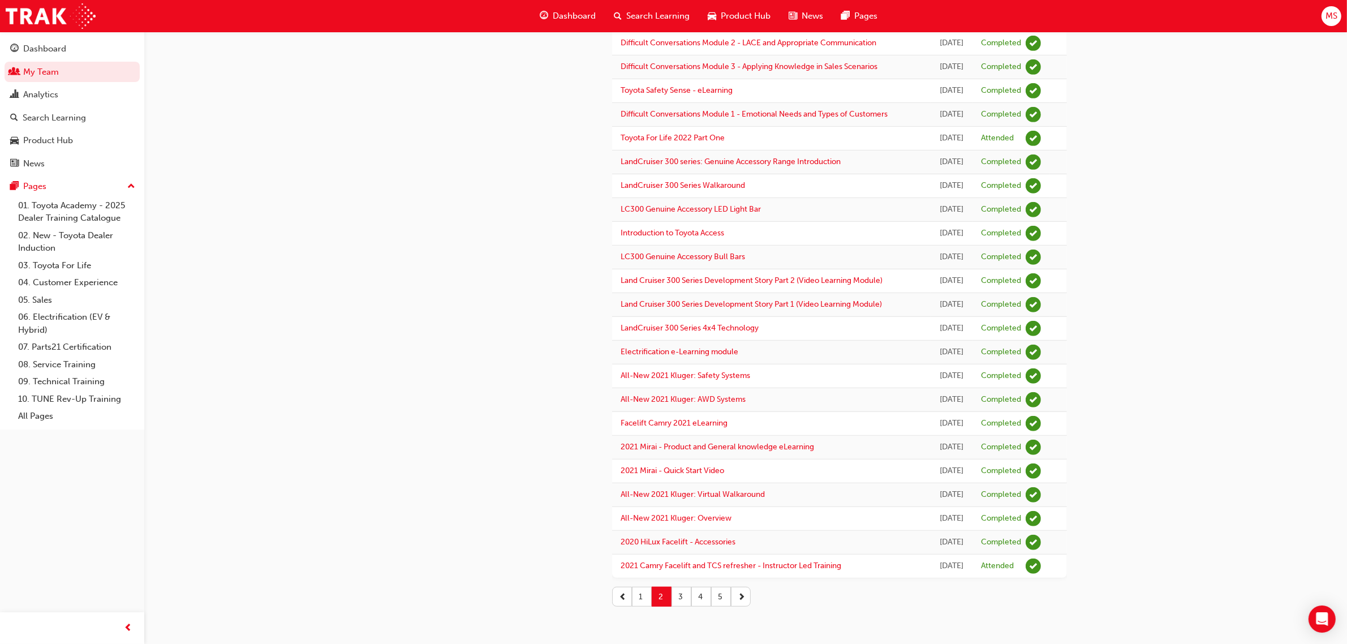
scroll to position [0, 0]
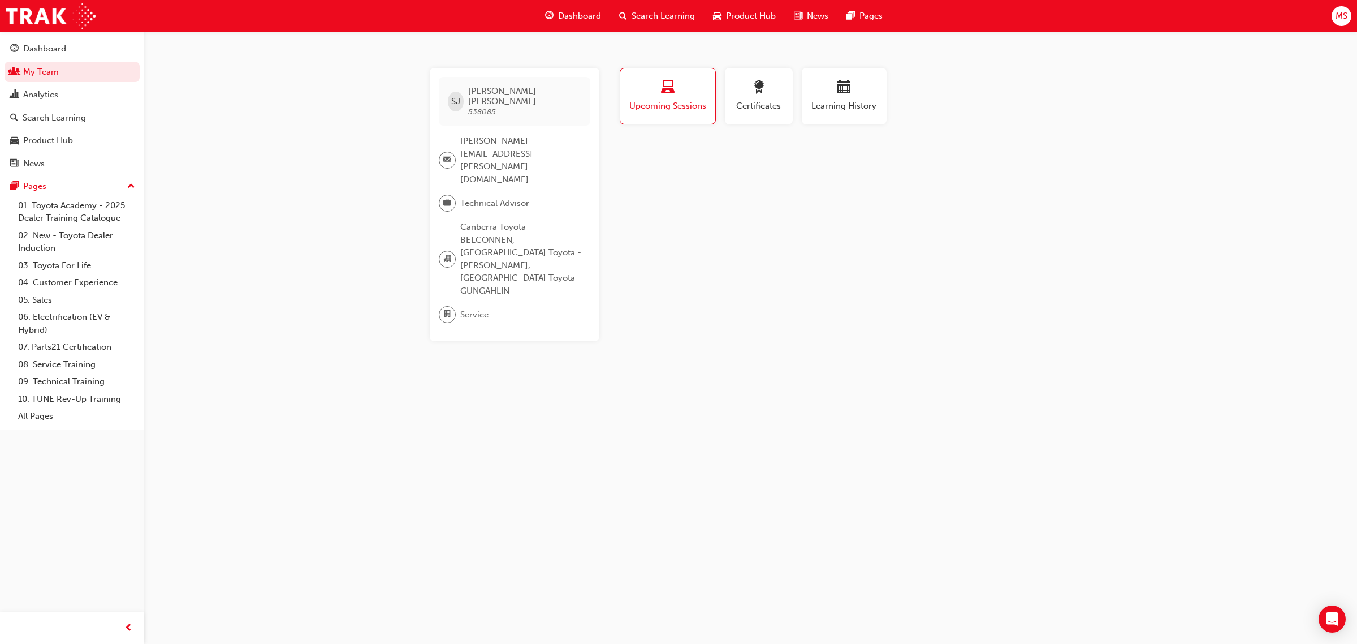
drag, startPoint x: 847, startPoint y: 96, endPoint x: 882, endPoint y: 101, distance: 35.9
click at [847, 96] on div "button" at bounding box center [844, 89] width 68 height 18
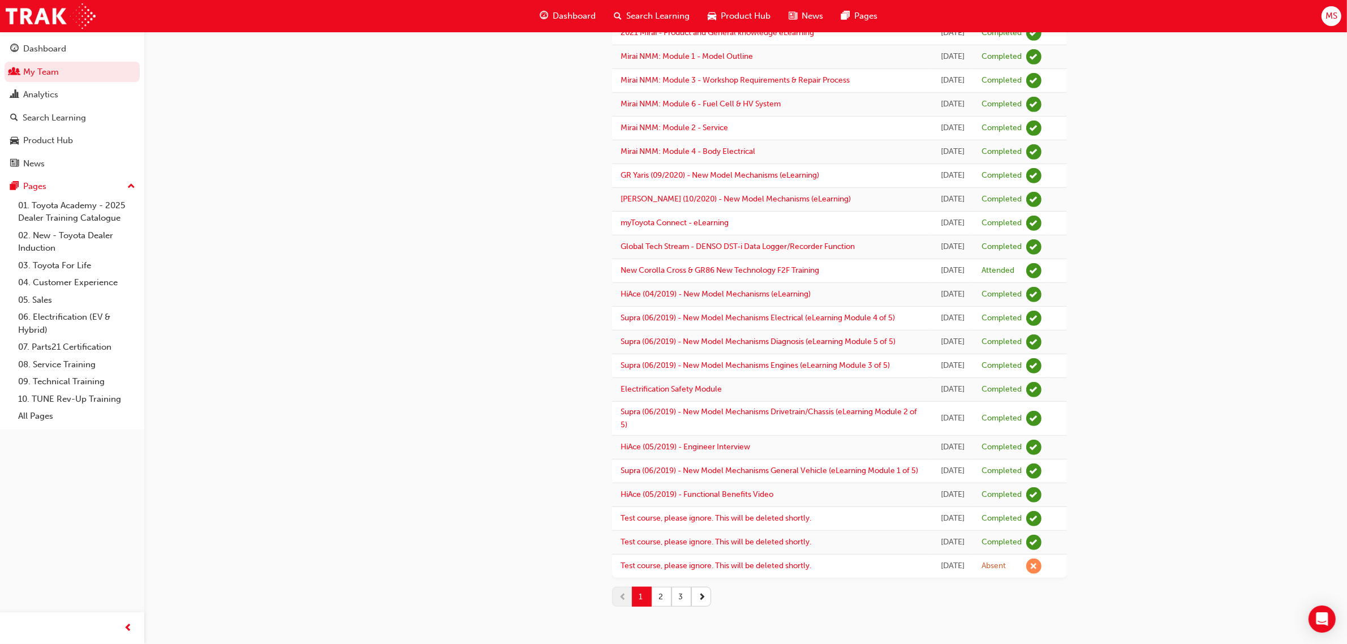
scroll to position [1084, 0]
click at [665, 602] on button "2" at bounding box center [662, 597] width 20 height 20
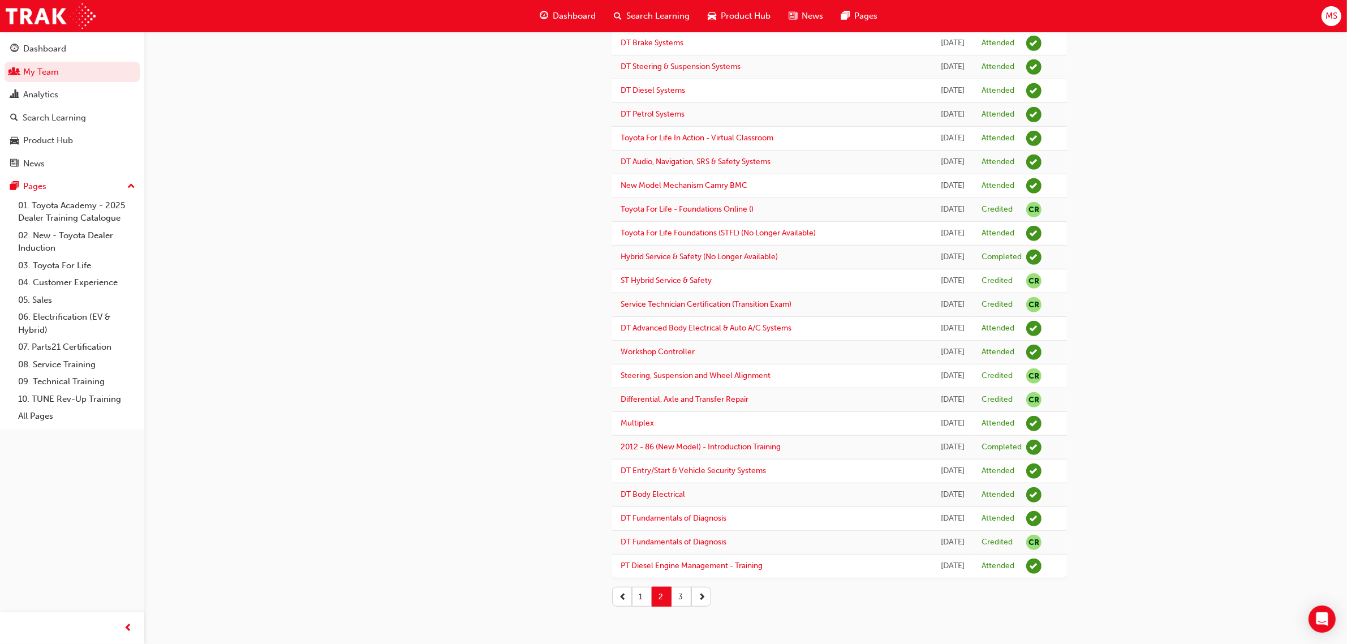
scroll to position [1185, 0]
click at [679, 600] on button "3" at bounding box center [681, 597] width 20 height 20
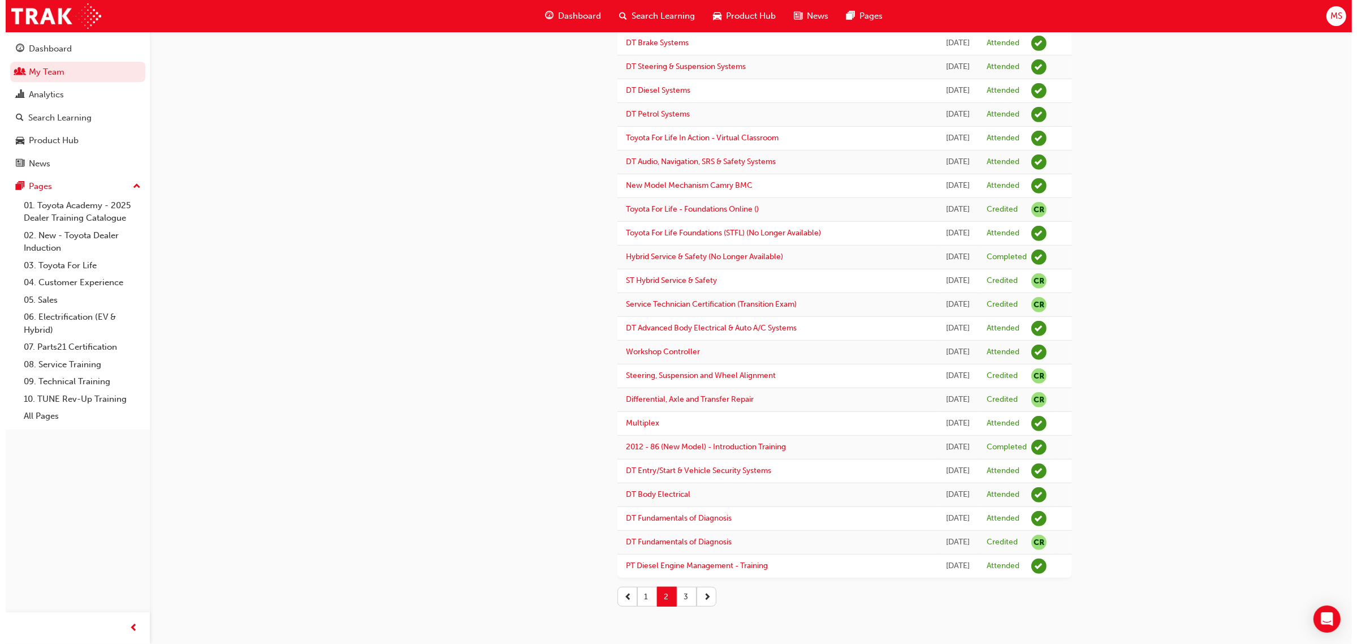
scroll to position [0, 0]
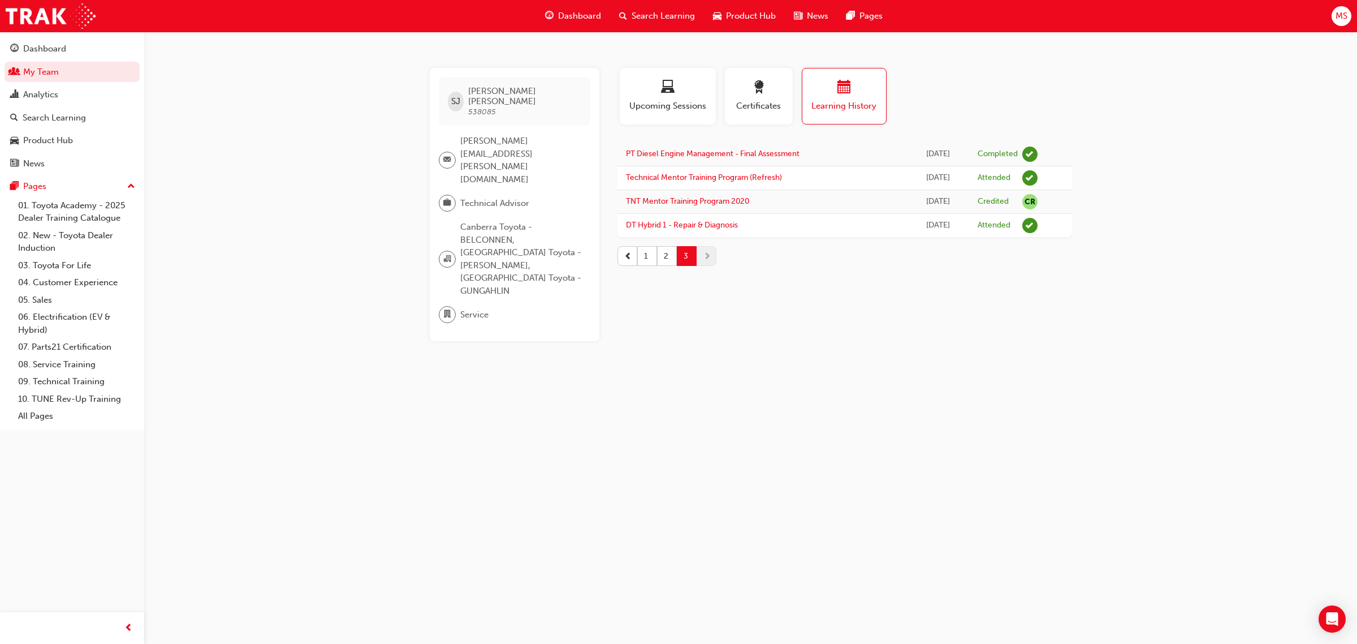
click at [1178, 386] on div "SJ Shane Johnston 538085 shane.johnston@canberratoyota.com.au Technical Advisor…" at bounding box center [678, 322] width 1357 height 644
click at [1146, 421] on div "SJ Shane Johnston 538085 shane.johnston@canberratoyota.com.au Technical Advisor…" at bounding box center [678, 322] width 1357 height 644
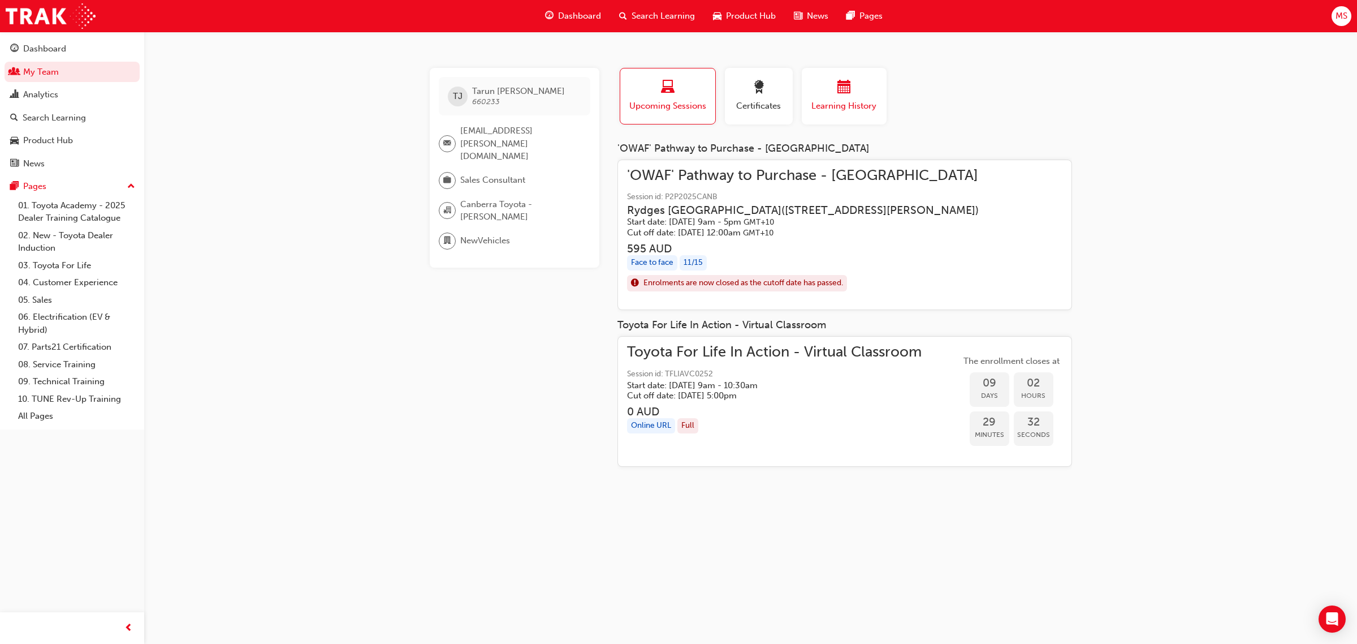
click at [827, 80] on div "button" at bounding box center [844, 89] width 68 height 18
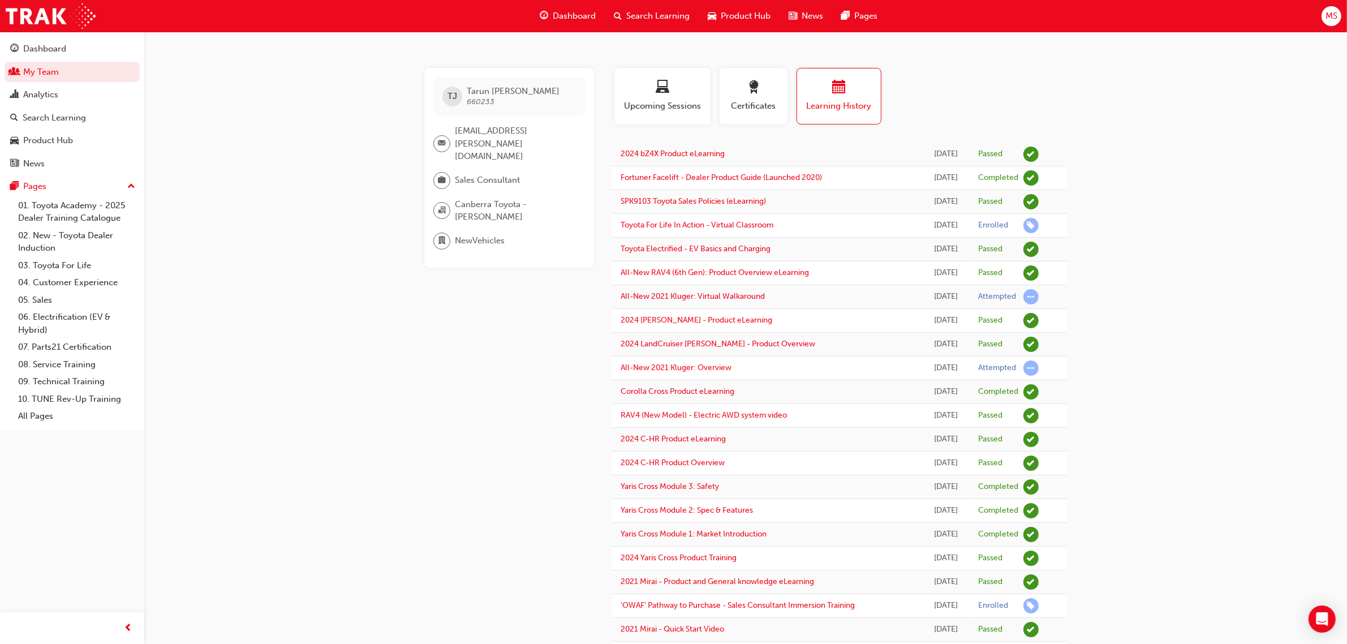
click at [1166, 156] on div "[PERSON_NAME] [PERSON_NAME][GEOGRAPHIC_DATA] [EMAIL_ADDRESS][PERSON_NAME][DOMAI…" at bounding box center [673, 607] width 1347 height 1215
click at [1154, 312] on div "[PERSON_NAME] [PERSON_NAME][GEOGRAPHIC_DATA] [EMAIL_ADDRESS][PERSON_NAME][DOMAI…" at bounding box center [673, 607] width 1347 height 1215
click at [1223, 331] on div "[PERSON_NAME] [PERSON_NAME][GEOGRAPHIC_DATA] [EMAIL_ADDRESS][PERSON_NAME][DOMAI…" at bounding box center [673, 607] width 1347 height 1215
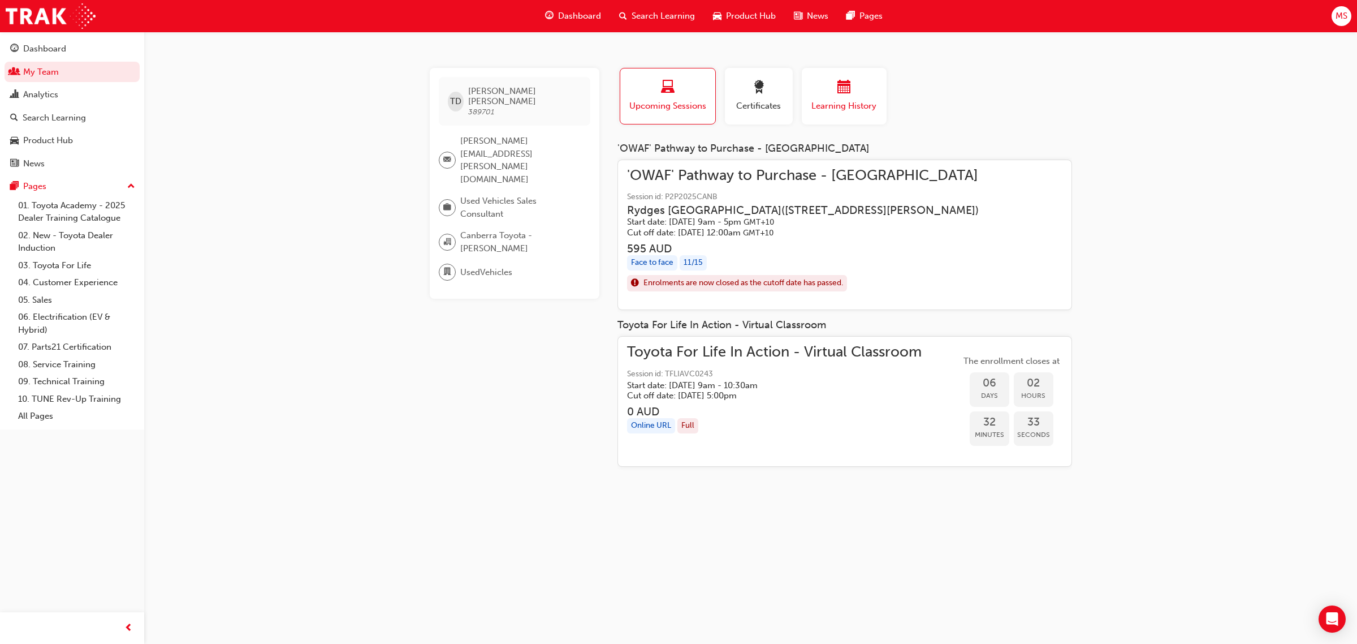
click at [861, 104] on span "Learning History" at bounding box center [844, 106] width 68 height 13
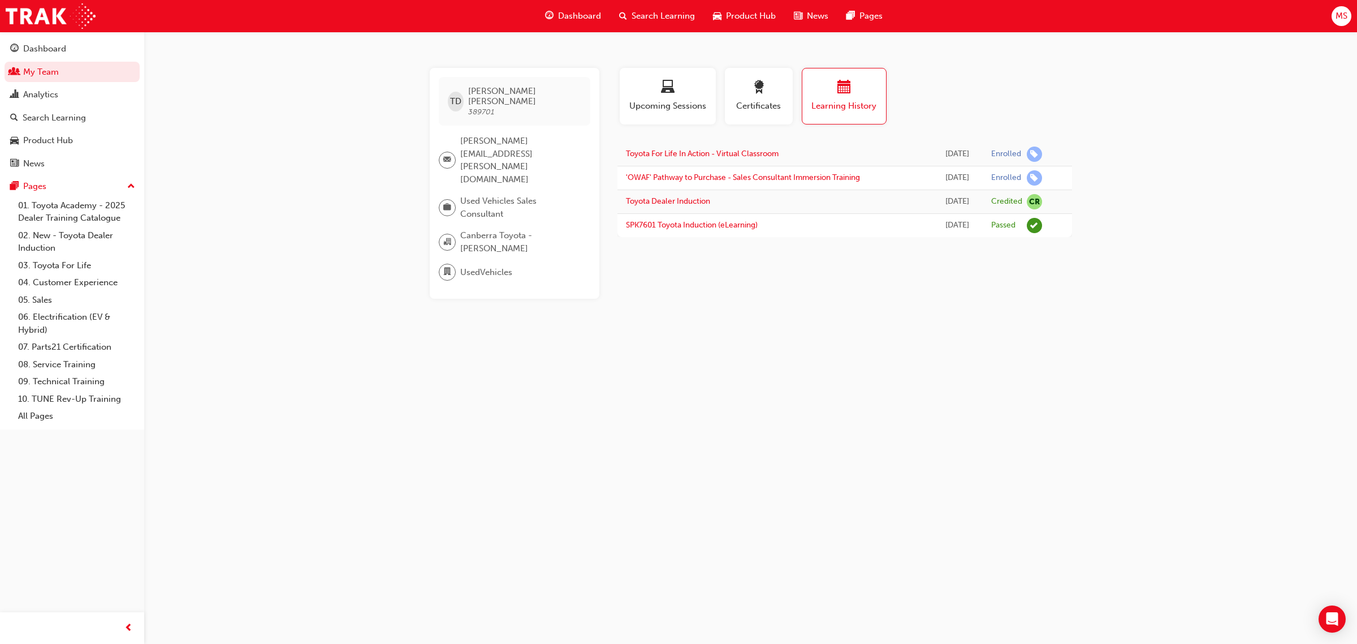
click at [830, 341] on div "TD [PERSON_NAME] 389701 [PERSON_NAME][EMAIL_ADDRESS][PERSON_NAME][DOMAIN_NAME] …" at bounding box center [678, 322] width 1357 height 644
click at [728, 284] on div "TD [PERSON_NAME] 389701 [PERSON_NAME][EMAIL_ADDRESS][PERSON_NAME][DOMAIN_NAME] …" at bounding box center [678, 322] width 1357 height 644
click at [1111, 357] on div "TD [PERSON_NAME] 389701 [PERSON_NAME][EMAIL_ADDRESS][PERSON_NAME][DOMAIN_NAME] …" at bounding box center [678, 322] width 1357 height 644
click at [1218, 180] on div "TD [PERSON_NAME] 389701 [PERSON_NAME][EMAIL_ADDRESS][PERSON_NAME][DOMAIN_NAME] …" at bounding box center [678, 322] width 1357 height 644
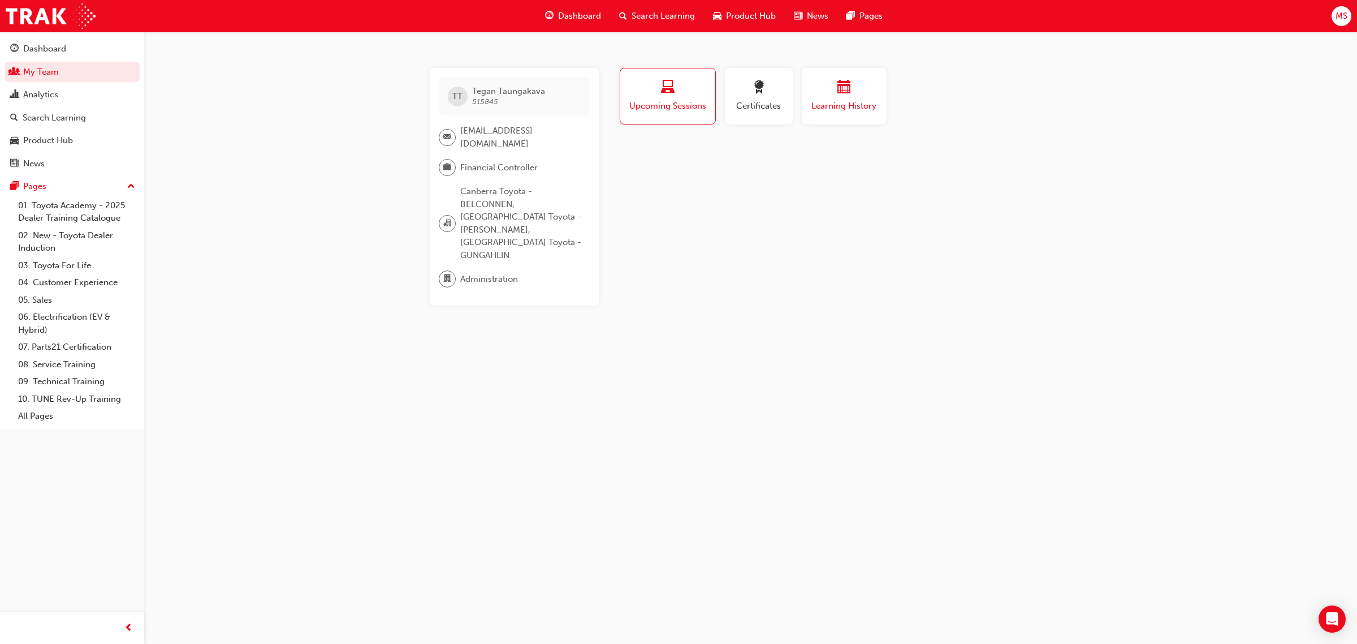
click at [830, 101] on span "Learning History" at bounding box center [844, 106] width 68 height 13
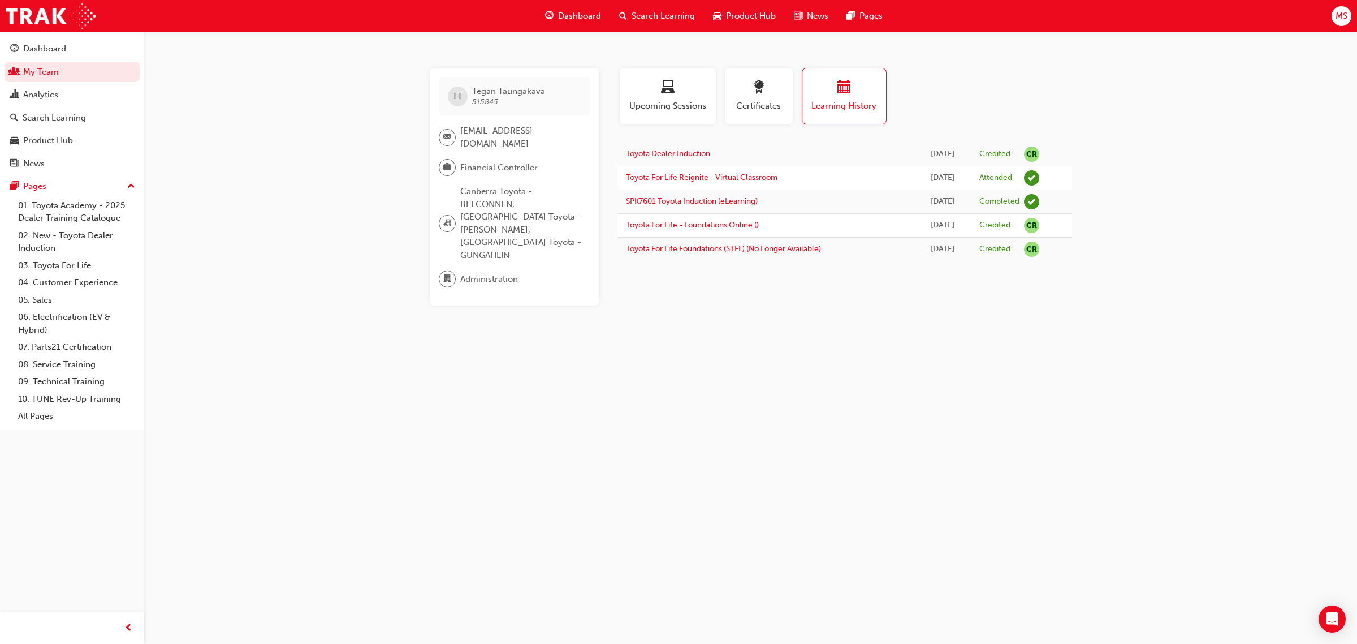
click at [779, 363] on div "TT Tegan Taungakava 515845 tegan.t@eagersact.com.au Financial Controller Canber…" at bounding box center [678, 322] width 1357 height 644
click at [829, 360] on div "TT Tegan Taungakava 515845 tegan.t@eagersact.com.au Financial Controller Canber…" at bounding box center [678, 322] width 1357 height 644
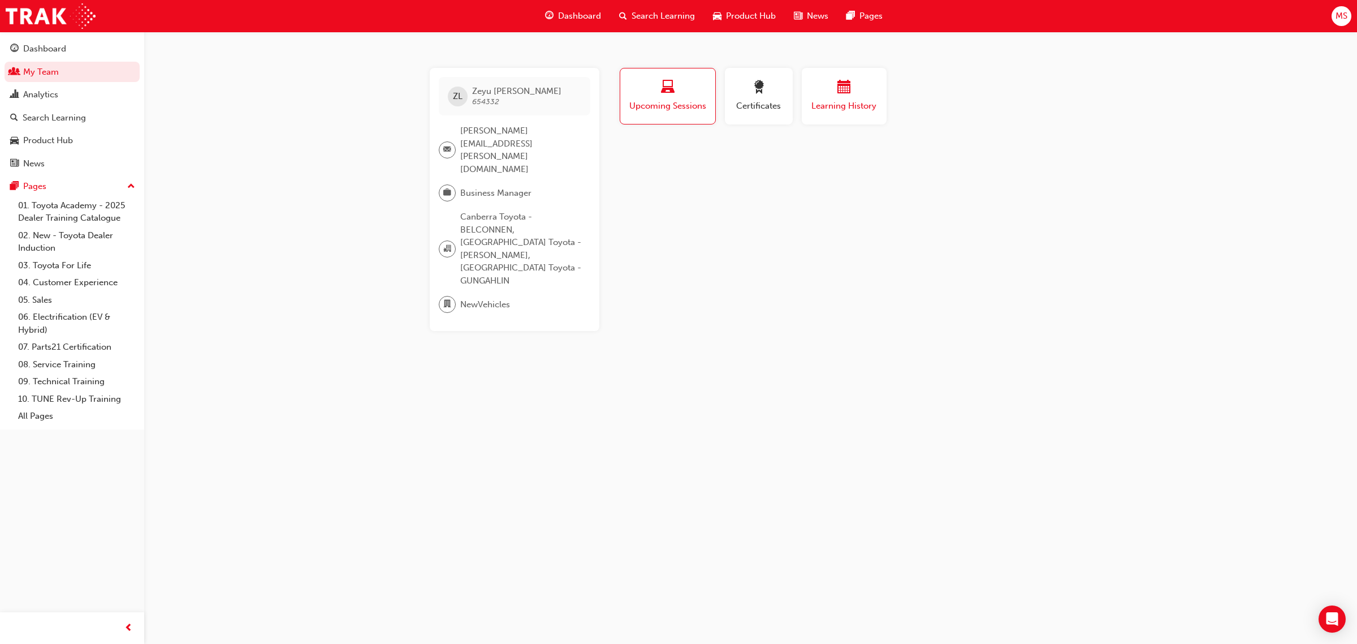
click at [856, 101] on span "Learning History" at bounding box center [844, 106] width 68 height 13
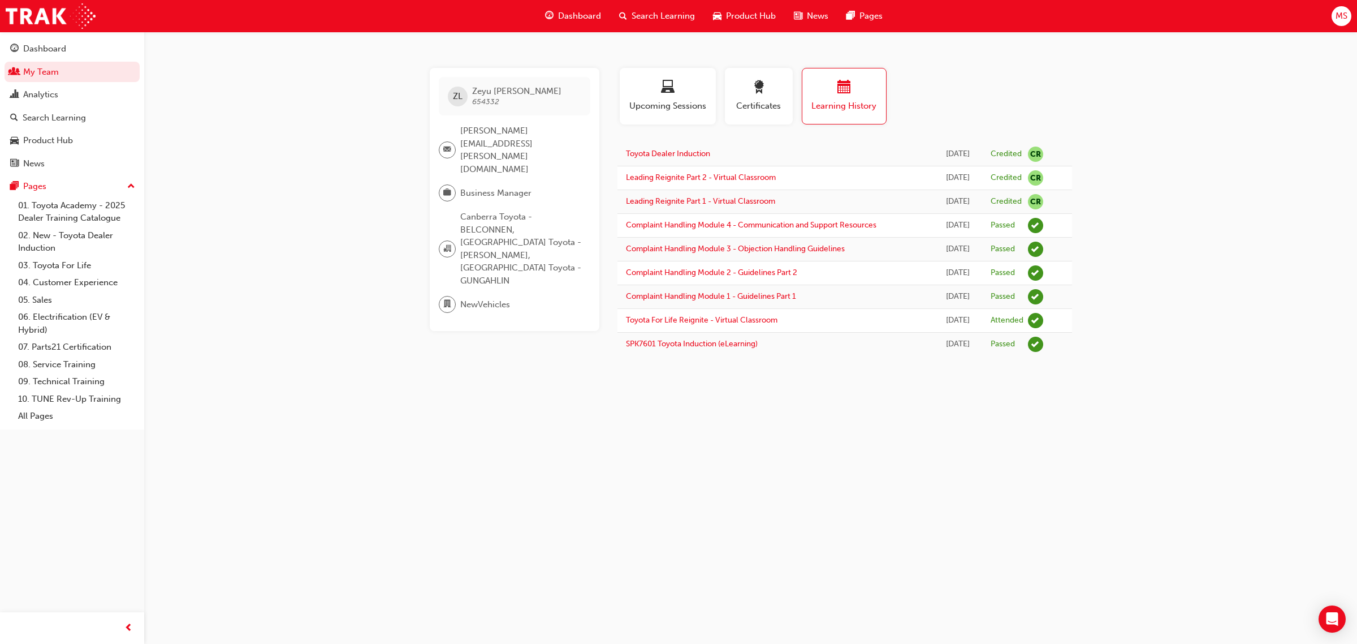
click at [1180, 200] on div "ZL [PERSON_NAME] 654332 [PERSON_NAME][EMAIL_ADDRESS][PERSON_NAME][DOMAIN_NAME] …" at bounding box center [678, 322] width 1357 height 644
click at [1233, 159] on div "ZL [PERSON_NAME] 654332 [PERSON_NAME][EMAIL_ADDRESS][PERSON_NAME][DOMAIN_NAME] …" at bounding box center [678, 322] width 1357 height 644
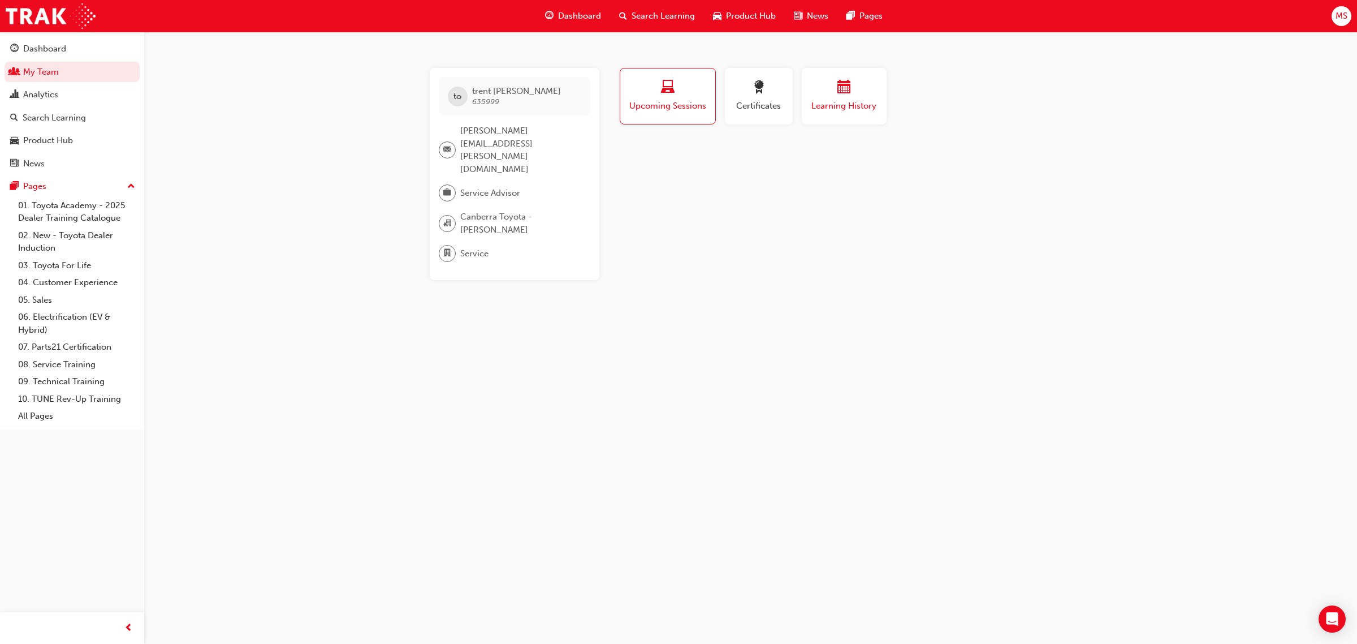
click at [866, 97] on div "Learning History" at bounding box center [844, 96] width 68 height 32
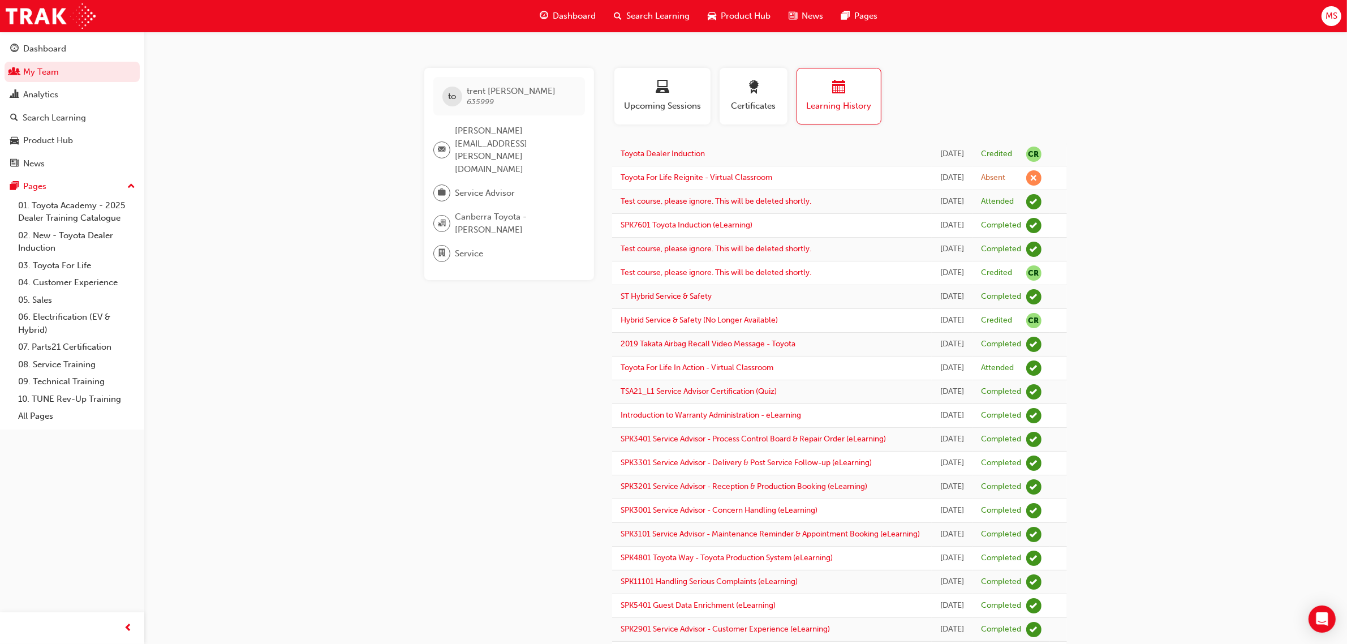
click at [1216, 221] on div "to [PERSON_NAME] 635999 [PERSON_NAME][EMAIL_ADDRESS][PERSON_NAME][DOMAIN_NAME] …" at bounding box center [673, 394] width 1347 height 788
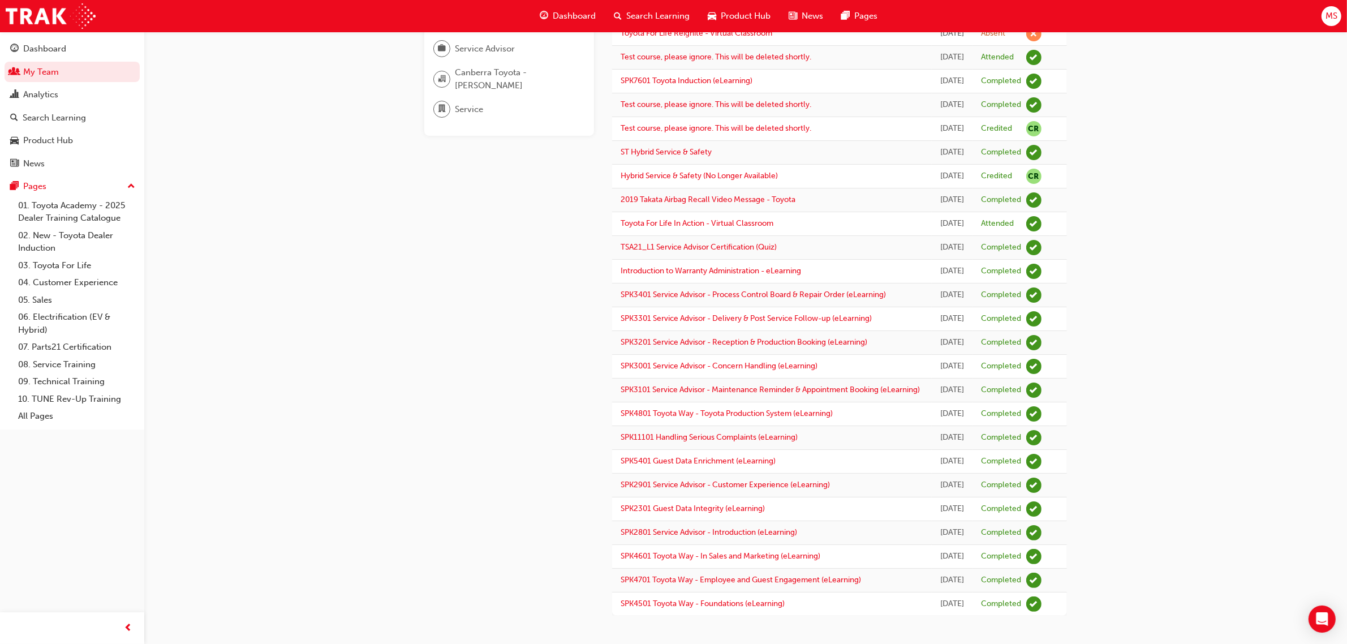
click at [442, 282] on div "to [PERSON_NAME] 635999 [PERSON_NAME][EMAIL_ADDRESS][PERSON_NAME][DOMAIN_NAME] …" at bounding box center [518, 270] width 188 height 692
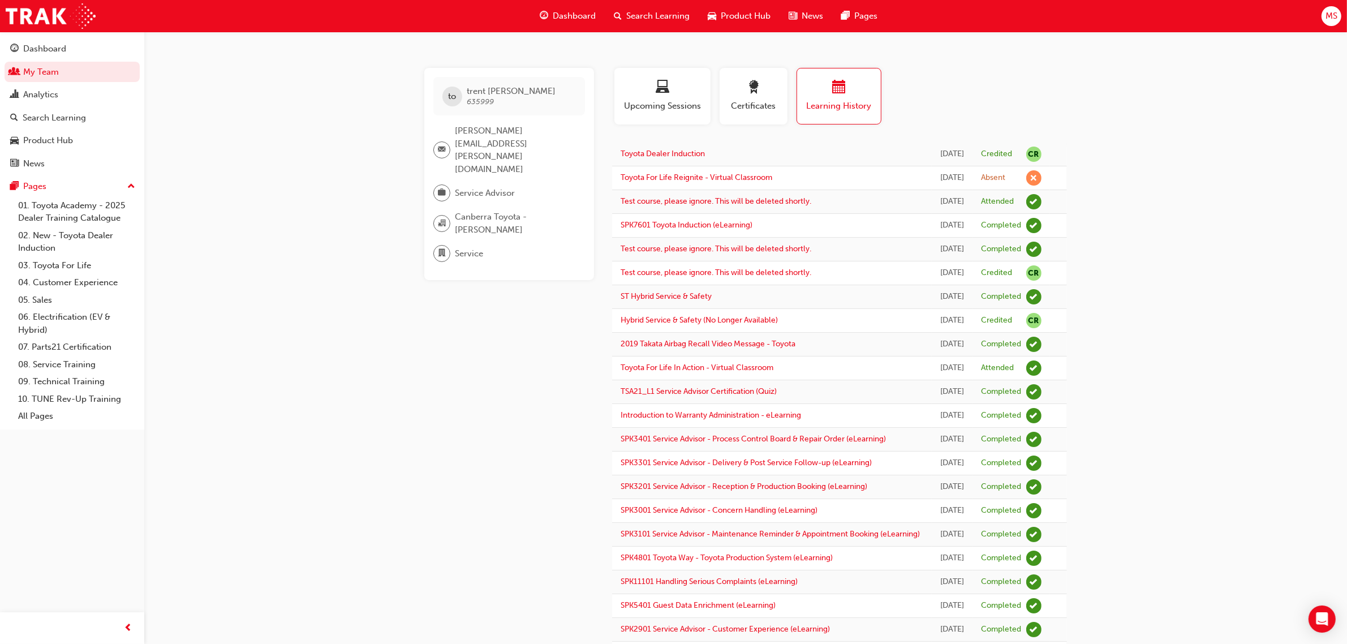
click at [445, 303] on div "to [PERSON_NAME] 635999 [PERSON_NAME][EMAIL_ADDRESS][PERSON_NAME][DOMAIN_NAME] …" at bounding box center [518, 414] width 188 height 692
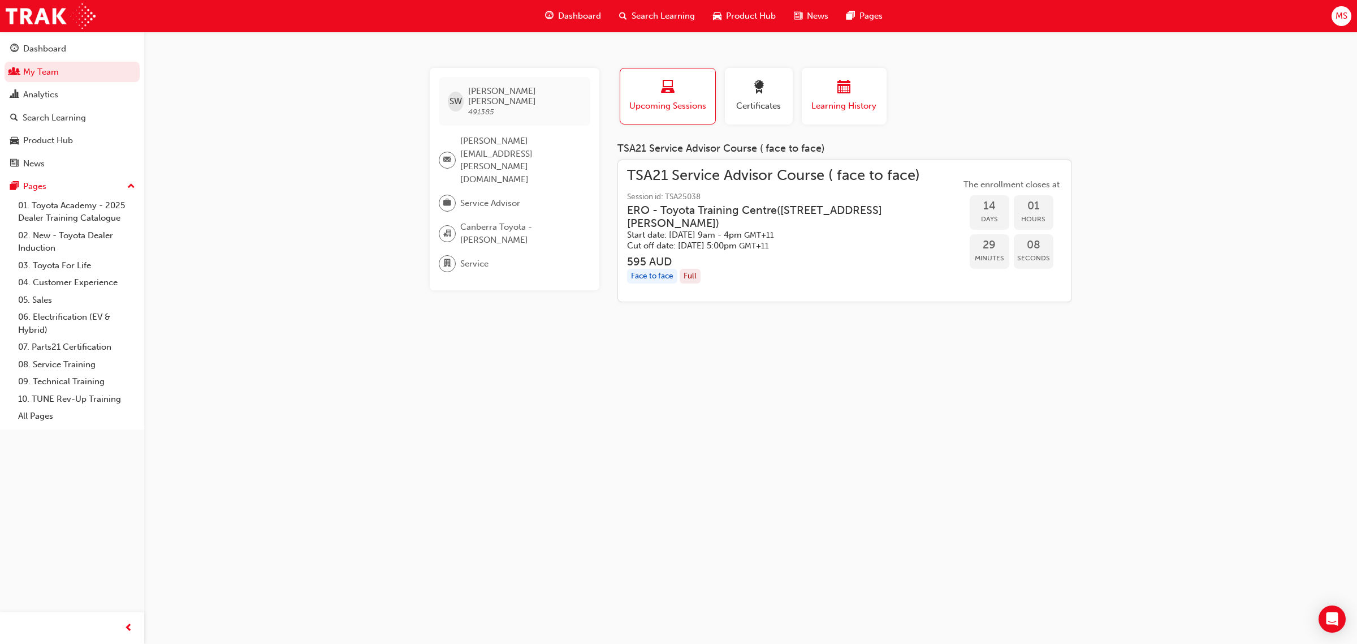
click at [846, 88] on span "calendar-icon" at bounding box center [845, 87] width 14 height 15
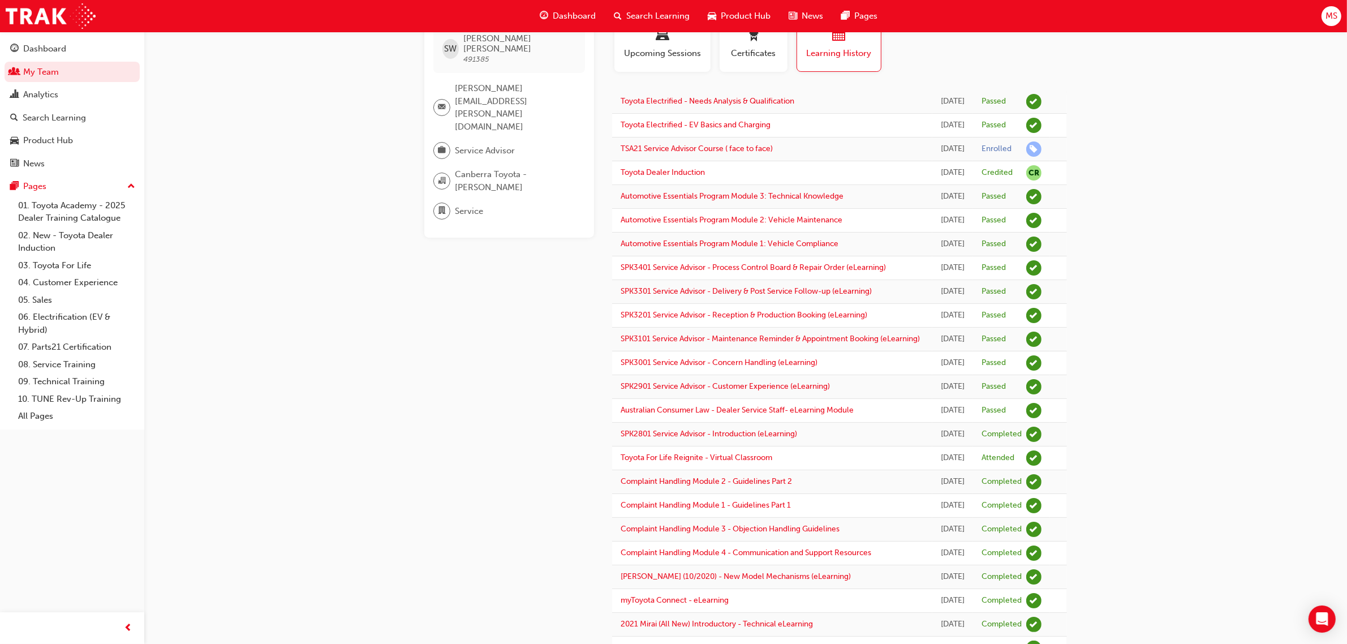
scroll to position [141, 0]
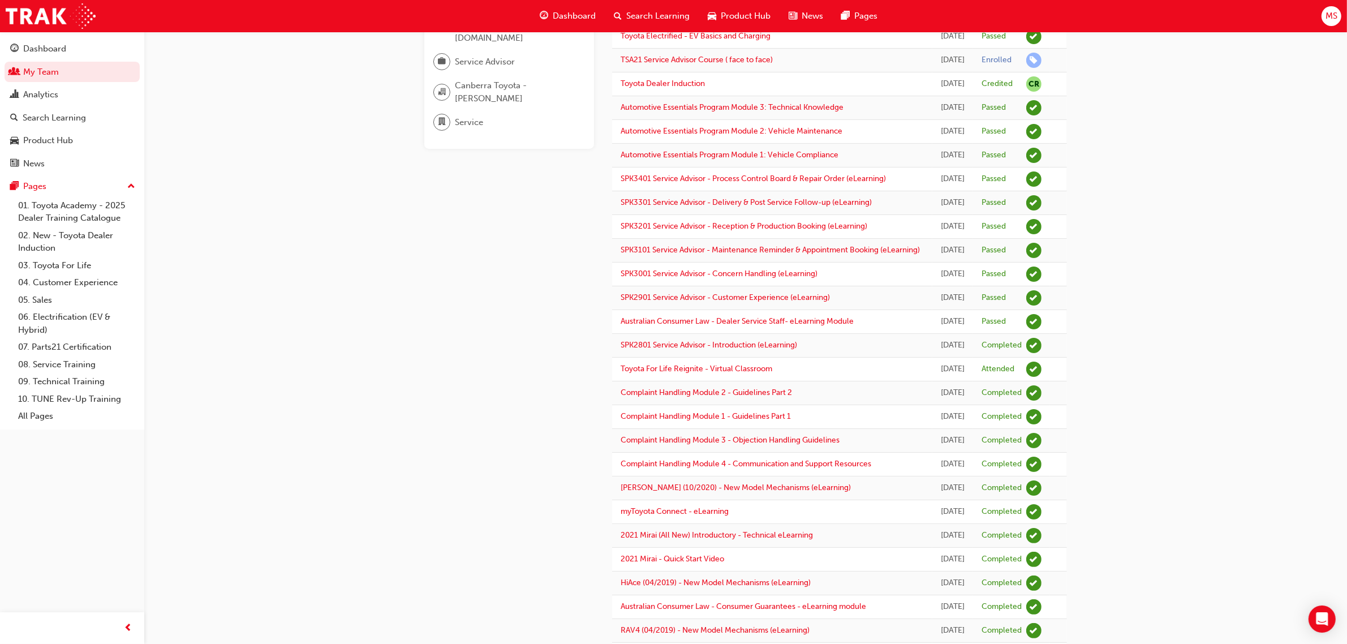
click at [399, 374] on div "SW Shane Willoughby 491385 shane.willoughby@canberratoyota.com.au Service Advis…" at bounding box center [673, 557] width 1347 height 1396
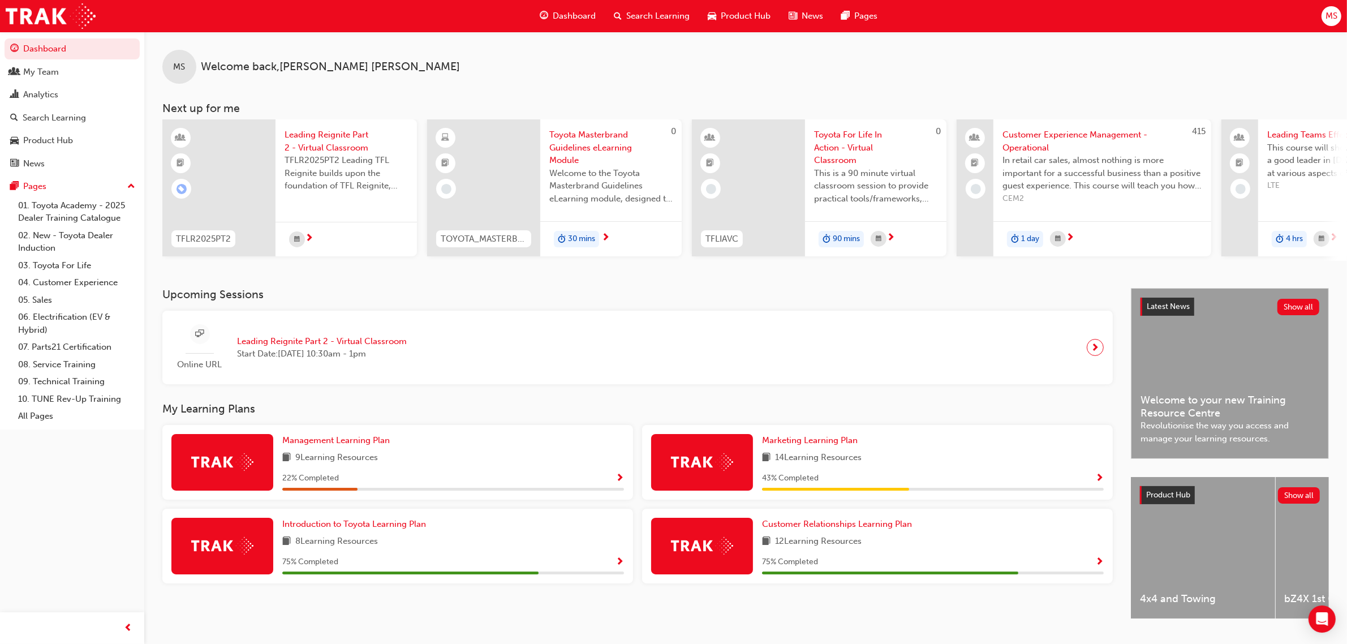
click at [628, 16] on span "Search Learning" at bounding box center [657, 16] width 63 height 13
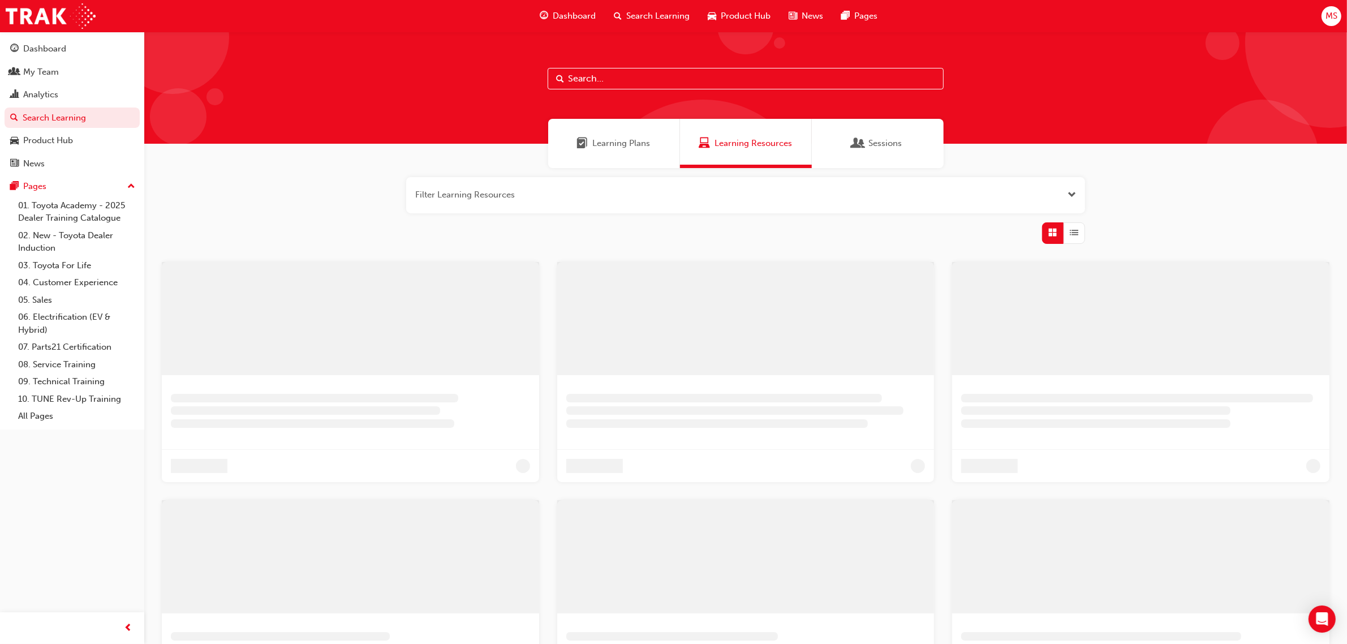
click at [615, 74] on input "text" at bounding box center [745, 78] width 396 height 21
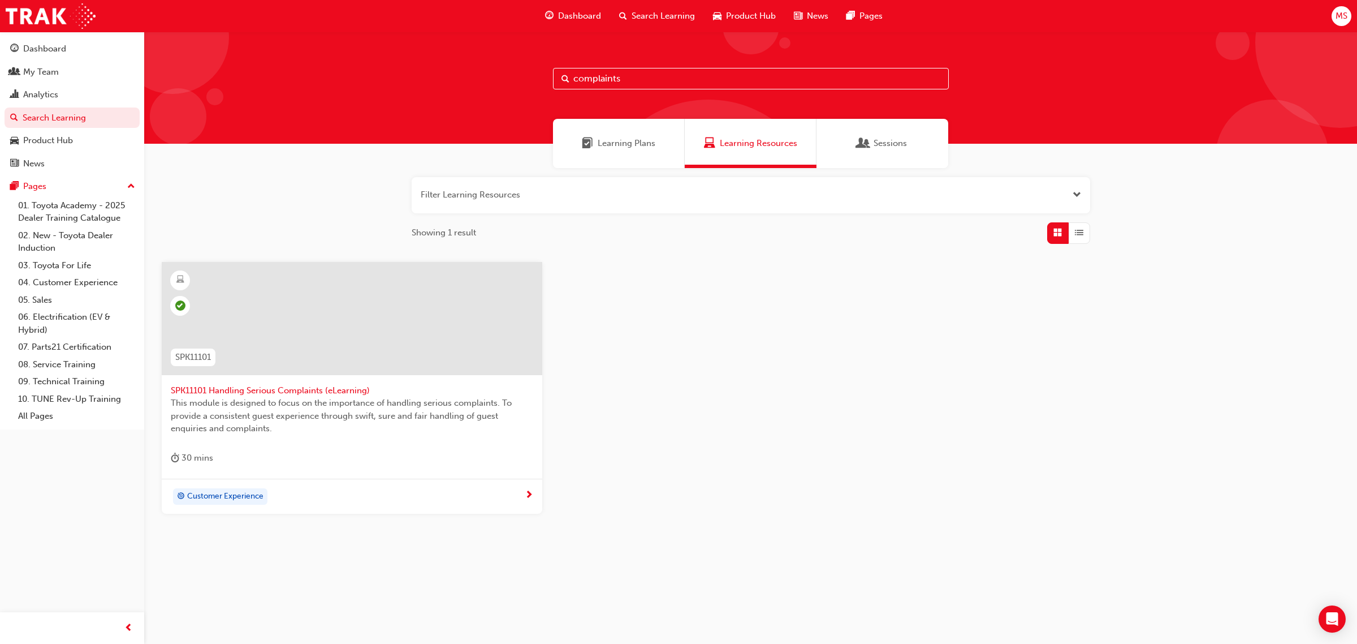
click at [619, 144] on span "Learning Plans" at bounding box center [627, 143] width 58 height 13
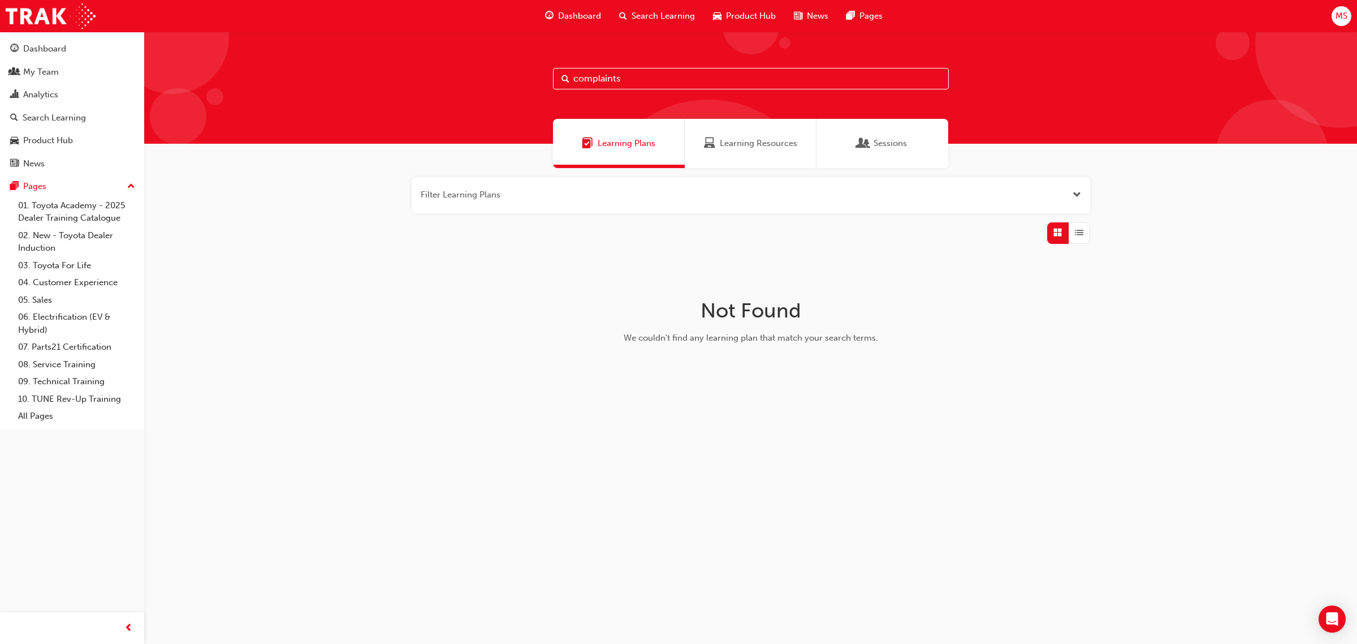
click at [738, 145] on span "Learning Resources" at bounding box center [758, 143] width 77 height 13
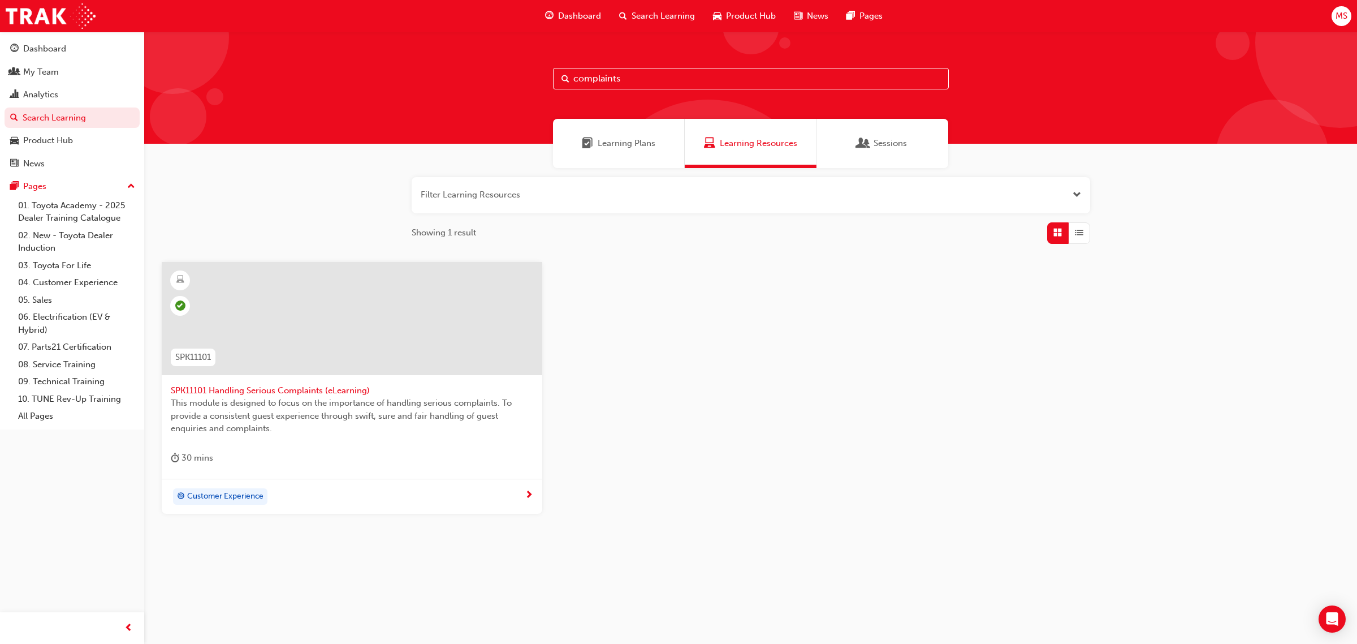
click at [674, 79] on input "complaints" at bounding box center [751, 78] width 396 height 21
type input "complaint"
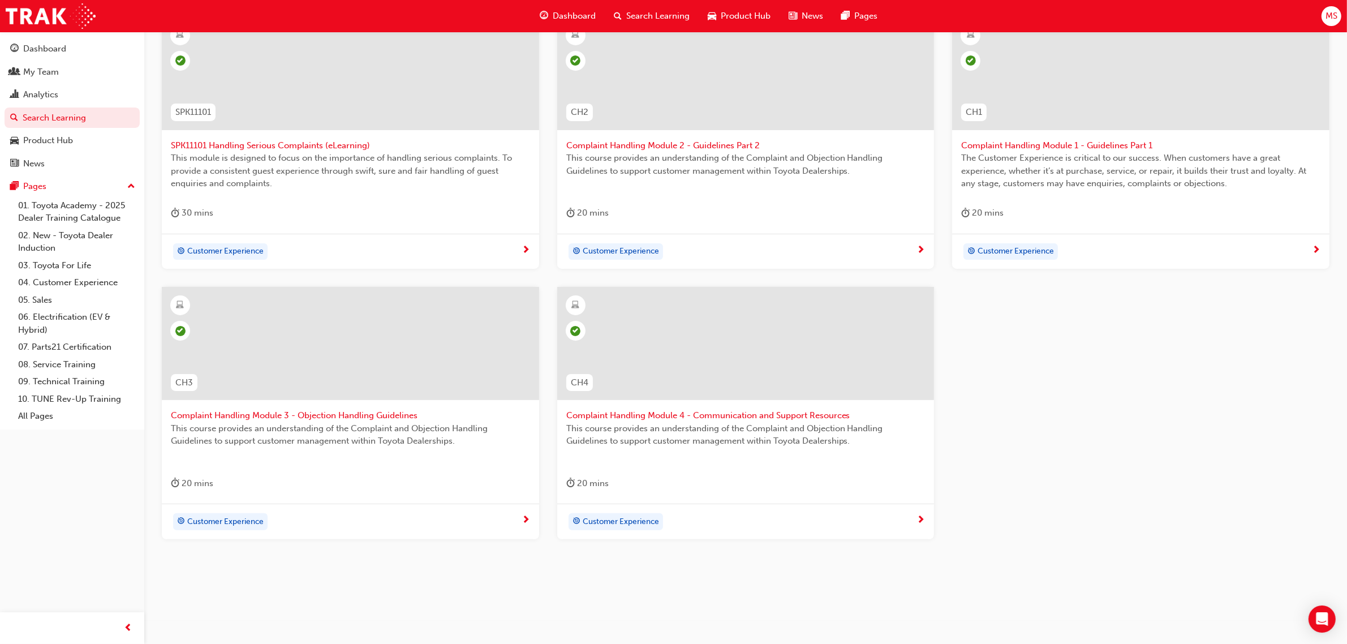
scroll to position [248, 0]
click at [1079, 142] on span "Complaint Handling Module 1 - Guidelines Part 1" at bounding box center [1140, 142] width 359 height 13
click at [700, 141] on span "Complaint Handling Module 2 - Guidelines Part 2" at bounding box center [745, 142] width 359 height 13
click at [379, 413] on span "Complaint Handling Module 3 - Objection Handling Guidelines" at bounding box center [350, 412] width 359 height 13
click at [700, 413] on span "Complaint Handling Module 4 - Communication and Support Resources" at bounding box center [745, 412] width 359 height 13
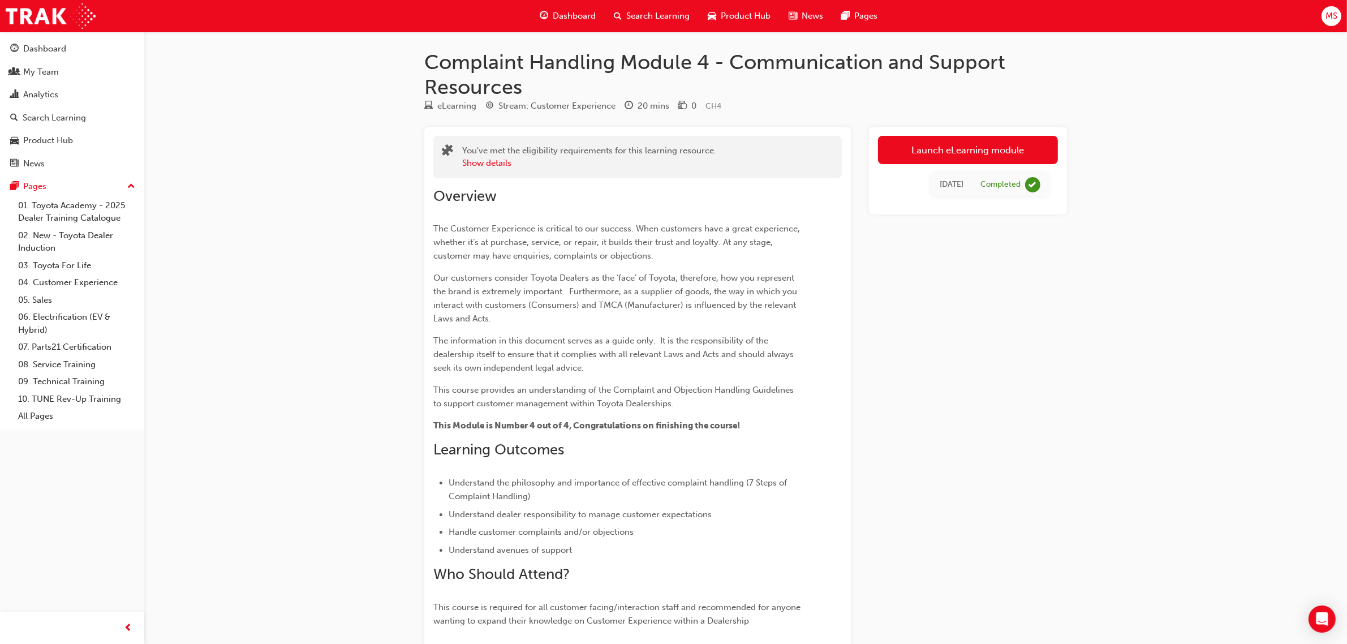
drag, startPoint x: 1170, startPoint y: 423, endPoint x: 678, endPoint y: 294, distance: 508.7
click at [1170, 423] on div "Complaint Handling Module 4 - Communication and Support Resources eLearning Str…" at bounding box center [673, 368] width 1347 height 736
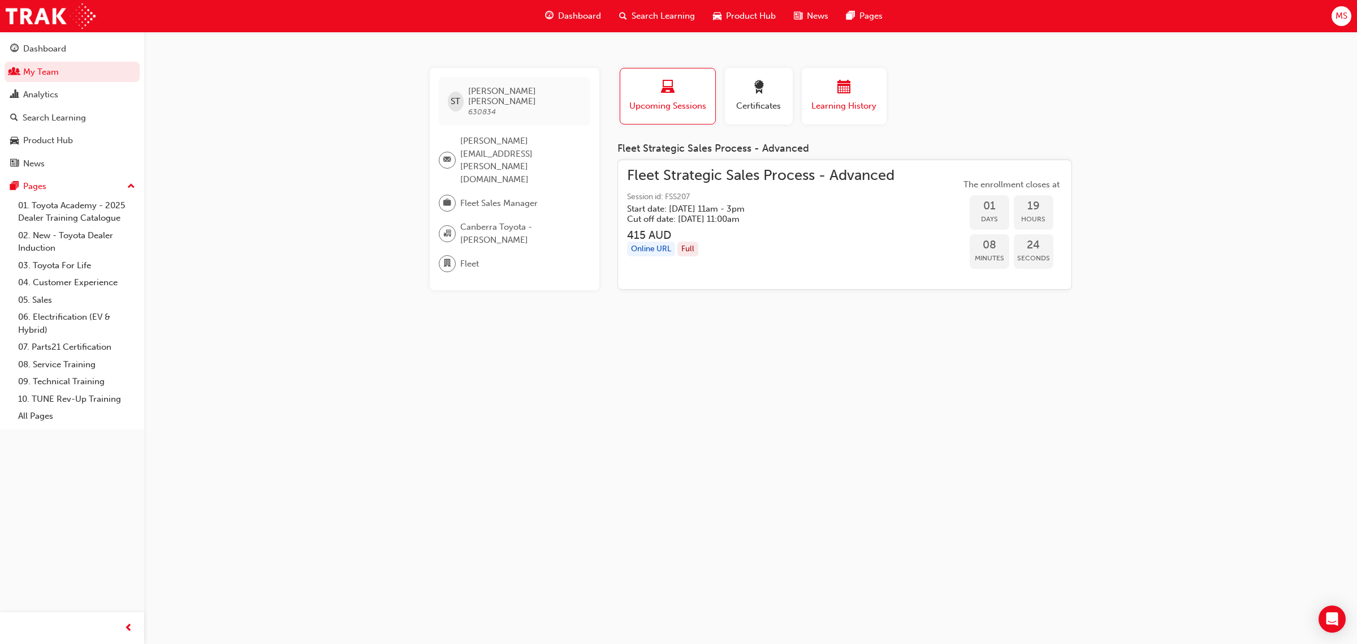
click at [855, 110] on span "Learning History" at bounding box center [844, 106] width 68 height 13
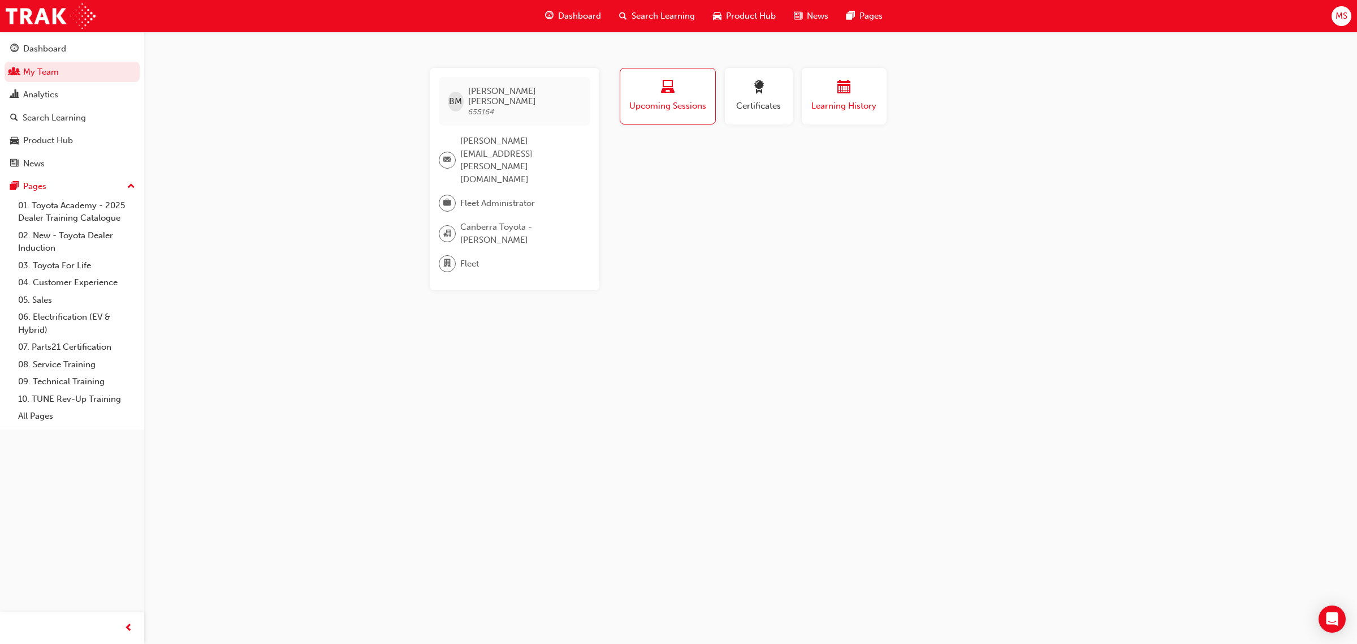
click at [852, 100] on span "Learning History" at bounding box center [844, 106] width 68 height 13
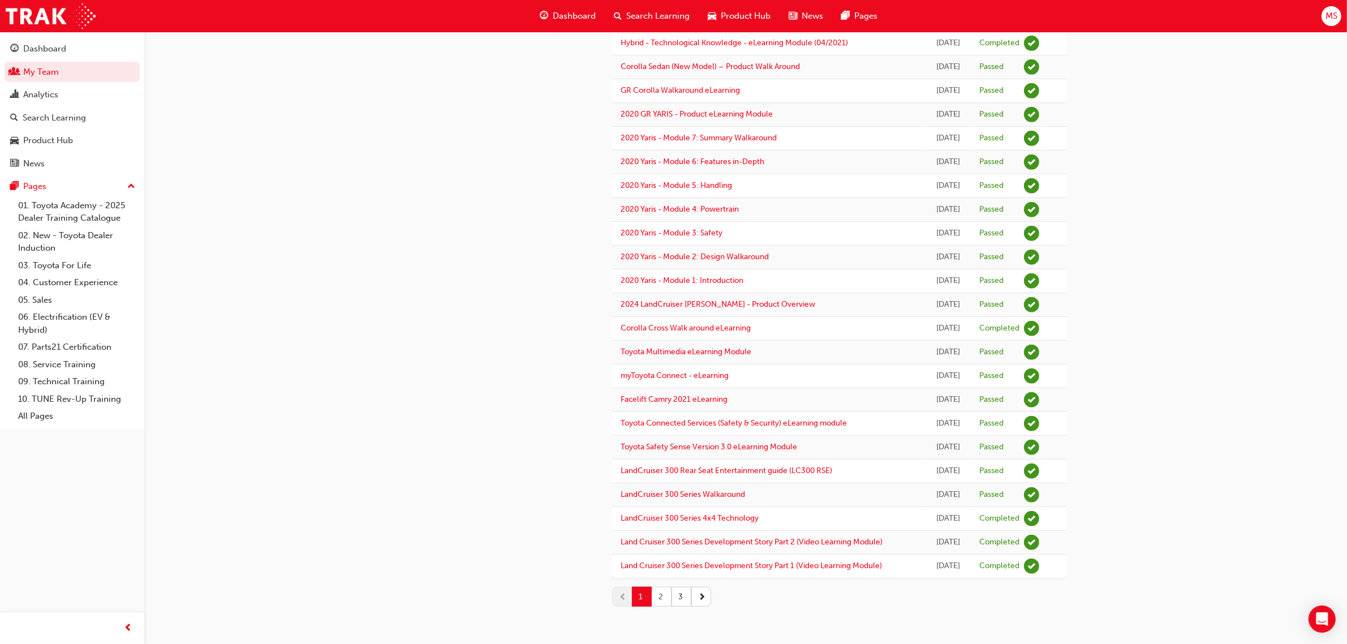
click at [662, 591] on button "2" at bounding box center [662, 597] width 20 height 20
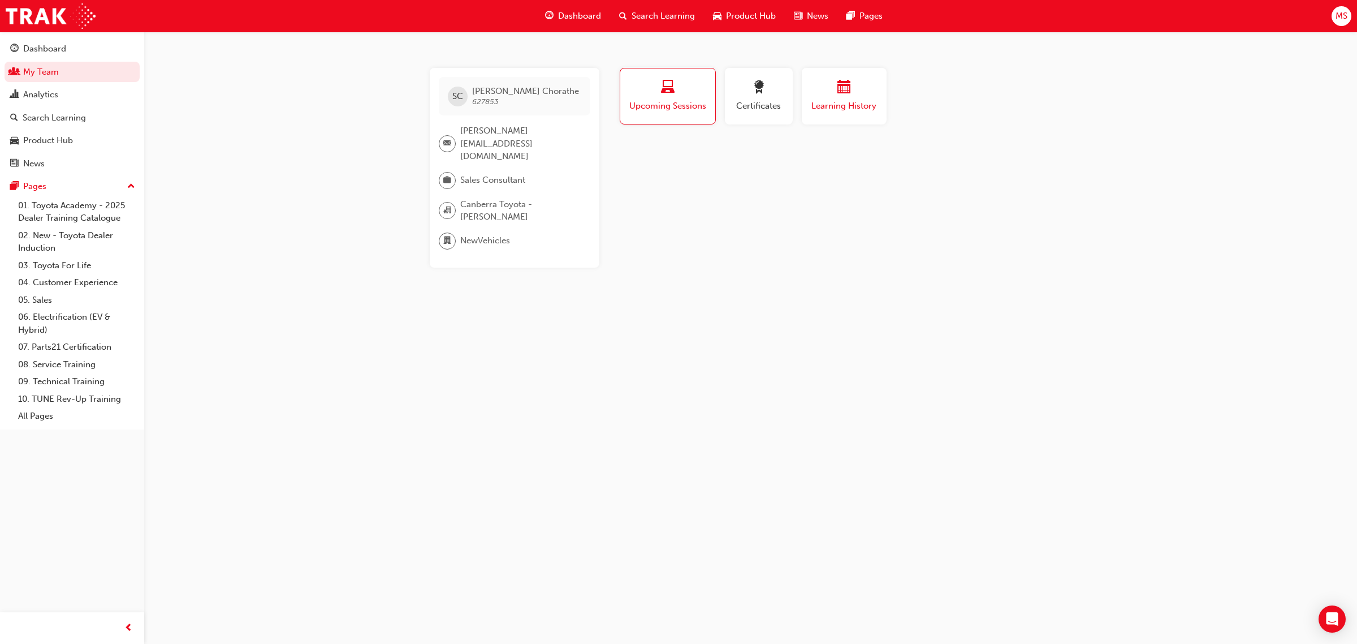
click at [849, 109] on span "Learning History" at bounding box center [844, 106] width 68 height 13
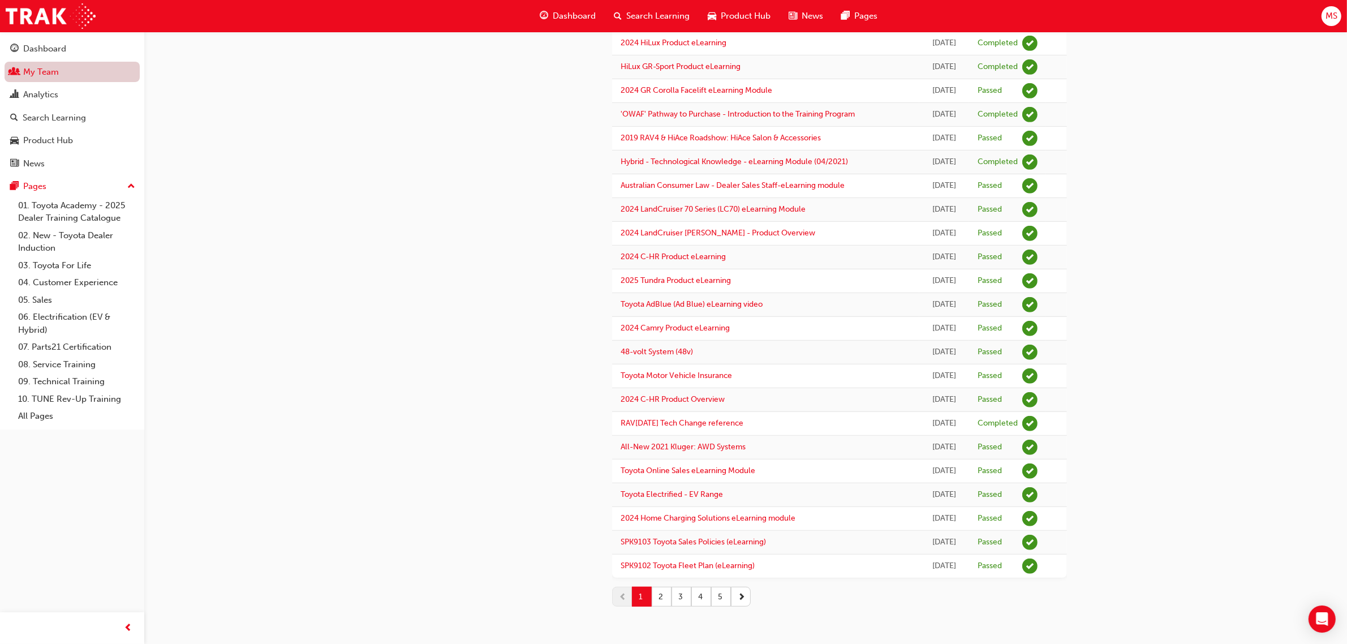
click at [51, 76] on link "My Team" at bounding box center [72, 72] width 135 height 21
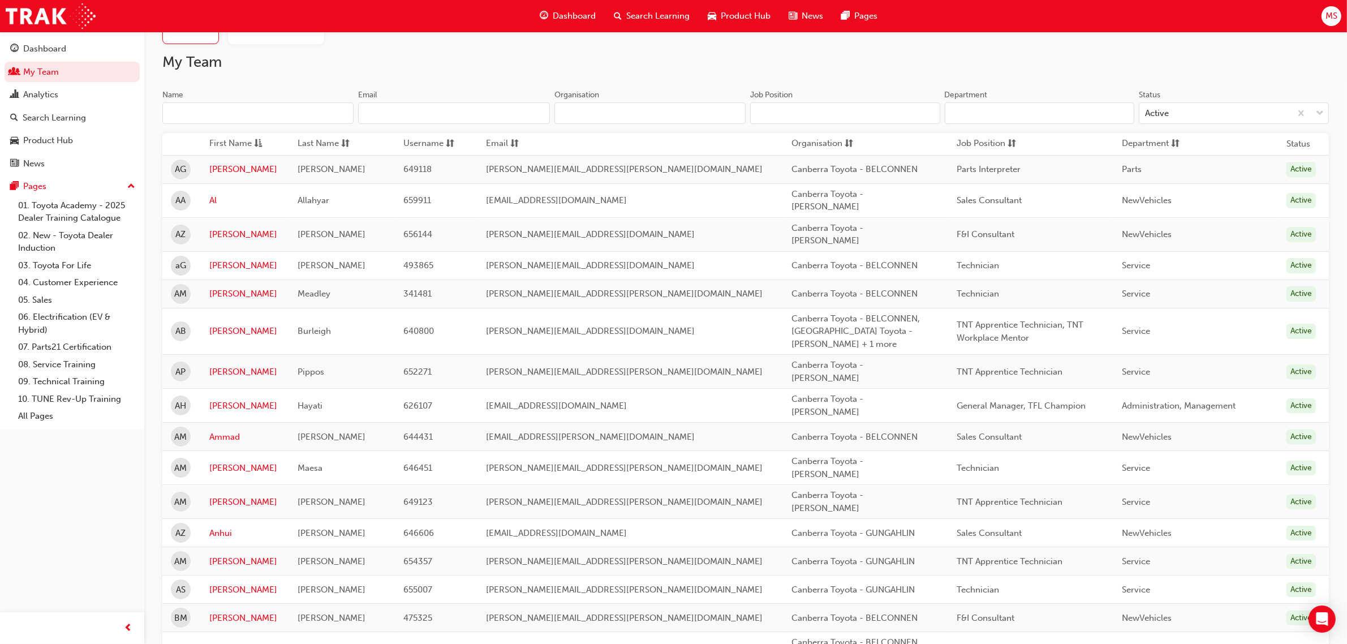
scroll to position [71, 0]
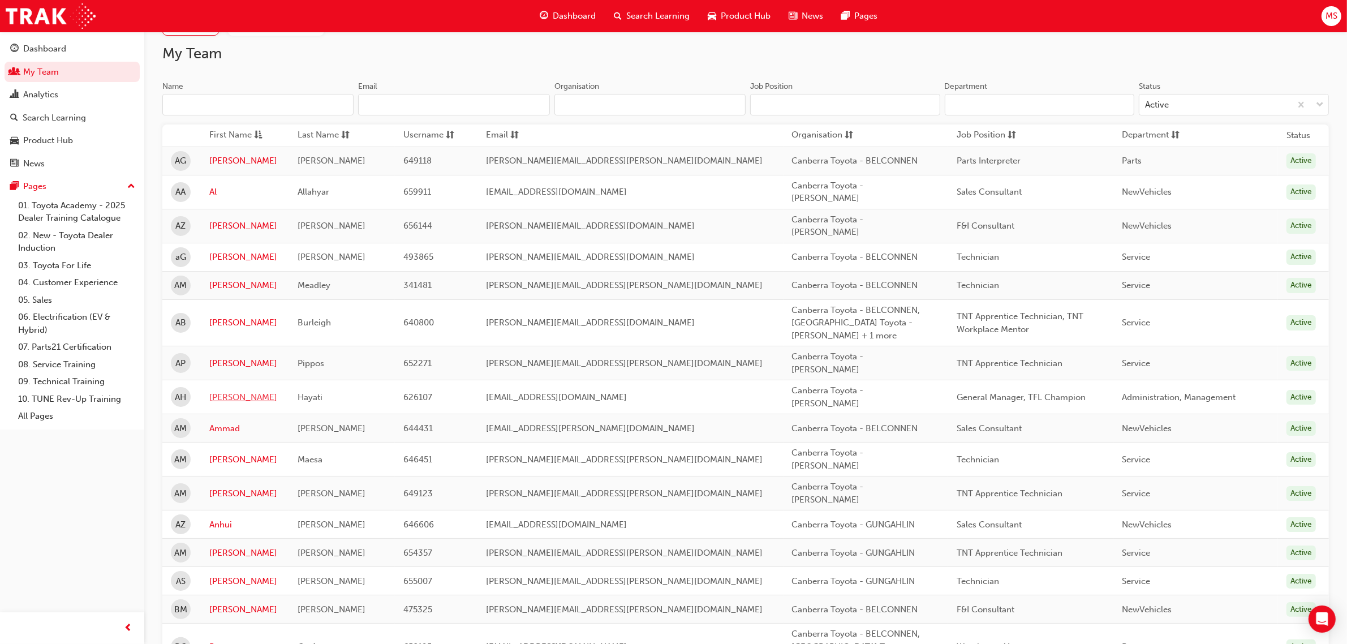
click at [222, 391] on link "Amir" at bounding box center [244, 397] width 71 height 13
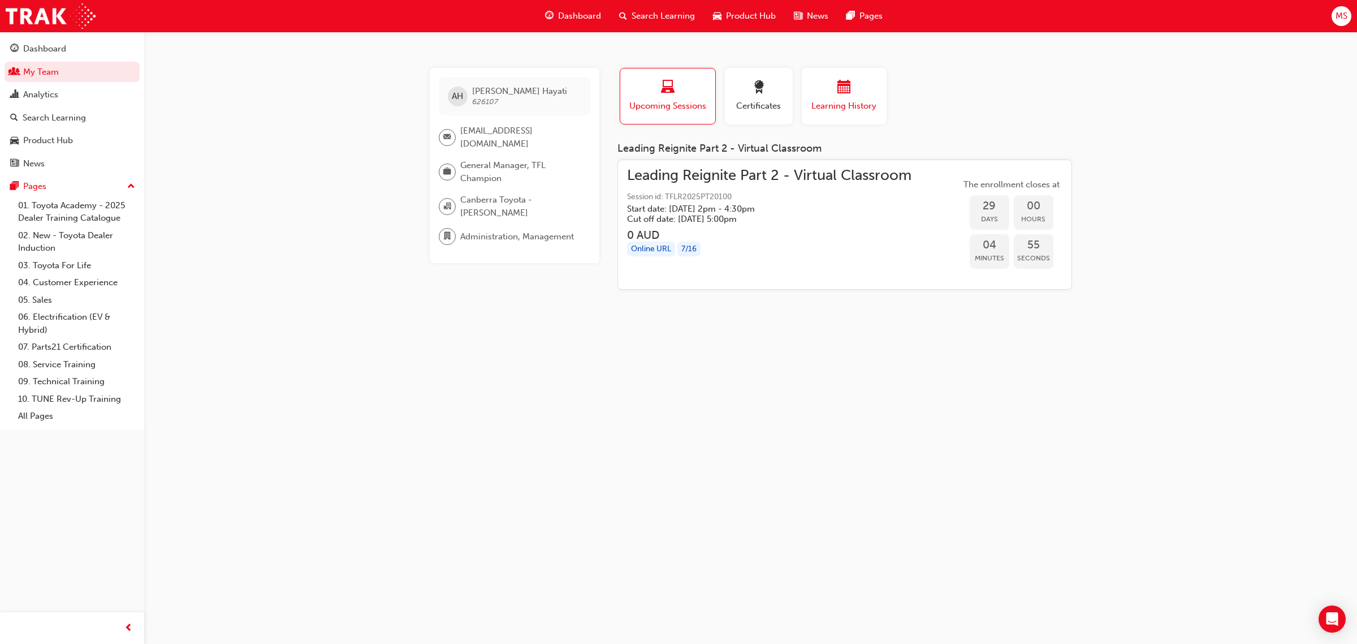
click at [857, 74] on button "Learning History" at bounding box center [844, 96] width 85 height 57
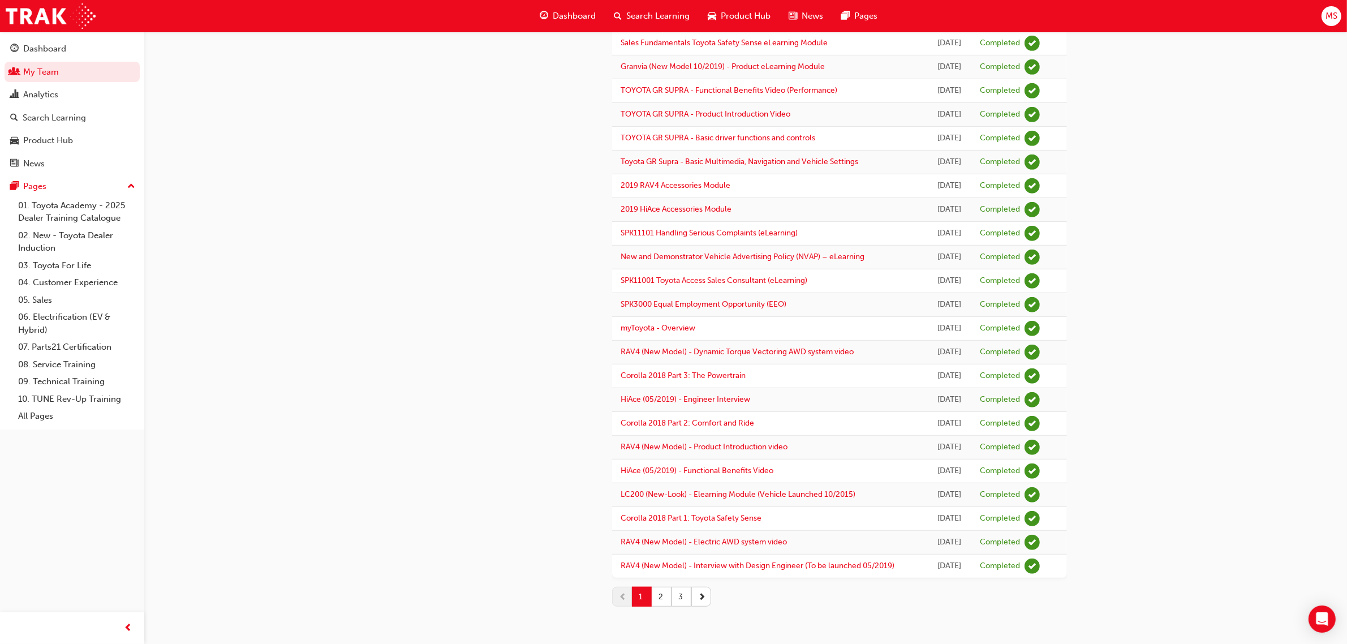
scroll to position [1033, 0]
click at [654, 595] on button "2" at bounding box center [662, 597] width 20 height 20
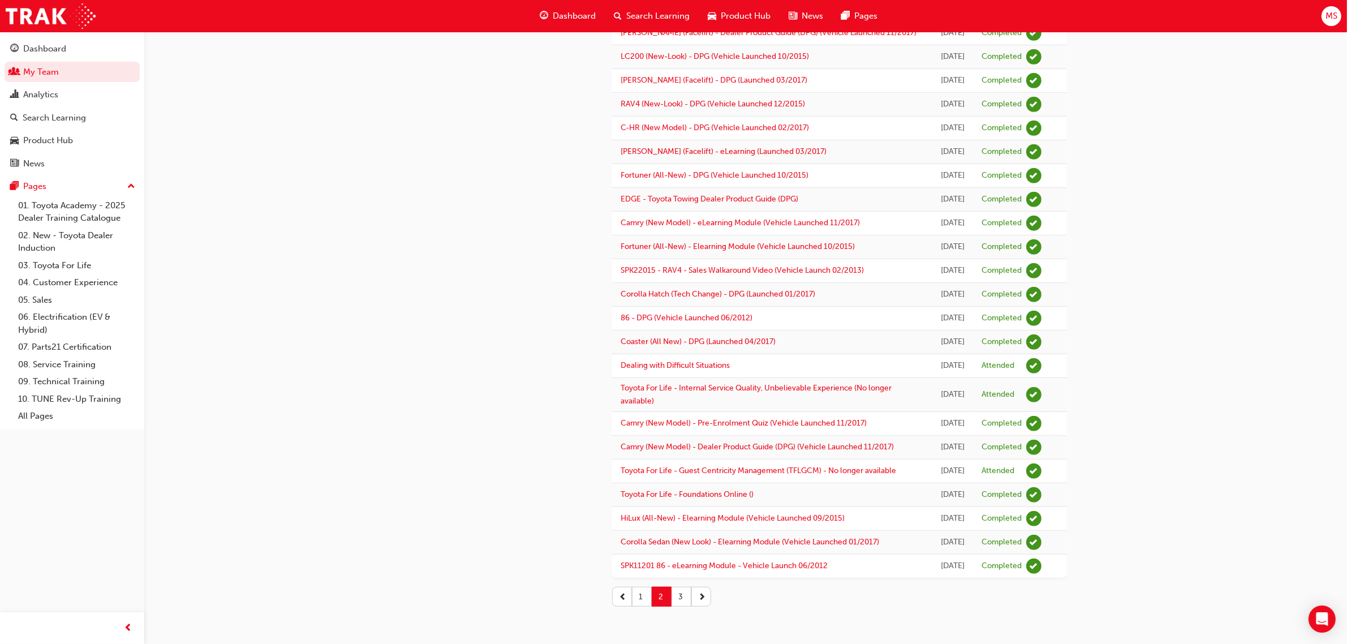
scroll to position [1267, 0]
click at [683, 593] on button "3" at bounding box center [681, 597] width 20 height 20
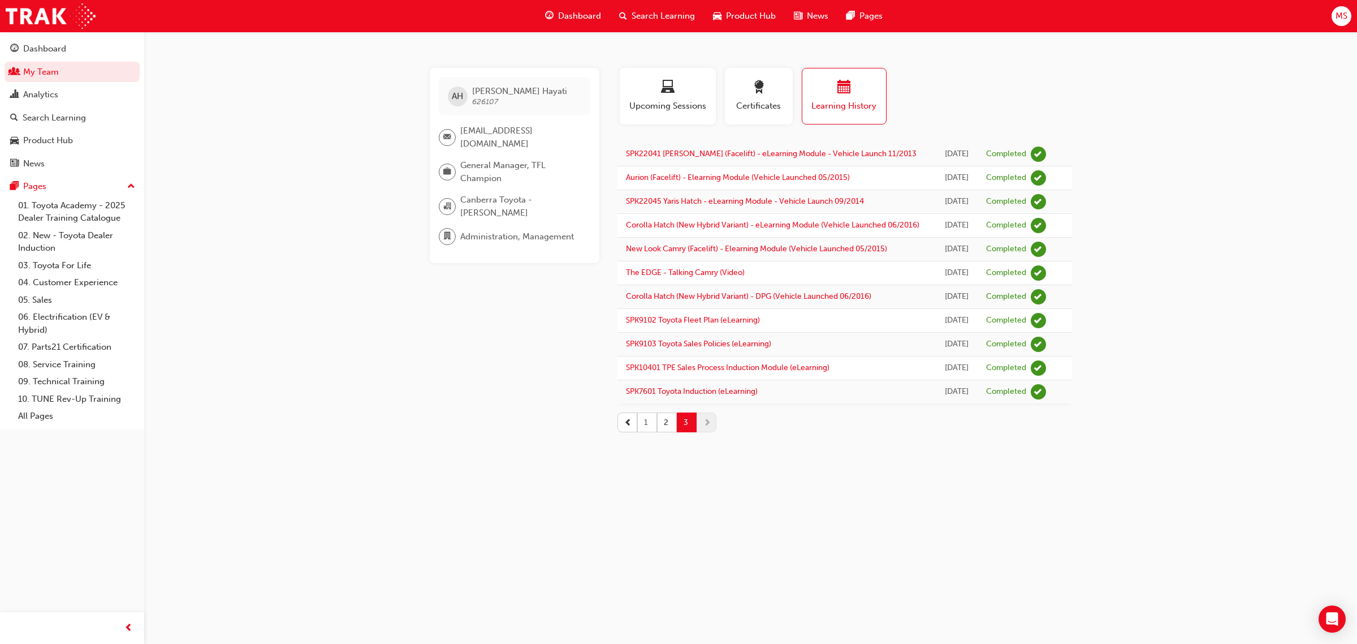
click at [648, 432] on button "1" at bounding box center [647, 422] width 20 height 20
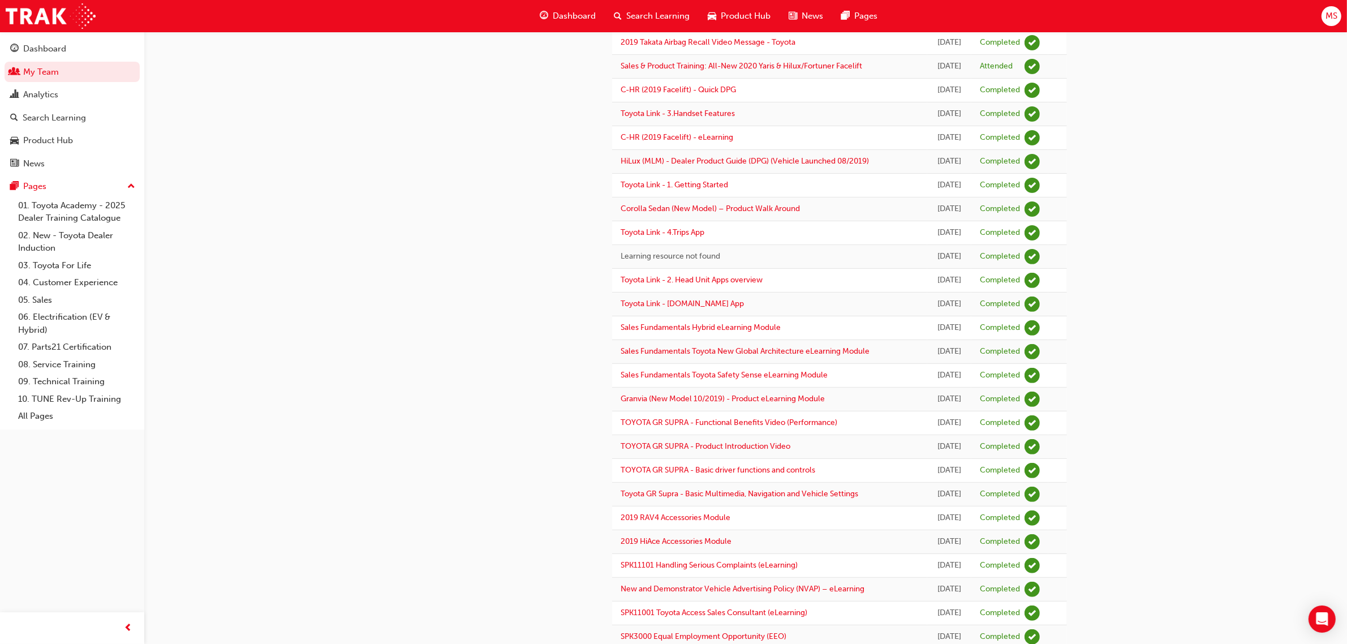
scroll to position [424, 0]
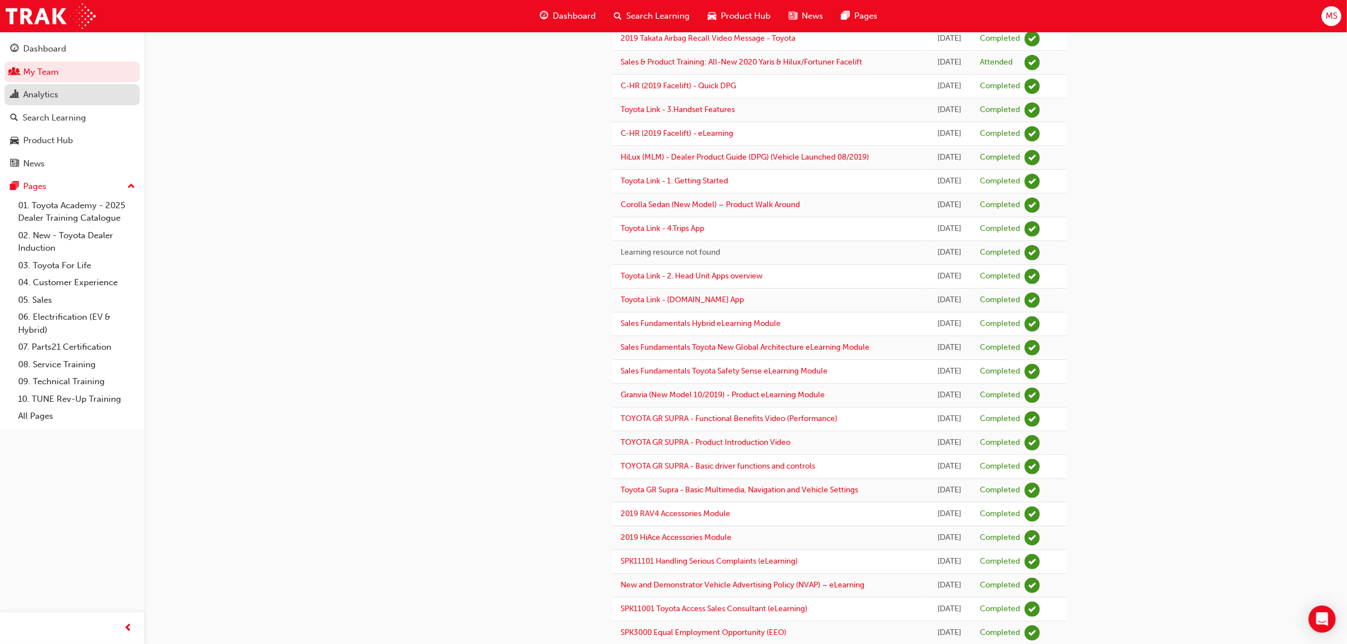
drag, startPoint x: 48, startPoint y: 86, endPoint x: 116, endPoint y: 90, distance: 68.0
click at [49, 86] on link "Analytics" at bounding box center [72, 94] width 135 height 21
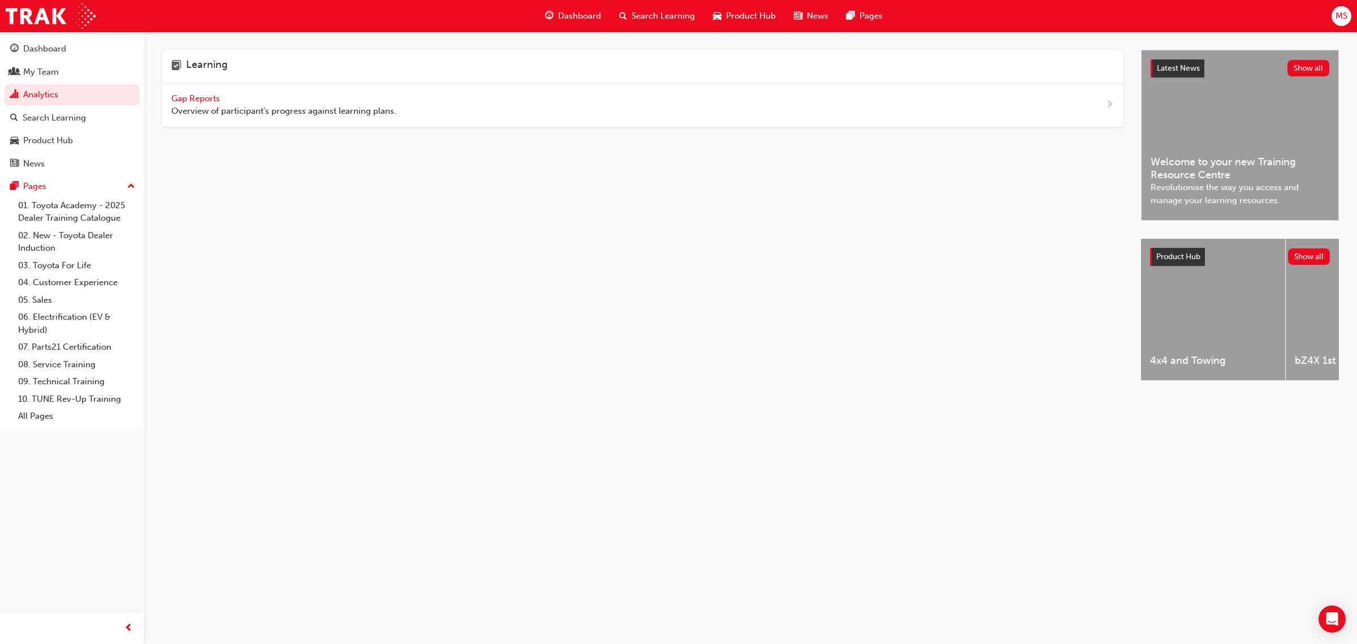
click at [205, 93] on span "Gap Reports" at bounding box center [196, 98] width 51 height 10
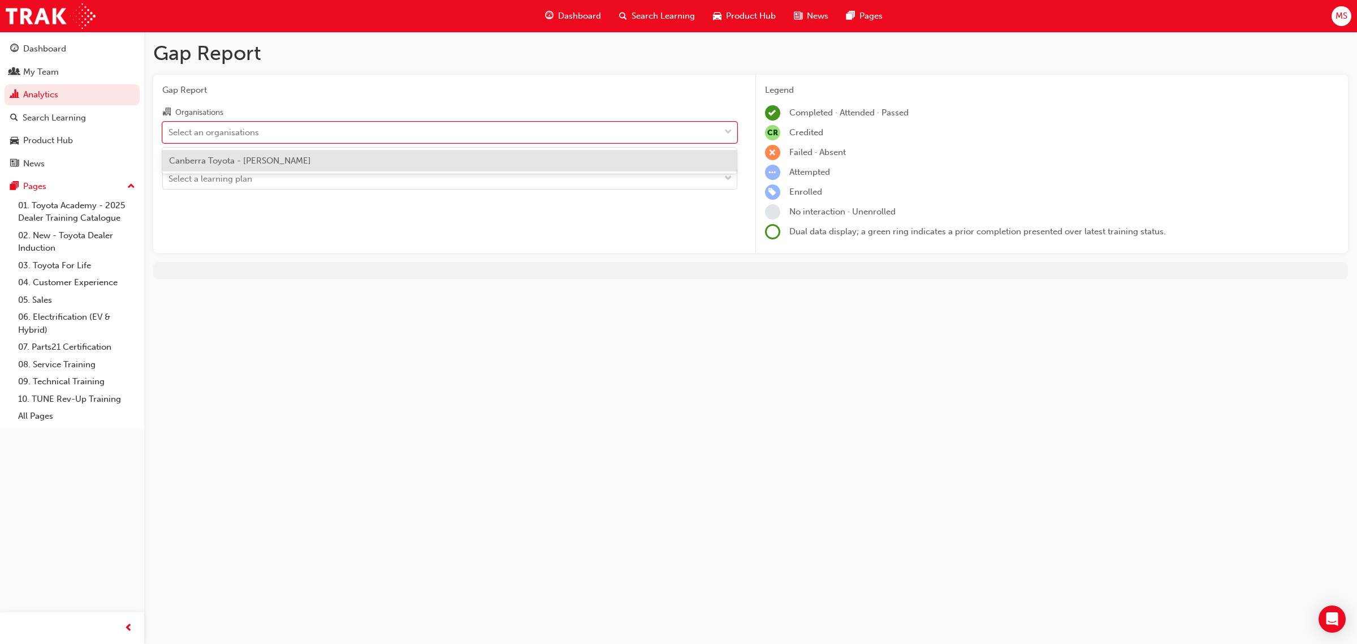
click at [244, 128] on div "Select an organisations" at bounding box center [214, 132] width 90 height 13
click at [170, 128] on input "Organisations option Canberra Toyota - PHILLIP focused, 1 of 1. 1 result availa…" at bounding box center [169, 132] width 1 height 10
click at [241, 162] on span "Canberra Toyota - [PERSON_NAME]" at bounding box center [240, 161] width 142 height 10
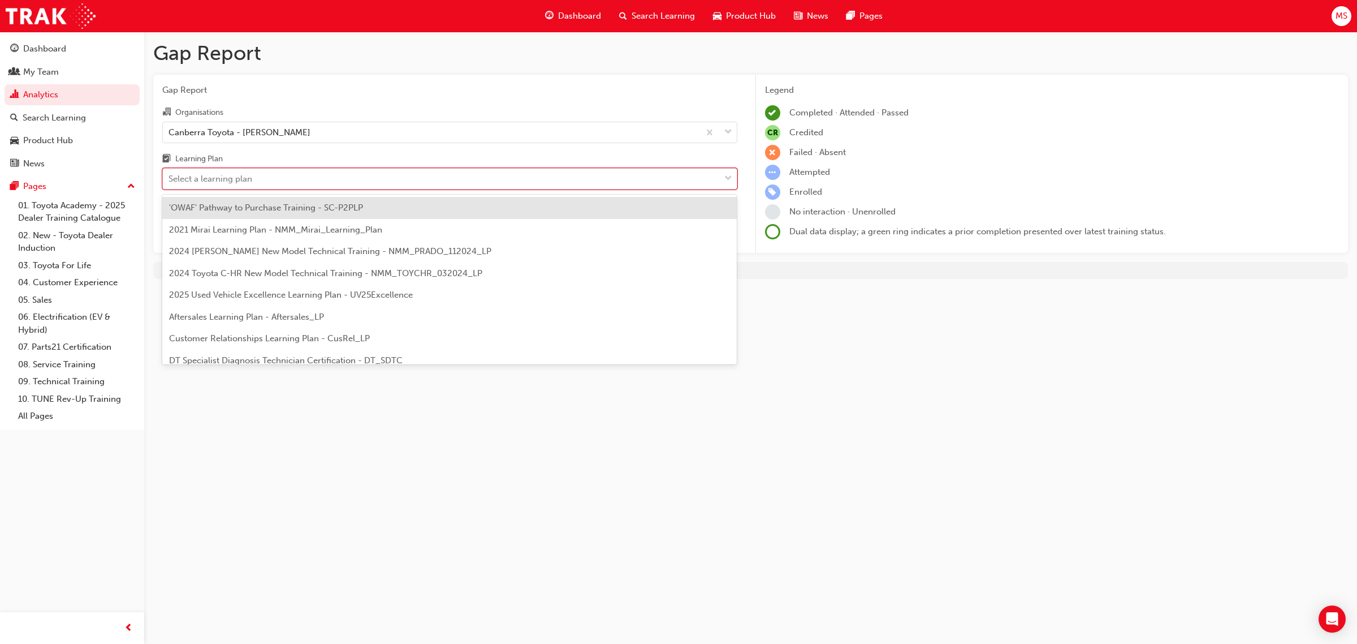
click at [238, 183] on div "Select a learning plan" at bounding box center [211, 179] width 84 height 13
click at [170, 183] on input "Learning Plan option 'OWAF' Pathway to Purchase Training - SC-P2PLP focused, 1 …" at bounding box center [169, 179] width 1 height 10
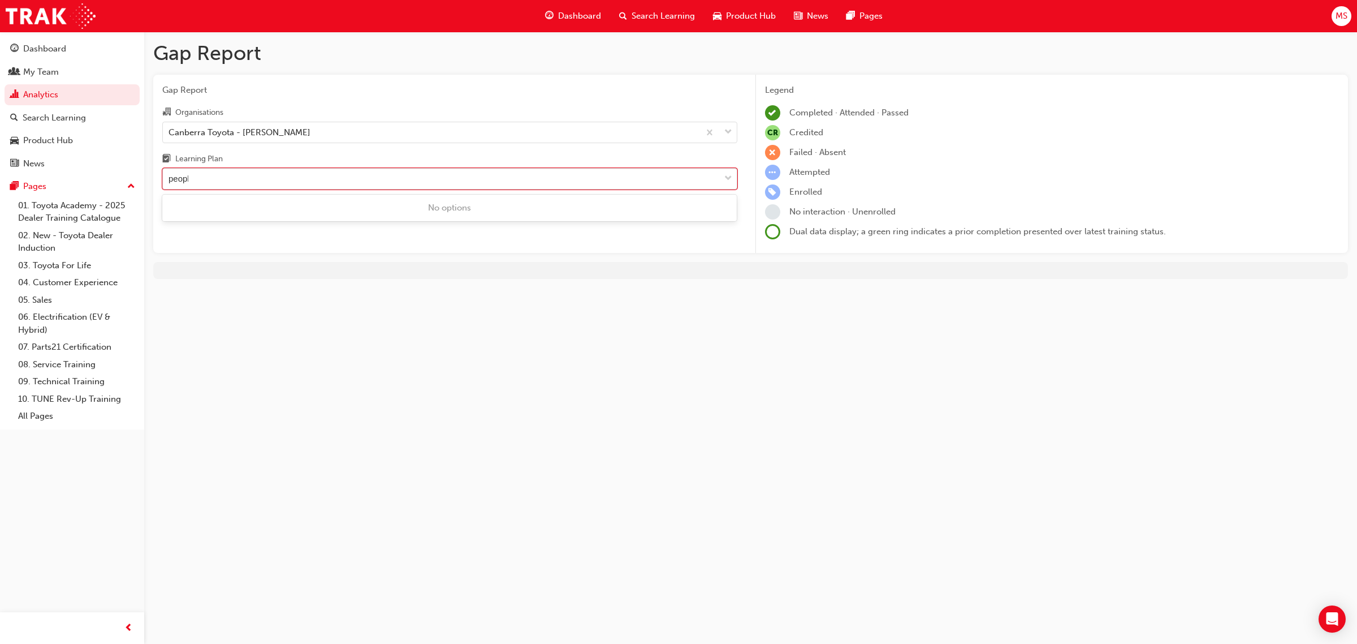
type input "people"
click at [303, 184] on div "people" at bounding box center [441, 179] width 557 height 20
click at [195, 183] on input "Learning Plan 0 results available for search term people. Use Up and Down to ch…" at bounding box center [182, 179] width 27 height 10
click at [303, 184] on div "people" at bounding box center [441, 179] width 557 height 20
click at [195, 183] on input "Learning Plan 0 results available for search term people. Use Up and Down to ch…" at bounding box center [182, 179] width 27 height 10
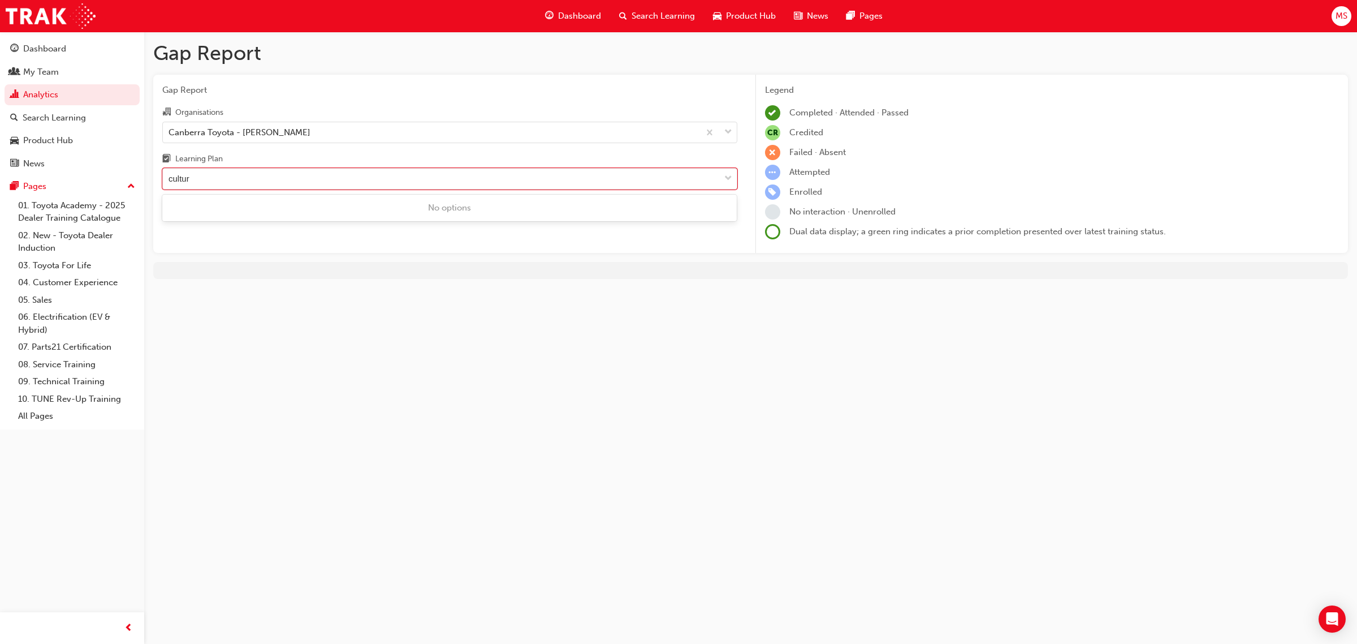
type input "cultur"
click at [813, 462] on div "Gap Report Gap Report Organisations Canberra Toyota - PHILLIP Learning Plan 0 r…" at bounding box center [678, 322] width 1357 height 644
drag, startPoint x: 864, startPoint y: 357, endPoint x: 604, endPoint y: 311, distance: 263.6
click at [864, 357] on div "Gap Report Gap Report Organisations Canberra Toyota - PHILLIP Learning Plan Sel…" at bounding box center [678, 322] width 1357 height 644
click at [49, 87] on link "Analytics" at bounding box center [72, 94] width 135 height 21
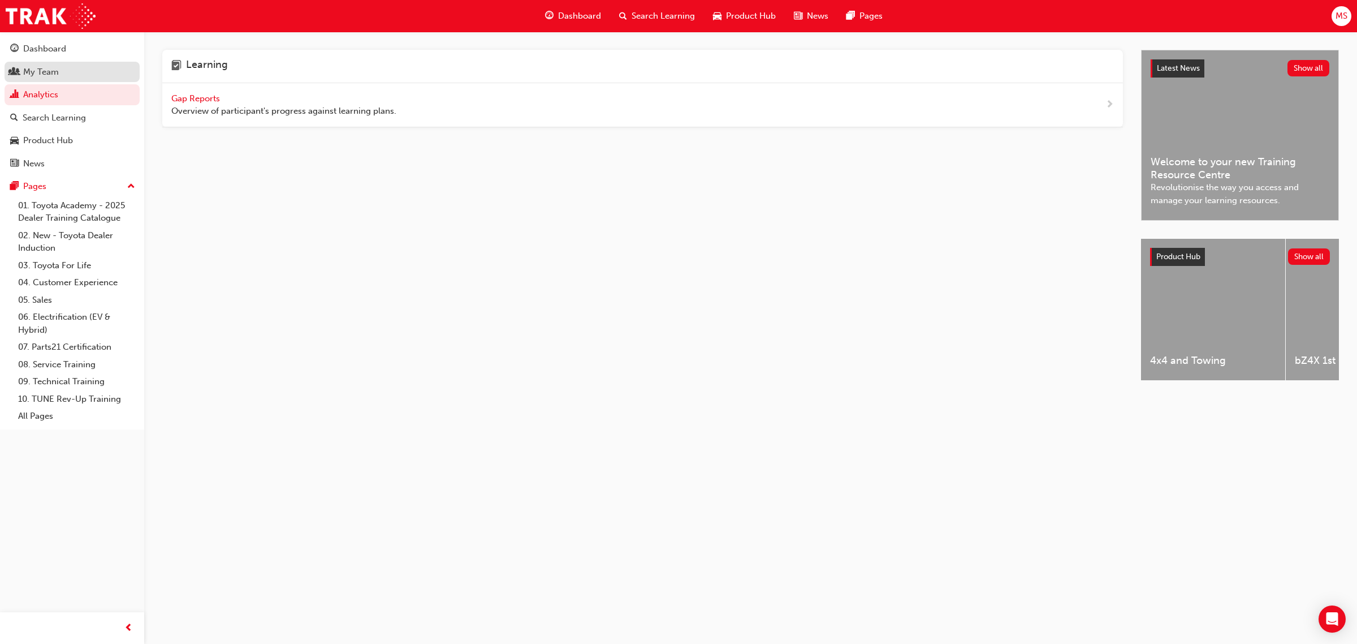
click at [37, 69] on div "My Team" at bounding box center [41, 72] width 36 height 13
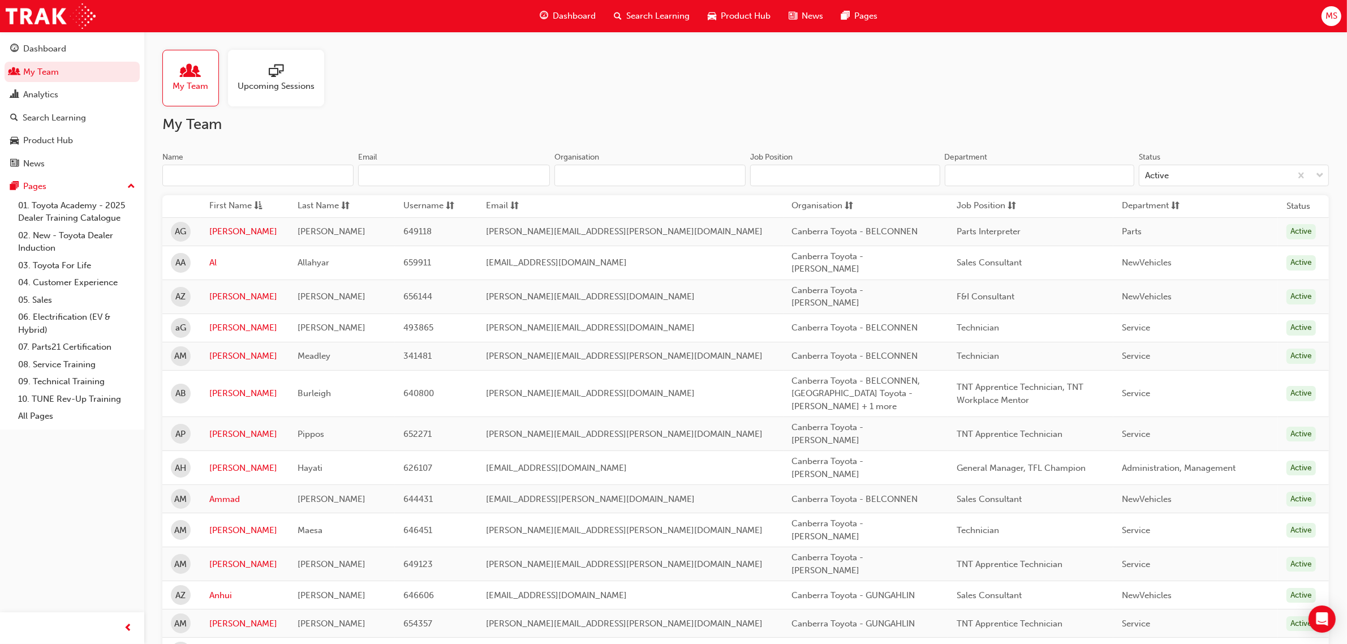
click at [995, 463] on span "General Manager, TFL Champion" at bounding box center [1020, 468] width 129 height 10
click at [1028, 463] on span "General Manager, TFL Champion" at bounding box center [1020, 468] width 129 height 10
click at [1004, 180] on input "Department" at bounding box center [1040, 175] width 190 height 21
click at [764, 173] on input "Job Position" at bounding box center [845, 175] width 190 height 21
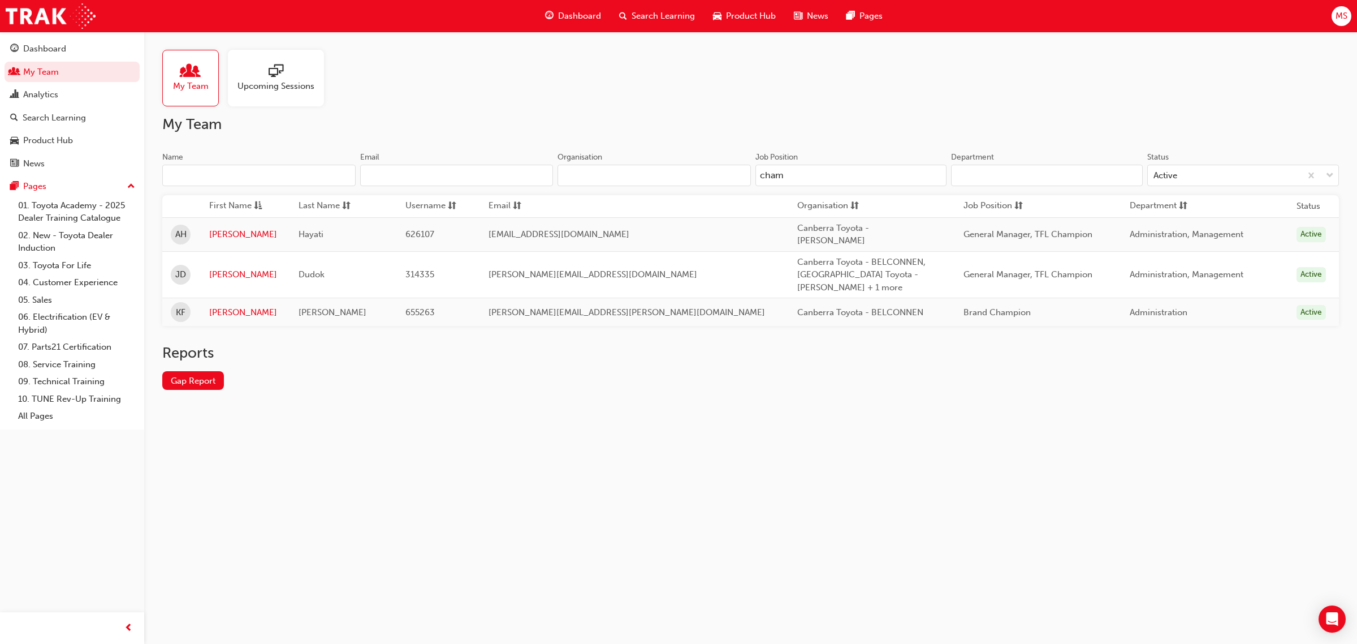
type input "cham"
click at [1081, 382] on div "Reports Gap Report" at bounding box center [750, 376] width 1177 height 64
click at [970, 321] on td "Brand Champion" at bounding box center [1038, 312] width 166 height 28
drag, startPoint x: 325, startPoint y: 307, endPoint x: 878, endPoint y: 292, distance: 553.3
click at [851, 298] on tr "KF Katrina Fernandez 655263 katrina.fernandez@canberratoyota.com.au Canberra To…" at bounding box center [750, 312] width 1177 height 28
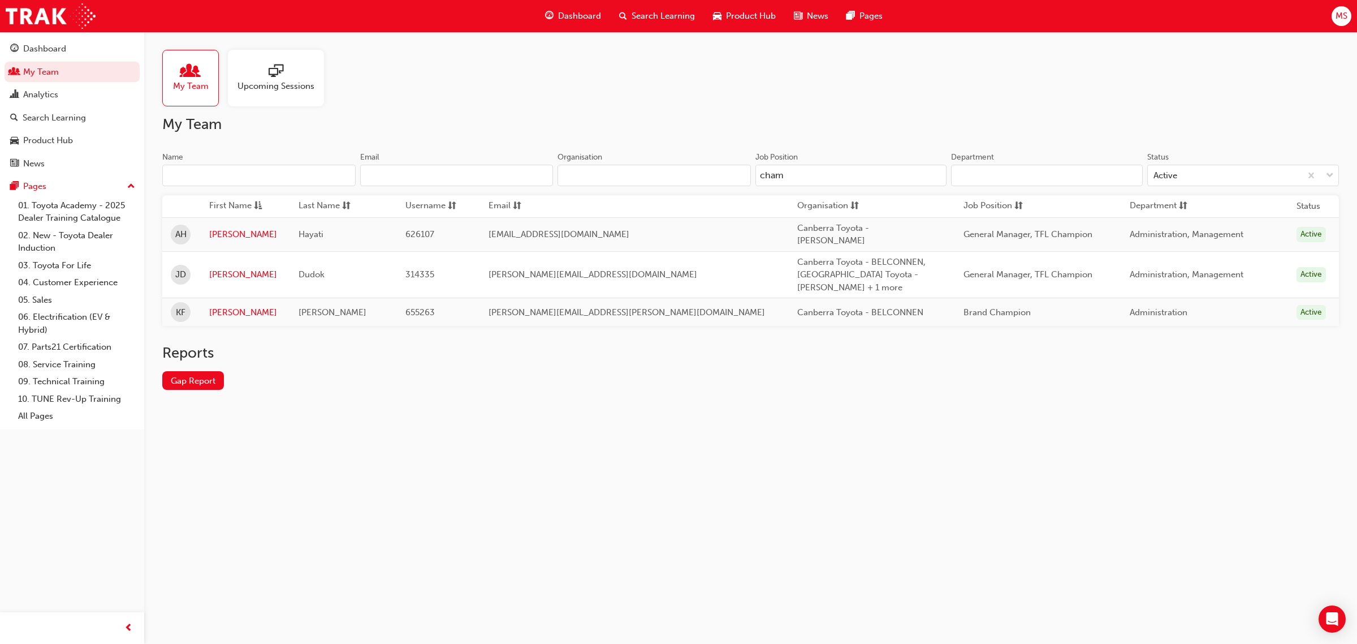
drag, startPoint x: 1116, startPoint y: 295, endPoint x: 1191, endPoint y: 295, distance: 74.7
click at [1123, 298] on td "Administration" at bounding box center [1205, 312] width 166 height 28
click at [1232, 312] on div "Administration" at bounding box center [1200, 312] width 141 height 13
click at [1018, 261] on td "General Manager, TFL Champion" at bounding box center [1038, 274] width 166 height 47
drag, startPoint x: 1008, startPoint y: 225, endPoint x: 1011, endPoint y: 238, distance: 13.4
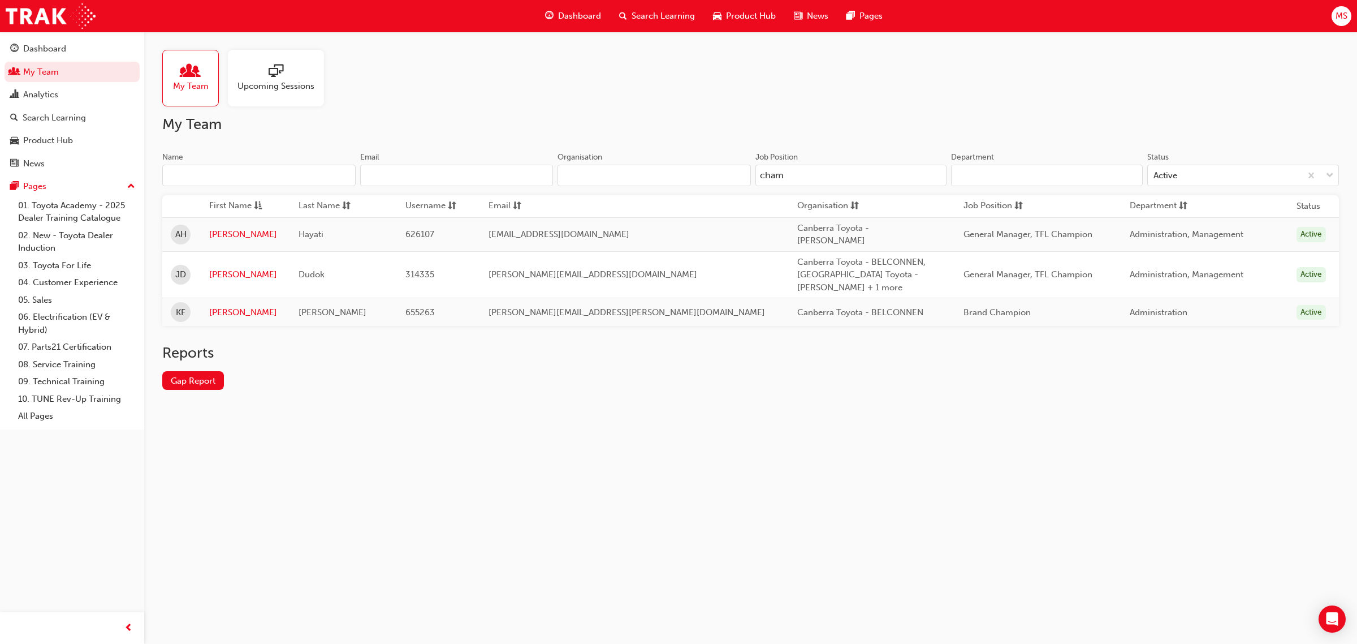
click at [1008, 228] on div "General Manager, TFL Champion" at bounding box center [1034, 234] width 141 height 13
click at [1023, 269] on span "General Manager, TFL Champion" at bounding box center [1028, 274] width 129 height 10
click at [238, 232] on link "Amir" at bounding box center [245, 234] width 72 height 13
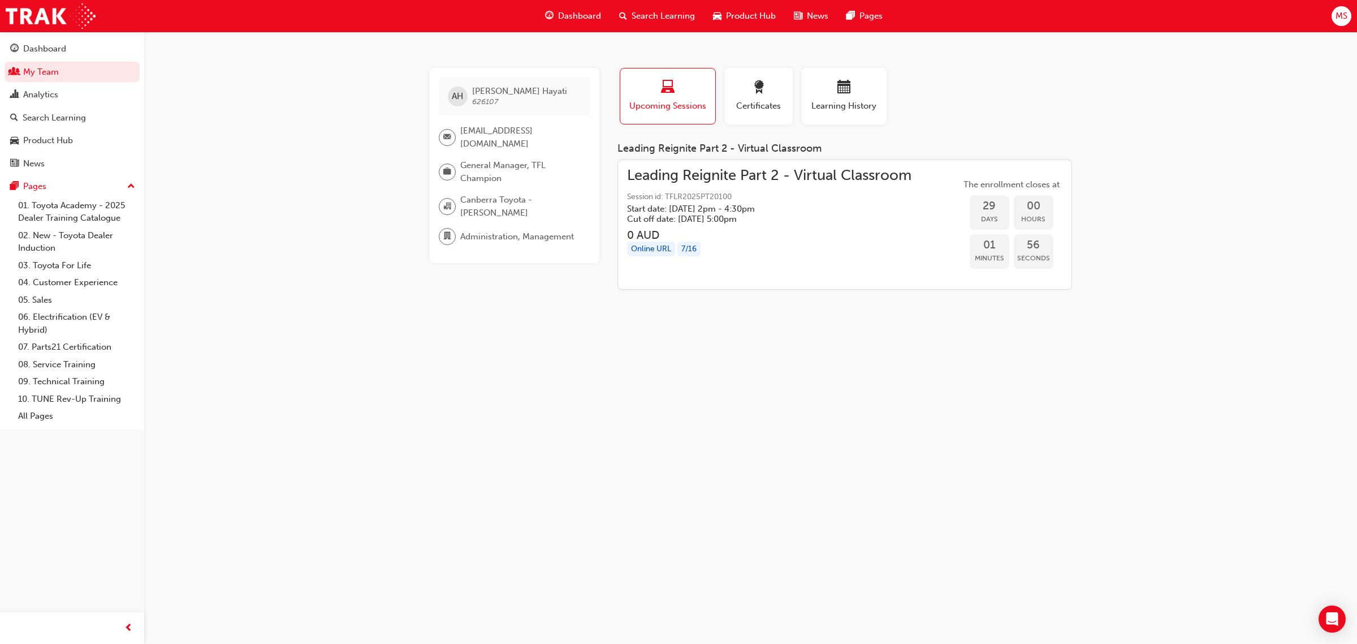
click at [877, 101] on span "Learning History" at bounding box center [844, 106] width 68 height 13
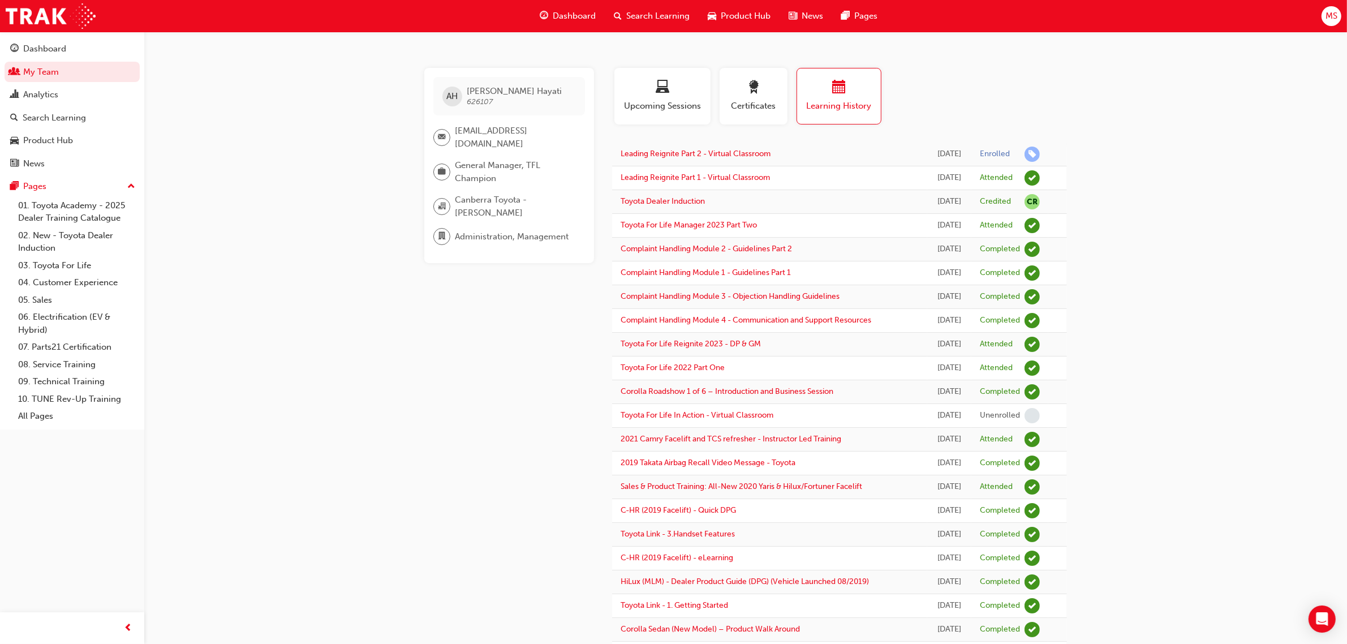
drag, startPoint x: 1257, startPoint y: 238, endPoint x: 1209, endPoint y: 160, distance: 91.2
click at [684, 21] on span "Search Learning" at bounding box center [657, 16] width 63 height 13
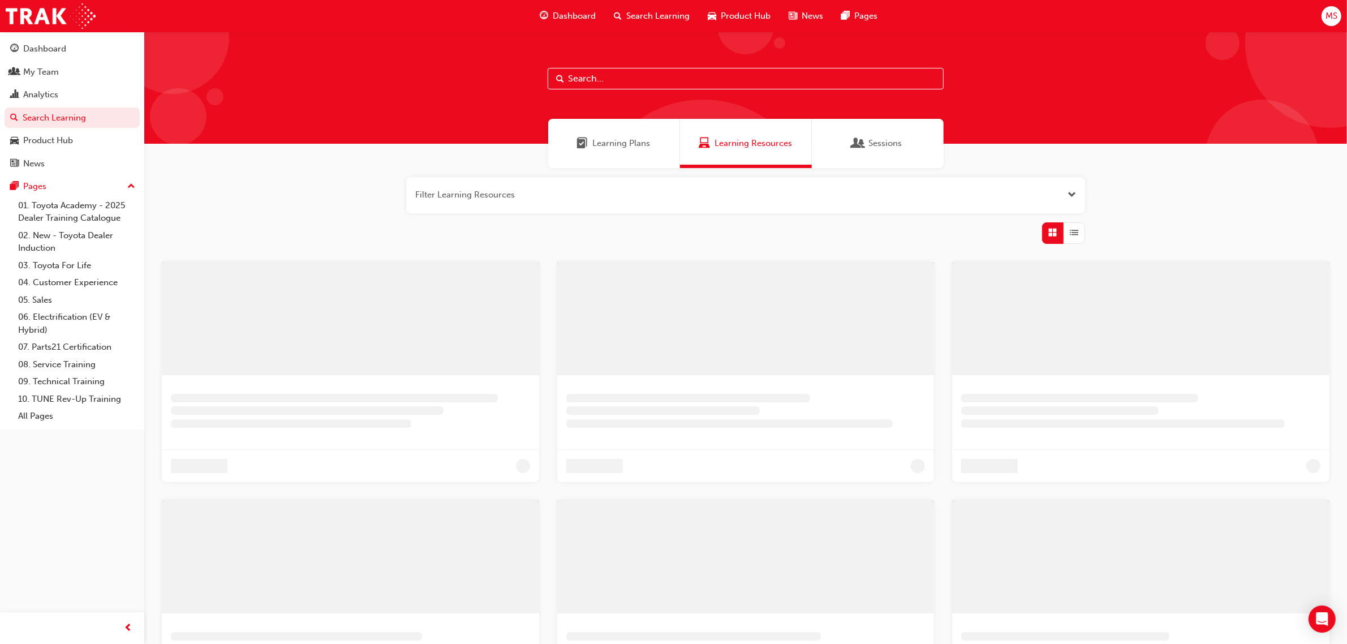
click at [604, 80] on input "text" at bounding box center [745, 78] width 396 height 21
paste input "NVAP"
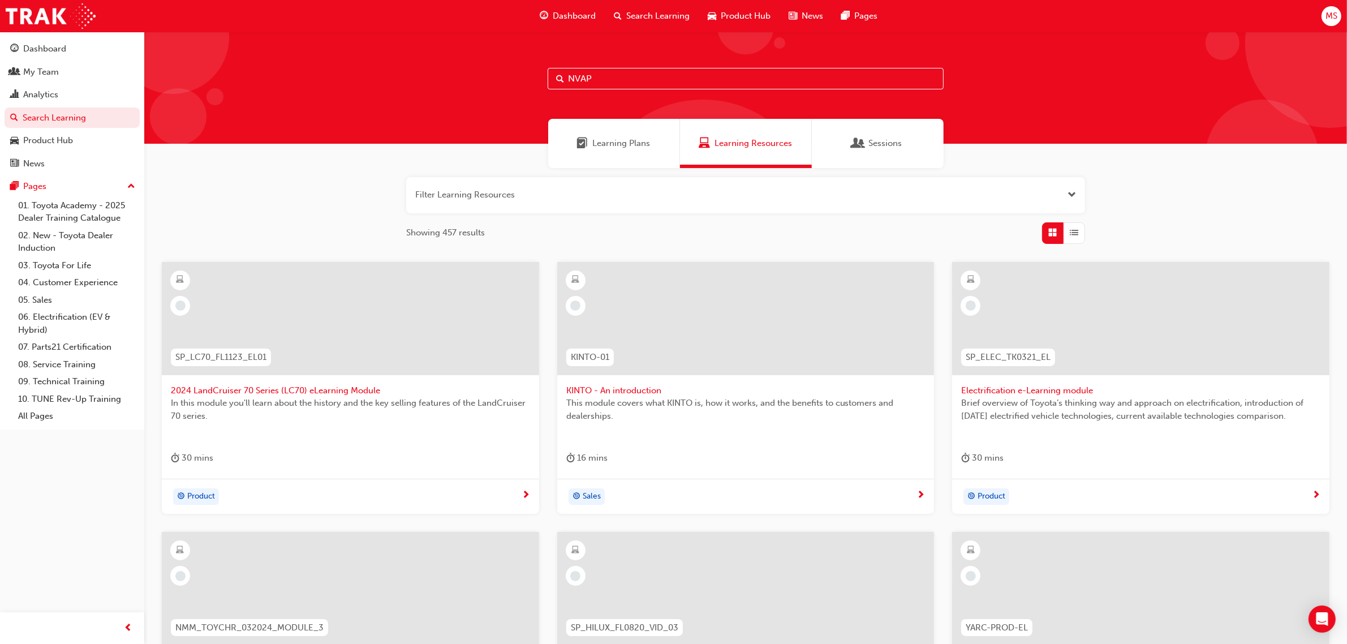
type input "NVAP"
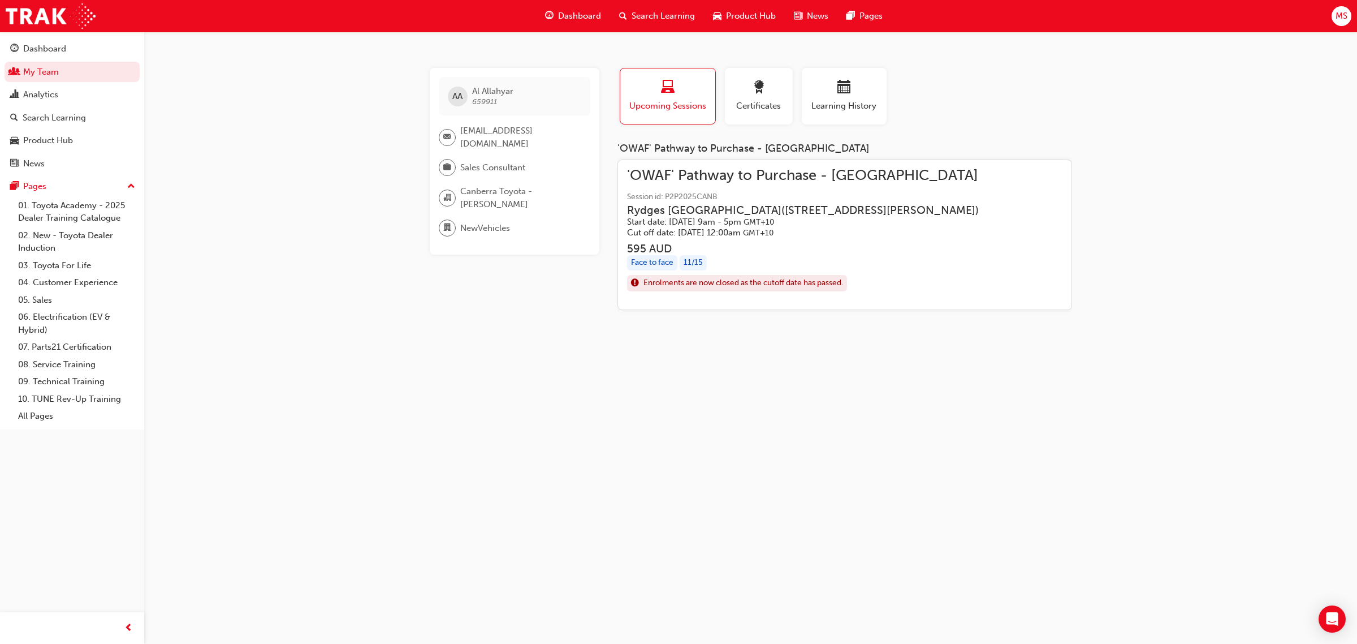
click at [799, 91] on div "Learning History" at bounding box center [844, 101] width 94 height 66
click at [813, 89] on div "button" at bounding box center [844, 89] width 68 height 18
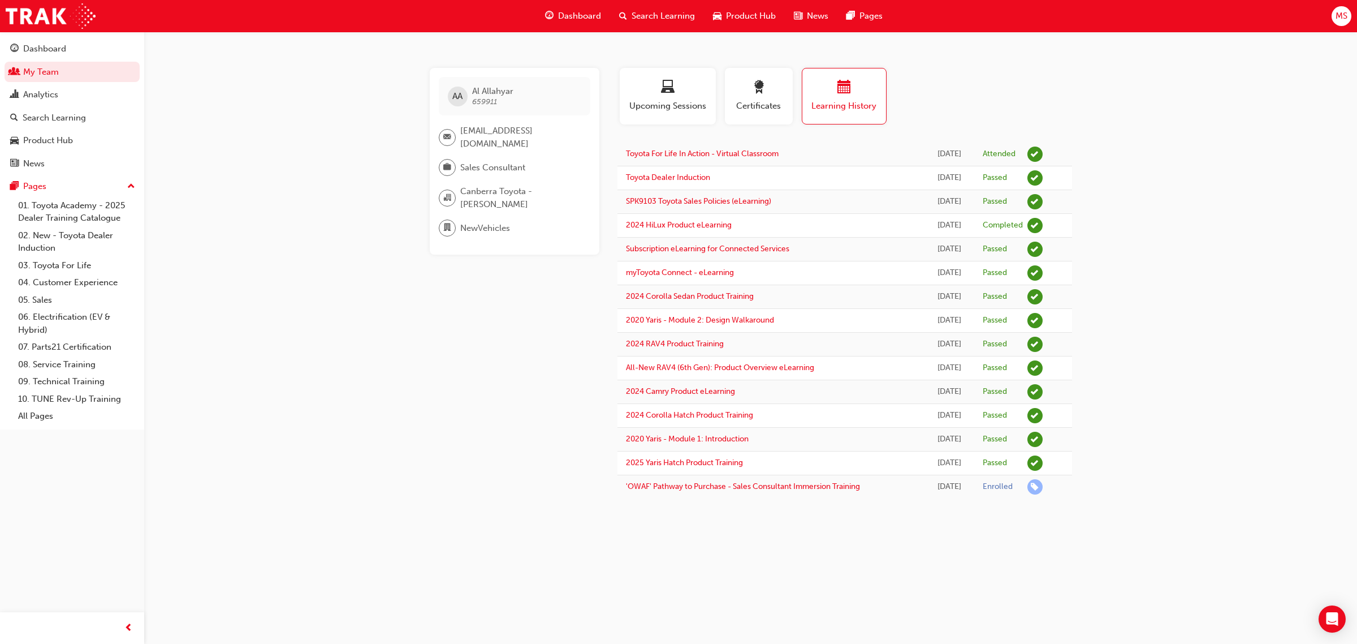
click at [1160, 184] on div "AA Al Allahyar 659911 al.allahyar@canberratoyota.com.au Sales Consultant Canber…" at bounding box center [678, 322] width 1357 height 644
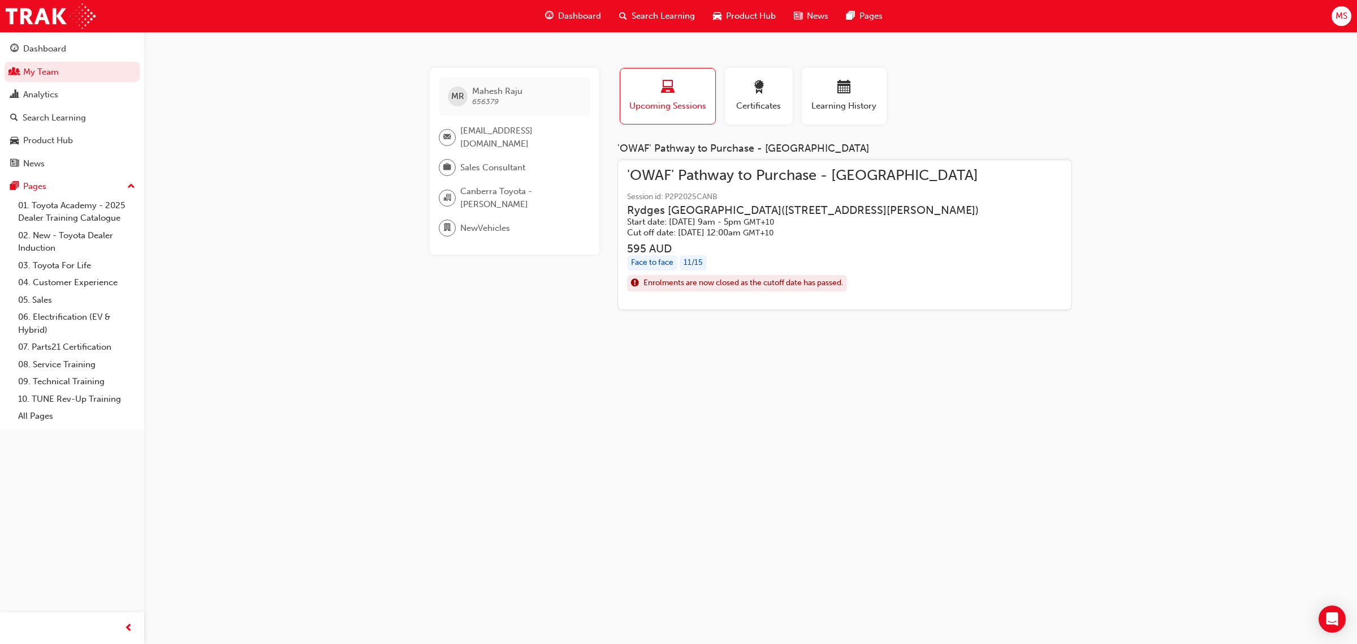
click at [1141, 266] on div "MR Mahesh Raju 656379 mahesh.raju@canberratoyota.com.au Sales Consultant Canber…" at bounding box center [678, 322] width 1357 height 644
click at [852, 77] on button "Learning History" at bounding box center [844, 96] width 85 height 57
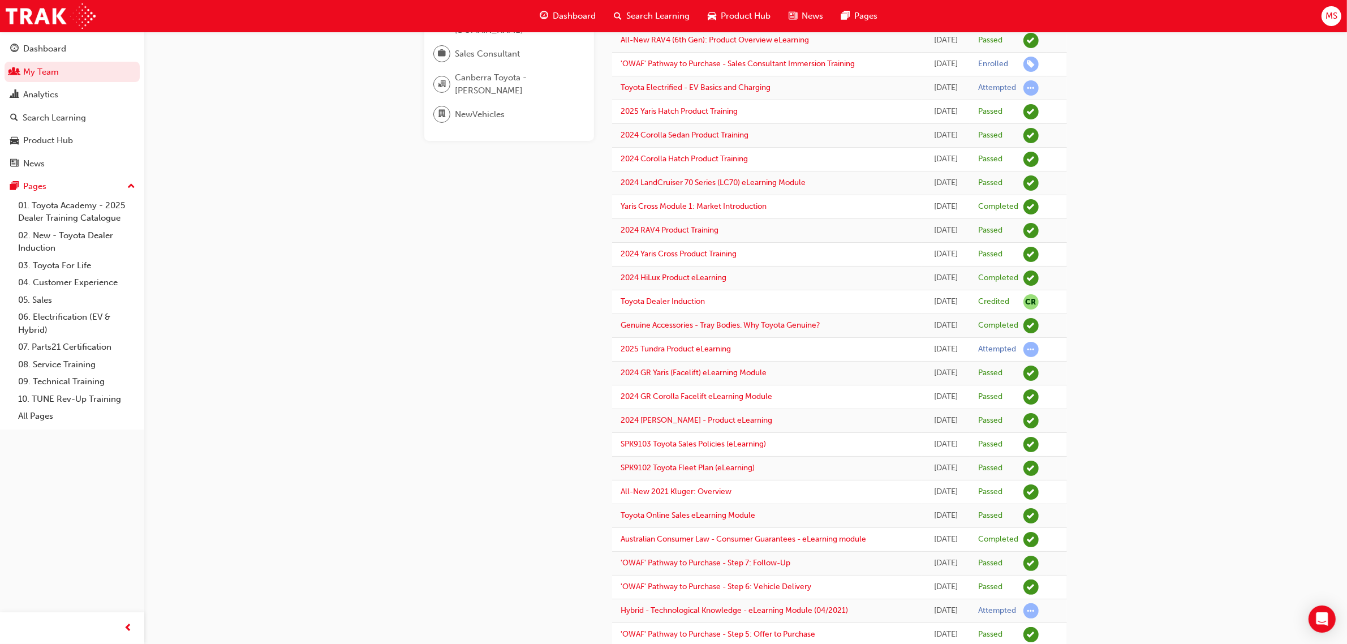
scroll to position [141, 0]
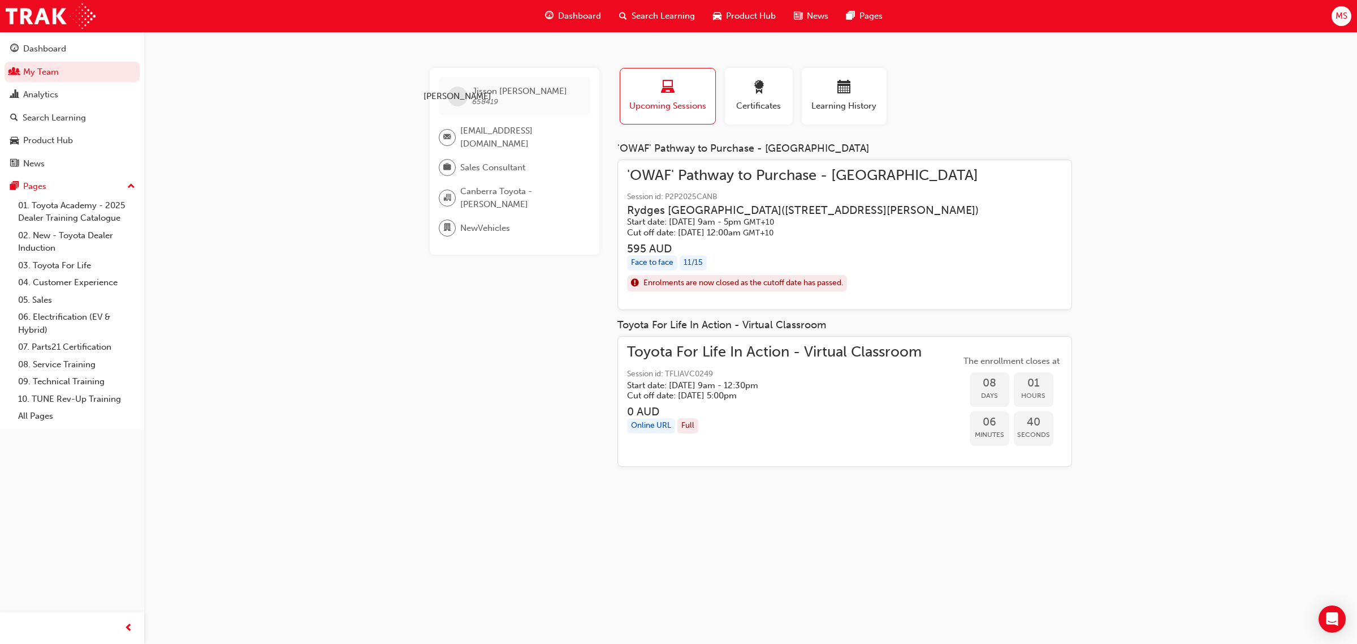
click at [843, 63] on div "JA Jisson [PERSON_NAME] 658419 [EMAIL_ADDRESS][DOMAIN_NAME] Sales Consultant [G…" at bounding box center [678, 322] width 1357 height 644
click at [855, 92] on div "button" at bounding box center [844, 89] width 68 height 18
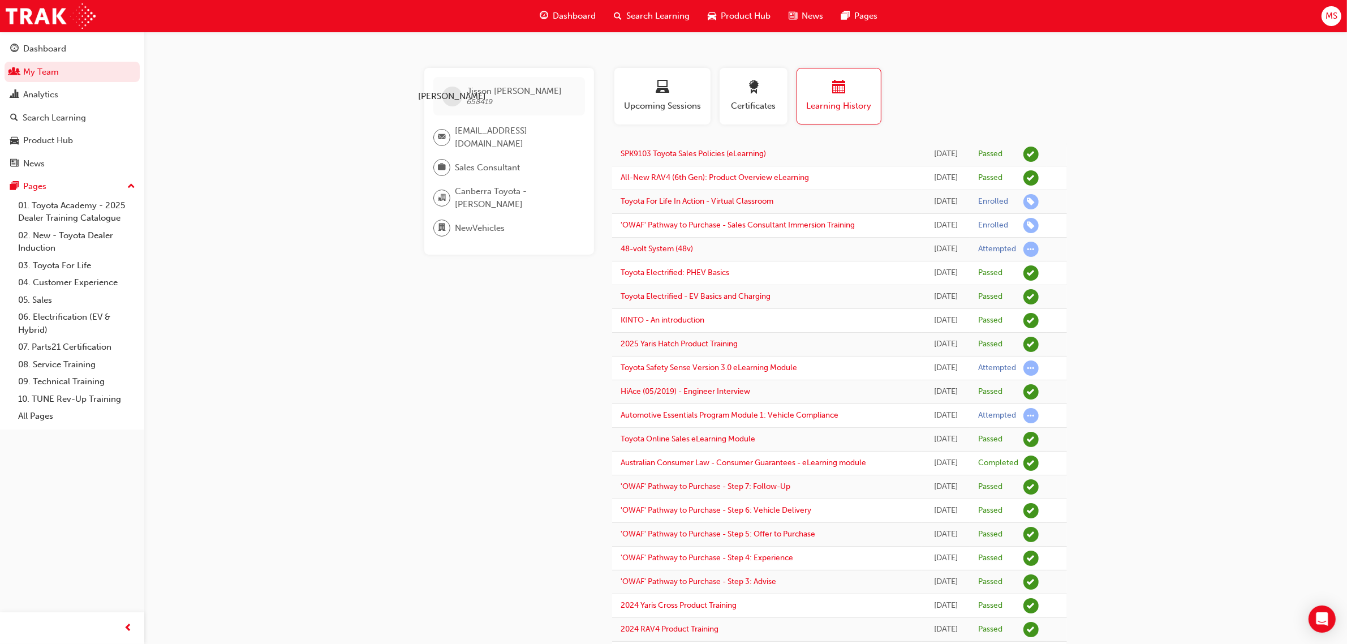
click at [1174, 218] on div "JA Jisson [PERSON_NAME] 658419 [EMAIL_ADDRESS][DOMAIN_NAME] Sales Consultant [G…" at bounding box center [673, 453] width 1347 height 907
drag, startPoint x: 903, startPoint y: 157, endPoint x: 1029, endPoint y: 157, distance: 126.1
click at [1029, 157] on tr "SPK9103 Toyota Sales Policies (eLearning) [DATE] Passed" at bounding box center [839, 155] width 455 height 24
drag, startPoint x: 307, startPoint y: 405, endPoint x: 852, endPoint y: 400, distance: 545.8
click at [307, 405] on div "JA Jisson [PERSON_NAME] 658419 [EMAIL_ADDRESS][DOMAIN_NAME] Sales Consultant [G…" at bounding box center [673, 453] width 1347 height 907
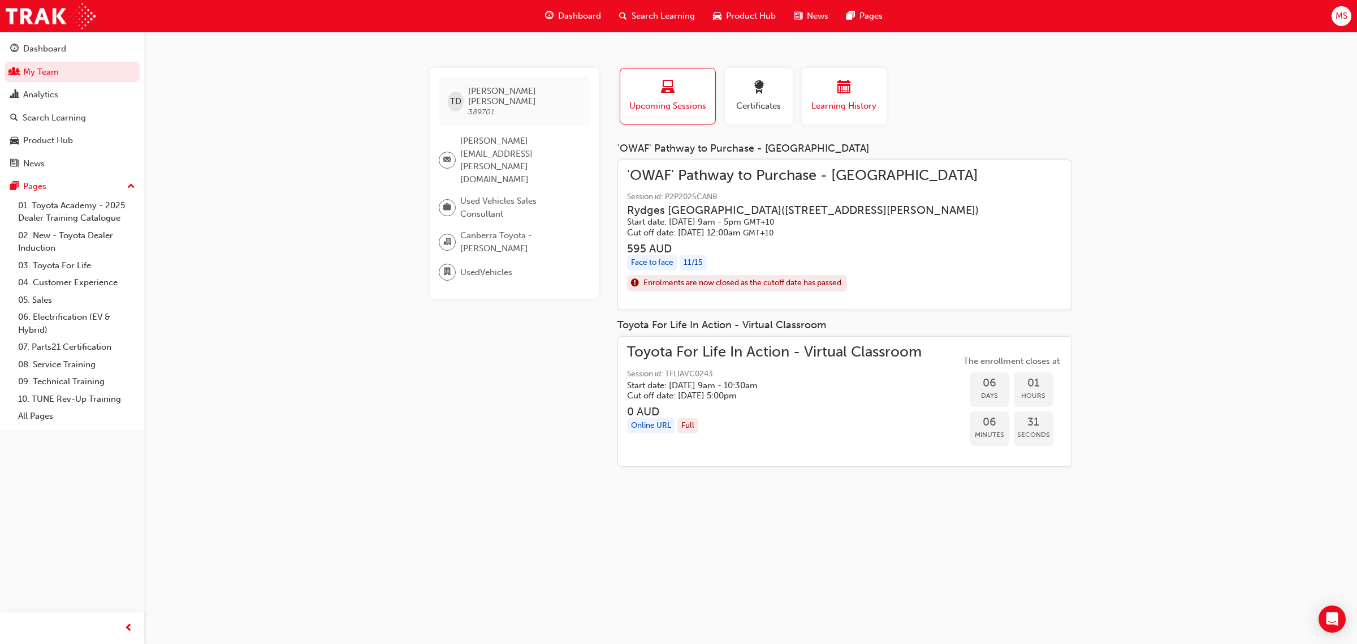
click at [842, 92] on span "calendar-icon" at bounding box center [845, 87] width 14 height 15
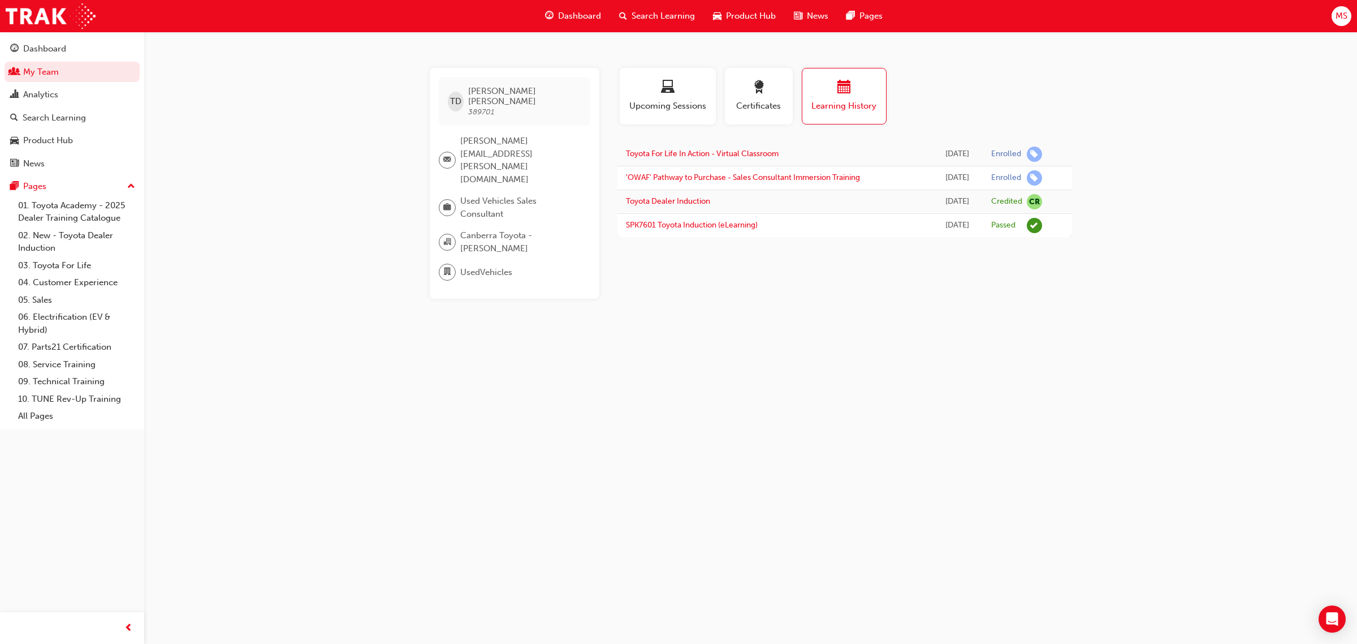
click at [1189, 186] on div "TD [PERSON_NAME] 389701 [PERSON_NAME][EMAIL_ADDRESS][PERSON_NAME][DOMAIN_NAME] …" at bounding box center [678, 322] width 1357 height 644
click at [1214, 235] on div "TD [PERSON_NAME] 389701 [PERSON_NAME][EMAIL_ADDRESS][PERSON_NAME][DOMAIN_NAME] …" at bounding box center [678, 322] width 1357 height 644
click at [1250, 217] on div "TD [PERSON_NAME] 389701 [PERSON_NAME][EMAIL_ADDRESS][PERSON_NAME][DOMAIN_NAME] …" at bounding box center [678, 322] width 1357 height 644
click at [1007, 410] on div "TD [PERSON_NAME] 389701 [PERSON_NAME][EMAIL_ADDRESS][PERSON_NAME][DOMAIN_NAME] …" at bounding box center [678, 322] width 1357 height 644
click at [849, 335] on div "TD [PERSON_NAME] 389701 [PERSON_NAME][EMAIL_ADDRESS][PERSON_NAME][DOMAIN_NAME] …" at bounding box center [678, 322] width 1357 height 644
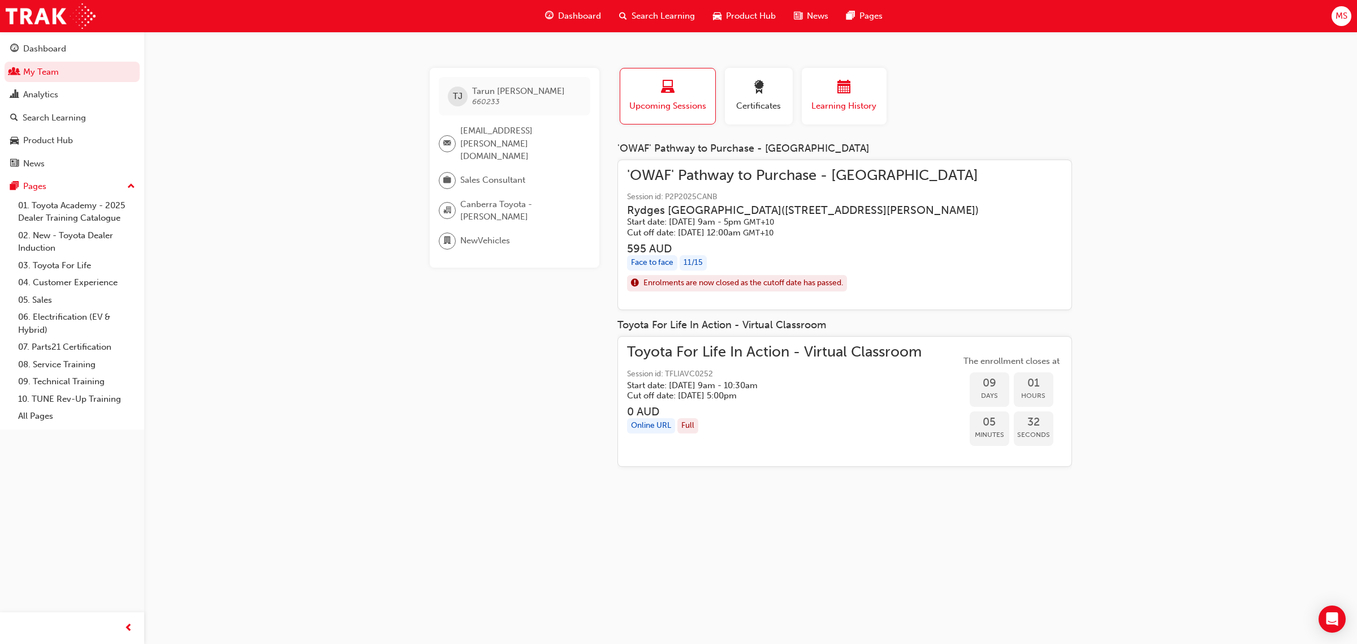
click at [849, 96] on div "button" at bounding box center [844, 89] width 68 height 18
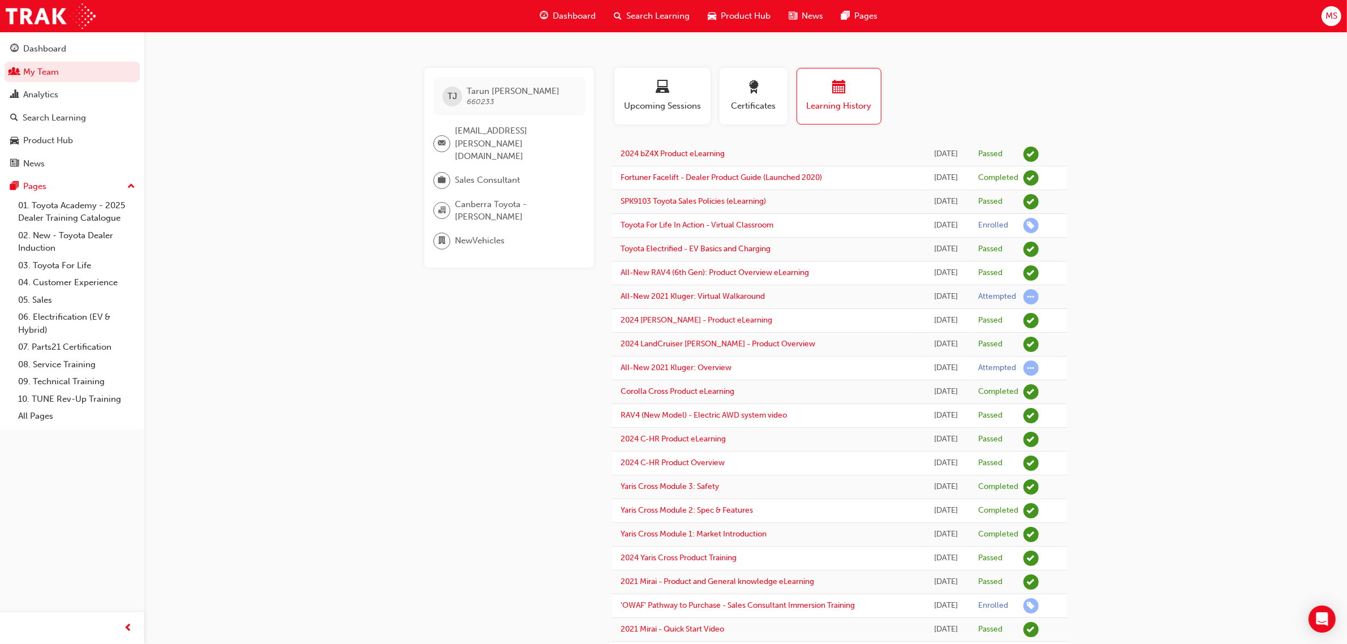
click at [1166, 182] on div "[PERSON_NAME] [PERSON_NAME][GEOGRAPHIC_DATA] [EMAIL_ADDRESS][PERSON_NAME][DOMAI…" at bounding box center [673, 607] width 1347 height 1215
click at [861, 100] on span "Learning History" at bounding box center [838, 106] width 67 height 13
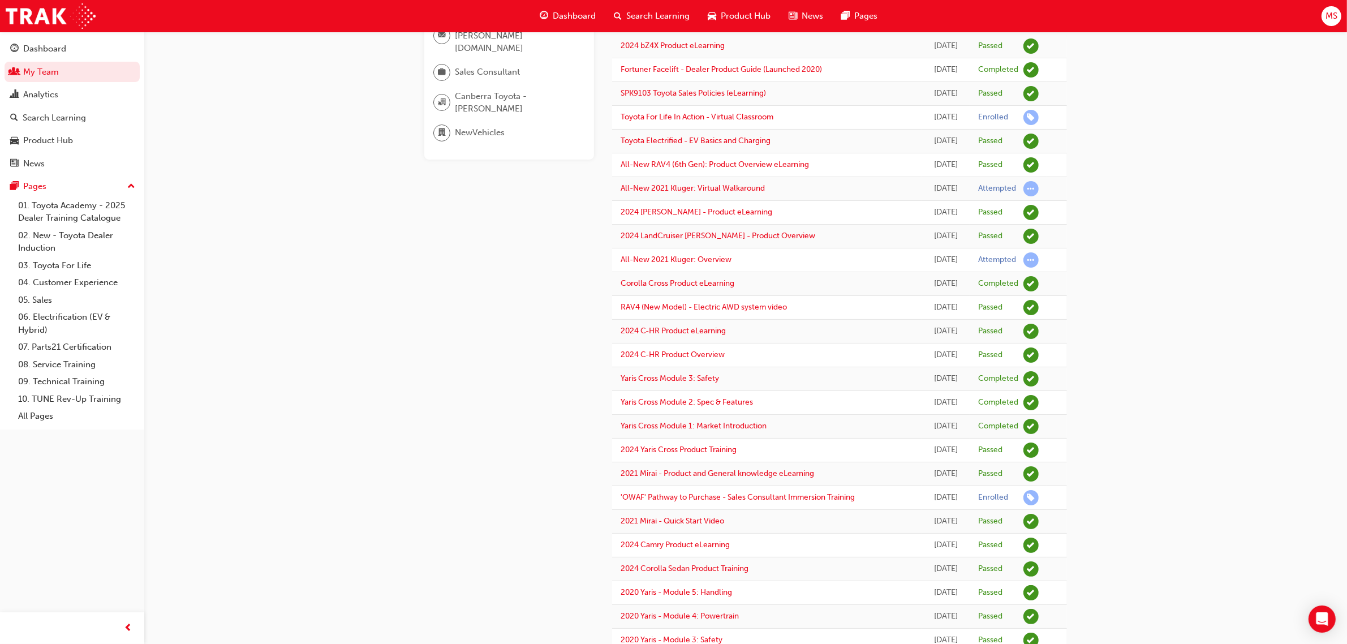
scroll to position [141, 0]
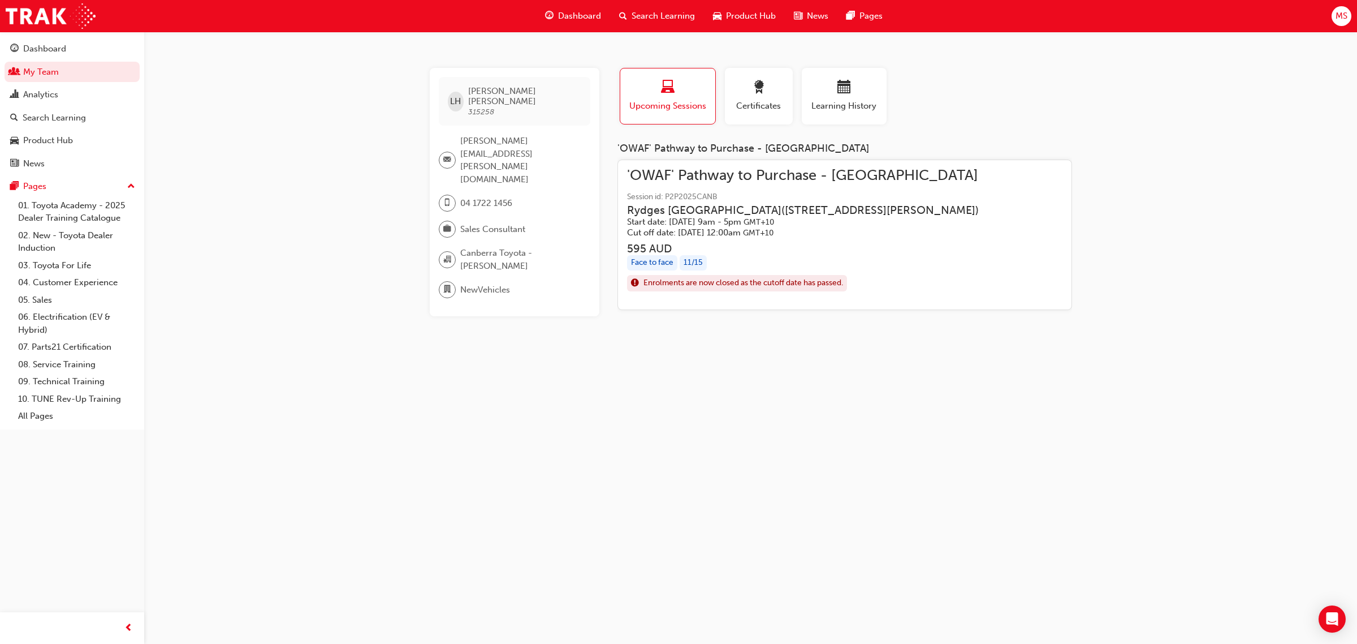
click at [800, 99] on div "Learning History" at bounding box center [844, 101] width 94 height 66
drag, startPoint x: 841, startPoint y: 102, endPoint x: 865, endPoint y: 111, distance: 26.2
click at [842, 102] on span "Learning History" at bounding box center [844, 106] width 68 height 13
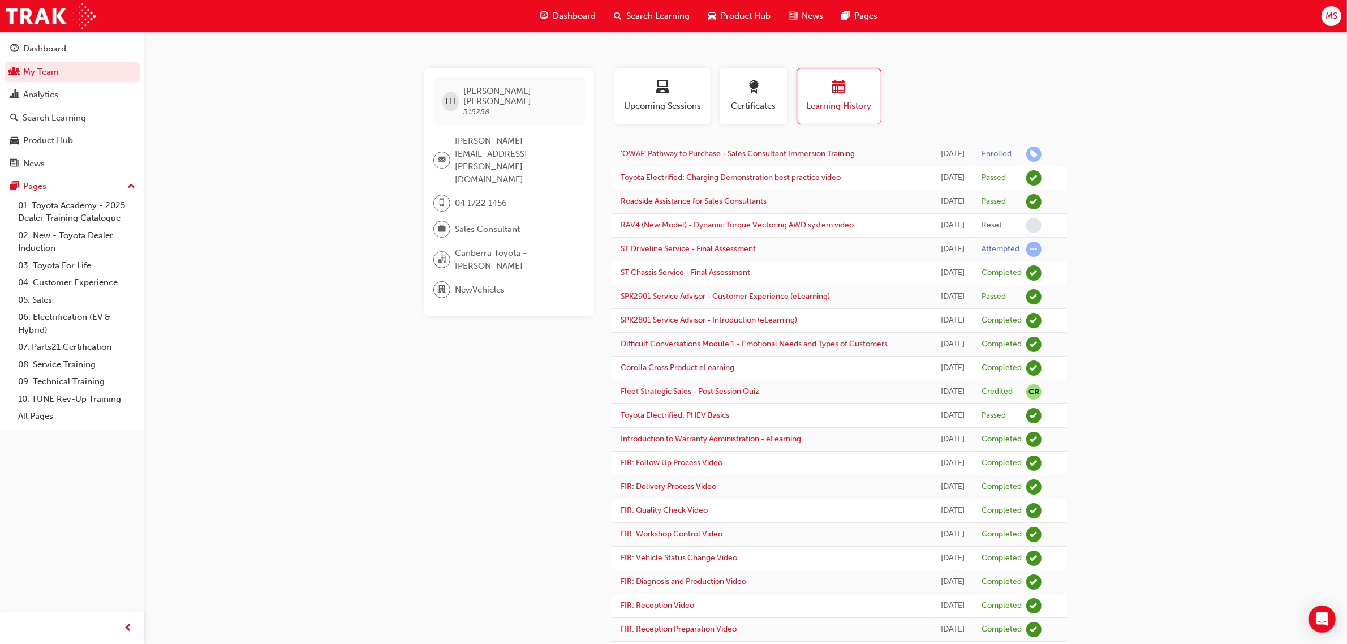
drag, startPoint x: 1124, startPoint y: 132, endPoint x: 1131, endPoint y: 140, distance: 10.4
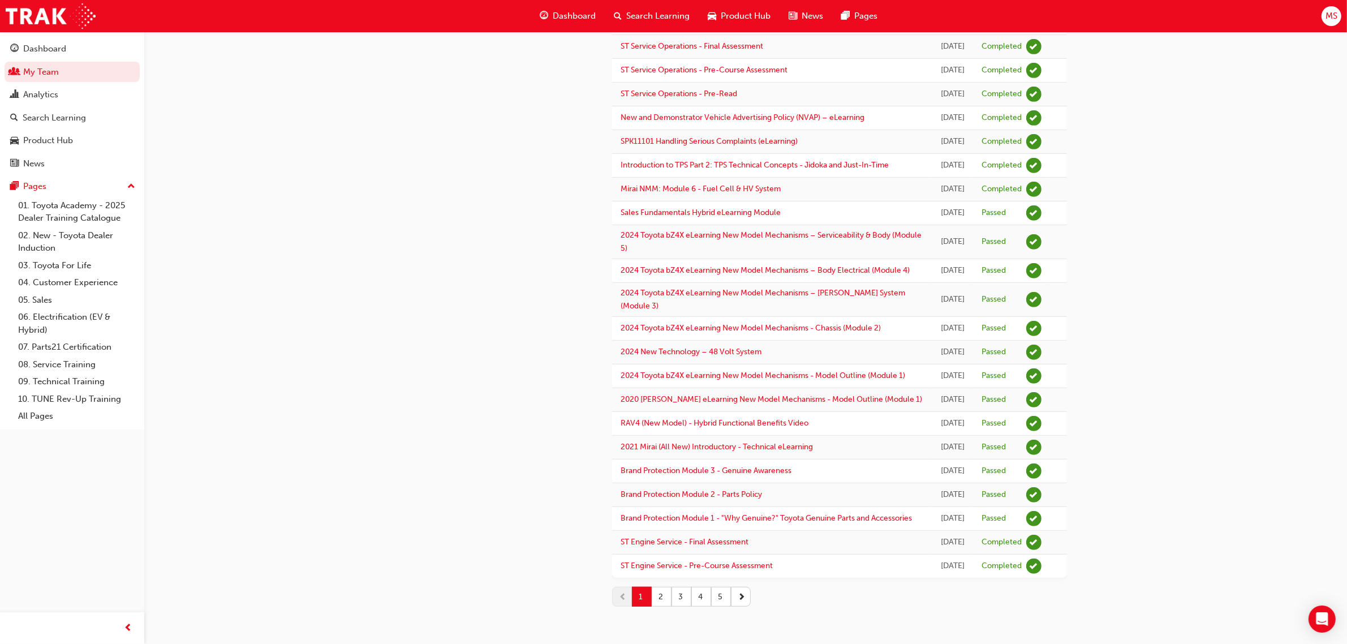
scroll to position [1217, 0]
click at [662, 594] on button "2" at bounding box center [662, 597] width 20 height 20
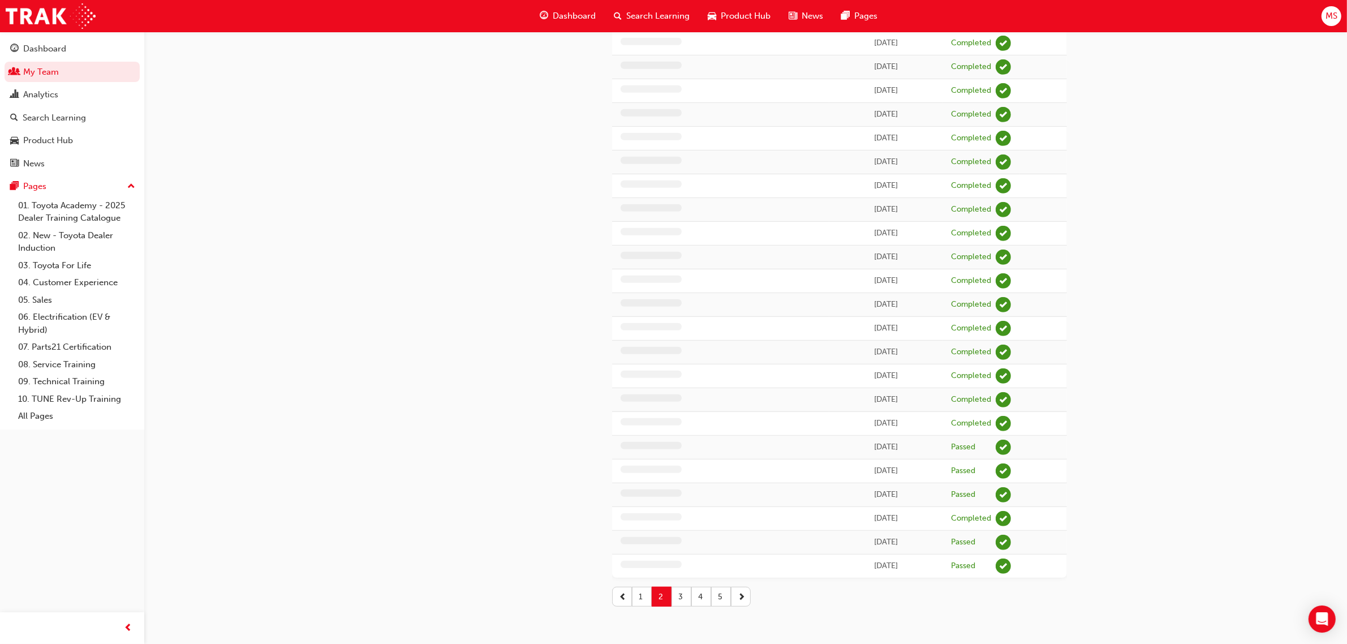
scroll to position [758, 0]
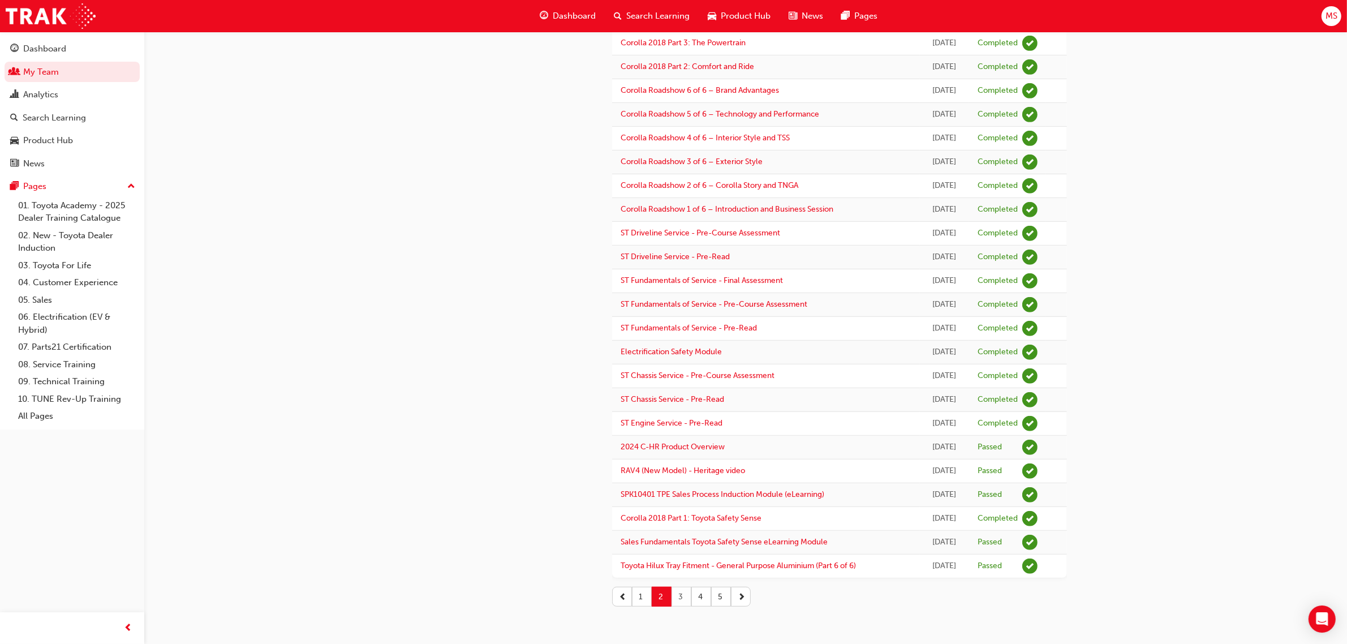
click at [684, 597] on button "3" at bounding box center [681, 597] width 20 height 20
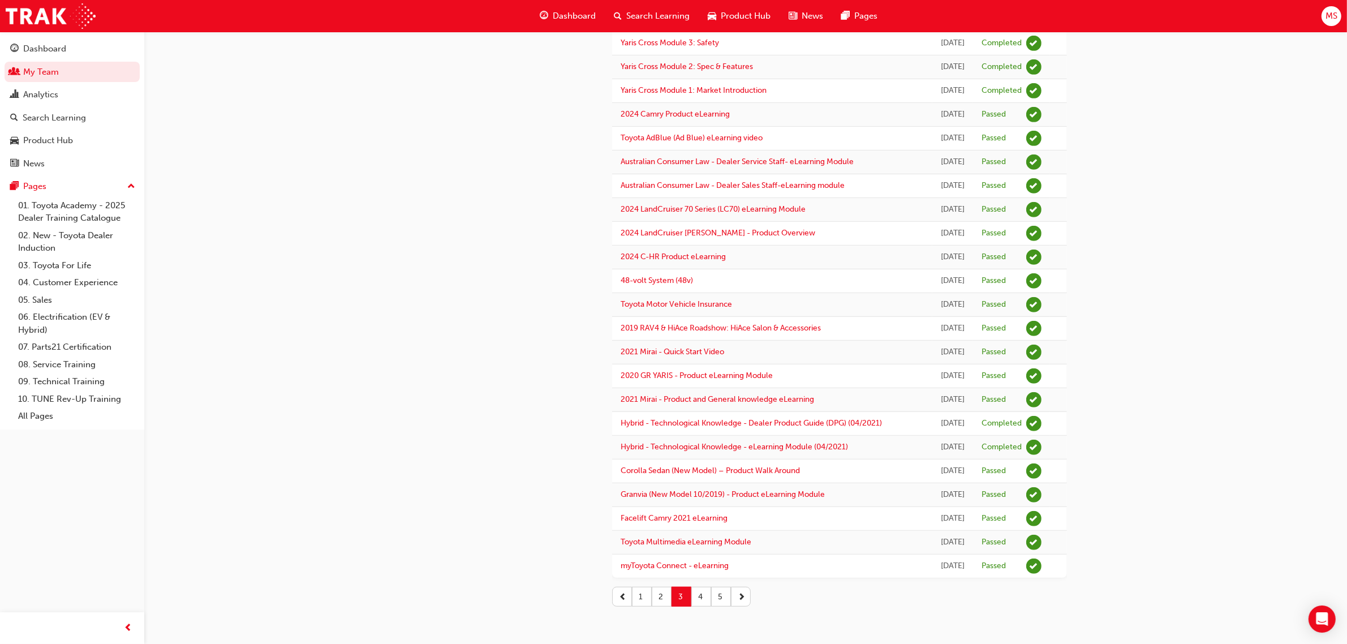
scroll to position [1217, 0]
click at [694, 601] on button "4" at bounding box center [701, 597] width 20 height 20
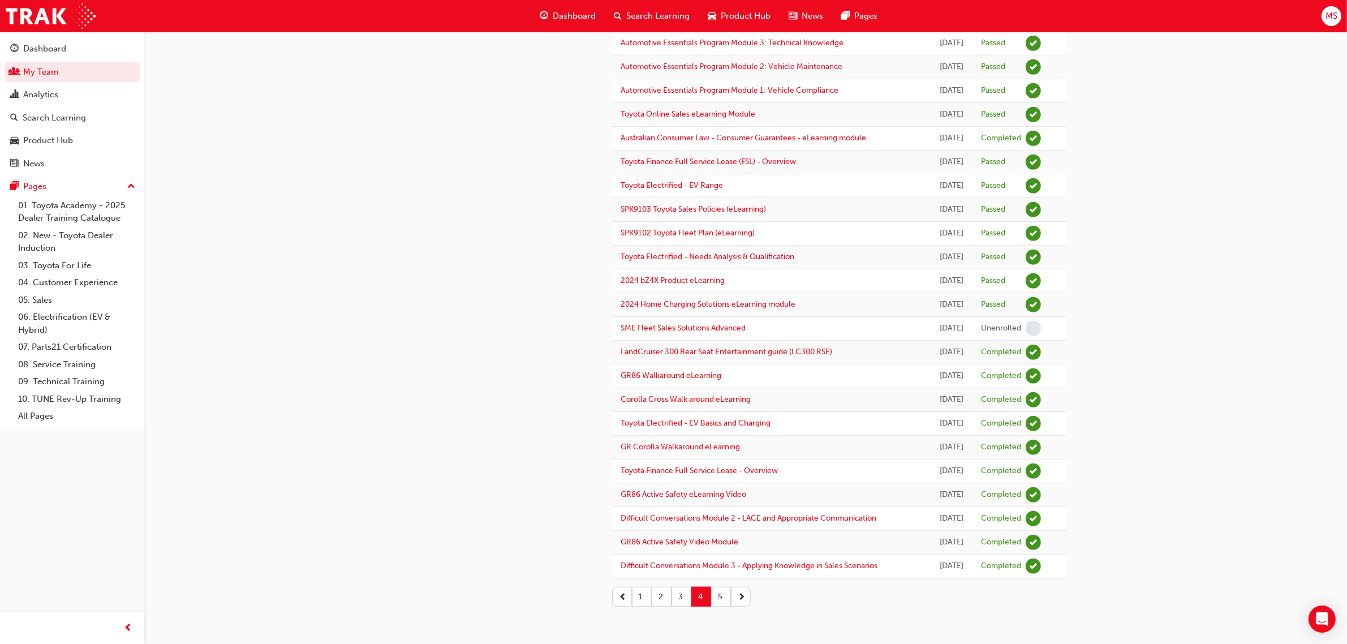
scroll to position [788, 0]
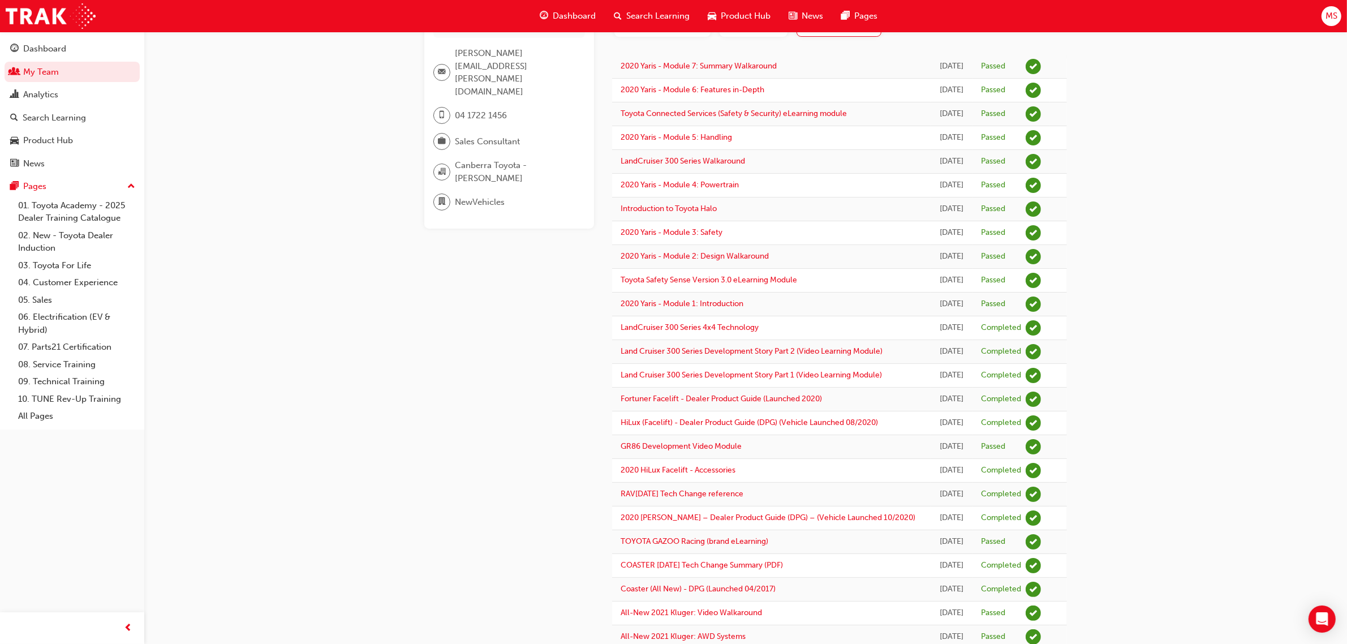
scroll to position [0, 0]
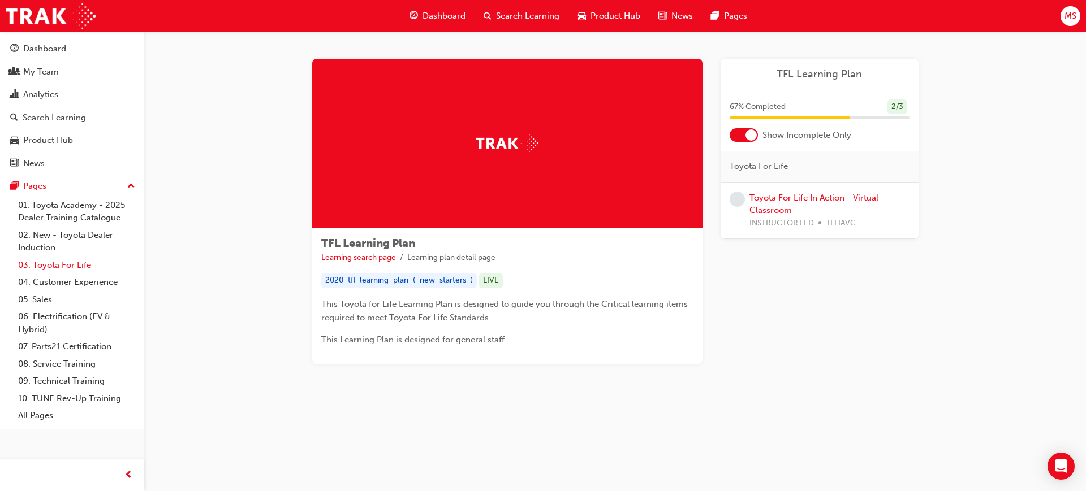
click at [54, 265] on link "03. Toyota For Life" at bounding box center [77, 266] width 126 height 18
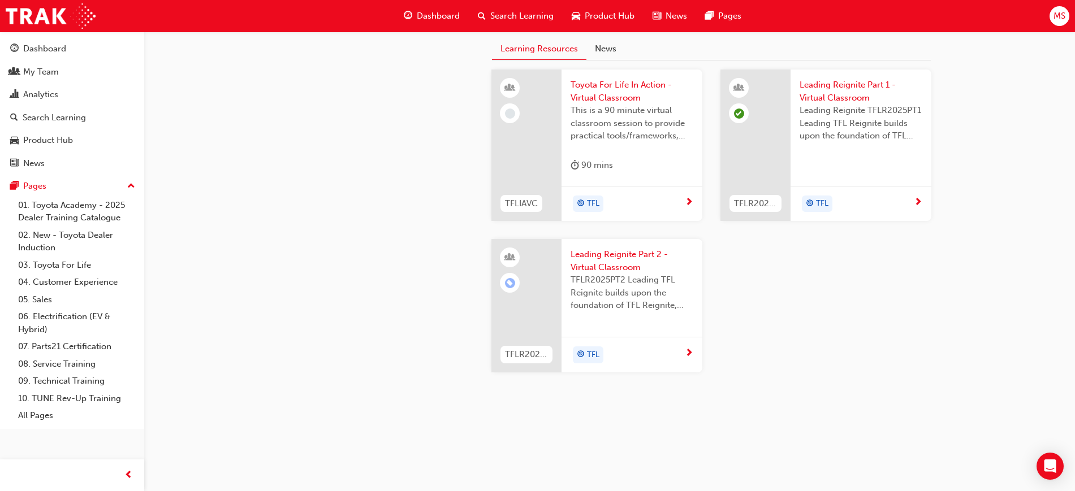
scroll to position [940, 0]
click at [540, 25] on span "TFL 2025 GUIDE" at bounding box center [525, 20] width 66 height 10
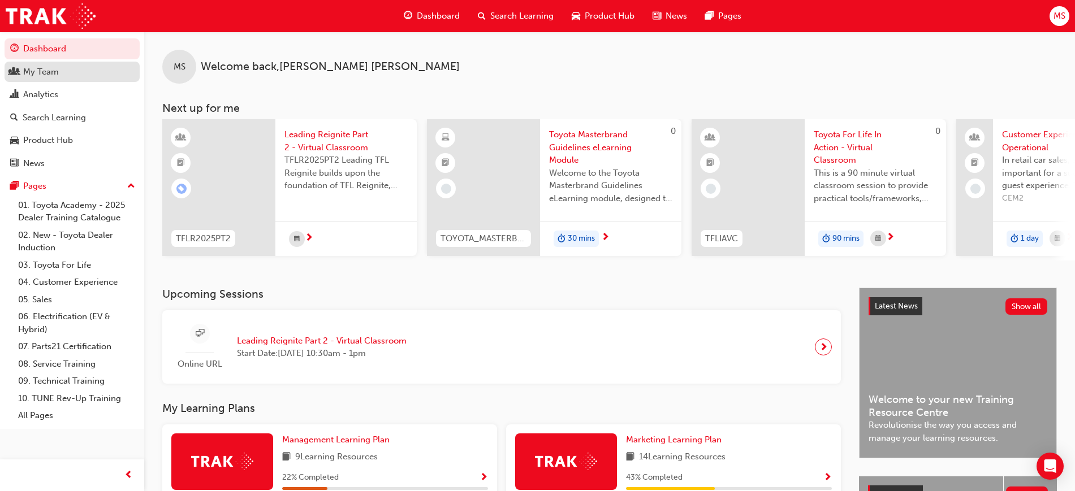
click at [37, 77] on div "My Team" at bounding box center [41, 72] width 36 height 13
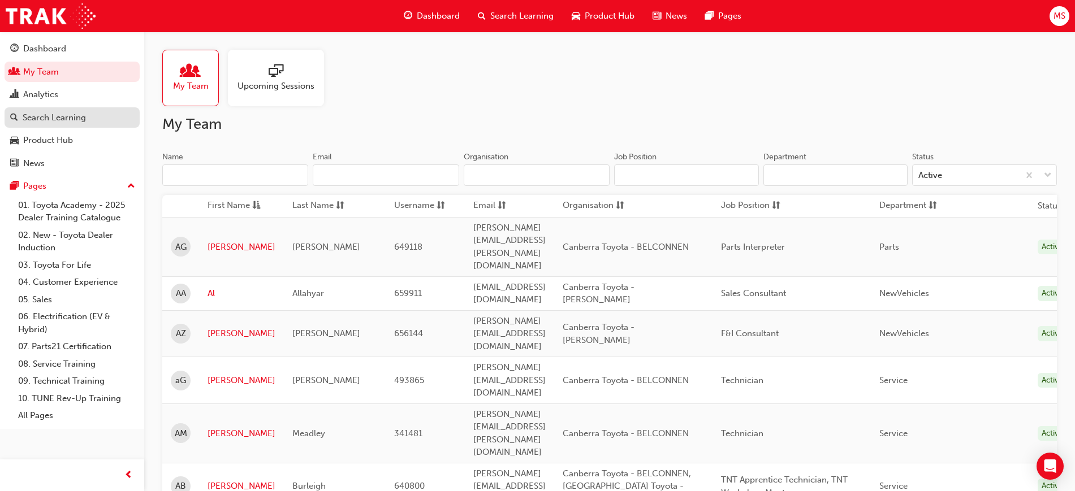
click at [59, 113] on div "Search Learning" at bounding box center [54, 117] width 63 height 13
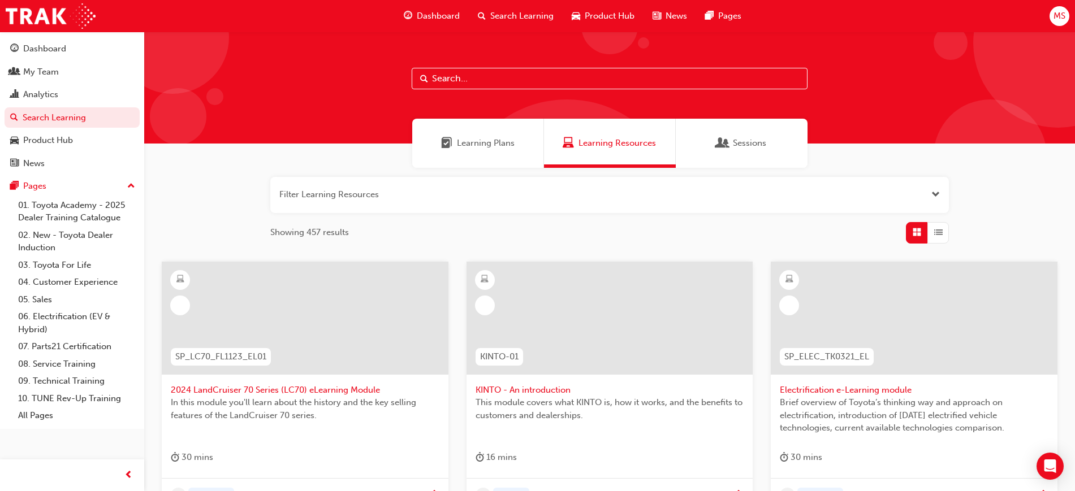
click at [465, 74] on input "text" at bounding box center [610, 78] width 396 height 21
type input "tfliav"
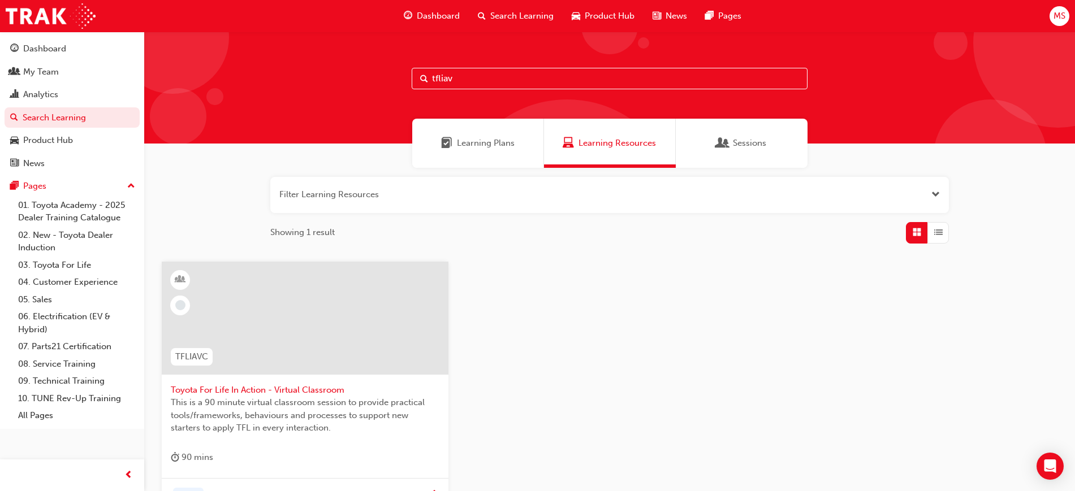
click at [227, 387] on span "Toyota For Life In Action - Virtual Classroom" at bounding box center [305, 390] width 269 height 13
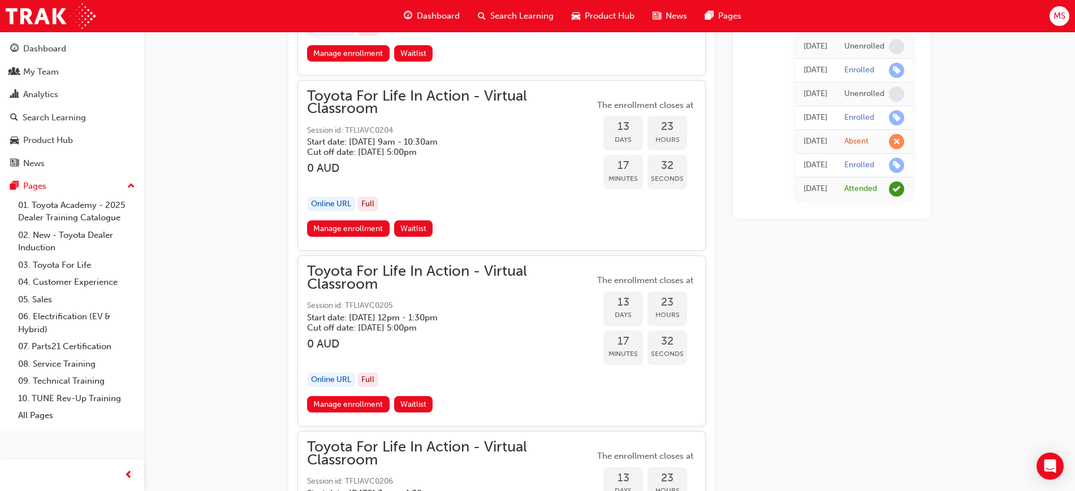
scroll to position [5590, 0]
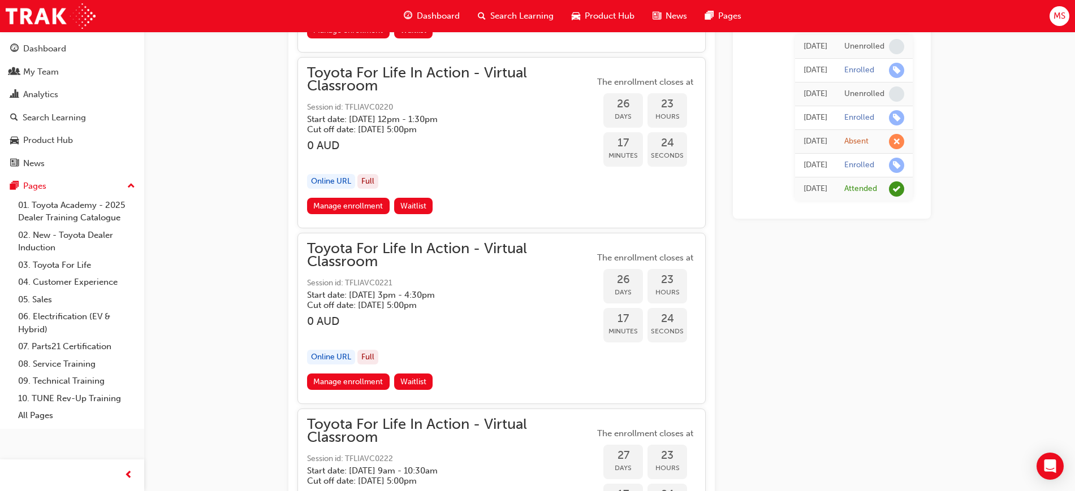
scroll to position [10536, 0]
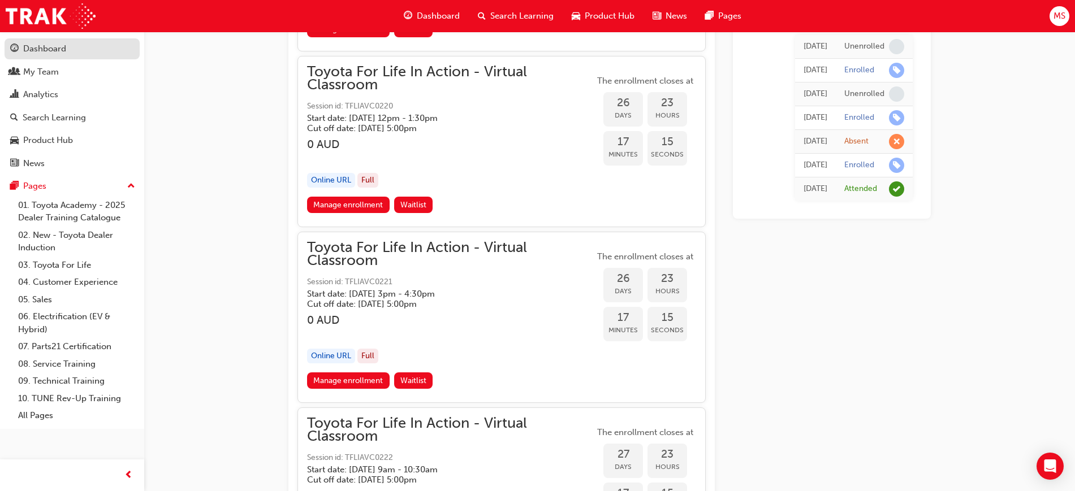
click at [51, 42] on div "Dashboard" at bounding box center [72, 49] width 124 height 14
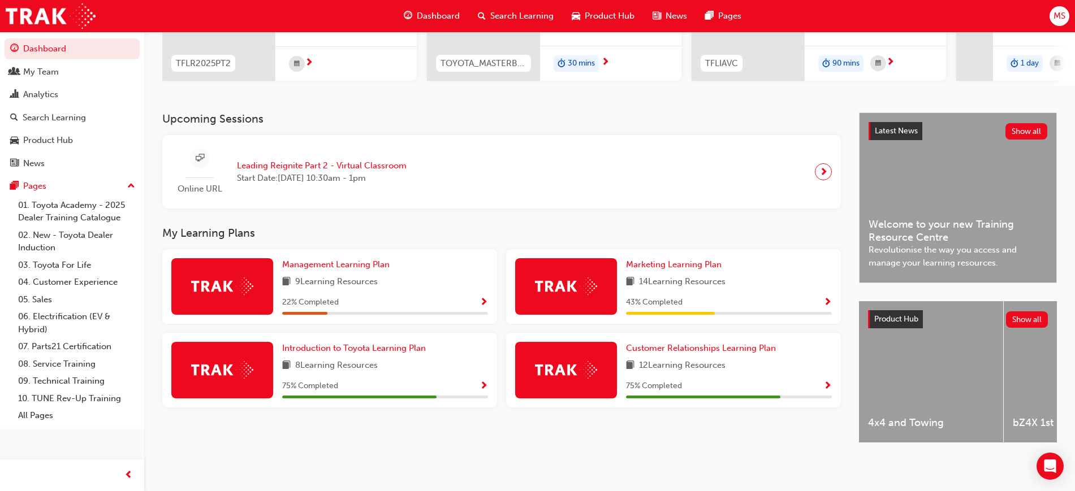
scroll to position [184, 0]
click at [44, 296] on link "05. Sales" at bounding box center [77, 300] width 126 height 18
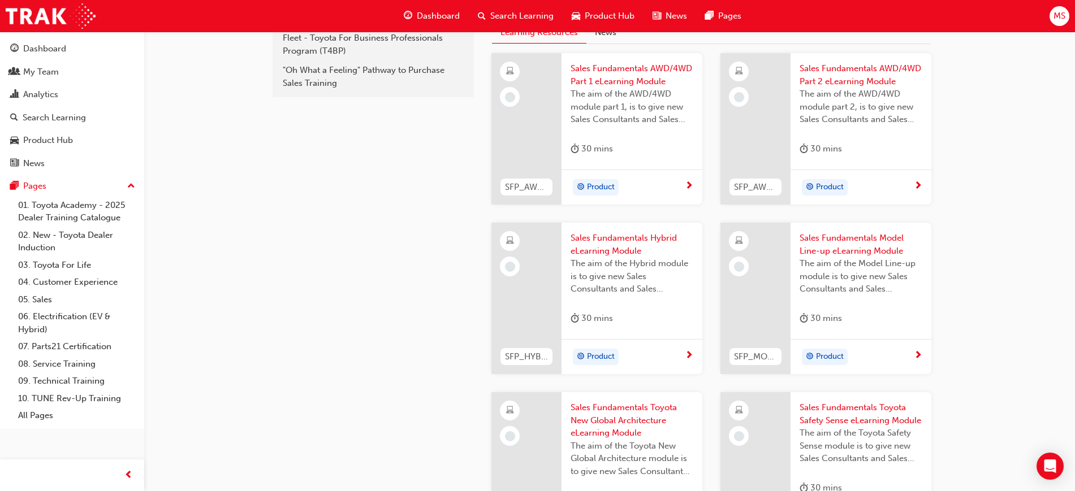
scroll to position [320, 0]
click at [83, 209] on link "01. Toyota Academy - 2025 Dealer Training Catalogue" at bounding box center [77, 212] width 126 height 30
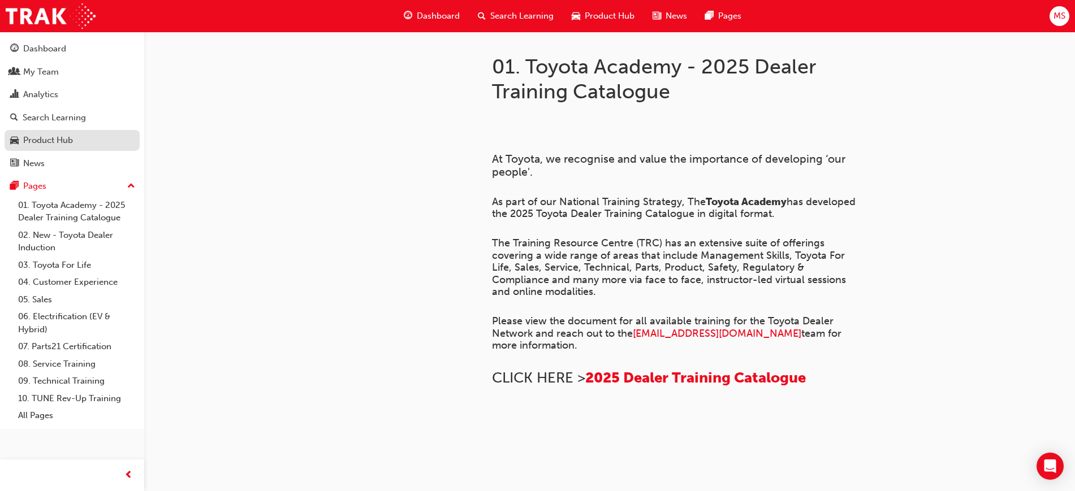
click at [47, 143] on div "Product Hub" at bounding box center [48, 140] width 50 height 13
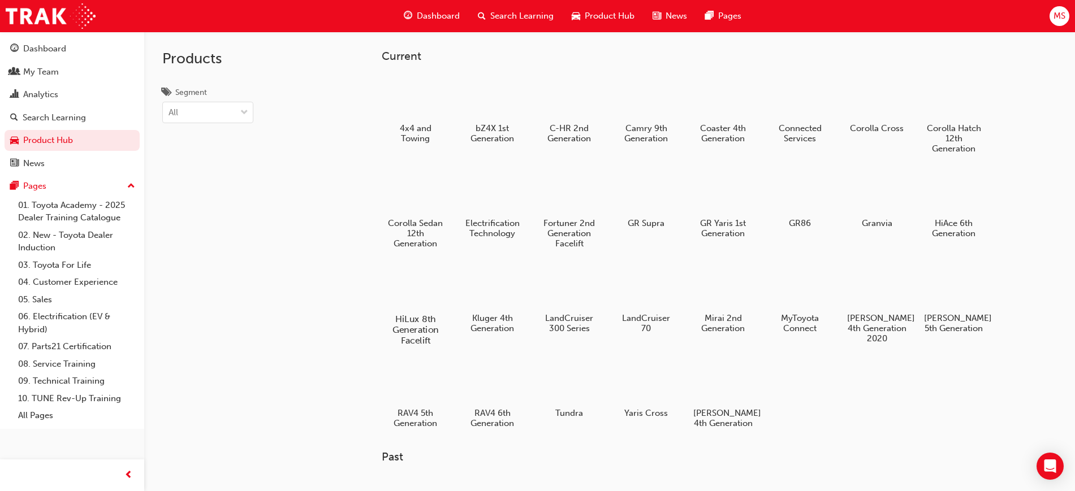
click at [406, 321] on h5 "HiLux 8th Generation Facelift" at bounding box center [415, 330] width 63 height 32
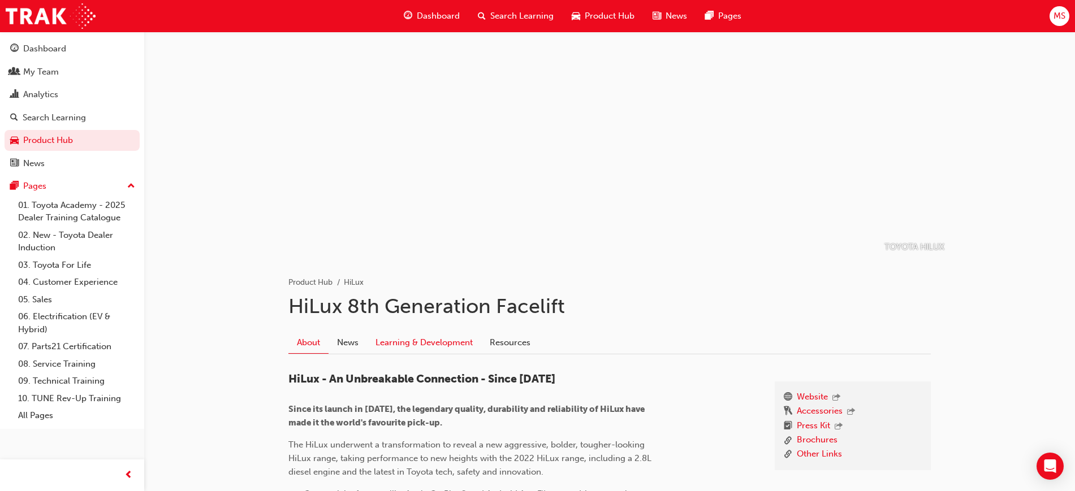
click at [425, 341] on link "Learning & Development" at bounding box center [424, 342] width 114 height 21
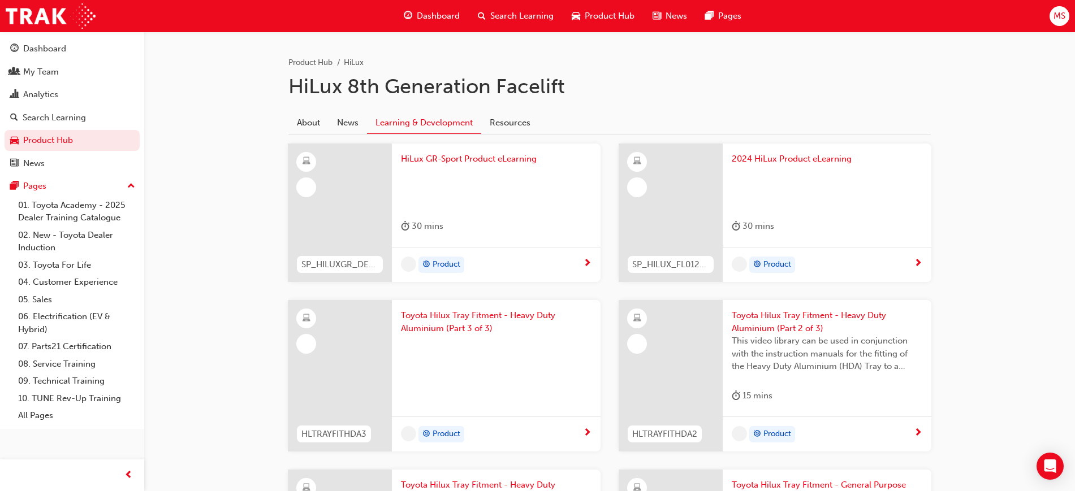
scroll to position [255, 0]
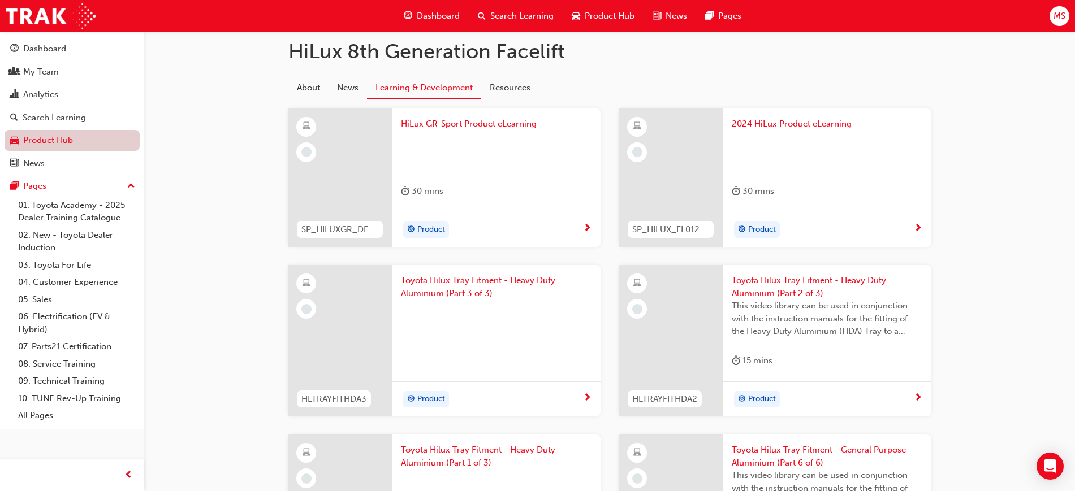
click at [29, 145] on link "Product Hub" at bounding box center [72, 140] width 135 height 21
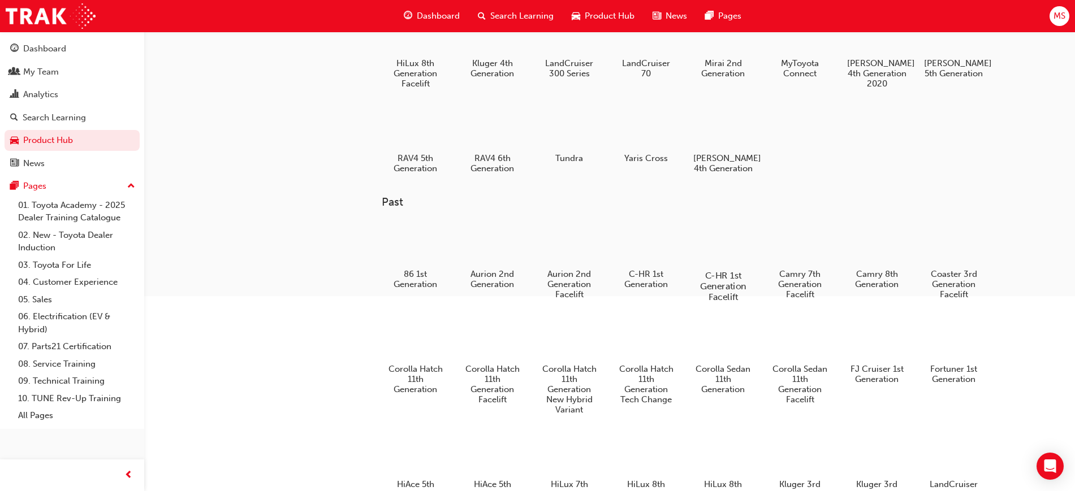
scroll to position [139, 0]
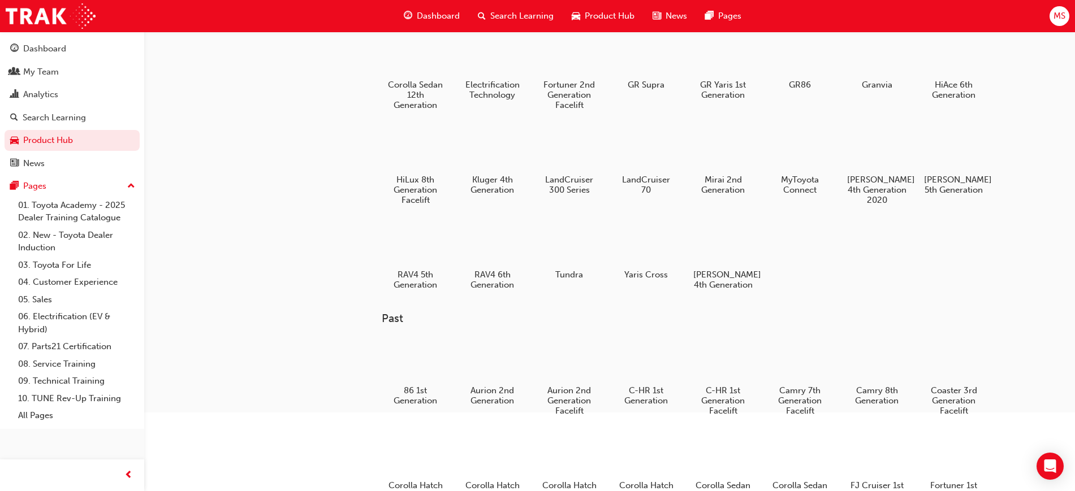
drag, startPoint x: 503, startPoint y: 287, endPoint x: 501, endPoint y: 263, distance: 24.5
click at [501, 263] on div at bounding box center [492, 244] width 59 height 42
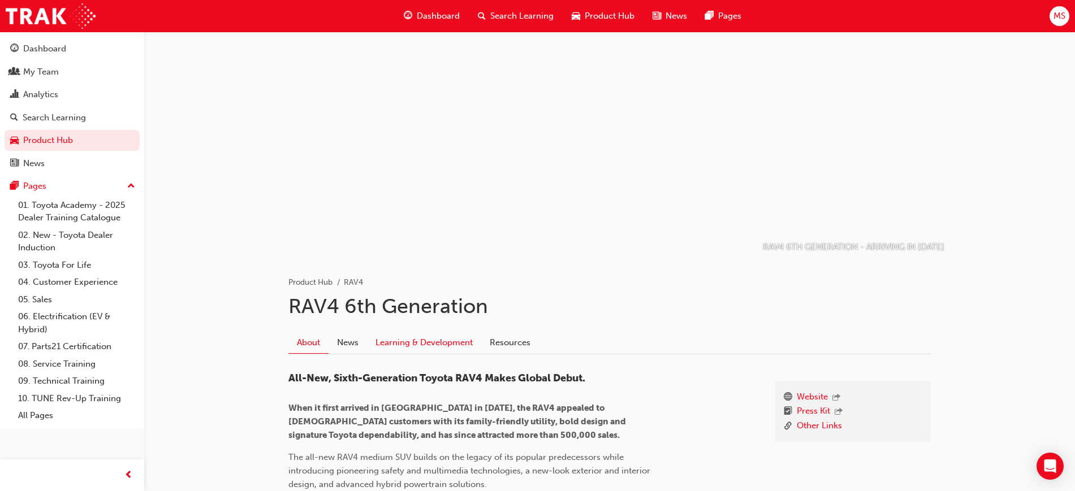
click at [432, 337] on link "Learning & Development" at bounding box center [424, 342] width 114 height 21
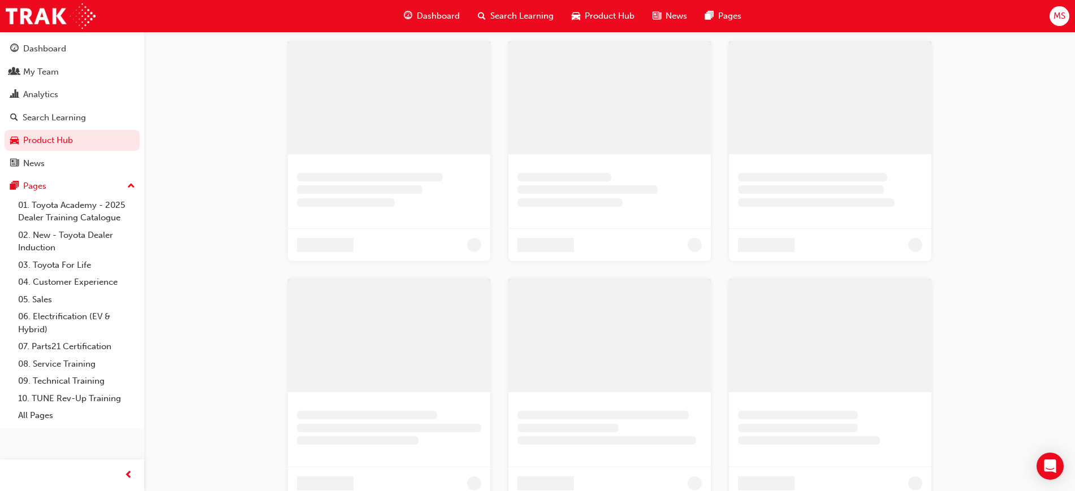
scroll to position [106, 0]
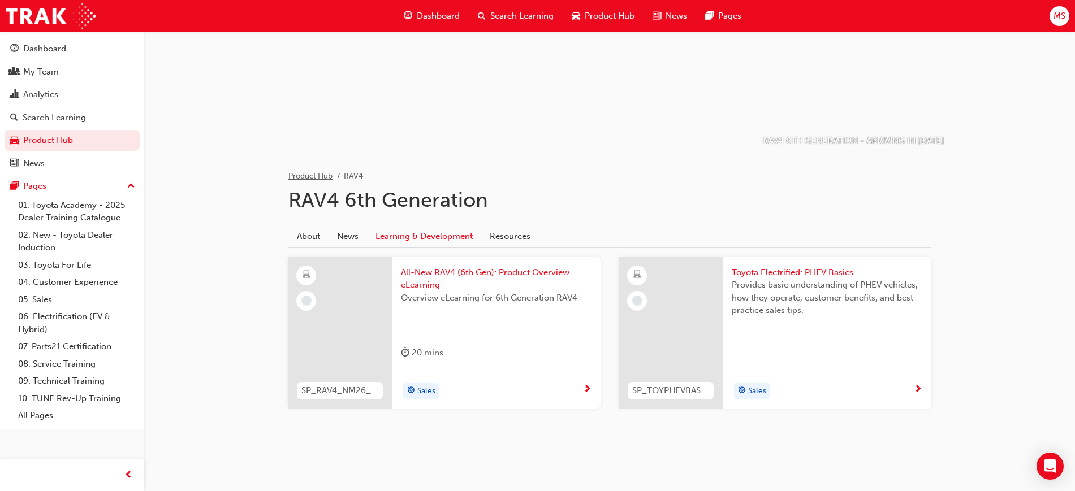
click at [309, 175] on link "Product Hub" at bounding box center [310, 176] width 44 height 10
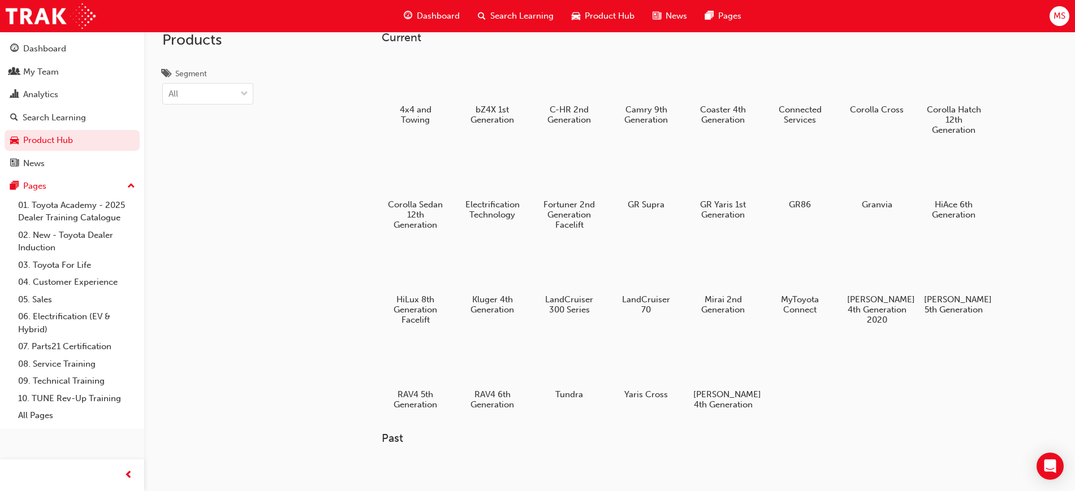
scroll to position [10, 0]
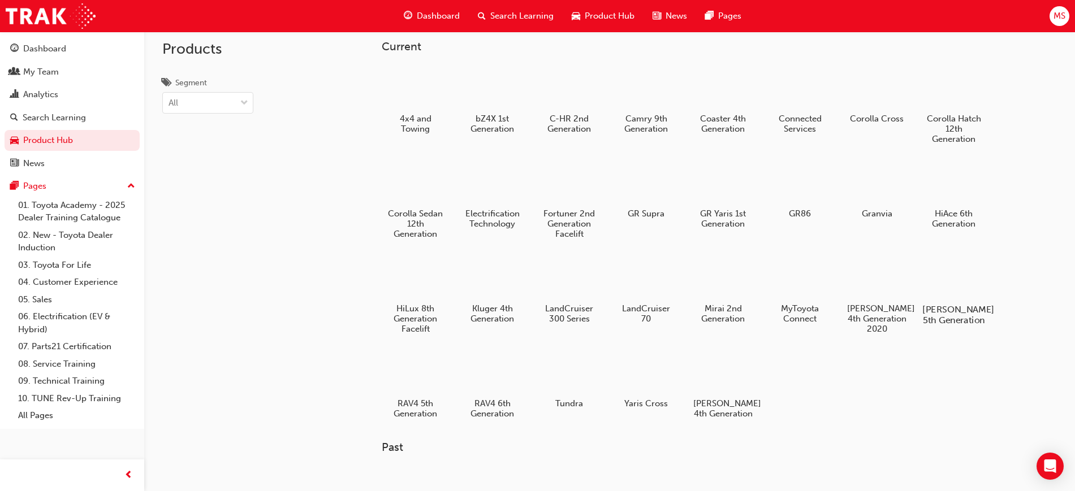
click at [964, 317] on h5 "Prado 5th Generation" at bounding box center [953, 314] width 63 height 21
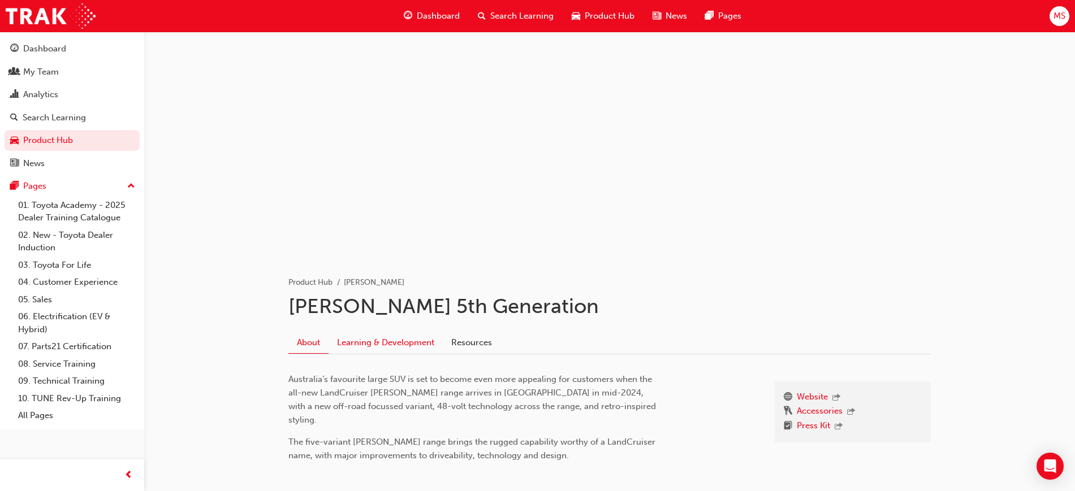
click at [373, 334] on link "Learning & Development" at bounding box center [386, 342] width 114 height 21
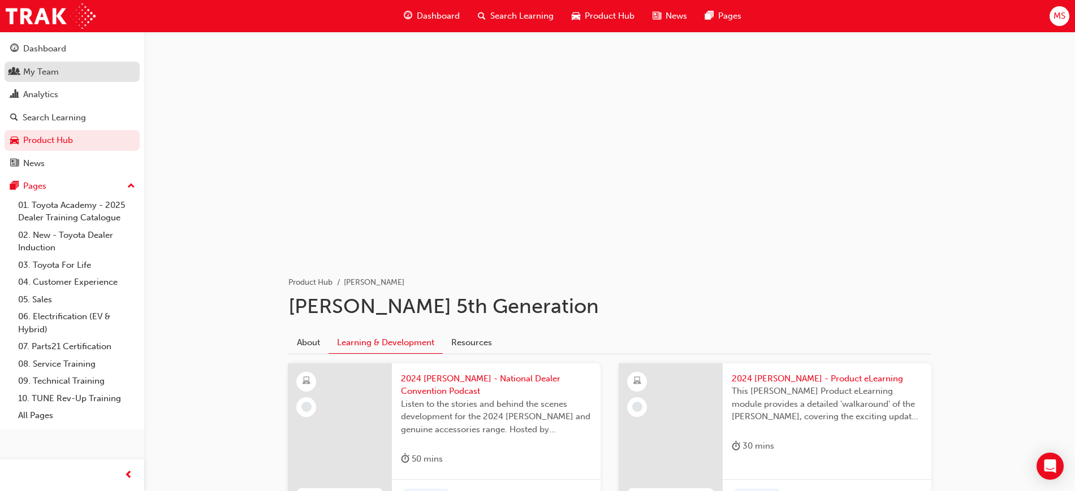
click at [44, 66] on div "My Team" at bounding box center [41, 72] width 36 height 13
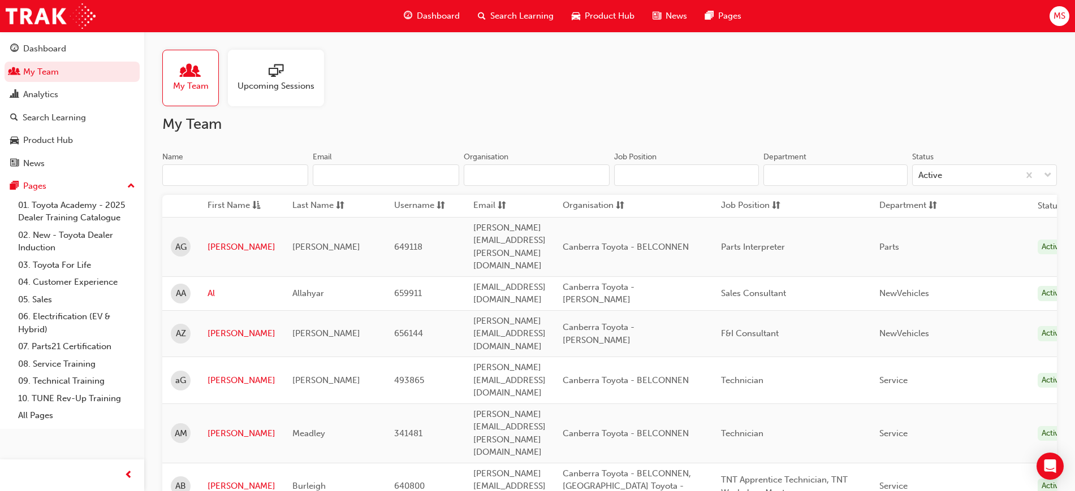
click at [251, 170] on input "Name" at bounding box center [235, 175] width 146 height 21
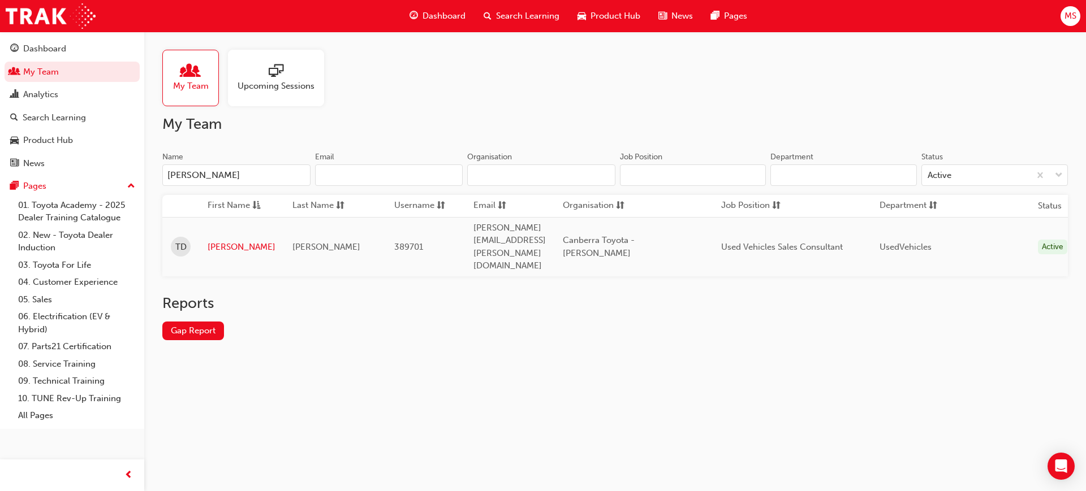
type input "troy"
click at [213, 241] on link "Troy" at bounding box center [242, 247] width 68 height 13
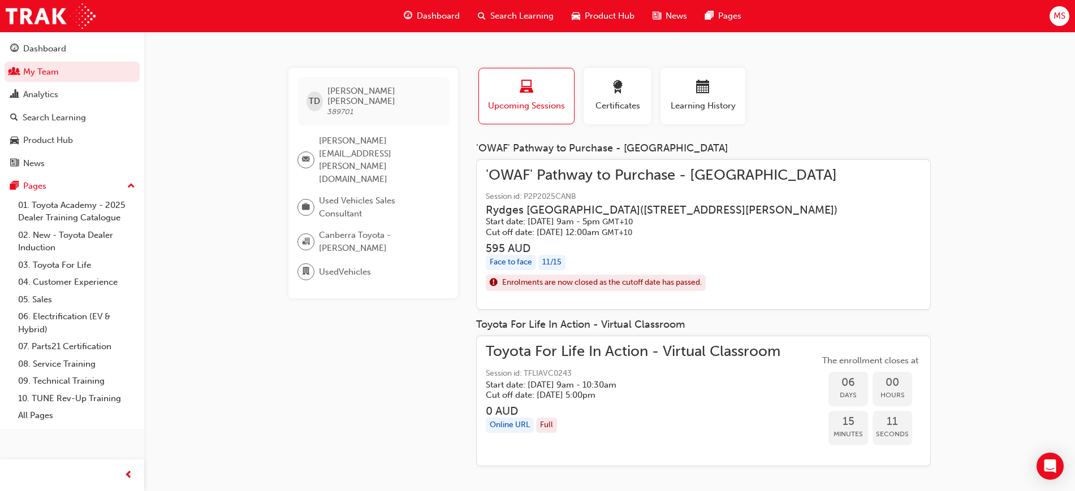
scroll to position [12, 0]
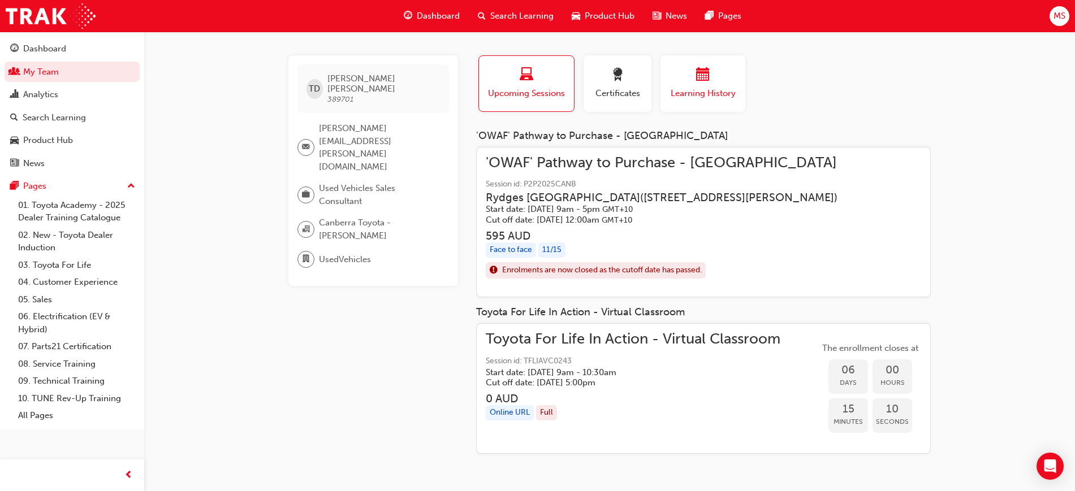
click at [717, 94] on span "Learning History" at bounding box center [703, 93] width 68 height 13
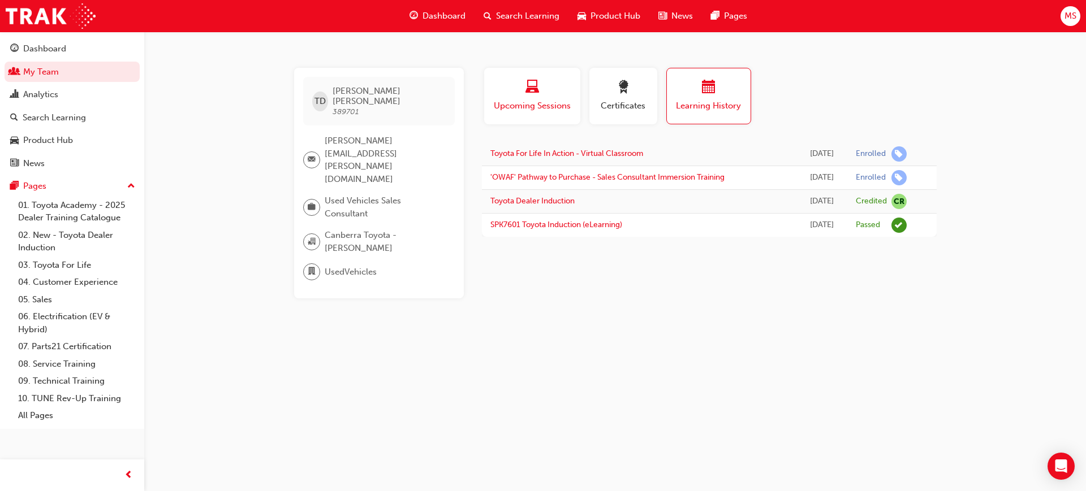
click at [503, 94] on div "button" at bounding box center [532, 89] width 79 height 18
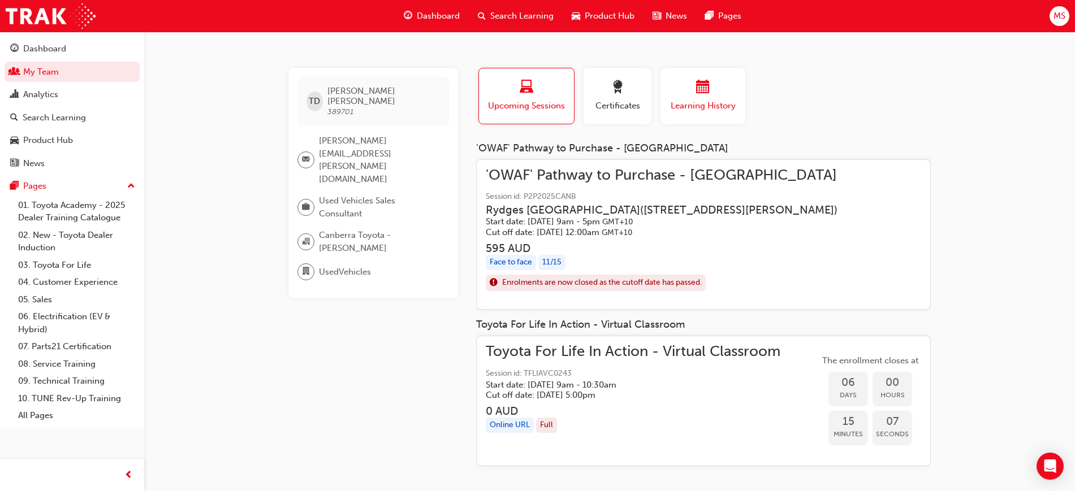
click at [677, 100] on span "Learning History" at bounding box center [703, 106] width 68 height 13
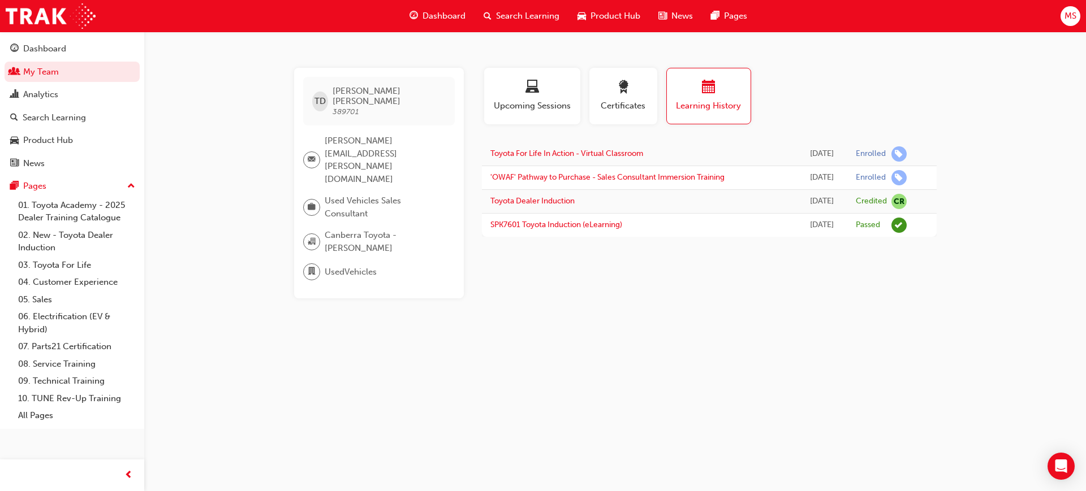
click at [676, 339] on div "TD Troy Dean 389701 troy.dean@canberratoyota.com.au Used Vehicles Sales Consult…" at bounding box center [543, 245] width 1086 height 491
click at [618, 299] on div "TD Troy Dean 389701 troy.dean@canberratoyota.com.au Used Vehicles Sales Consult…" at bounding box center [543, 245] width 1086 height 491
click at [635, 351] on div "TD Troy Dean 389701 troy.dean@canberratoyota.com.au Used Vehicles Sales Consult…" at bounding box center [543, 245] width 1086 height 491
click at [721, 389] on div "TD Troy Dean 389701 troy.dean@canberratoyota.com.au Used Vehicles Sales Consult…" at bounding box center [543, 245] width 1086 height 491
click at [33, 132] on link "Product Hub" at bounding box center [72, 140] width 135 height 21
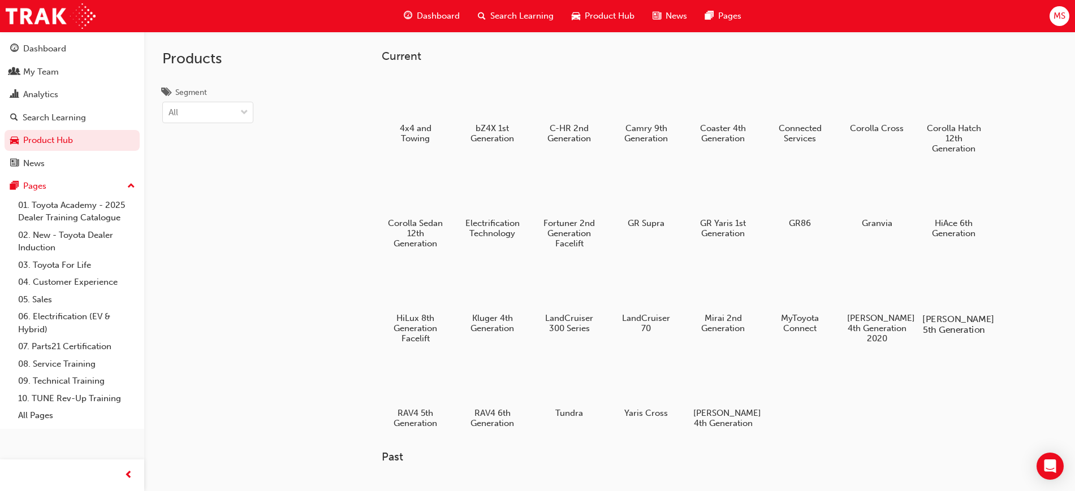
click at [941, 328] on h5 "Prado 5th Generation" at bounding box center [953, 324] width 63 height 21
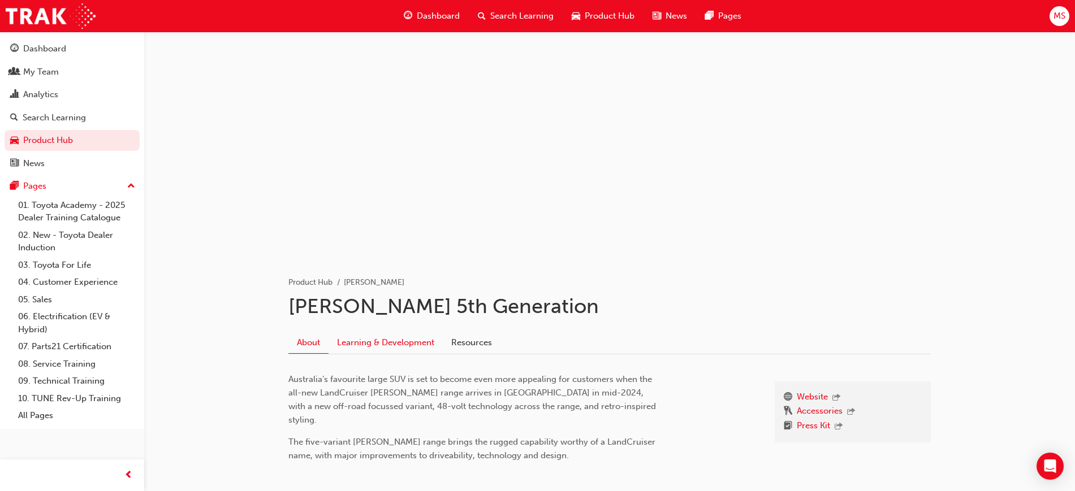
click at [399, 346] on link "Learning & Development" at bounding box center [386, 342] width 114 height 21
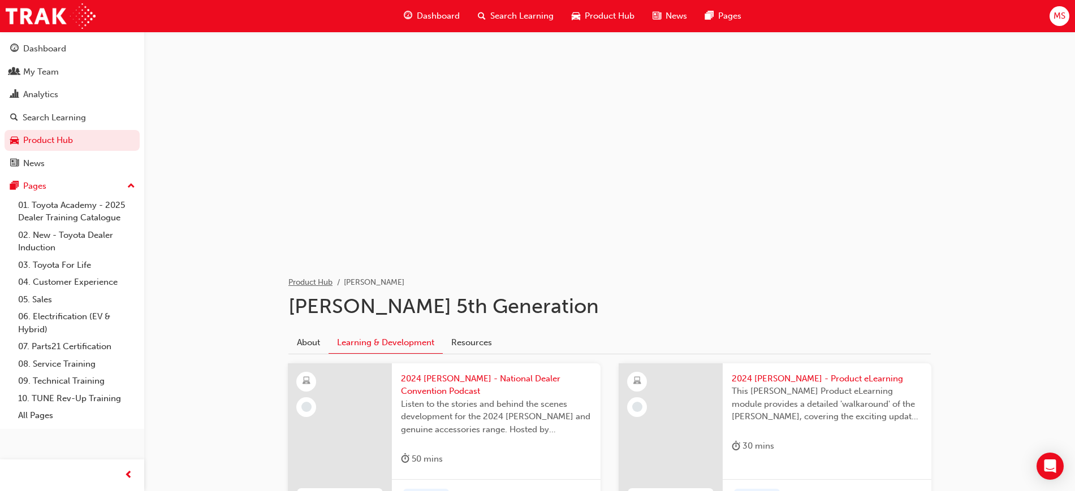
click at [308, 281] on link "Product Hub" at bounding box center [310, 283] width 44 height 10
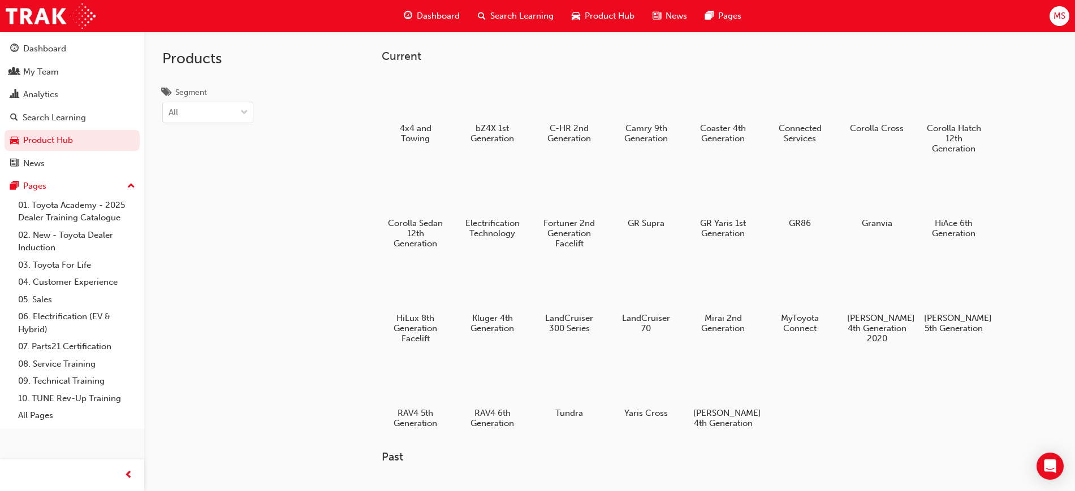
click at [337, 235] on div "Current 4x4 and Towing bZ4X 1st Generation C-HR 2nd Generation Camry 9th Genera…" at bounding box center [609, 277] width 931 height 491
click at [569, 131] on h5 "C-HR 2nd Generation" at bounding box center [569, 134] width 63 height 21
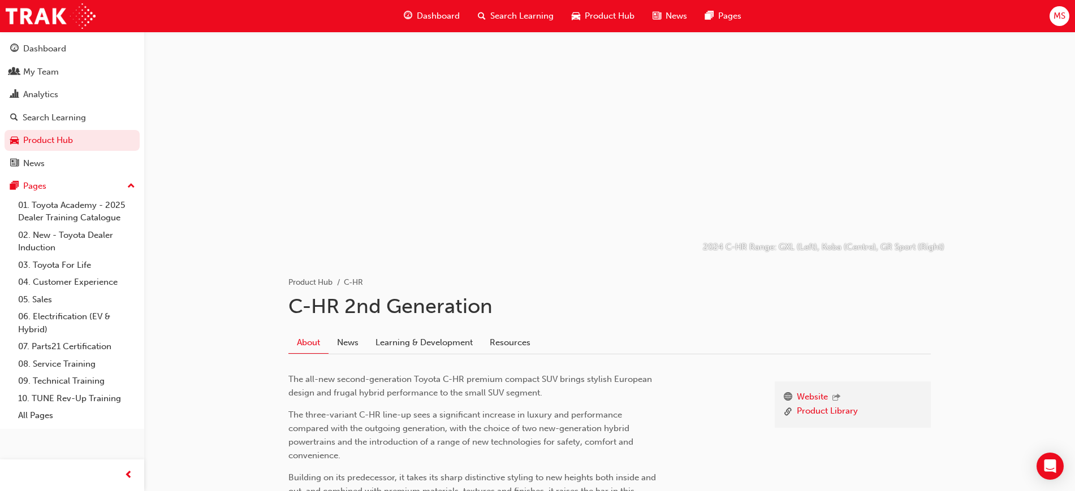
click at [435, 355] on div "Website Product Library The all-new second-generation Toyota C-HR premium compa…" at bounding box center [609, 447] width 642 height 184
click at [429, 342] on link "Learning & Development" at bounding box center [424, 342] width 114 height 21
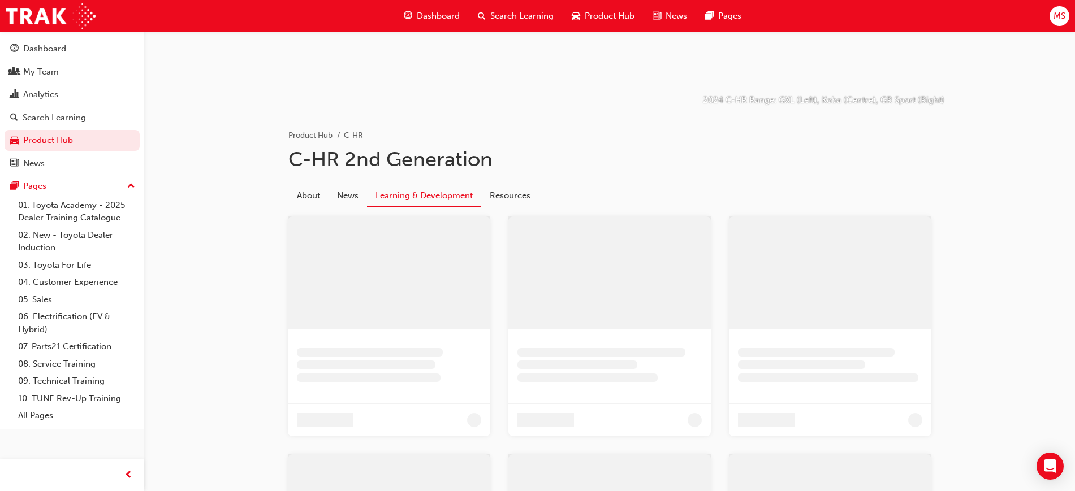
scroll to position [161, 0]
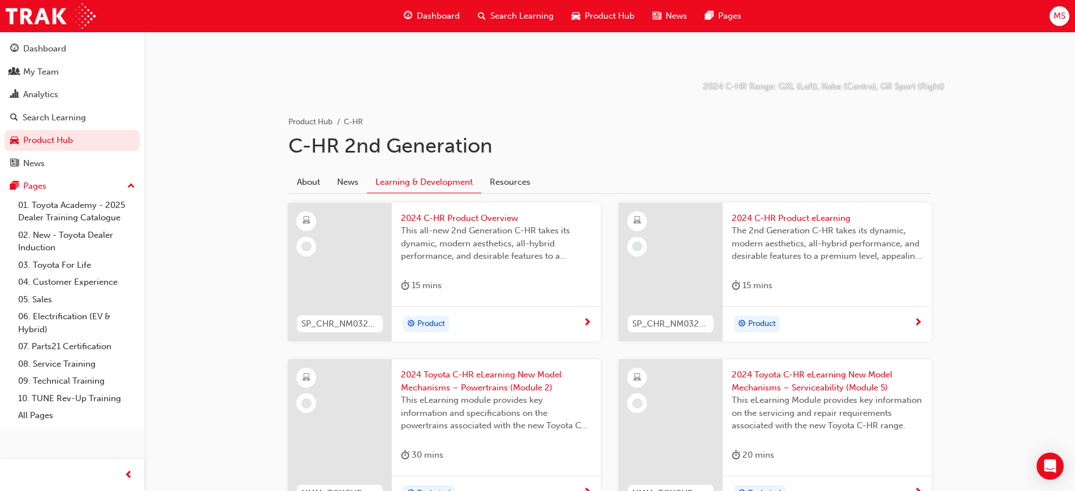
click at [1002, 253] on div "2024 C-HR Range: GXL (Left), Koba (Centre), GR Sport (Right) Product Hub C-HR C…" at bounding box center [609, 400] width 931 height 1059
click at [57, 100] on div "Analytics" at bounding box center [40, 94] width 35 height 13
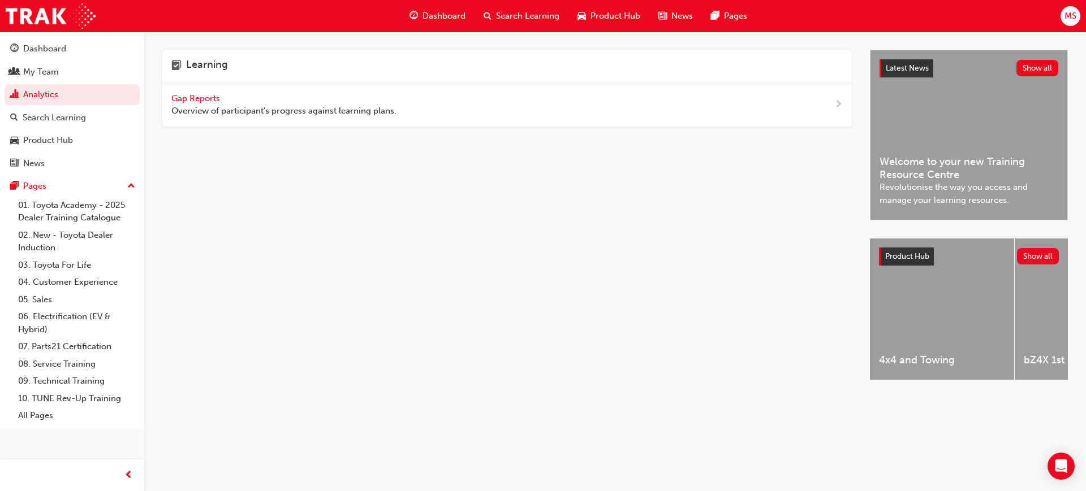
click at [510, 19] on span "Search Learning" at bounding box center [527, 16] width 63 height 13
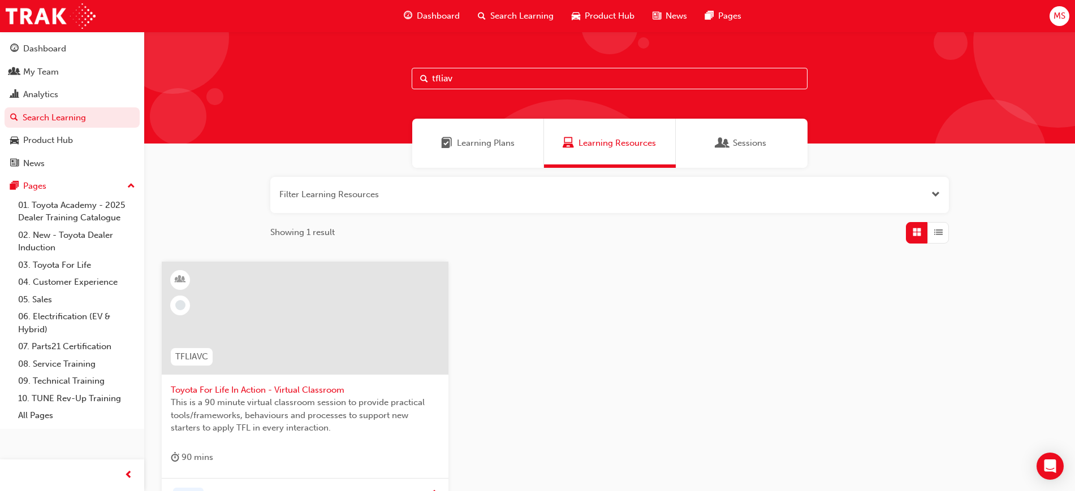
click at [459, 140] on span "Learning Plans" at bounding box center [486, 143] width 58 height 13
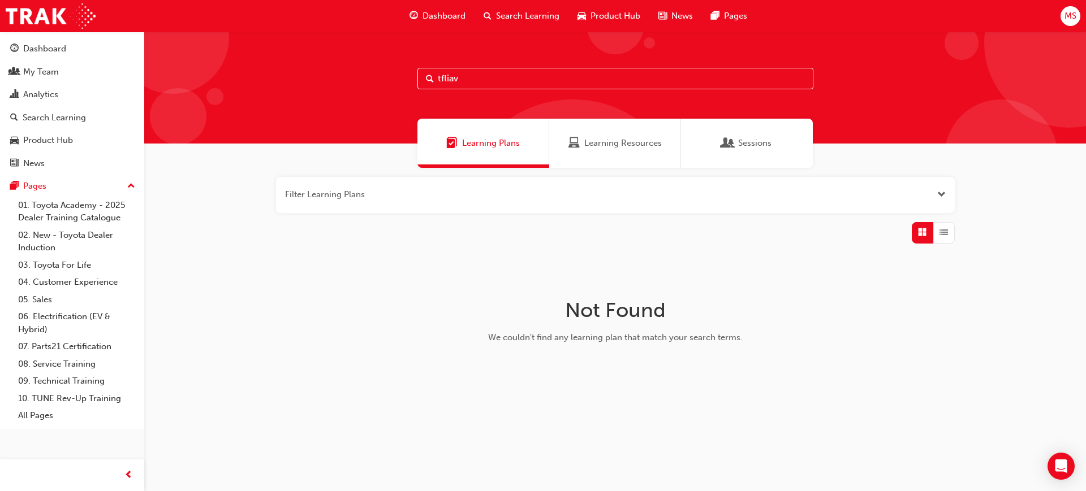
click at [728, 145] on span "Sessions" at bounding box center [727, 143] width 11 height 13
click at [792, 214] on div "Filter Sessions" at bounding box center [615, 210] width 679 height 67
click at [734, 205] on button "button" at bounding box center [615, 195] width 679 height 36
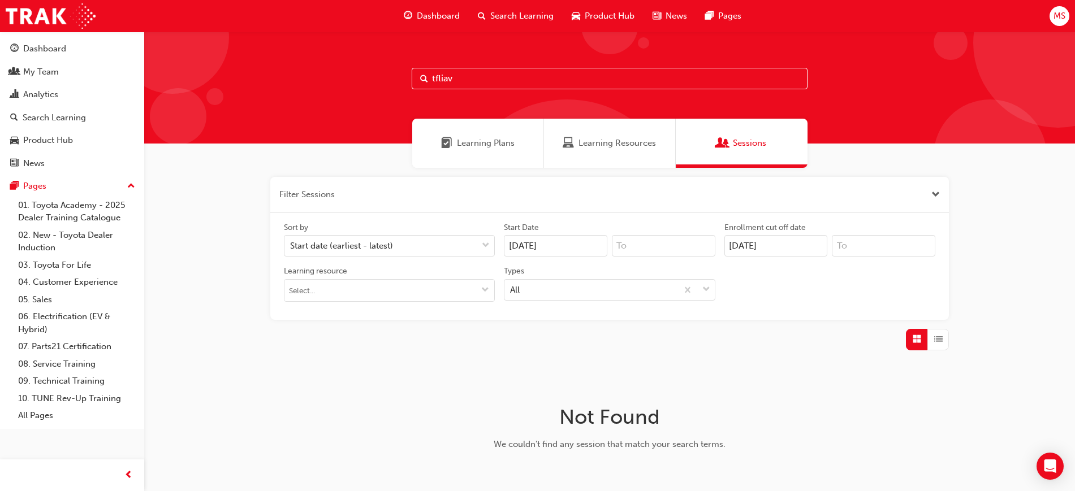
click at [477, 84] on input "tfliav" at bounding box center [610, 78] width 396 height 21
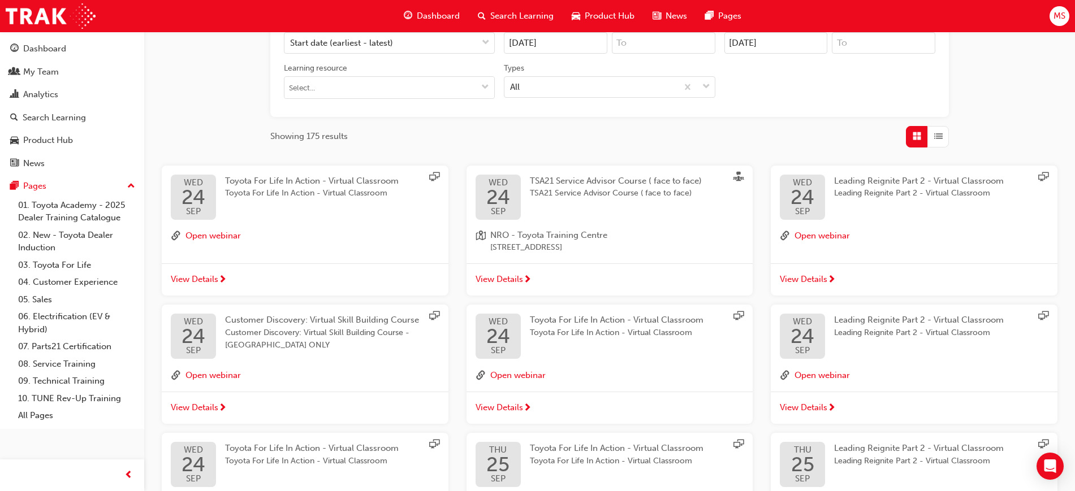
scroll to position [385, 0]
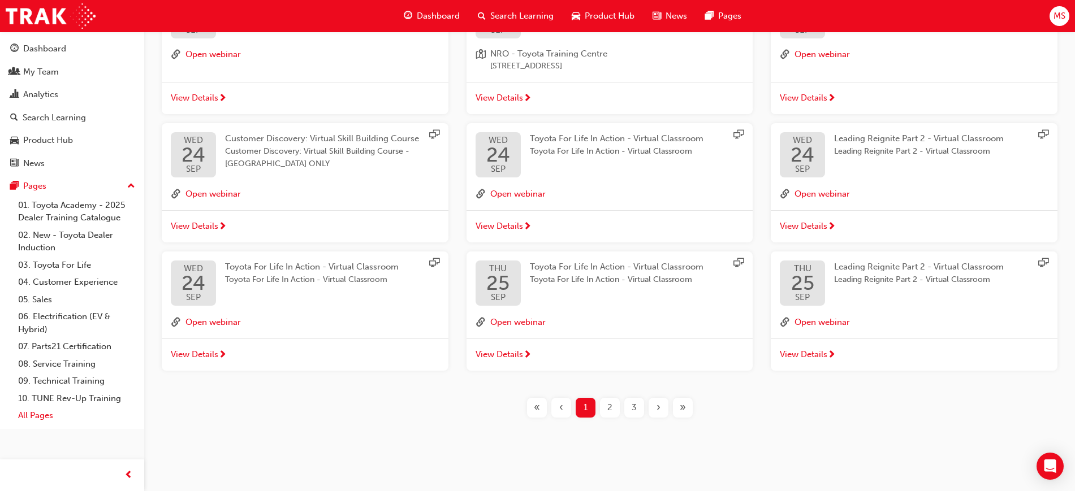
click at [49, 413] on link "All Pages" at bounding box center [77, 416] width 126 height 18
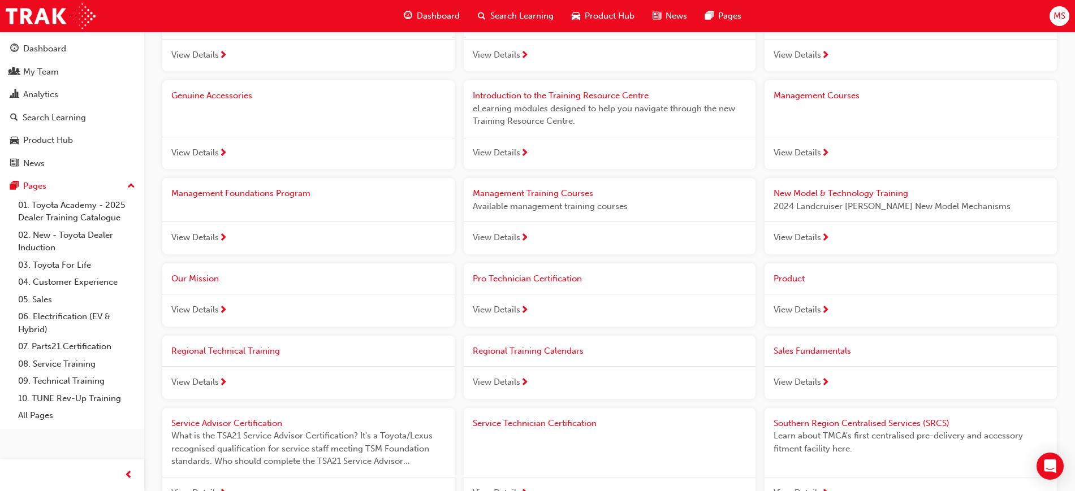
scroll to position [744, 0]
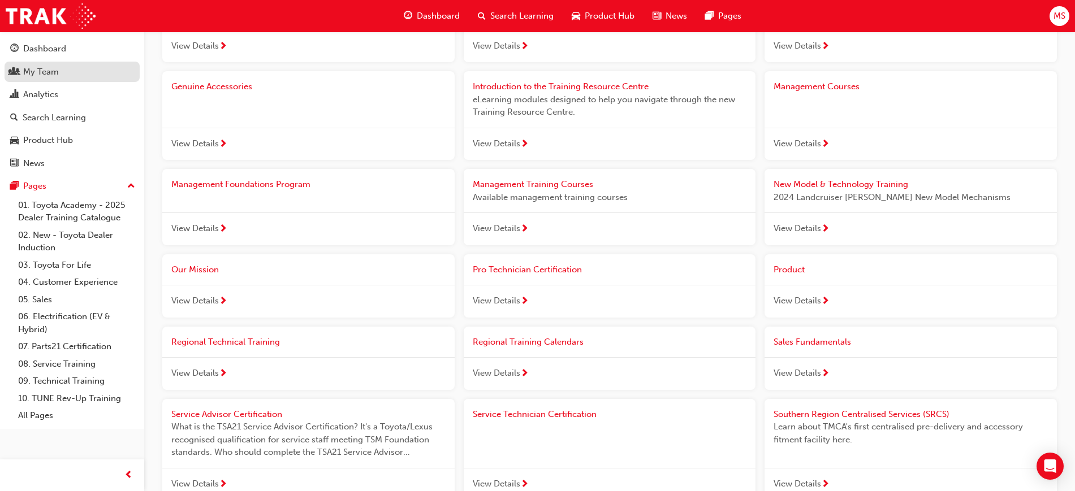
click at [80, 65] on div "My Team" at bounding box center [72, 72] width 124 height 14
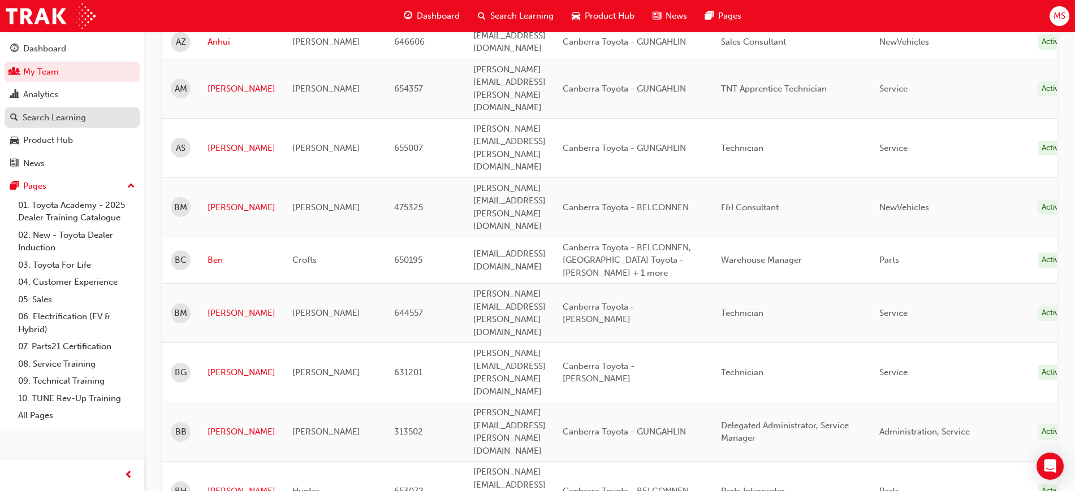
click at [59, 113] on div "Search Learning" at bounding box center [54, 117] width 63 height 13
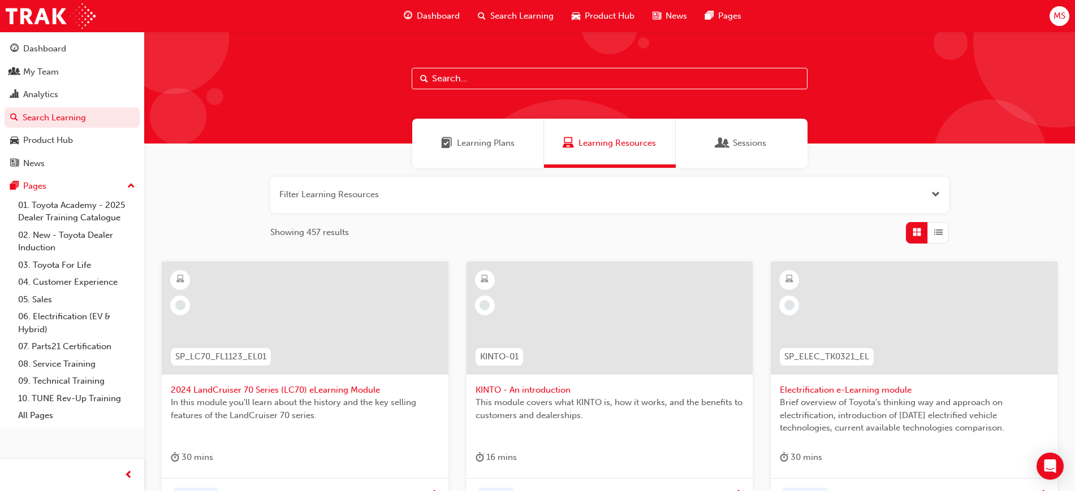
click at [504, 66] on div at bounding box center [609, 88] width 931 height 112
click at [508, 80] on input "text" at bounding box center [610, 78] width 396 height 21
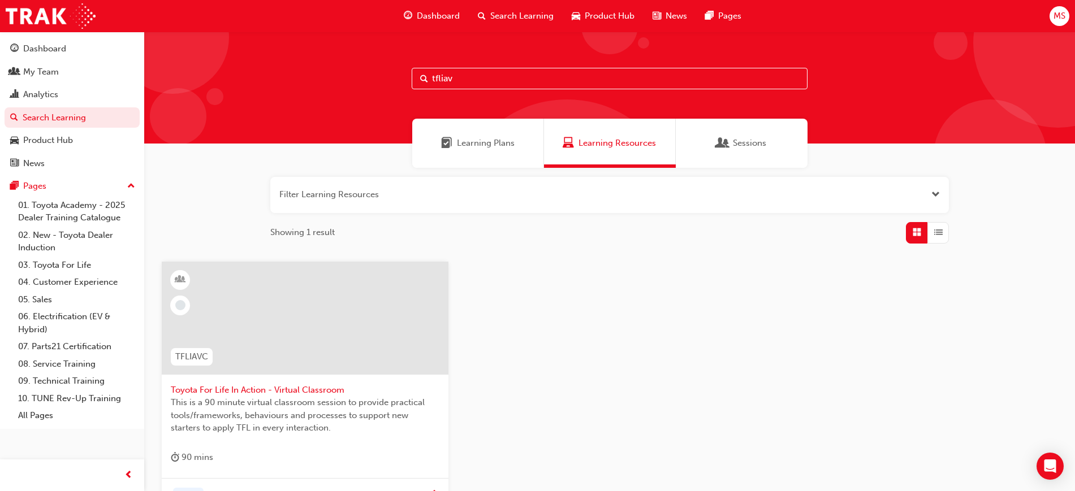
type input "tfliav"
click at [324, 390] on span "Toyota For Life In Action - Virtual Classroom" at bounding box center [305, 390] width 269 height 13
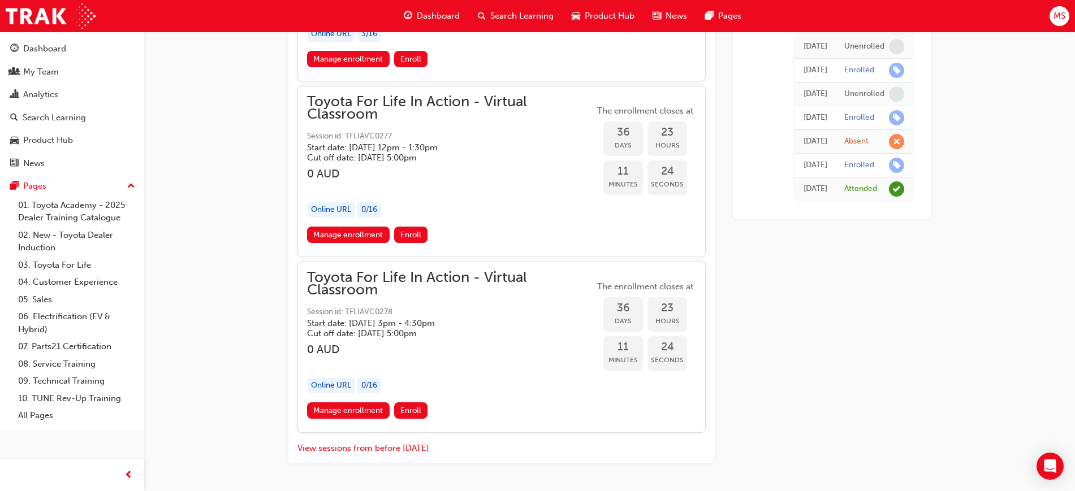
scroll to position [14542, 0]
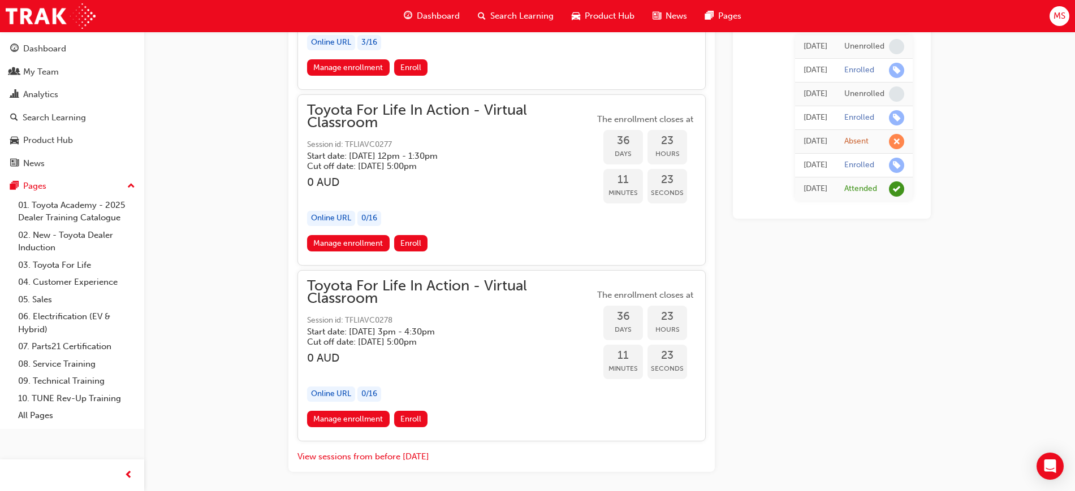
click at [500, 281] on span "Toyota For Life In Action - Virtual Classroom" at bounding box center [450, 292] width 287 height 25
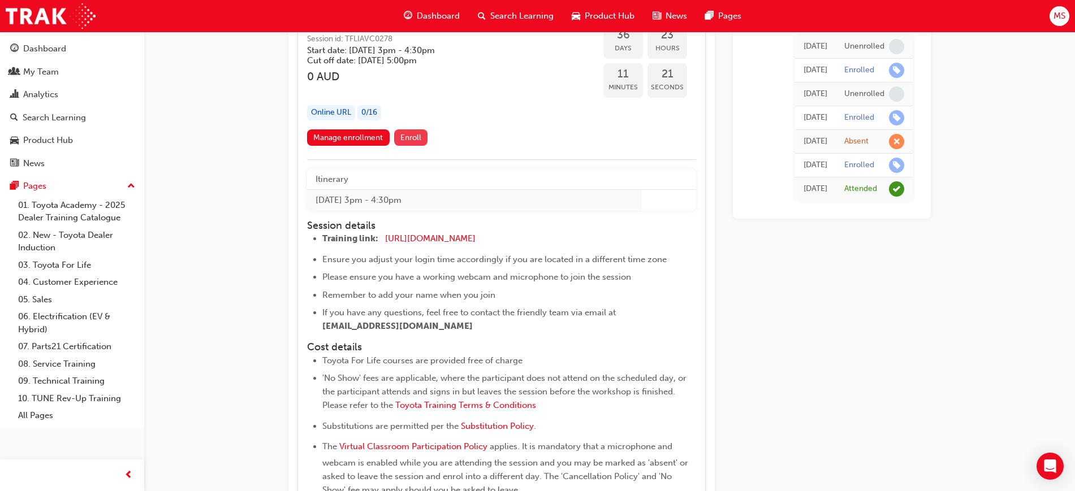
click at [417, 137] on span "Enroll" at bounding box center [410, 138] width 21 height 10
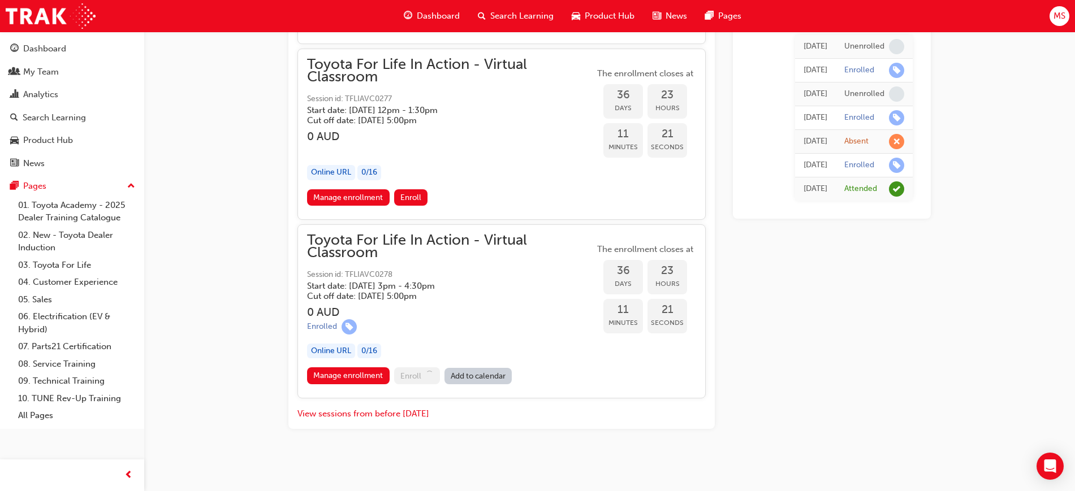
scroll to position [14590, 0]
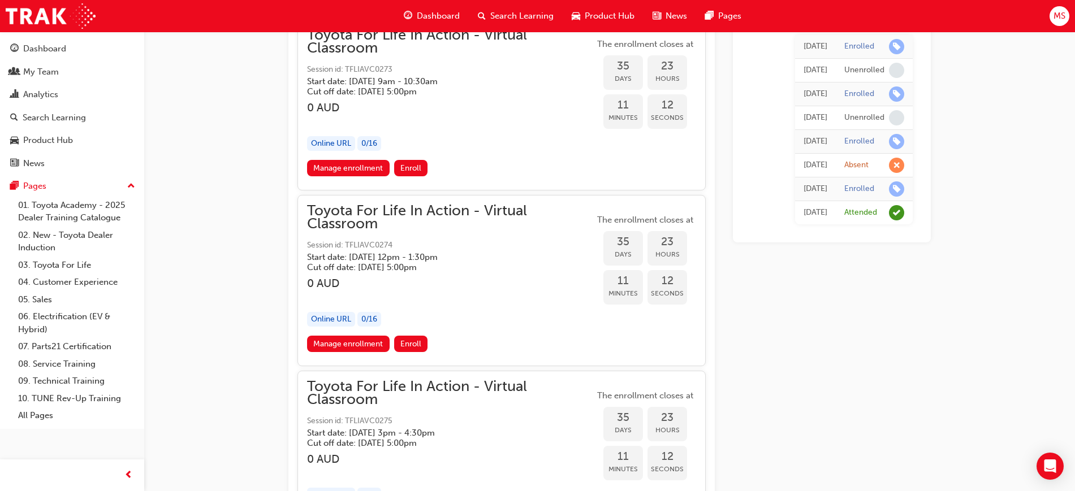
scroll to position [14590, 0]
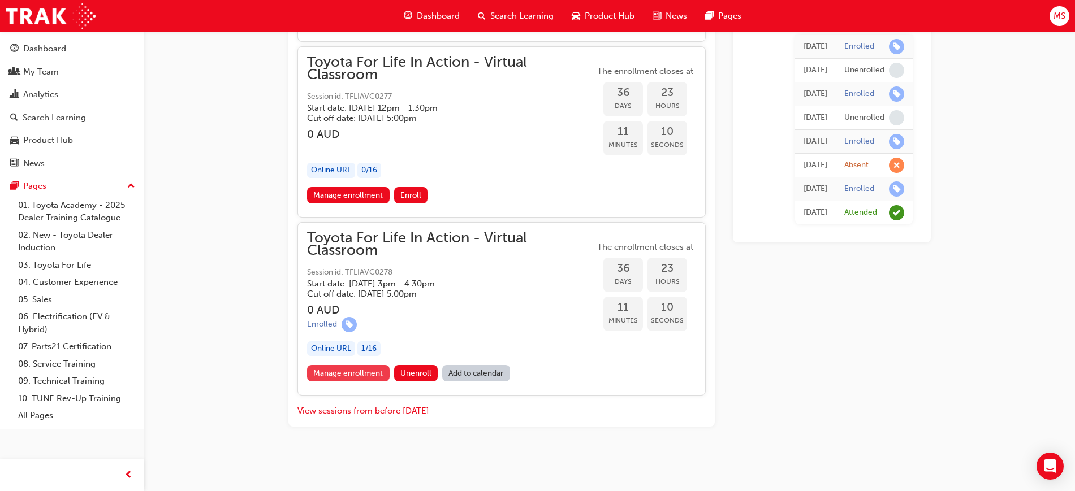
click at [351, 379] on link "Manage enrollment" at bounding box center [348, 373] width 83 height 16
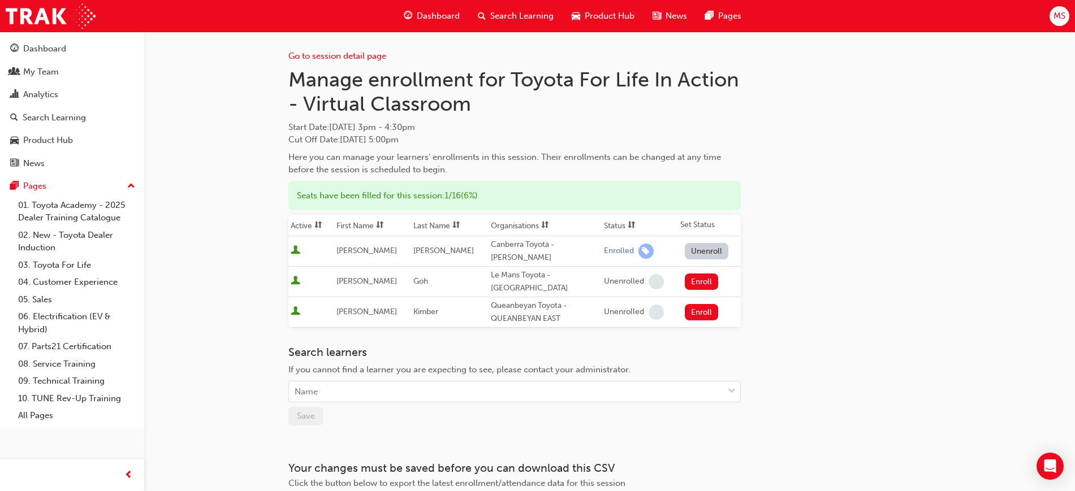
scroll to position [68, 0]
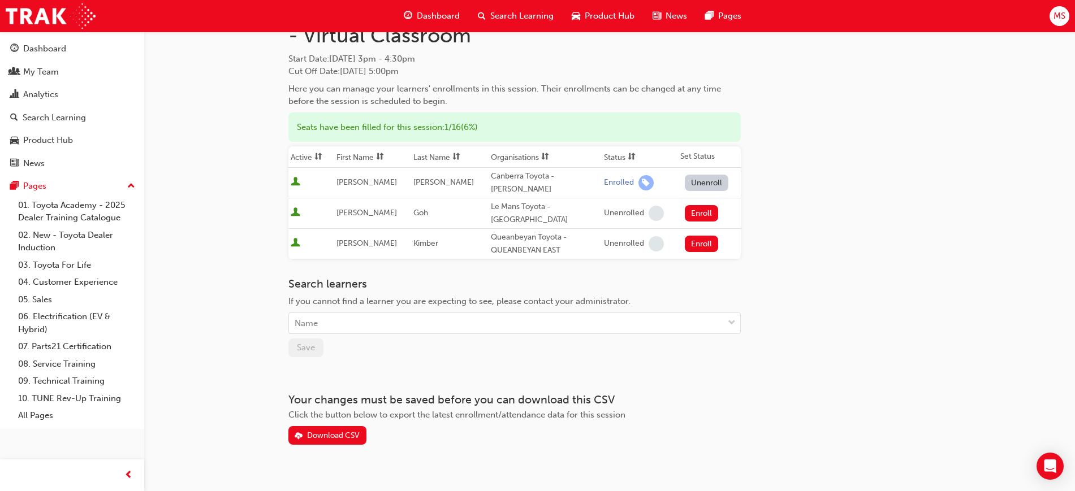
click at [707, 175] on button "Unenroll" at bounding box center [707, 183] width 44 height 16
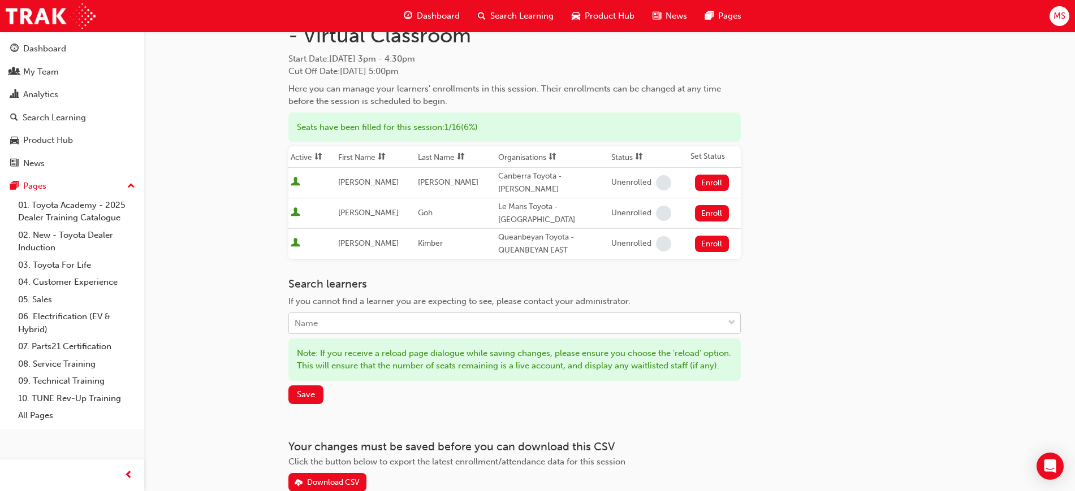
click at [403, 314] on div "Name" at bounding box center [506, 324] width 434 height 20
type input "[PERSON_NAME]"
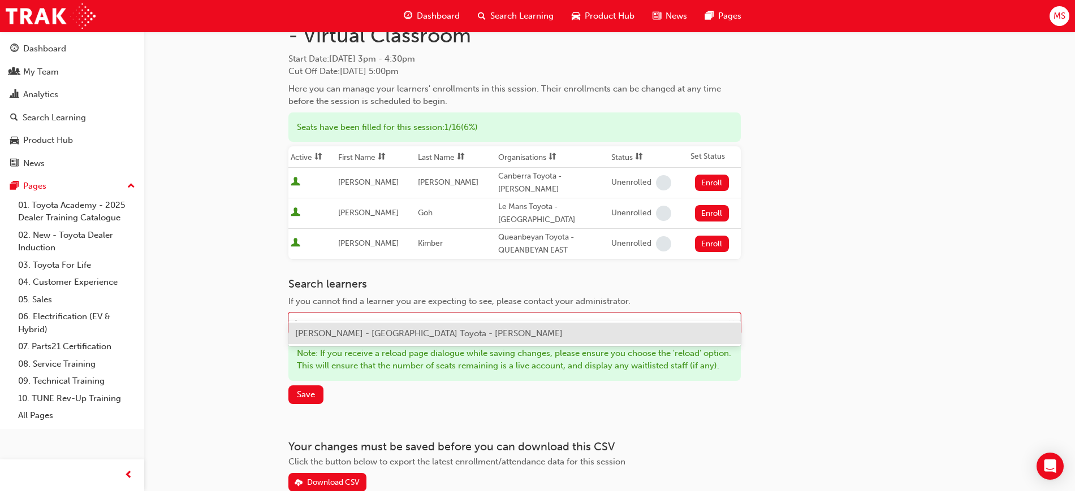
click at [424, 327] on div "[PERSON_NAME] - [GEOGRAPHIC_DATA] Toyota - [PERSON_NAME]" at bounding box center [514, 334] width 452 height 22
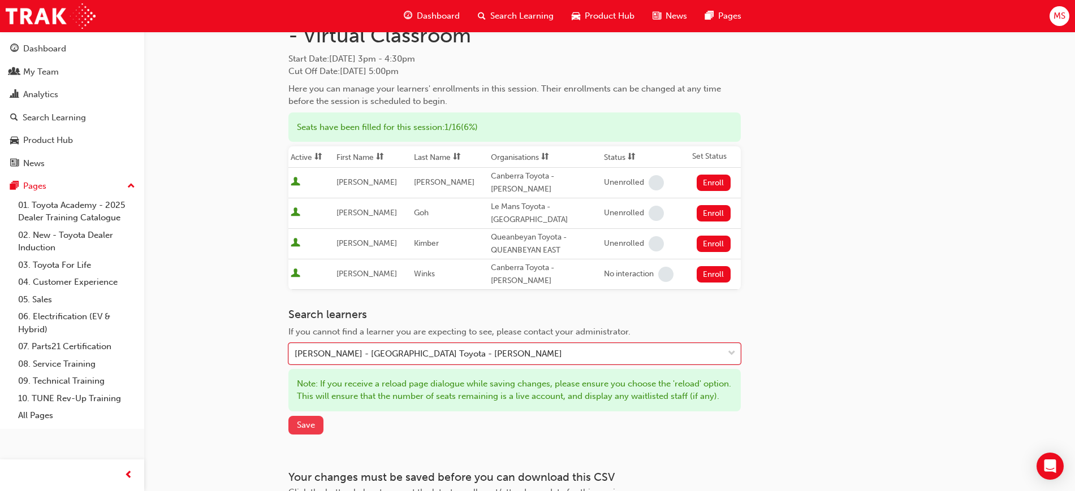
click at [306, 420] on span "Save" at bounding box center [306, 425] width 18 height 10
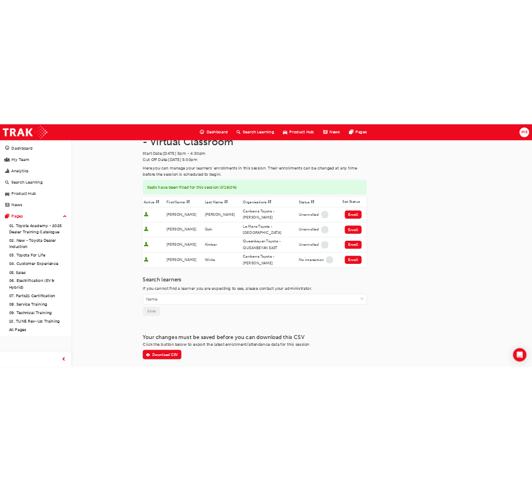
scroll to position [0, 0]
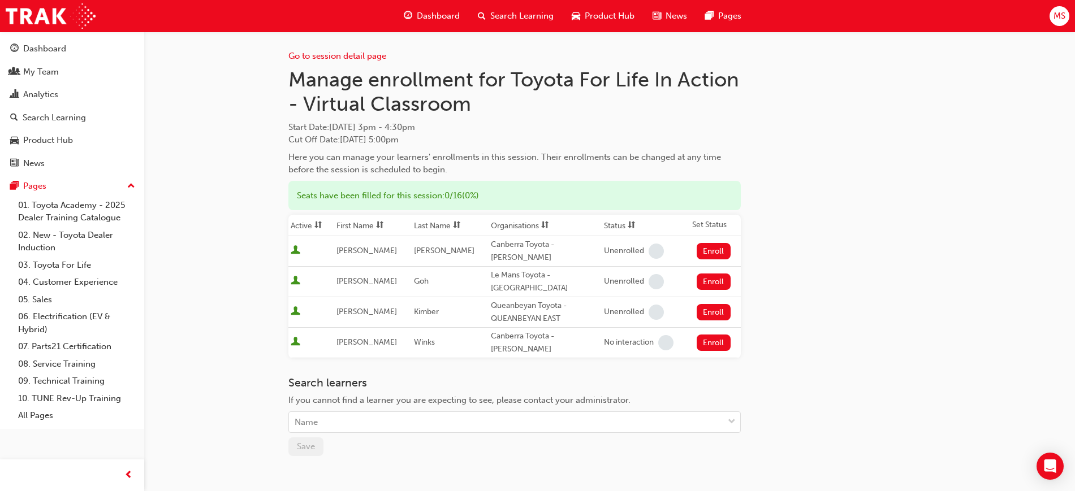
click at [522, 119] on div "Manage enrollment for Toyota For Life In Action - Virtual Classroom Start Date …" at bounding box center [514, 121] width 452 height 109
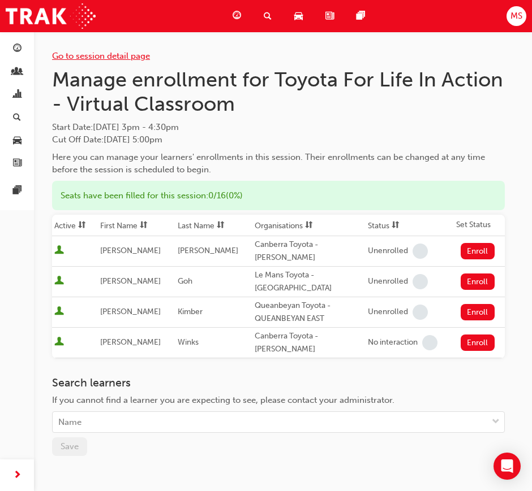
click at [66, 58] on link "Go to session detail page" at bounding box center [101, 56] width 98 height 10
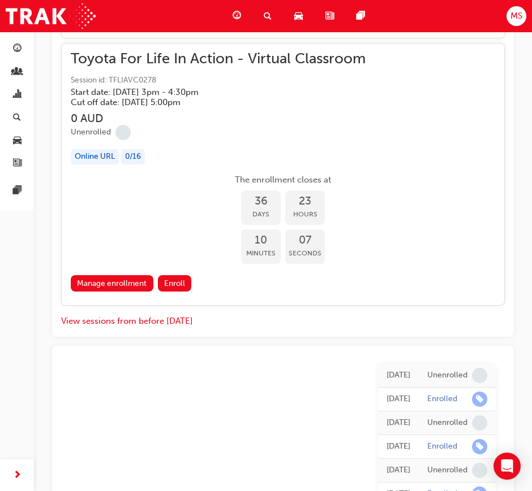
scroll to position [21560, 0]
click at [117, 282] on link "Manage enrollment" at bounding box center [112, 284] width 83 height 16
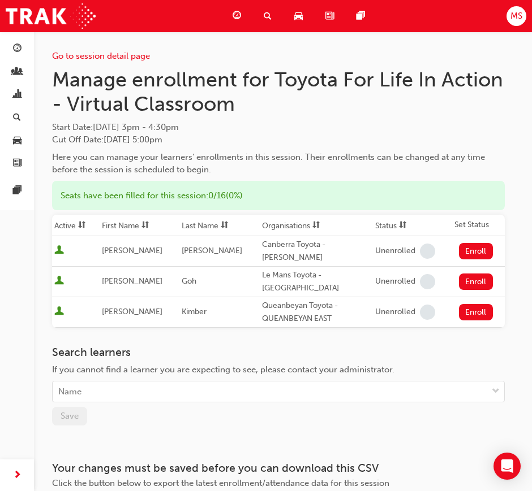
scroll to position [68, 0]
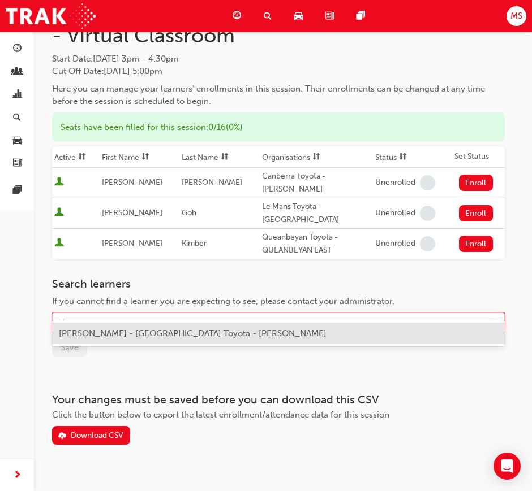
click at [149, 314] on div "Name" at bounding box center [270, 324] width 434 height 20
click at [168, 339] on div "[PERSON_NAME] - [GEOGRAPHIC_DATA] Toyota - [PERSON_NAME]" at bounding box center [278, 334] width 452 height 22
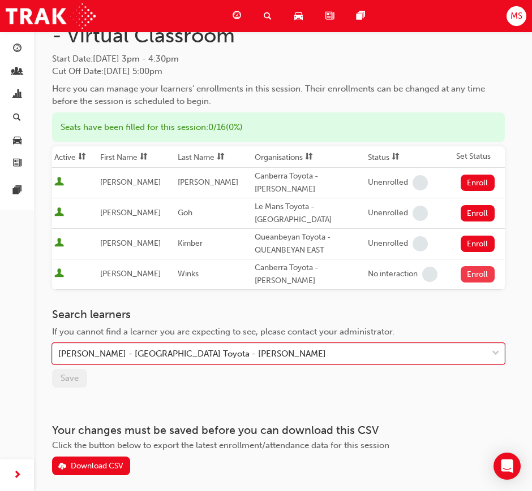
click at [473, 266] on button "Enroll" at bounding box center [477, 274] width 34 height 16
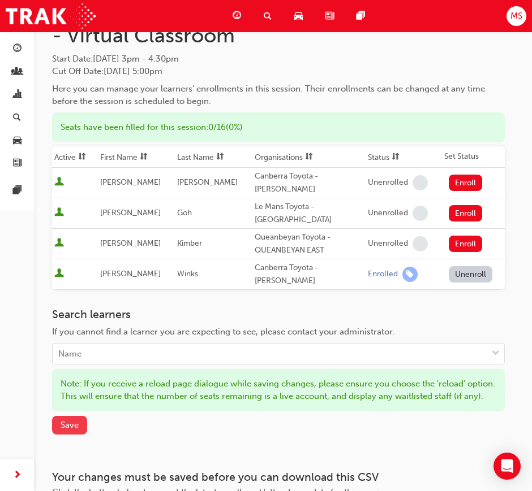
click at [63, 420] on span "Save" at bounding box center [70, 425] width 18 height 10
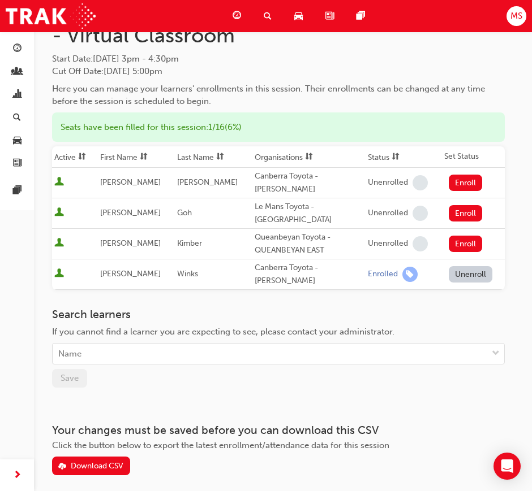
scroll to position [0, 0]
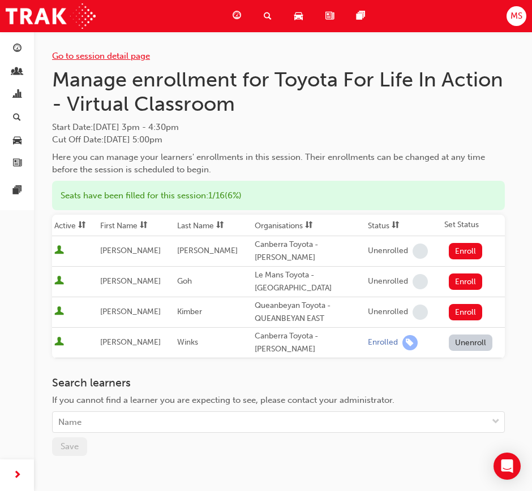
click at [128, 53] on link "Go to session detail page" at bounding box center [101, 56] width 98 height 10
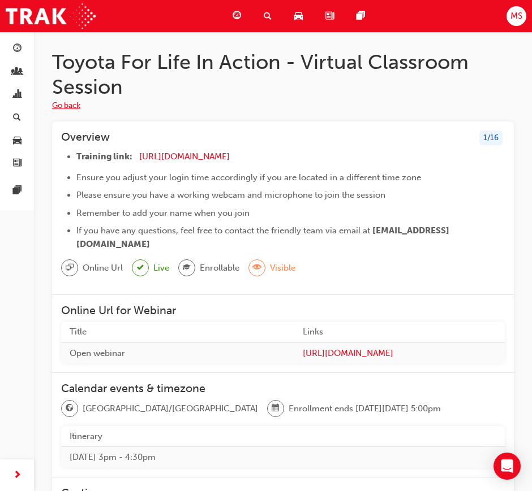
click at [64, 105] on button "Go back" at bounding box center [66, 106] width 28 height 13
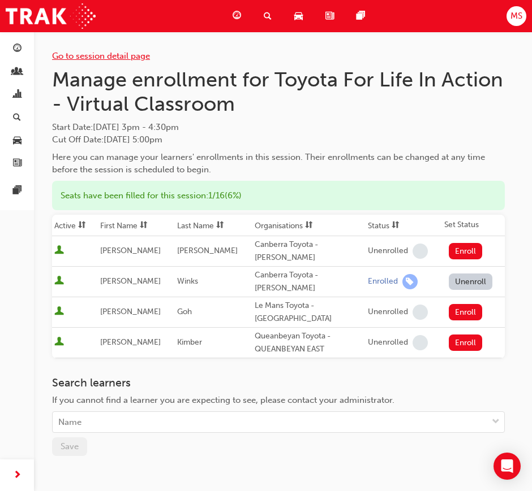
click at [95, 57] on link "Go to session detail page" at bounding box center [101, 56] width 98 height 10
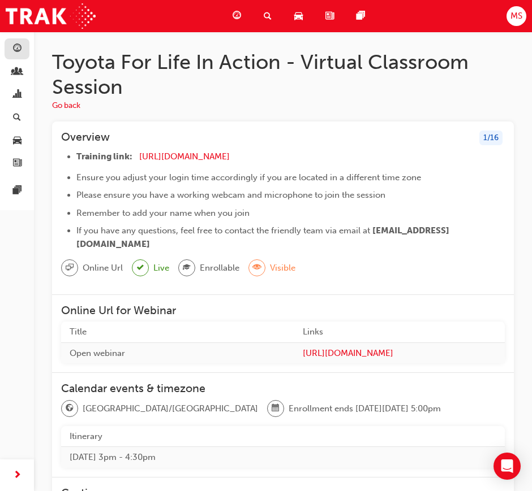
click at [28, 48] on link "button" at bounding box center [17, 48] width 25 height 21
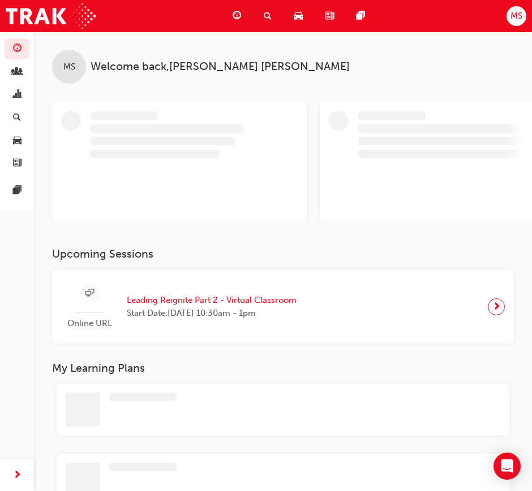
click at [270, 14] on span "search-icon" at bounding box center [268, 16] width 8 height 14
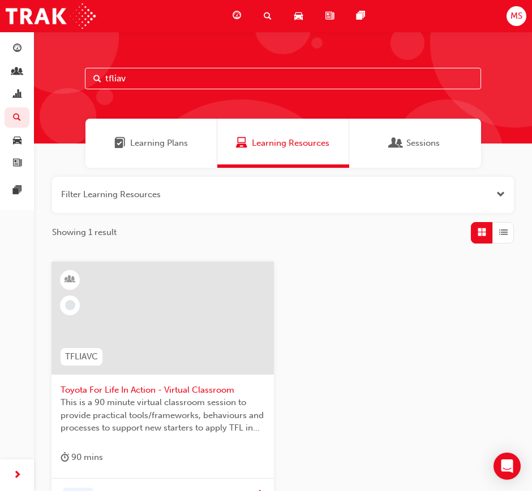
click at [149, 393] on span "Toyota For Life In Action - Virtual Classroom" at bounding box center [163, 390] width 204 height 13
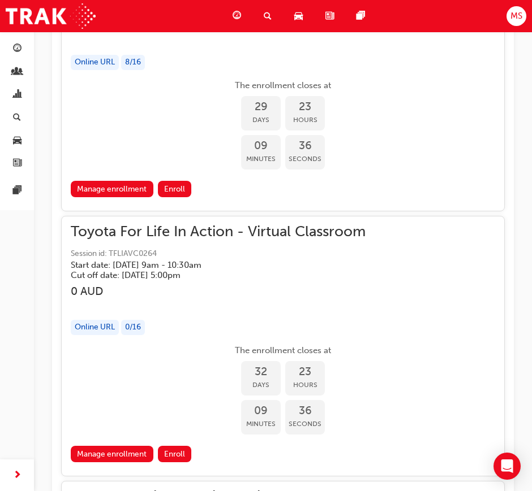
scroll to position [17675, 0]
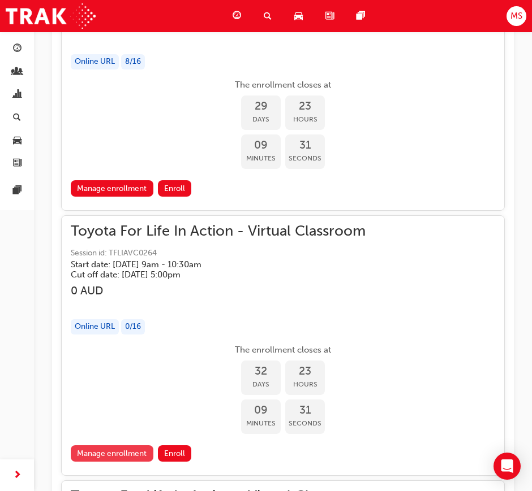
click at [123, 447] on link "Manage enrollment" at bounding box center [112, 454] width 83 height 16
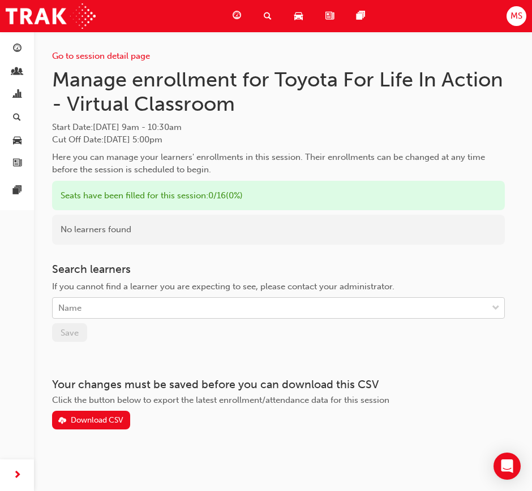
click at [100, 302] on div "Name" at bounding box center [270, 309] width 434 height 20
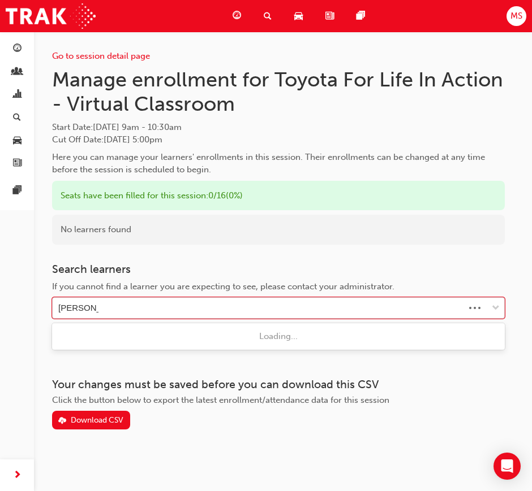
type input "connor tully"
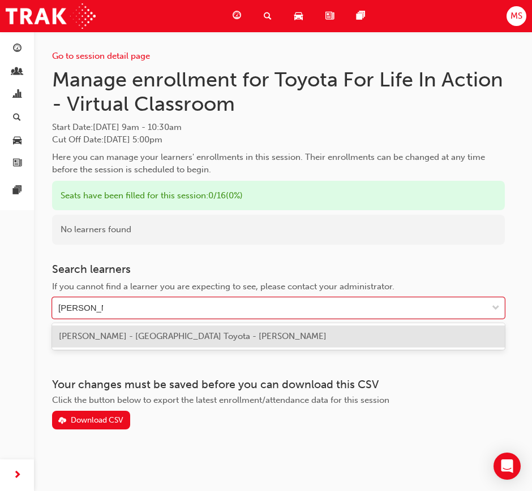
click at [213, 341] on span "Connor Tully - Canberra Toyota - PHILLIP" at bounding box center [193, 336] width 268 height 10
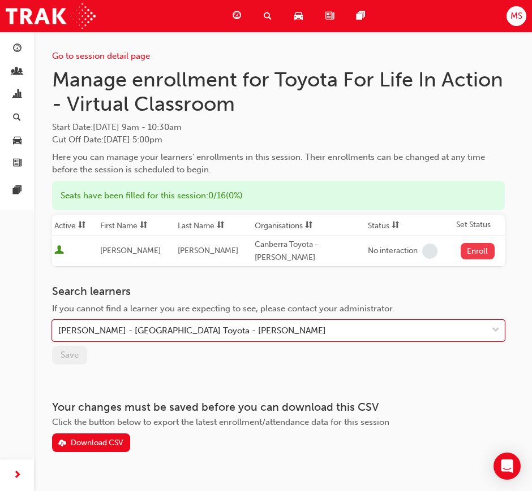
click at [465, 245] on button "Enroll" at bounding box center [477, 251] width 34 height 16
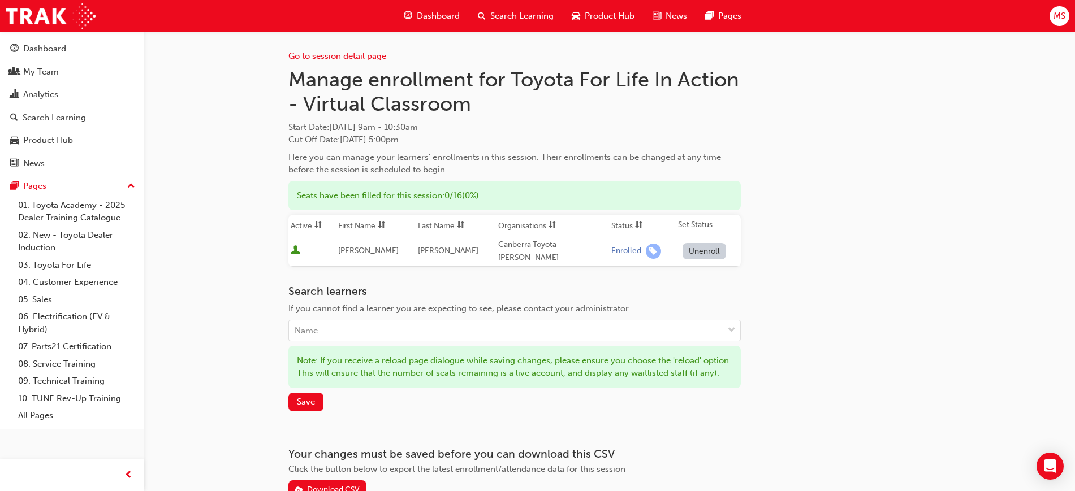
click at [354, 129] on span "Mon 27 Oct 2025 9am - 10:30am" at bounding box center [373, 127] width 89 height 10
click at [327, 51] on link "Go to session detail page" at bounding box center [337, 56] width 98 height 10
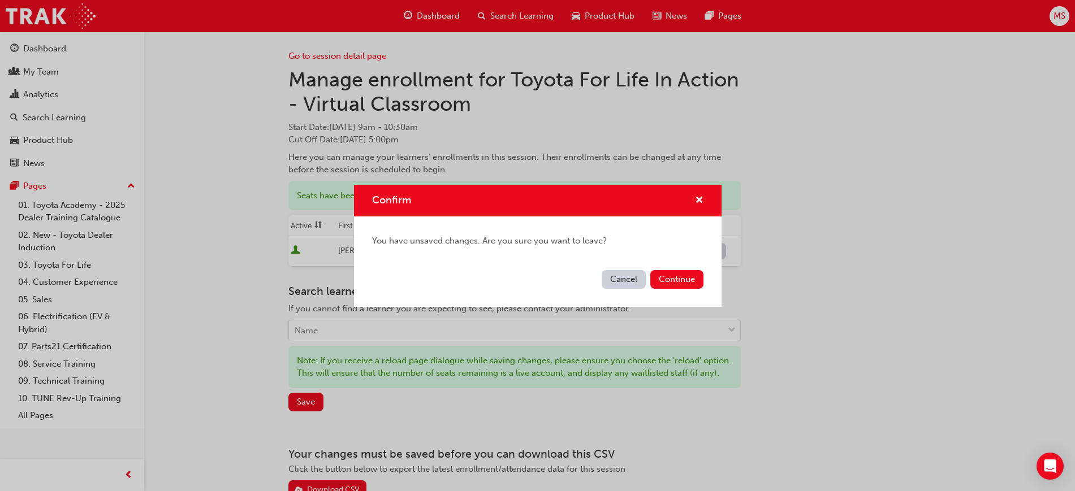
click at [614, 281] on button "Cancel" at bounding box center [624, 279] width 44 height 19
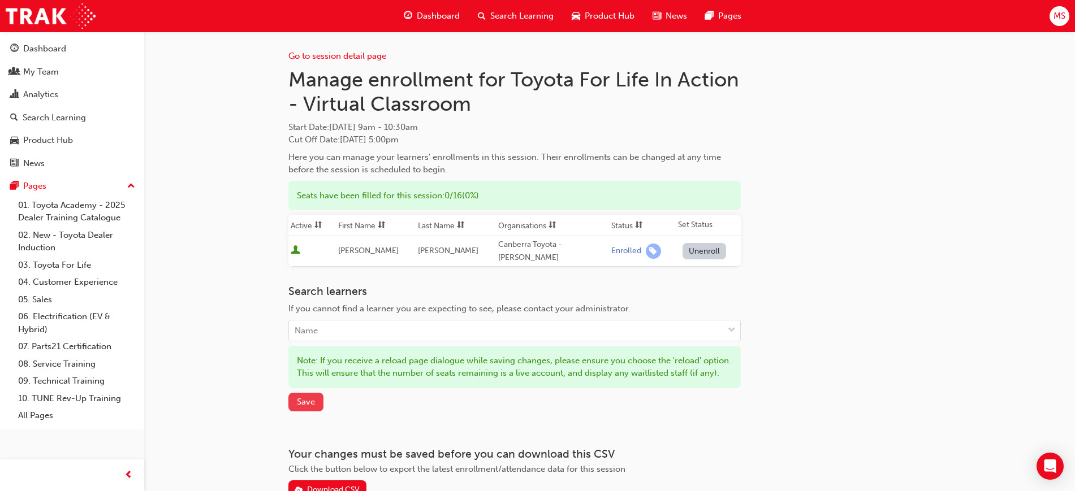
click at [315, 399] on button "Save" at bounding box center [305, 402] width 35 height 19
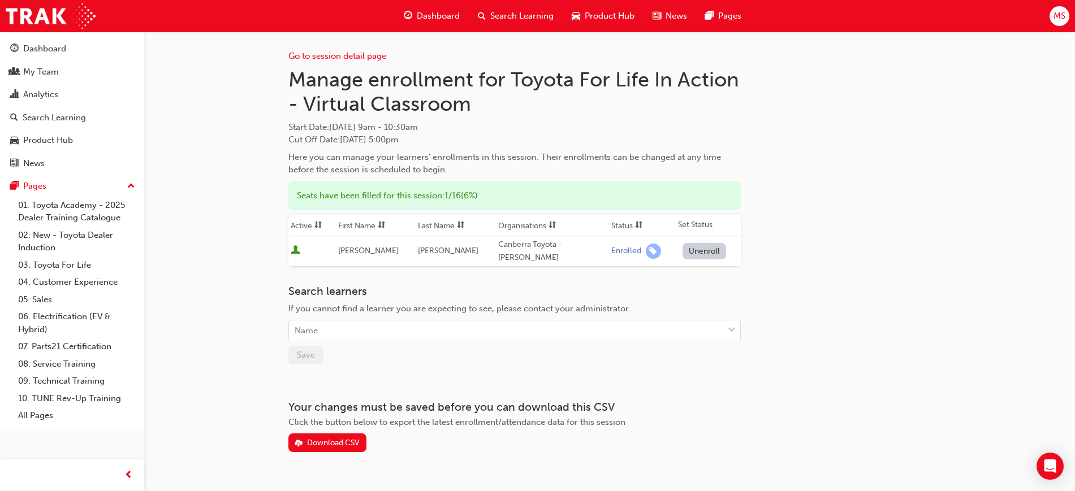
click at [889, 247] on div "Go to session detail page Manage enrollment for Toyota For Life In Action - Vir…" at bounding box center [609, 242] width 642 height 421
click at [359, 58] on link "Go to session detail page" at bounding box center [337, 56] width 98 height 10
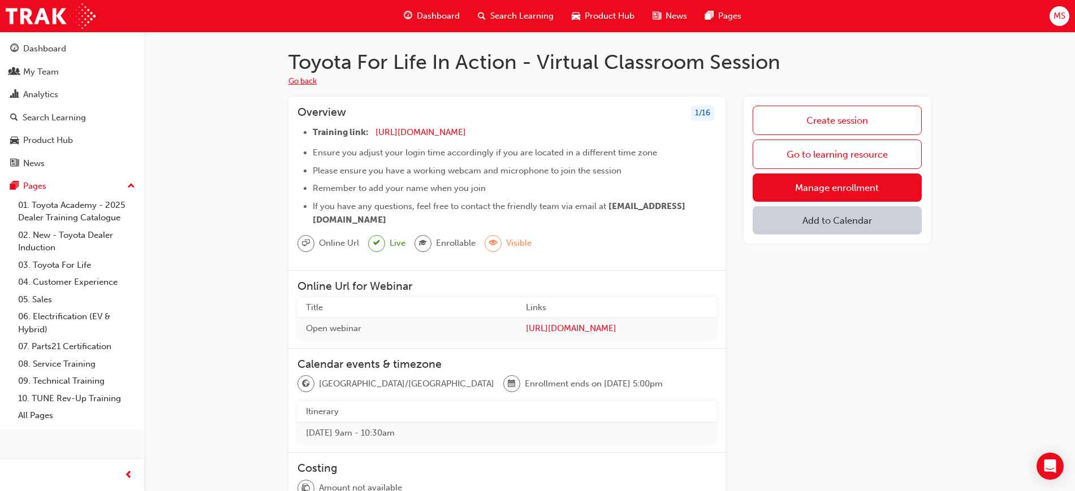
click at [308, 78] on button "Go back" at bounding box center [302, 81] width 28 height 13
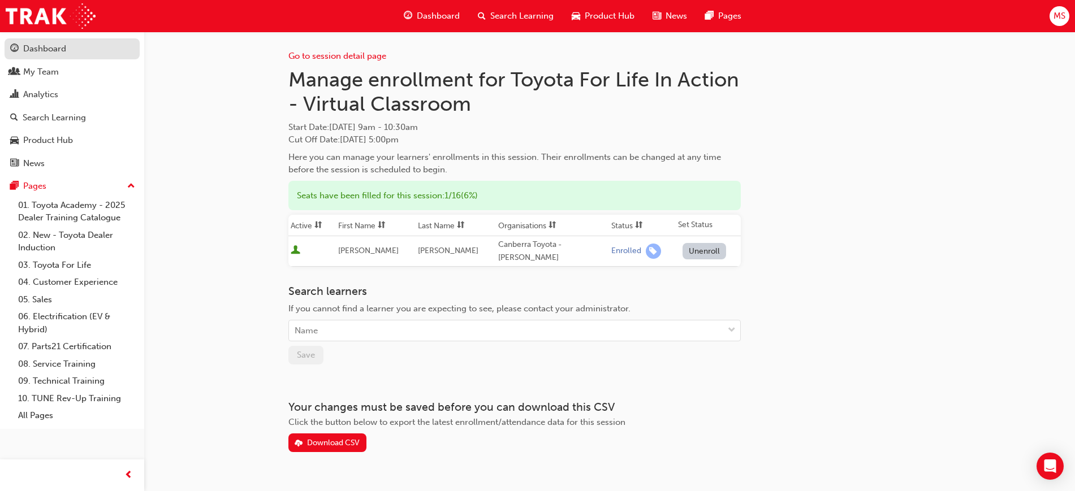
click at [50, 58] on link "Dashboard" at bounding box center [72, 48] width 135 height 21
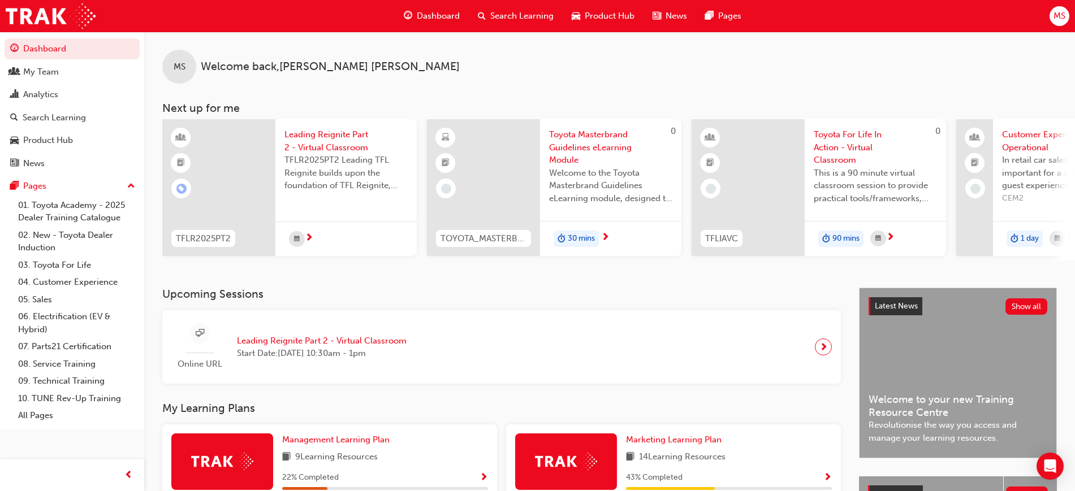
click at [510, 16] on span "Search Learning" at bounding box center [521, 16] width 63 height 13
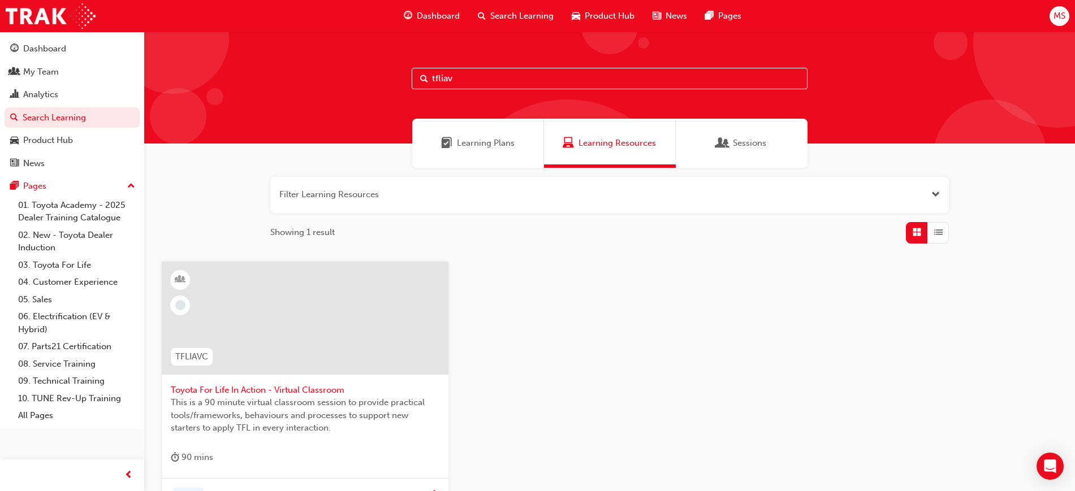
click at [301, 391] on span "Toyota For Life In Action - Virtual Classroom" at bounding box center [305, 390] width 269 height 13
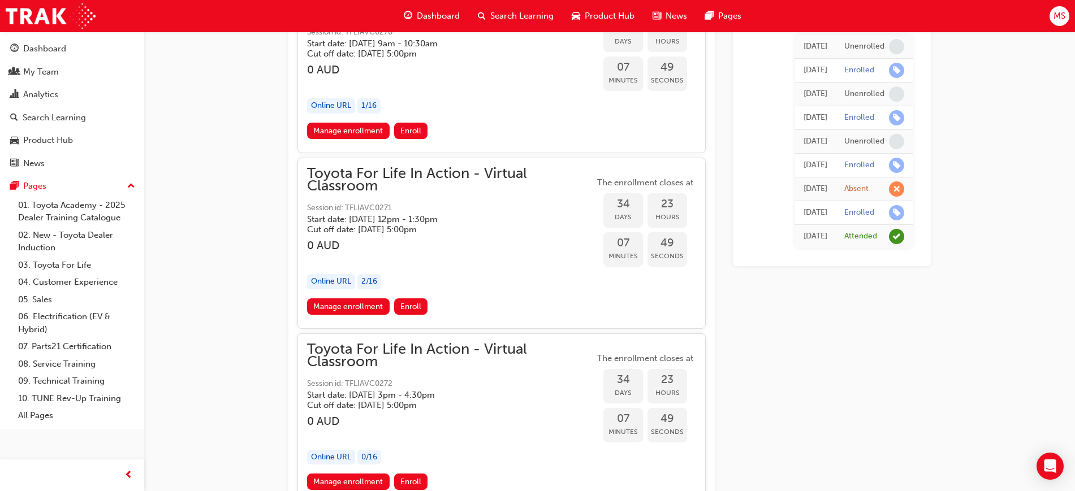
scroll to position [13422, 0]
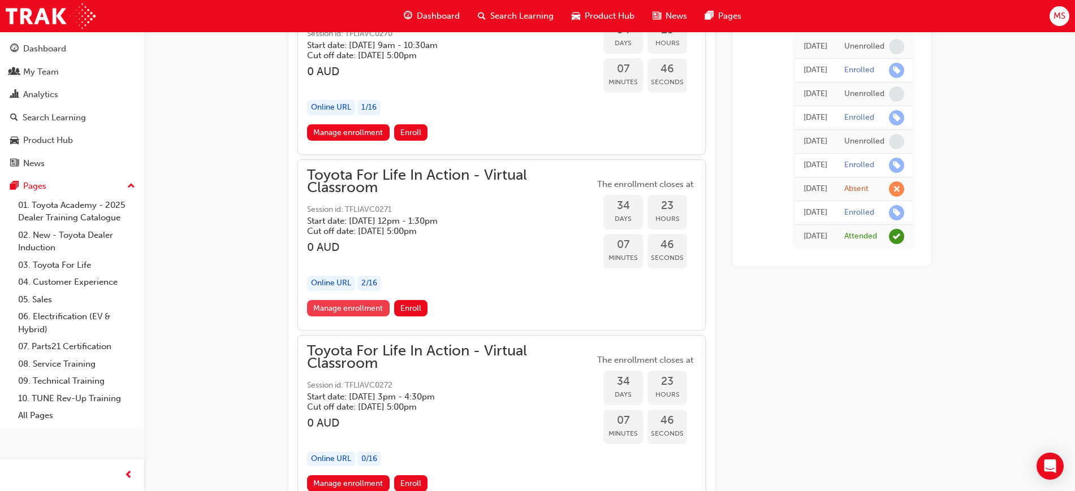
click at [351, 309] on link "Manage enrollment" at bounding box center [348, 308] width 83 height 16
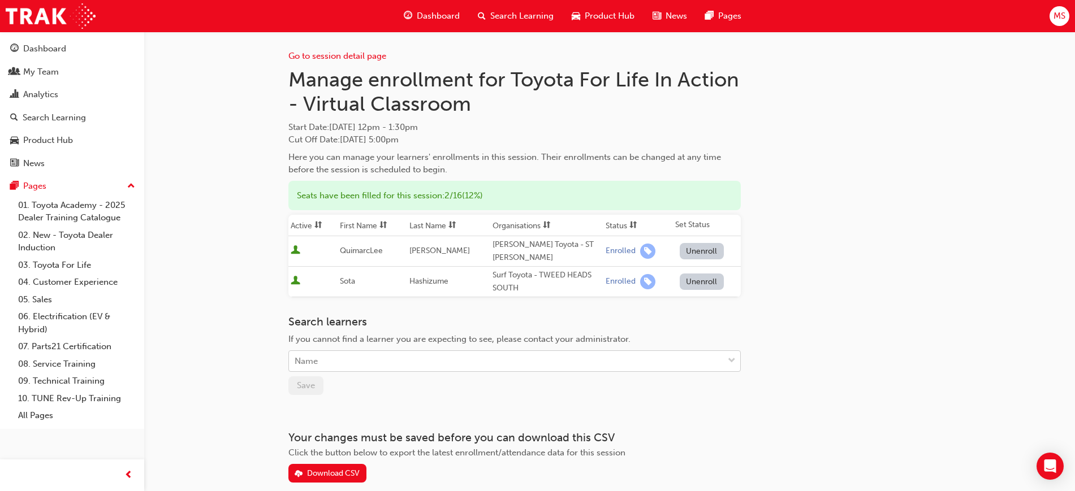
click at [406, 352] on div "Name" at bounding box center [506, 362] width 434 height 20
type input "callum"
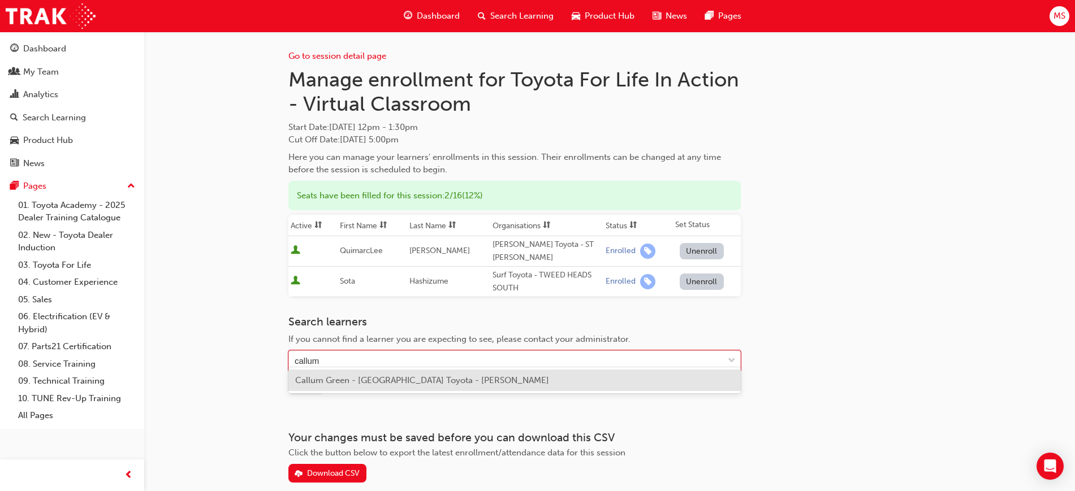
click at [408, 379] on span "Callum Green - Canberra Toyota - PHILLIP" at bounding box center [422, 381] width 254 height 10
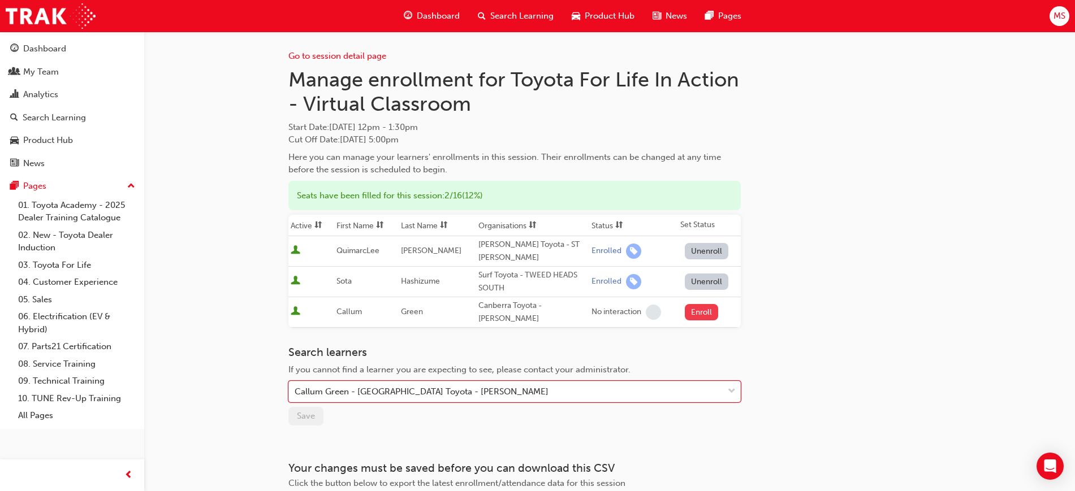
click at [702, 304] on button "Enroll" at bounding box center [702, 312] width 34 height 16
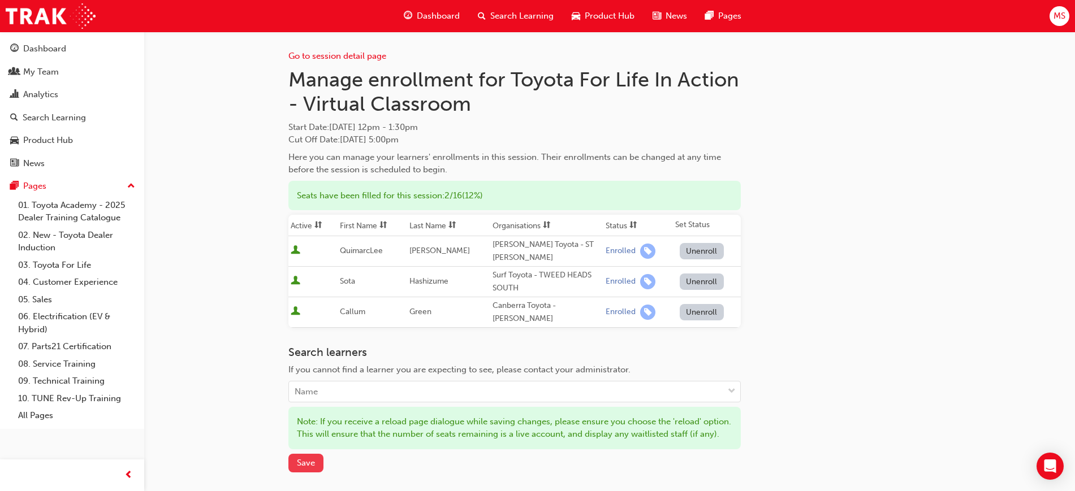
click at [291, 459] on button "Save" at bounding box center [305, 463] width 35 height 19
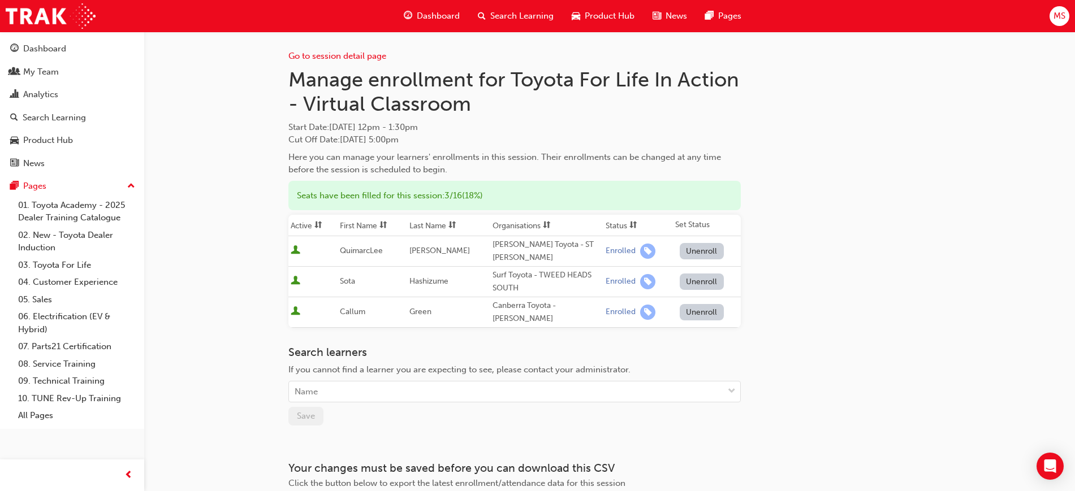
click at [193, 135] on div "Go to session detail page Manage enrollment for Toyota For Life In Action - Vir…" at bounding box center [537, 289] width 1075 height 578
click at [251, 136] on div "Go to session detail page Manage enrollment for Toyota For Life In Action - Vir…" at bounding box center [537, 289] width 1075 height 578
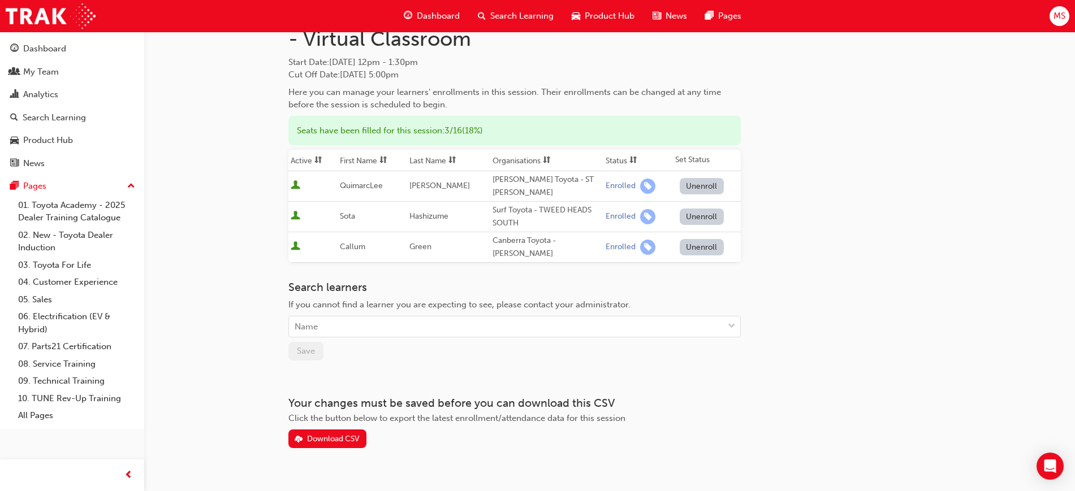
scroll to position [68, 0]
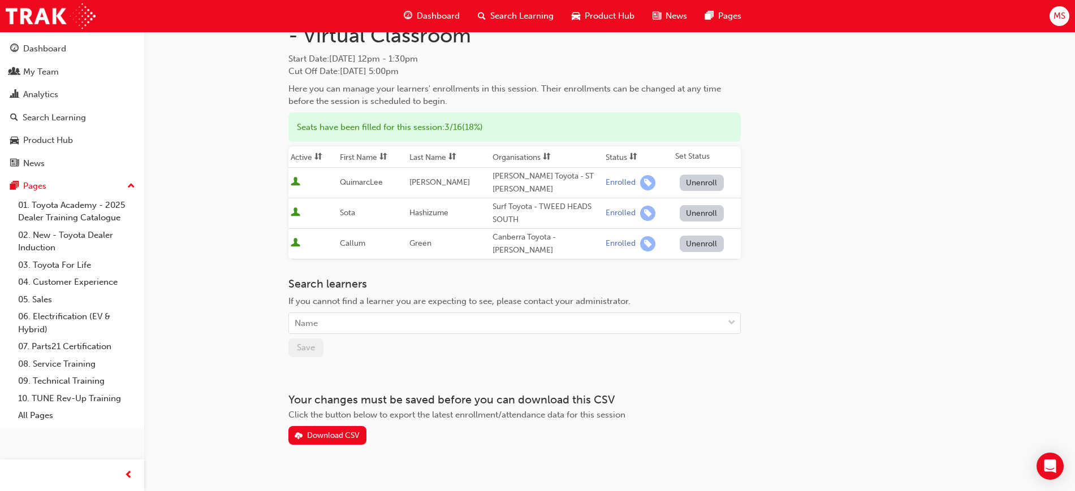
click at [929, 282] on div "Go to session detail page Manage enrollment for Toyota For Life In Action - Vir…" at bounding box center [609, 204] width 642 height 482
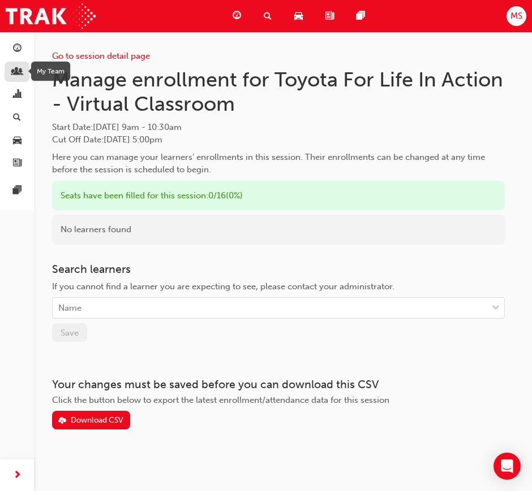
click at [13, 76] on span "people-icon" at bounding box center [17, 72] width 8 height 10
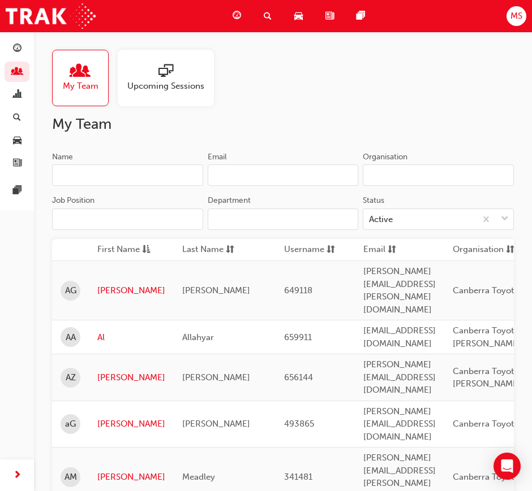
click at [98, 171] on input "Name" at bounding box center [127, 175] width 151 height 21
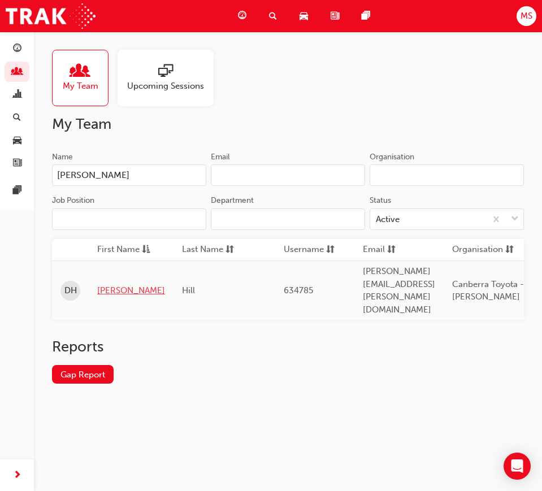
type input "[PERSON_NAME]"
click at [111, 284] on link "[PERSON_NAME]" at bounding box center [131, 290] width 68 height 13
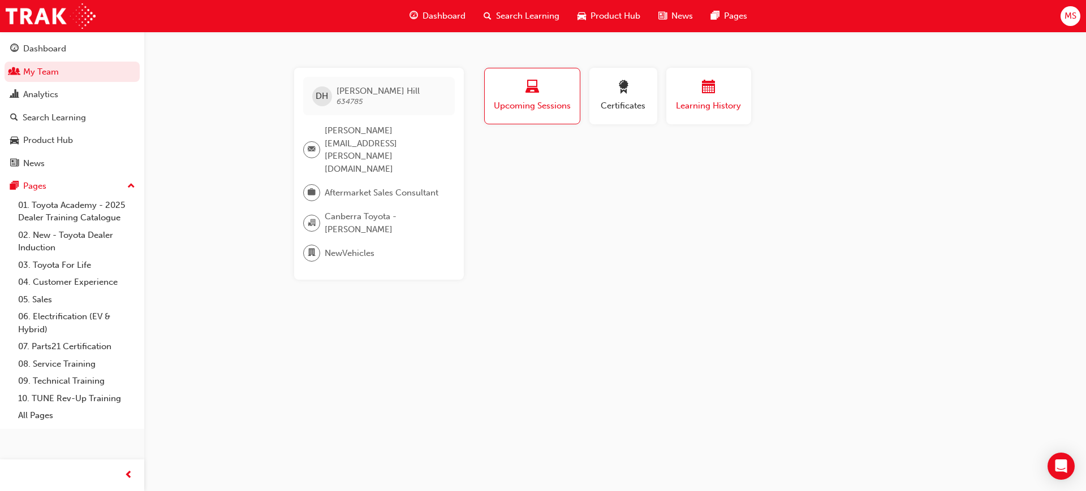
click at [542, 119] on button "Learning History" at bounding box center [708, 96] width 85 height 57
